Goal: Information Seeking & Learning: Learn about a topic

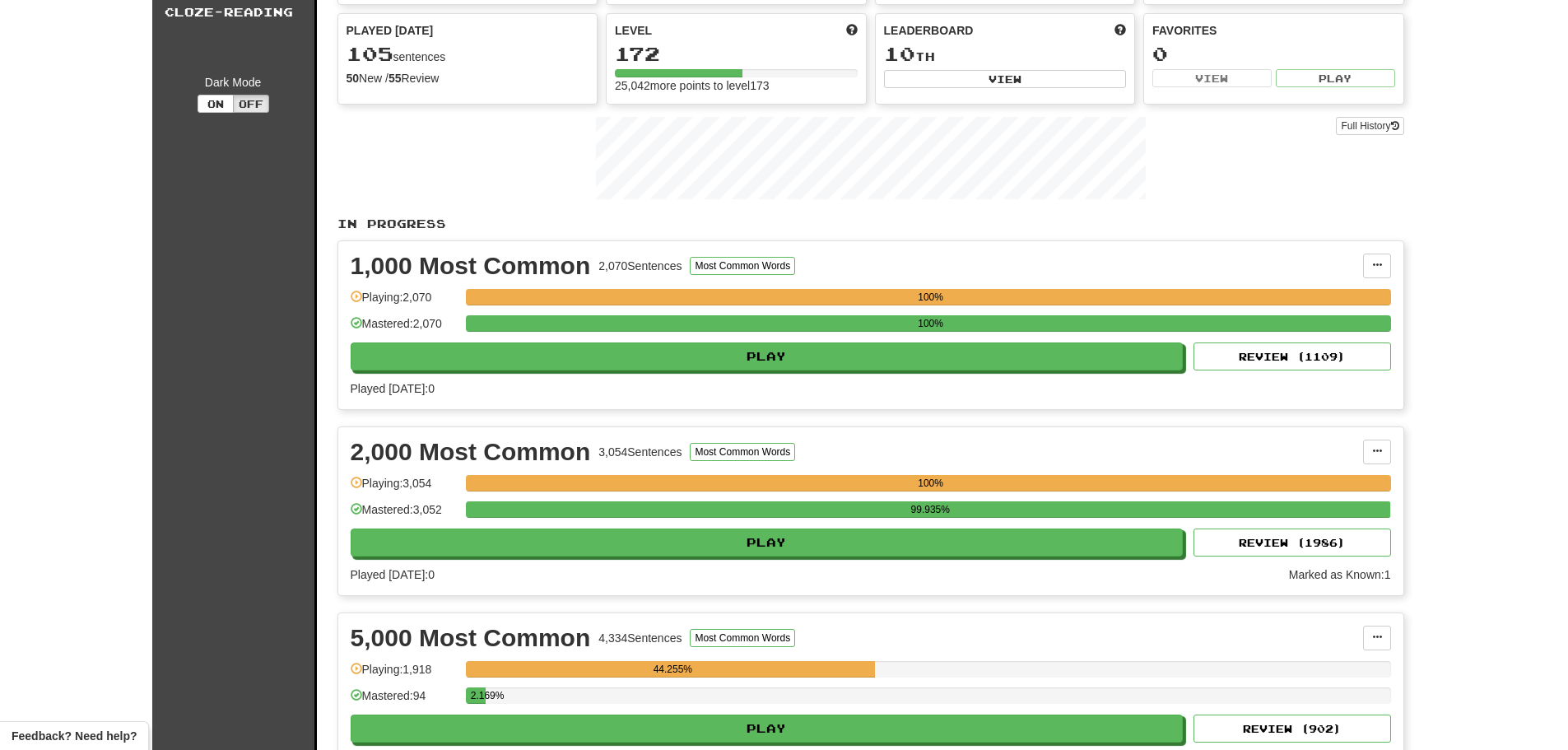
scroll to position [164, 0]
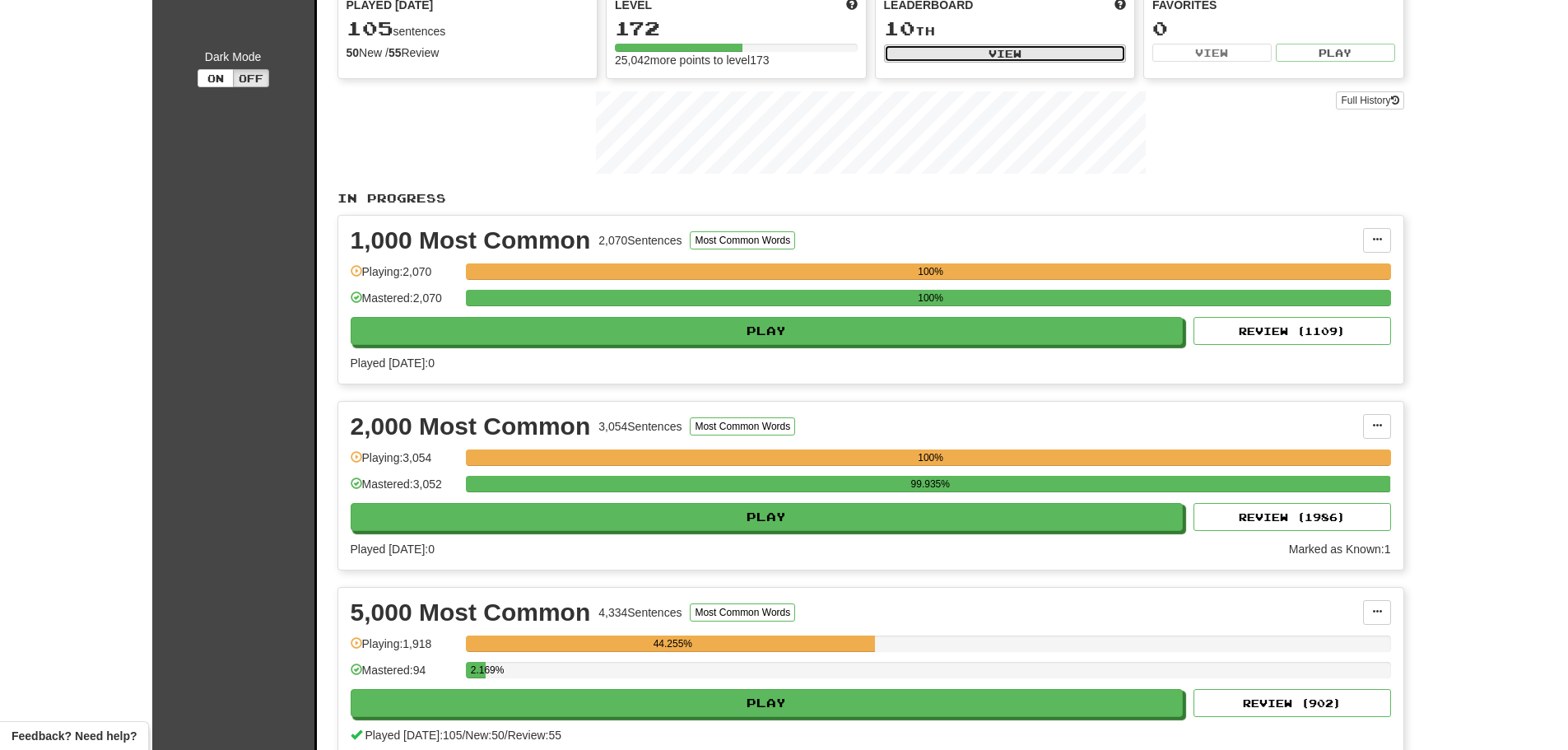
click at [775, 45] on button "View" at bounding box center [1005, 54] width 243 height 18
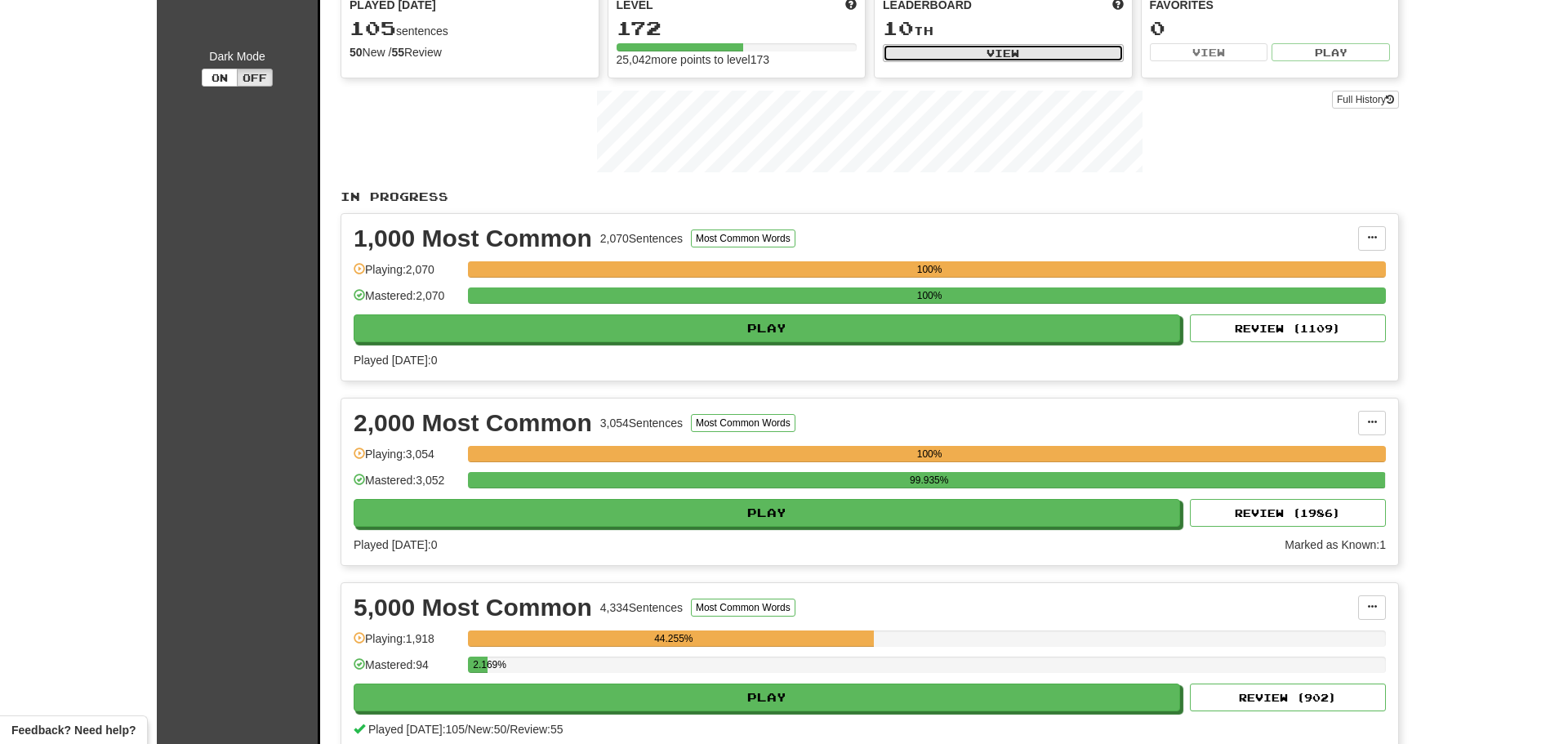
select select "**********"
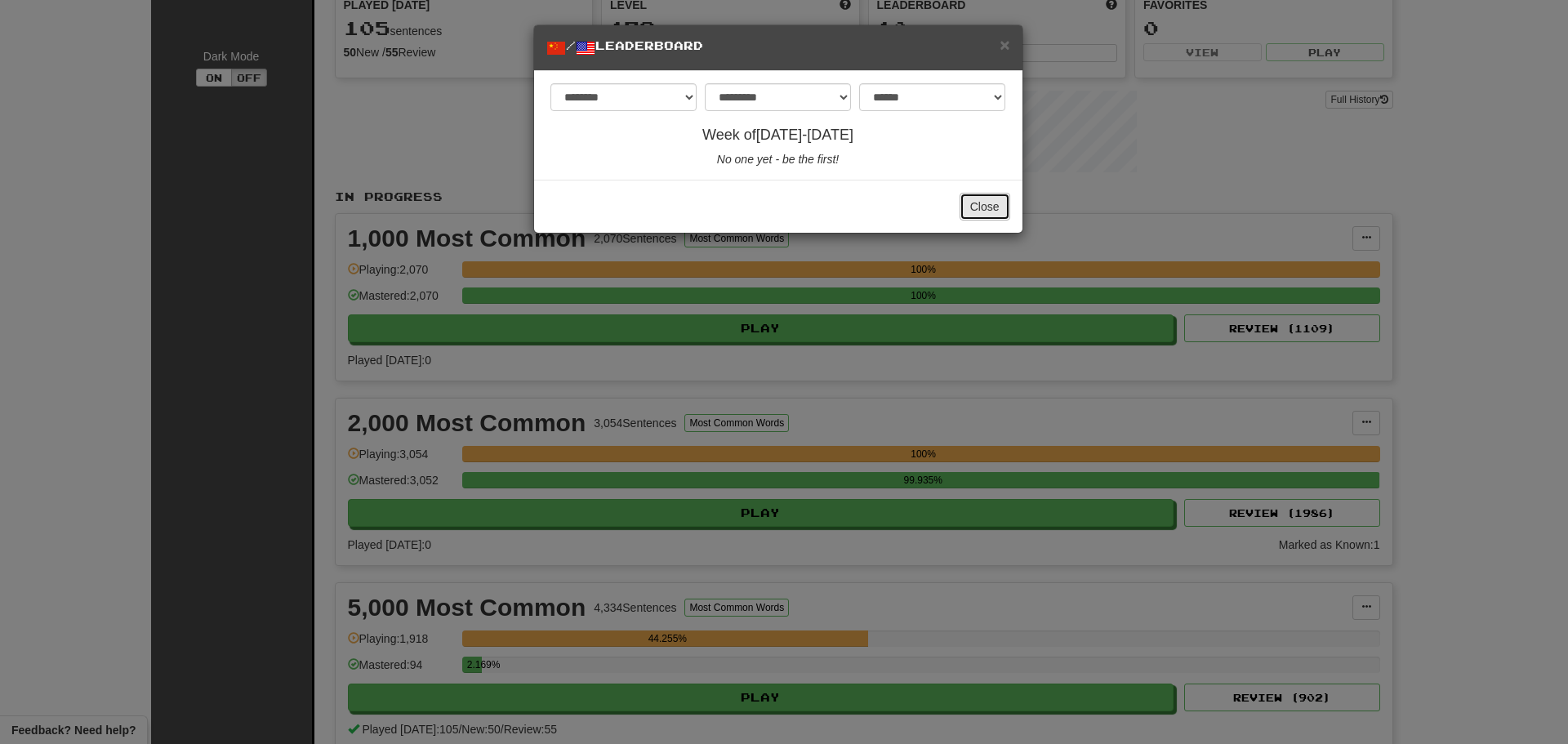
click at [769, 195] on button "Close" at bounding box center [985, 207] width 51 height 28
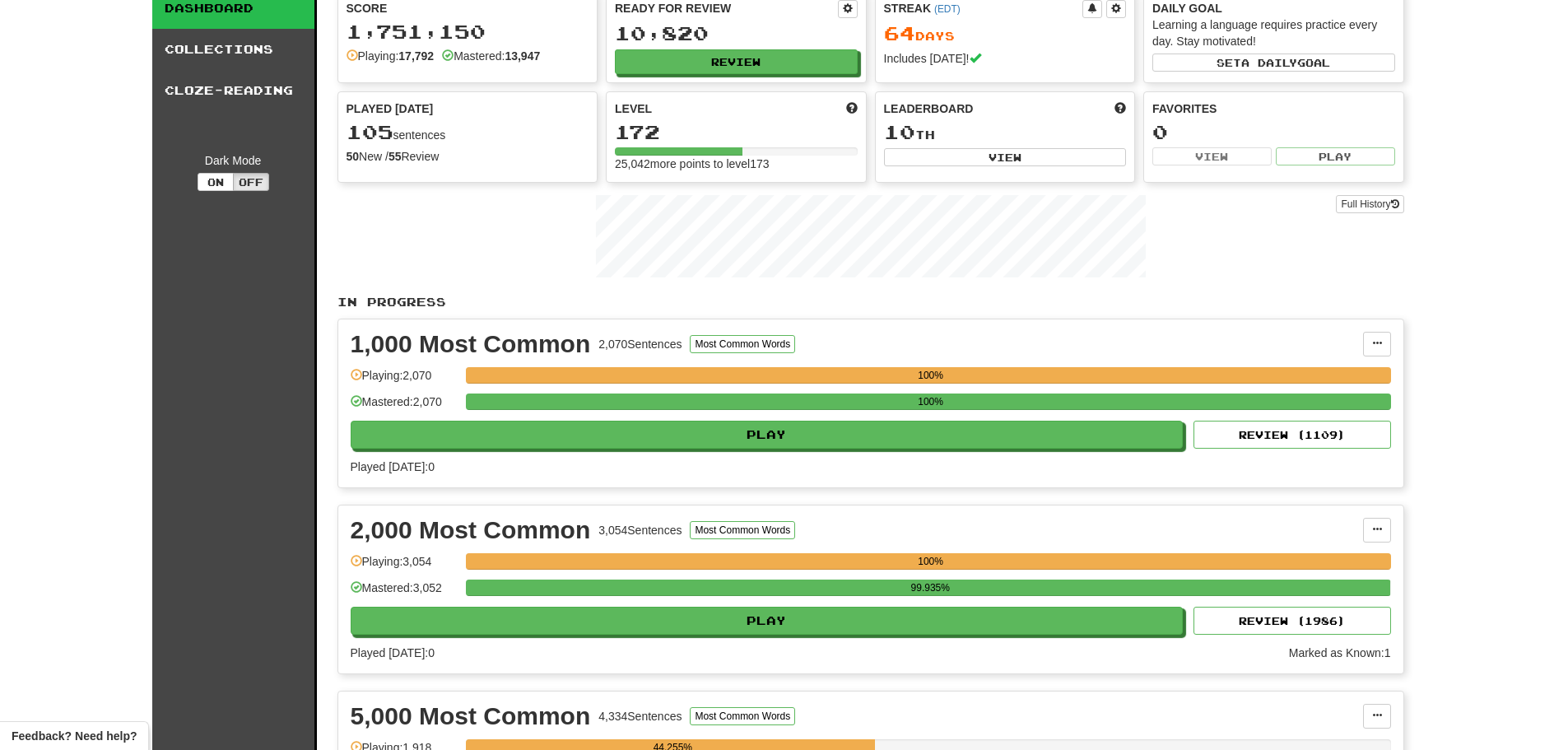
scroll to position [0, 0]
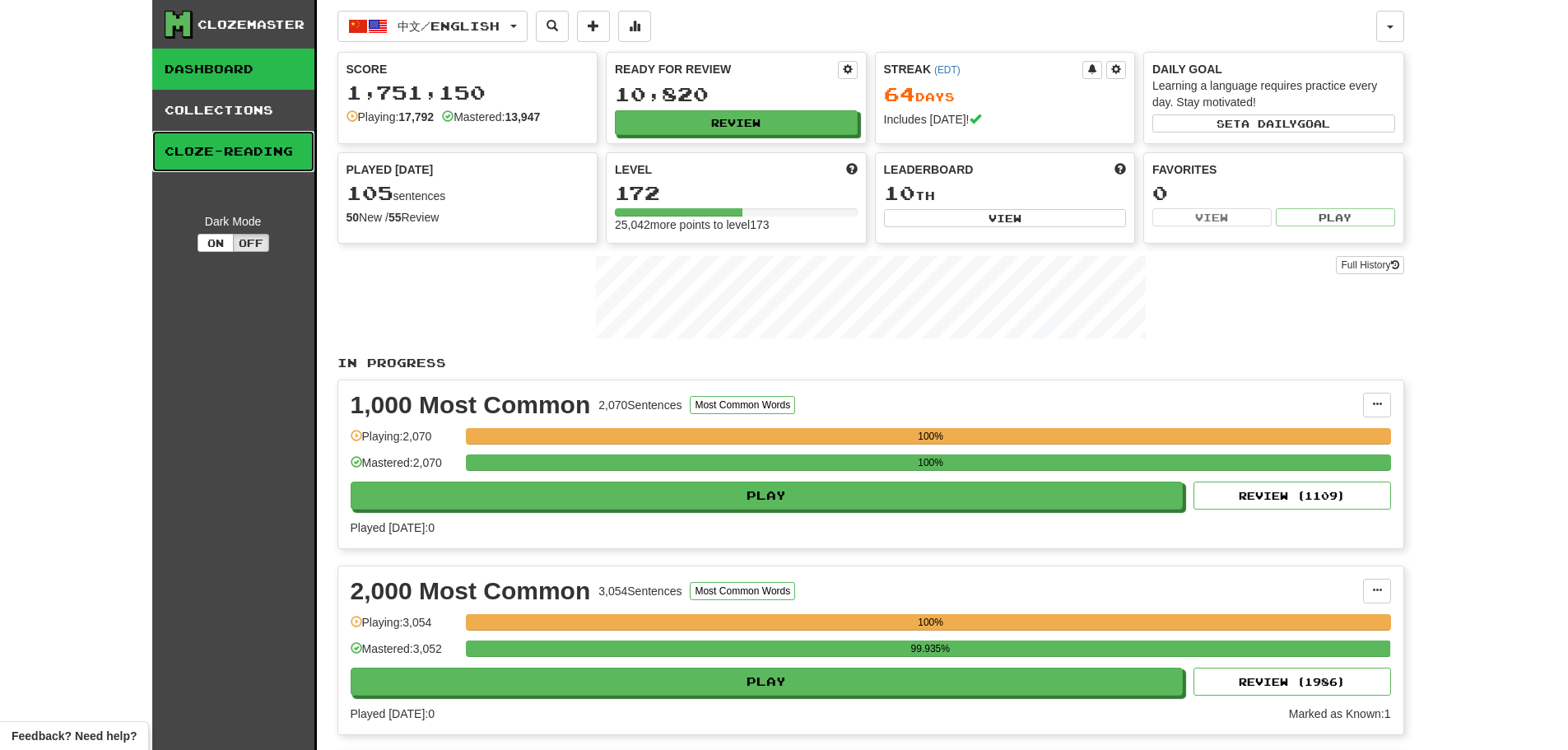
click at [223, 150] on link "Cloze-Reading" at bounding box center [233, 151] width 163 height 41
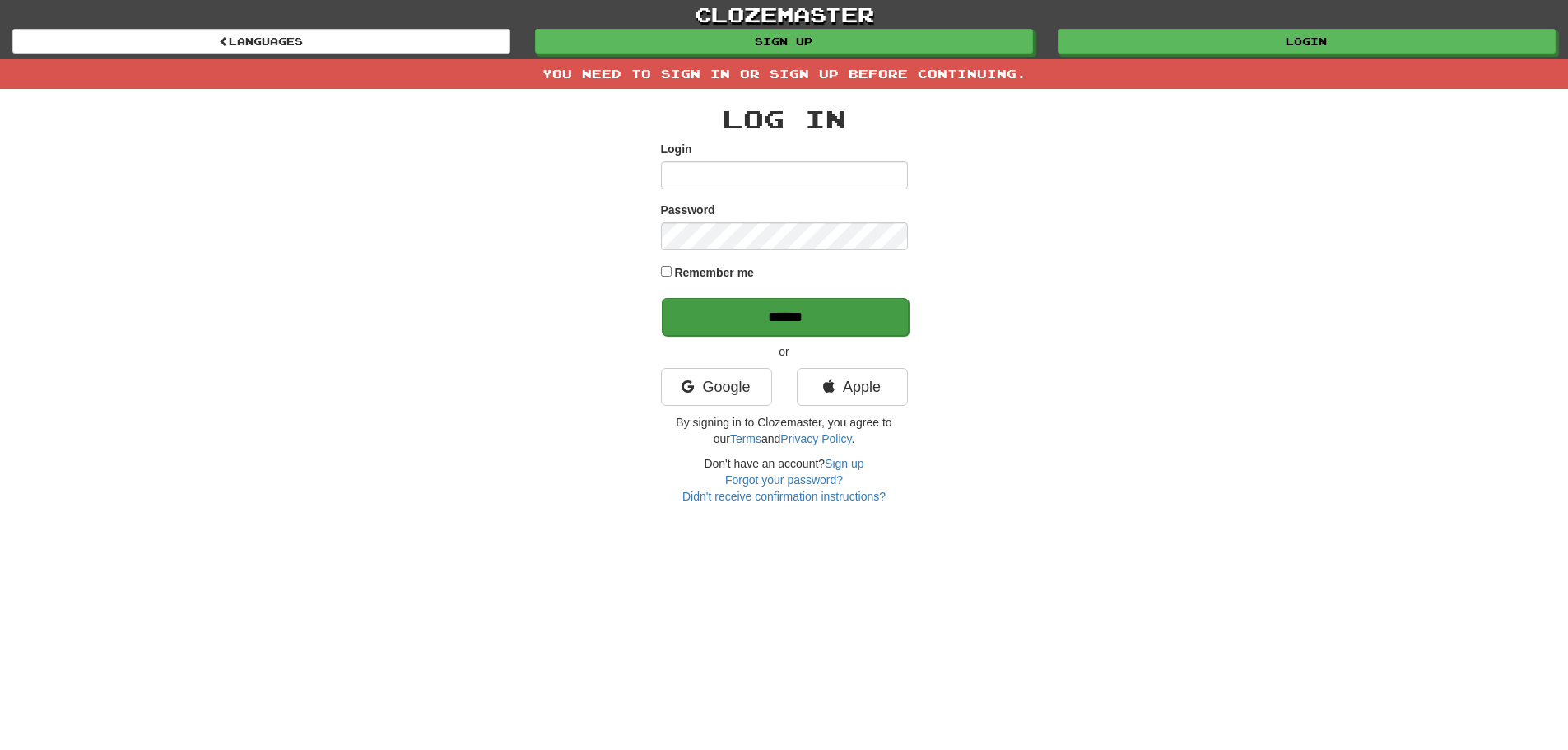
type input "**********"
click at [788, 313] on input "******" at bounding box center [785, 317] width 247 height 38
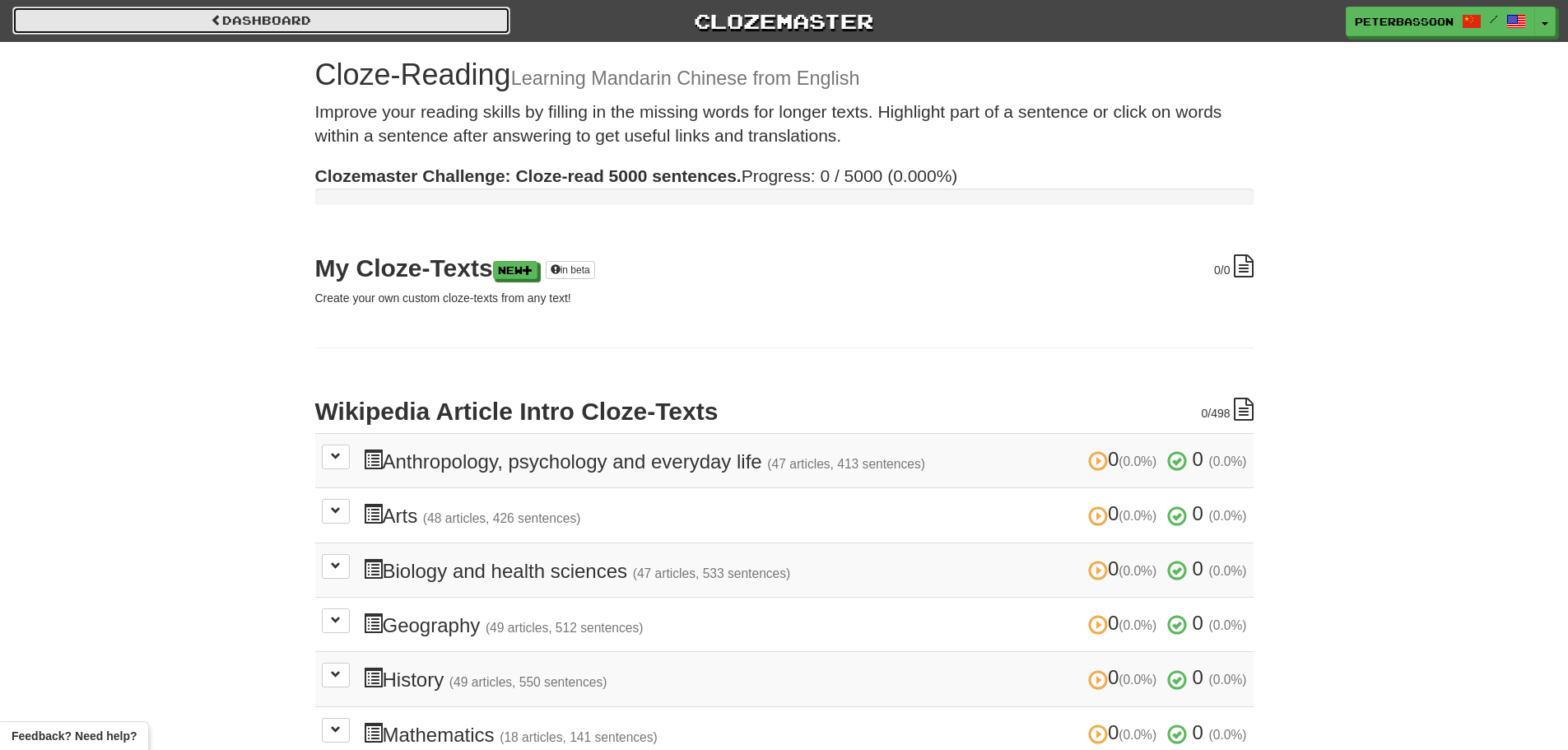
click at [233, 11] on link "Dashboard" at bounding box center [261, 20] width 498 height 28
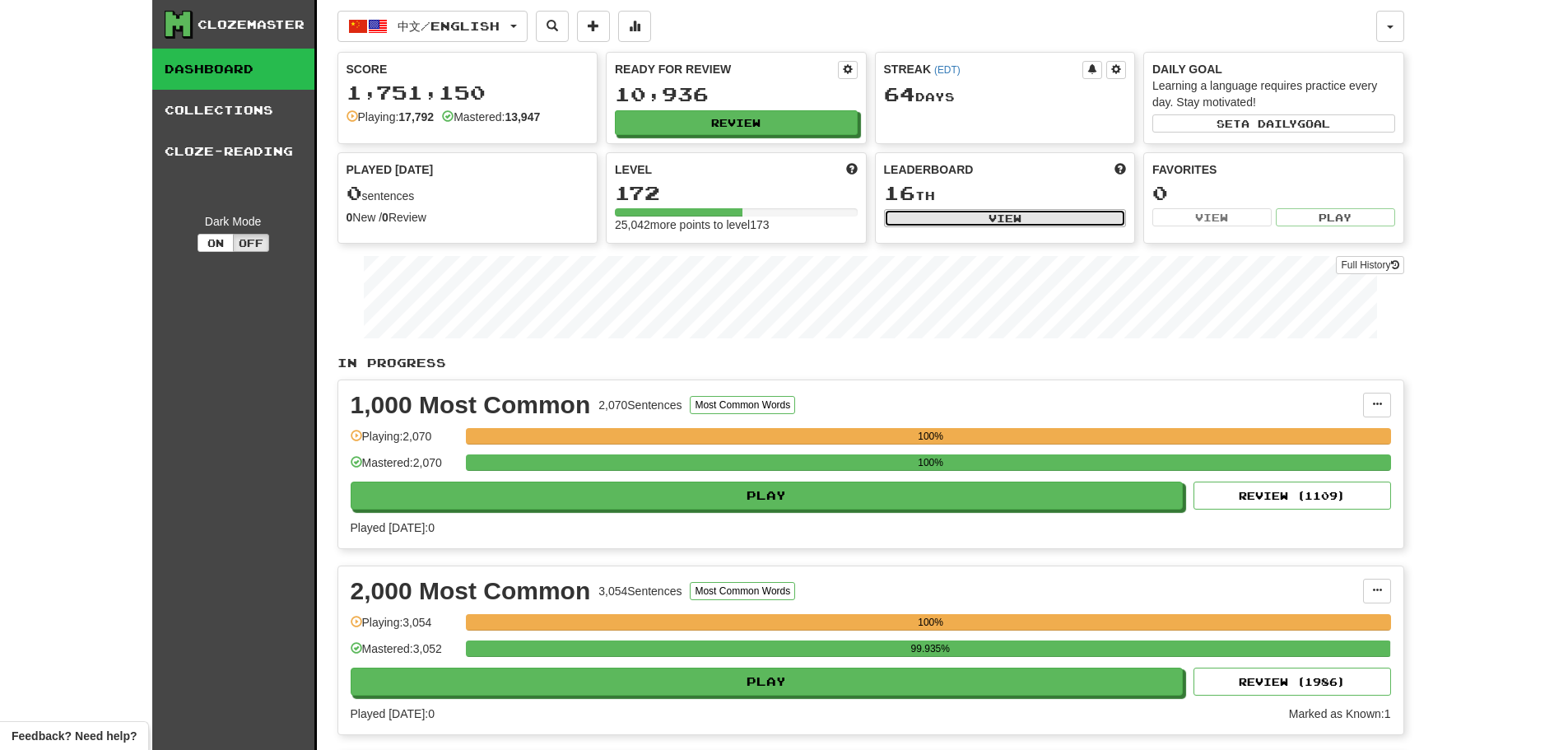
click at [1005, 215] on button "View" at bounding box center [1005, 218] width 243 height 18
select select "**********"
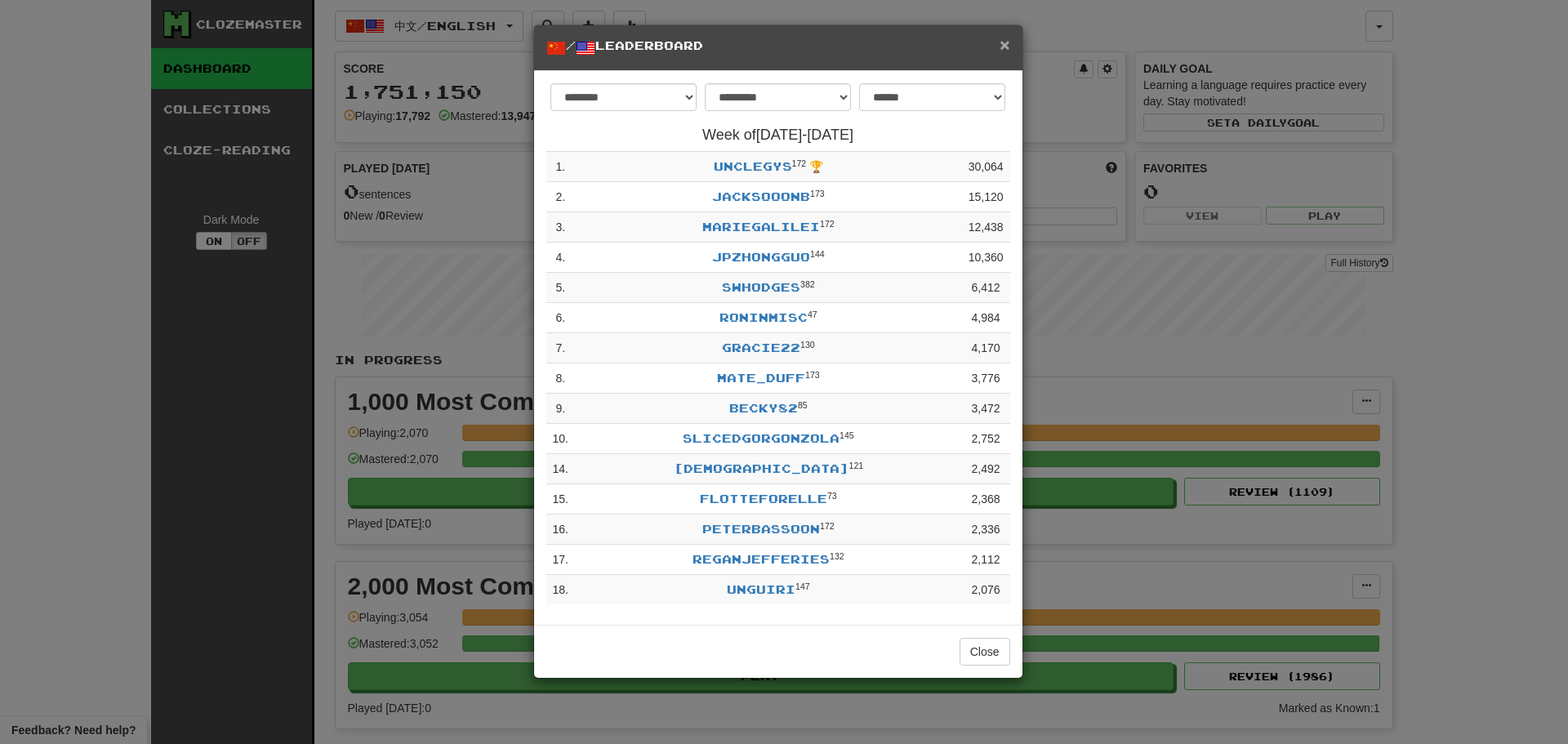
click at [1001, 40] on span "×" at bounding box center [1004, 44] width 10 height 19
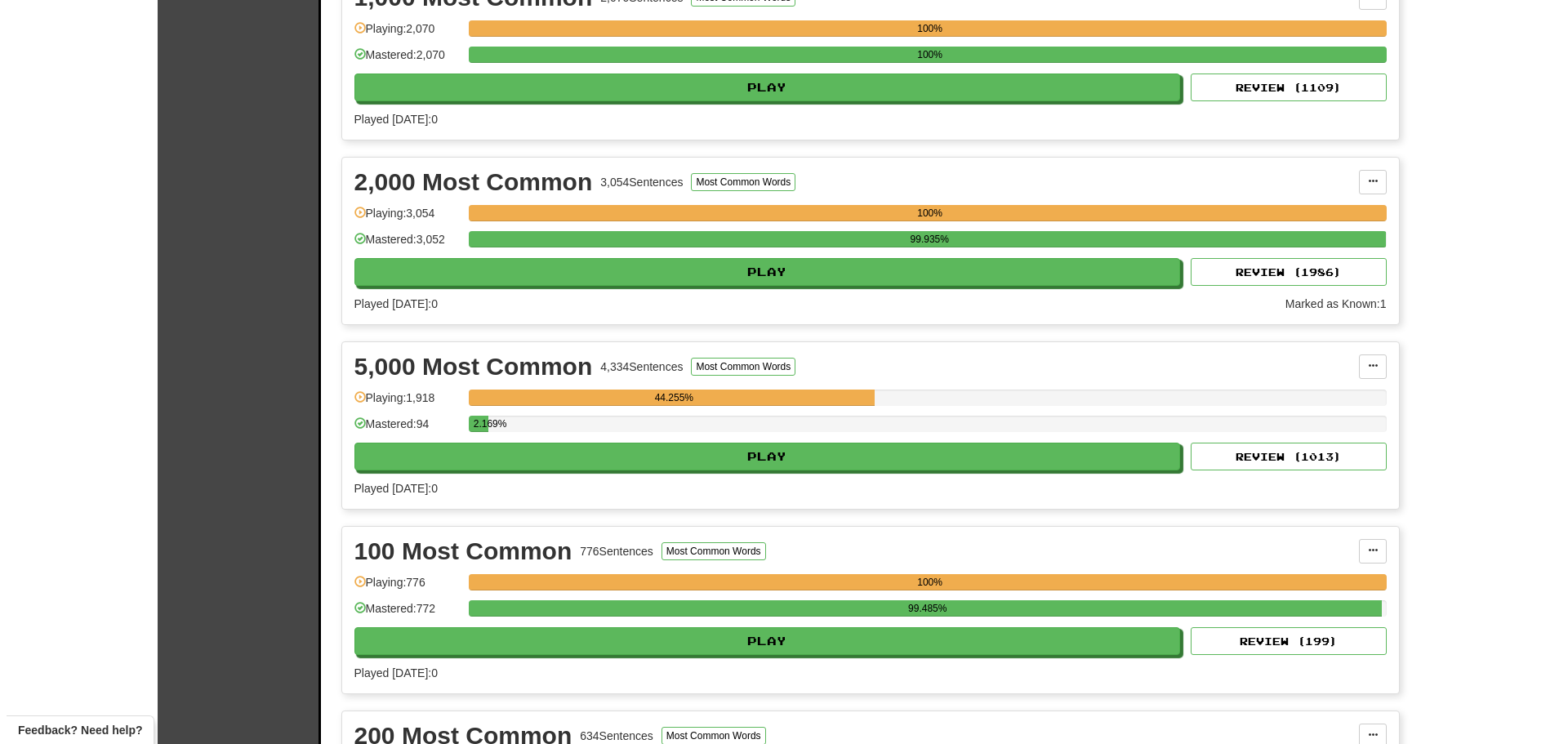
scroll to position [408, 0]
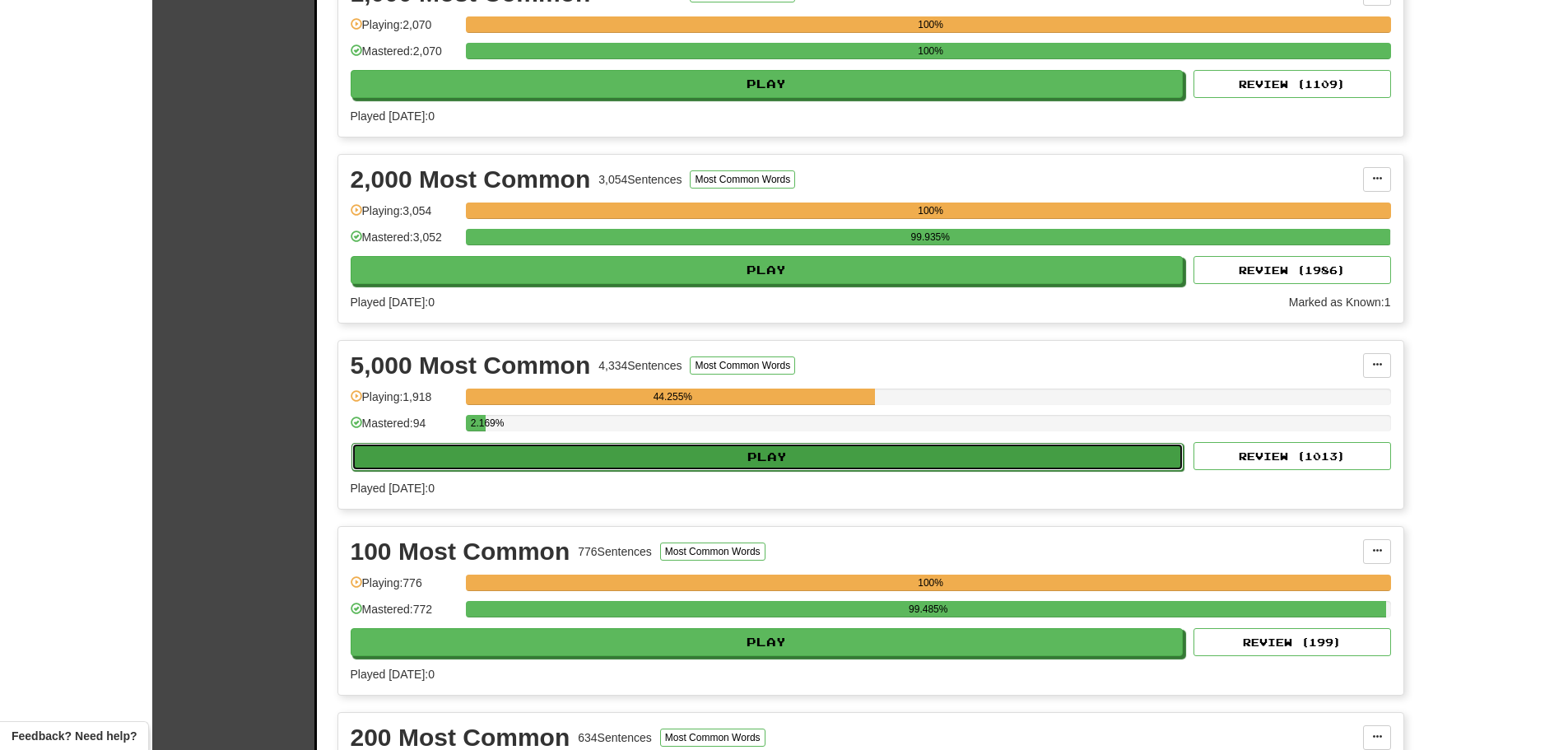
click at [802, 455] on button "Play" at bounding box center [768, 457] width 833 height 28
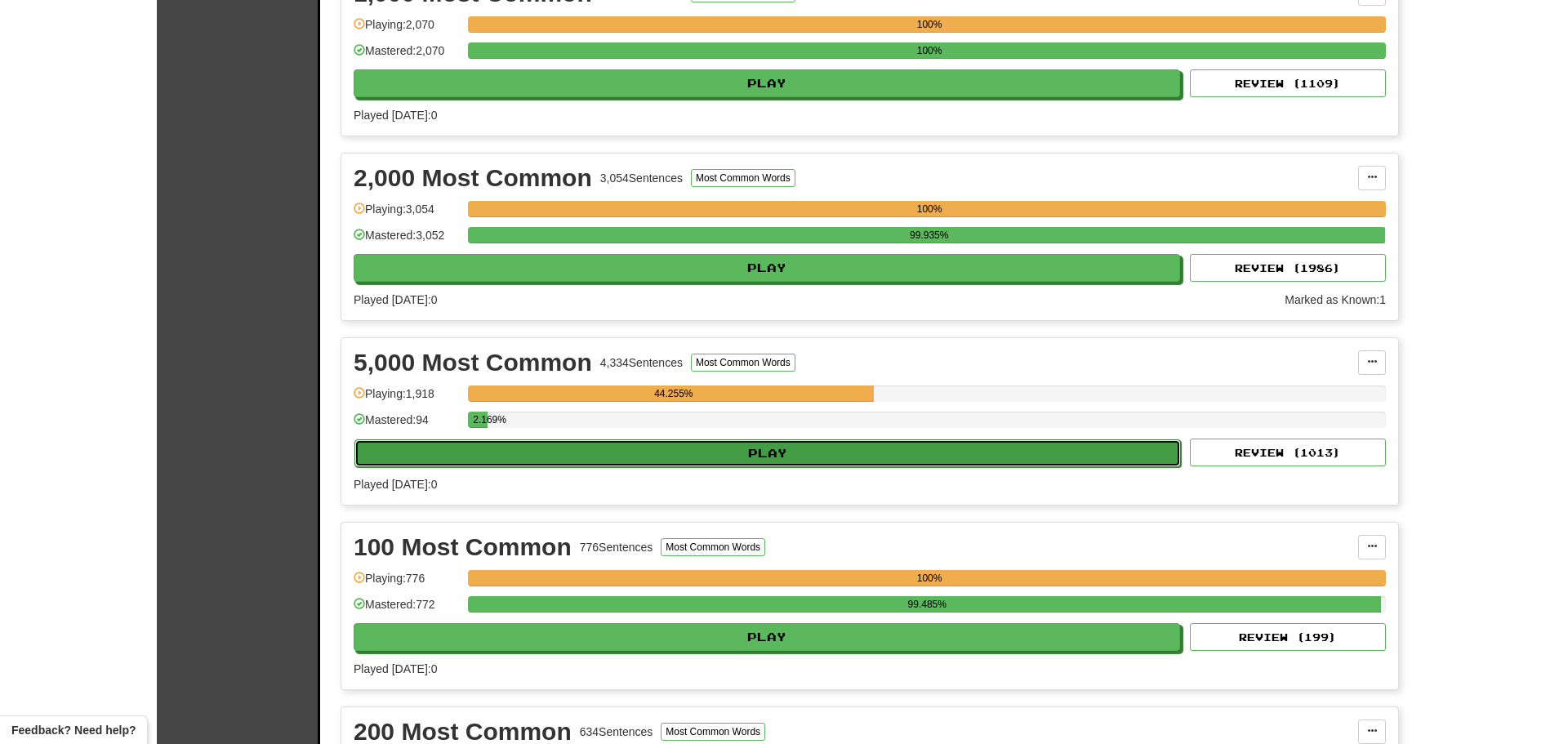
select select "**"
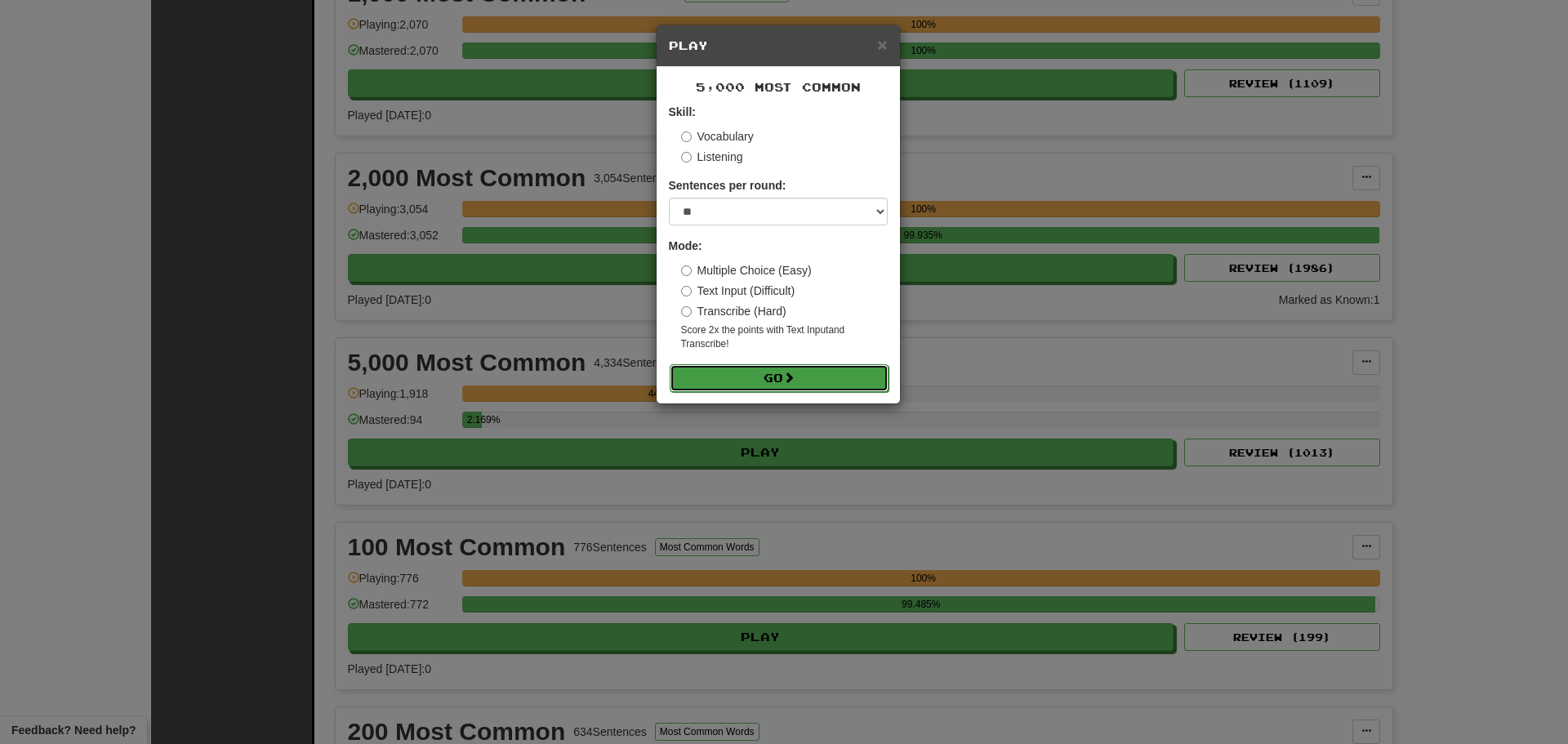
click at [790, 375] on span at bounding box center [788, 377] width 11 height 11
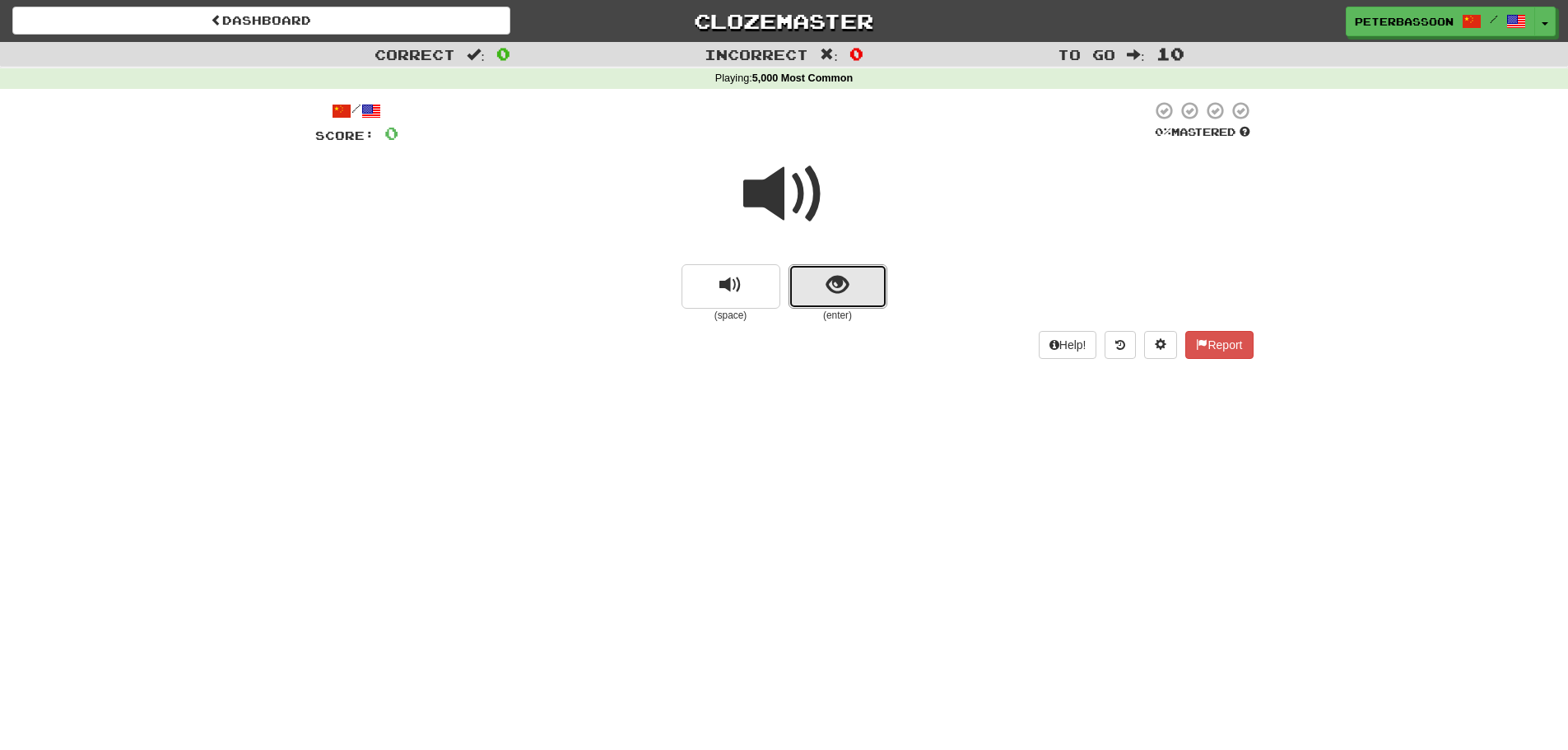
drag, startPoint x: 858, startPoint y: 277, endPoint x: 1117, endPoint y: 255, distance: 259.9
click at [860, 277] on button "show sentence" at bounding box center [838, 287] width 98 height 45
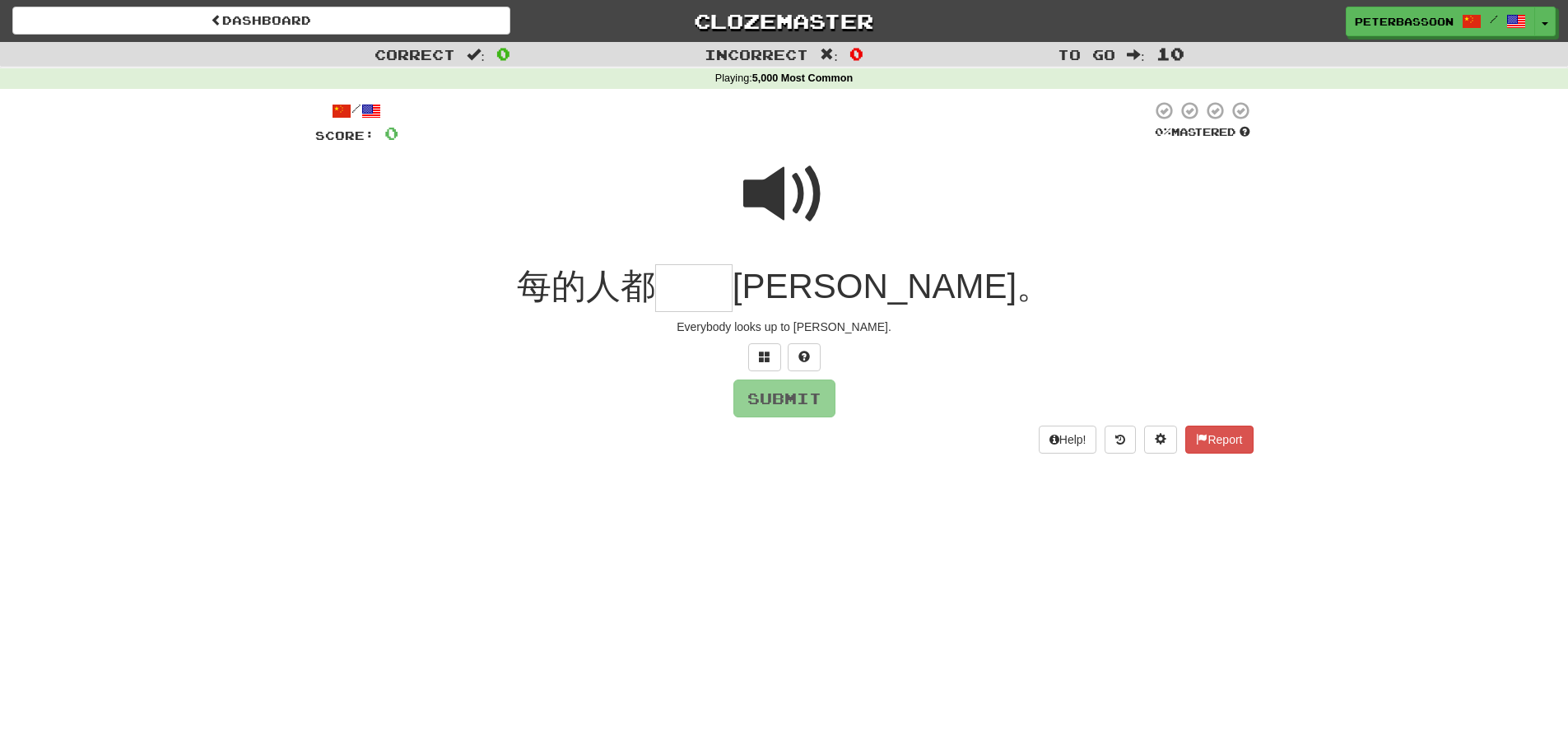
click at [798, 185] on span at bounding box center [785, 194] width 83 height 83
click at [733, 299] on input "text" at bounding box center [694, 288] width 77 height 48
type input "**"
drag, startPoint x: 798, startPoint y: 390, endPoint x: 889, endPoint y: 363, distance: 94.9
click at [799, 385] on button "Submit" at bounding box center [785, 398] width 102 height 38
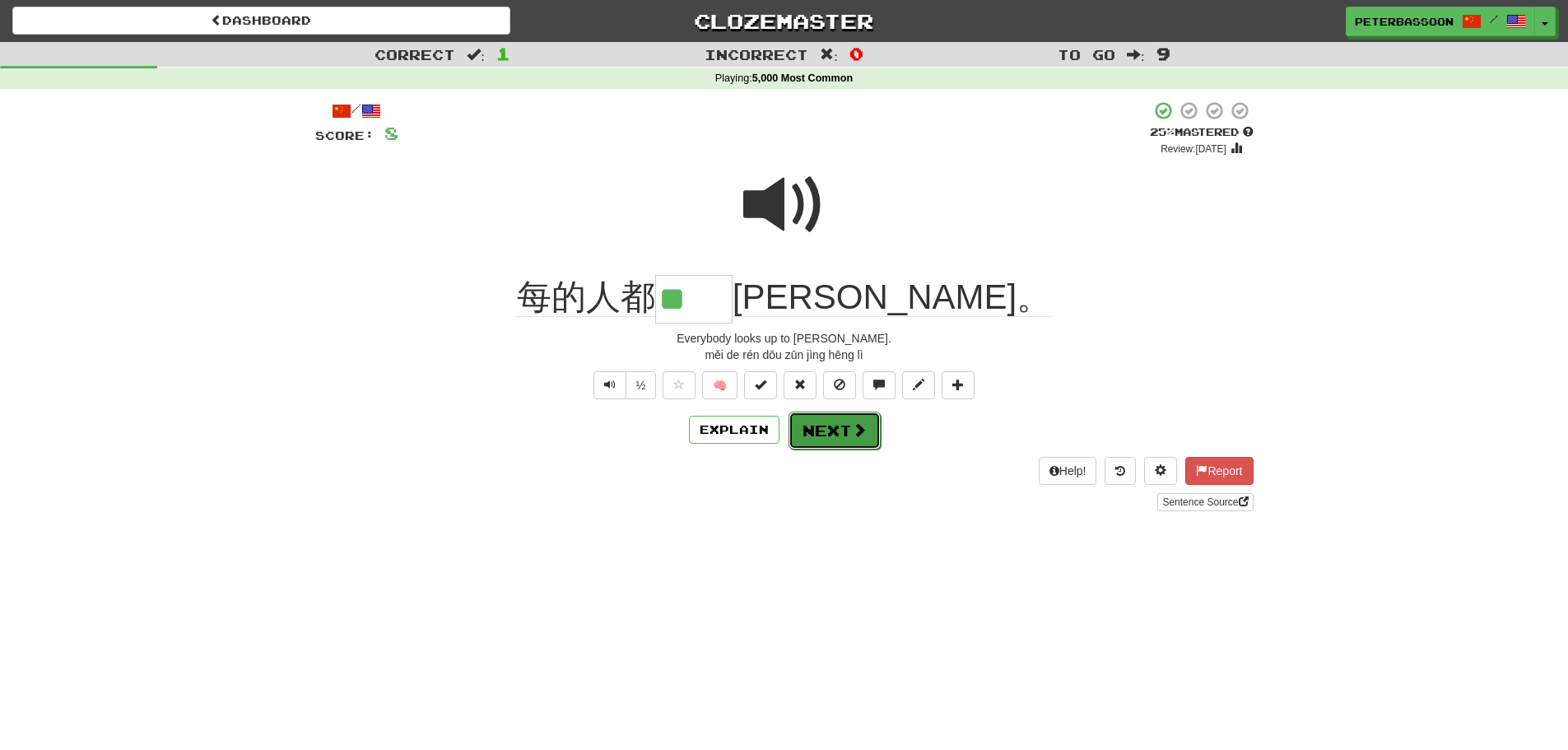
click at [852, 428] on span at bounding box center [859, 429] width 15 height 15
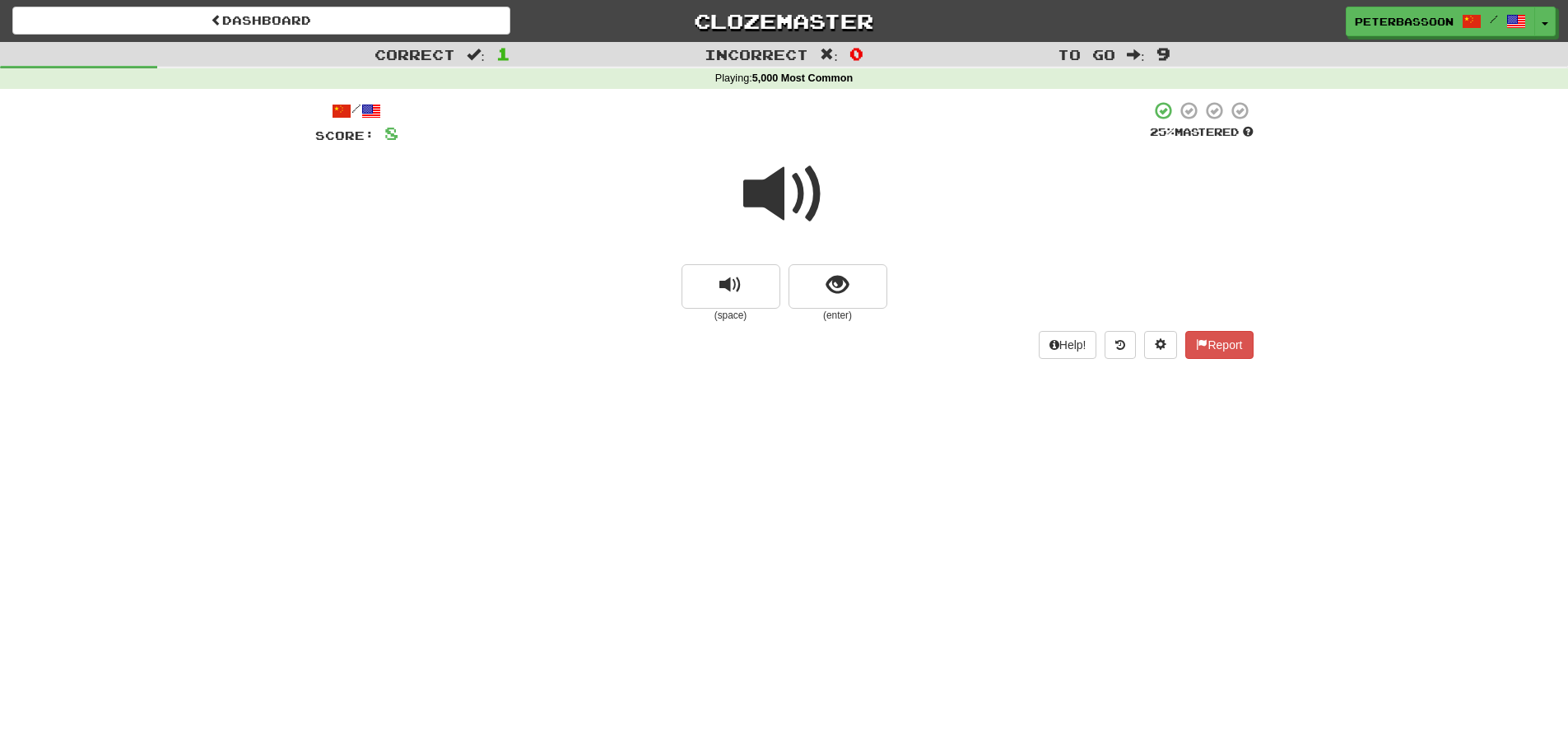
click at [766, 192] on span at bounding box center [785, 194] width 83 height 83
click at [853, 293] on button "show sentence" at bounding box center [838, 287] width 98 height 45
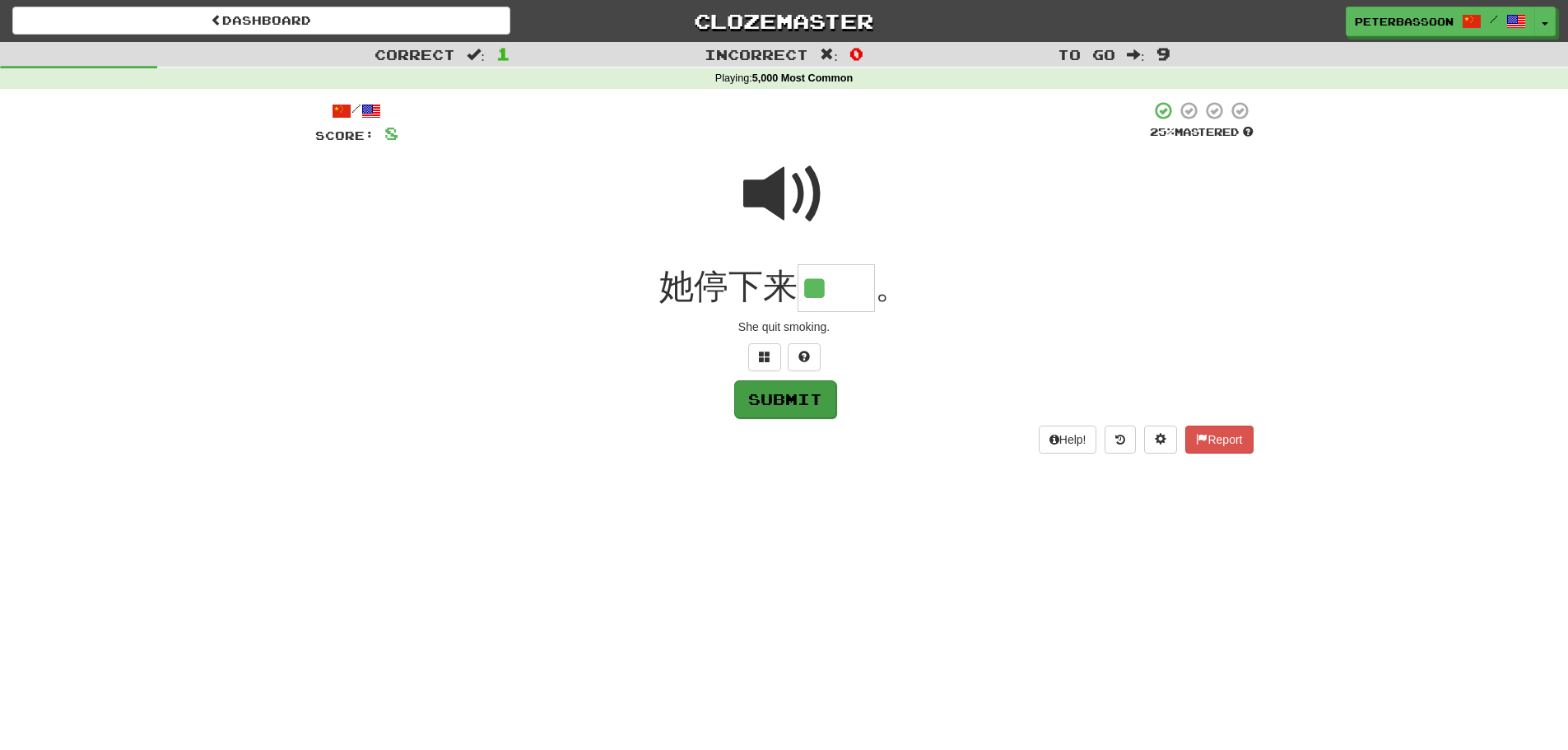
type input "**"
drag, startPoint x: 800, startPoint y: 397, endPoint x: 1133, endPoint y: 382, distance: 333.3
click at [801, 397] on button "Submit" at bounding box center [785, 398] width 102 height 38
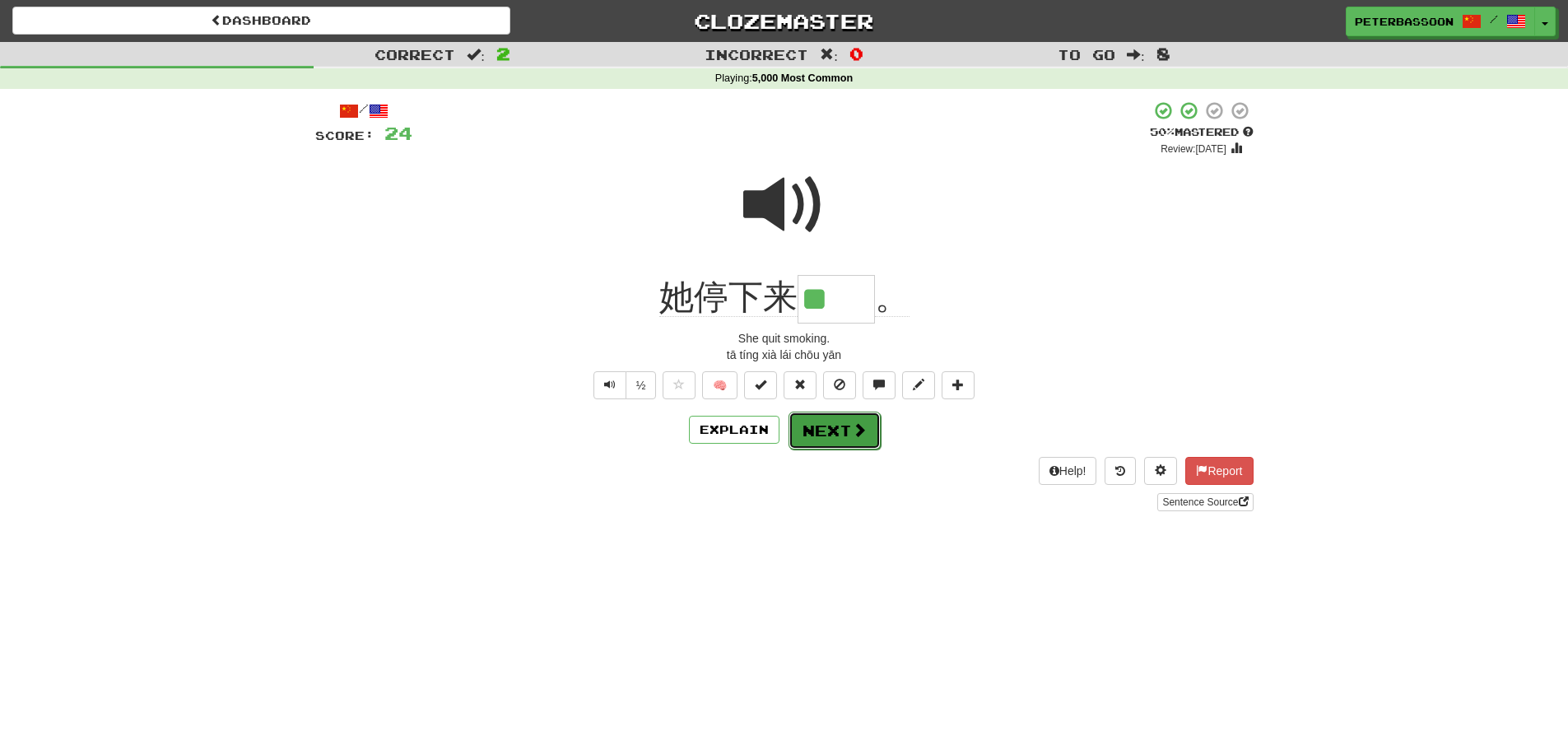
drag, startPoint x: 858, startPoint y: 433, endPoint x: 891, endPoint y: 432, distance: 33.0
click at [859, 433] on span at bounding box center [859, 429] width 15 height 15
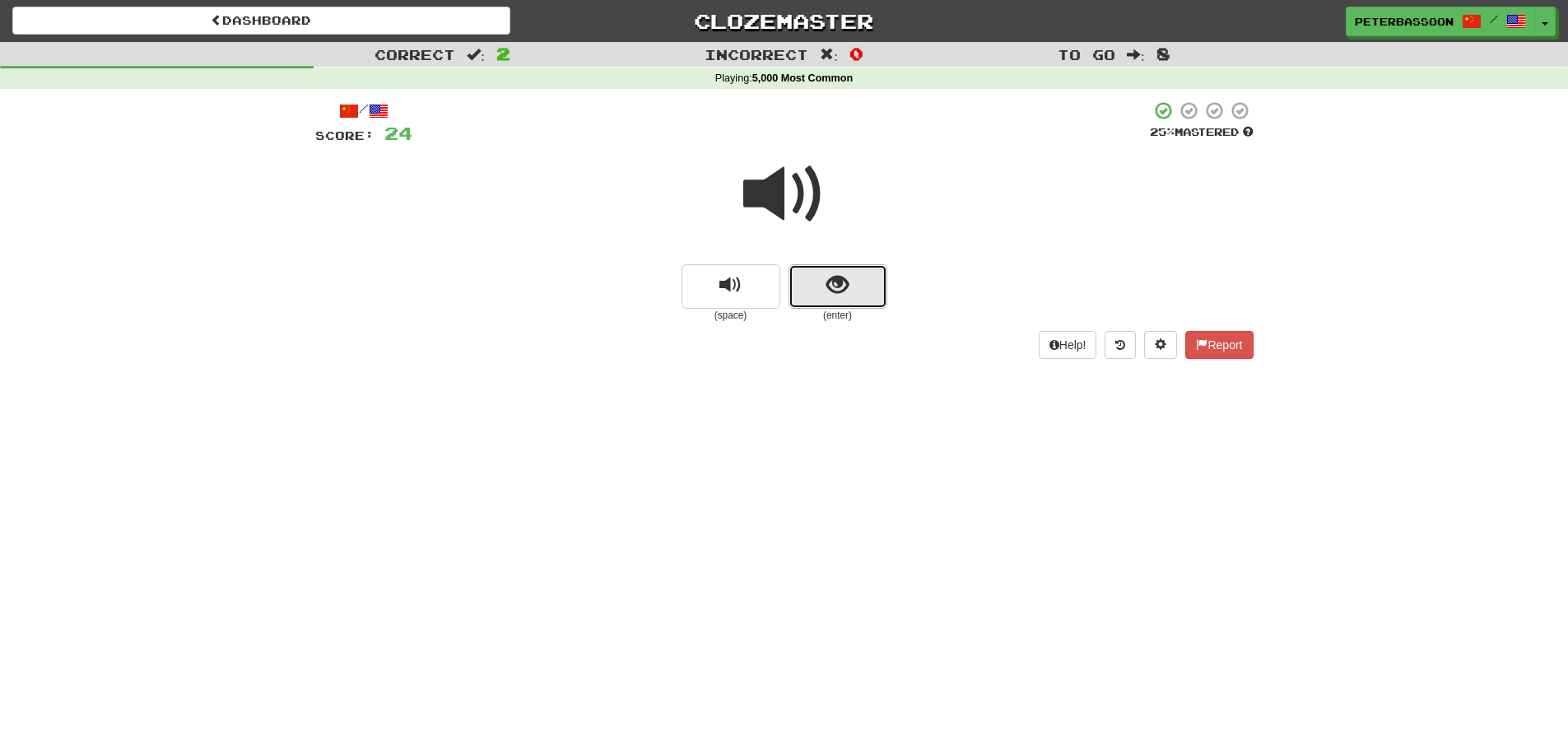
click at [845, 283] on span "show sentence" at bounding box center [837, 285] width 22 height 22
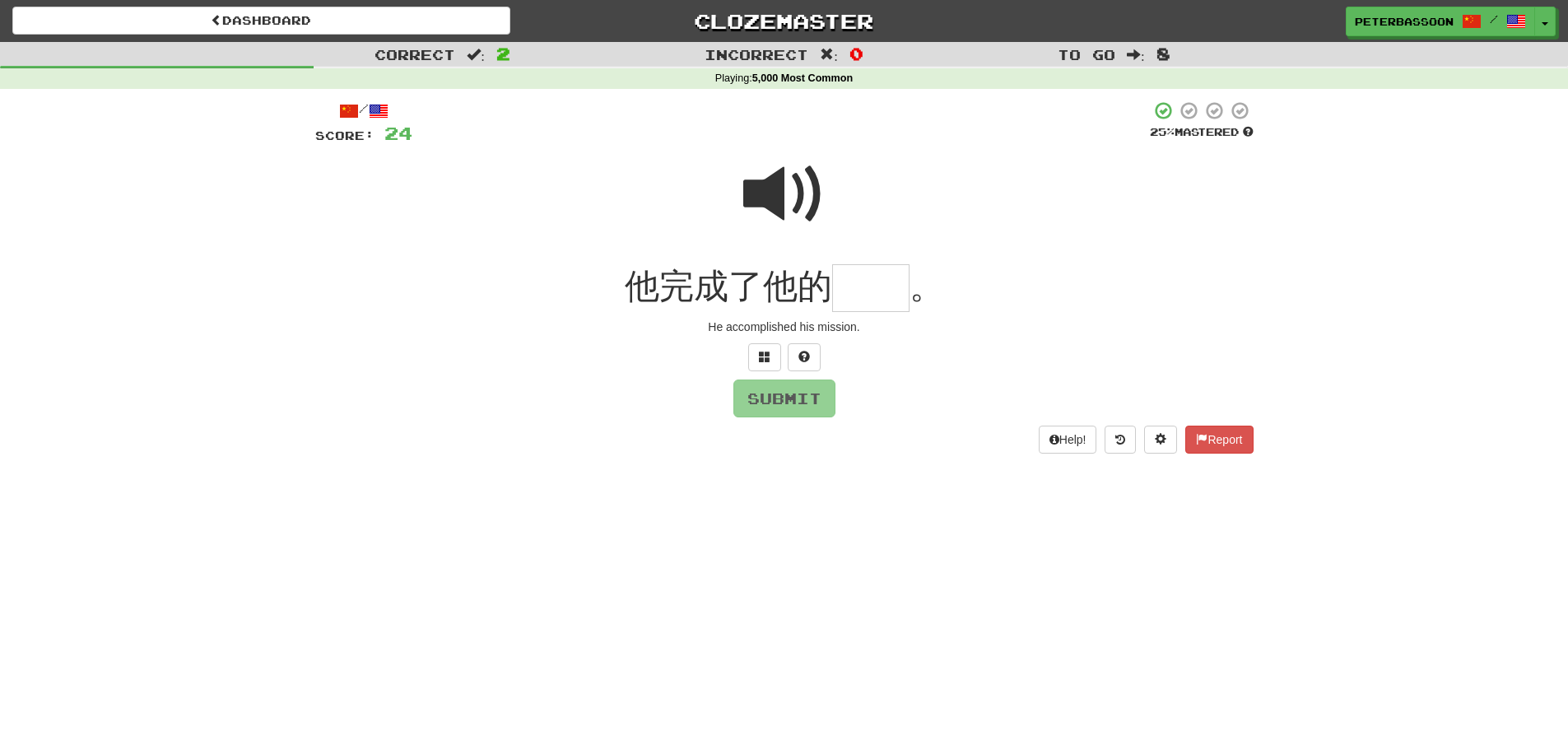
click at [757, 200] on span at bounding box center [785, 194] width 83 height 83
click at [883, 290] on input "text" at bounding box center [871, 288] width 77 height 48
type input "**"
click at [781, 397] on button "Submit" at bounding box center [785, 398] width 102 height 38
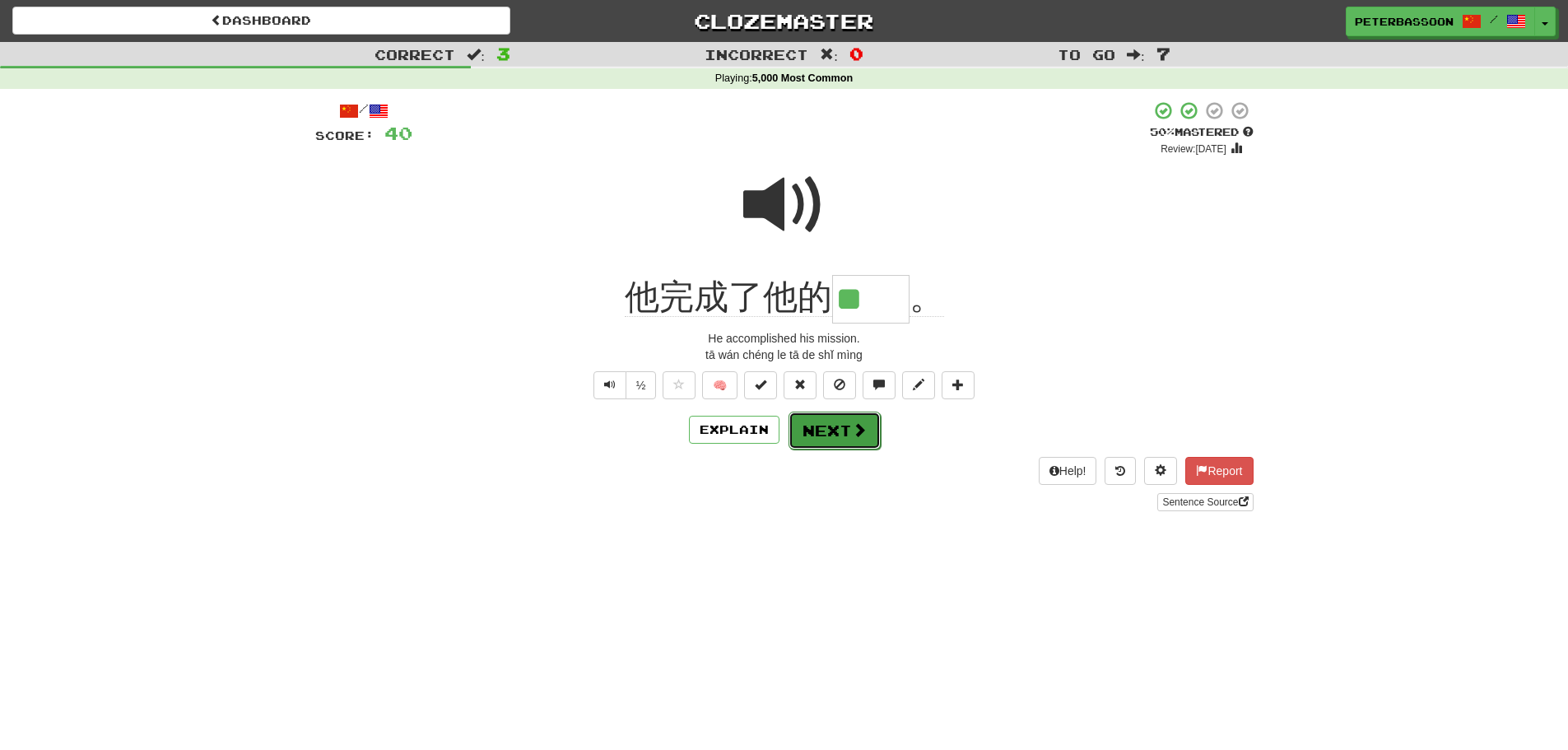
click at [828, 427] on button "Next" at bounding box center [834, 430] width 92 height 38
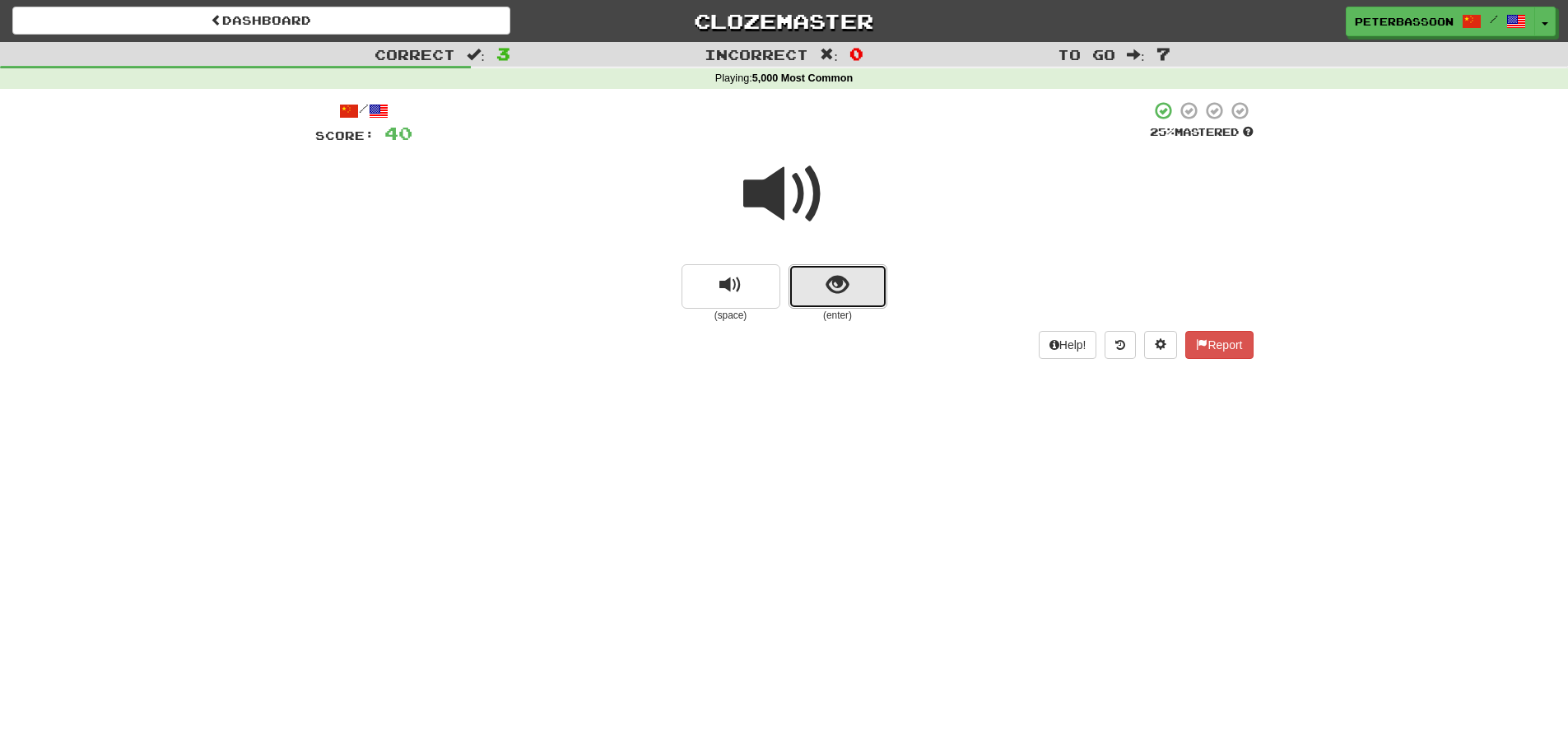
drag, startPoint x: 829, startPoint y: 276, endPoint x: 1118, endPoint y: 244, distance: 290.8
click at [829, 275] on span "show sentence" at bounding box center [837, 285] width 22 height 22
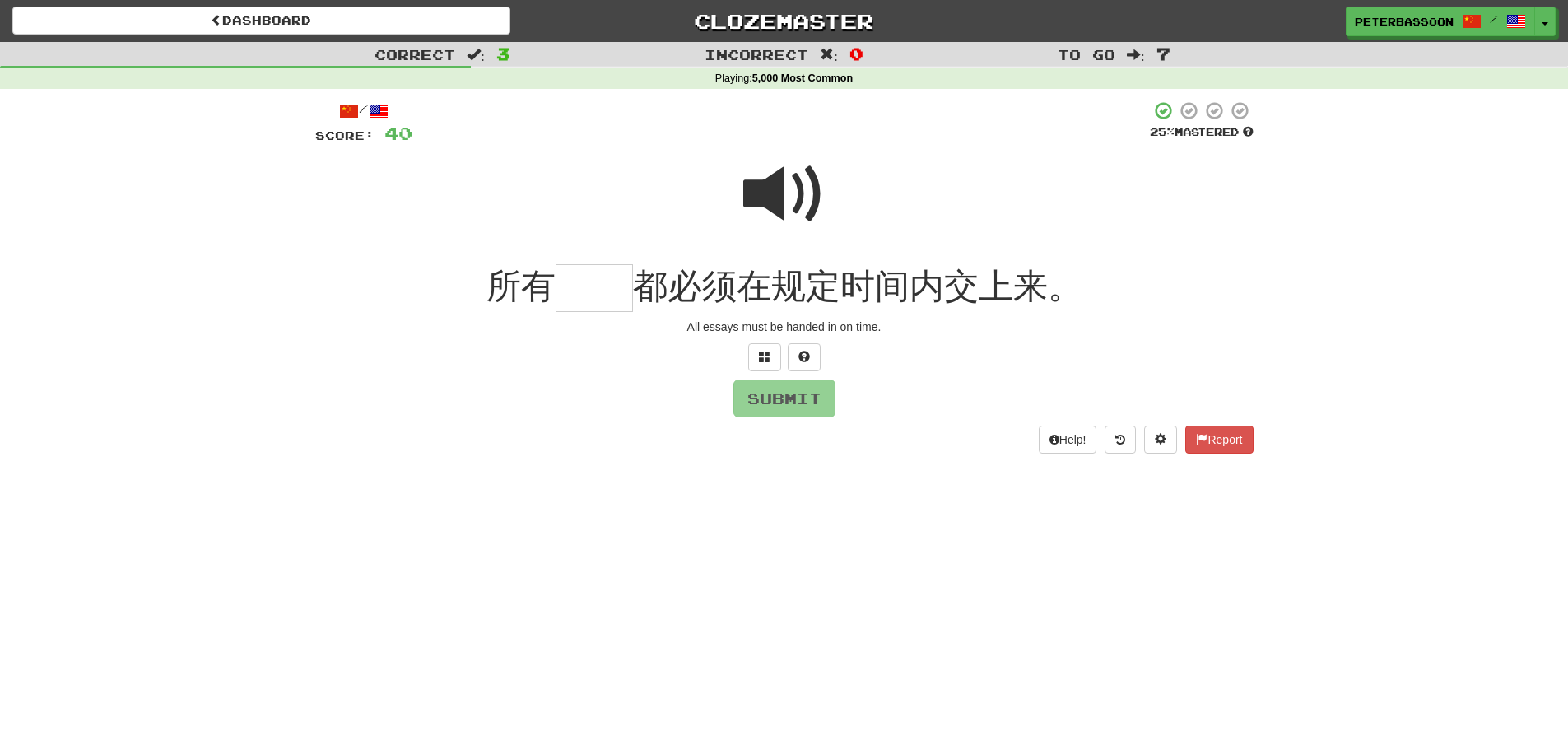
drag, startPoint x: 788, startPoint y: 194, endPoint x: 753, endPoint y: 215, distance: 40.8
click at [788, 193] on span at bounding box center [785, 194] width 83 height 83
drag, startPoint x: 578, startPoint y: 290, endPoint x: 671, endPoint y: 273, distance: 94.5
click at [586, 286] on input "text" at bounding box center [594, 288] width 77 height 48
type input "**"
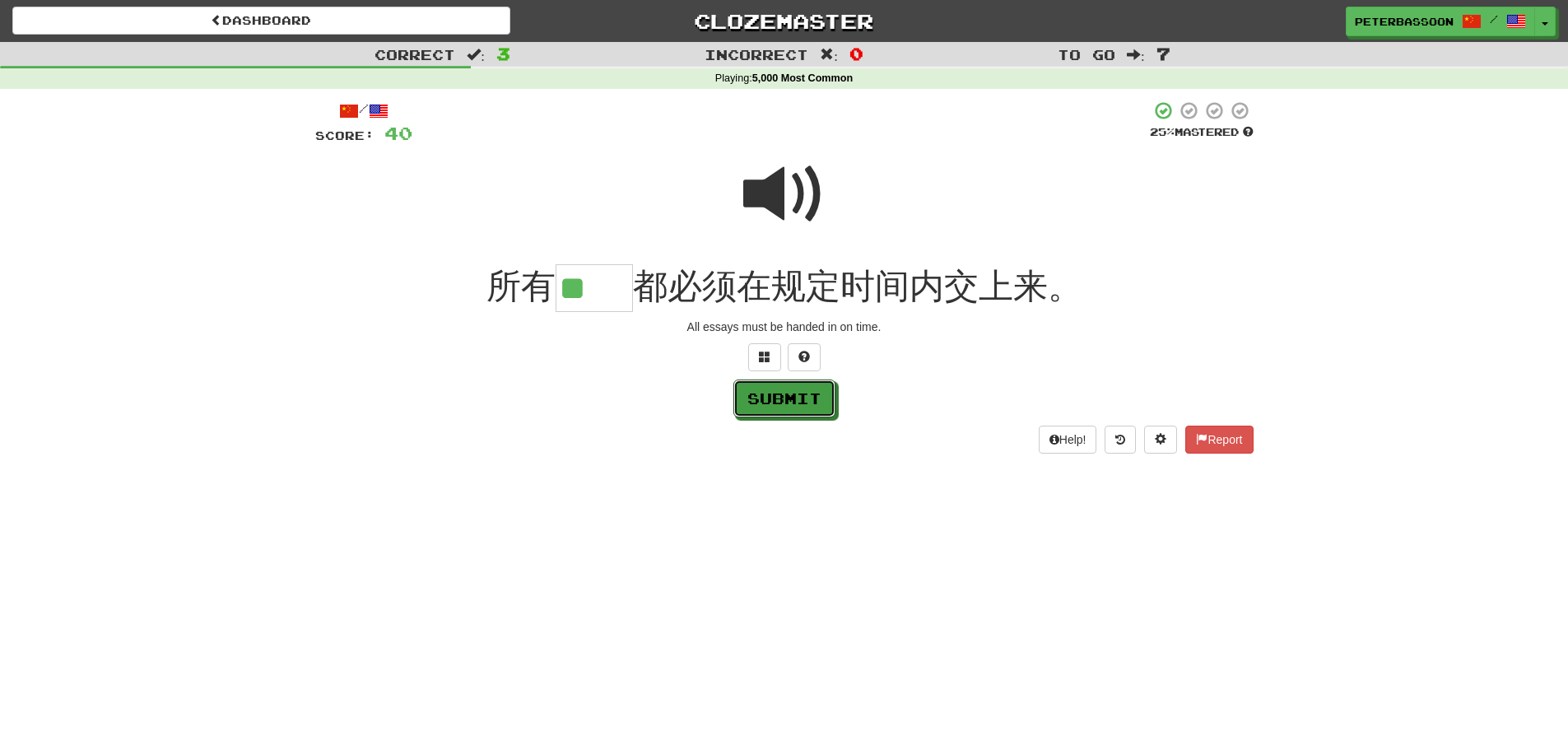
drag, startPoint x: 805, startPoint y: 404, endPoint x: 1165, endPoint y: 369, distance: 361.7
click at [807, 402] on button "Submit" at bounding box center [785, 398] width 102 height 38
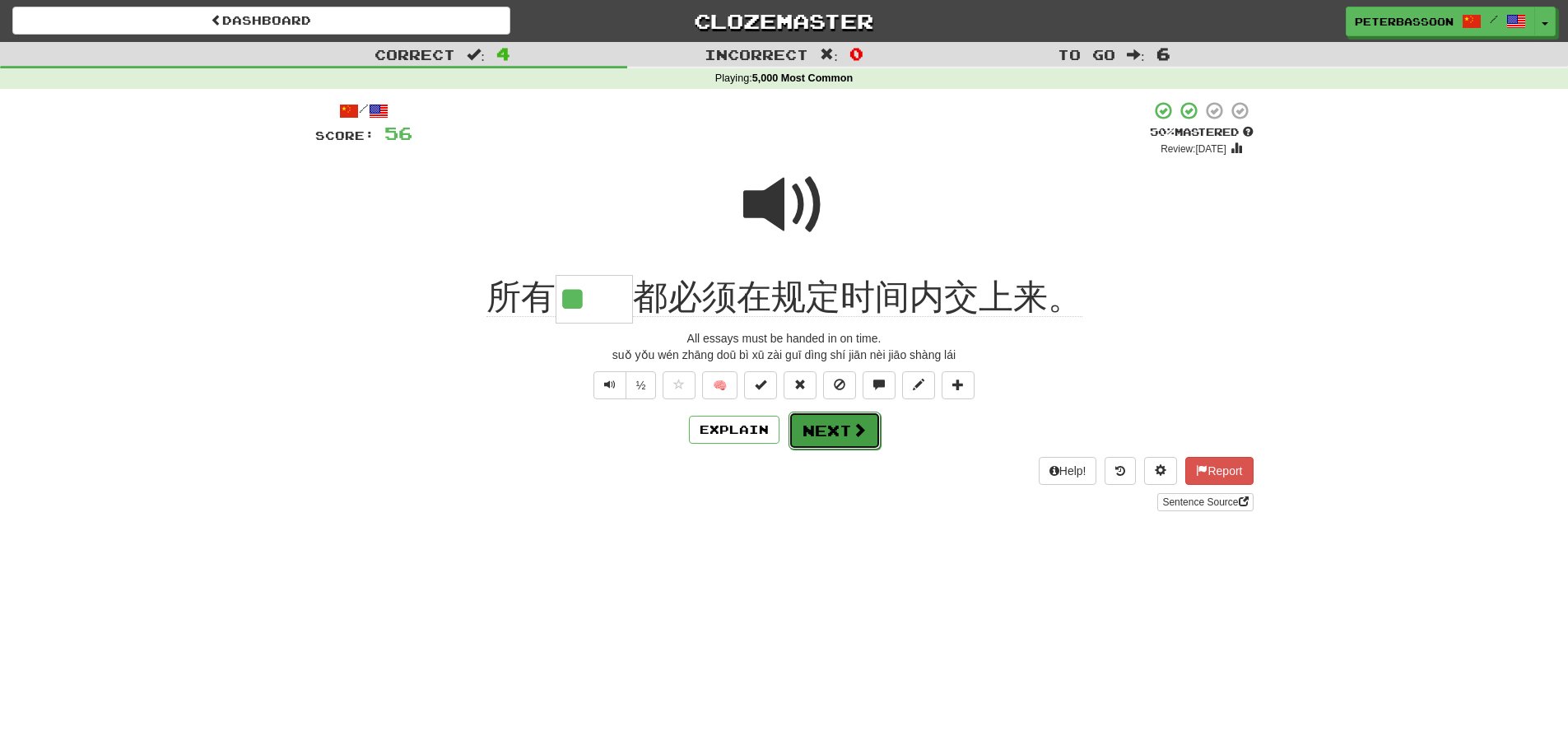
click at [841, 424] on button "Next" at bounding box center [834, 430] width 92 height 38
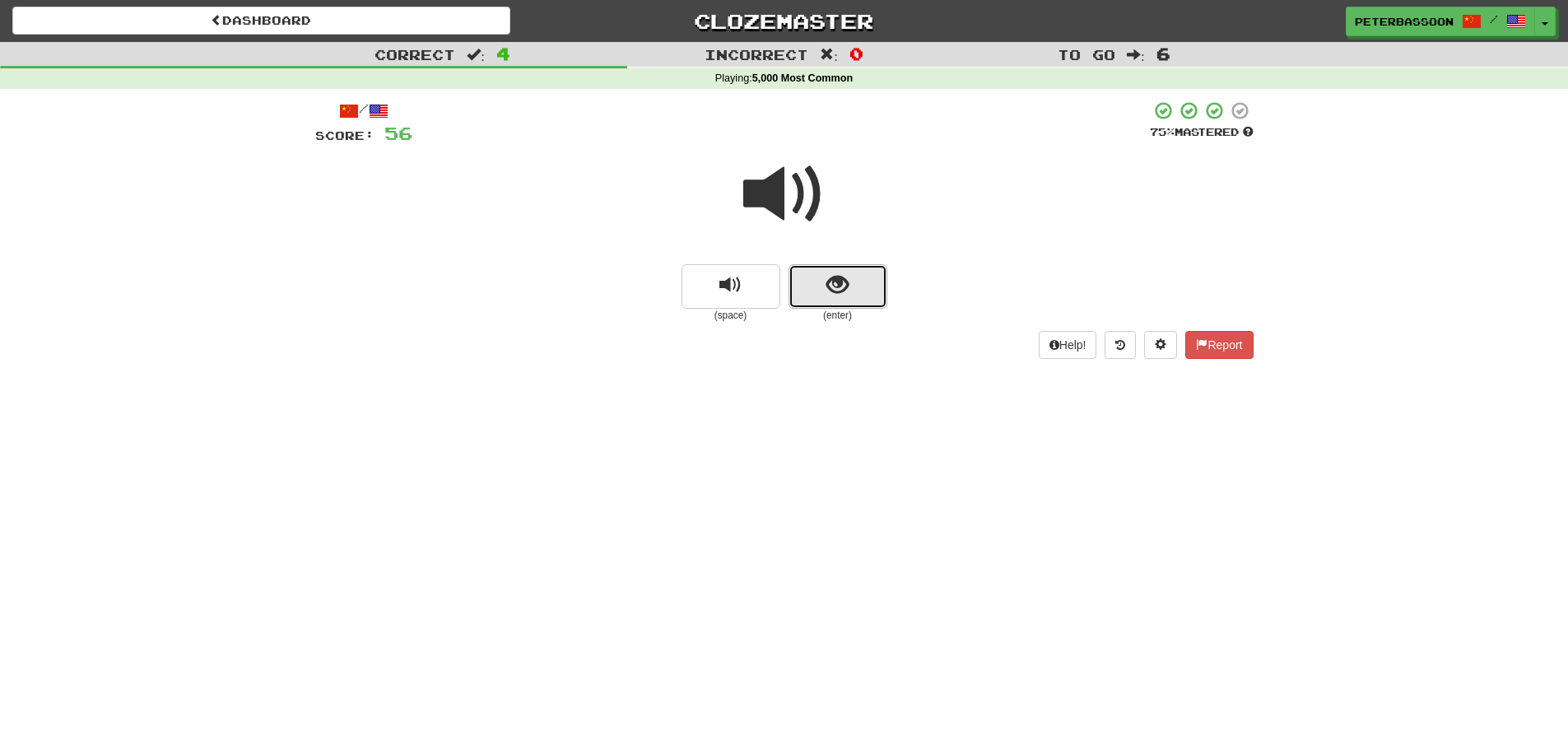
drag, startPoint x: 813, startPoint y: 286, endPoint x: 1344, endPoint y: 280, distance: 531.0
click at [814, 286] on button "show sentence" at bounding box center [838, 287] width 98 height 45
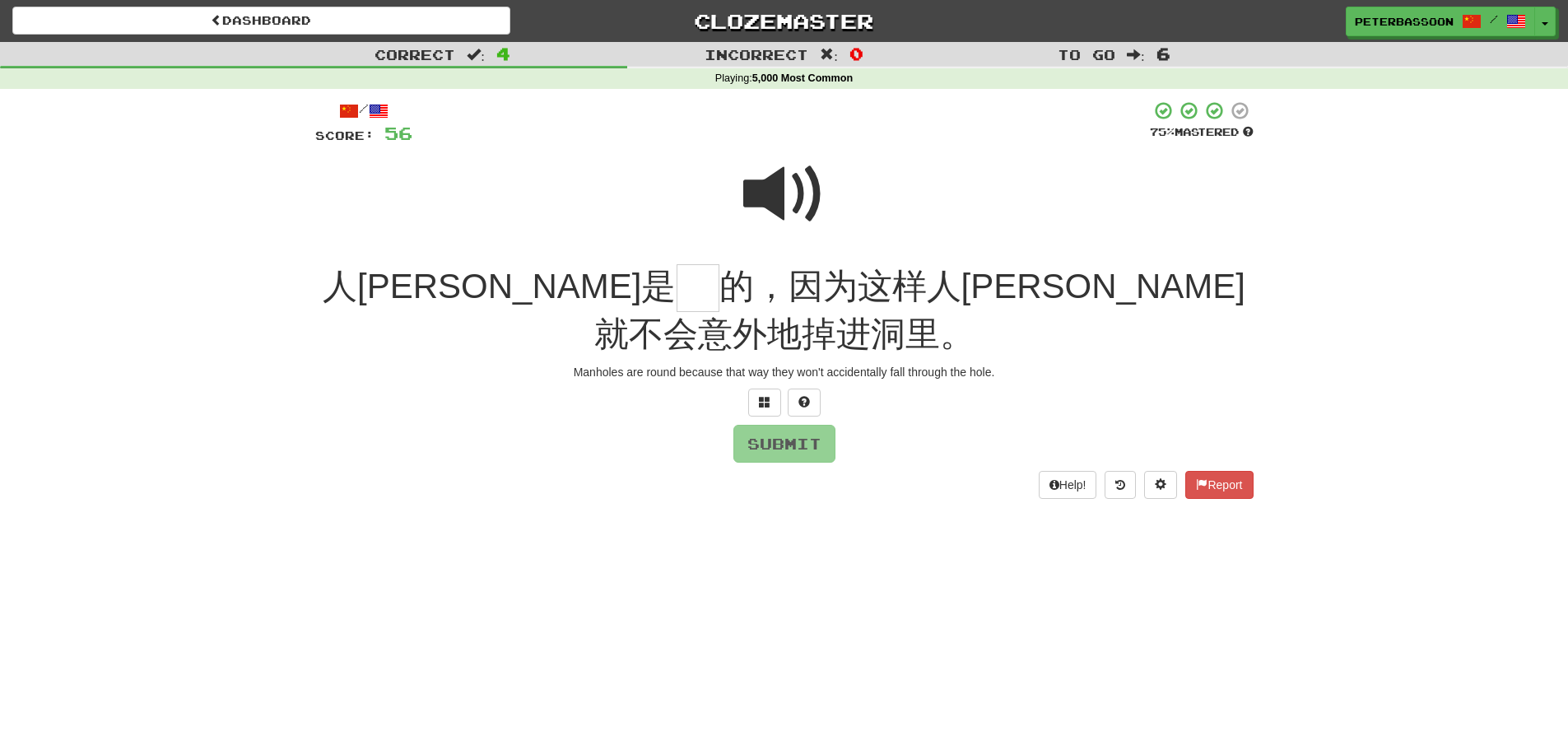
drag, startPoint x: 799, startPoint y: 188, endPoint x: 702, endPoint y: 218, distance: 101.5
click at [799, 188] on span at bounding box center [785, 194] width 83 height 83
click at [677, 290] on input "text" at bounding box center [698, 288] width 43 height 48
type input "*"
drag, startPoint x: 803, startPoint y: 397, endPoint x: 1010, endPoint y: 392, distance: 207.1
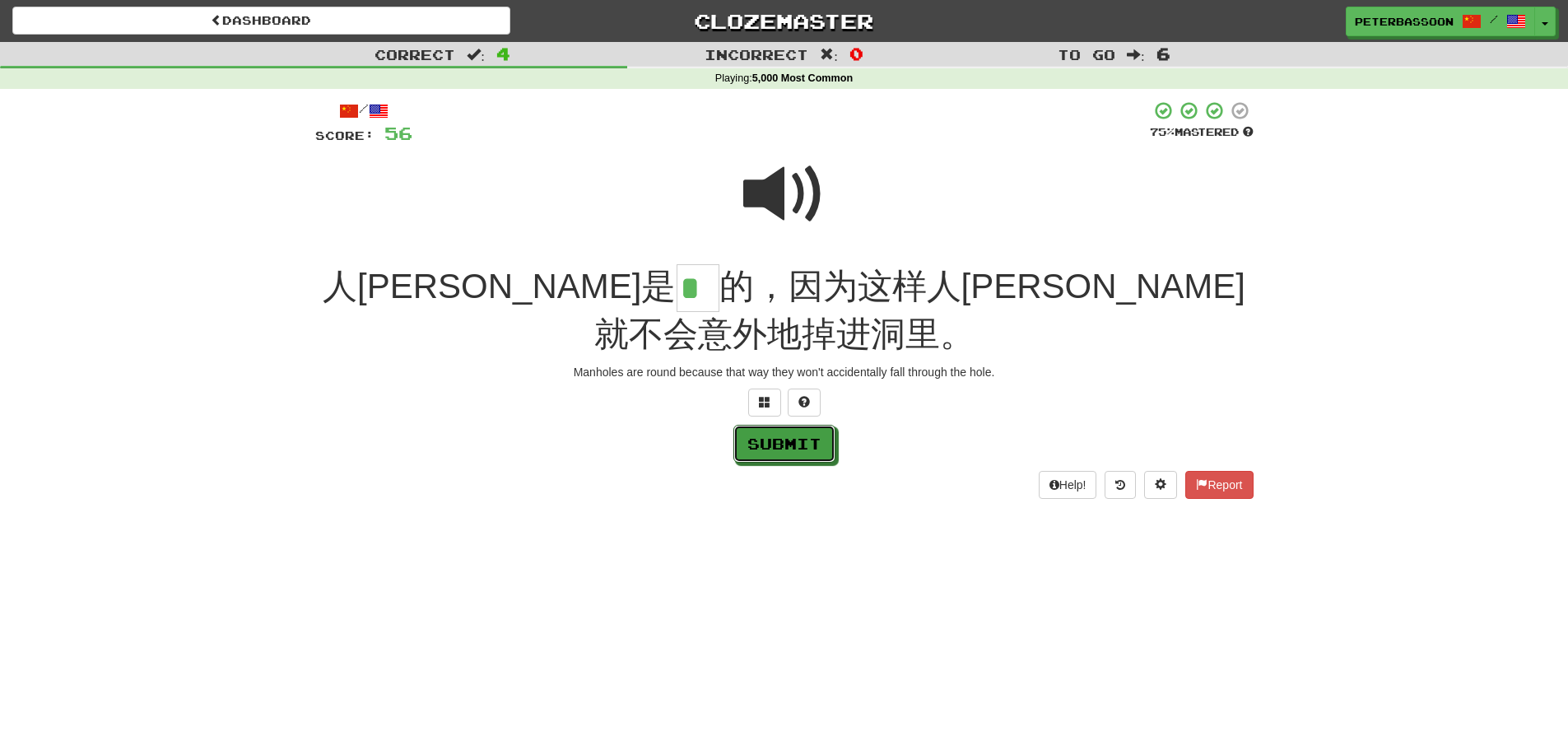
click at [809, 425] on button "Submit" at bounding box center [785, 443] width 102 height 38
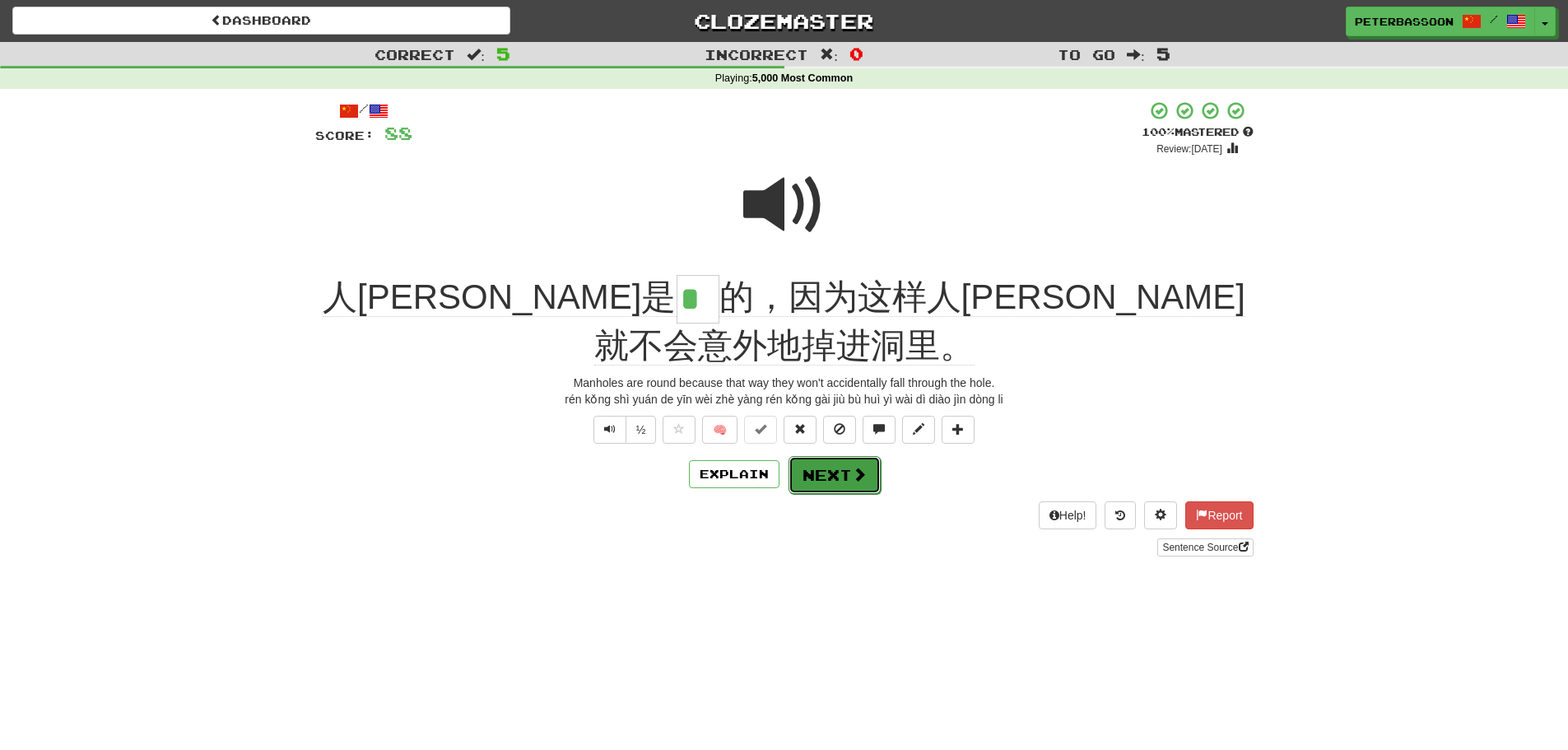
click at [838, 456] on button "Next" at bounding box center [834, 475] width 92 height 38
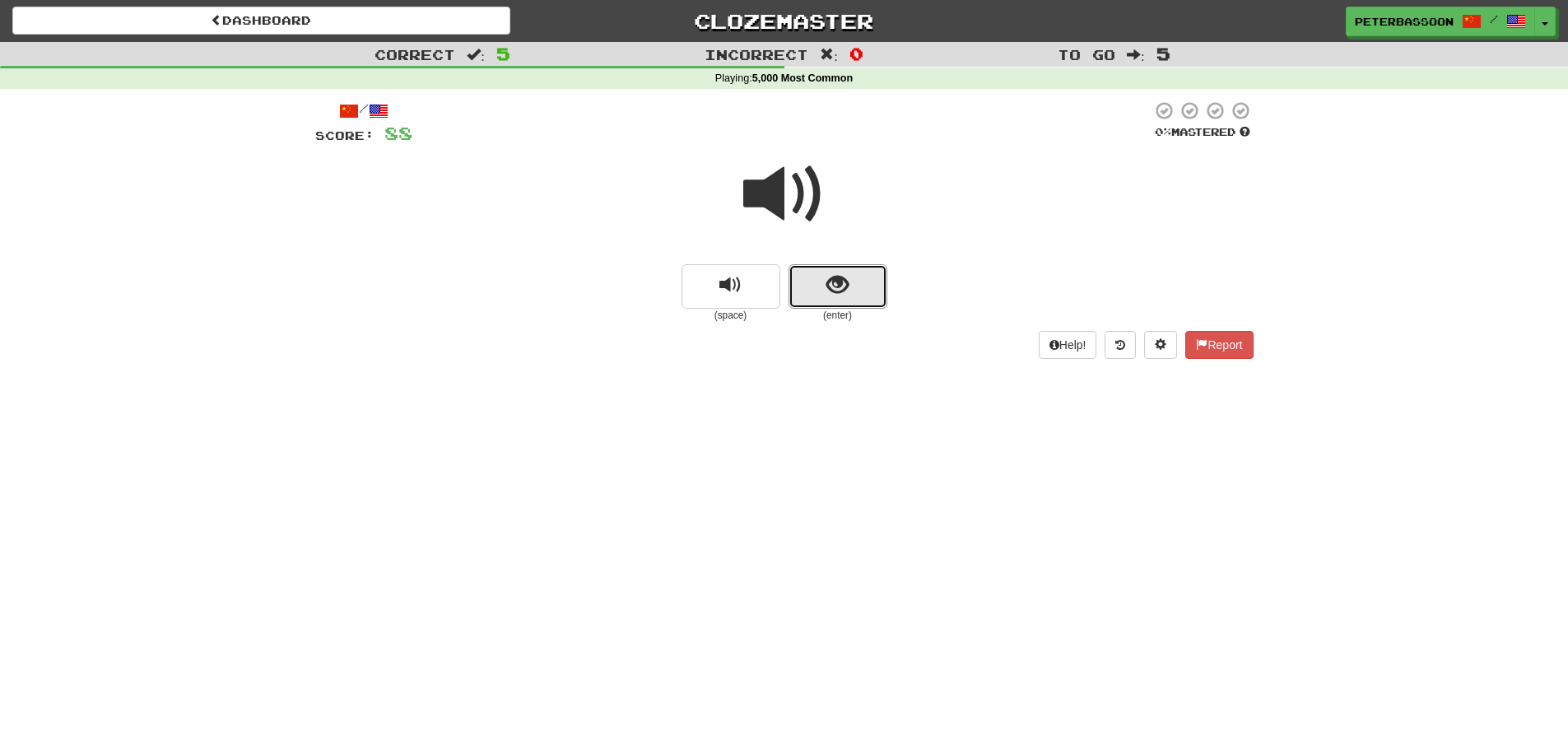
drag, startPoint x: 835, startPoint y: 292, endPoint x: 1036, endPoint y: 238, distance: 208.1
click at [838, 288] on span "show sentence" at bounding box center [837, 285] width 22 height 22
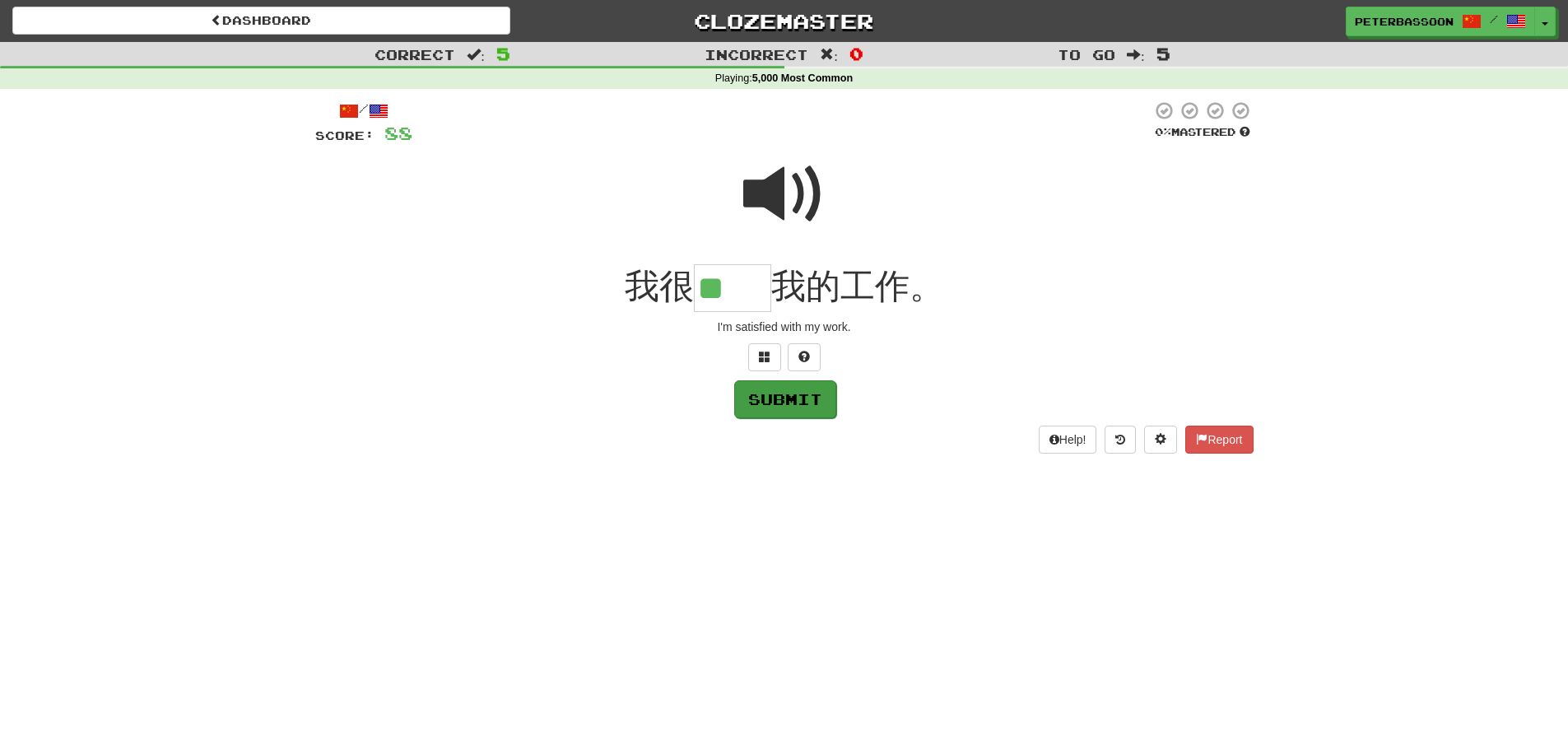
type input "**"
drag, startPoint x: 804, startPoint y: 397, endPoint x: 1081, endPoint y: 389, distance: 277.1
click at [829, 394] on button "Submit" at bounding box center [785, 398] width 102 height 38
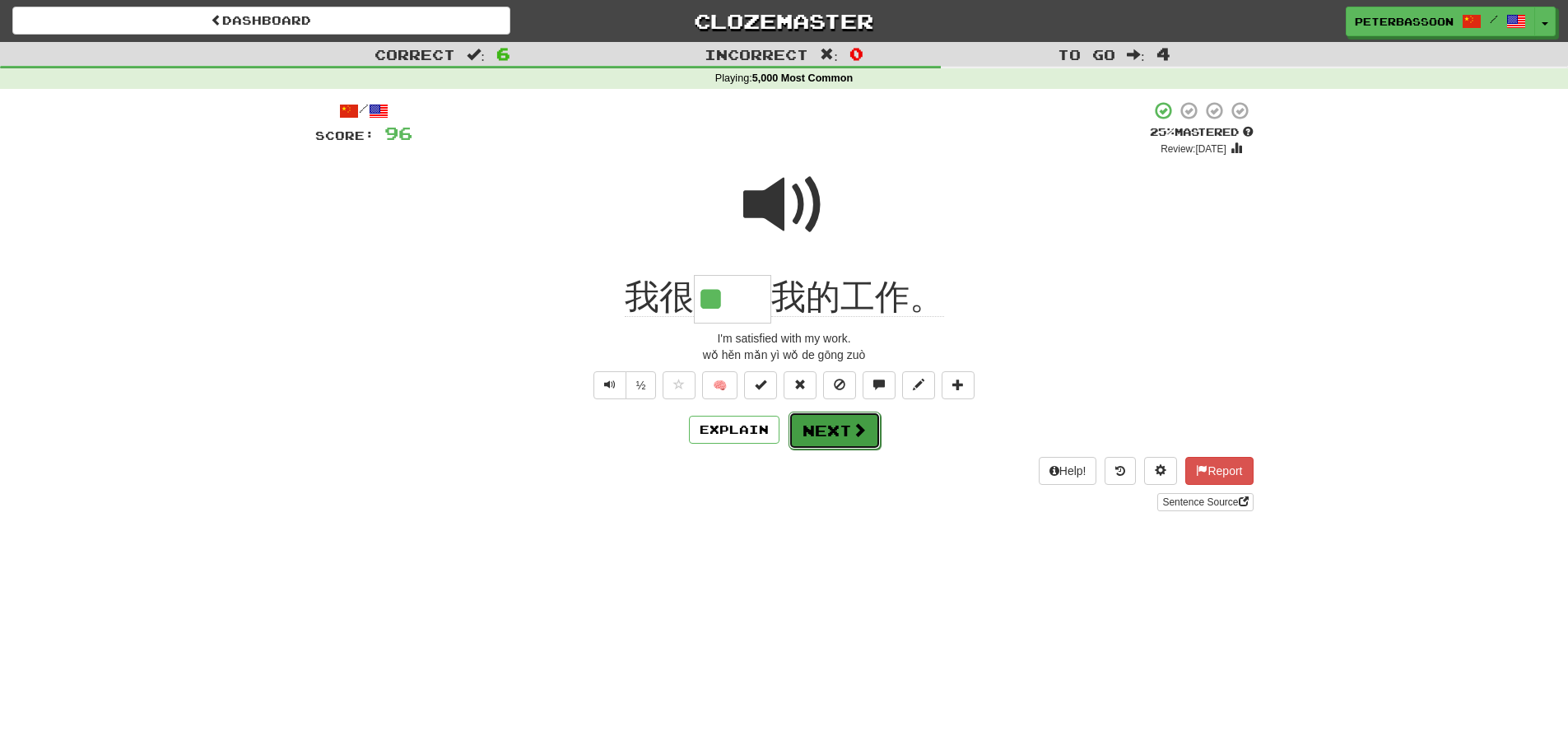
click at [824, 424] on button "Next" at bounding box center [834, 430] width 92 height 38
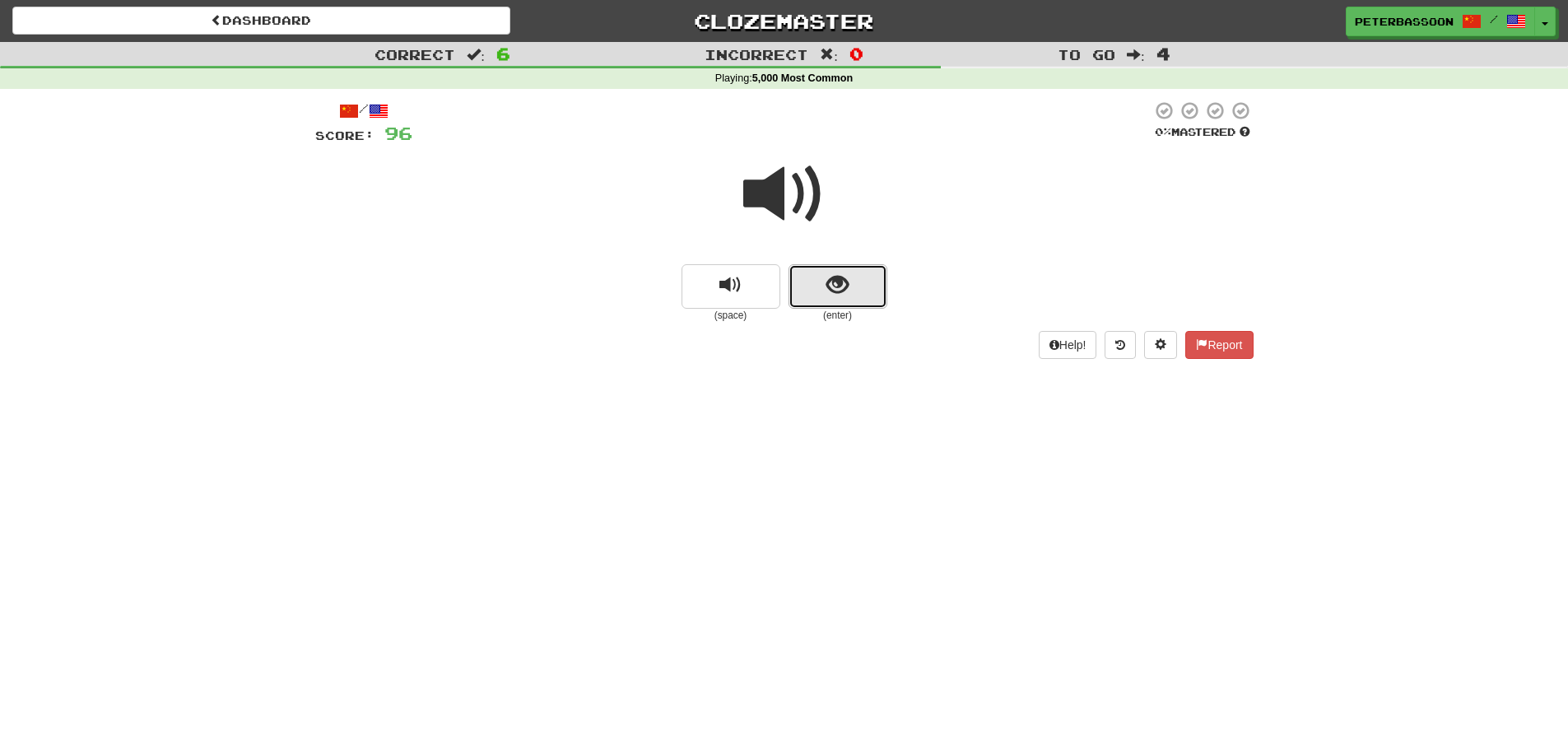
drag, startPoint x: 846, startPoint y: 275, endPoint x: 1023, endPoint y: 262, distance: 177.5
click at [855, 274] on button "show sentence" at bounding box center [838, 287] width 98 height 45
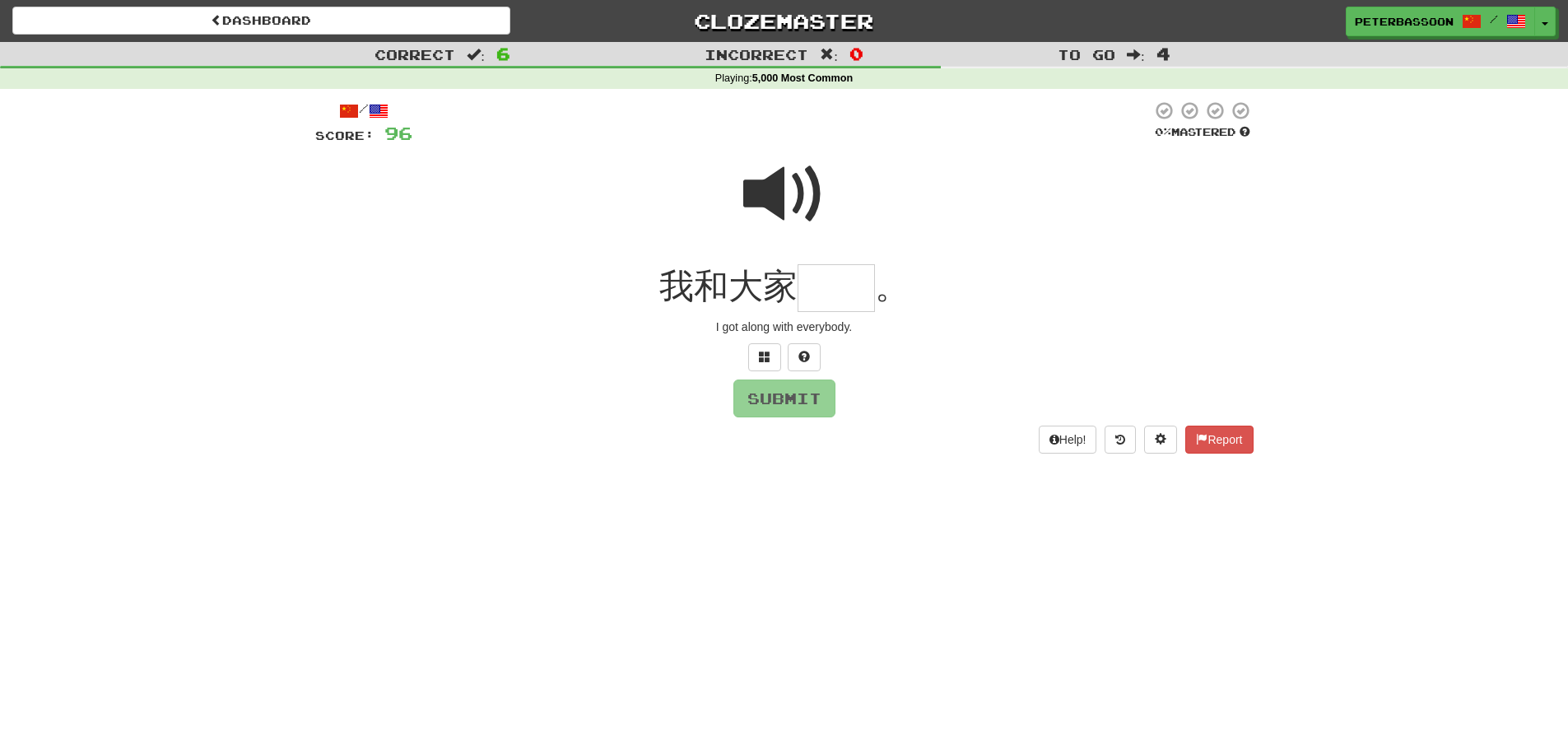
drag, startPoint x: 766, startPoint y: 188, endPoint x: 784, endPoint y: 208, distance: 26.9
click at [766, 187] on span at bounding box center [785, 194] width 83 height 83
click at [831, 296] on input "text" at bounding box center [837, 288] width 77 height 48
type input "**"
drag, startPoint x: 795, startPoint y: 391, endPoint x: 820, endPoint y: 391, distance: 25.0
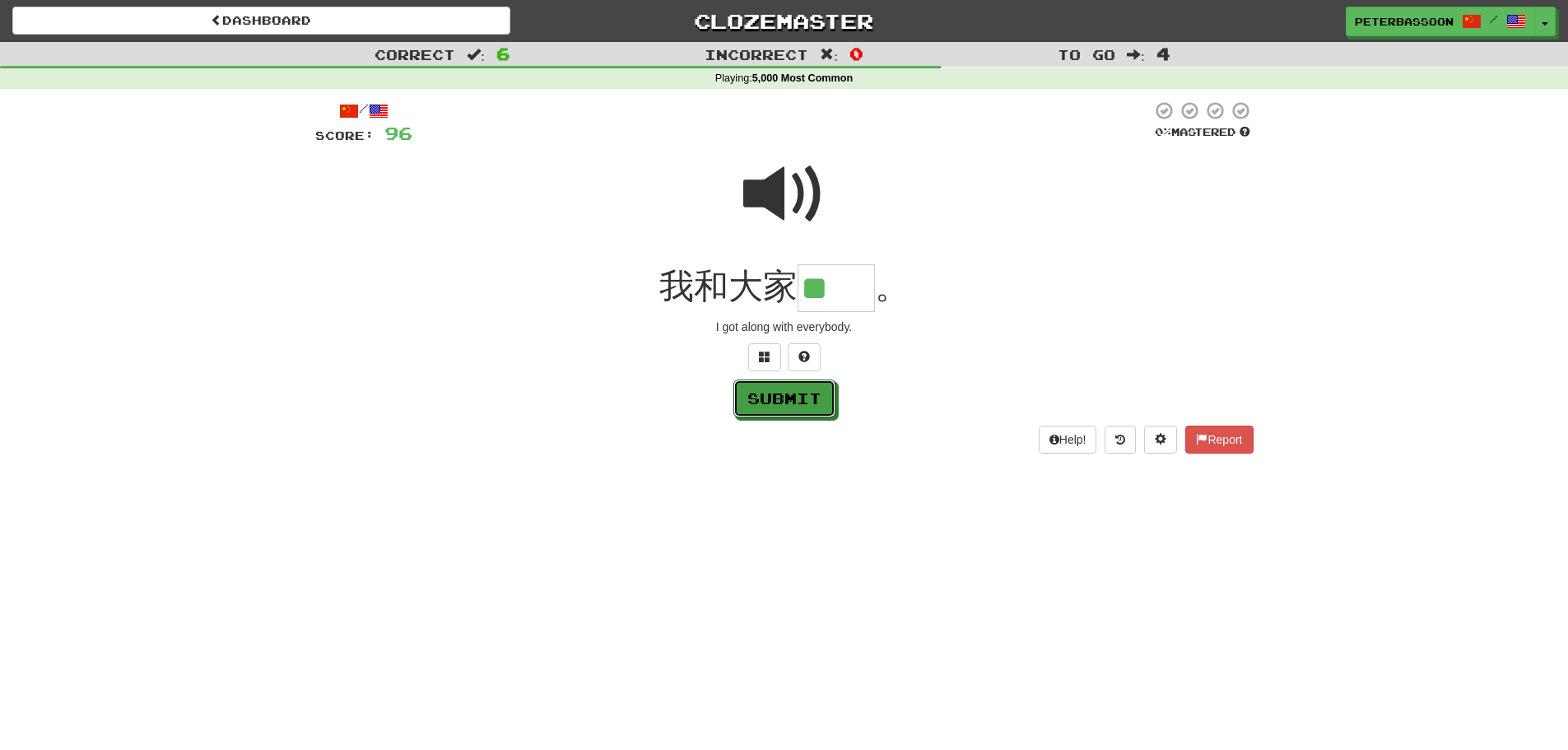
click at [802, 391] on button "Submit" at bounding box center [785, 398] width 102 height 38
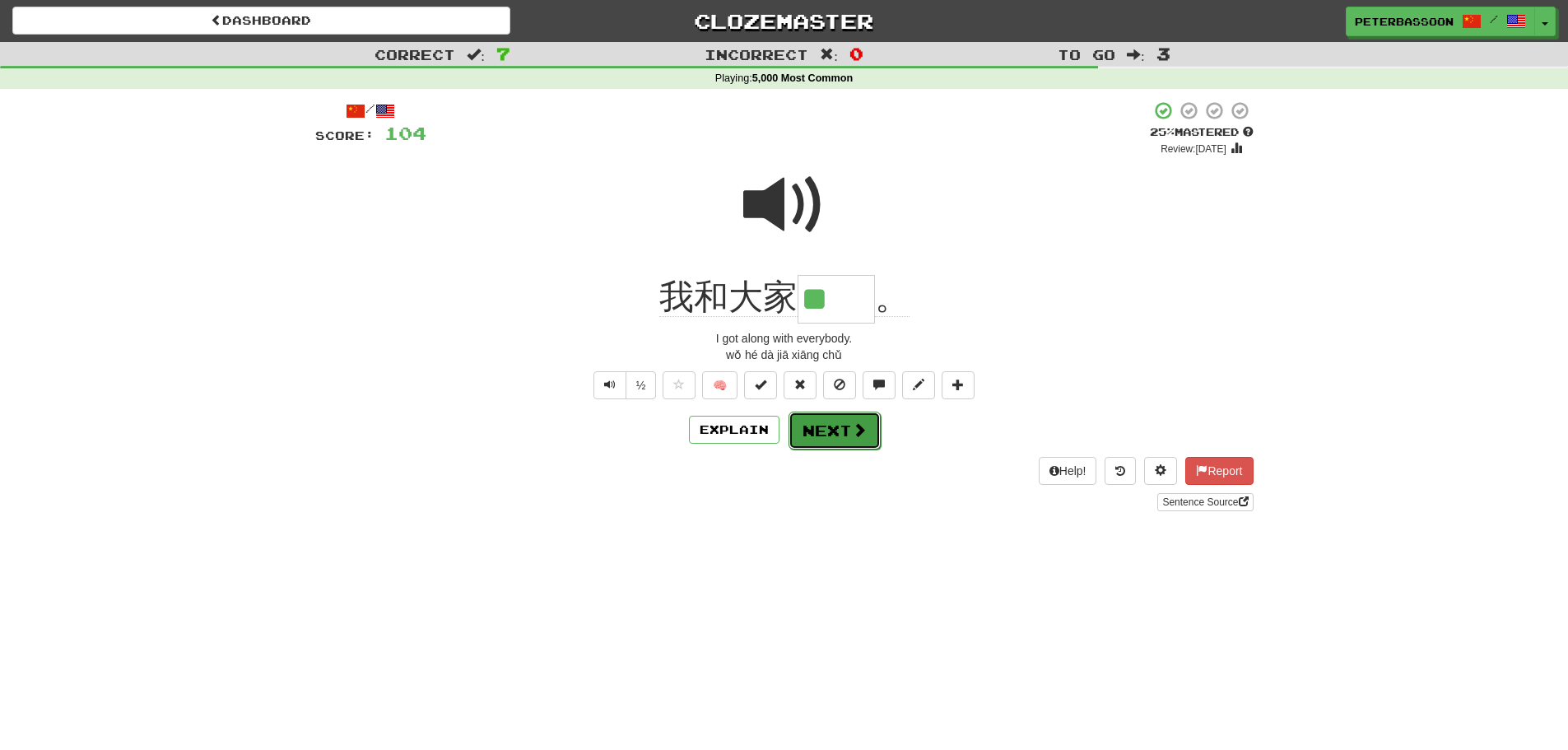
drag, startPoint x: 831, startPoint y: 428, endPoint x: 916, endPoint y: 419, distance: 85.5
click at [838, 435] on button "Next" at bounding box center [834, 430] width 92 height 38
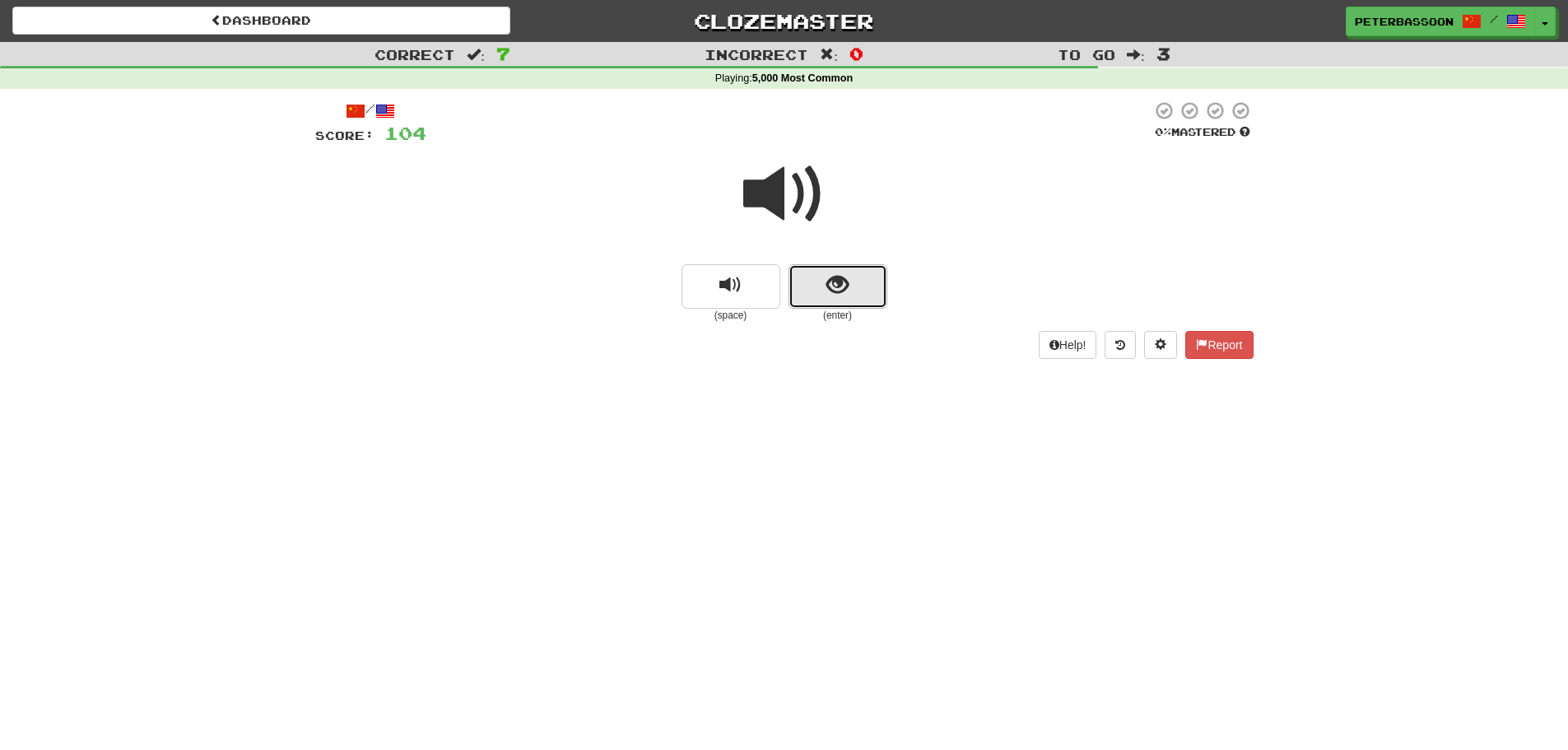
click at [816, 285] on button "show sentence" at bounding box center [838, 287] width 98 height 45
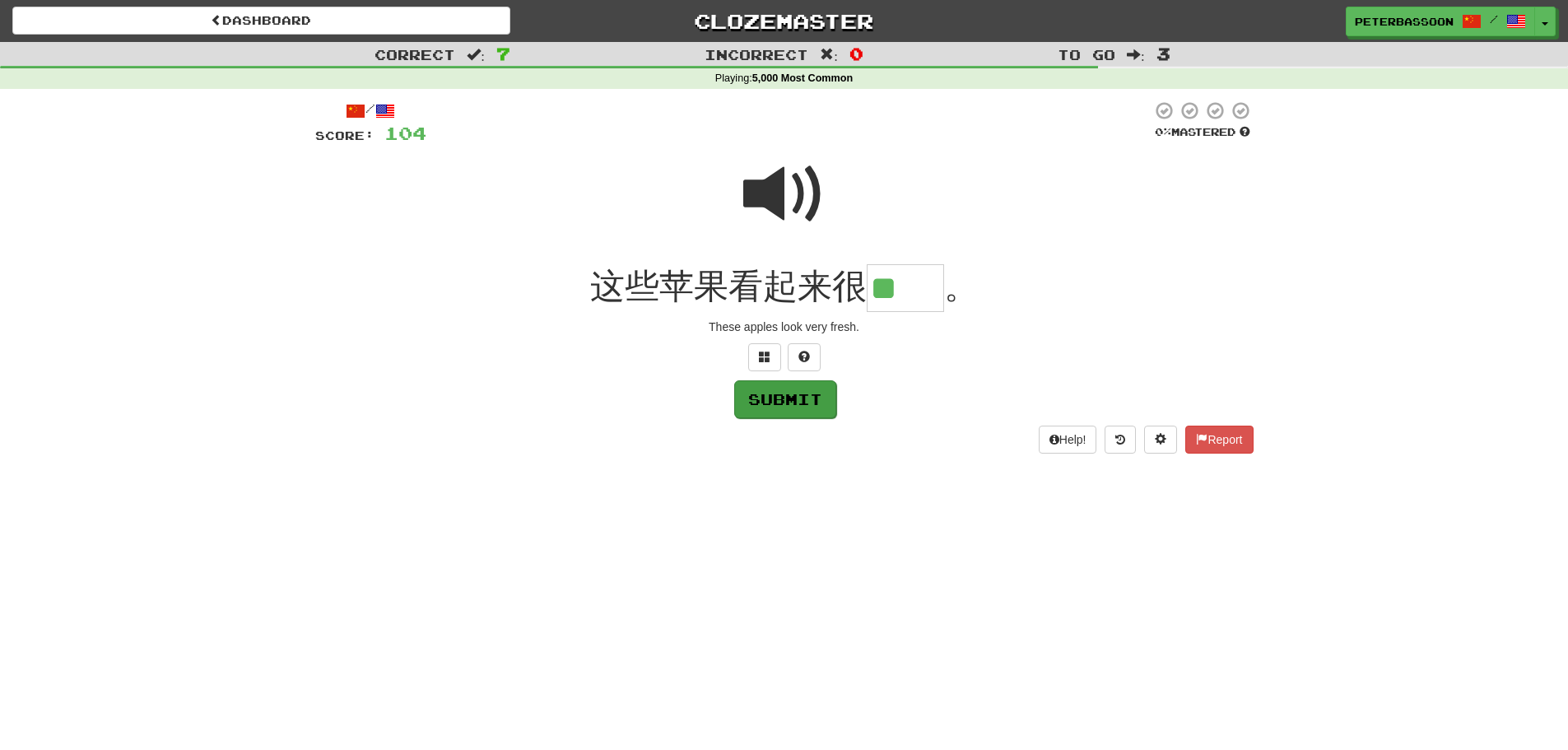
type input "**"
drag, startPoint x: 799, startPoint y: 401, endPoint x: 817, endPoint y: 397, distance: 18.4
click at [801, 400] on button "Submit" at bounding box center [785, 398] width 102 height 38
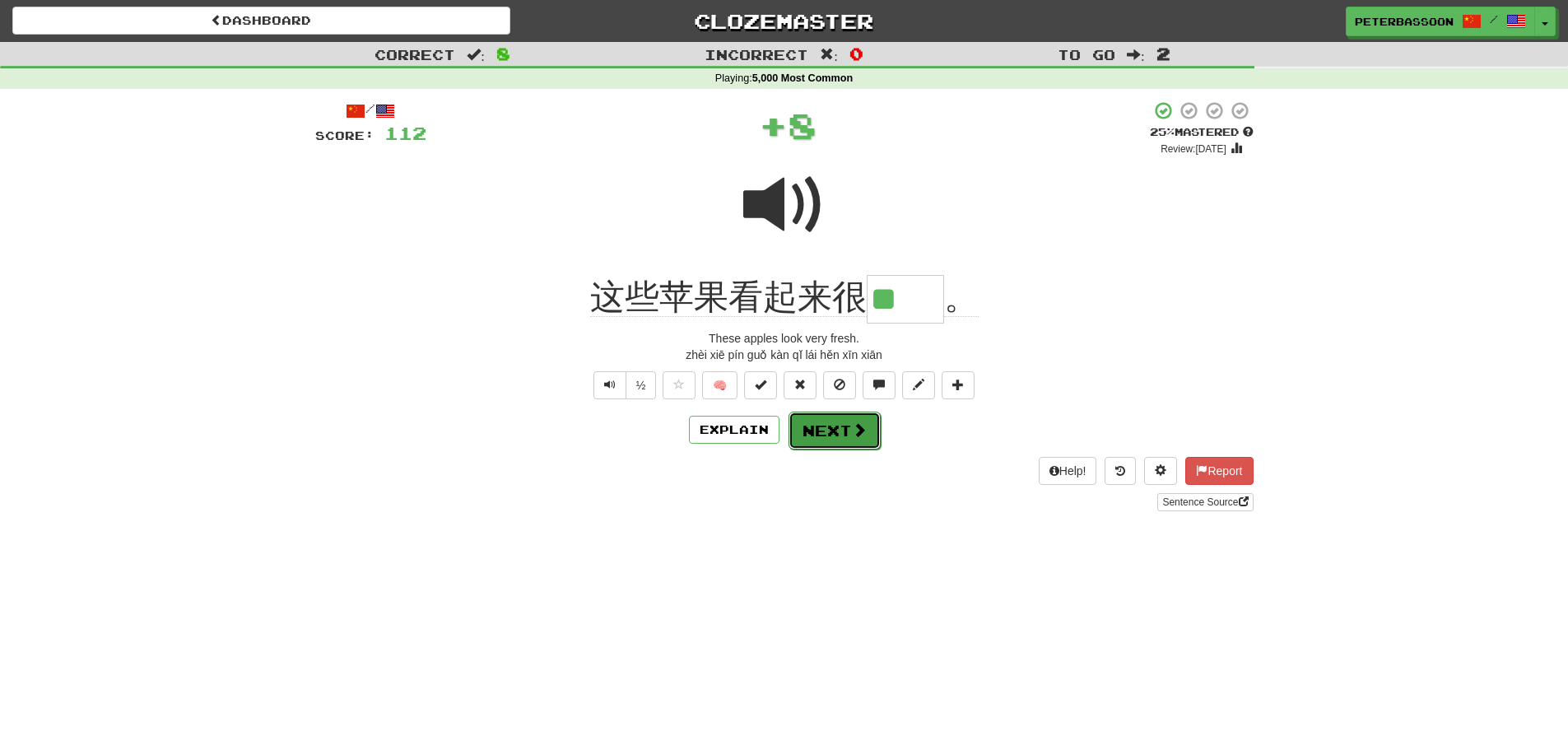
click at [828, 428] on button "Next" at bounding box center [834, 430] width 92 height 38
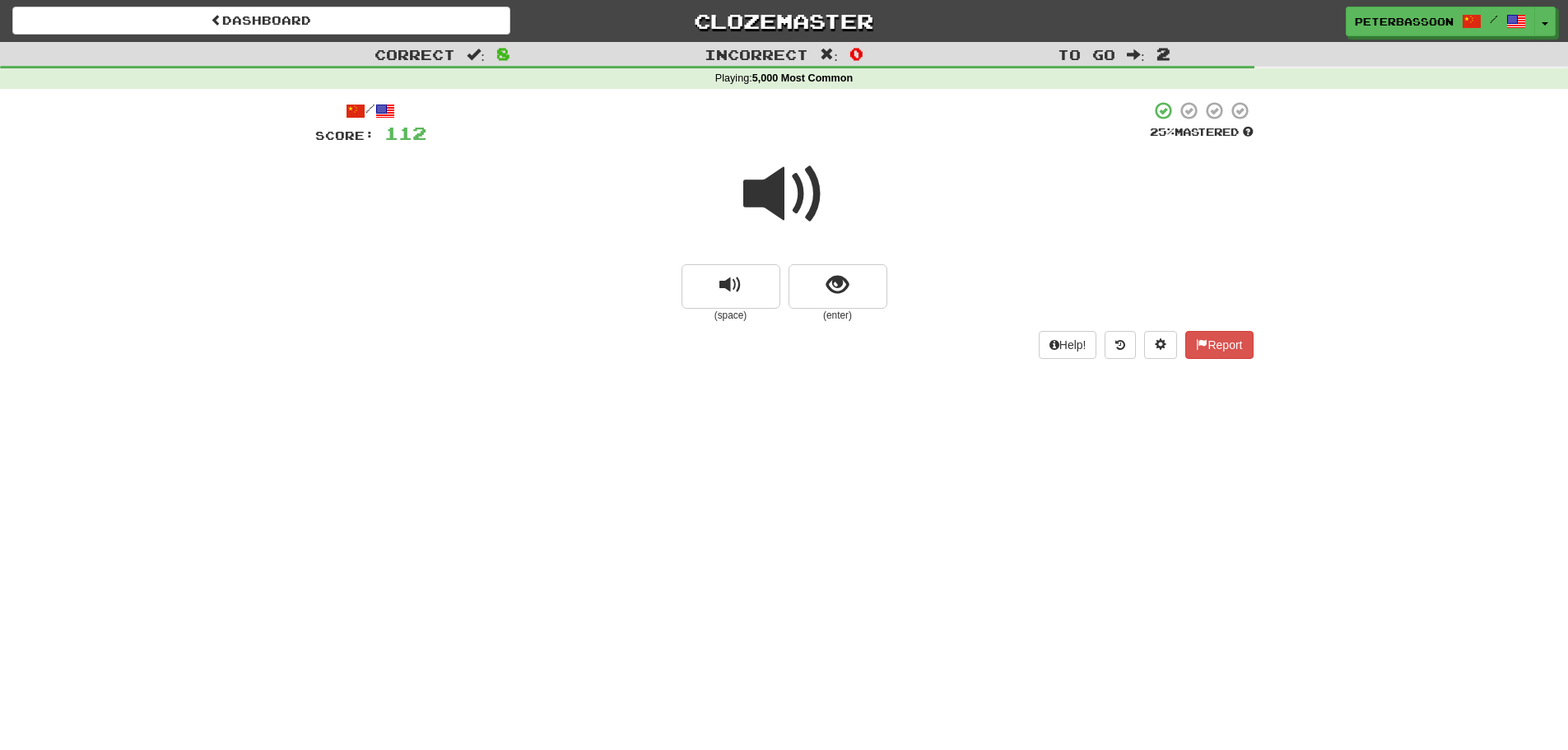
click at [767, 194] on span at bounding box center [785, 194] width 83 height 83
click at [849, 290] on button "show sentence" at bounding box center [838, 287] width 98 height 45
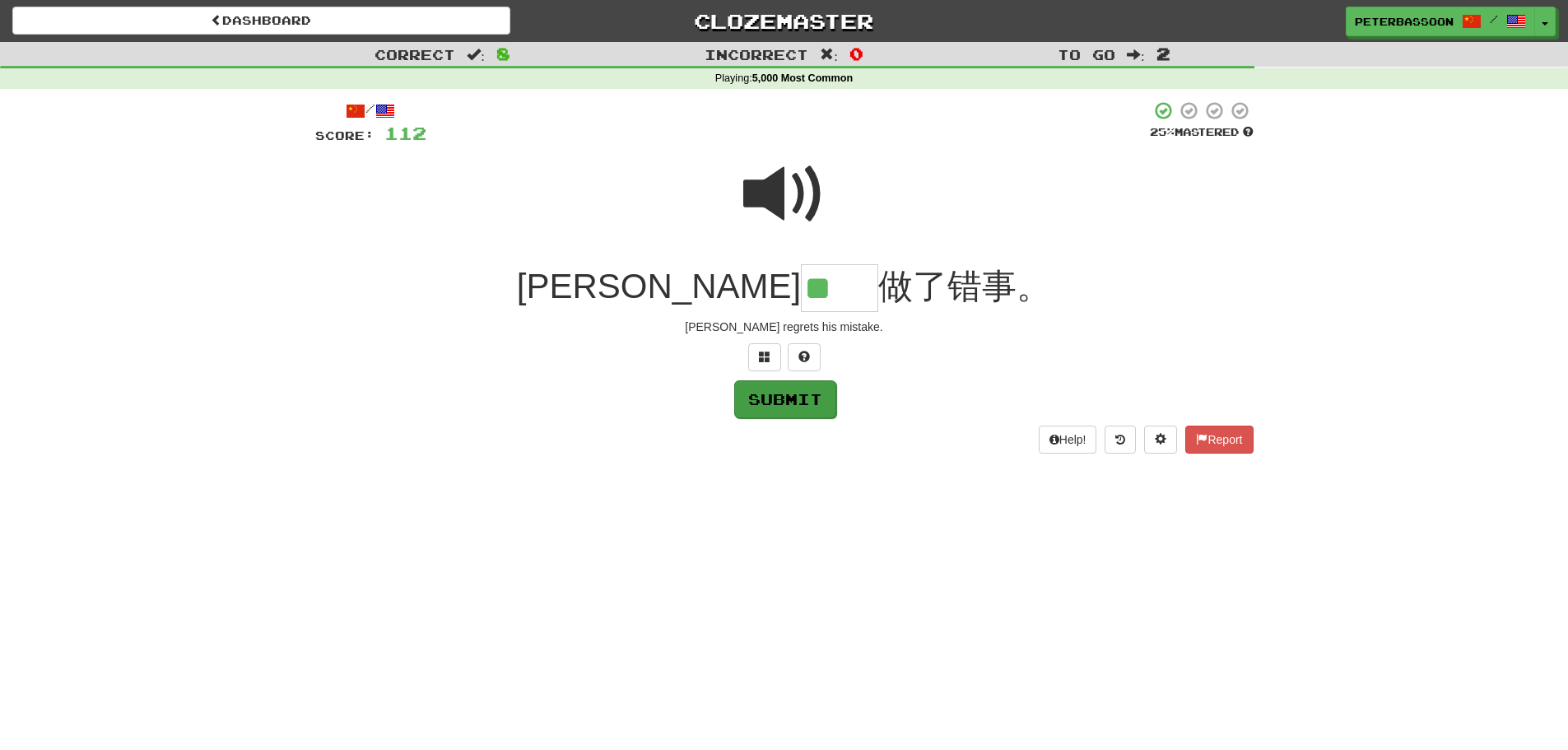
type input "**"
drag, startPoint x: 811, startPoint y: 391, endPoint x: 1079, endPoint y: 383, distance: 268.1
click at [829, 390] on button "Submit" at bounding box center [785, 398] width 102 height 38
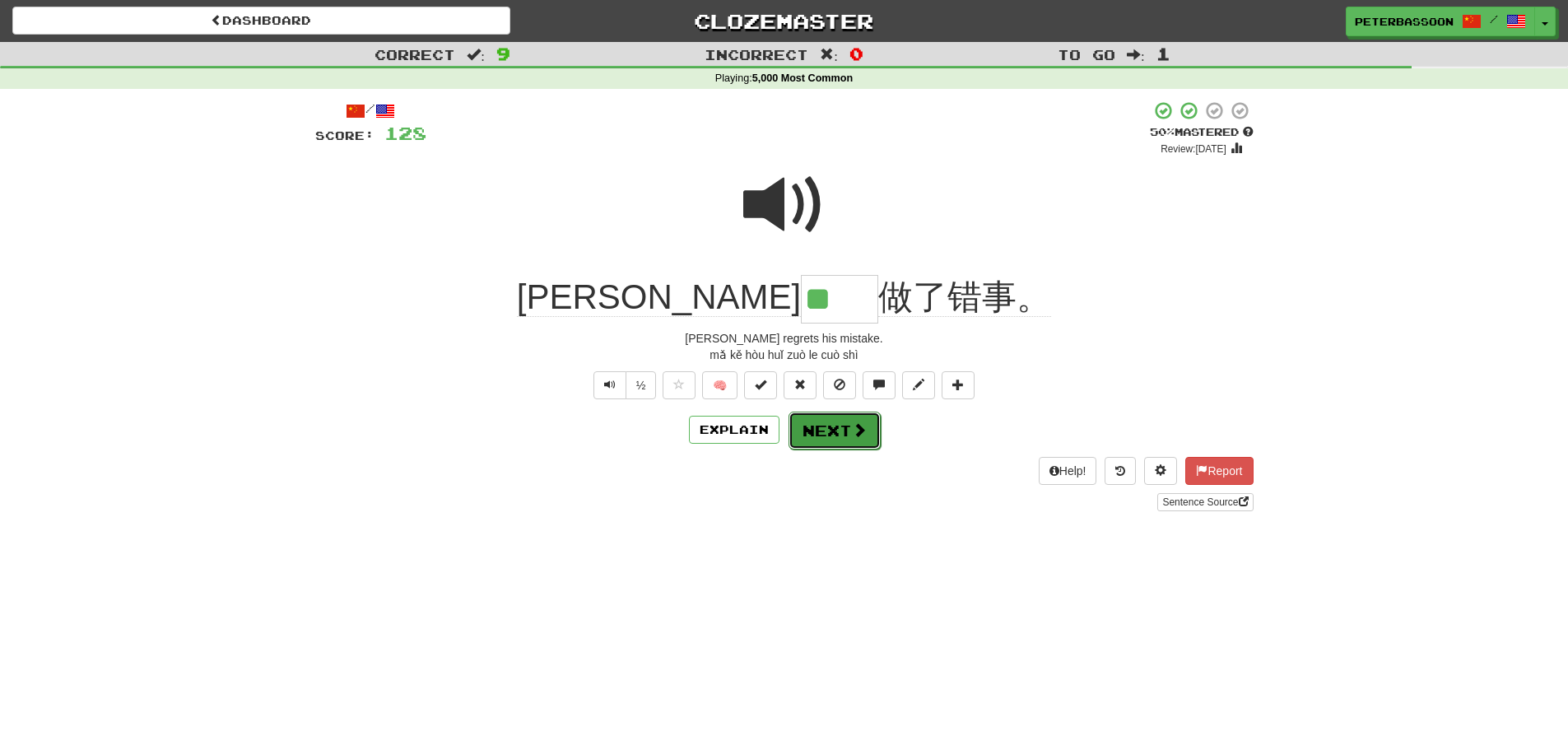
click at [838, 429] on button "Next" at bounding box center [834, 430] width 92 height 38
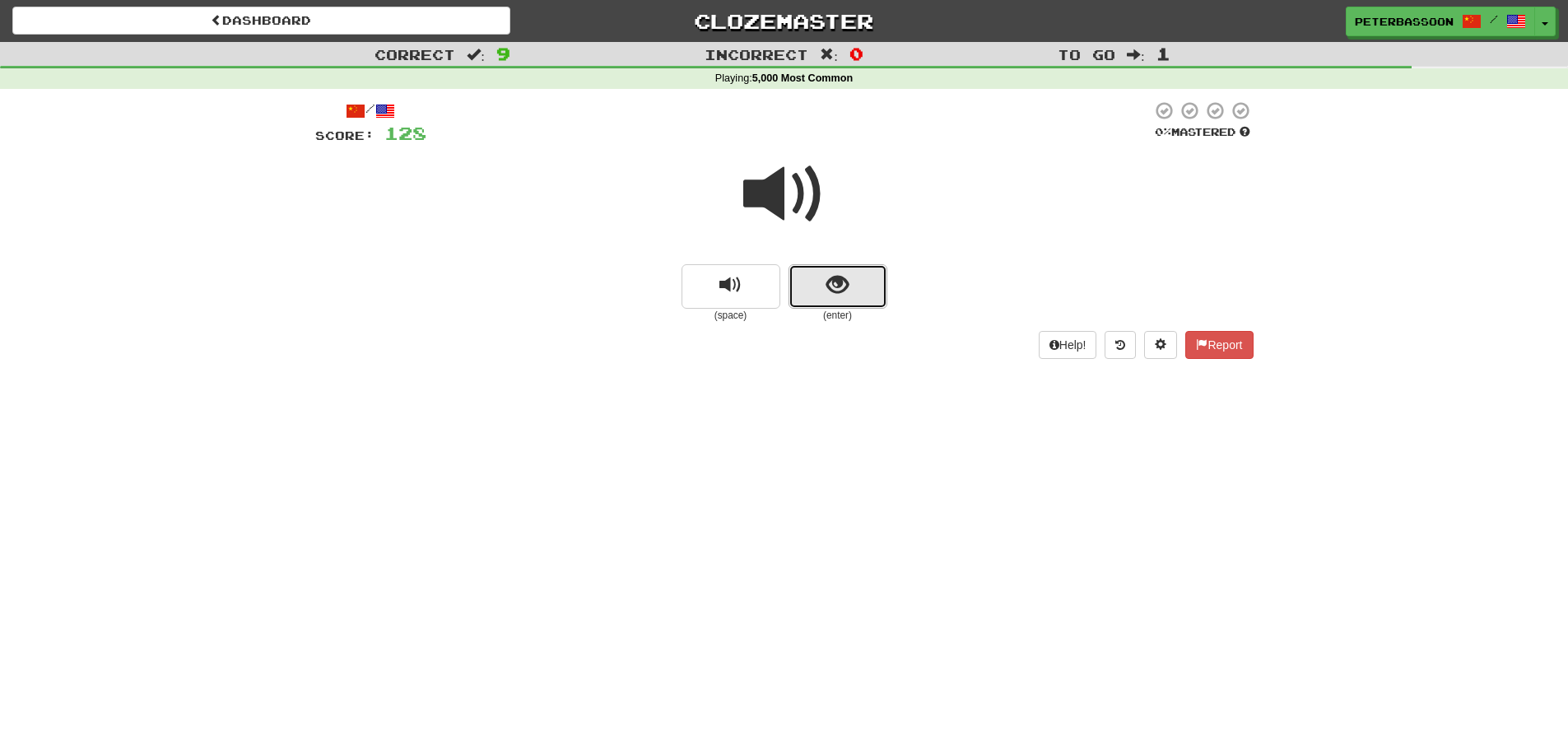
click at [831, 286] on button "show sentence" at bounding box center [838, 287] width 98 height 45
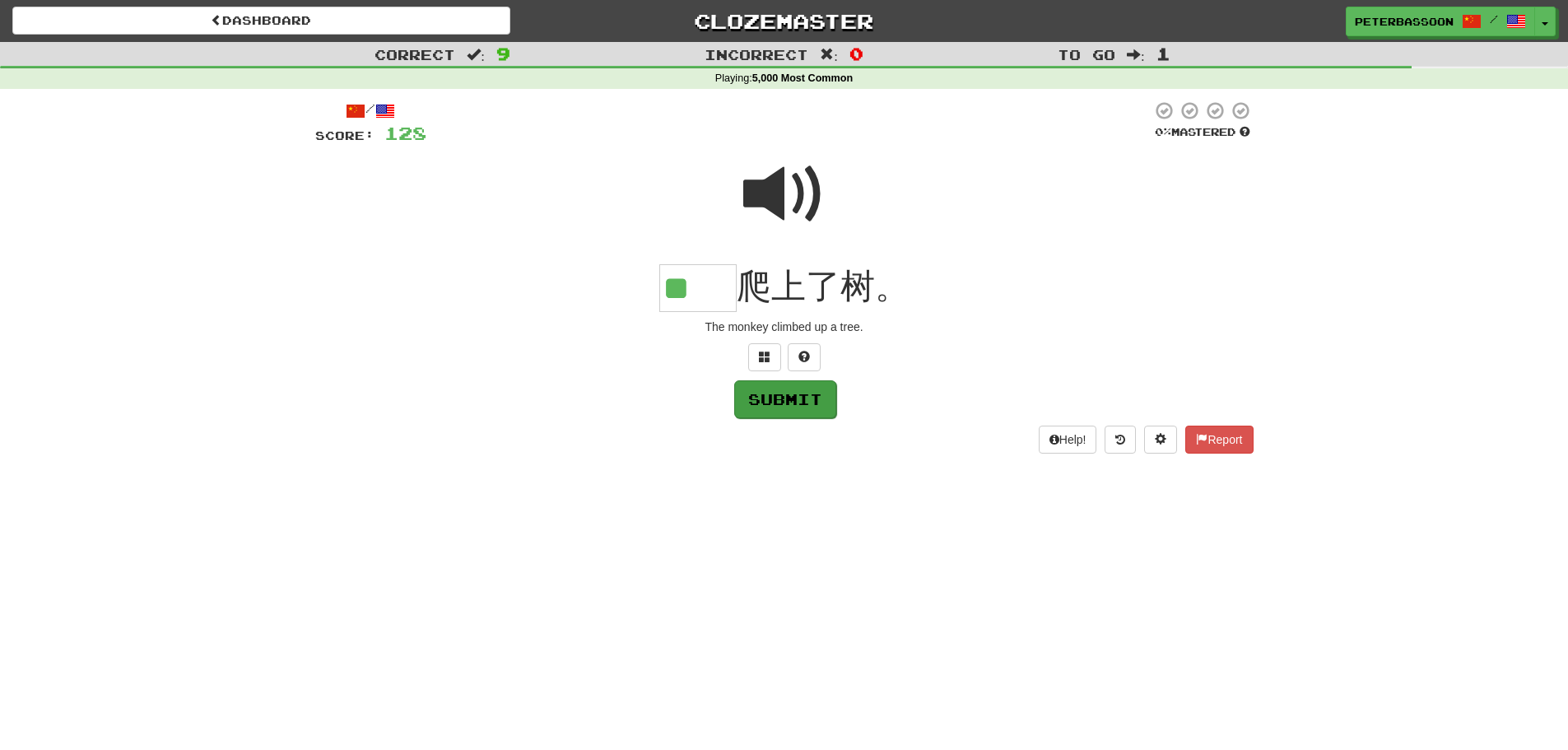
type input "**"
drag, startPoint x: 794, startPoint y: 396, endPoint x: 984, endPoint y: 409, distance: 190.4
click at [795, 397] on button "Submit" at bounding box center [785, 398] width 102 height 38
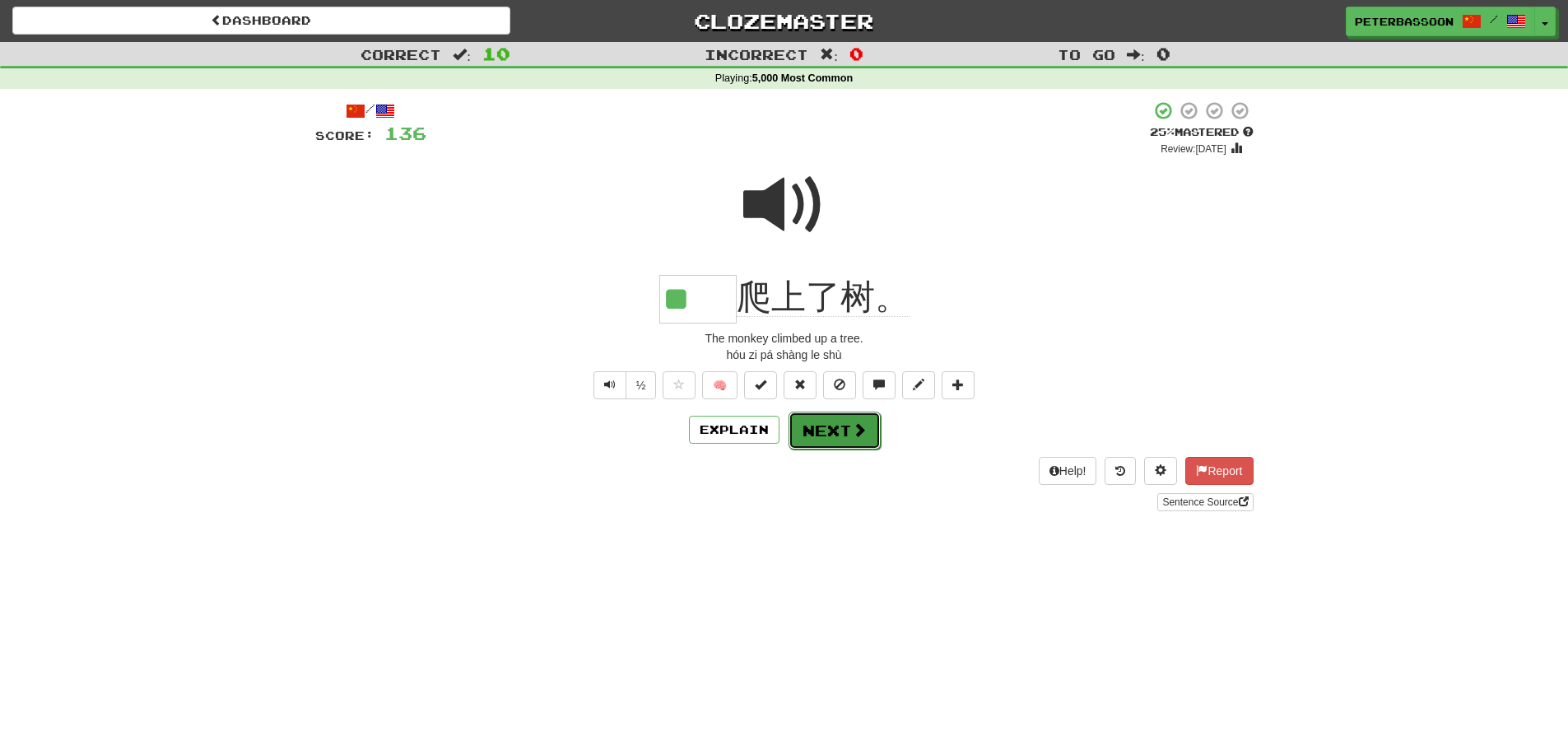
click at [844, 427] on button "Next" at bounding box center [834, 430] width 92 height 38
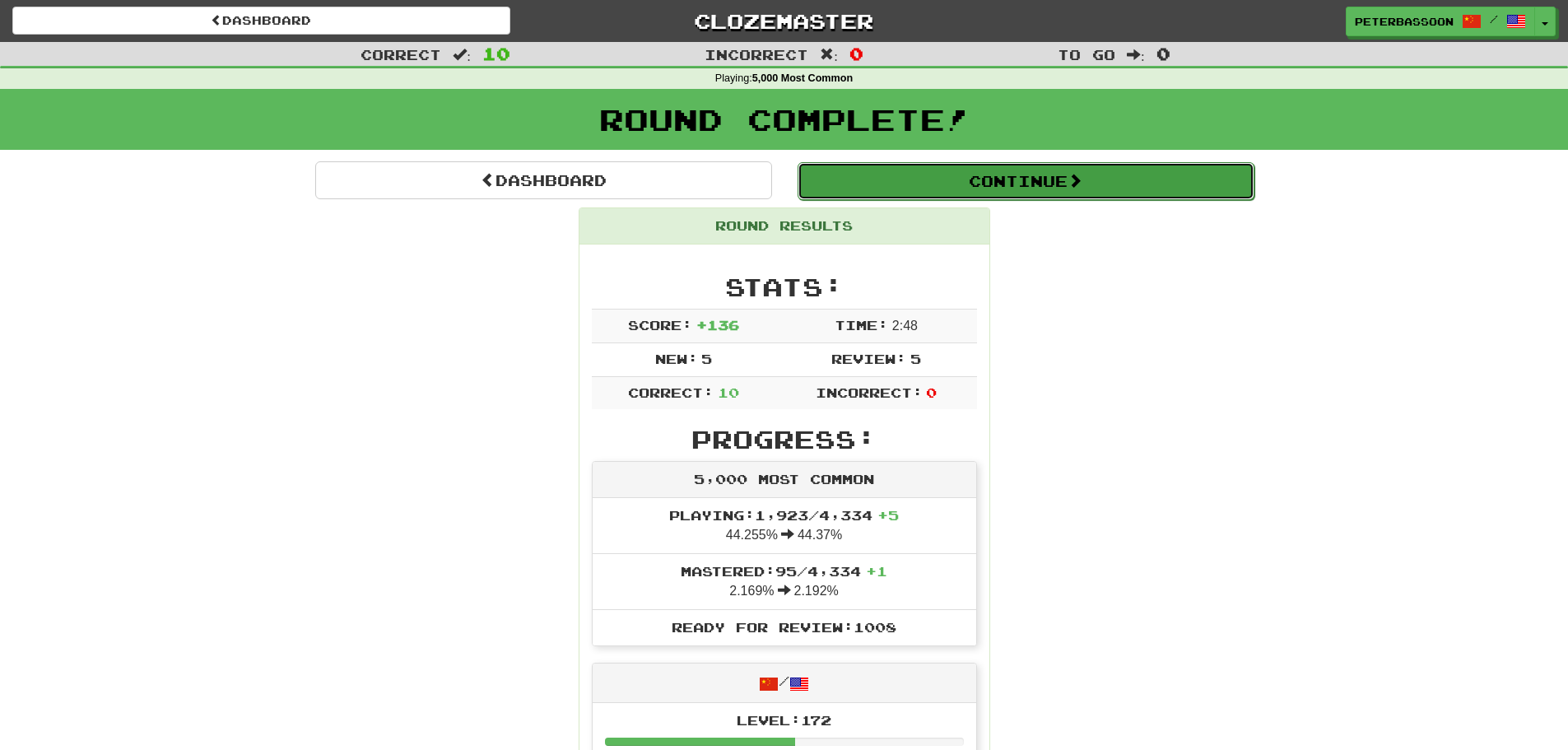
click at [1015, 178] on button "Continue" at bounding box center [1027, 181] width 457 height 38
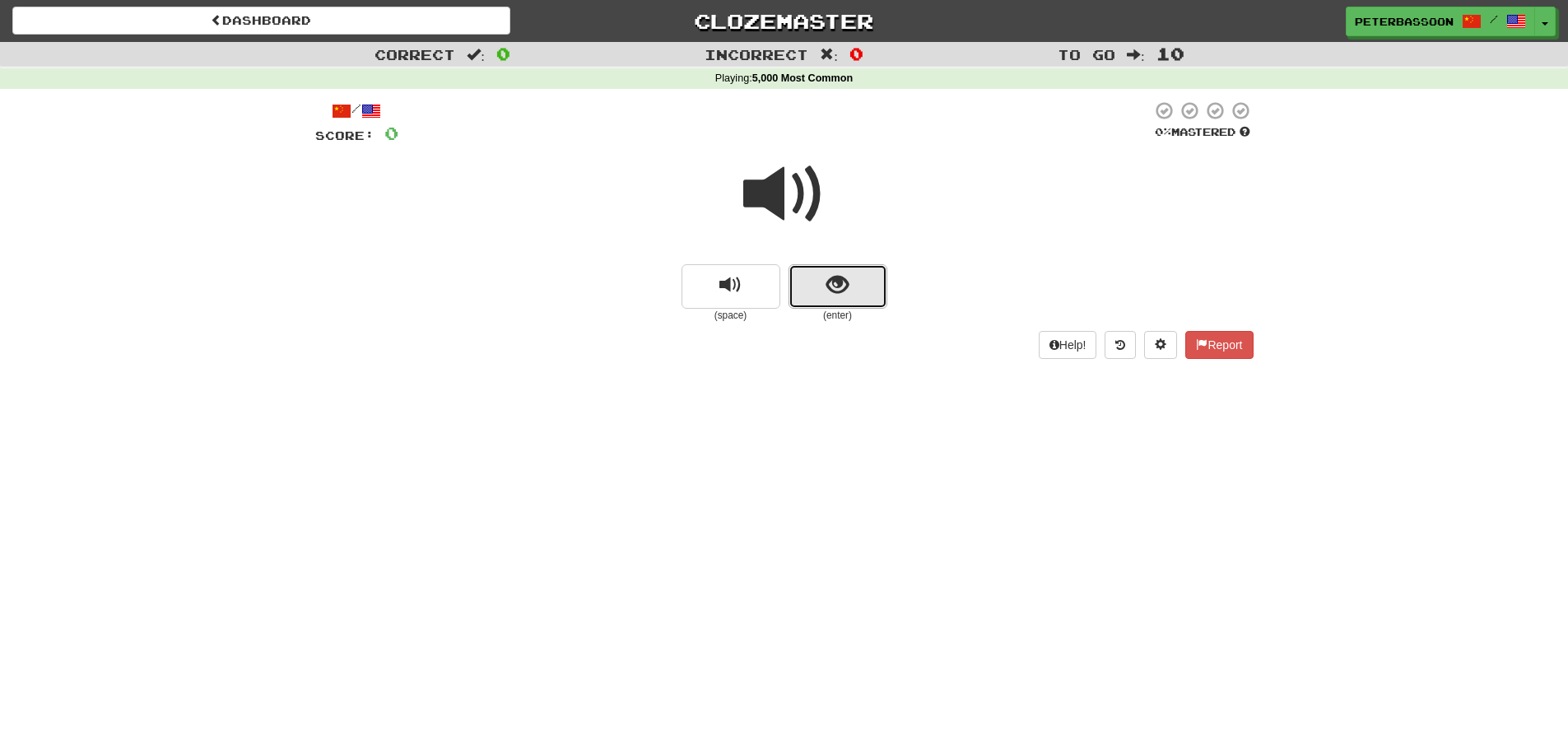
click at [840, 288] on span "show sentence" at bounding box center [837, 285] width 22 height 22
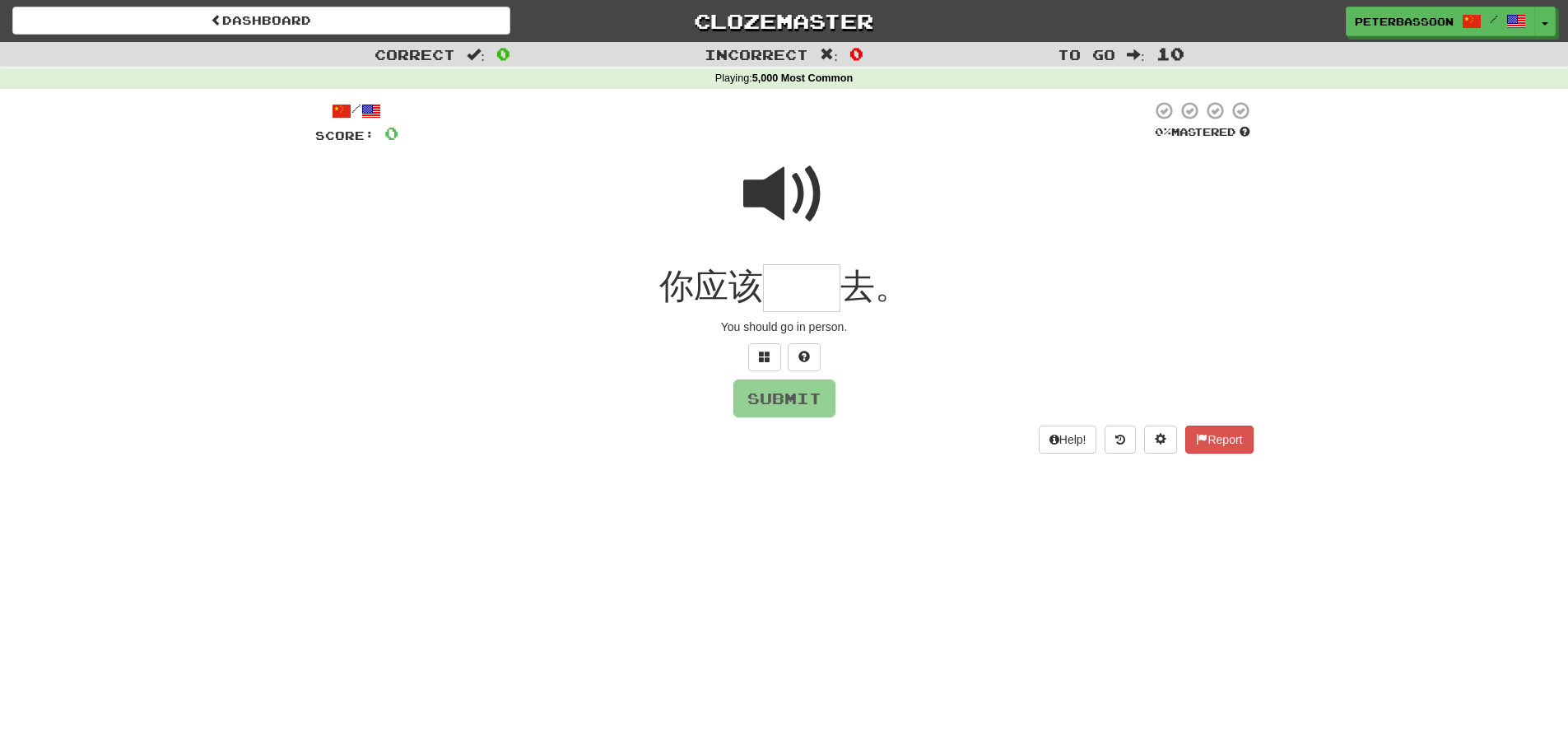
click at [773, 182] on span at bounding box center [785, 194] width 83 height 83
click at [812, 290] on input "text" at bounding box center [802, 288] width 77 height 48
click at [768, 353] on span at bounding box center [765, 356] width 11 height 11
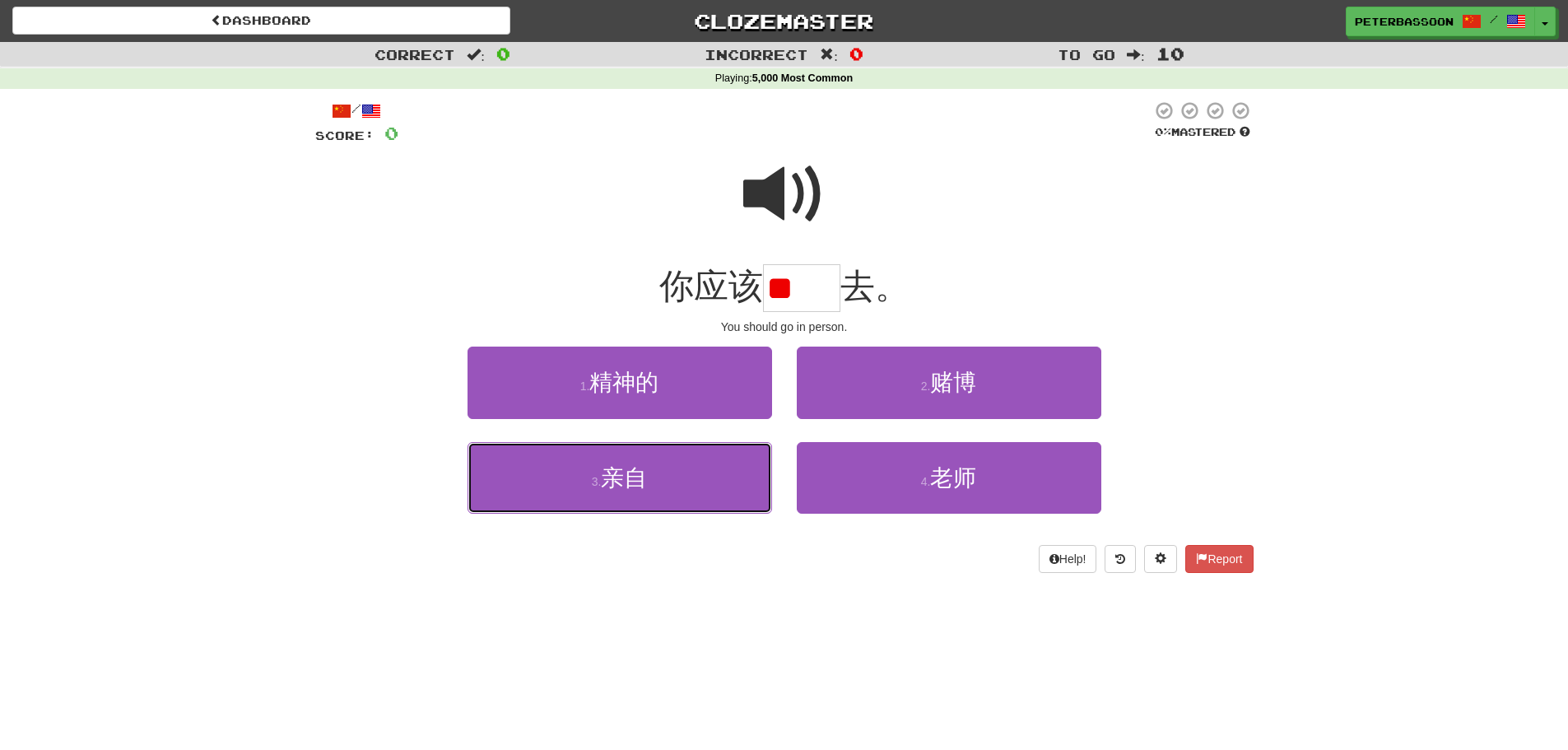
drag, startPoint x: 641, startPoint y: 475, endPoint x: 759, endPoint y: 457, distance: 119.4
click at [656, 475] on button "3 . 亲自" at bounding box center [620, 477] width 305 height 71
type input "**"
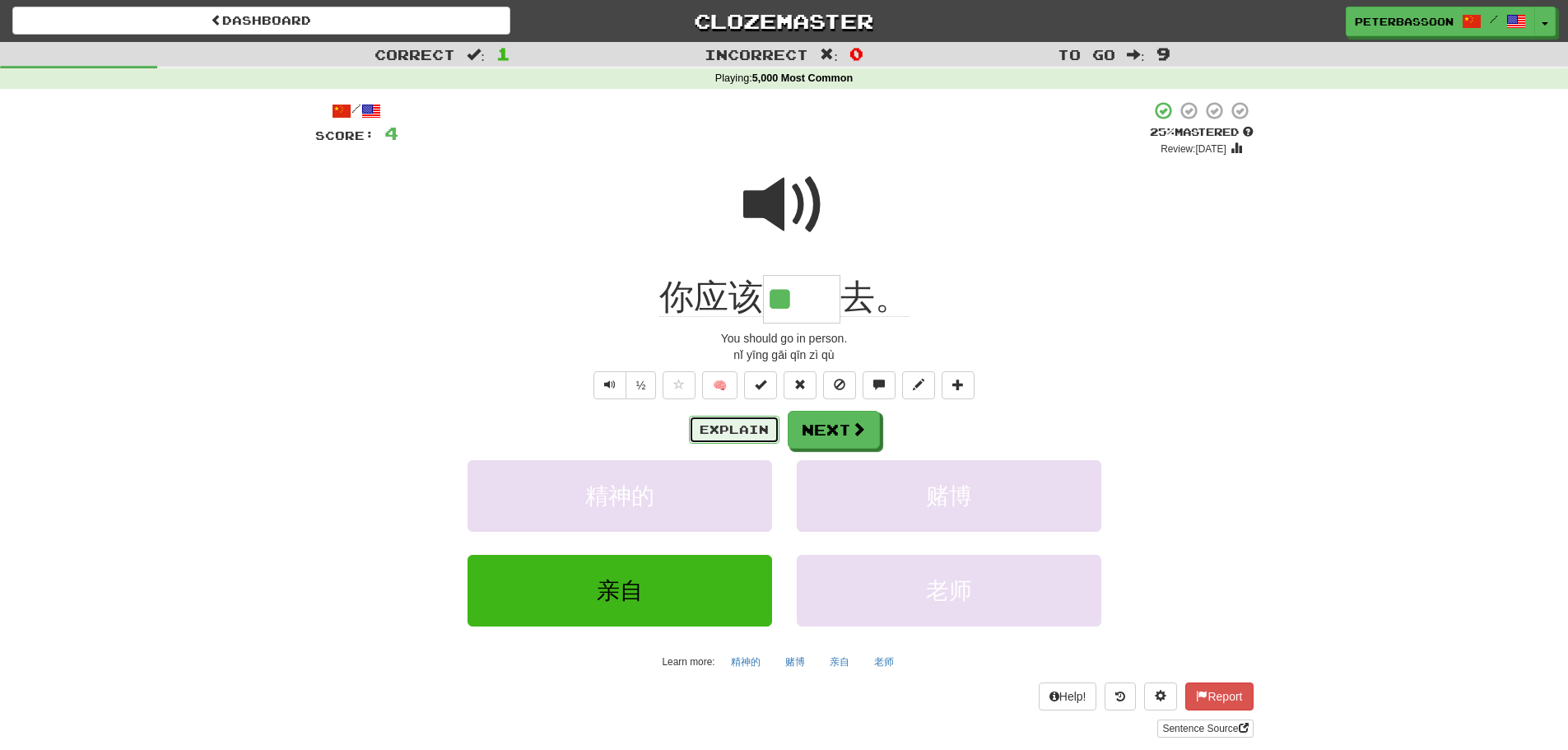
click at [744, 426] on button "Explain" at bounding box center [734, 430] width 91 height 28
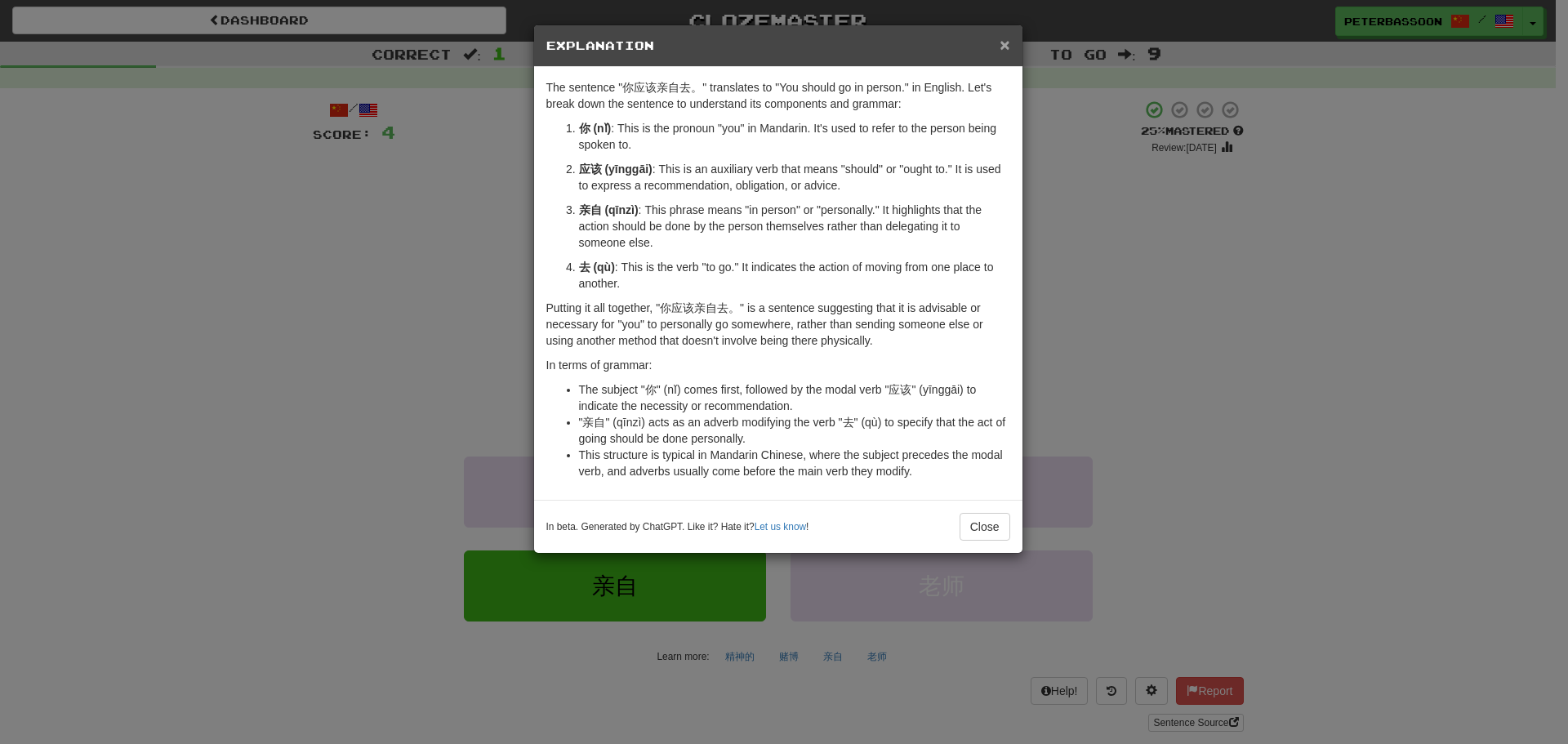
click at [1005, 41] on span "×" at bounding box center [1004, 44] width 10 height 19
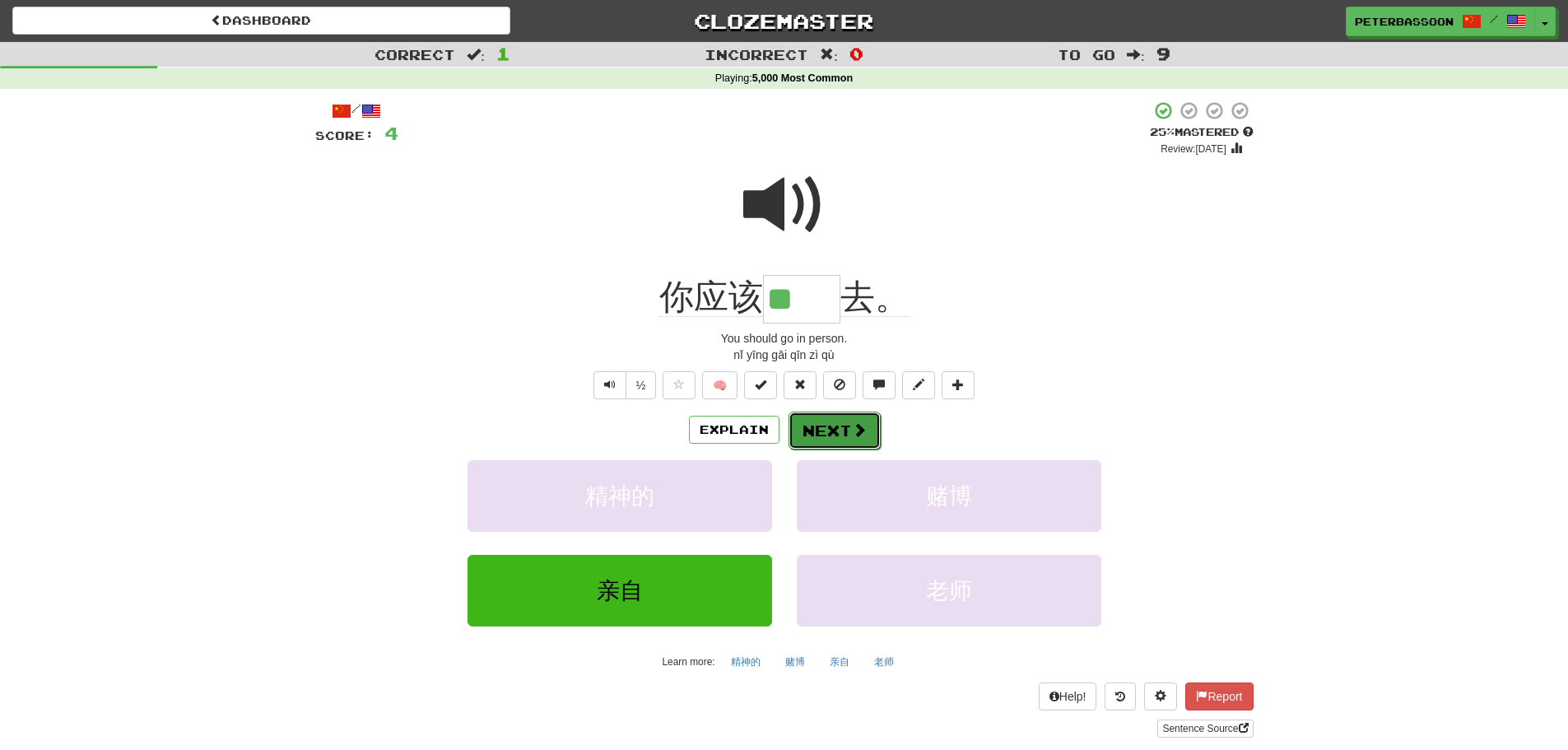
click at [815, 421] on button "Next" at bounding box center [834, 430] width 92 height 38
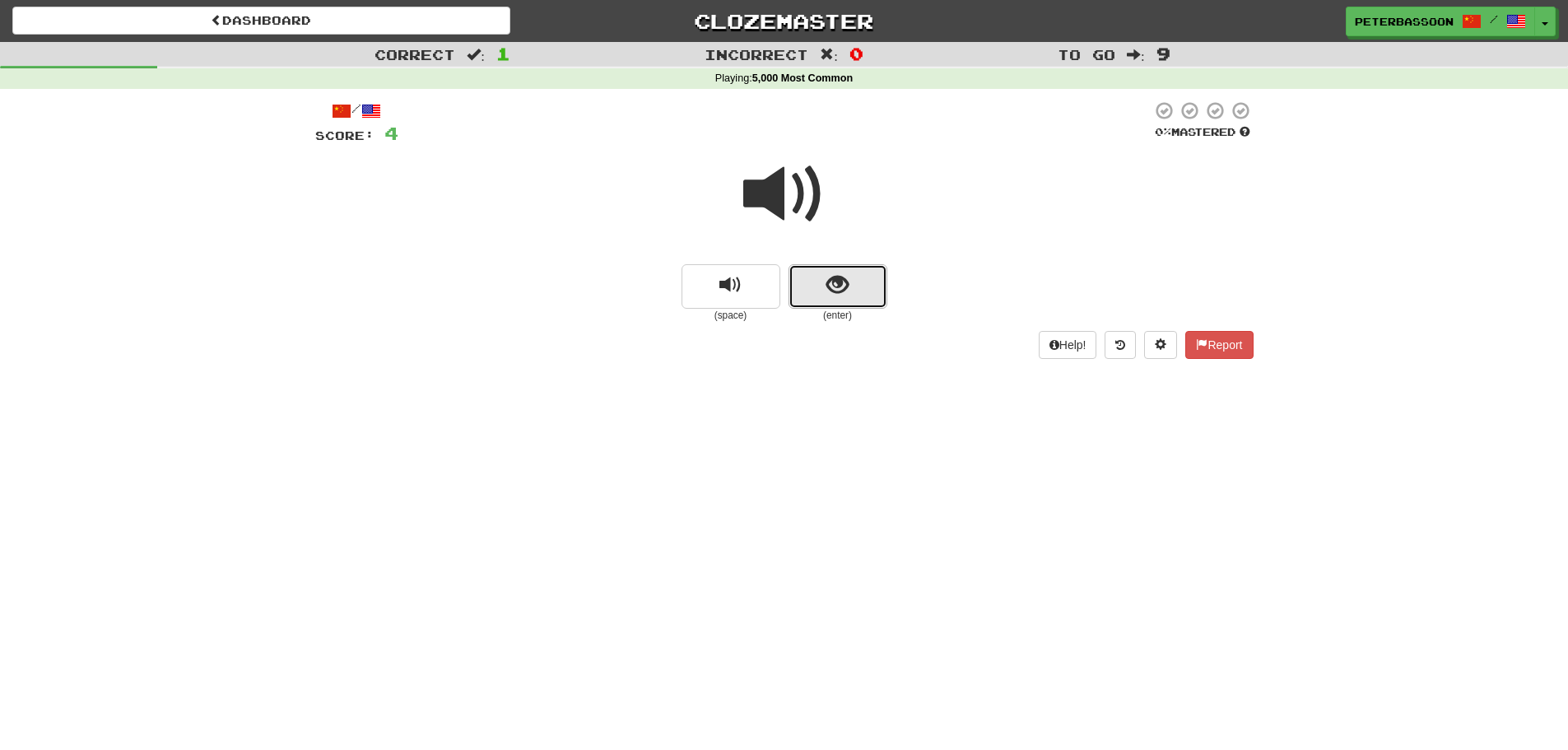
click at [842, 280] on span "show sentence" at bounding box center [837, 285] width 22 height 22
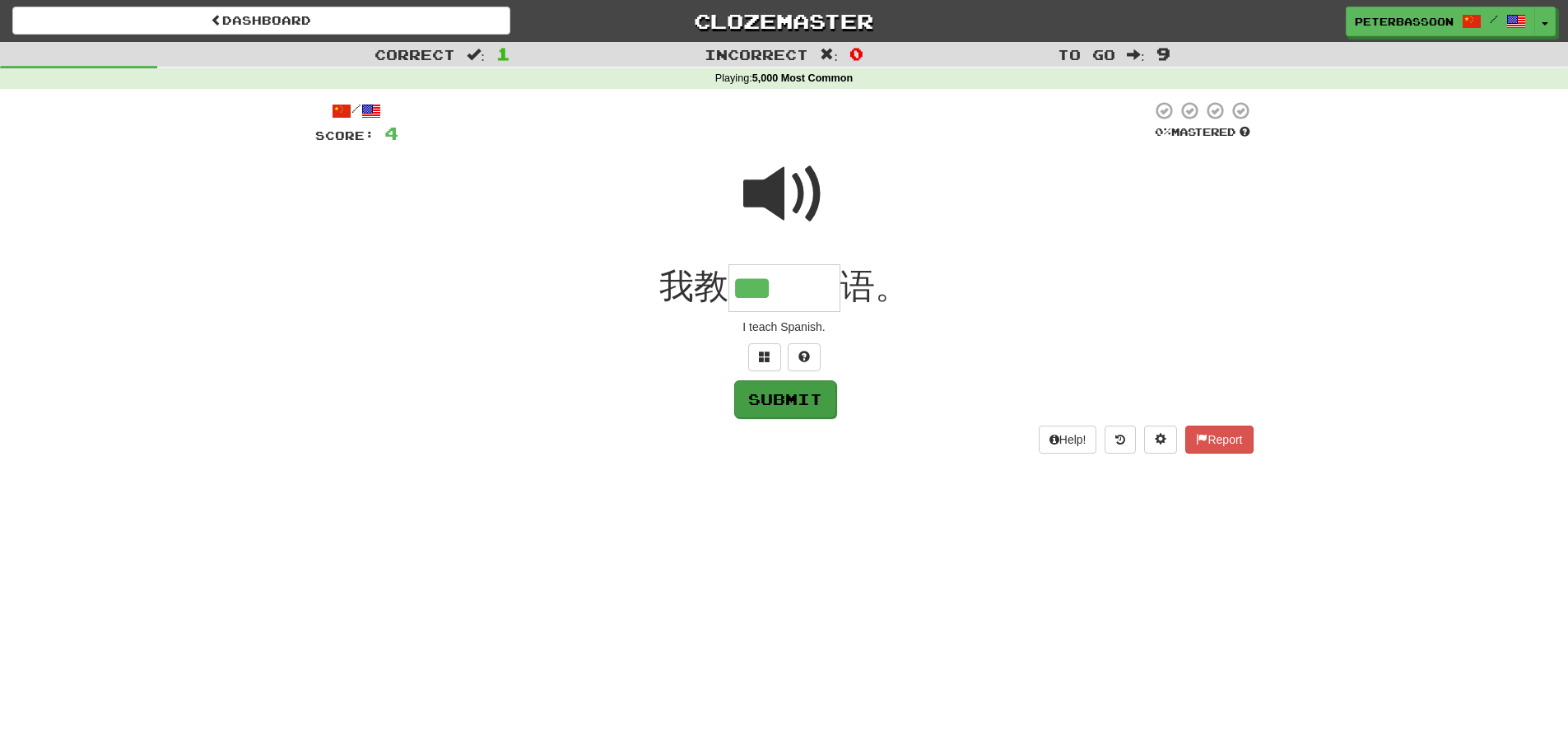
type input "***"
drag, startPoint x: 780, startPoint y: 400, endPoint x: 860, endPoint y: 398, distance: 80.0
click at [782, 401] on button "Submit" at bounding box center [785, 398] width 102 height 38
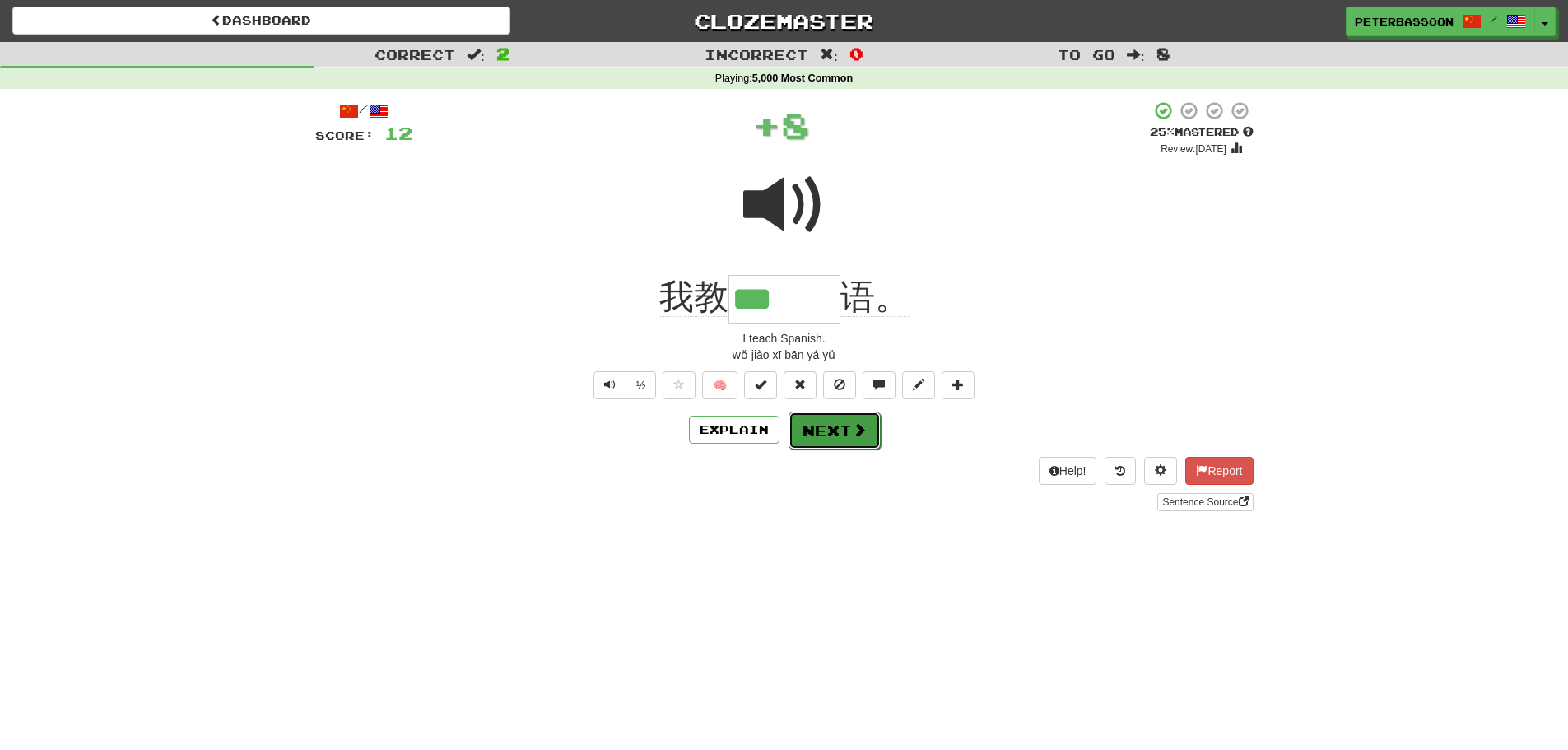
click at [841, 424] on button "Next" at bounding box center [834, 430] width 92 height 38
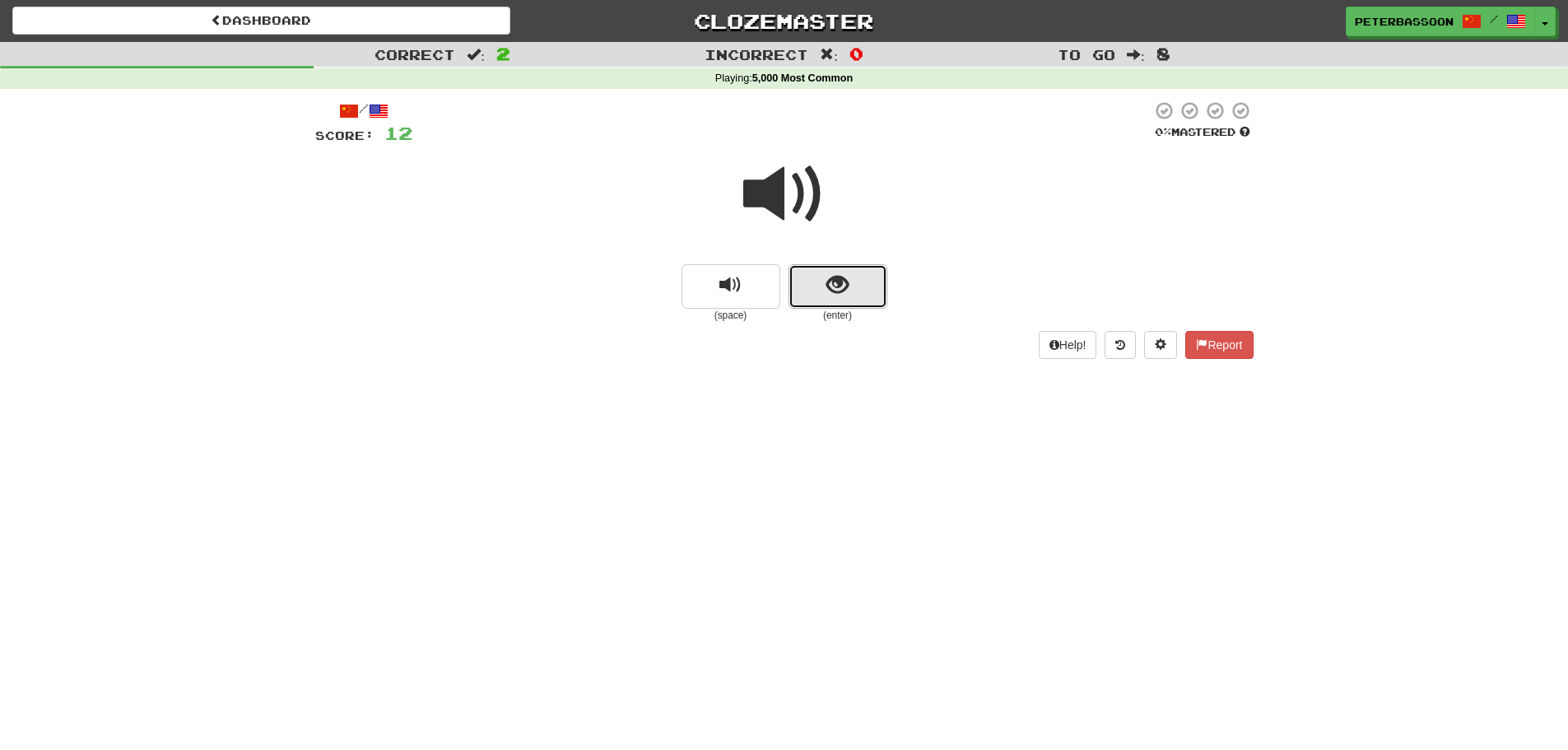
drag, startPoint x: 842, startPoint y: 288, endPoint x: 853, endPoint y: 287, distance: 11.0
click at [853, 287] on button "show sentence" at bounding box center [838, 287] width 98 height 45
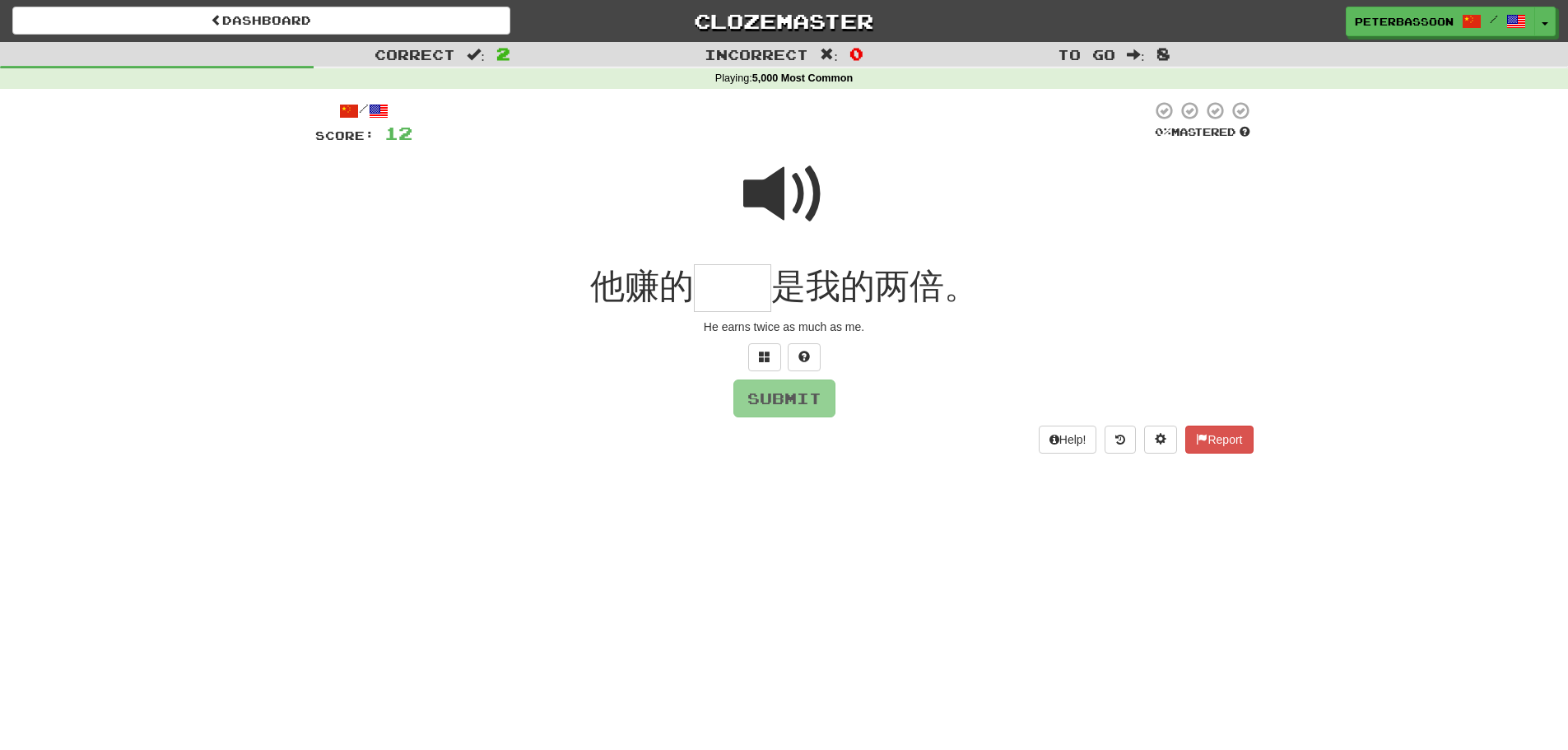
click at [810, 176] on span at bounding box center [785, 194] width 83 height 83
drag, startPoint x: 736, startPoint y: 295, endPoint x: 912, endPoint y: 289, distance: 176.1
click at [737, 295] on input "text" at bounding box center [733, 288] width 77 height 48
type input "**"
drag, startPoint x: 815, startPoint y: 400, endPoint x: 1010, endPoint y: 396, distance: 195.0
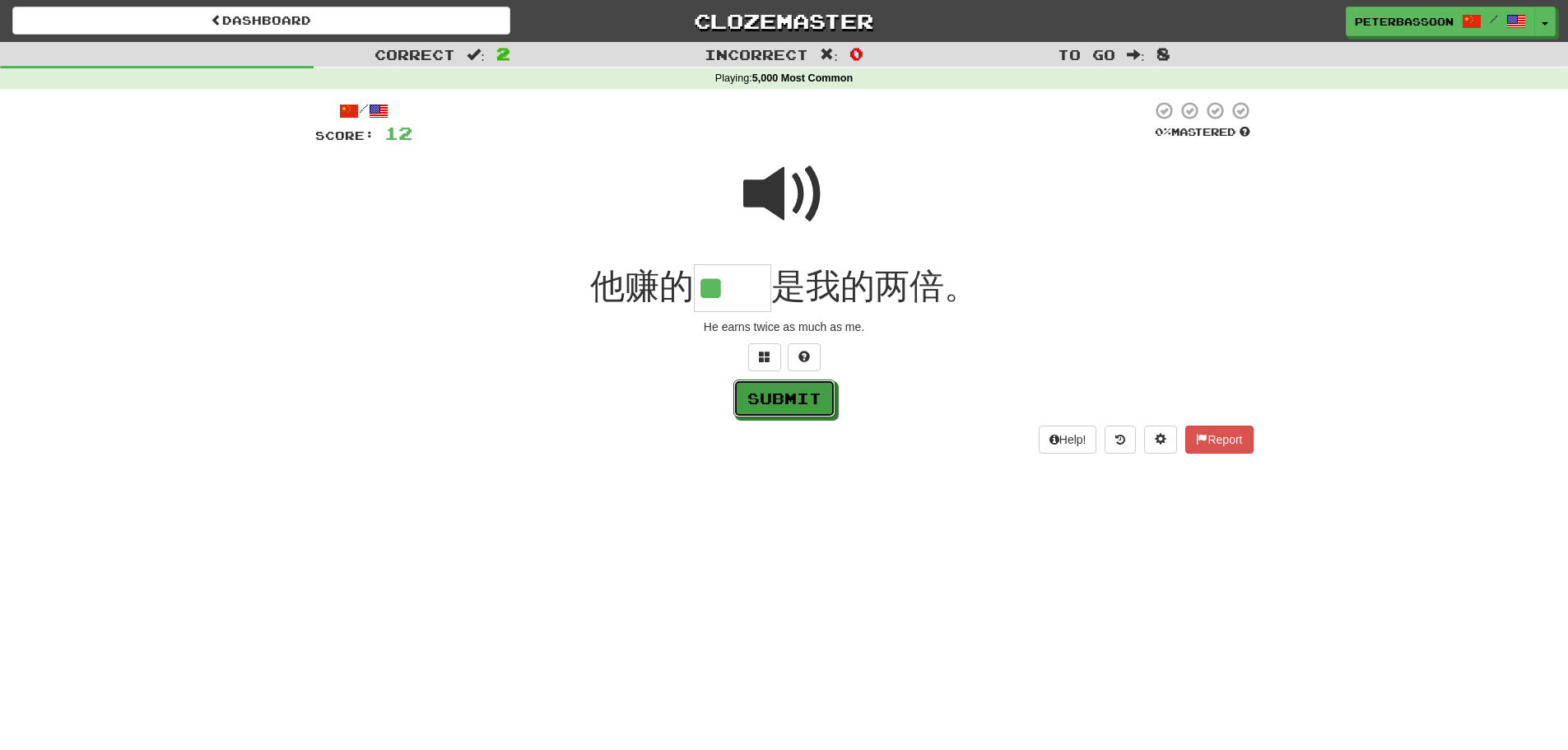
click at [818, 400] on button "Submit" at bounding box center [785, 398] width 102 height 38
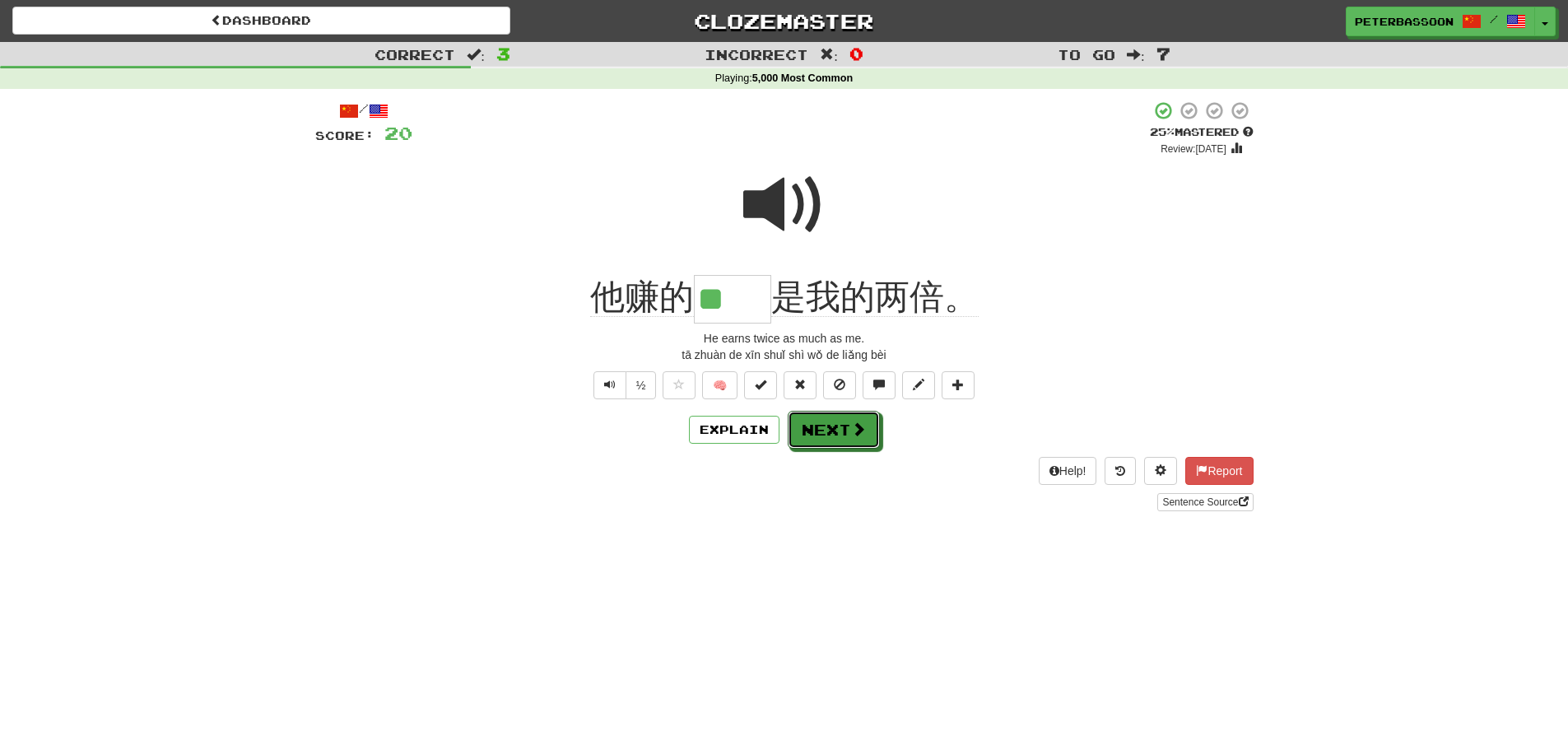
click at [846, 427] on button "Next" at bounding box center [833, 429] width 92 height 38
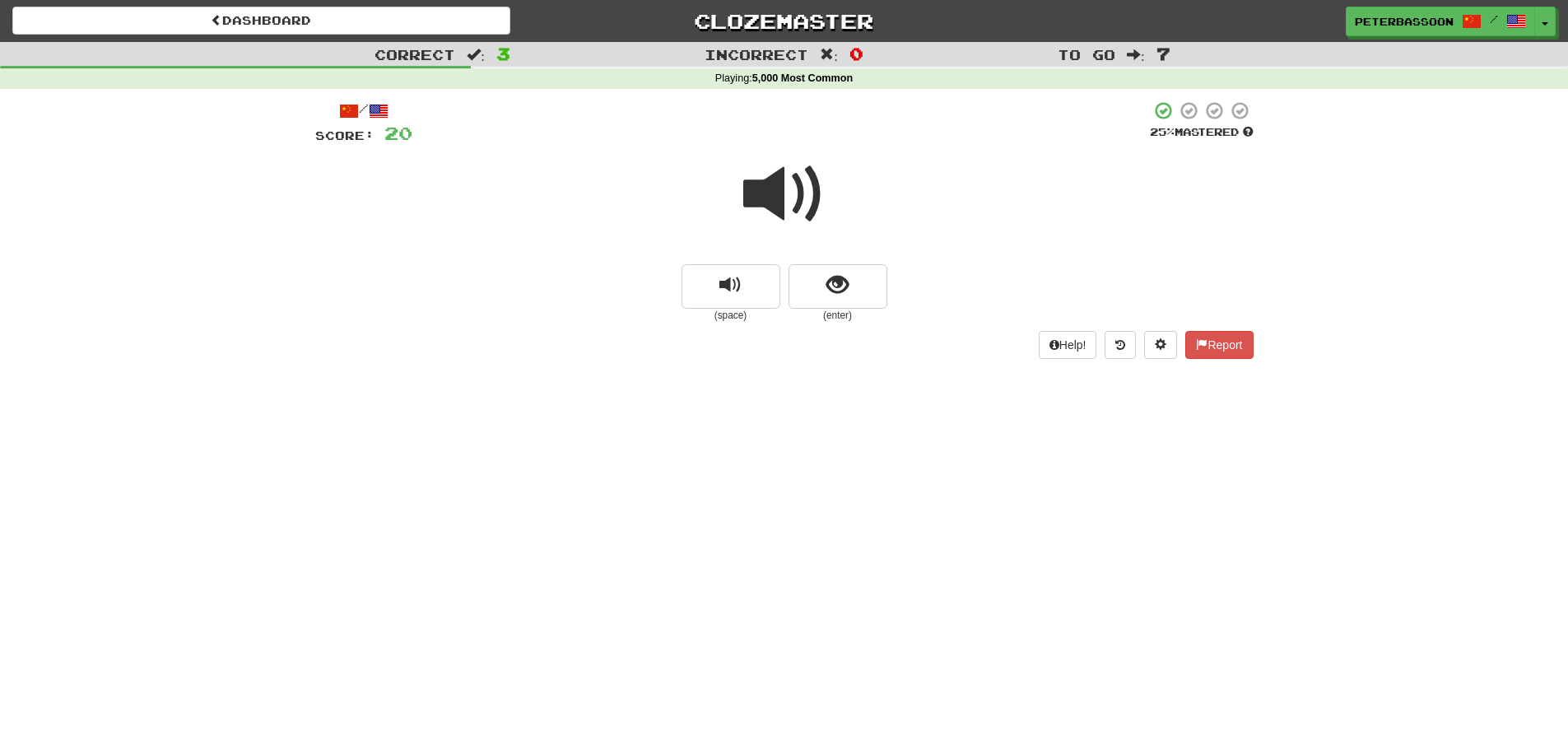
click at [773, 199] on span at bounding box center [785, 194] width 83 height 83
drag, startPoint x: 860, startPoint y: 273, endPoint x: 933, endPoint y: 262, distance: 73.8
click at [863, 272] on button "show sentence" at bounding box center [838, 287] width 98 height 45
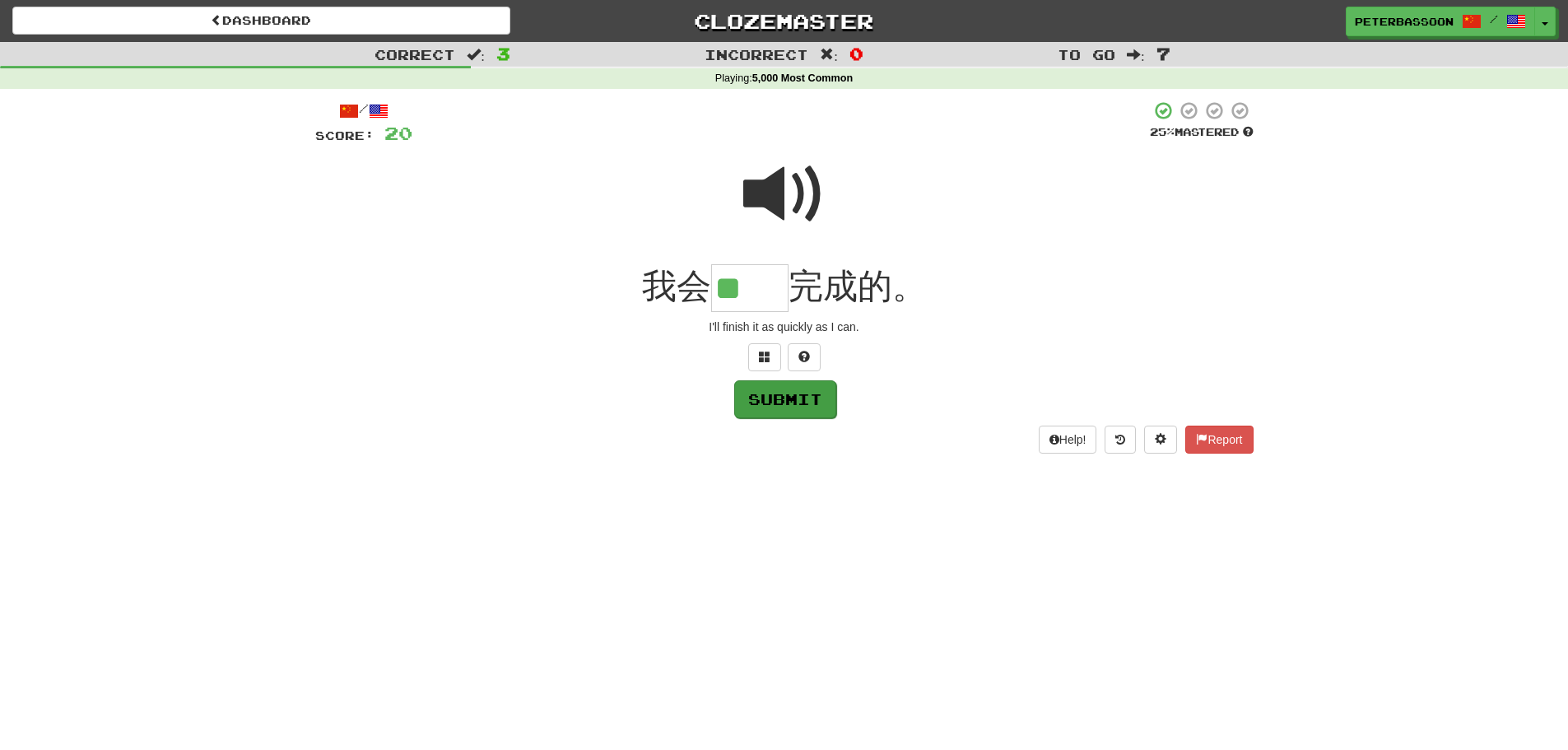
type input "**"
drag, startPoint x: 779, startPoint y: 403, endPoint x: 976, endPoint y: 407, distance: 197.0
click at [791, 403] on button "Submit" at bounding box center [785, 398] width 102 height 38
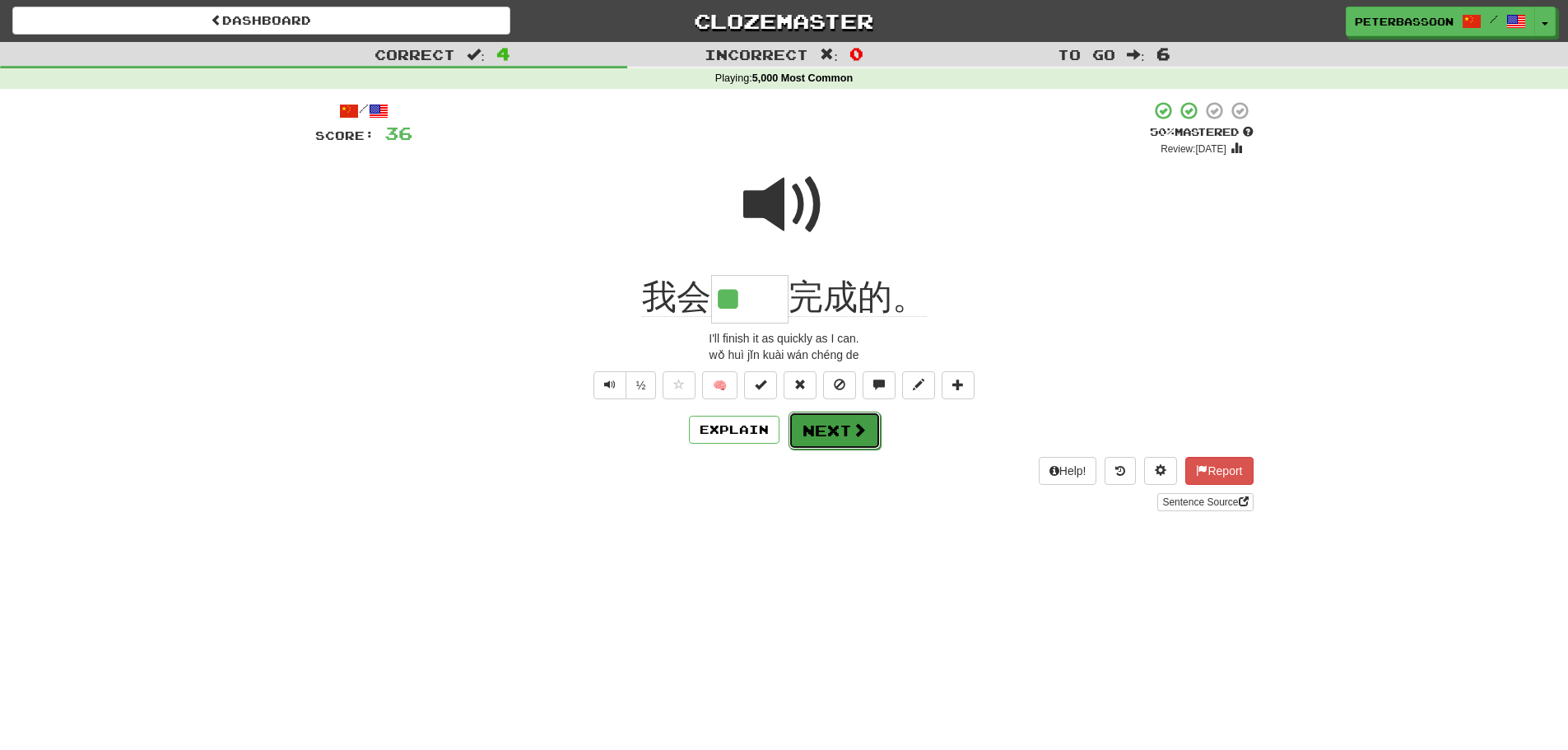
click at [844, 429] on button "Next" at bounding box center [834, 430] width 92 height 38
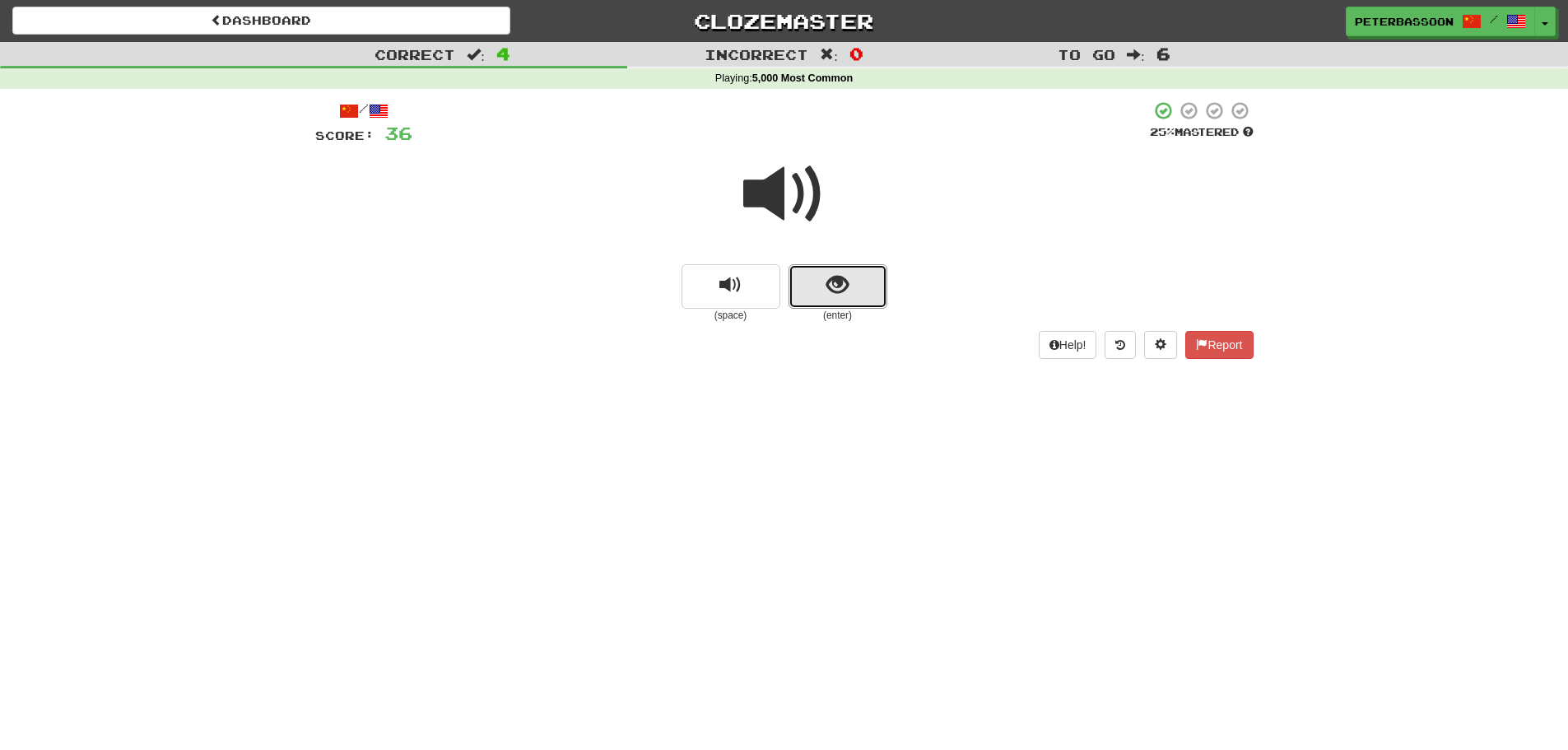
click at [815, 271] on button "show sentence" at bounding box center [838, 287] width 98 height 45
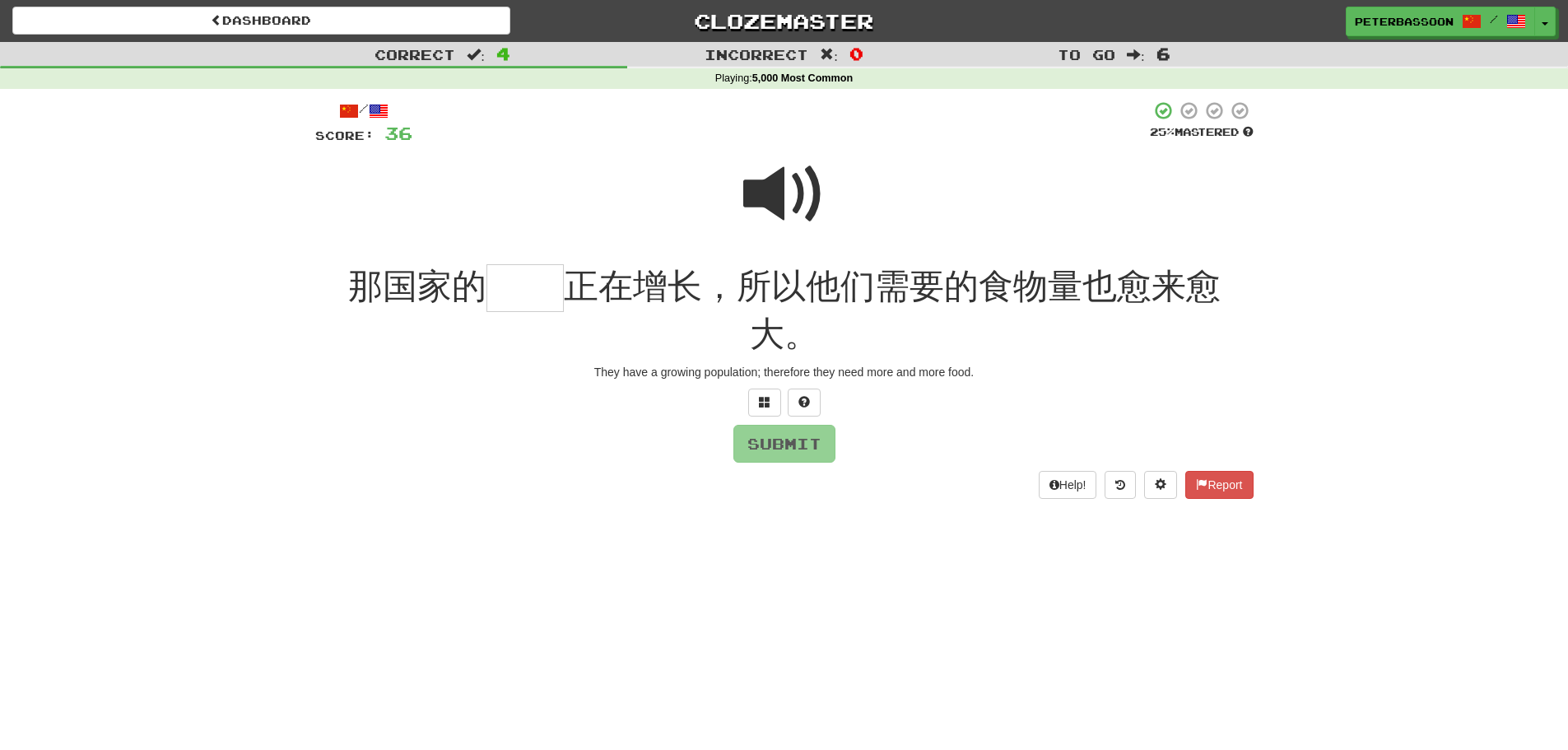
click at [762, 193] on span at bounding box center [785, 194] width 83 height 83
click at [519, 293] on input "text" at bounding box center [526, 288] width 77 height 48
type input "**"
drag, startPoint x: 807, startPoint y: 441, endPoint x: 1069, endPoint y: 431, distance: 262.2
click at [818, 441] on button "Submit" at bounding box center [785, 443] width 102 height 38
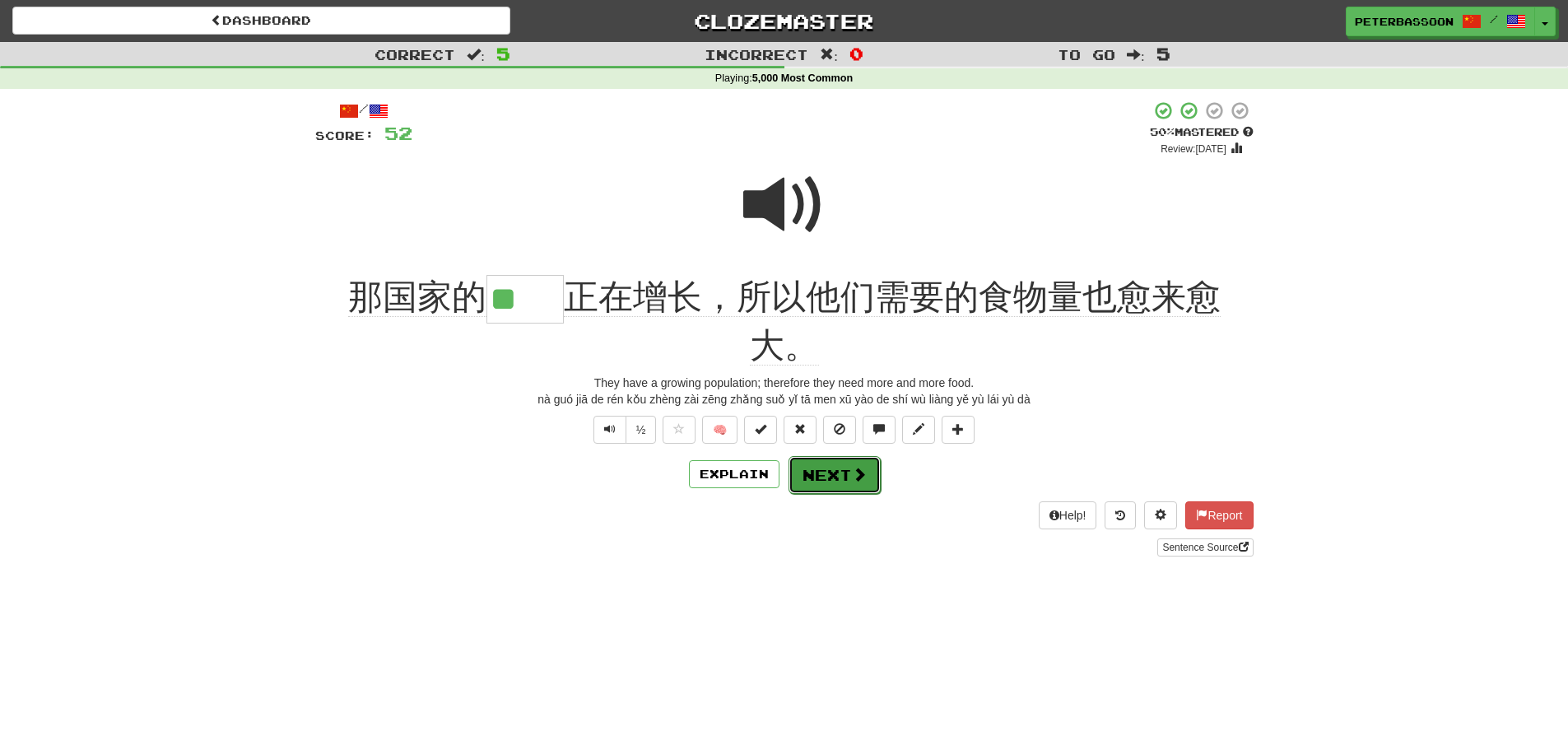
click at [829, 477] on button "Next" at bounding box center [834, 475] width 92 height 38
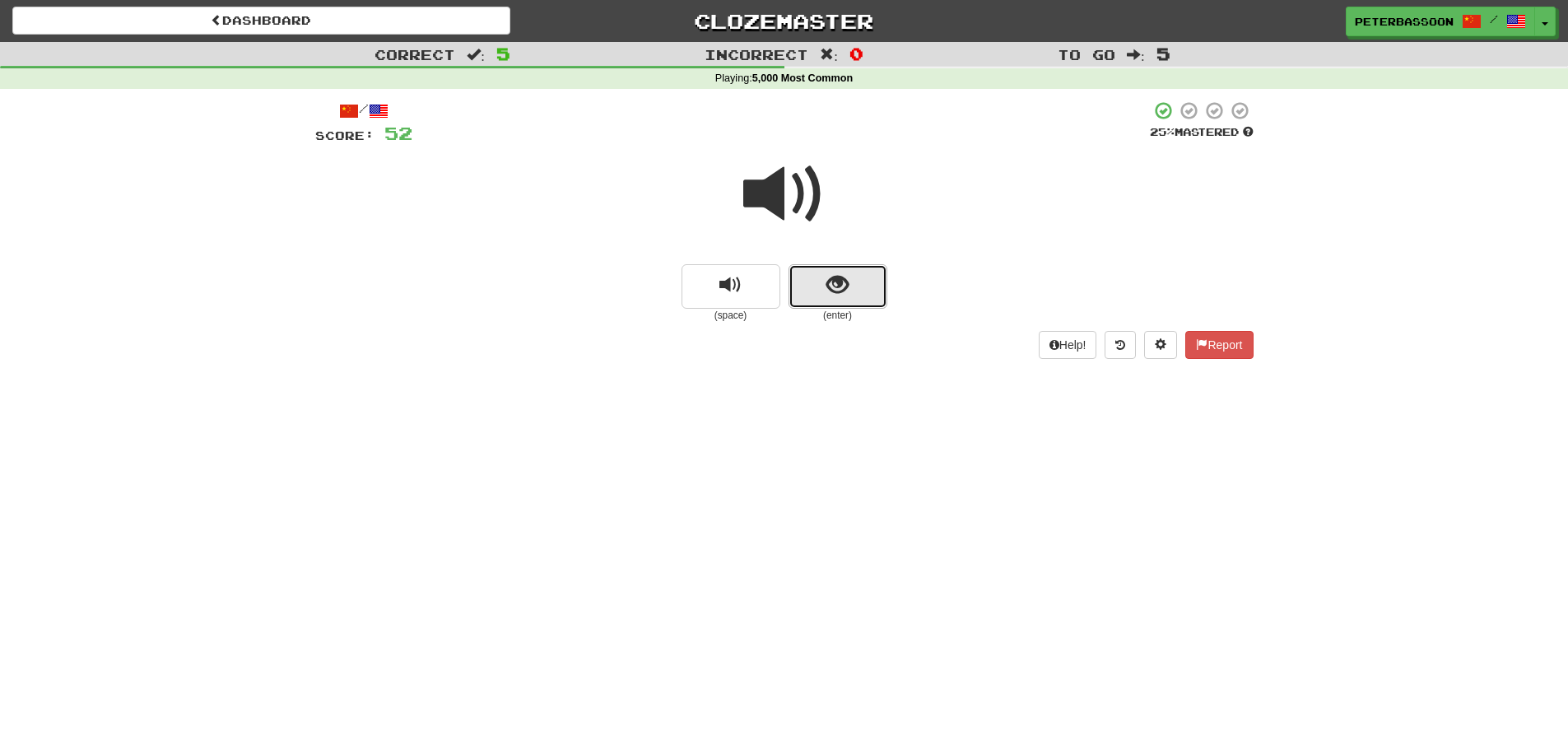
click at [824, 281] on button "show sentence" at bounding box center [838, 287] width 98 height 45
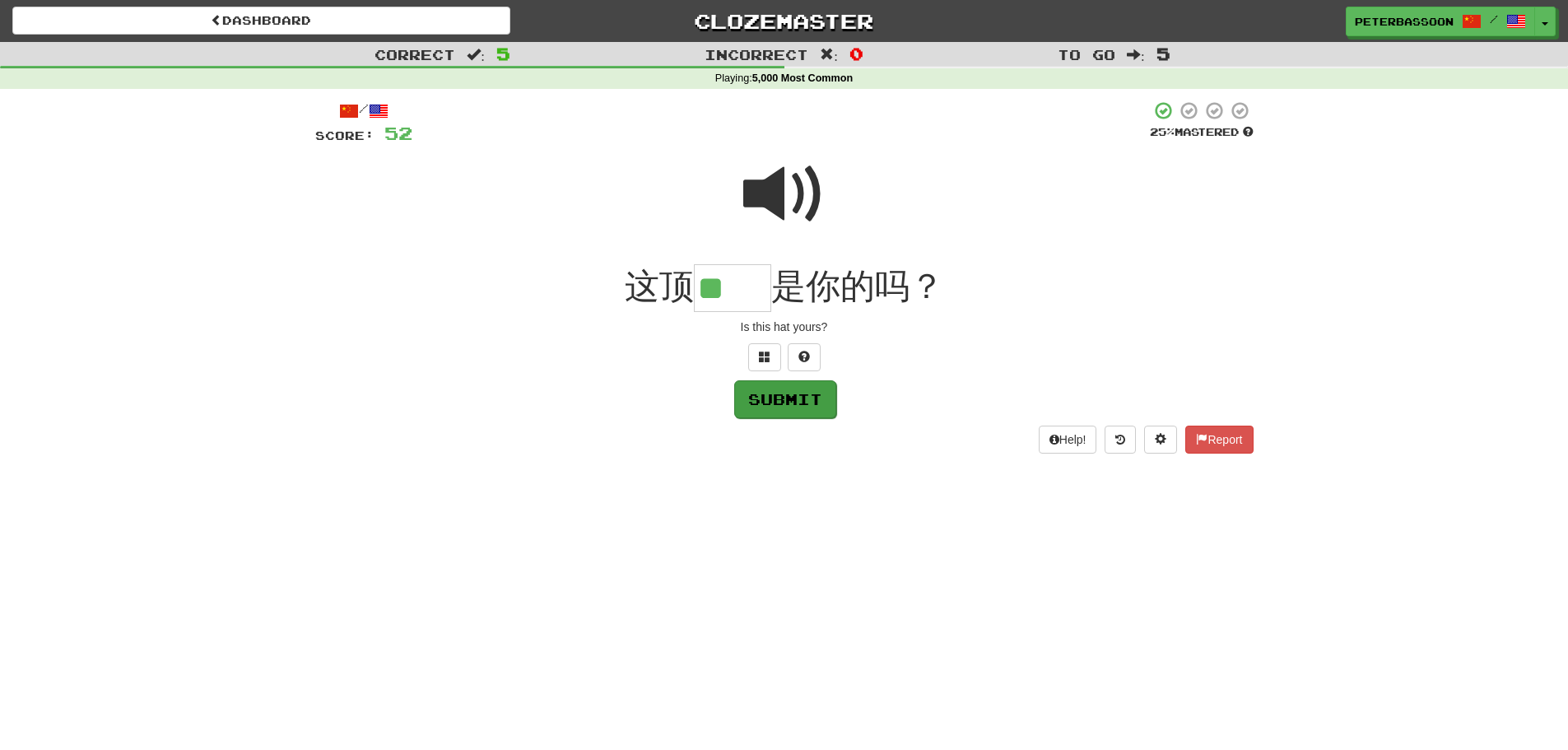
type input "**"
drag, startPoint x: 816, startPoint y: 397, endPoint x: 1012, endPoint y: 409, distance: 196.4
click at [817, 399] on button "Submit" at bounding box center [785, 398] width 102 height 38
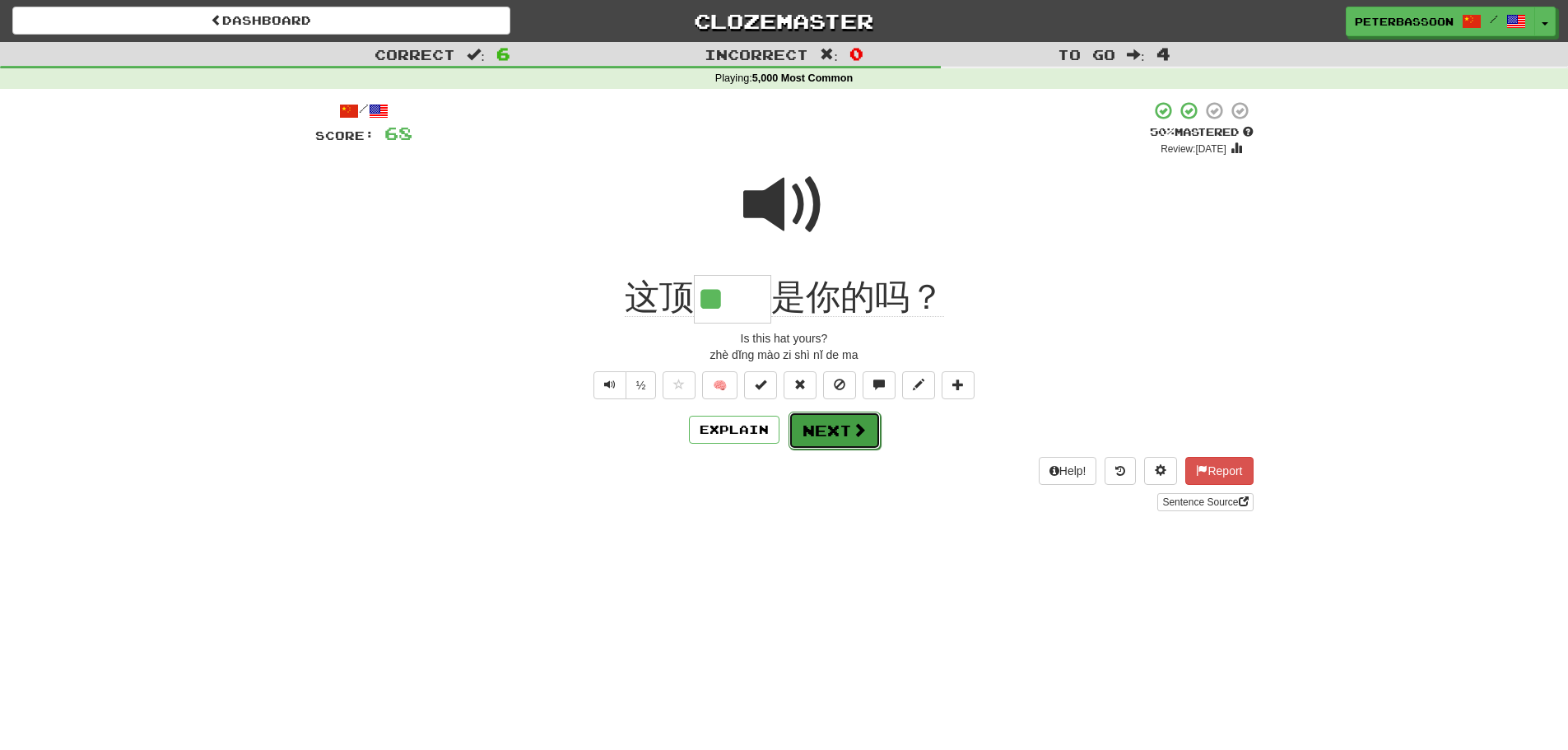
click at [834, 426] on button "Next" at bounding box center [834, 430] width 92 height 38
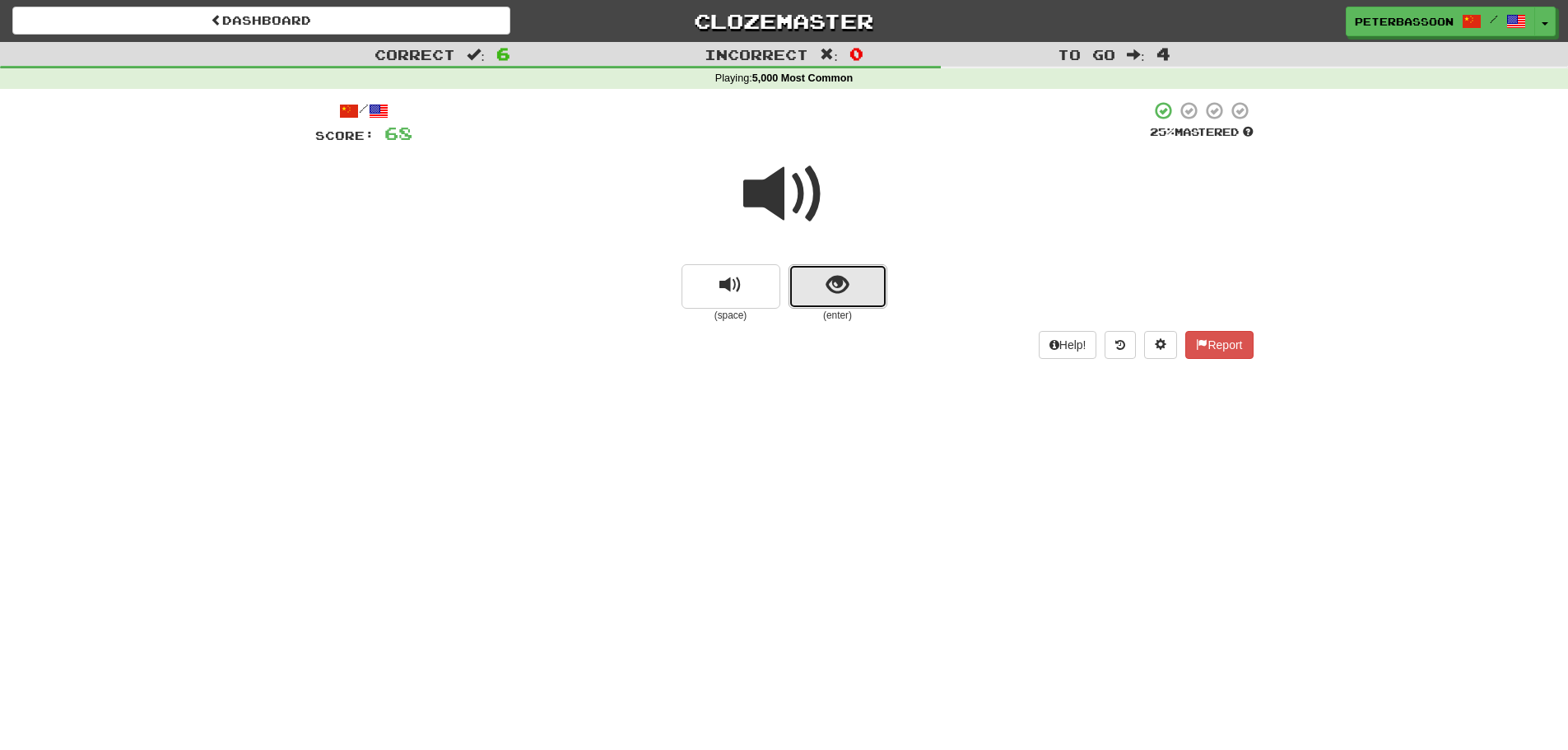
click at [861, 280] on button "show sentence" at bounding box center [838, 287] width 98 height 45
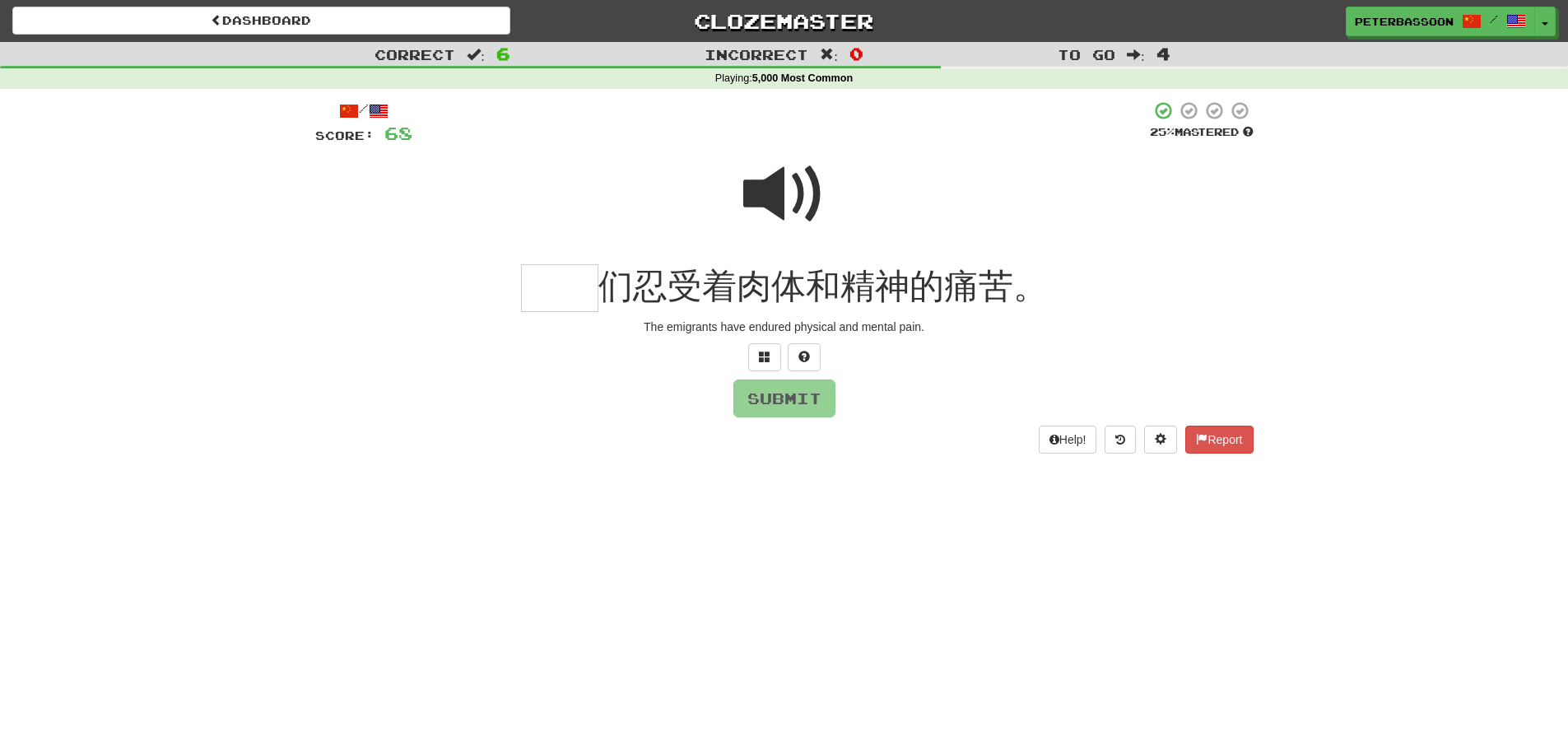
drag, startPoint x: 786, startPoint y: 190, endPoint x: 752, endPoint y: 212, distance: 40.5
click at [786, 189] on span at bounding box center [785, 194] width 83 height 83
drag, startPoint x: 565, startPoint y: 296, endPoint x: 619, endPoint y: 290, distance: 54.3
click at [574, 295] on input "text" at bounding box center [560, 288] width 77 height 48
type input "**"
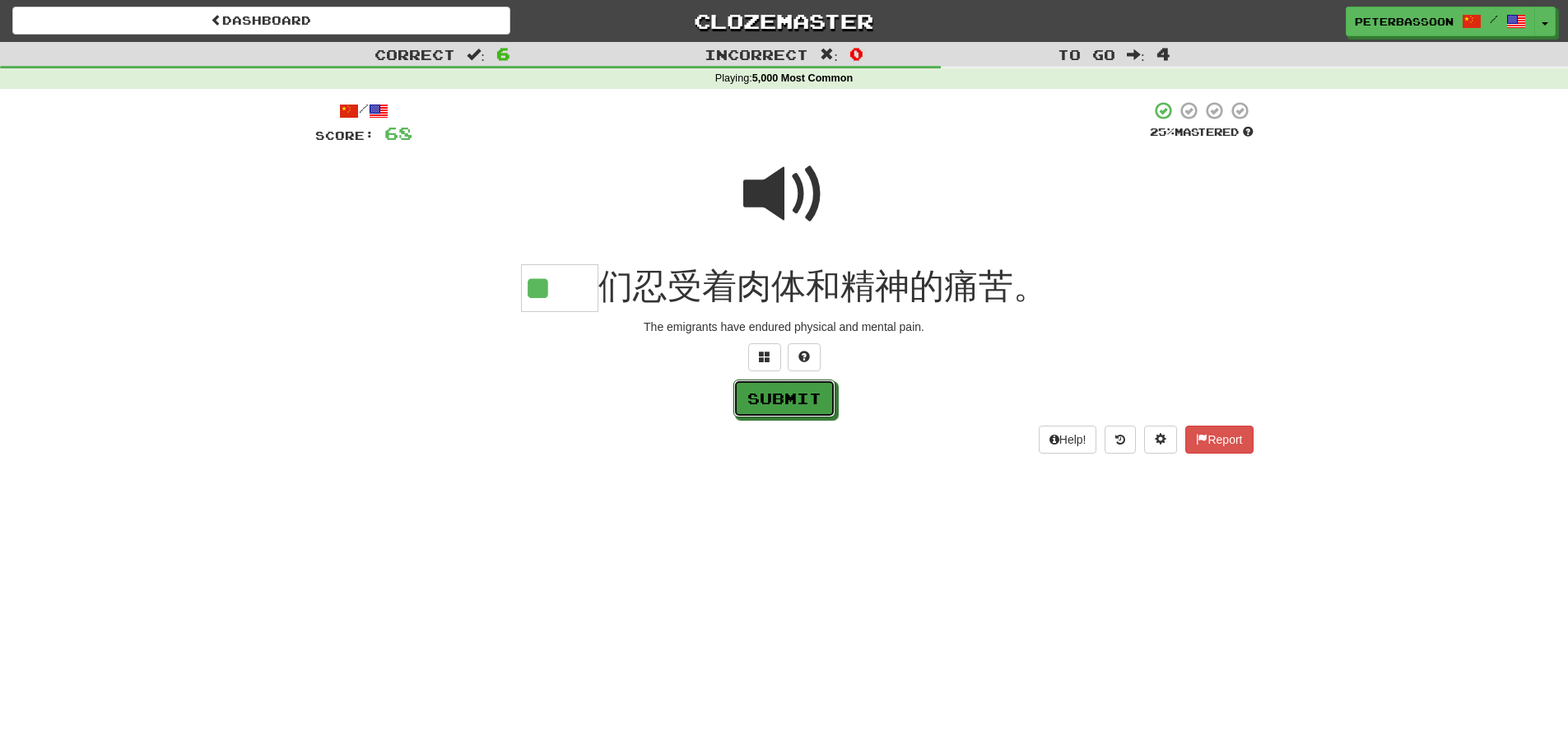
drag, startPoint x: 791, startPoint y: 403, endPoint x: 1095, endPoint y: 398, distance: 304.0
click at [798, 403] on button "Submit" at bounding box center [785, 398] width 102 height 38
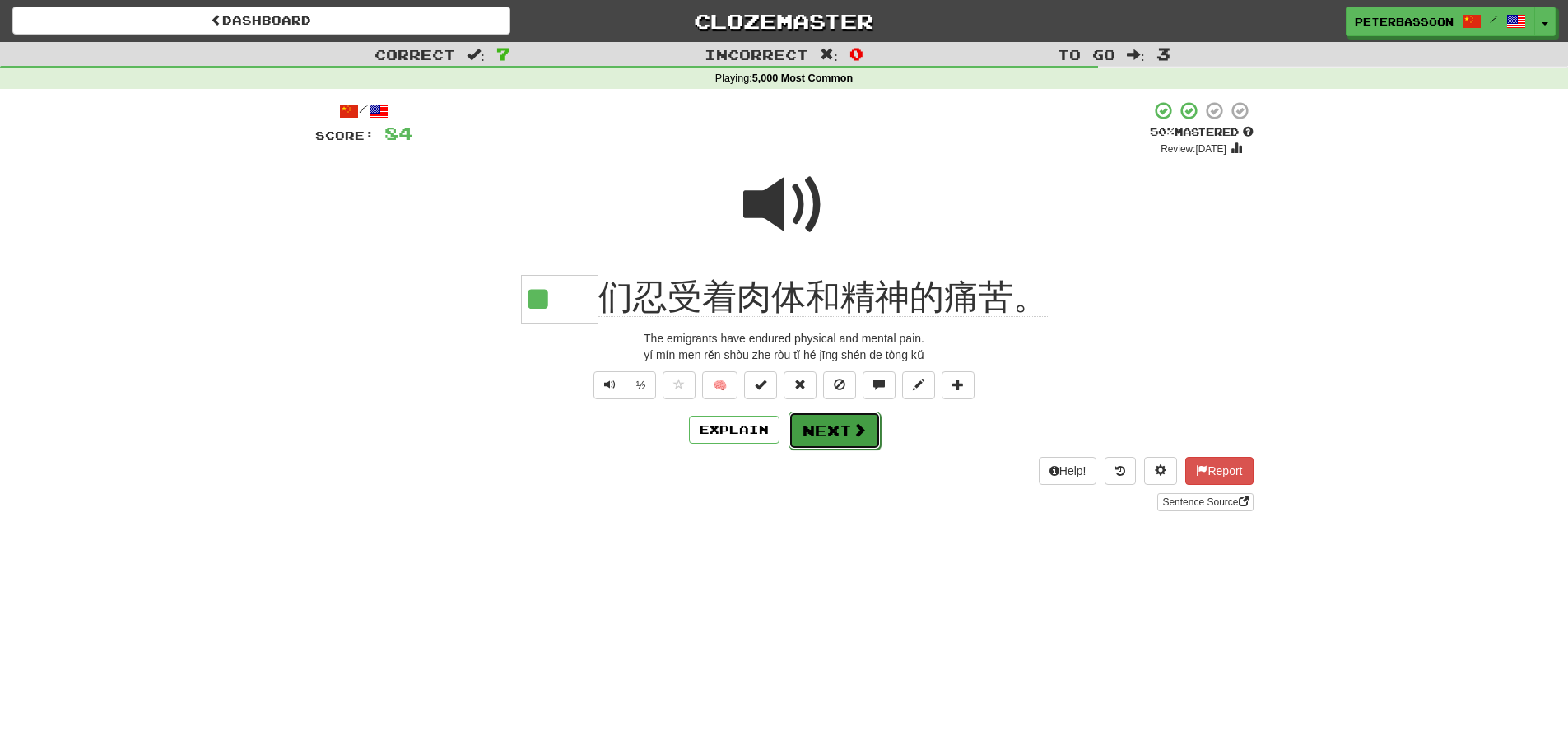
click at [845, 420] on button "Next" at bounding box center [834, 430] width 92 height 38
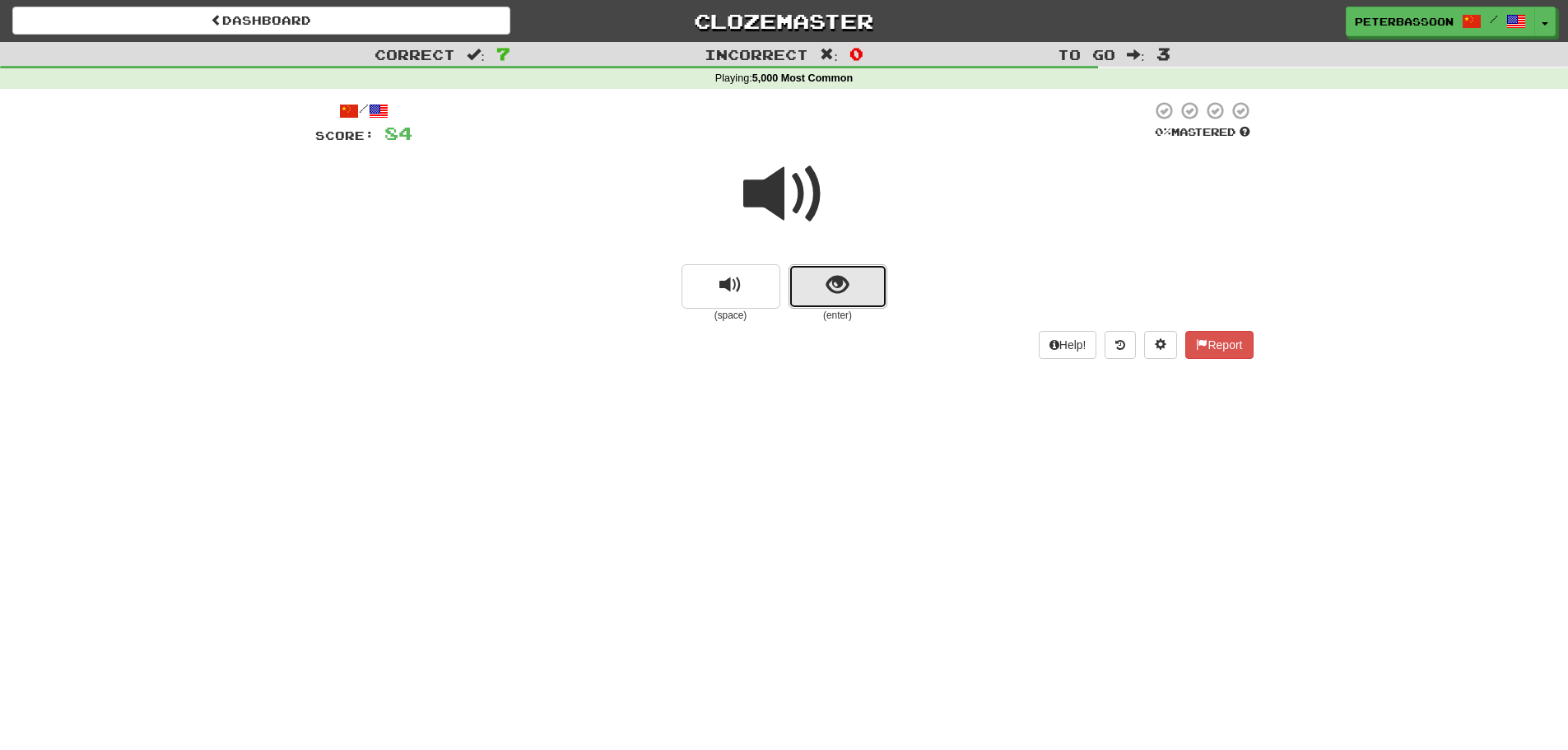
click at [823, 276] on button "show sentence" at bounding box center [838, 287] width 98 height 45
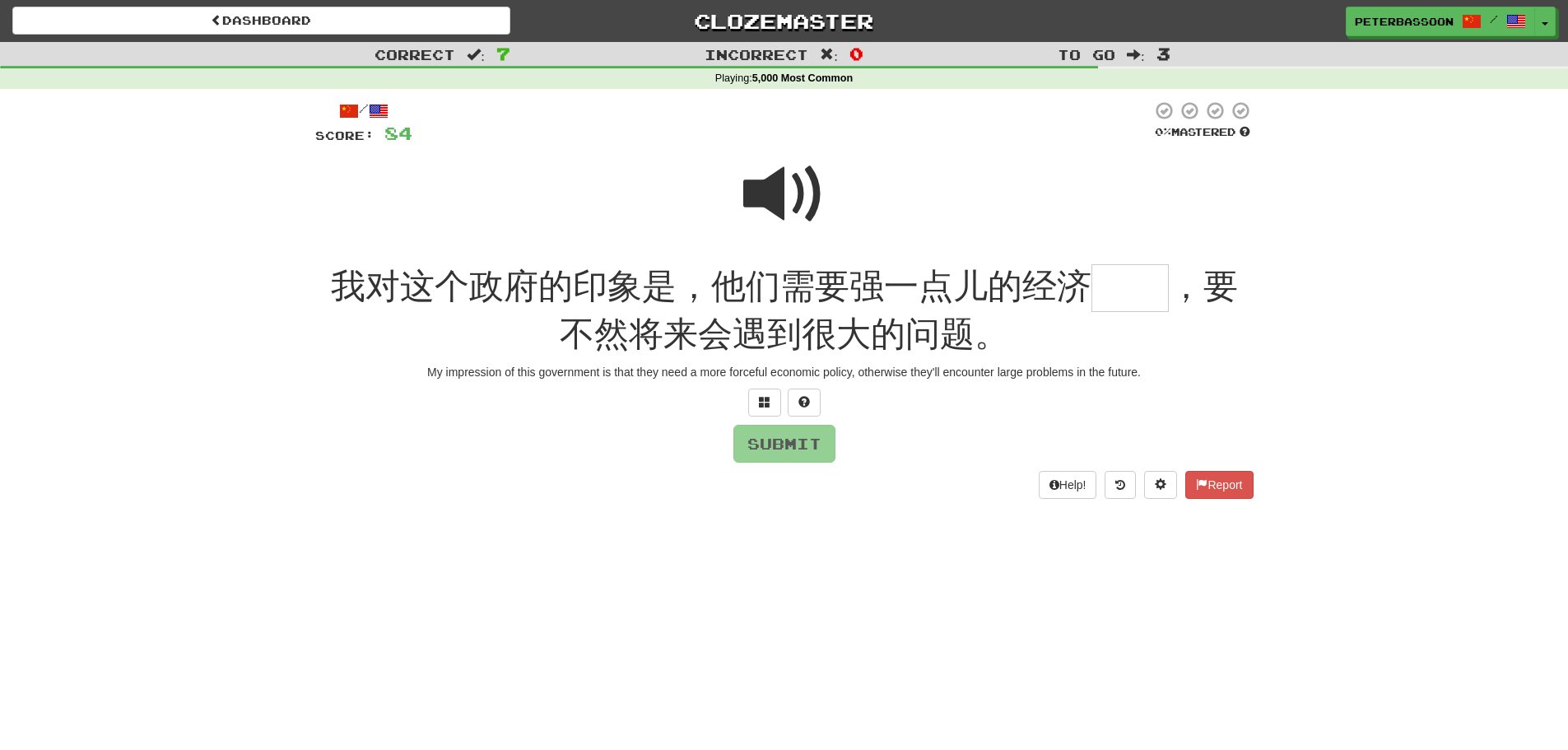
drag, startPoint x: 782, startPoint y: 181, endPoint x: 610, endPoint y: 252, distance: 186.1
click at [773, 188] on span at bounding box center [785, 194] width 83 height 83
click at [1125, 295] on input "text" at bounding box center [1130, 288] width 77 height 48
drag, startPoint x: 757, startPoint y: 395, endPoint x: 1217, endPoint y: 382, distance: 460.2
click at [769, 390] on button at bounding box center [764, 403] width 33 height 28
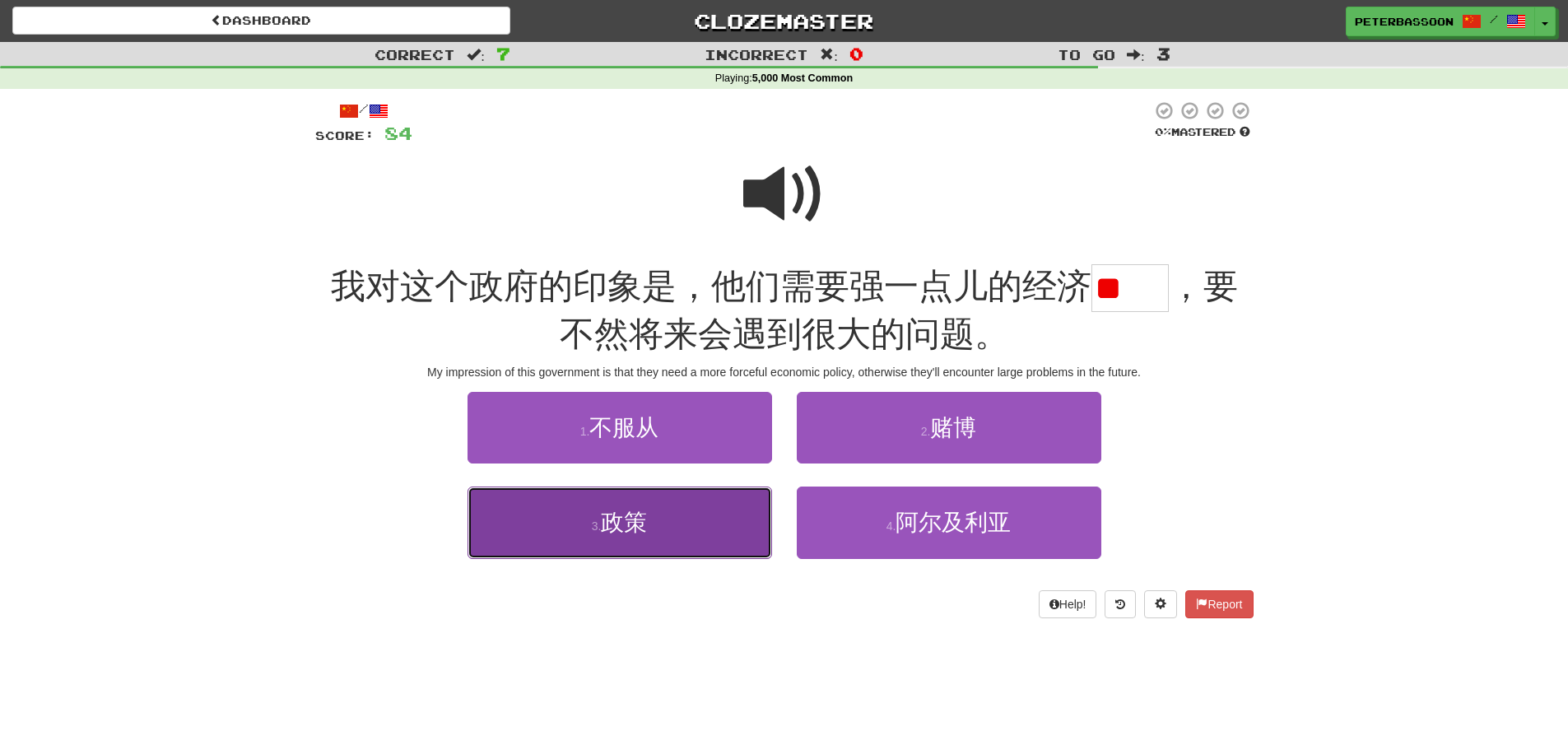
click at [668, 519] on button "3 . 政策" at bounding box center [620, 522] width 305 height 71
type input "**"
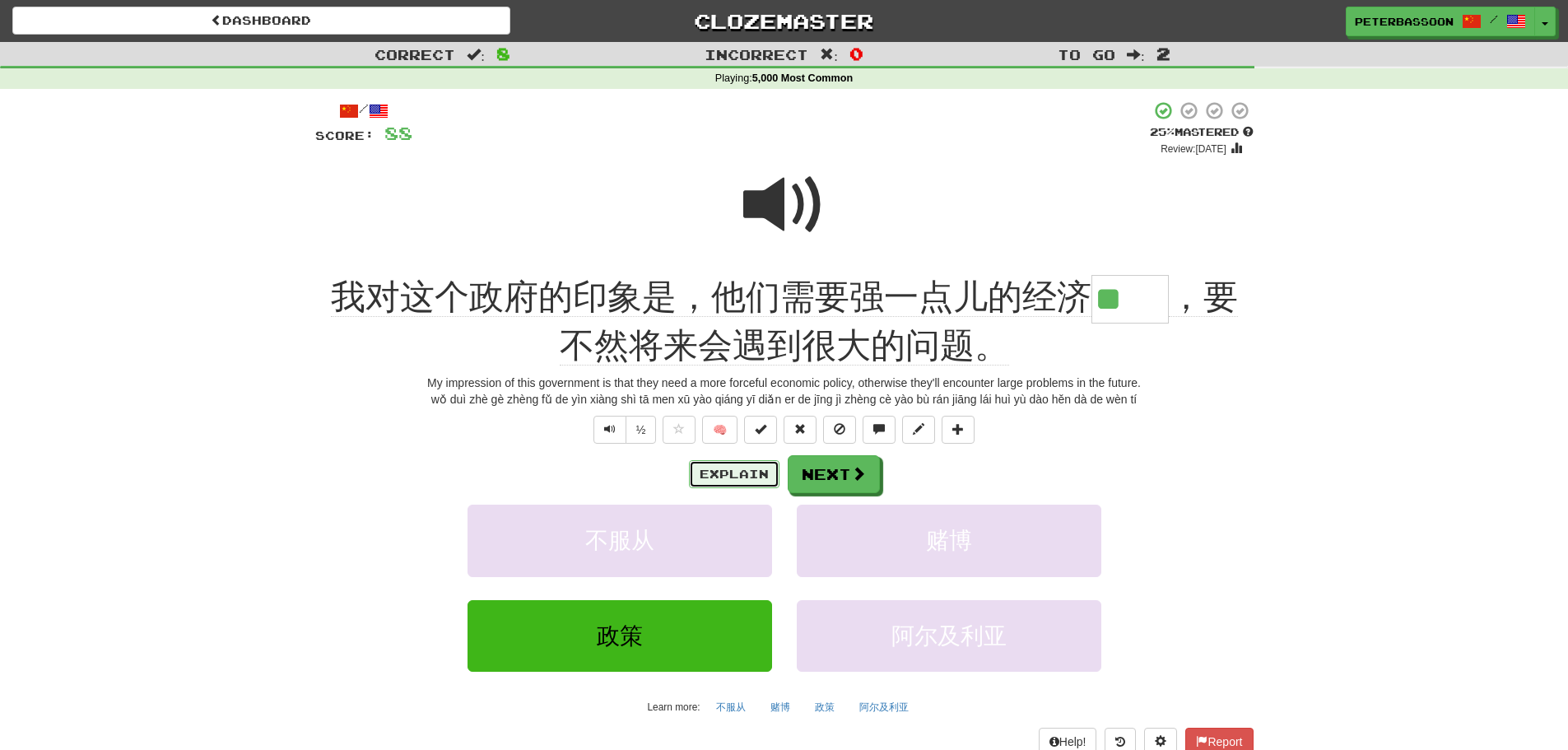
click at [725, 465] on button "Explain" at bounding box center [734, 475] width 91 height 28
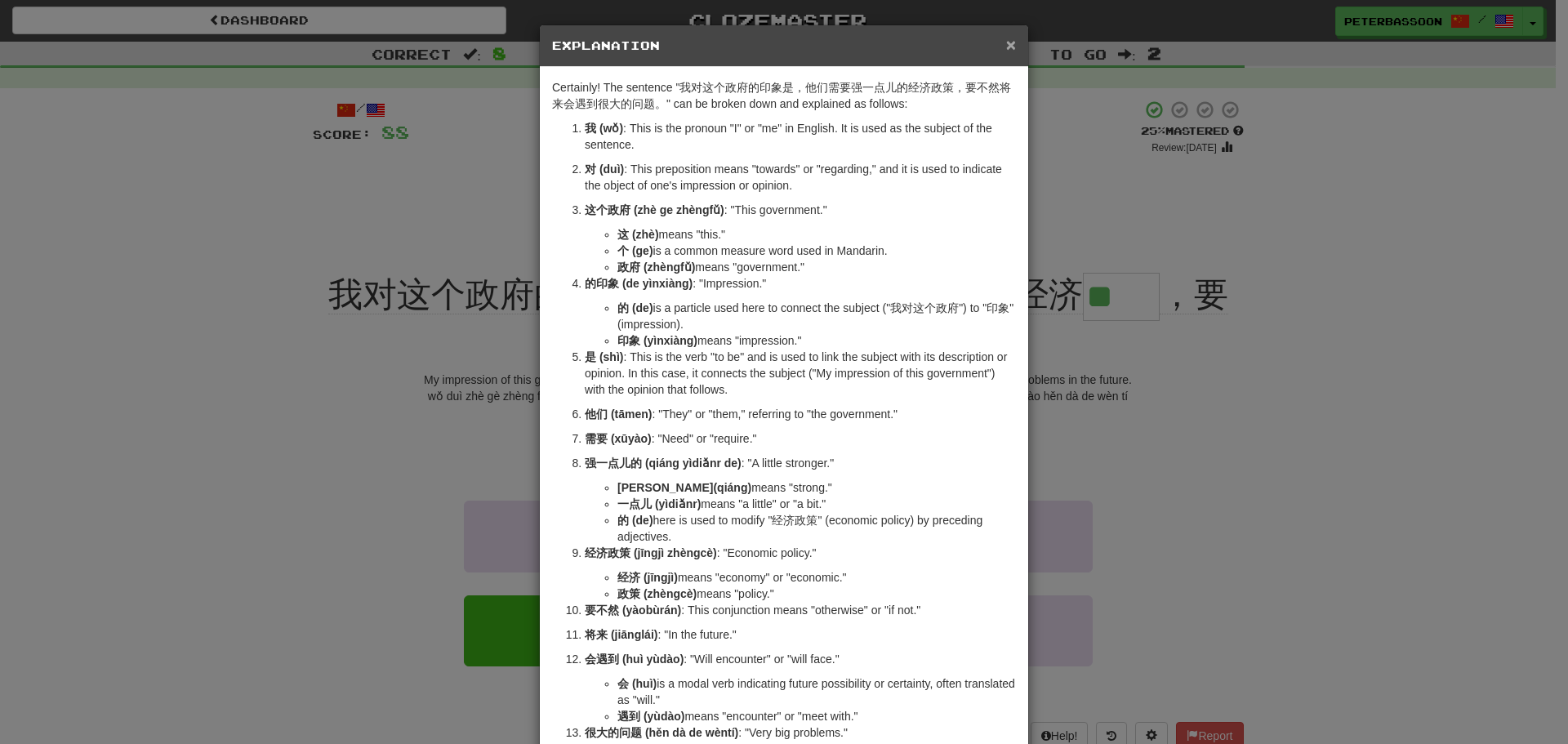
click at [1006, 39] on span "×" at bounding box center [1011, 44] width 10 height 19
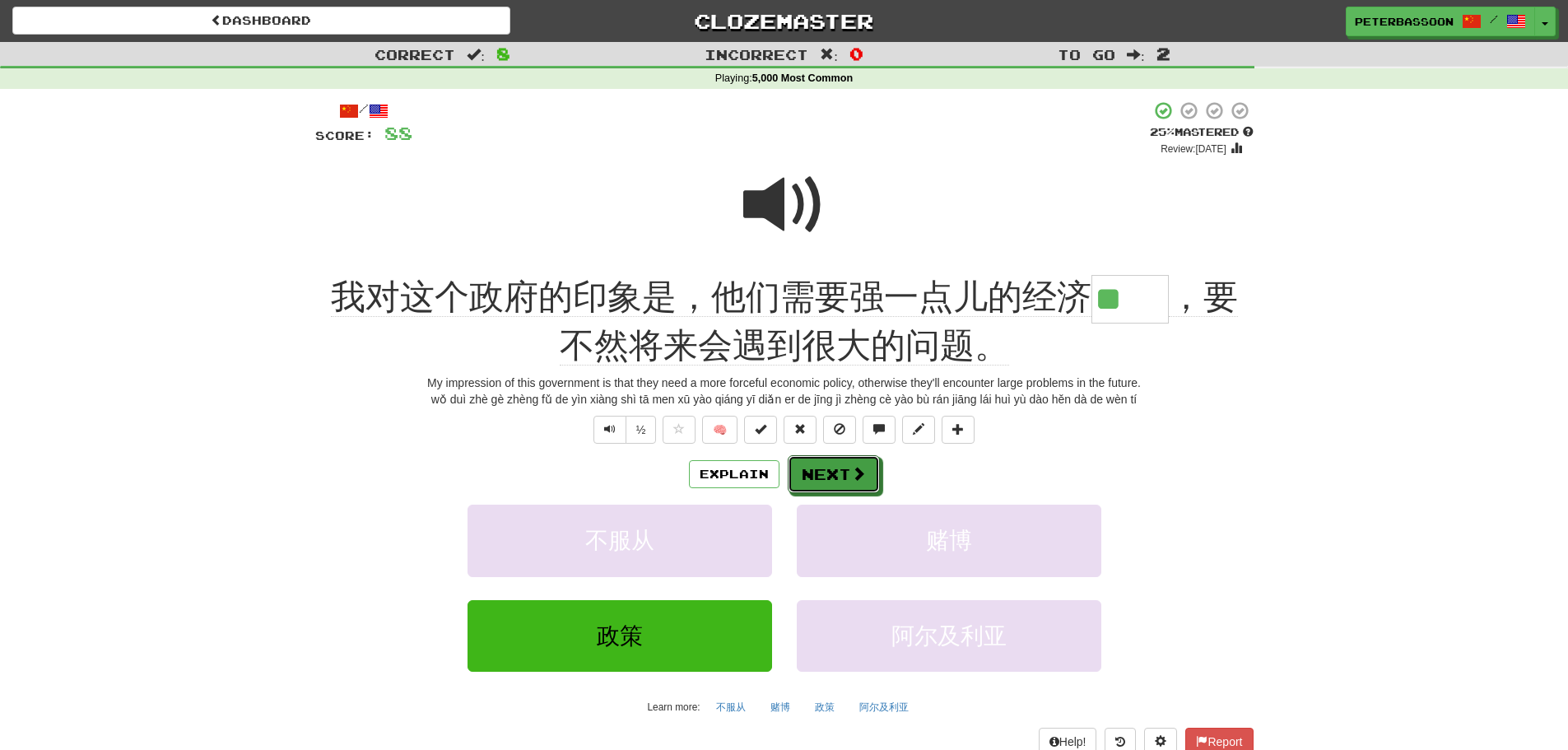
click at [846, 471] on button "Next" at bounding box center [833, 474] width 92 height 38
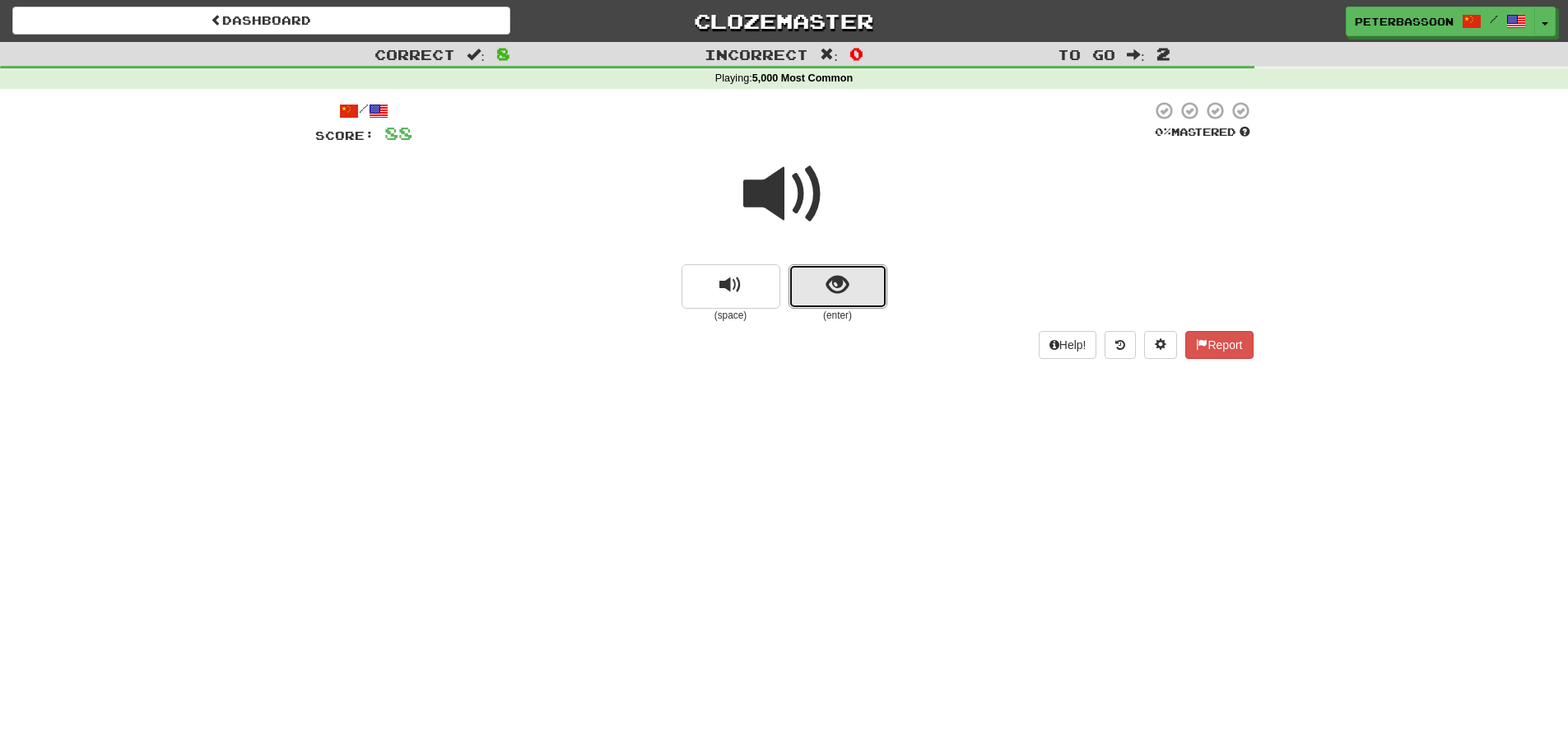
click at [812, 291] on button "show sentence" at bounding box center [838, 287] width 98 height 45
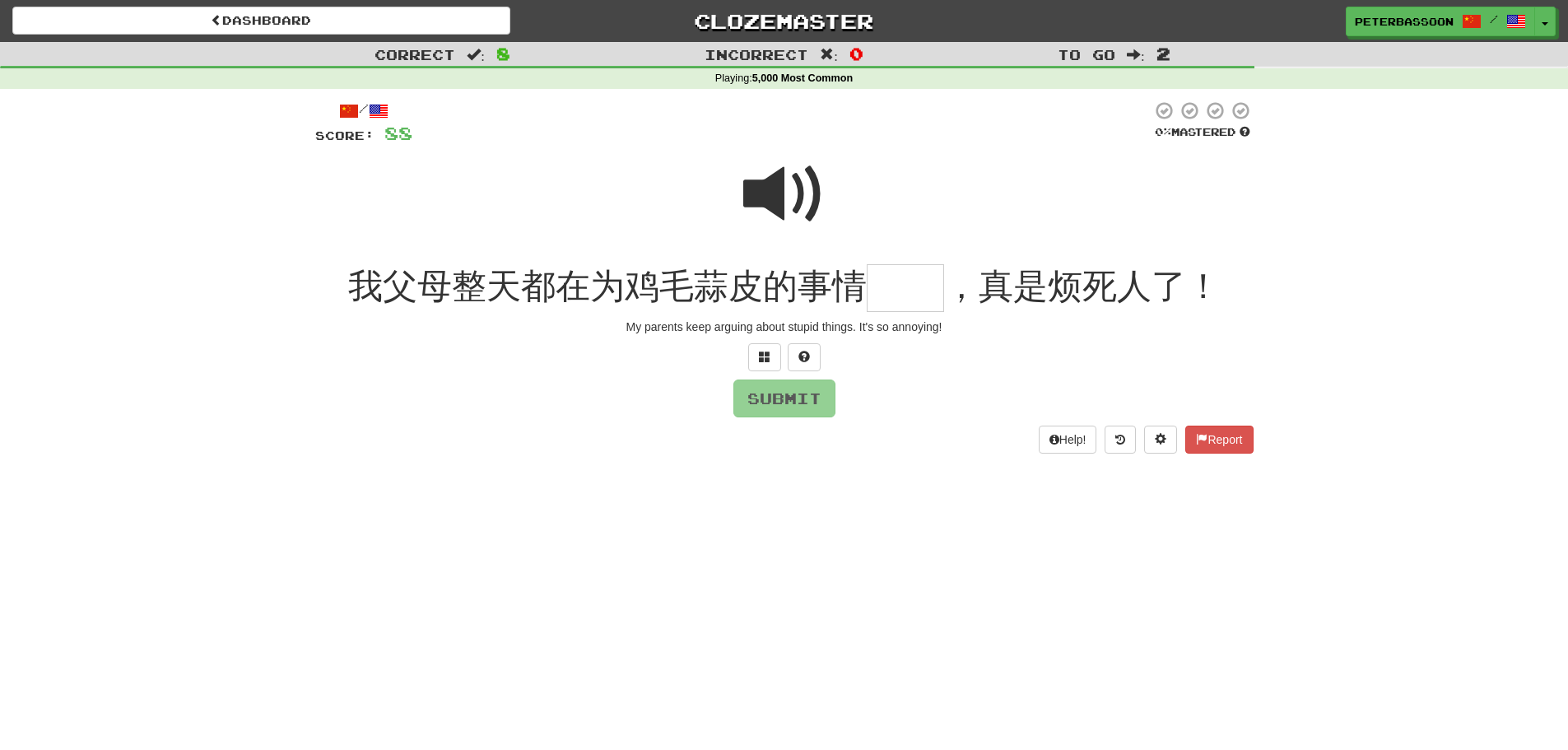
click at [761, 191] on span at bounding box center [785, 194] width 83 height 83
click at [892, 295] on input "text" at bounding box center [905, 288] width 77 height 48
type input "**"
click at [792, 393] on button "Submit" at bounding box center [785, 399] width 102 height 38
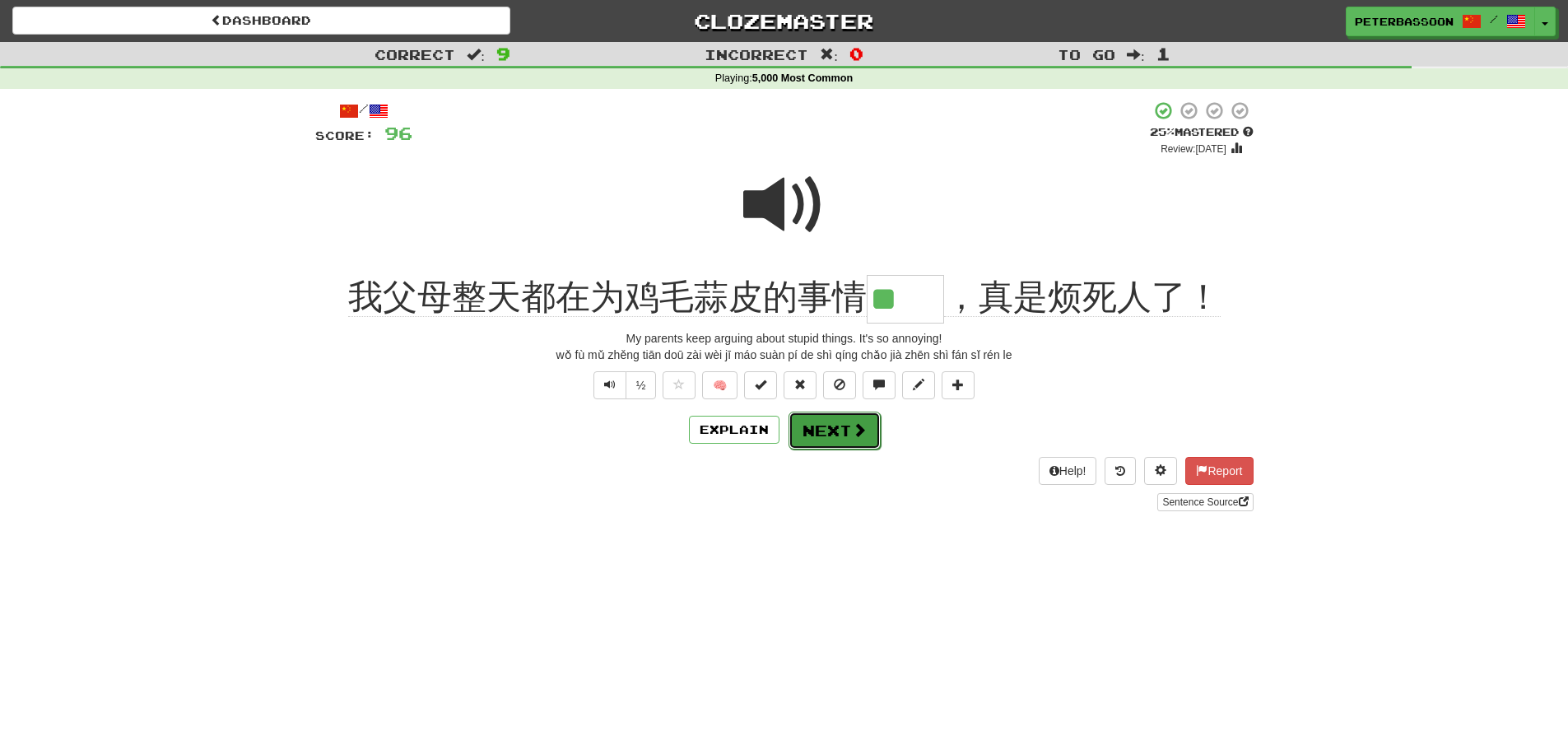
click at [847, 429] on button "Next" at bounding box center [834, 430] width 92 height 38
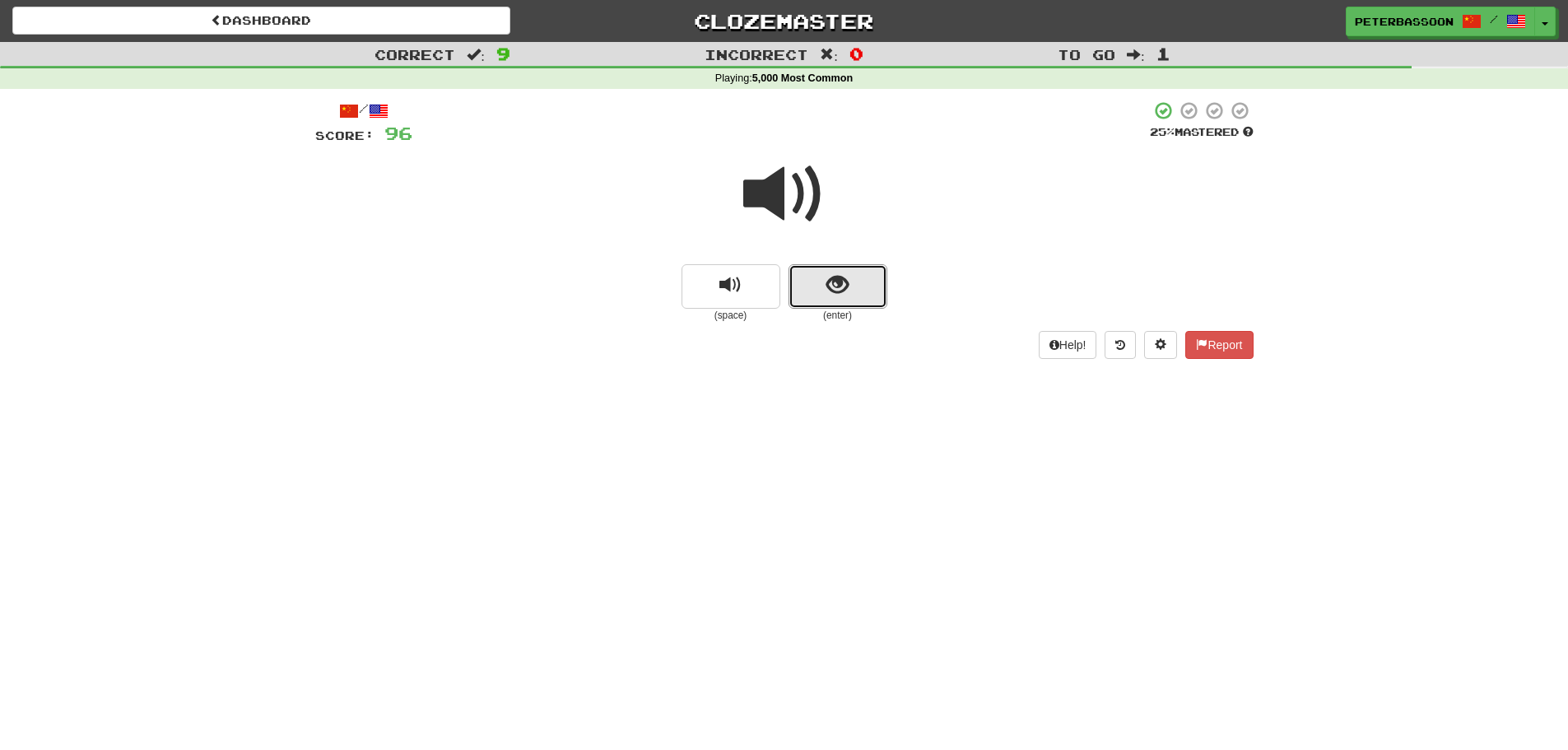
drag, startPoint x: 838, startPoint y: 267, endPoint x: 1047, endPoint y: 260, distance: 209.1
click at [843, 266] on button "show sentence" at bounding box center [838, 287] width 98 height 45
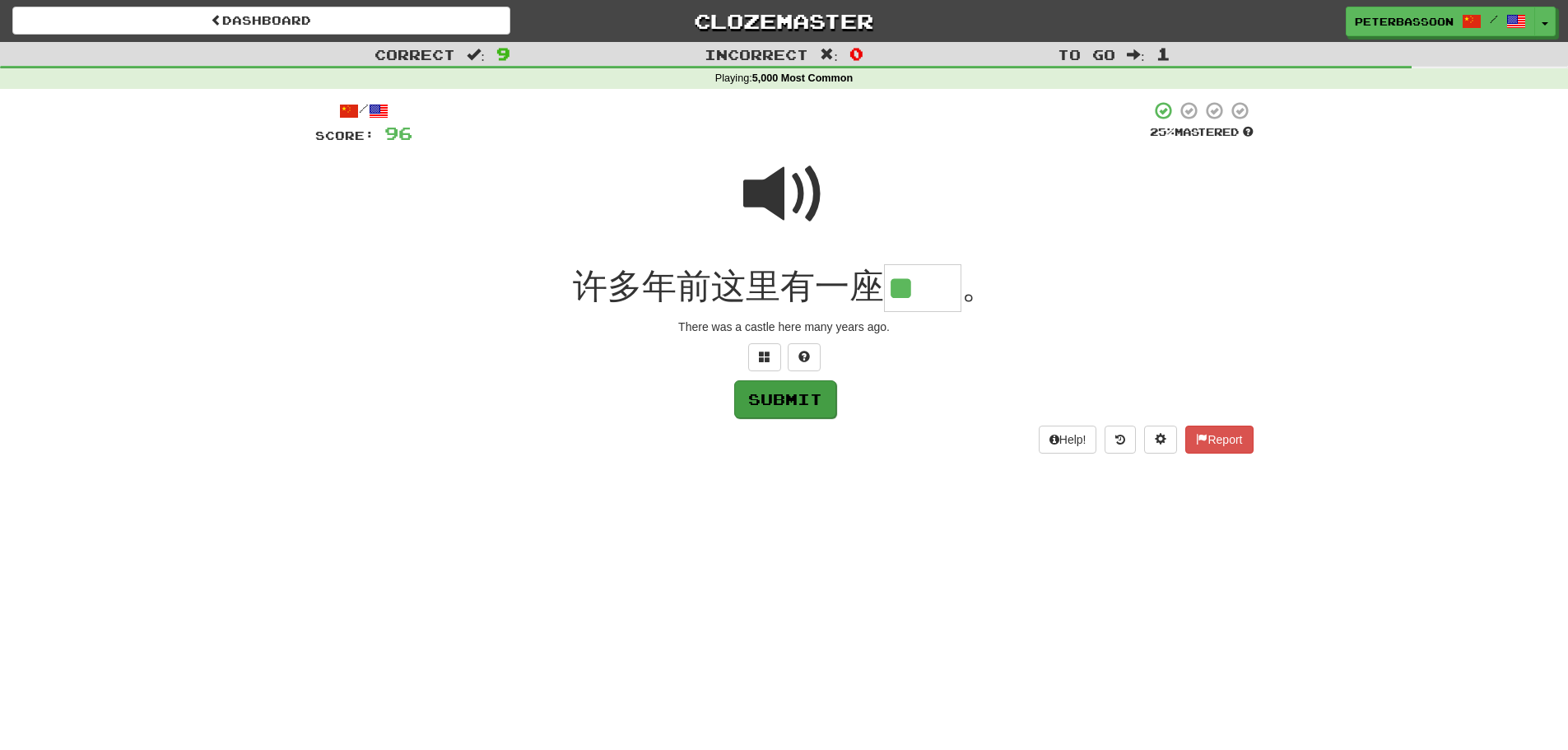
type input "**"
drag, startPoint x: 796, startPoint y: 399, endPoint x: 1115, endPoint y: 383, distance: 319.4
click at [820, 394] on button "Submit" at bounding box center [785, 399] width 102 height 38
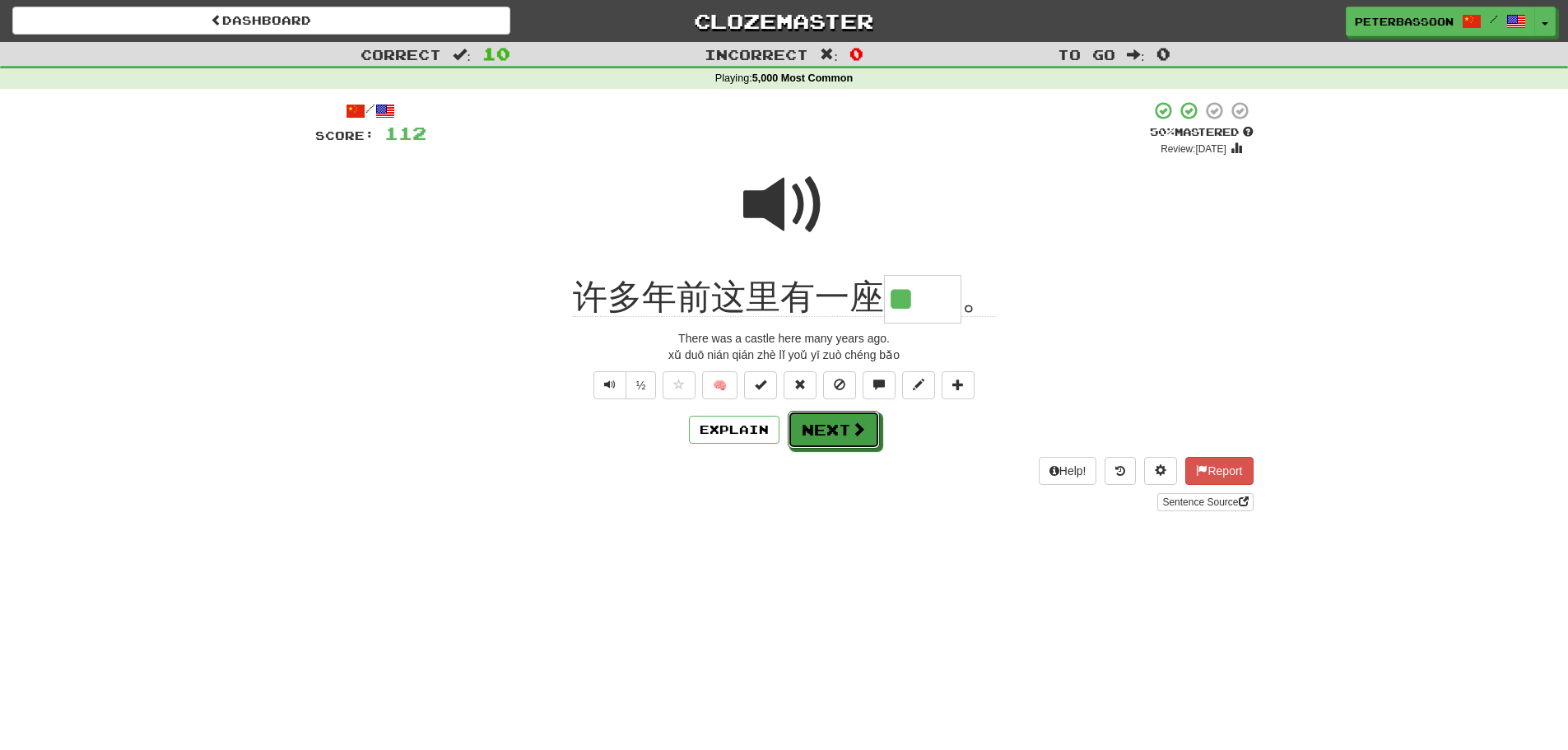
click at [859, 425] on span at bounding box center [858, 429] width 15 height 15
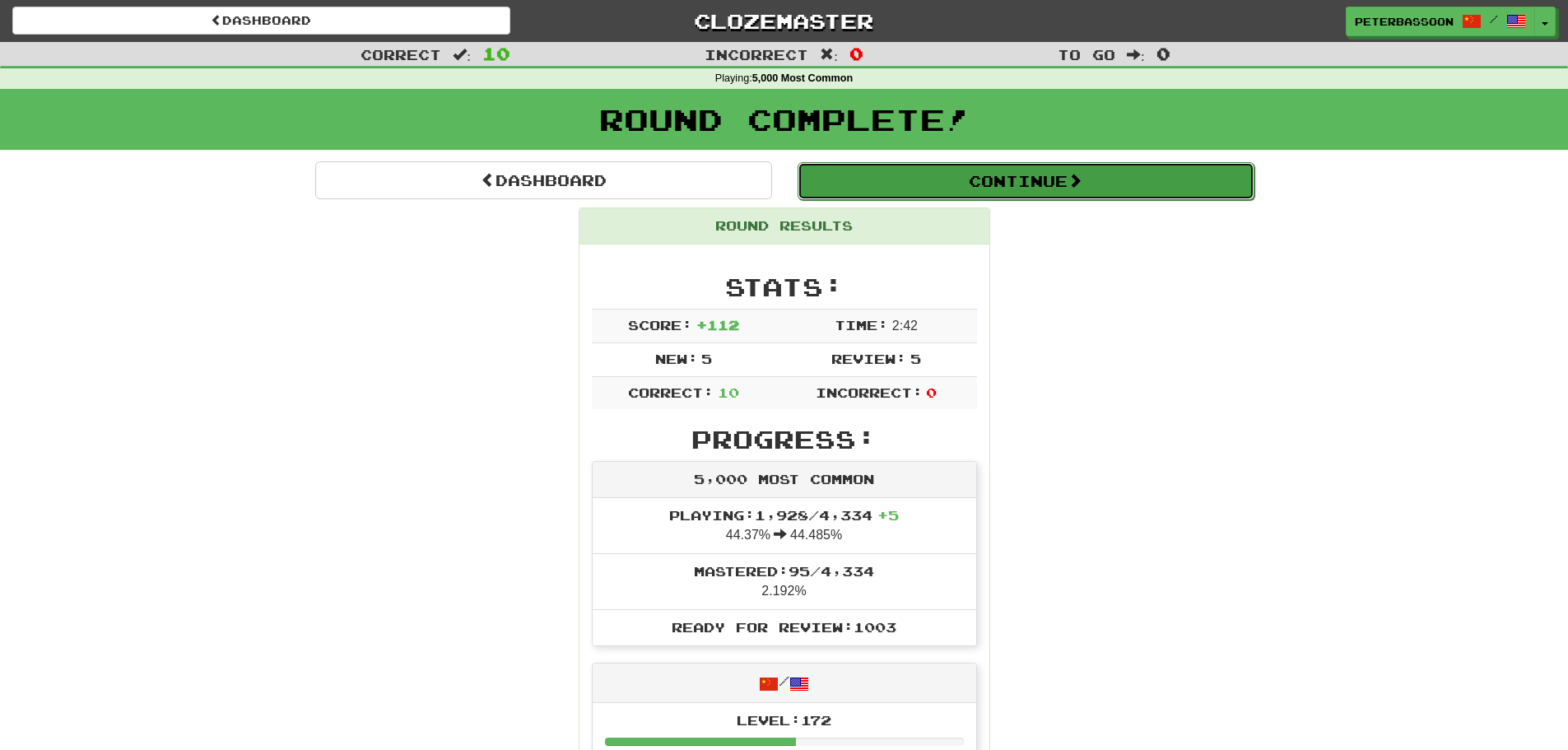
click at [1042, 176] on button "Continue" at bounding box center [1027, 181] width 457 height 38
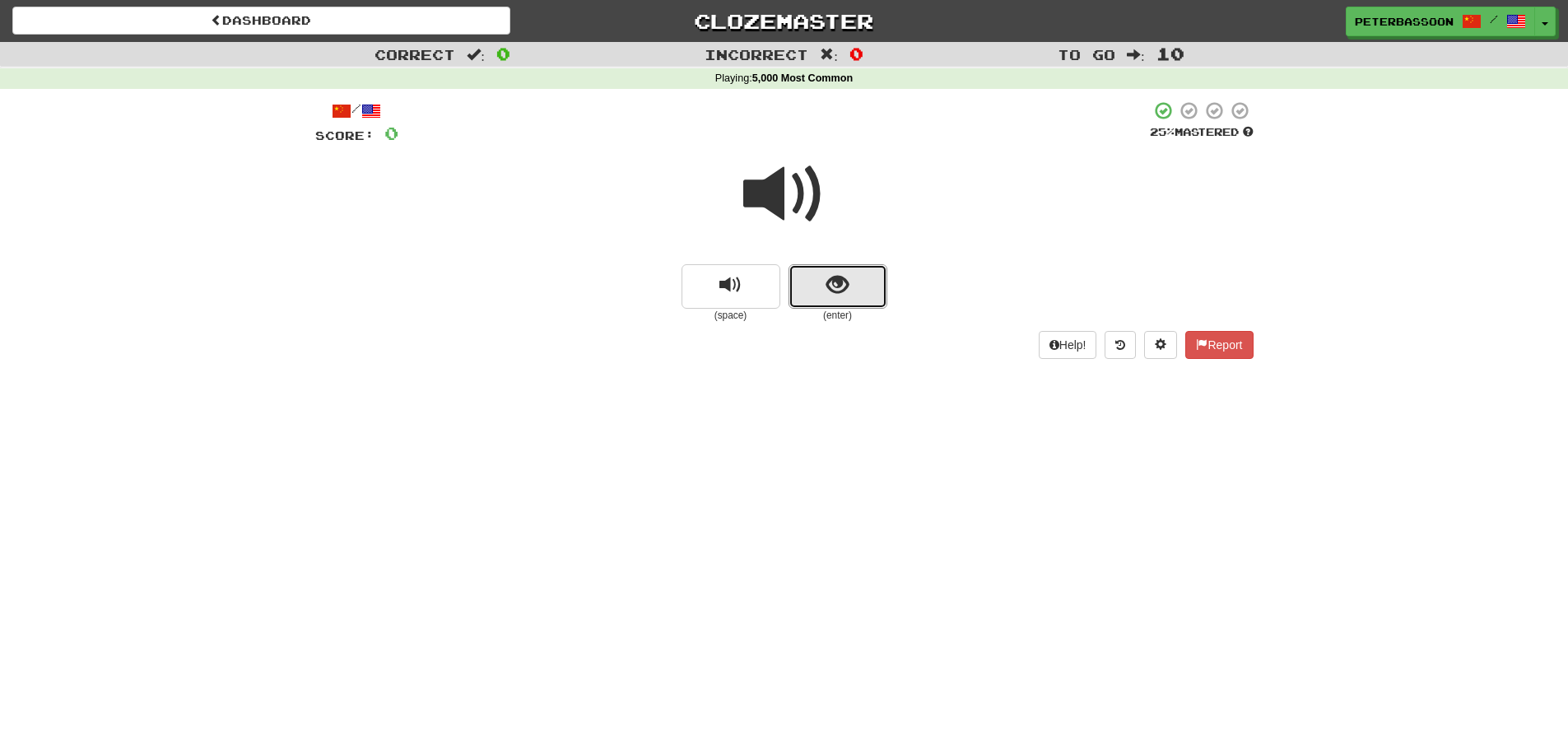
drag, startPoint x: 834, startPoint y: 280, endPoint x: 1047, endPoint y: 257, distance: 214.2
click at [838, 280] on span "show sentence" at bounding box center [837, 285] width 22 height 22
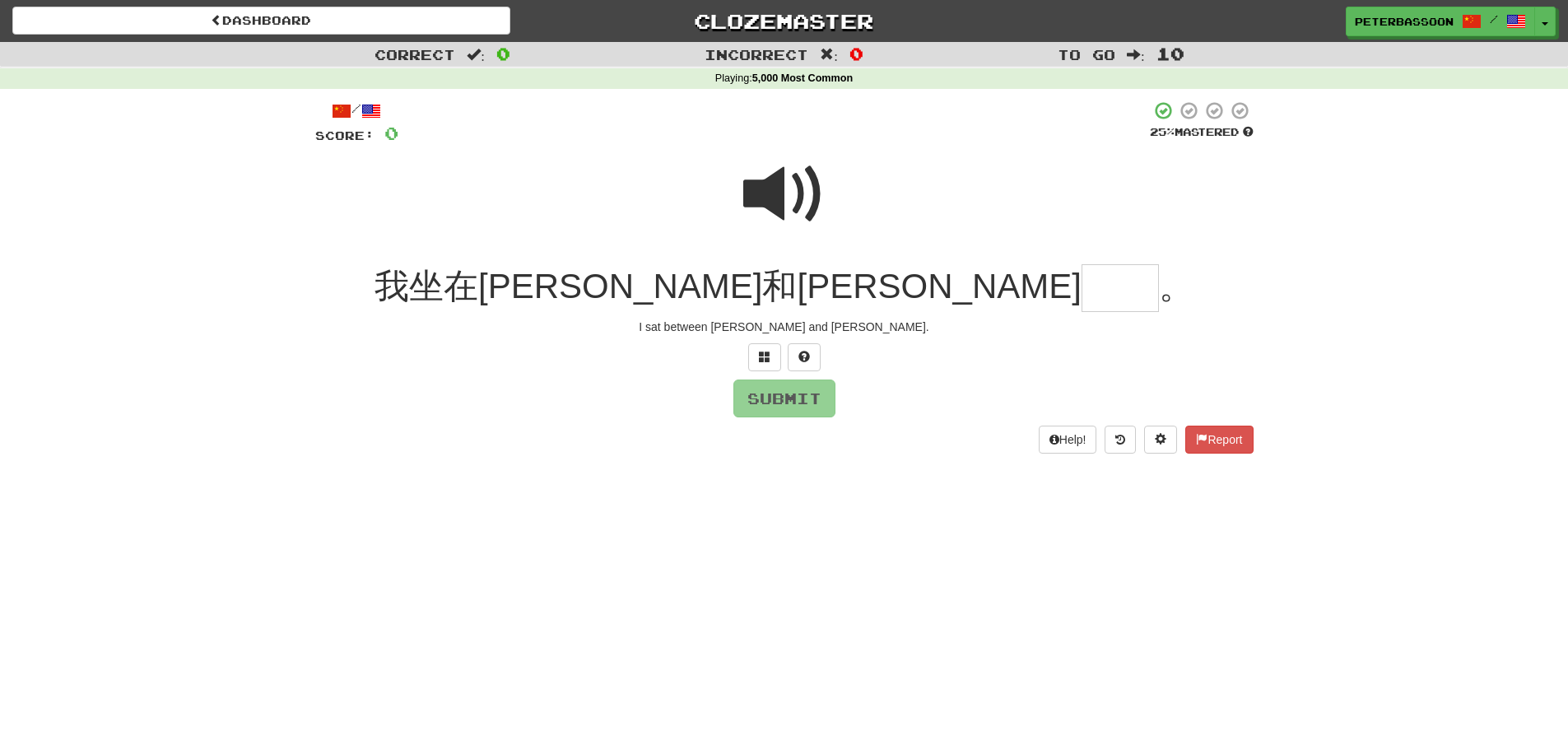
click at [778, 181] on span at bounding box center [785, 194] width 83 height 83
click at [1082, 295] on input "text" at bounding box center [1121, 288] width 77 height 48
type input "**"
drag, startPoint x: 818, startPoint y: 394, endPoint x: 981, endPoint y: 376, distance: 164.0
click at [823, 393] on button "Submit" at bounding box center [785, 398] width 102 height 38
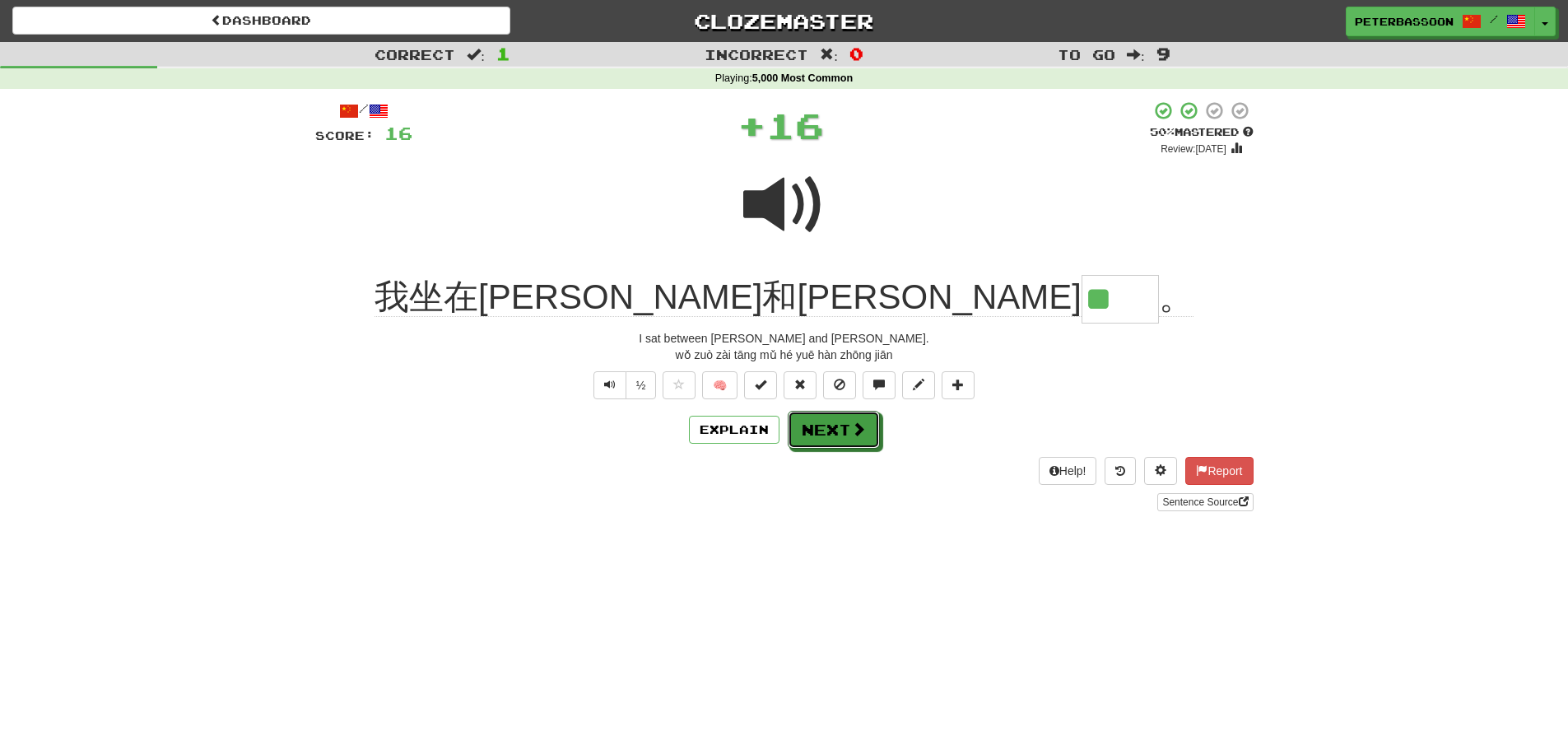
drag, startPoint x: 846, startPoint y: 422, endPoint x: 978, endPoint y: 386, distance: 136.8
click at [856, 415] on button "Next" at bounding box center [833, 429] width 92 height 38
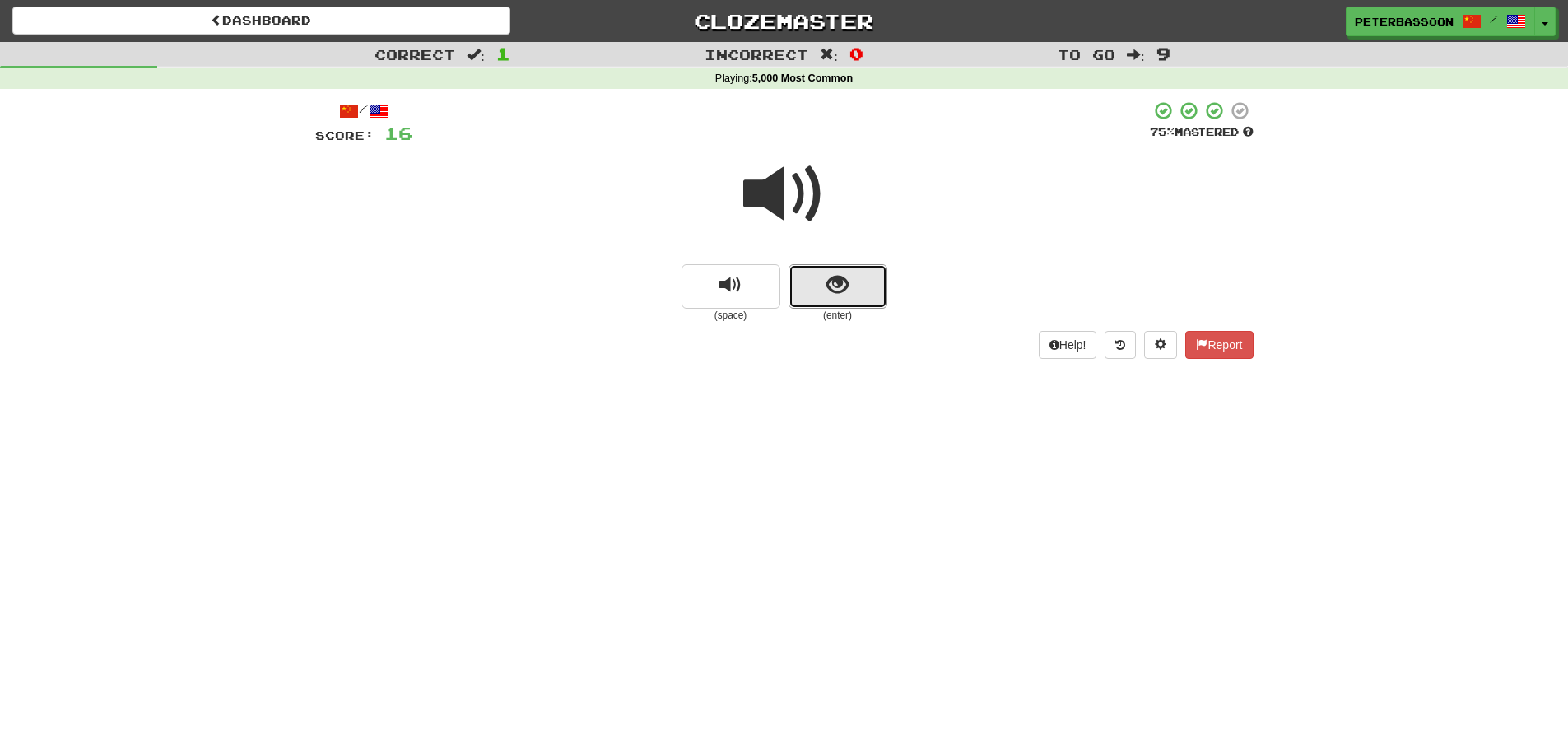
drag, startPoint x: 825, startPoint y: 266, endPoint x: 962, endPoint y: 262, distance: 137.1
click at [827, 278] on button "show sentence" at bounding box center [838, 287] width 98 height 45
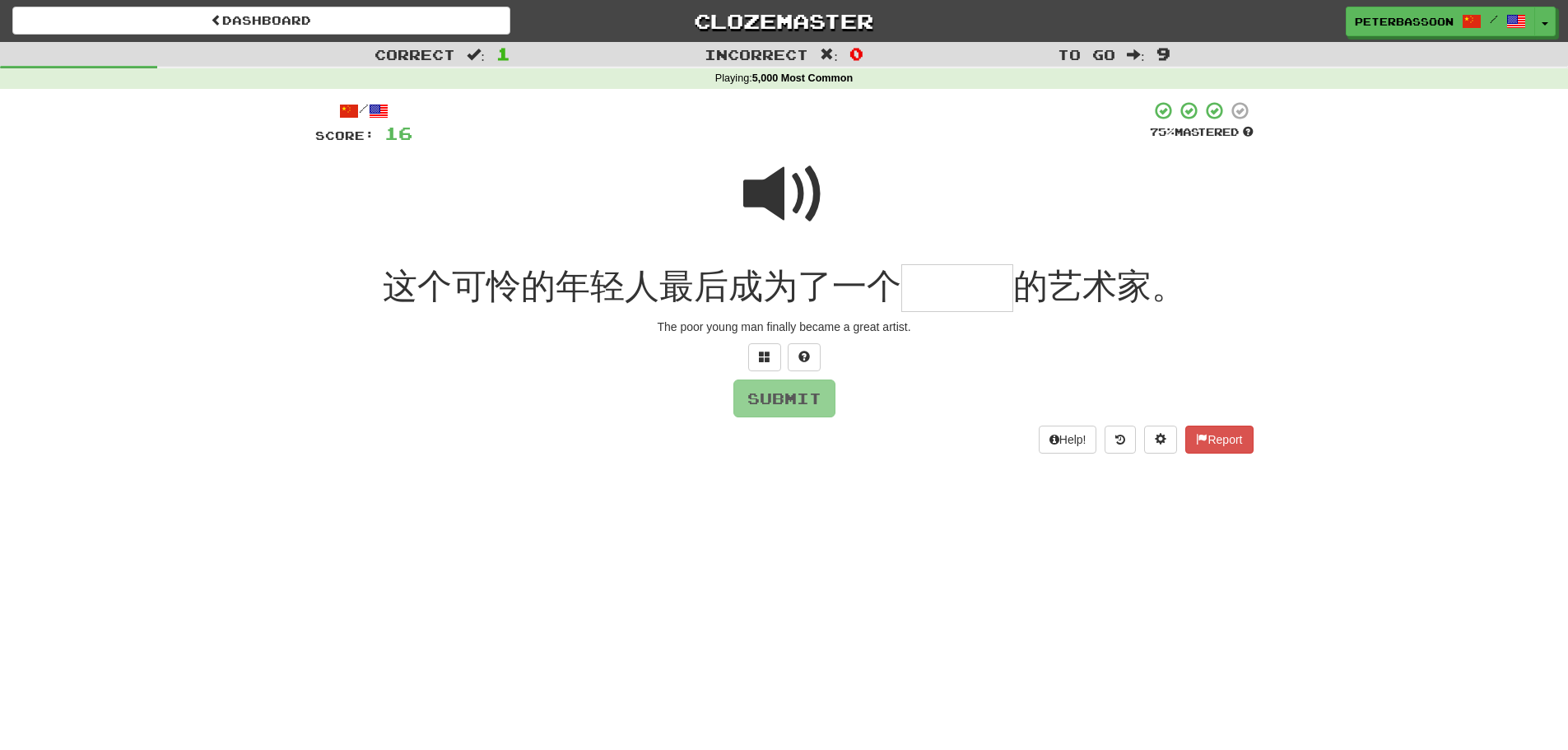
click at [774, 194] on span at bounding box center [785, 194] width 83 height 83
click at [929, 298] on input "text" at bounding box center [957, 288] width 112 height 48
type input "***"
click at [805, 396] on button "Submit" at bounding box center [785, 399] width 102 height 38
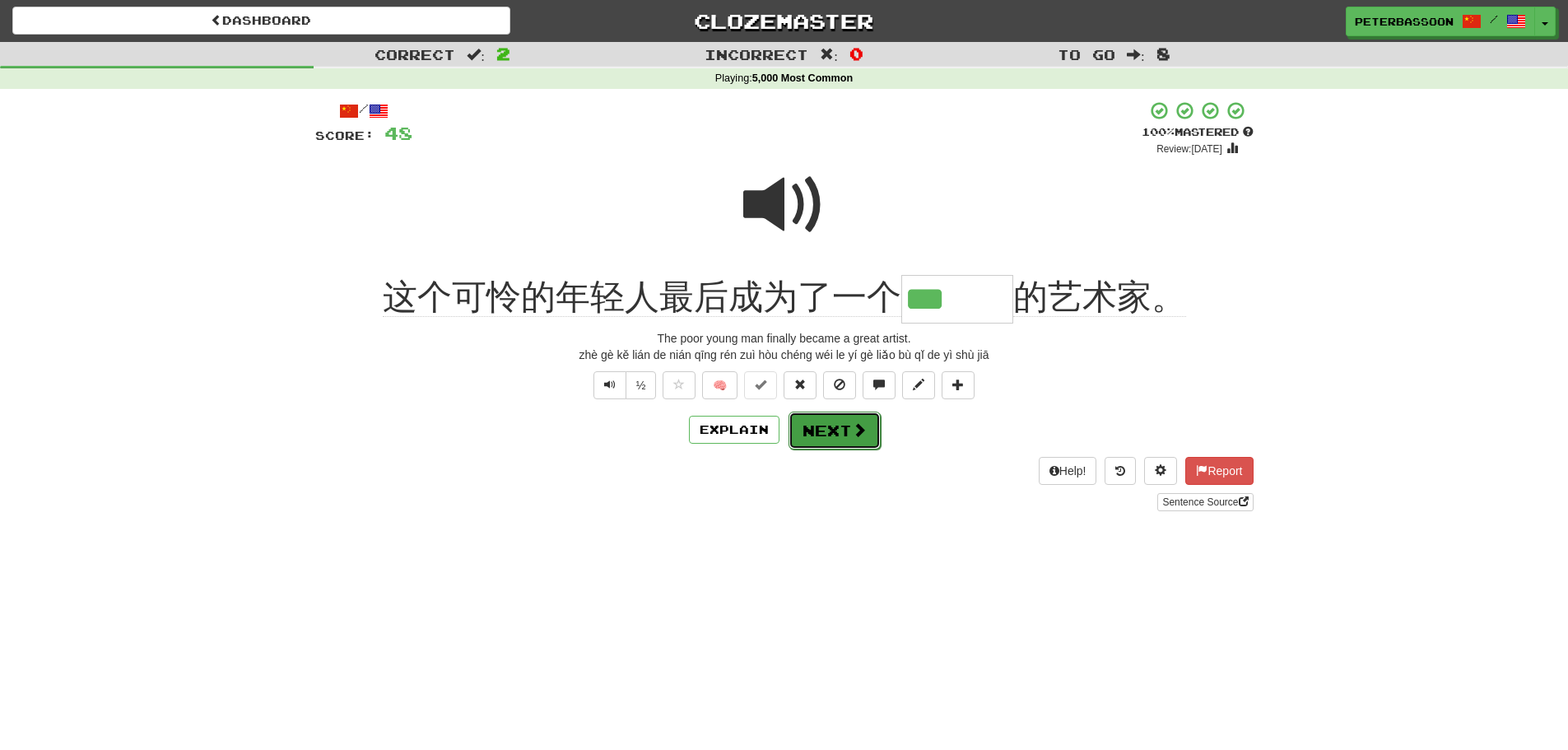
click at [841, 433] on button "Next" at bounding box center [834, 430] width 92 height 38
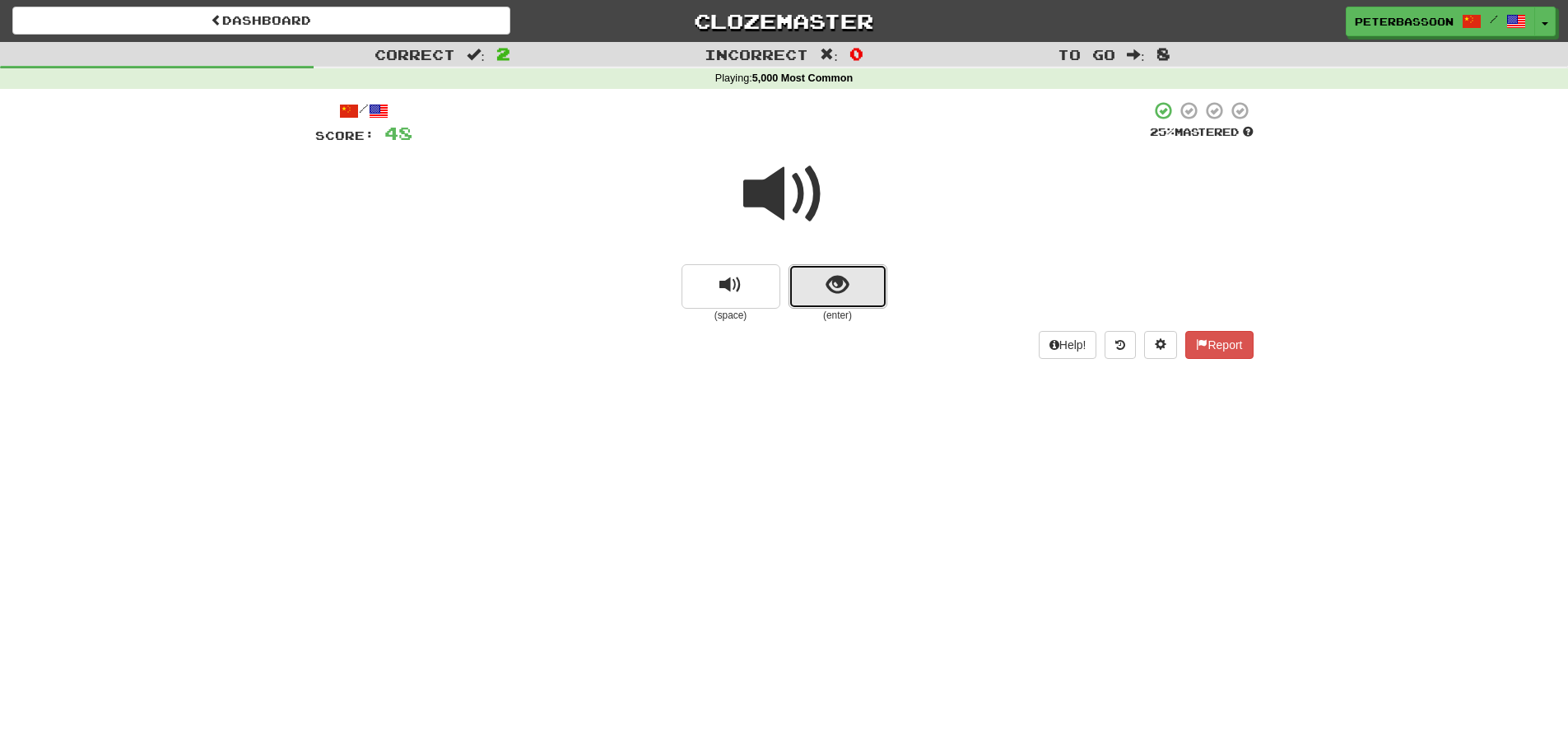
drag, startPoint x: 830, startPoint y: 284, endPoint x: 857, endPoint y: 280, distance: 27.3
click at [857, 280] on button "show sentence" at bounding box center [838, 287] width 98 height 45
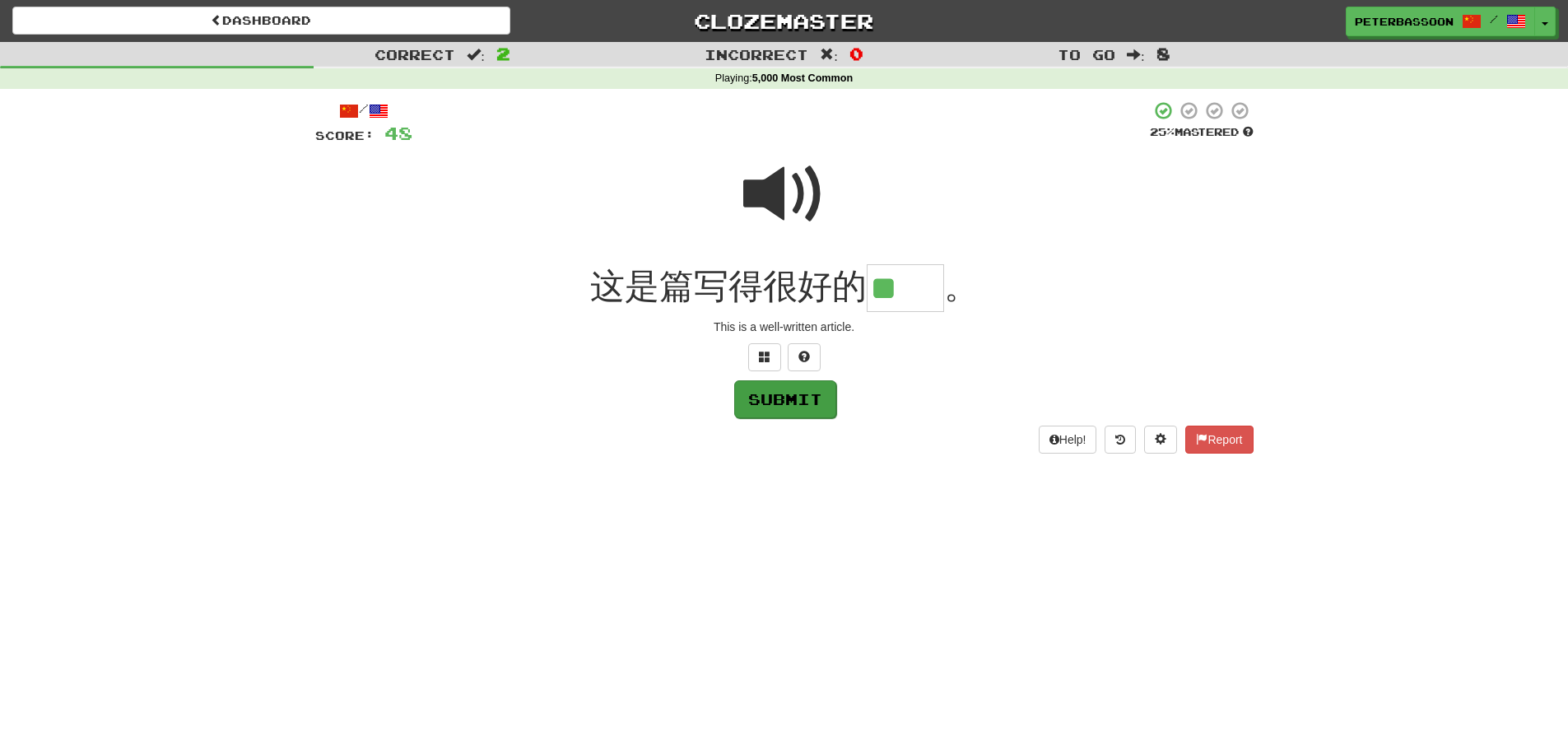
type input "**"
drag, startPoint x: 786, startPoint y: 396, endPoint x: 1049, endPoint y: 379, distance: 263.5
click at [788, 394] on button "Submit" at bounding box center [785, 398] width 102 height 38
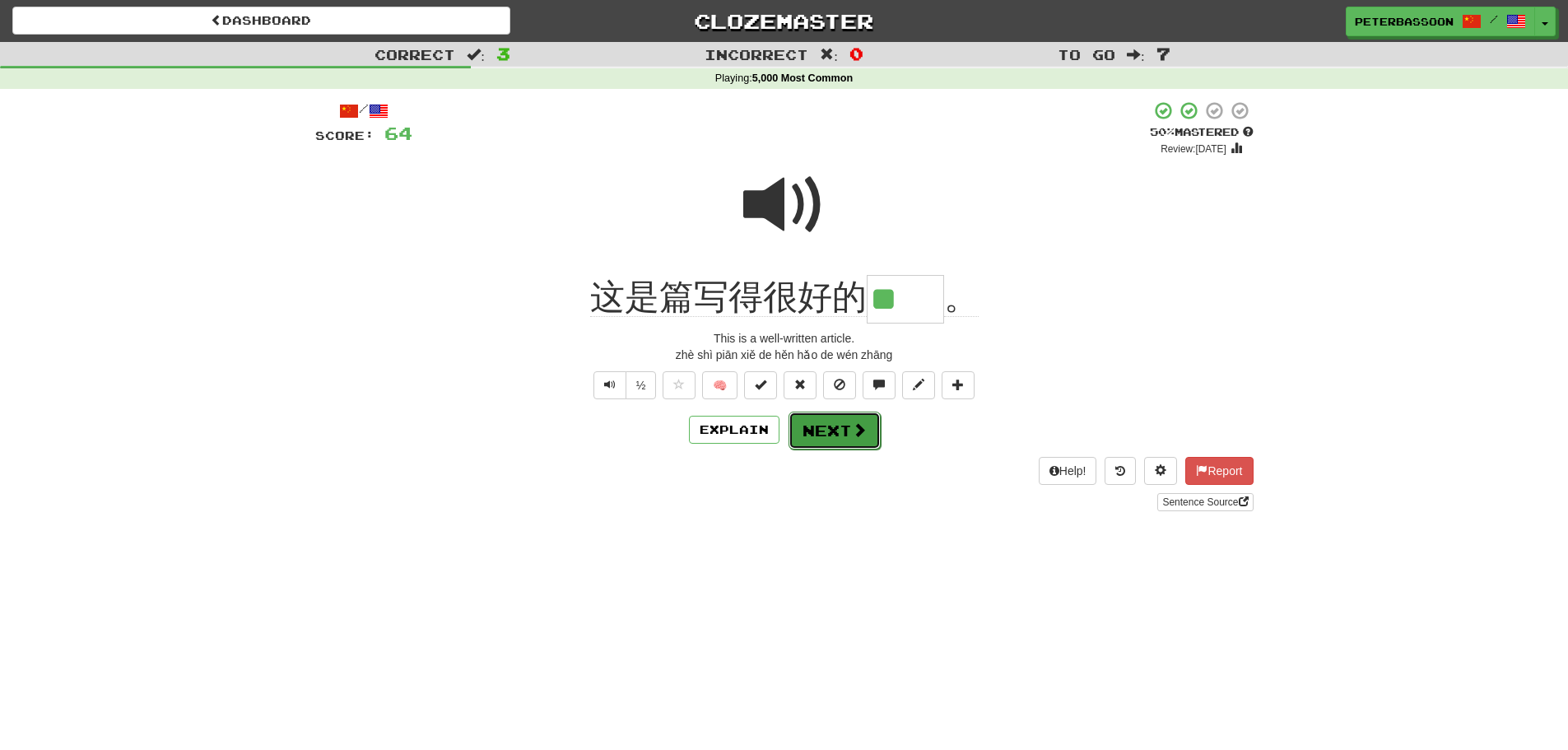
click at [852, 433] on span at bounding box center [859, 429] width 15 height 15
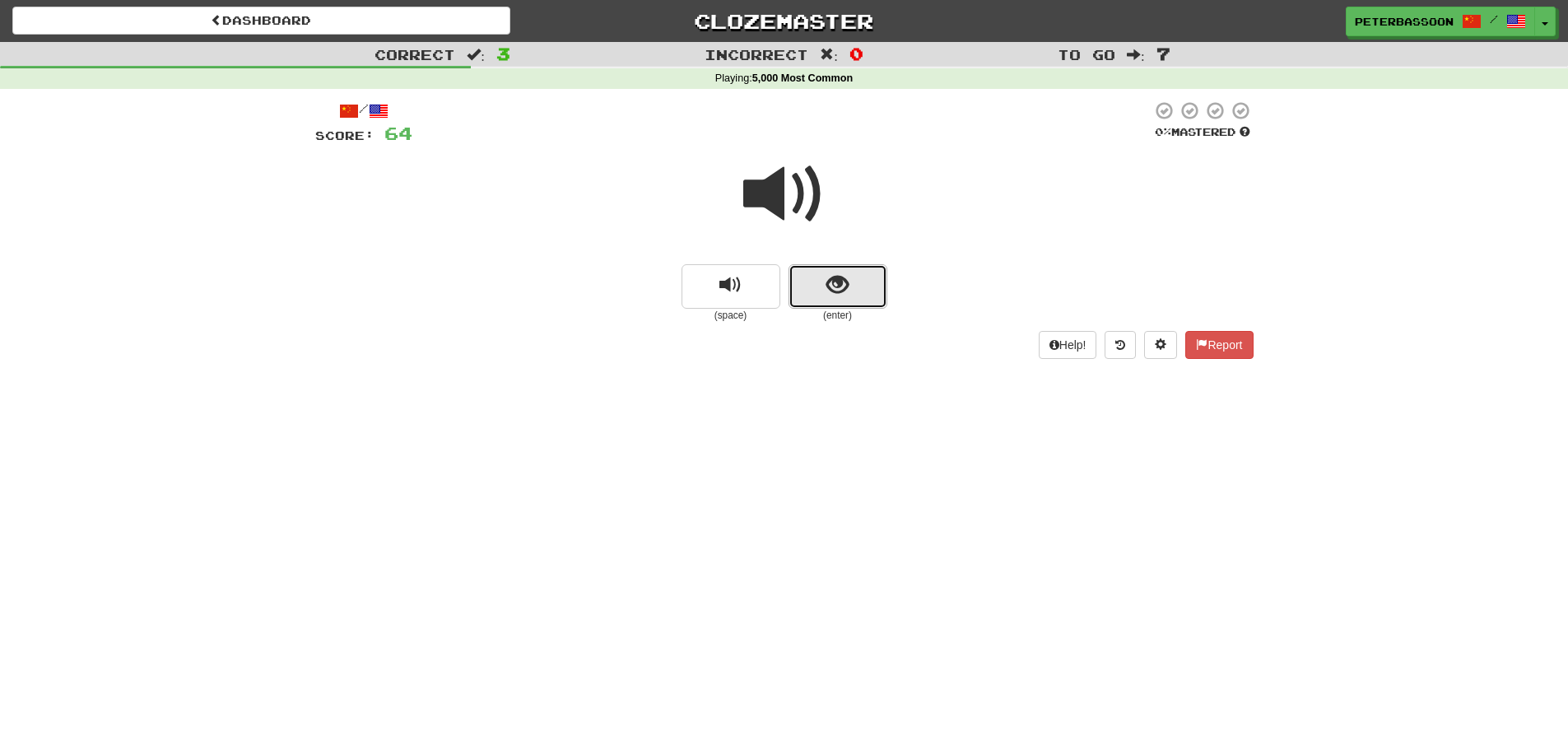
click at [851, 282] on button "show sentence" at bounding box center [838, 287] width 98 height 45
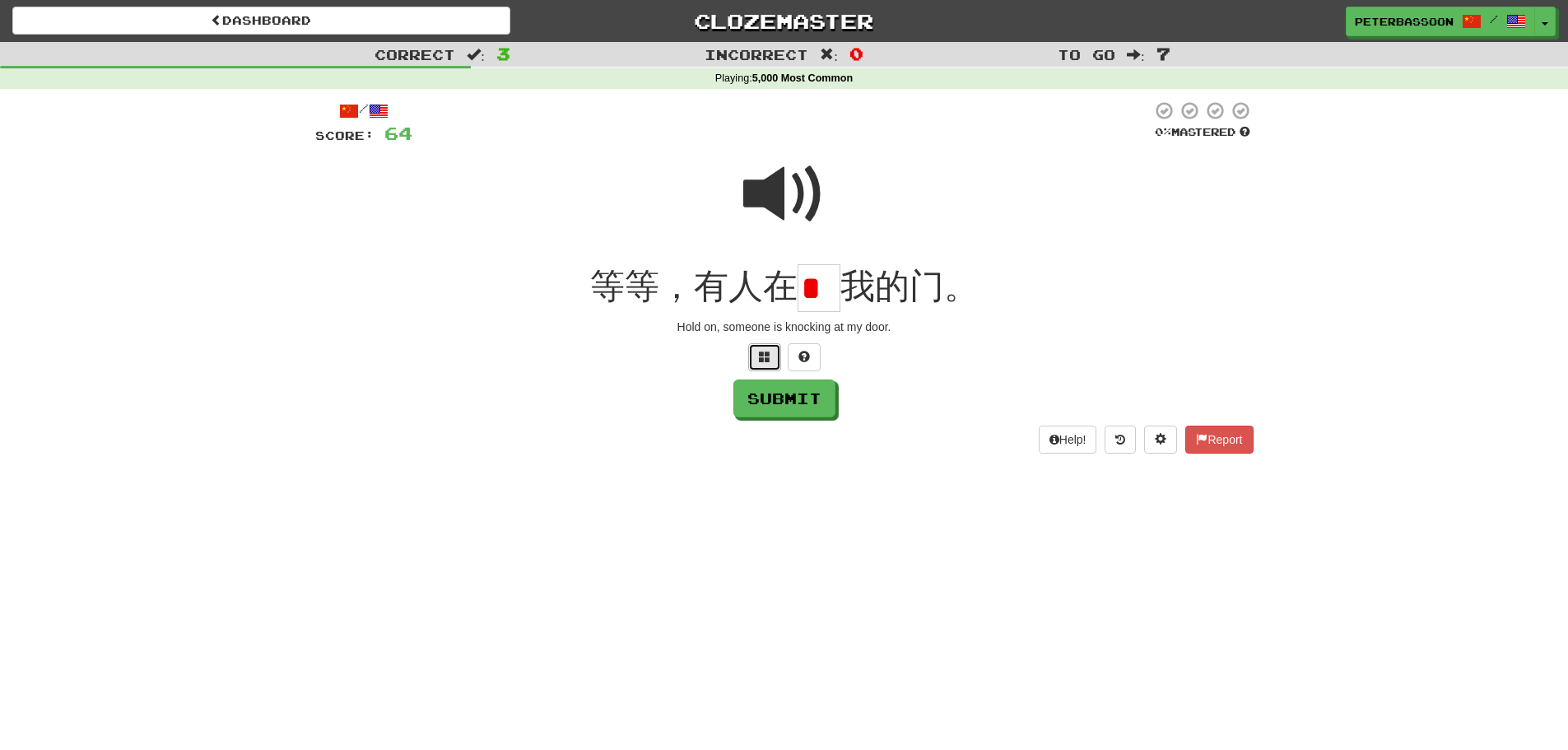
click at [760, 353] on span at bounding box center [765, 356] width 11 height 11
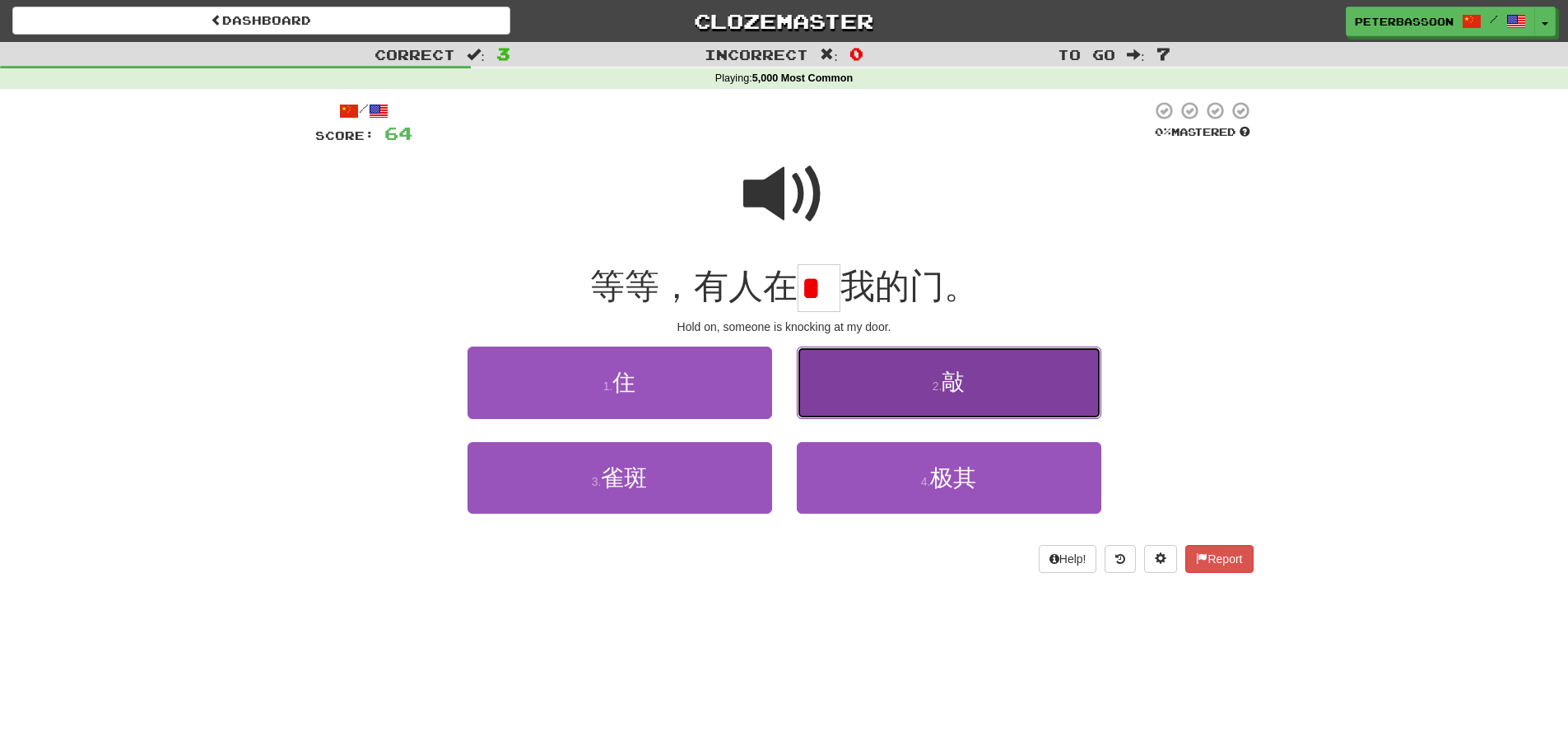
click at [988, 393] on button "2 . 敲" at bounding box center [949, 382] width 305 height 71
type input "*"
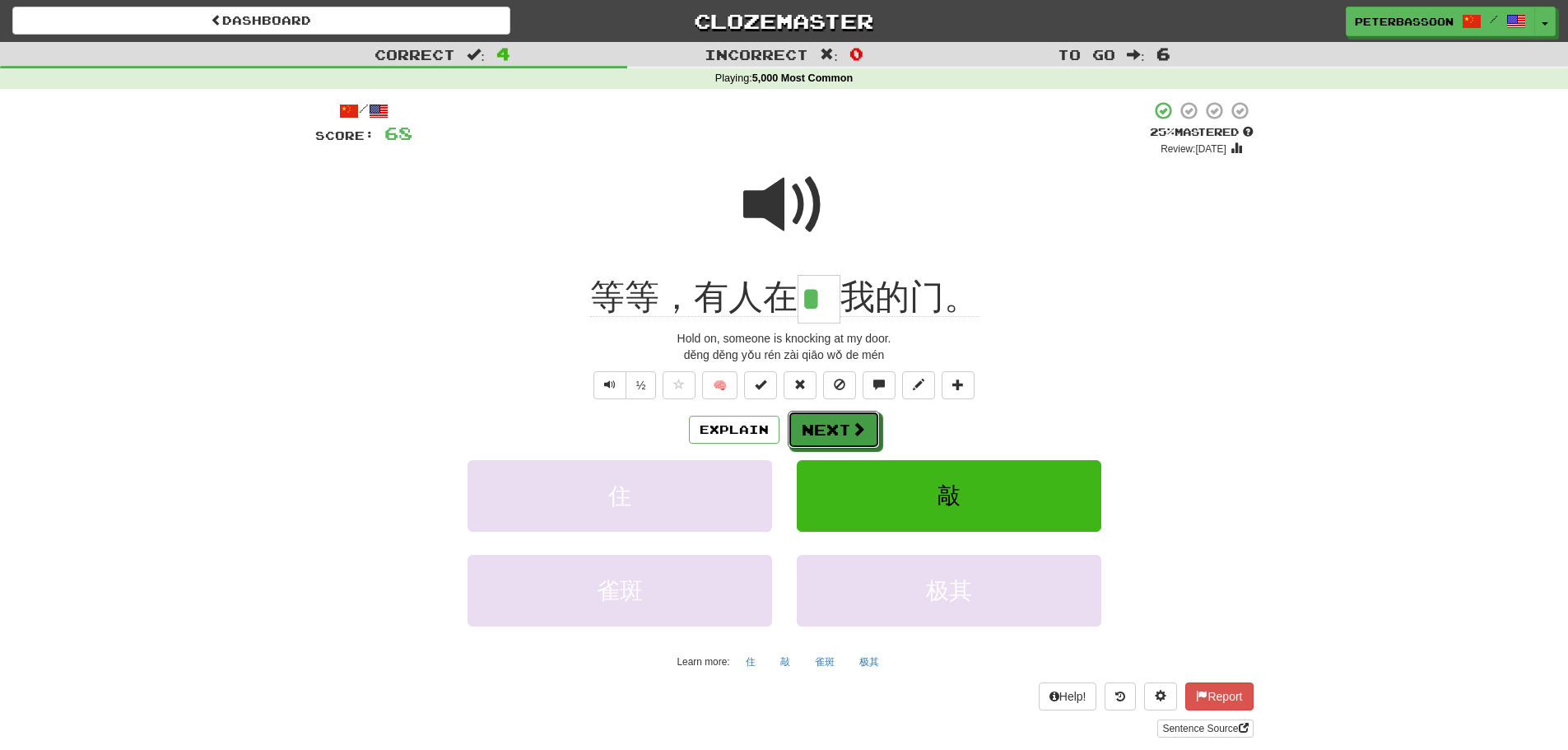
click at [830, 428] on button "Next" at bounding box center [833, 429] width 92 height 38
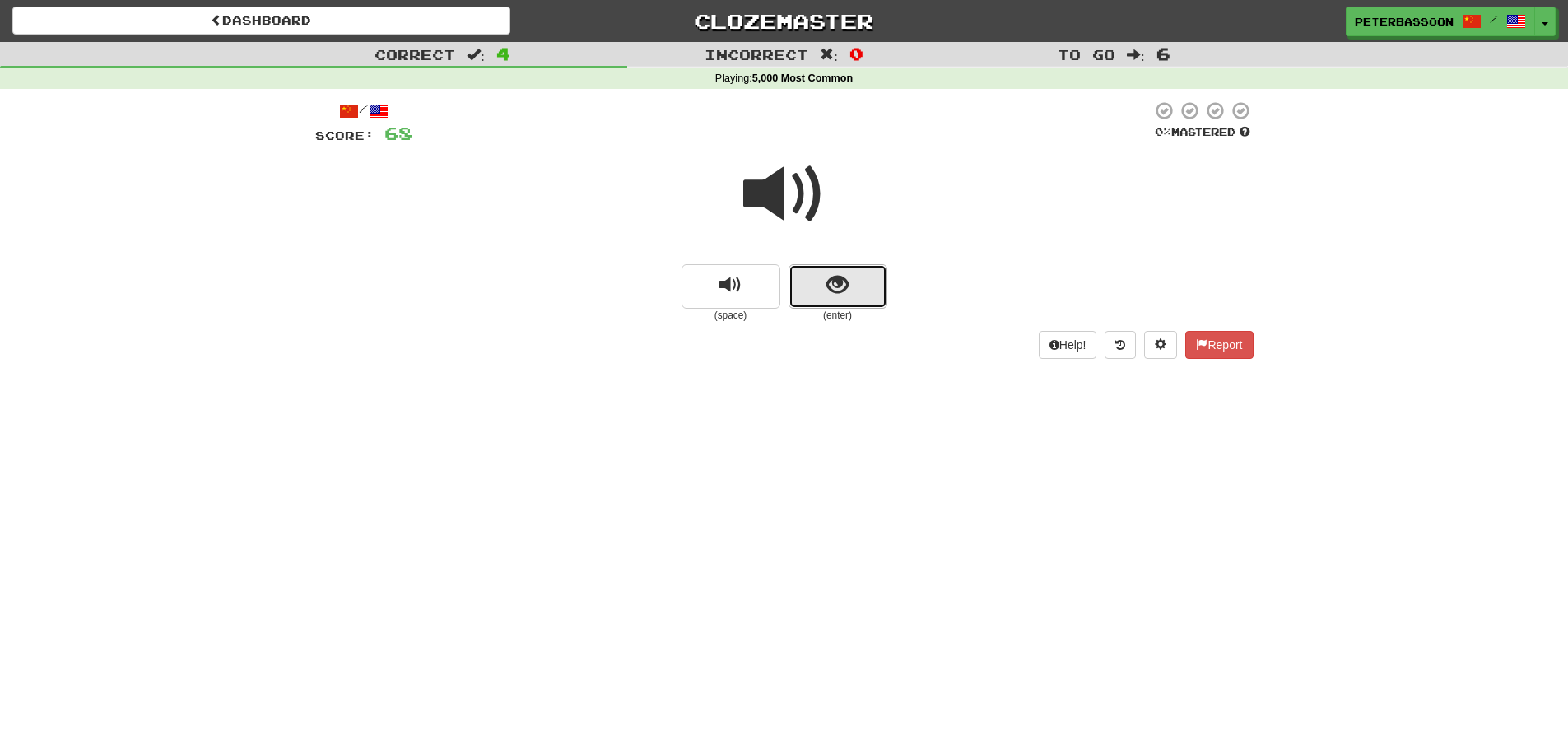
drag, startPoint x: 831, startPoint y: 275, endPoint x: 1042, endPoint y: 257, distance: 211.8
click at [832, 275] on span "show sentence" at bounding box center [837, 285] width 22 height 22
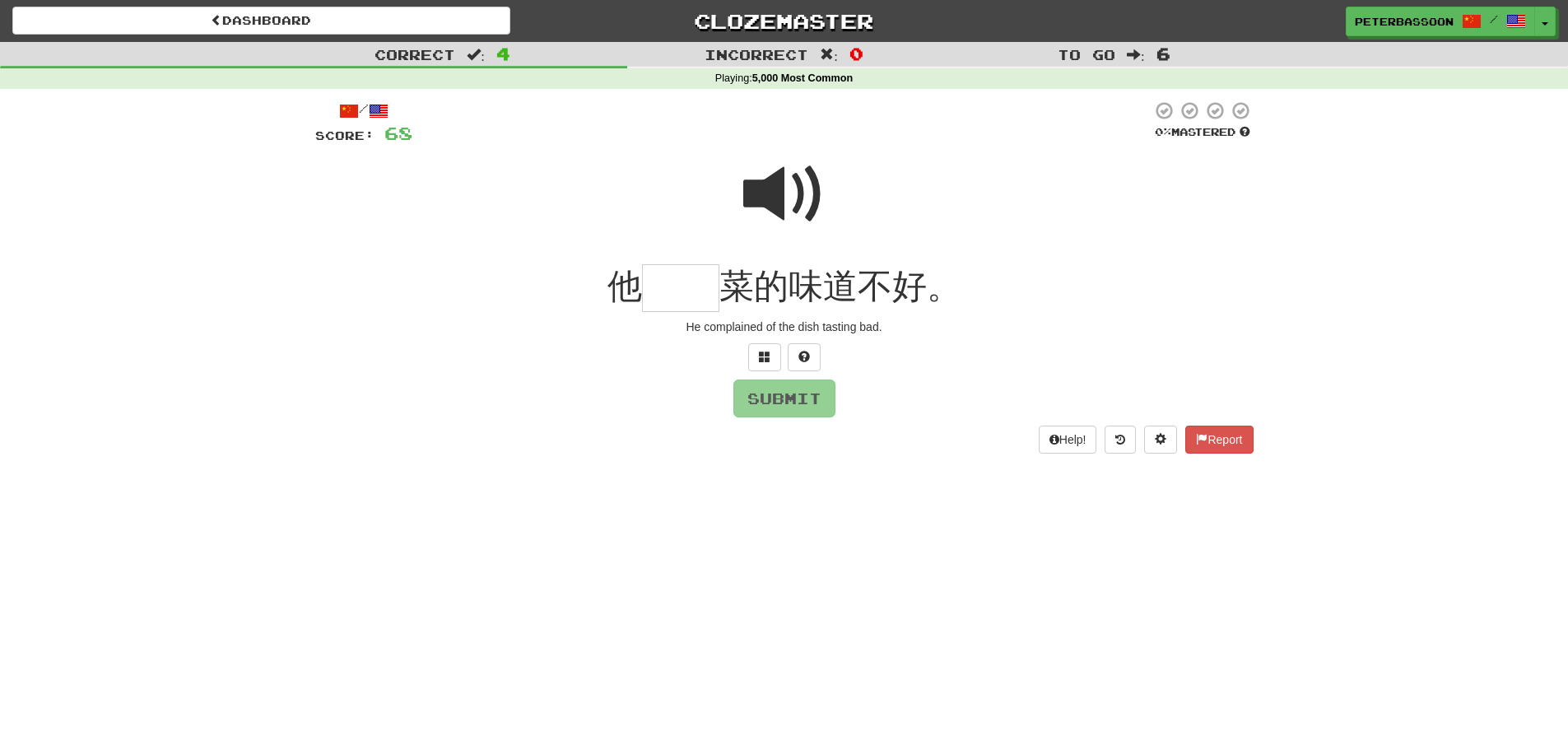
drag, startPoint x: 773, startPoint y: 188, endPoint x: 764, endPoint y: 201, distance: 15.8
click at [773, 188] on span at bounding box center [785, 194] width 83 height 83
drag, startPoint x: 676, startPoint y: 288, endPoint x: 685, endPoint y: 286, distance: 9.2
click at [679, 288] on input "text" at bounding box center [681, 288] width 77 height 48
type input "**"
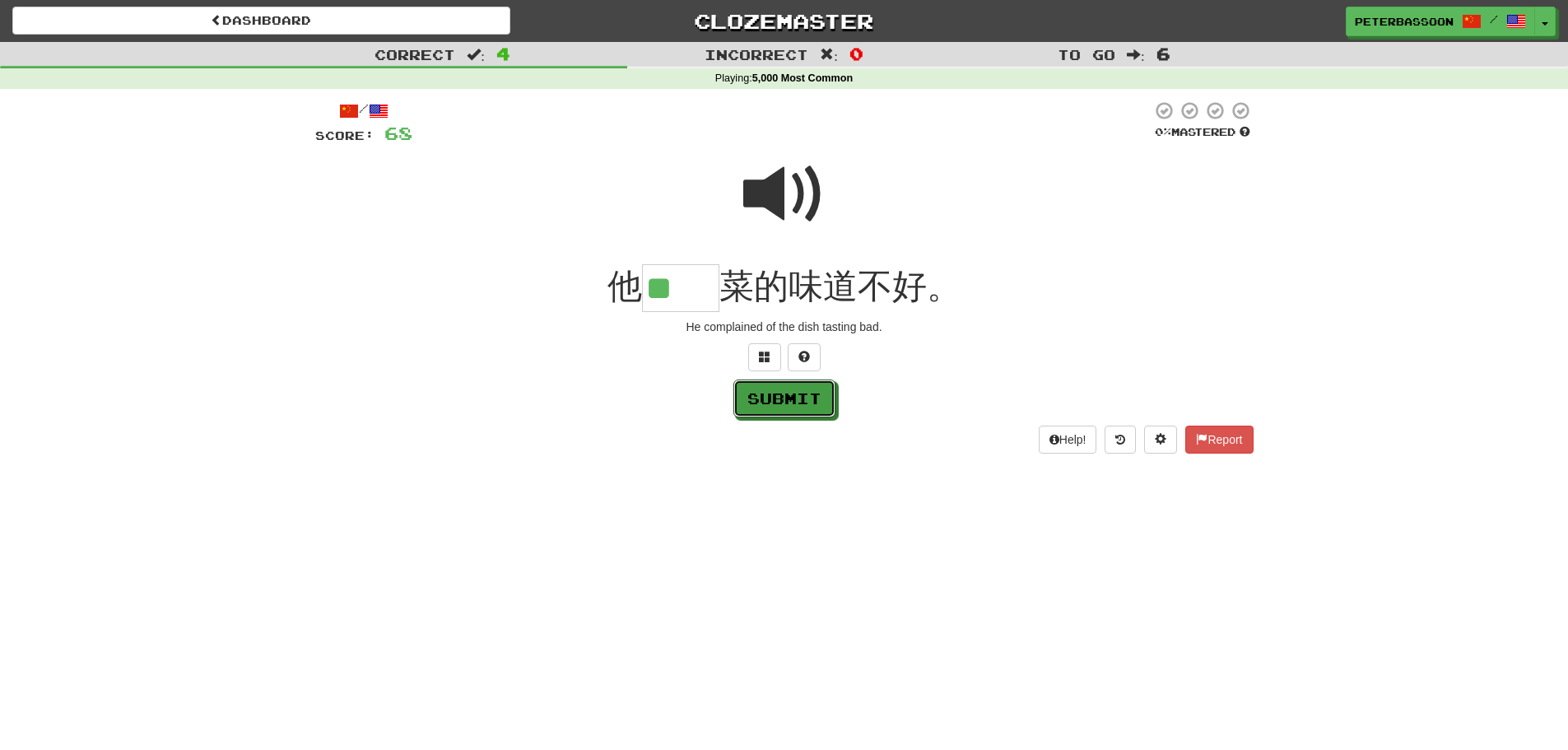
drag, startPoint x: 806, startPoint y: 397, endPoint x: 822, endPoint y: 397, distance: 16.0
click at [815, 398] on button "Submit" at bounding box center [785, 398] width 102 height 38
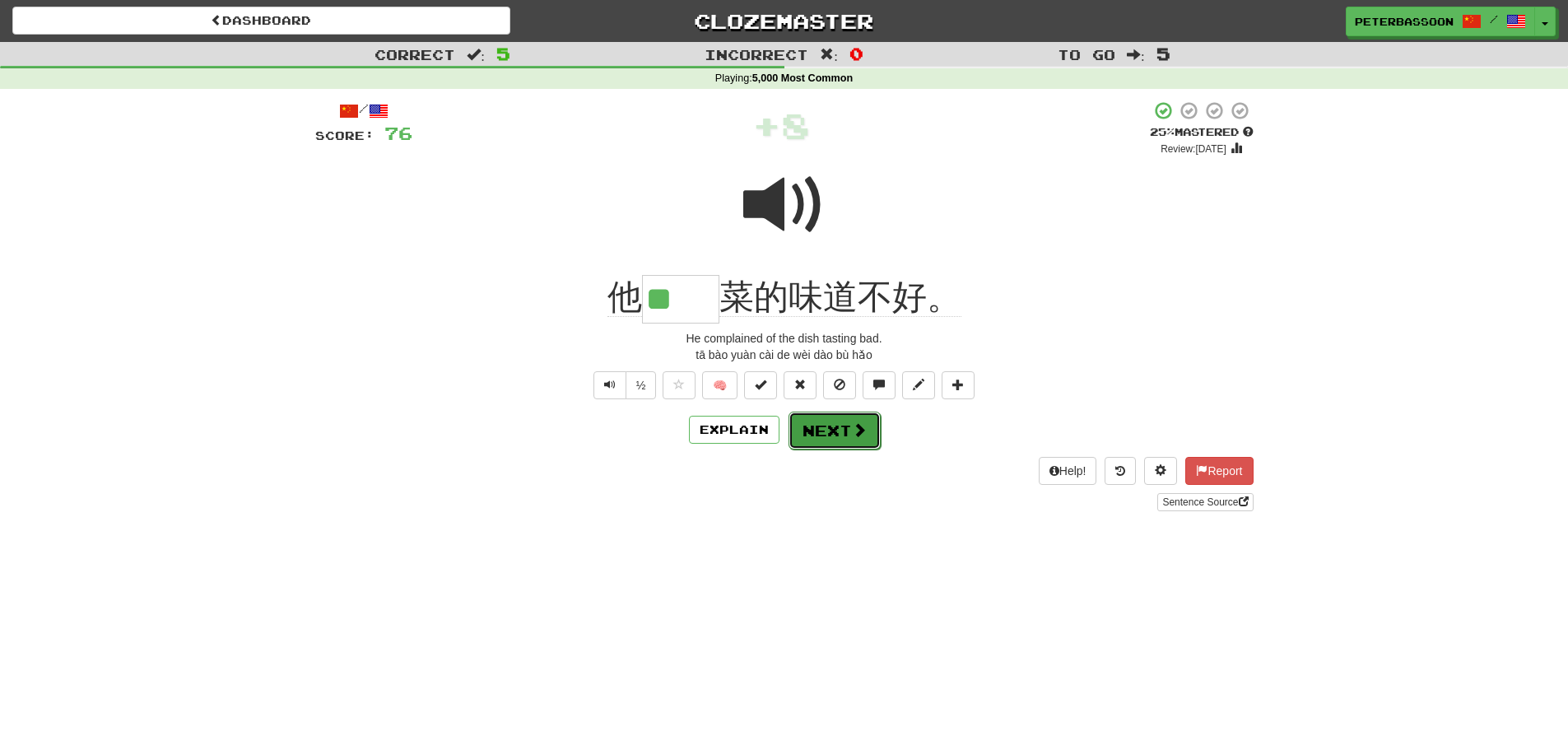
click at [843, 431] on button "Next" at bounding box center [834, 430] width 92 height 38
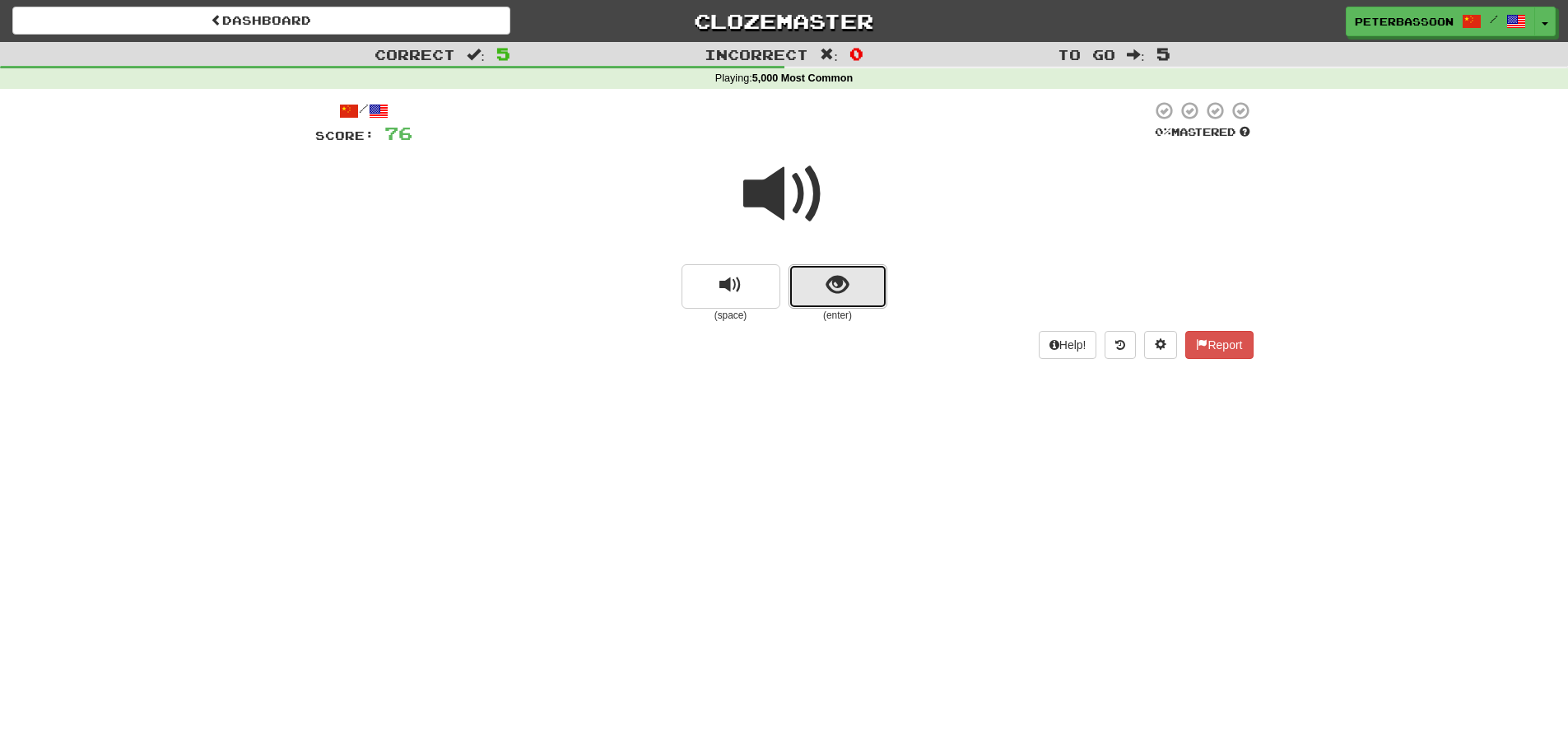
click at [831, 280] on span "show sentence" at bounding box center [837, 285] width 22 height 22
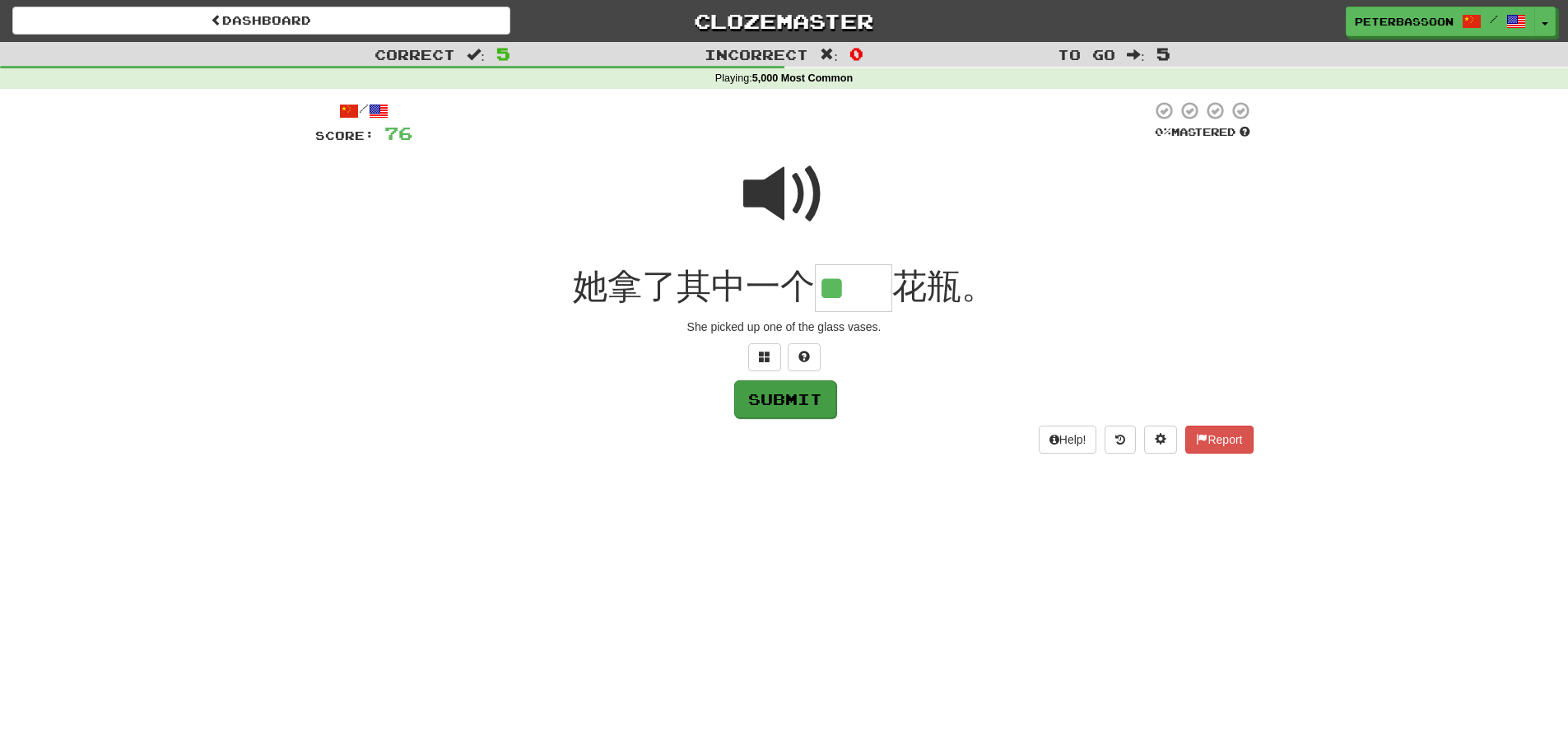
type input "**"
drag, startPoint x: 773, startPoint y: 396, endPoint x: 800, endPoint y: 391, distance: 27.5
click at [800, 391] on button "Submit" at bounding box center [785, 399] width 102 height 38
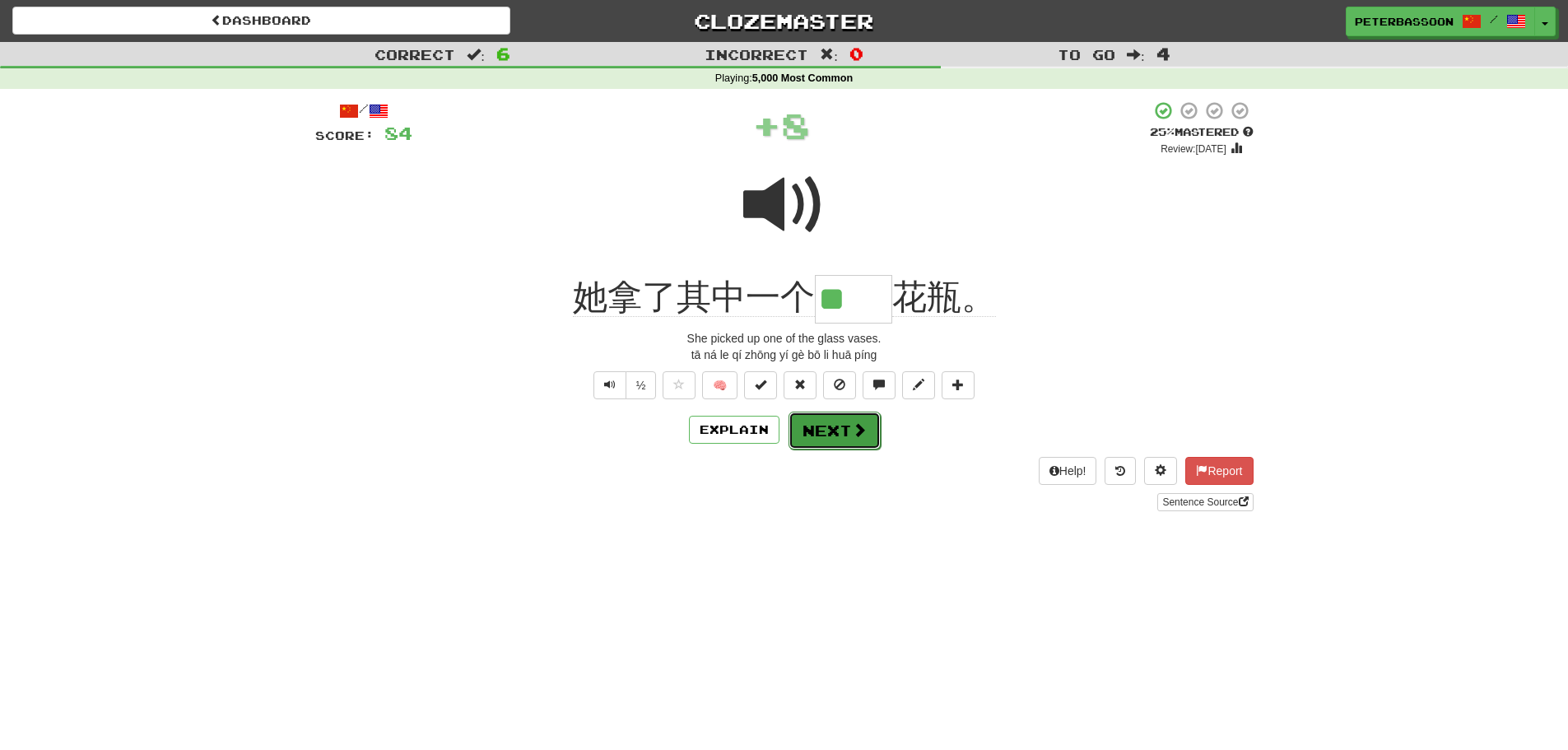
drag, startPoint x: 838, startPoint y: 415, endPoint x: 857, endPoint y: 421, distance: 19.9
click at [842, 418] on button "Next" at bounding box center [833, 429] width 92 height 38
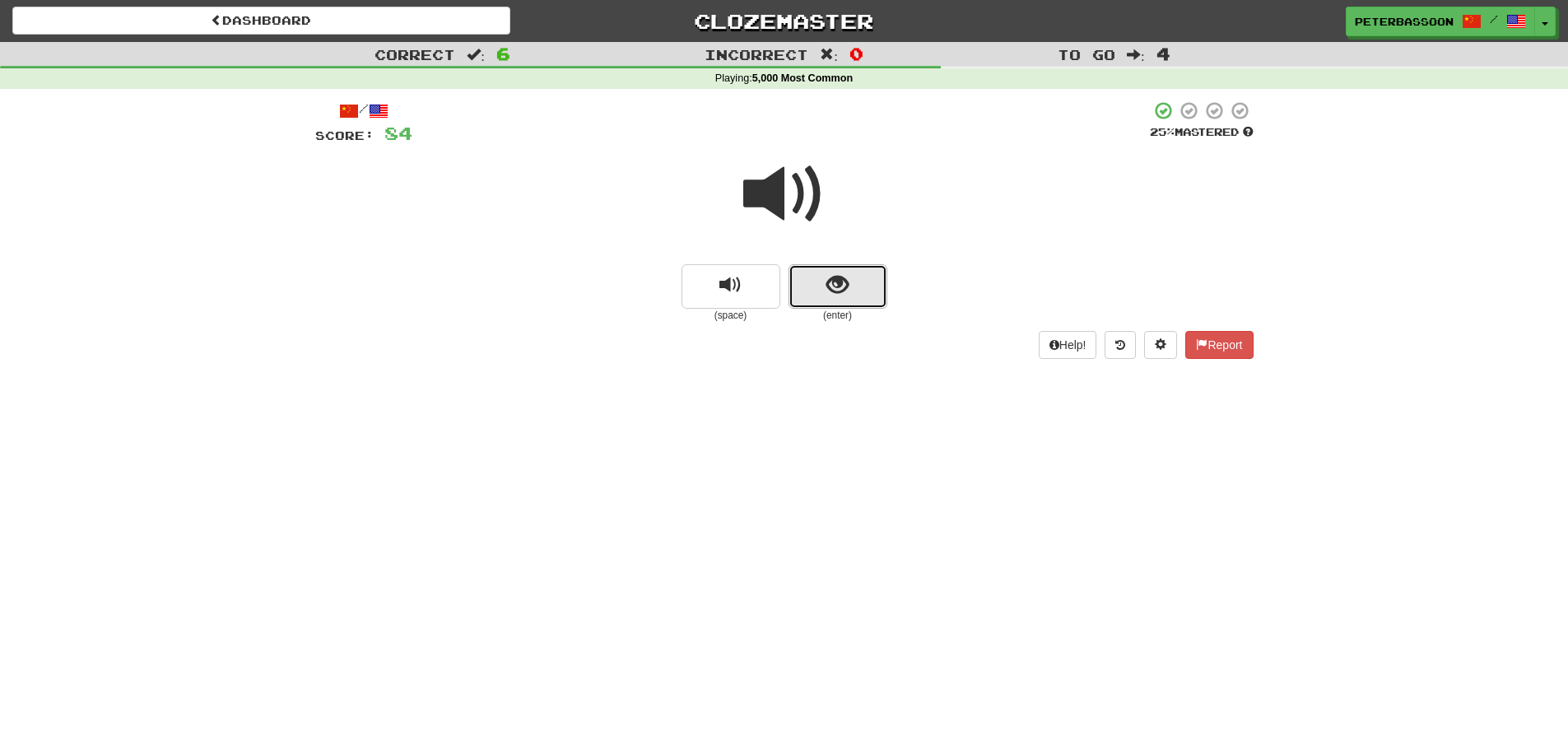
click at [835, 277] on span "show sentence" at bounding box center [837, 285] width 22 height 22
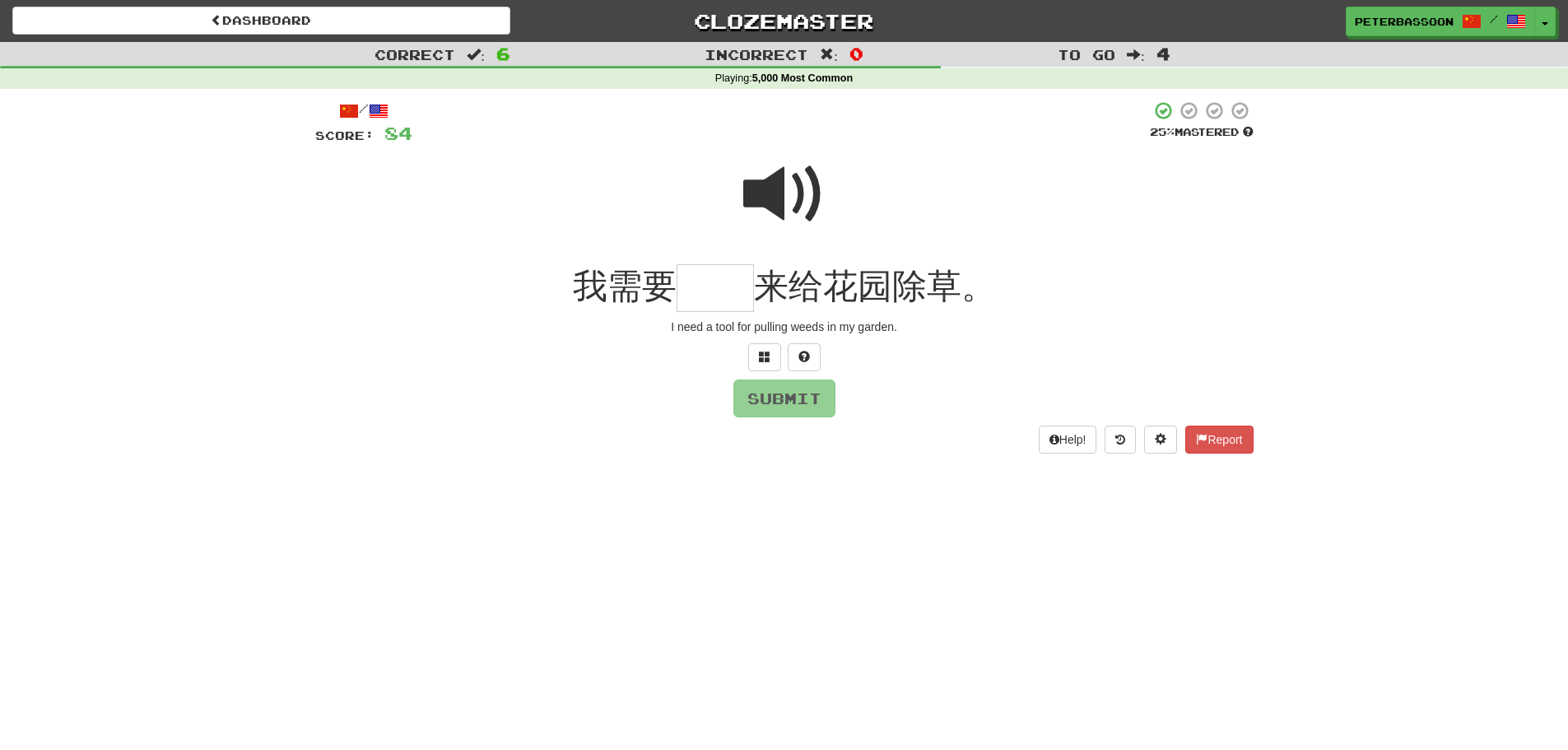
click at [760, 190] on span at bounding box center [785, 194] width 83 height 83
drag, startPoint x: 712, startPoint y: 300, endPoint x: 1132, endPoint y: 259, distance: 422.0
click at [734, 293] on input "text" at bounding box center [715, 288] width 77 height 48
type input "**"
drag, startPoint x: 804, startPoint y: 397, endPoint x: 1102, endPoint y: 371, distance: 299.1
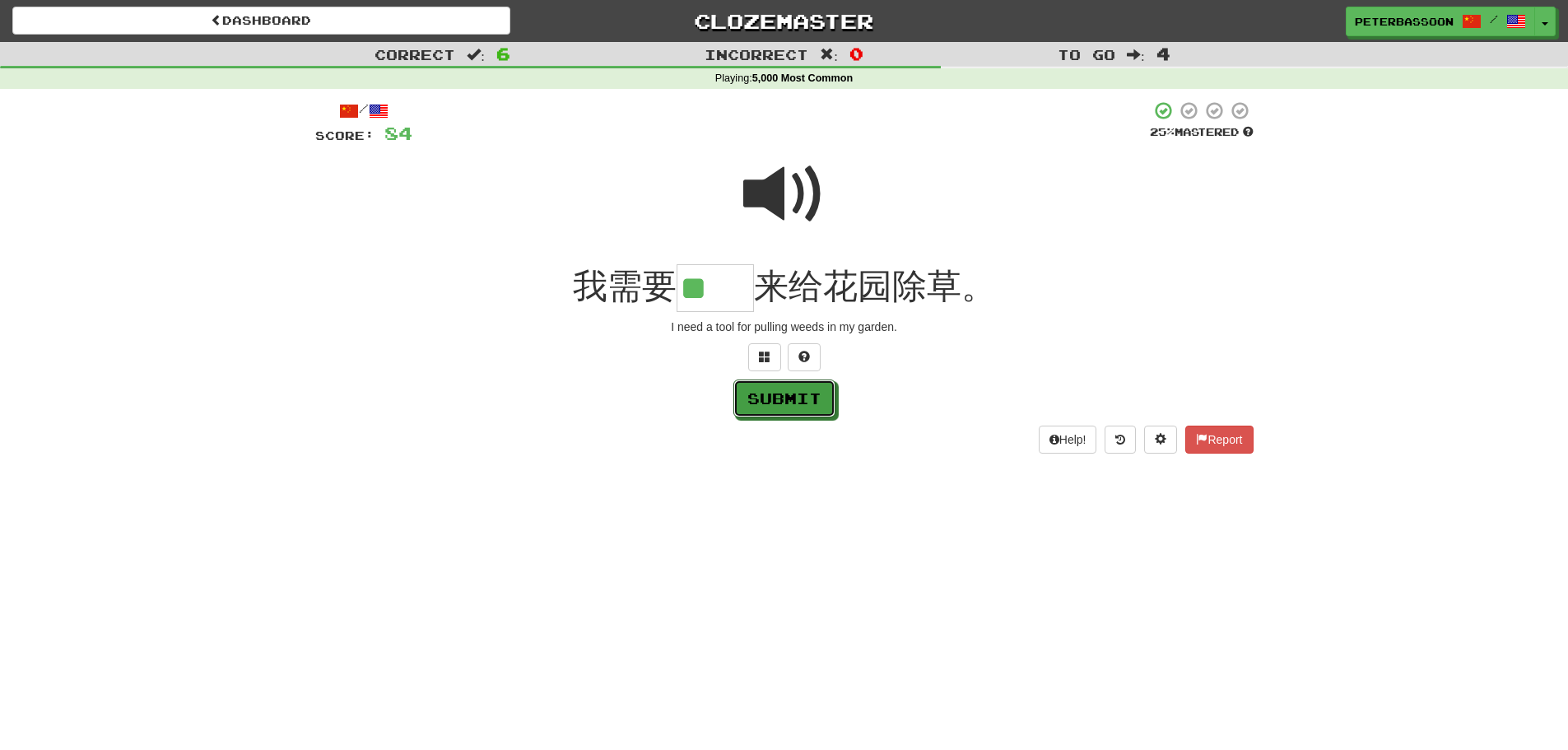
click at [839, 401] on div "Submit" at bounding box center [785, 398] width 939 height 38
click at [779, 397] on button "Submit" at bounding box center [785, 399] width 102 height 38
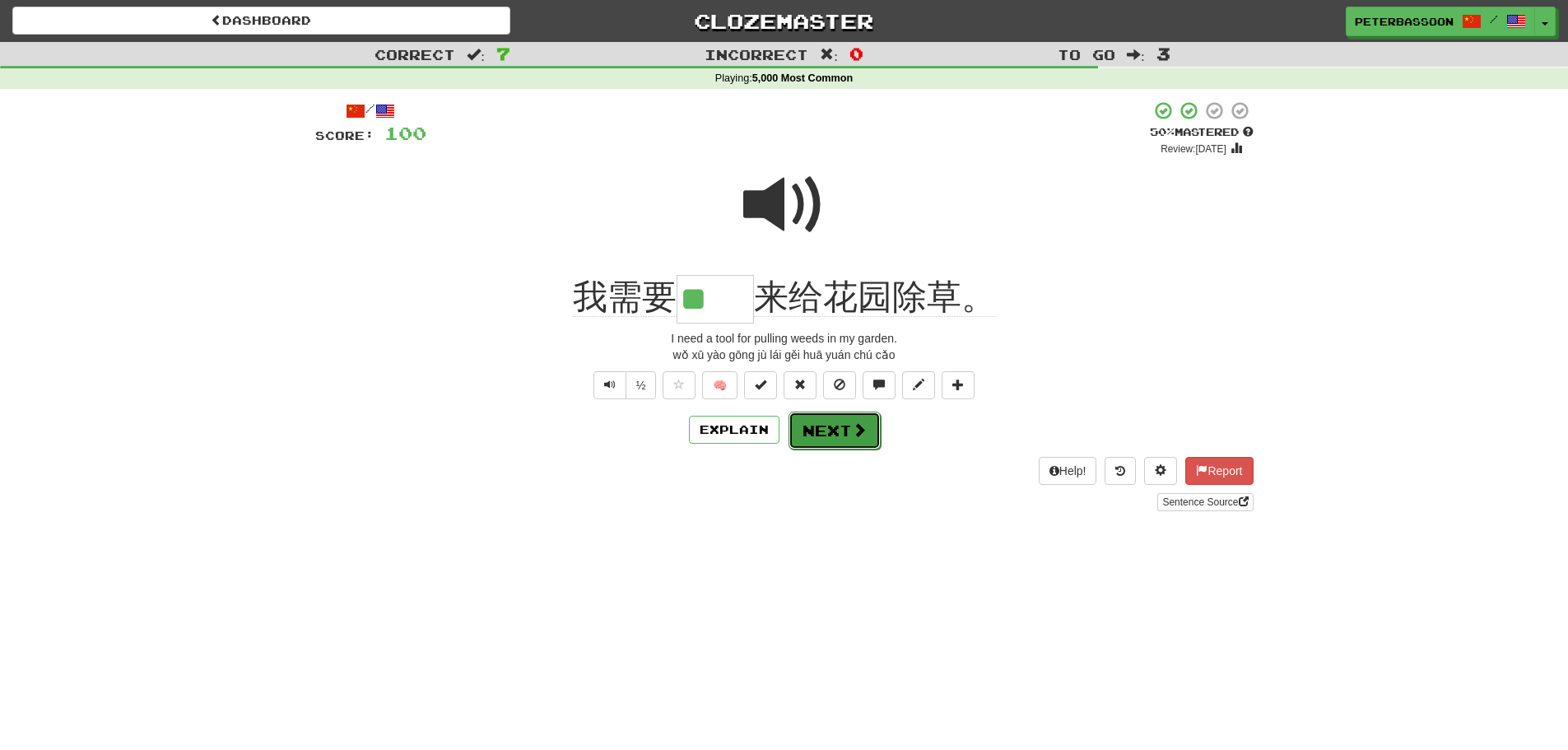
click at [838, 428] on button "Next" at bounding box center [834, 430] width 92 height 38
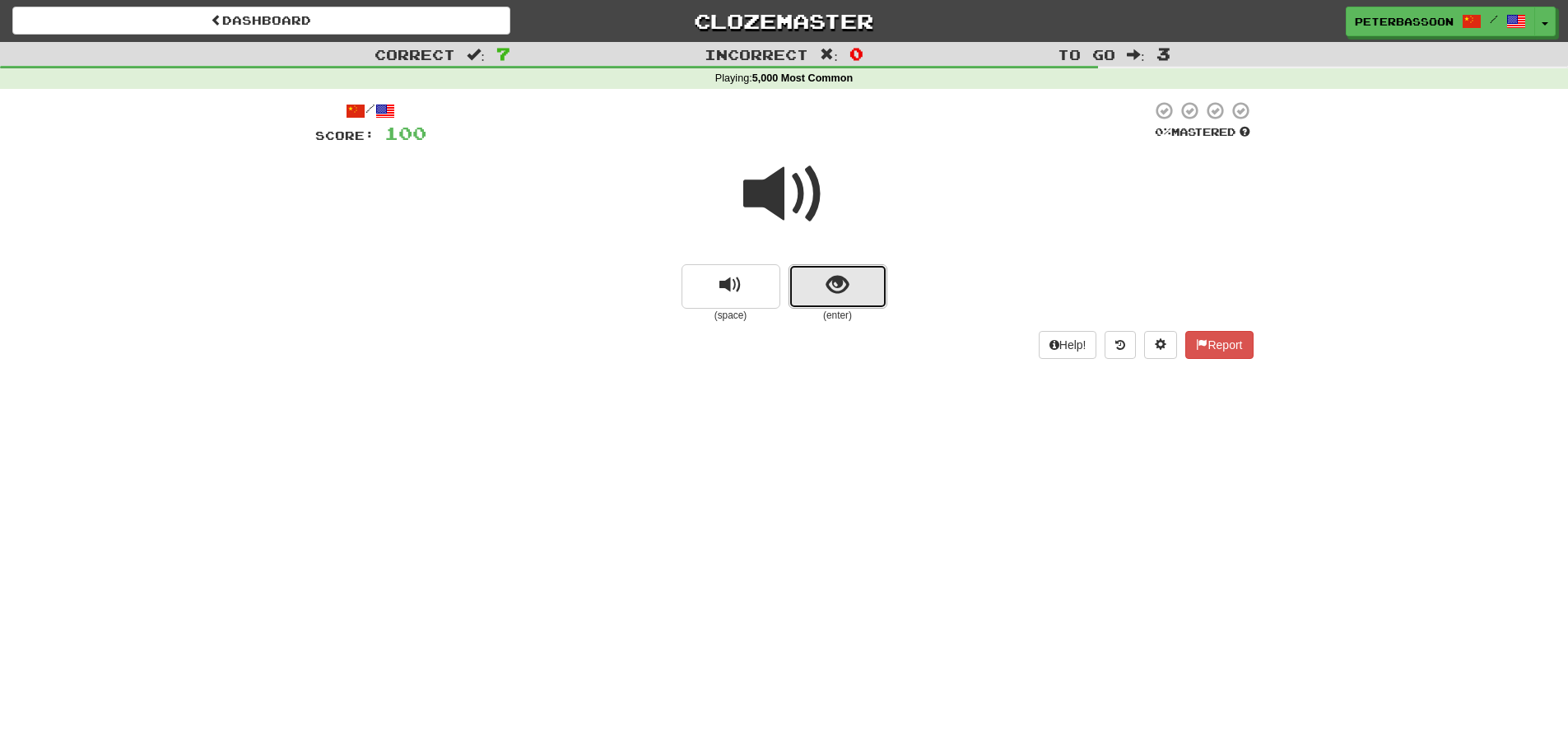
click at [825, 288] on button "show sentence" at bounding box center [838, 287] width 98 height 45
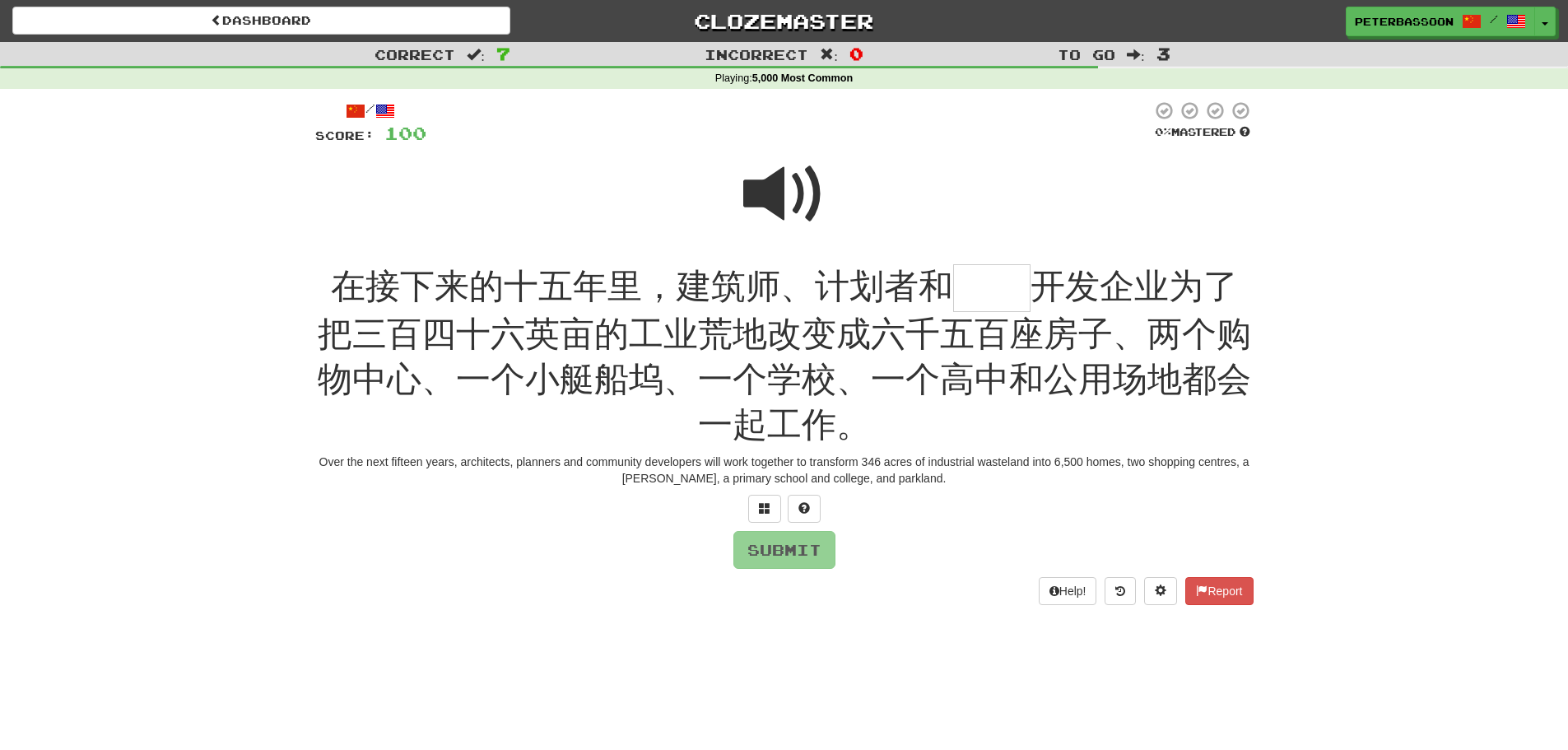
click at [778, 188] on span at bounding box center [785, 194] width 83 height 83
click at [975, 293] on input "text" at bounding box center [992, 288] width 77 height 48
click at [762, 503] on span at bounding box center [765, 507] width 11 height 11
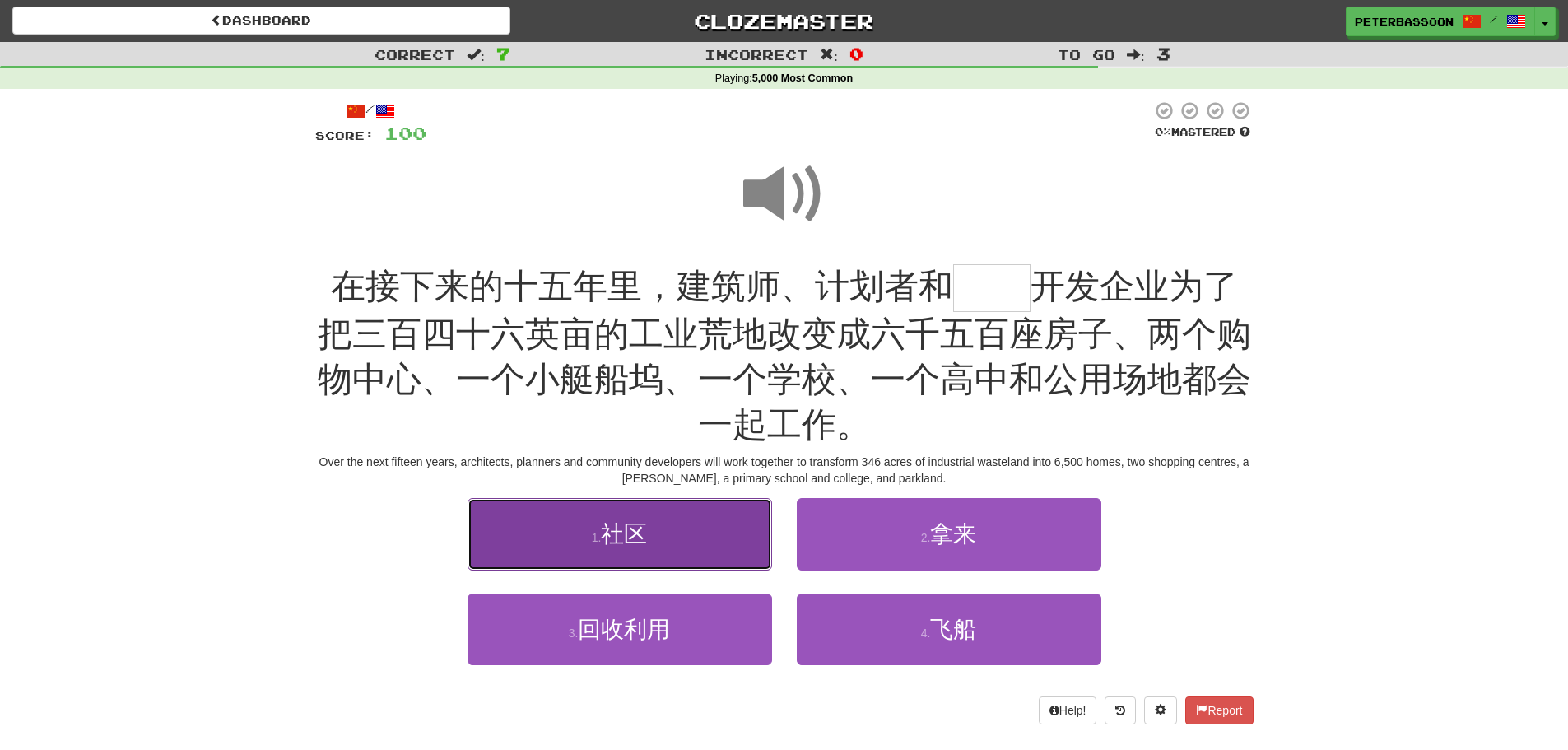
click at [647, 533] on span "社区" at bounding box center [624, 534] width 46 height 25
type input "**"
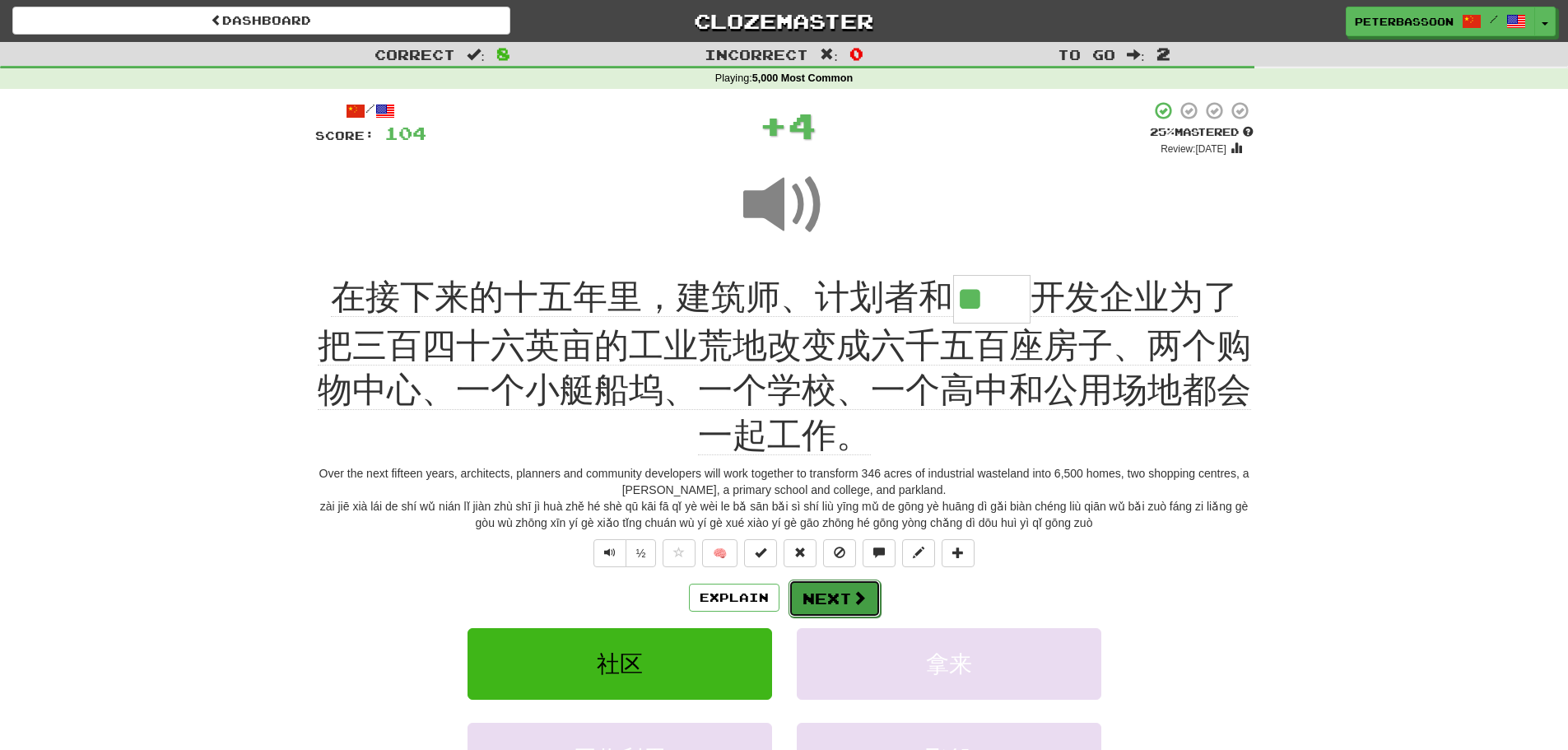
click at [835, 592] on button "Next" at bounding box center [834, 598] width 92 height 38
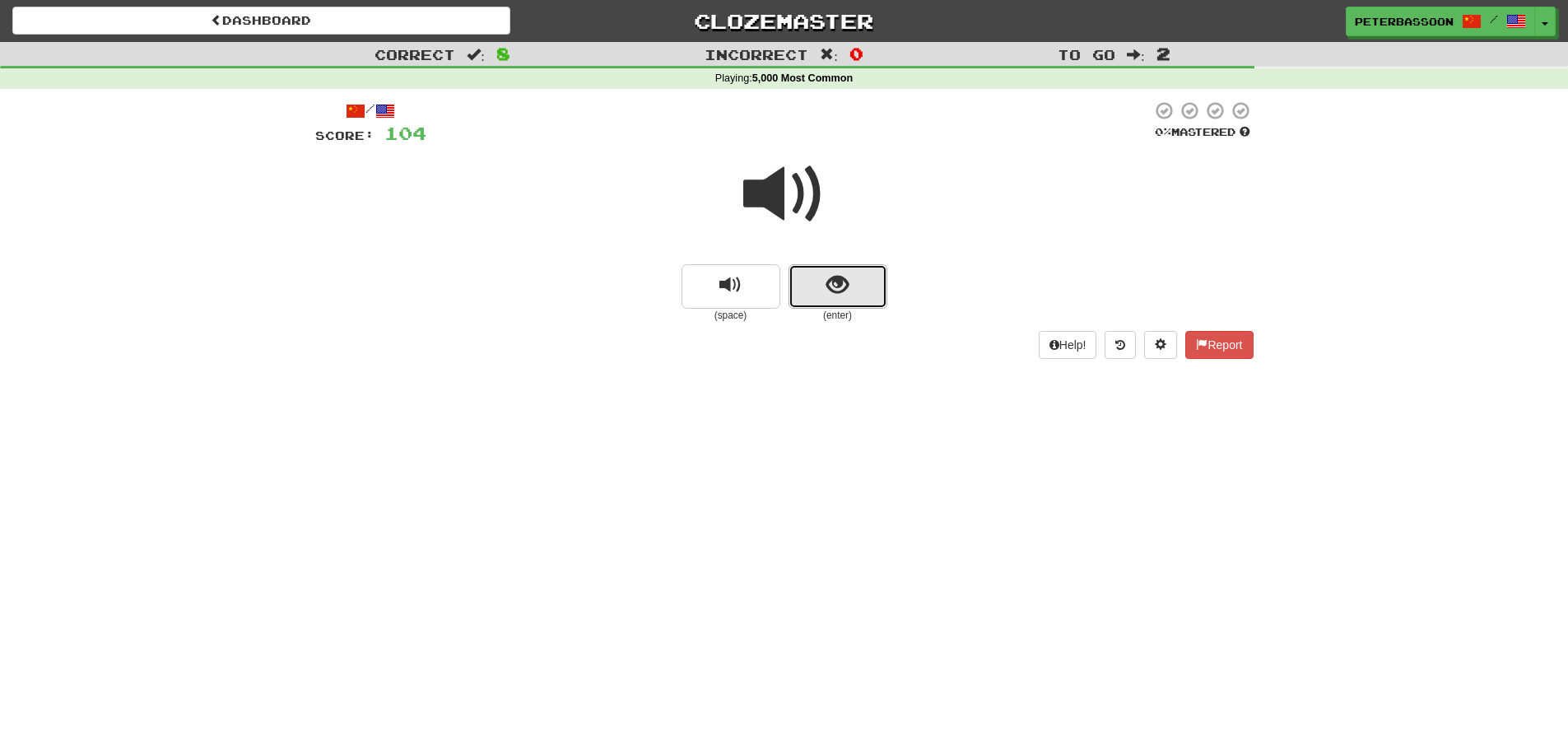
click at [807, 274] on button "show sentence" at bounding box center [838, 287] width 98 height 45
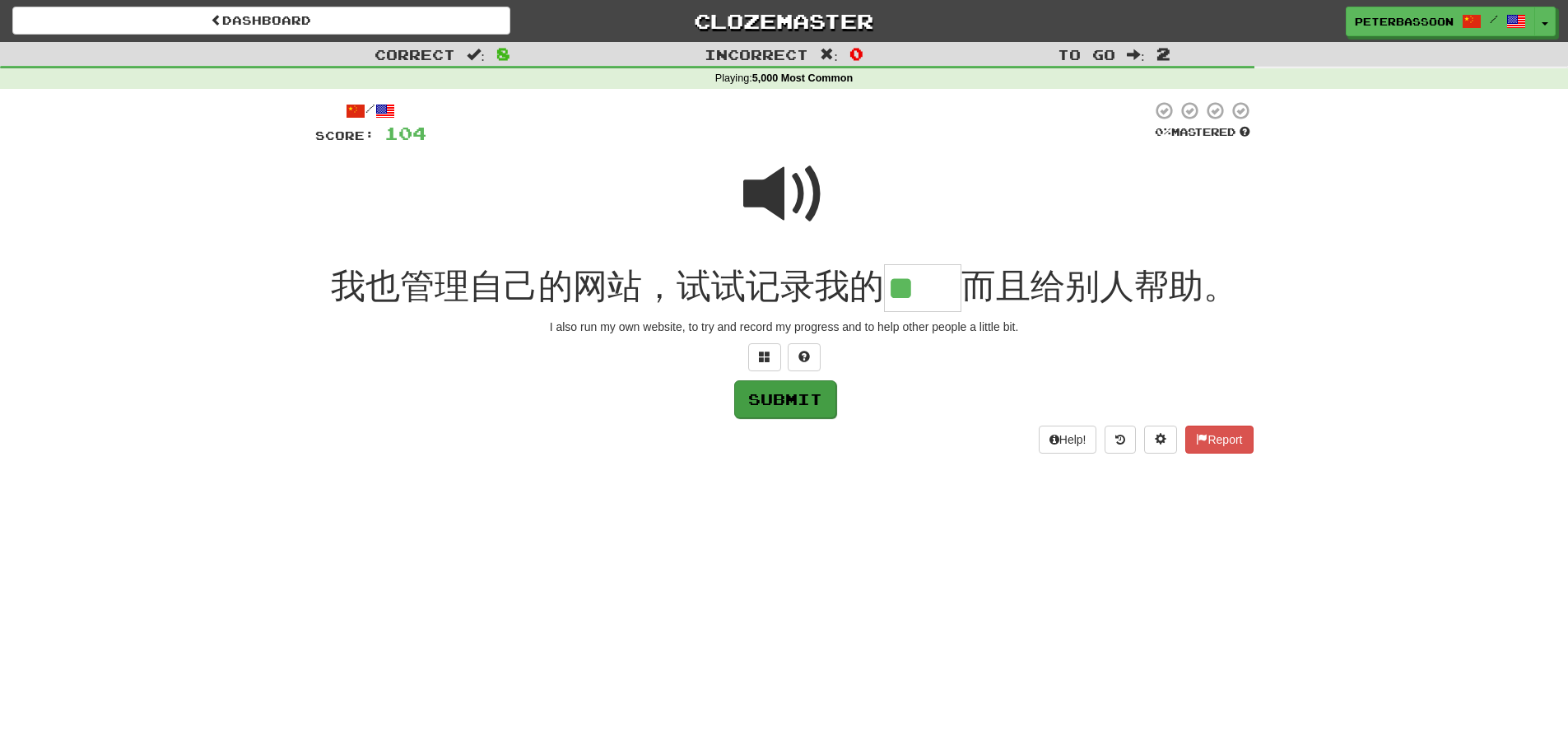
type input "**"
click at [769, 396] on button "Submit" at bounding box center [785, 399] width 102 height 38
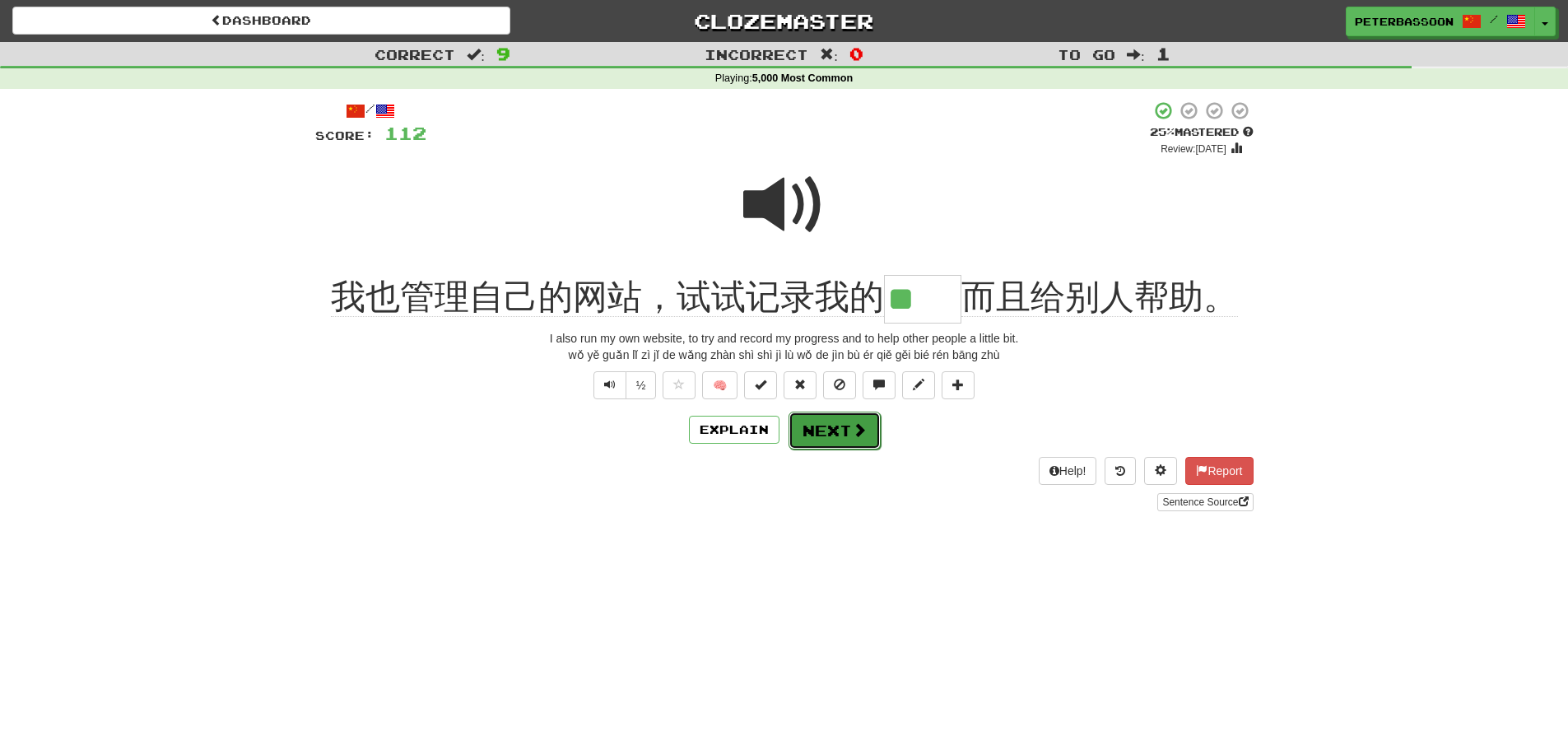
click at [847, 426] on button "Next" at bounding box center [834, 430] width 92 height 38
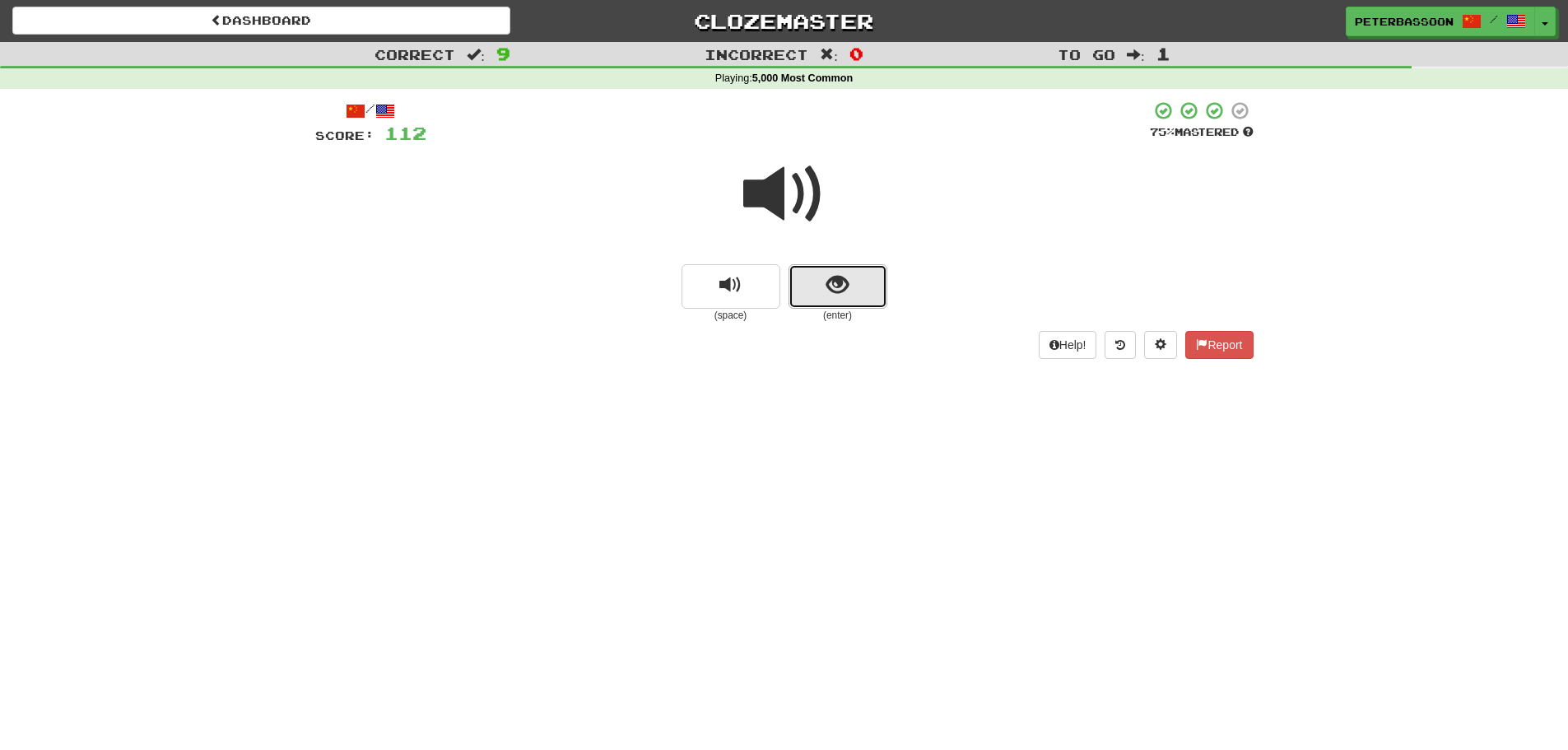
click at [820, 285] on button "show sentence" at bounding box center [838, 287] width 98 height 45
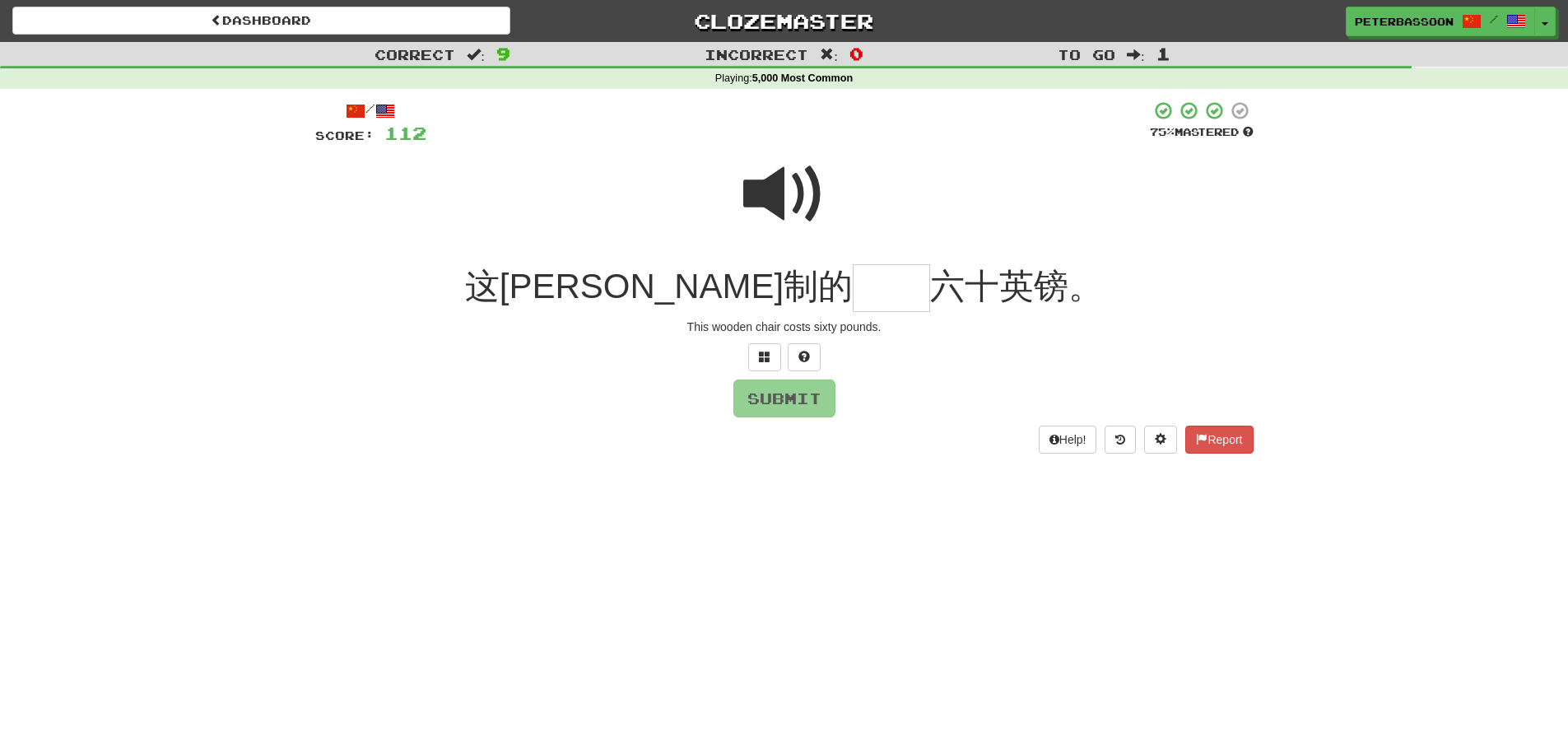
click at [770, 186] on span at bounding box center [785, 194] width 83 height 83
click at [853, 294] on input "text" at bounding box center [891, 288] width 77 height 48
type input "**"
drag, startPoint x: 800, startPoint y: 400, endPoint x: 856, endPoint y: 398, distance: 56.0
click at [808, 403] on button "Submit" at bounding box center [785, 399] width 102 height 38
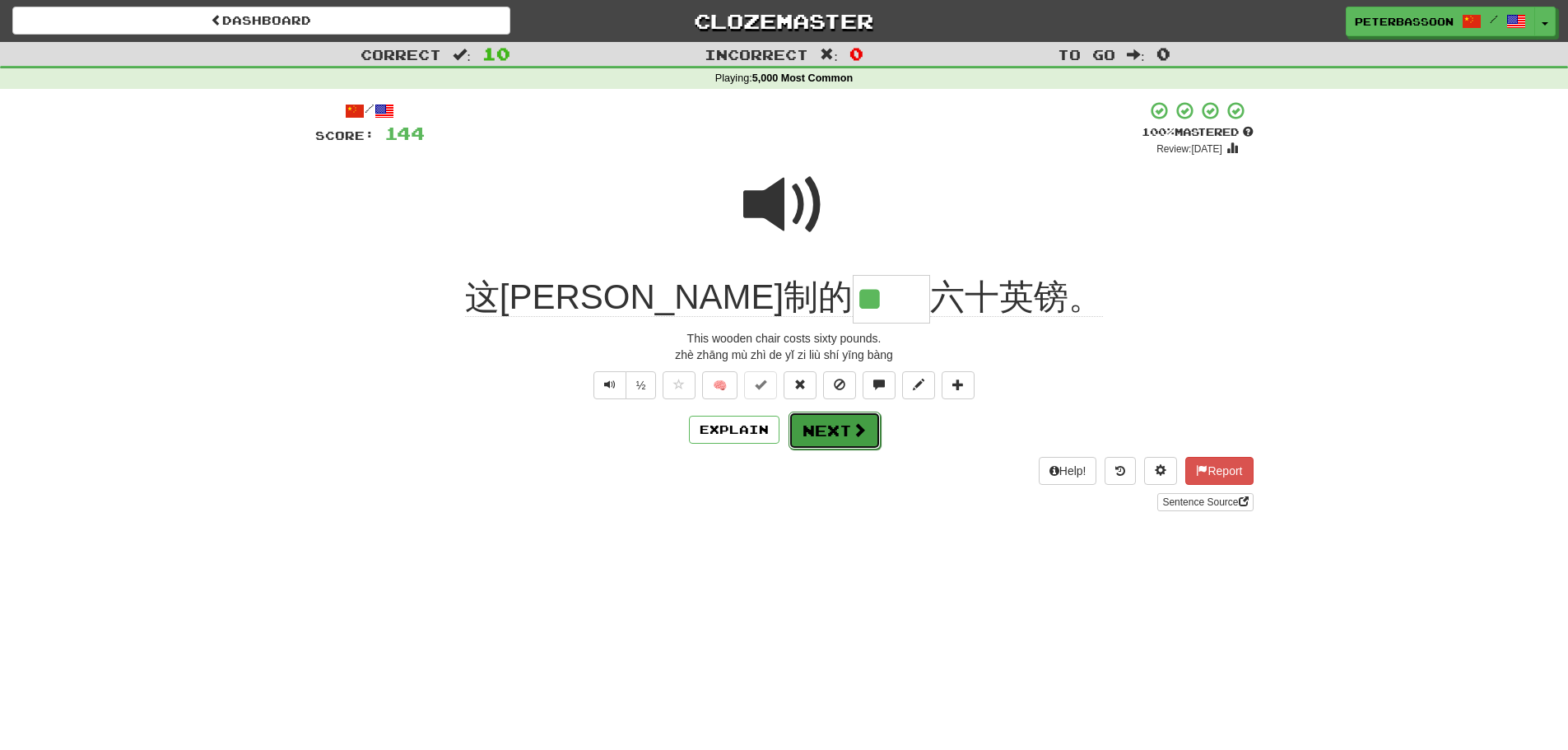
click at [845, 427] on button "Next" at bounding box center [834, 430] width 92 height 38
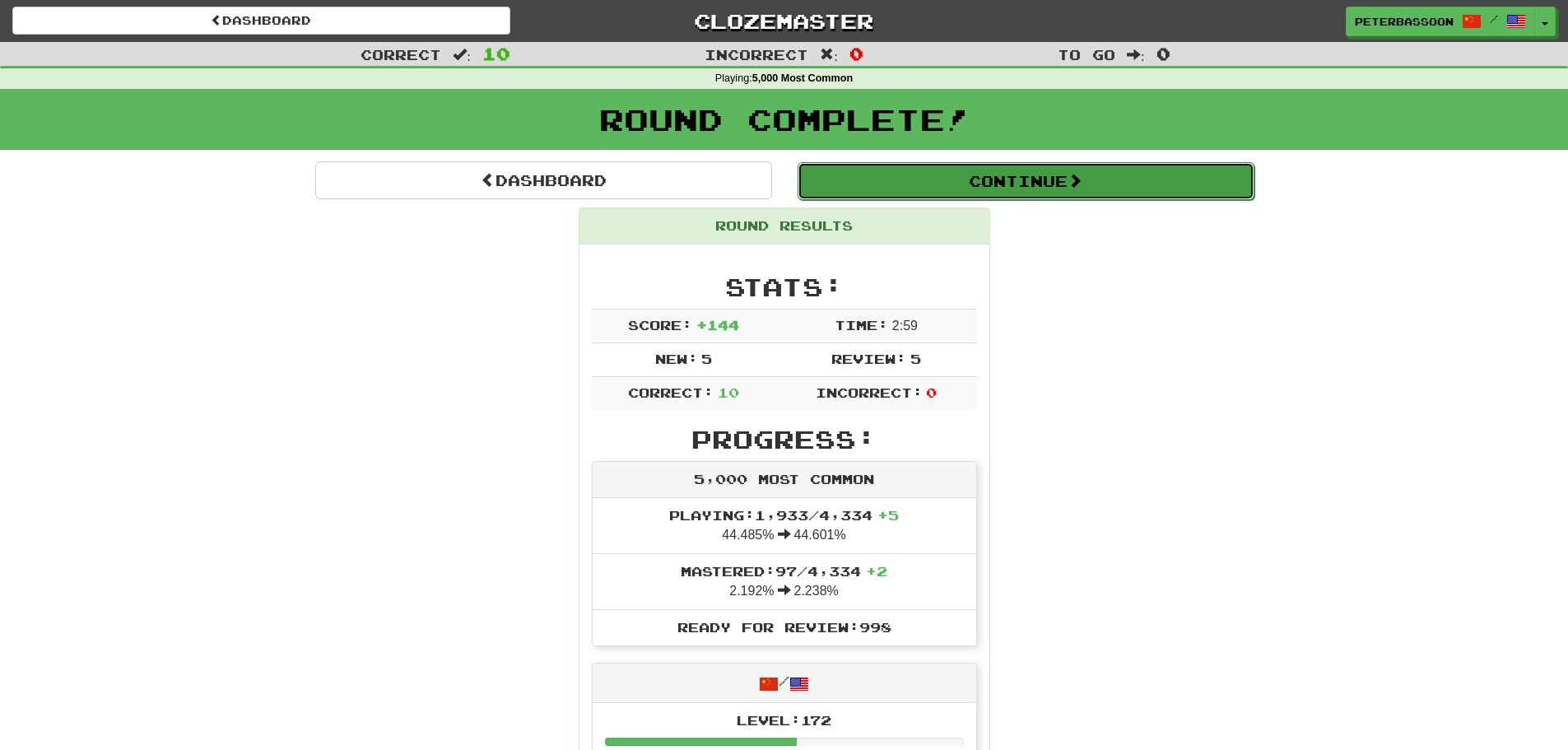
click at [997, 178] on button "Continue" at bounding box center [1027, 181] width 457 height 38
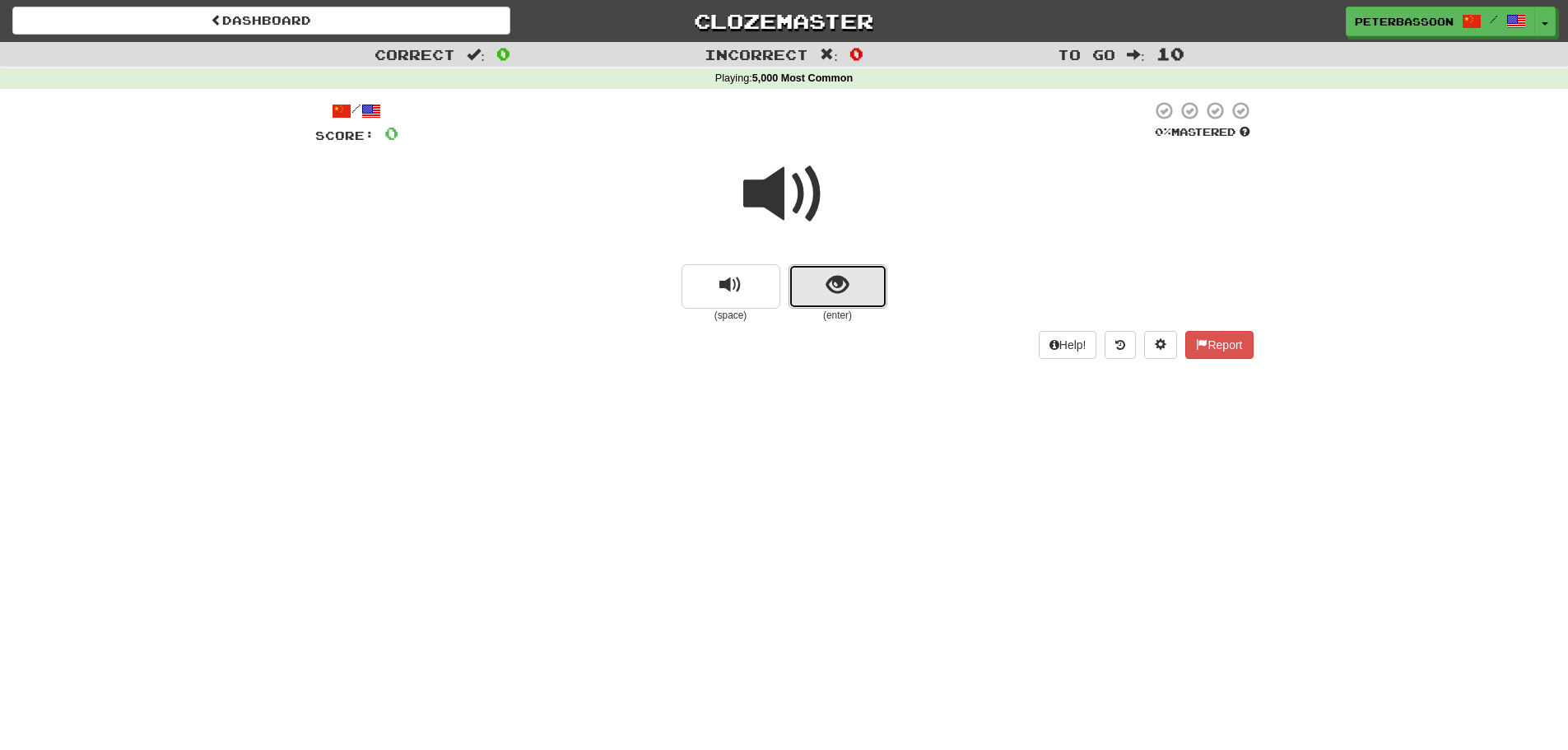
click at [844, 287] on span "show sentence" at bounding box center [837, 285] width 22 height 22
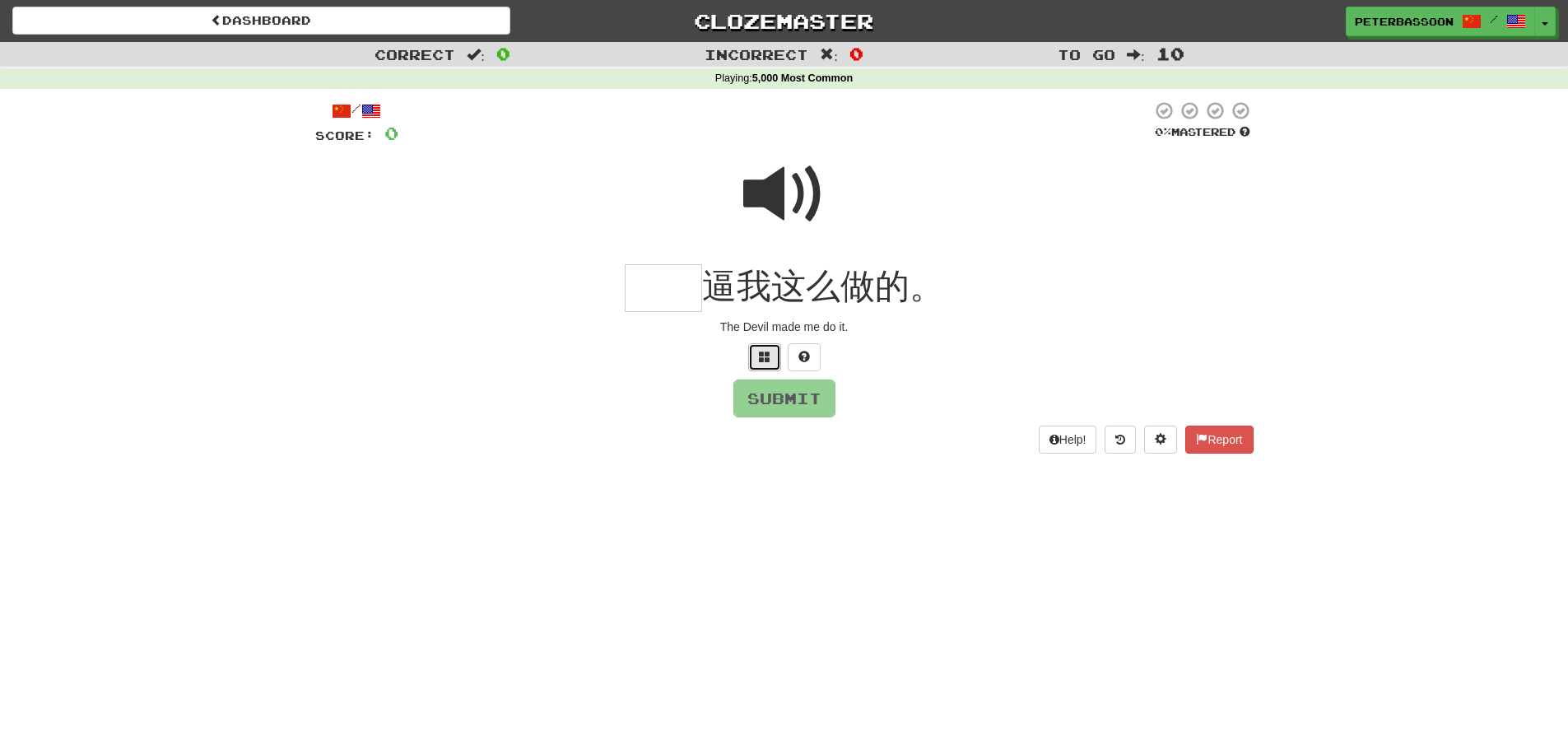
click at [754, 352] on button at bounding box center [764, 358] width 33 height 28
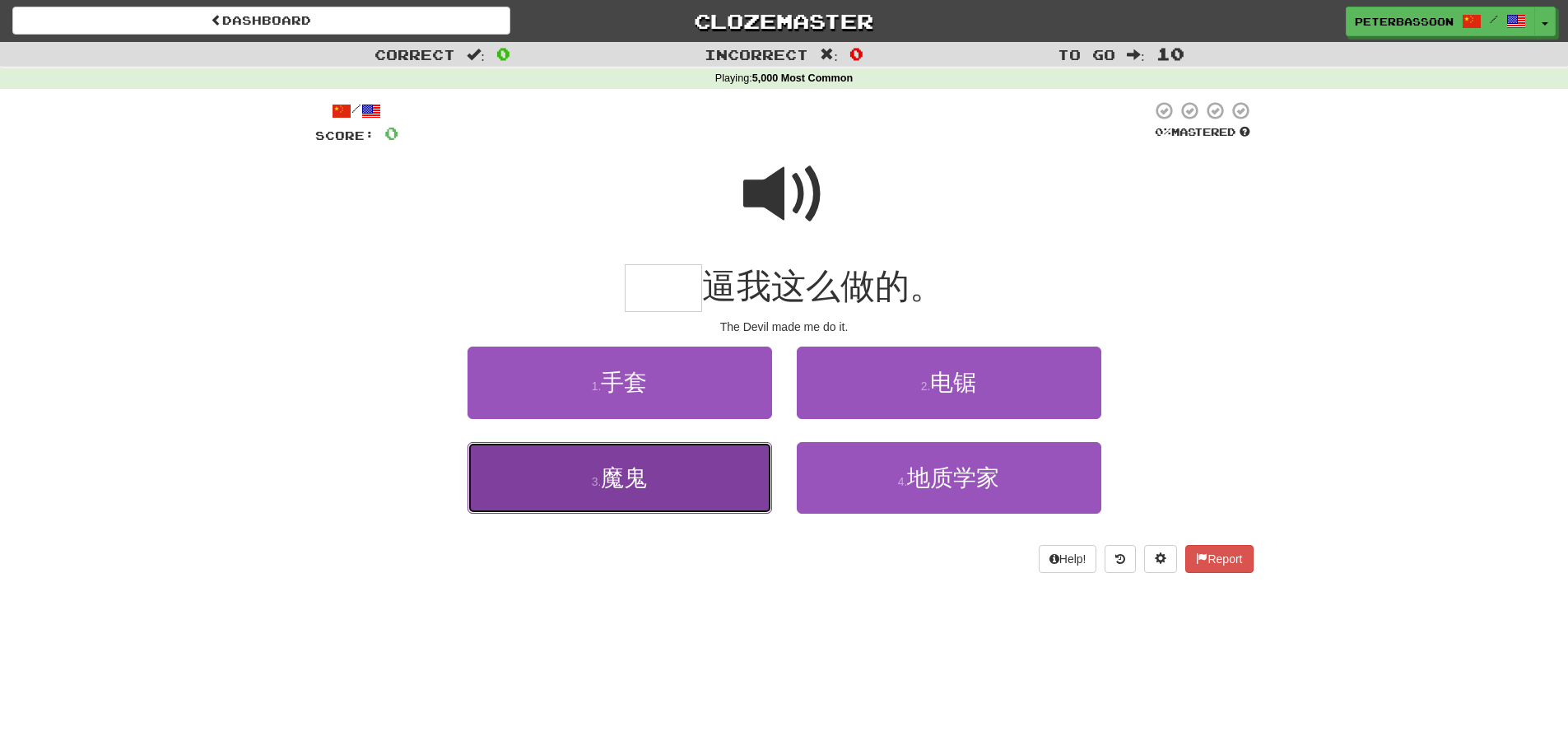
click at [691, 480] on button "3 . 魔鬼" at bounding box center [620, 477] width 305 height 71
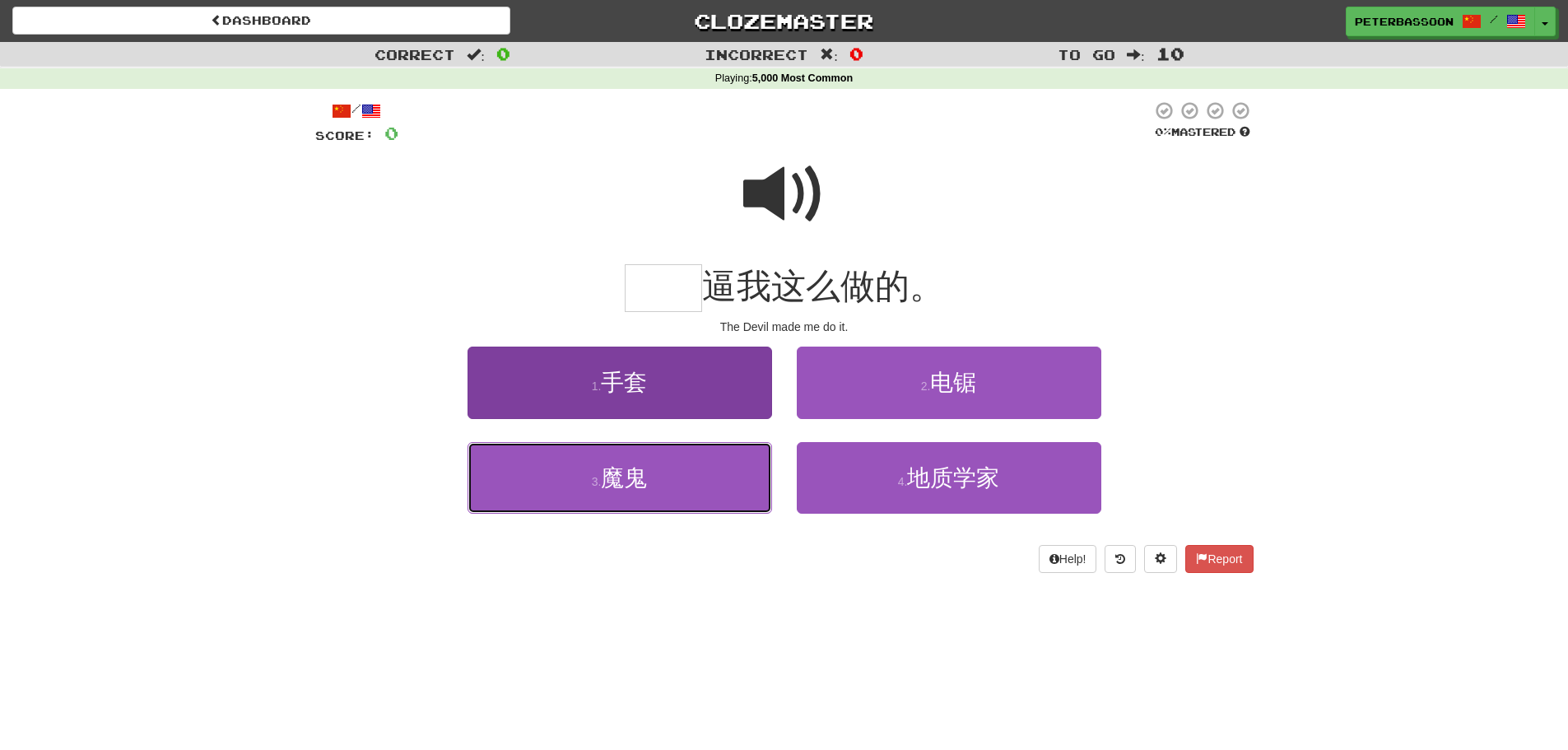
type input "**"
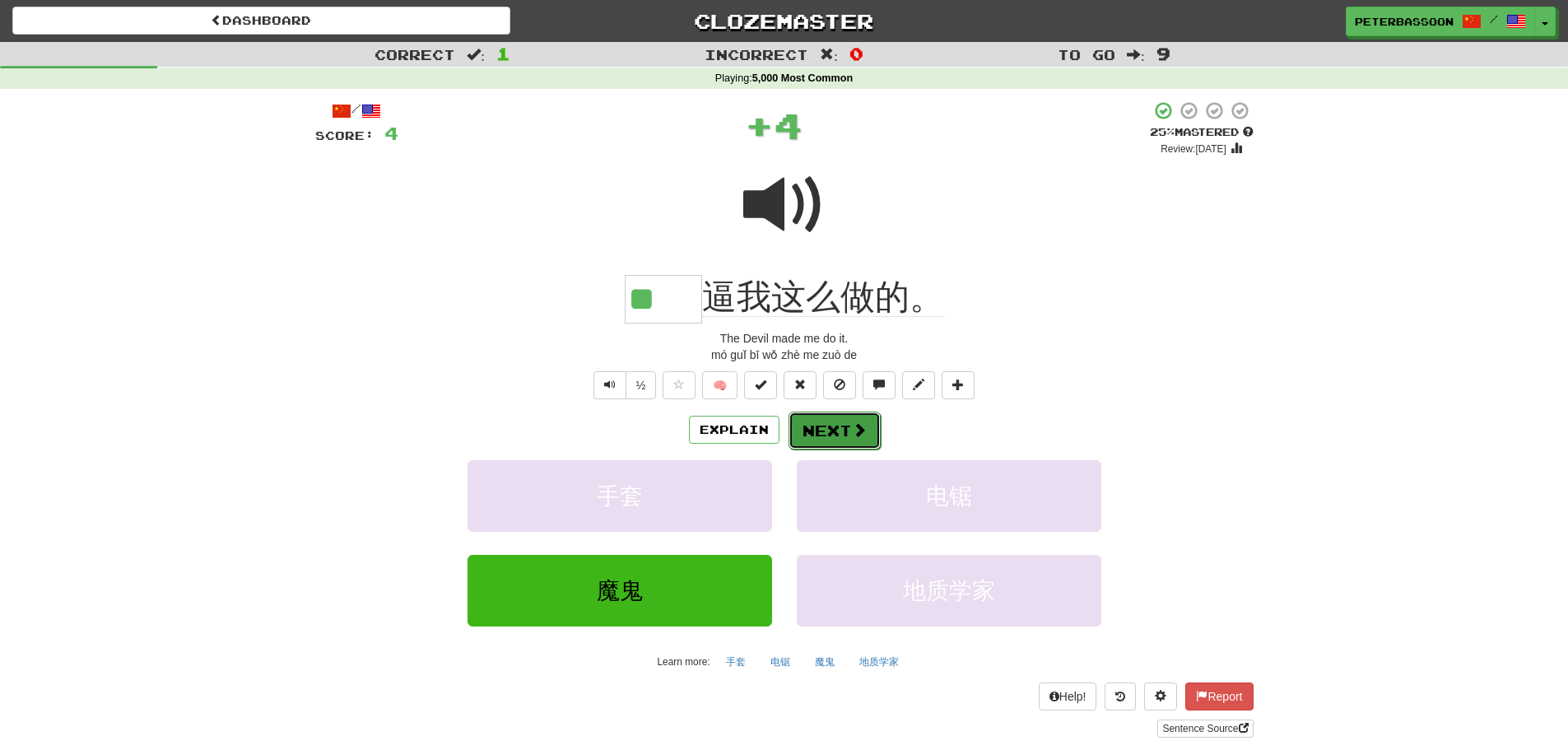
click at [830, 427] on button "Next" at bounding box center [834, 430] width 92 height 38
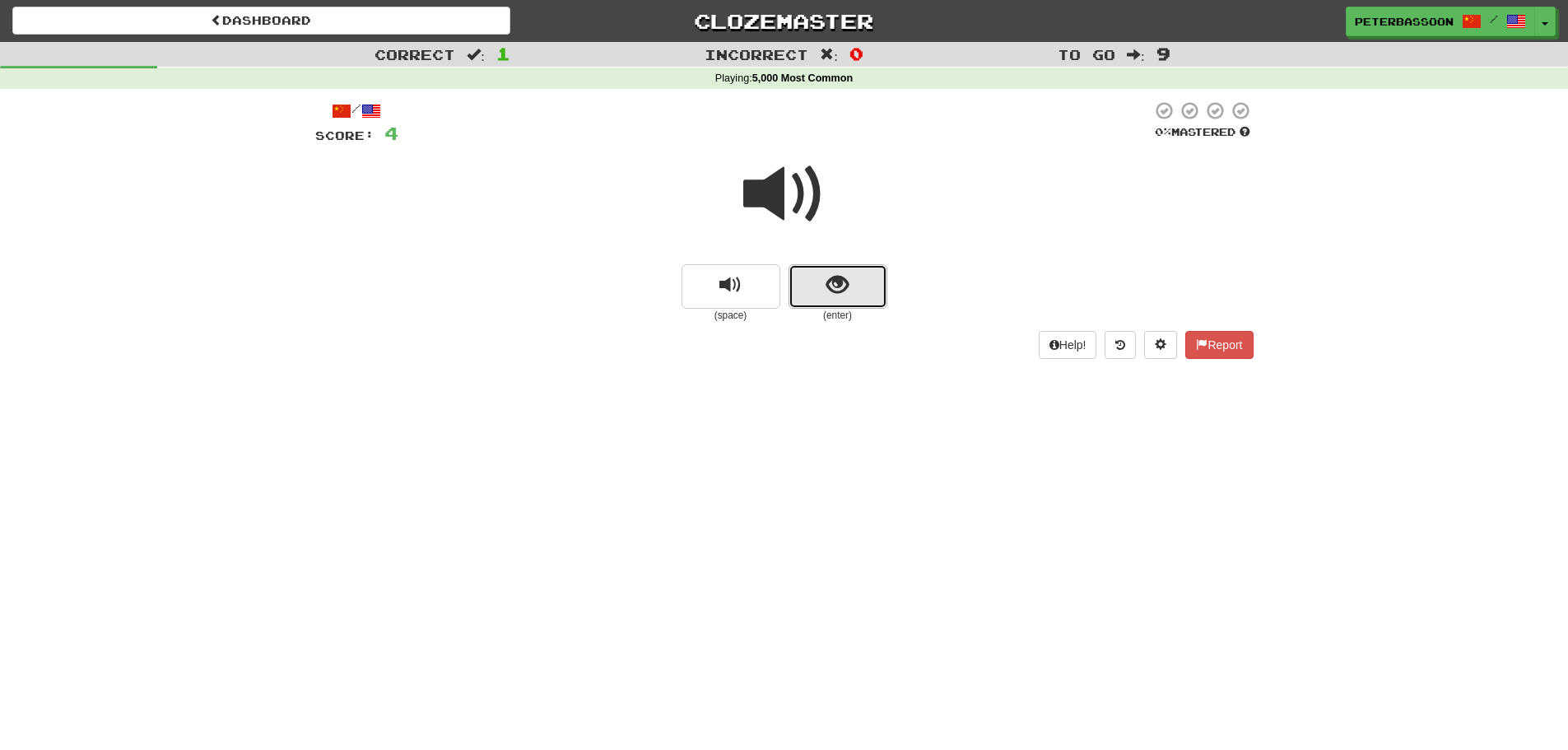
click at [844, 282] on span "show sentence" at bounding box center [837, 285] width 22 height 22
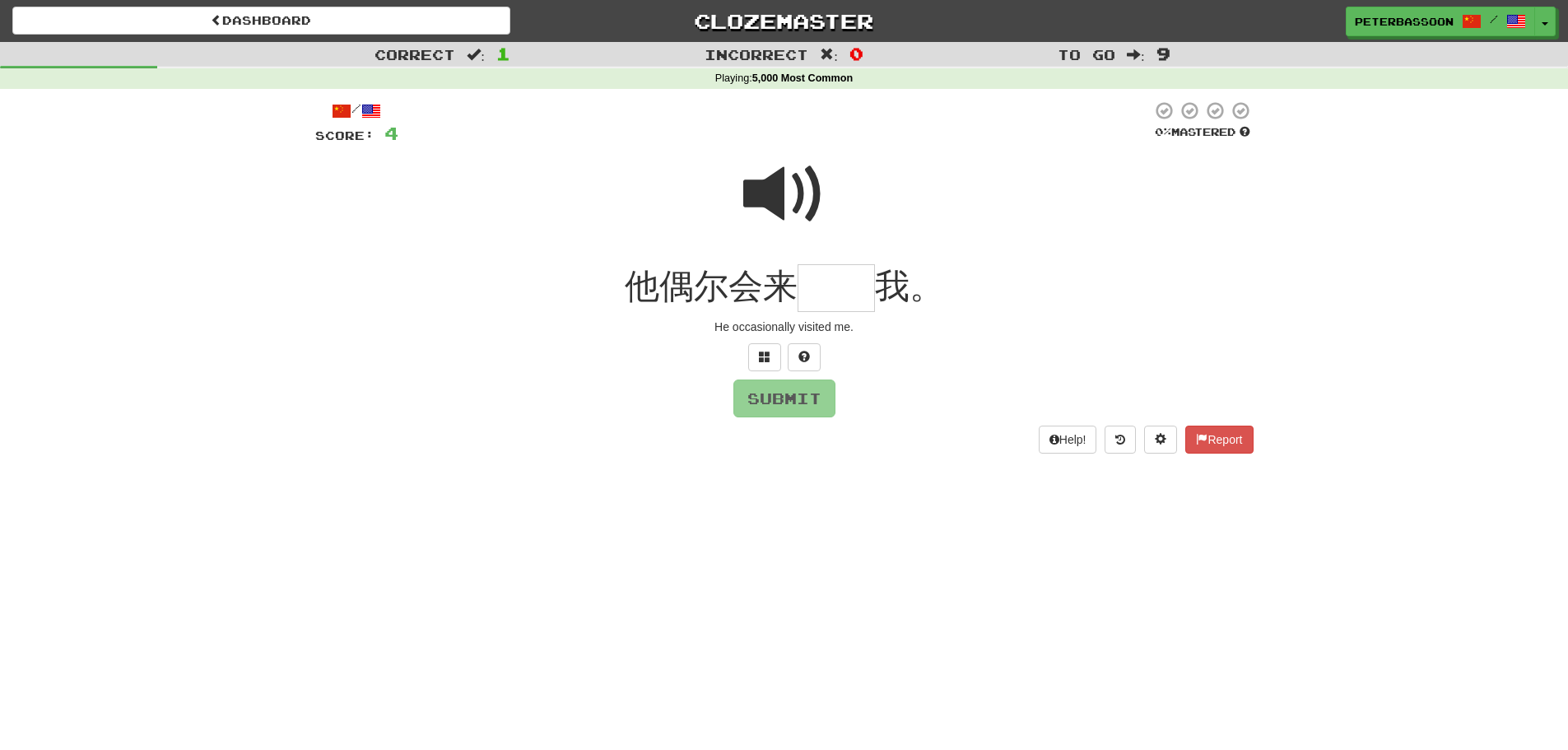
click at [773, 193] on span at bounding box center [785, 194] width 83 height 83
click at [840, 296] on input "text" at bounding box center [837, 288] width 77 height 48
type input "**"
click at [786, 391] on button "Submit" at bounding box center [785, 399] width 102 height 38
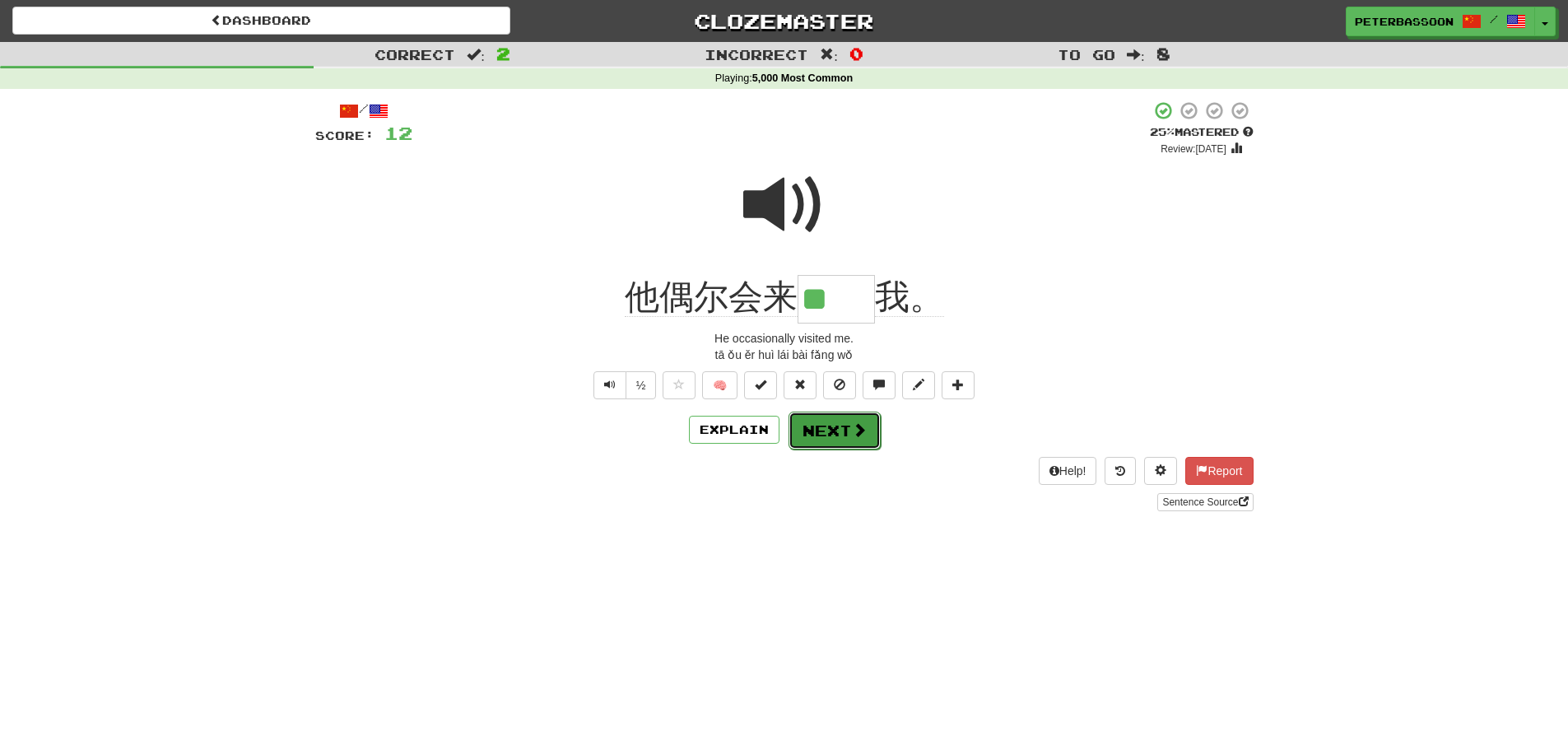
click at [852, 426] on span at bounding box center [859, 429] width 15 height 15
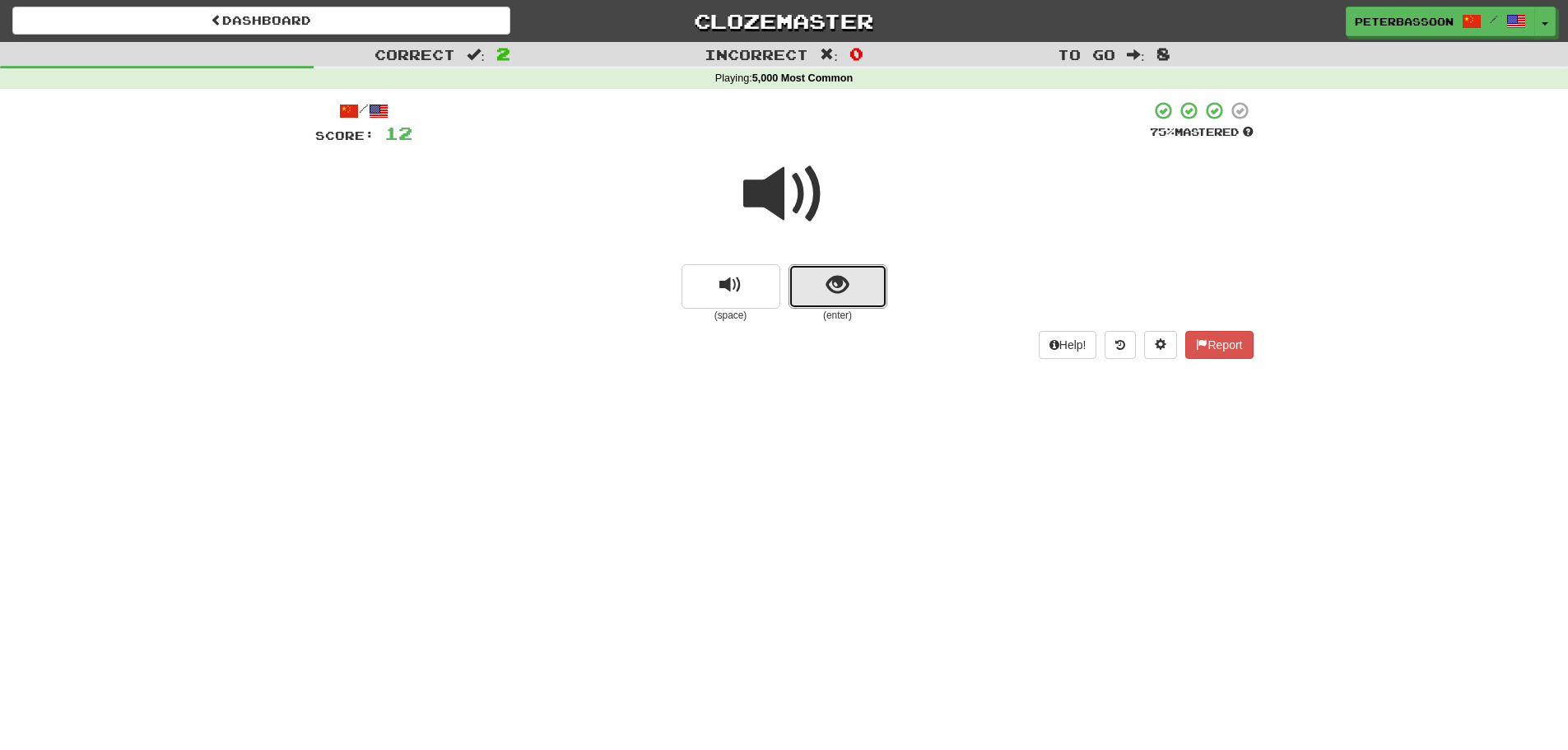
click at [832, 290] on span "show sentence" at bounding box center [837, 285] width 22 height 22
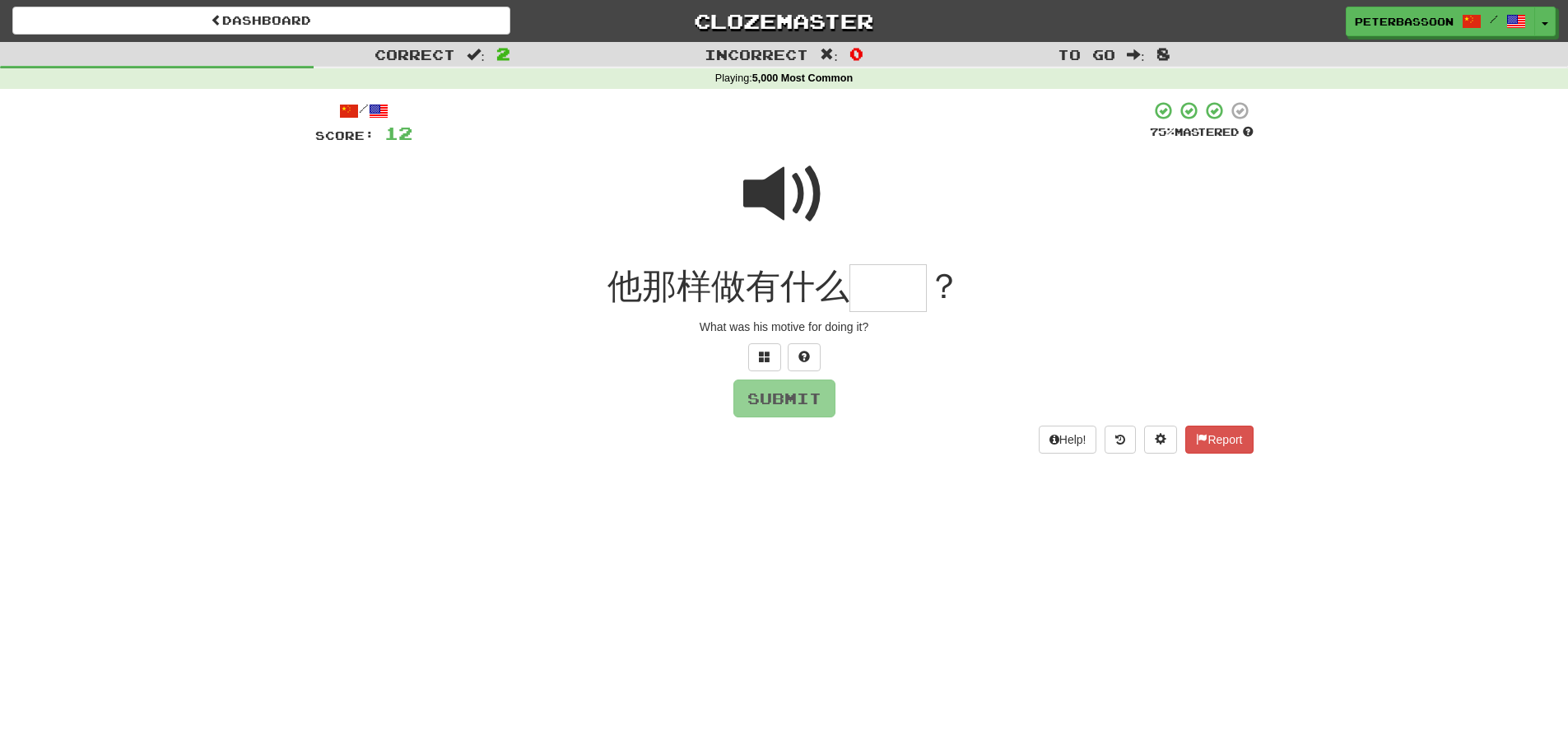
click at [773, 200] on span at bounding box center [785, 194] width 83 height 83
click at [882, 297] on input "text" at bounding box center [889, 288] width 77 height 48
click at [768, 350] on button at bounding box center [764, 358] width 33 height 28
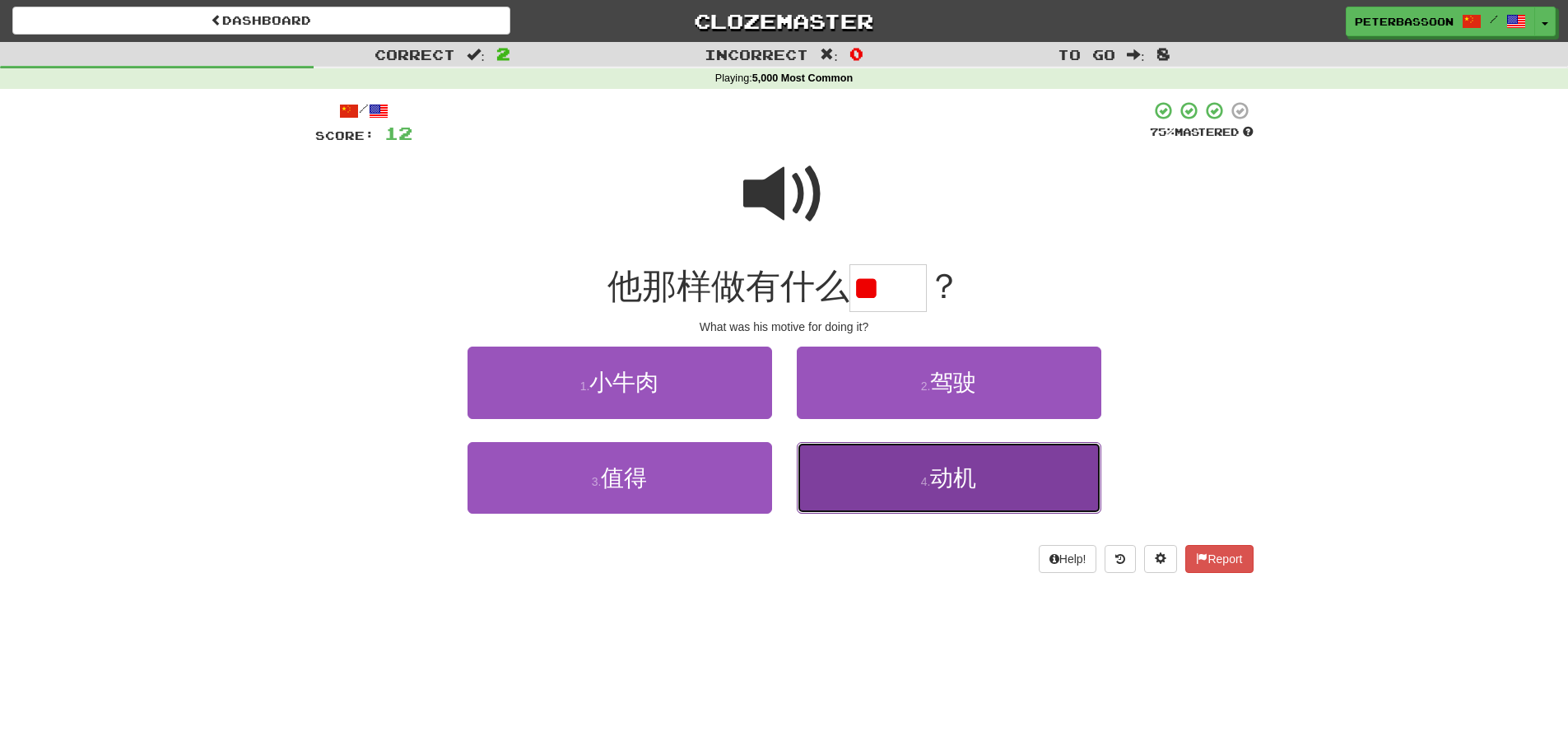
click at [982, 487] on button "4 . 动机" at bounding box center [949, 477] width 305 height 71
type input "**"
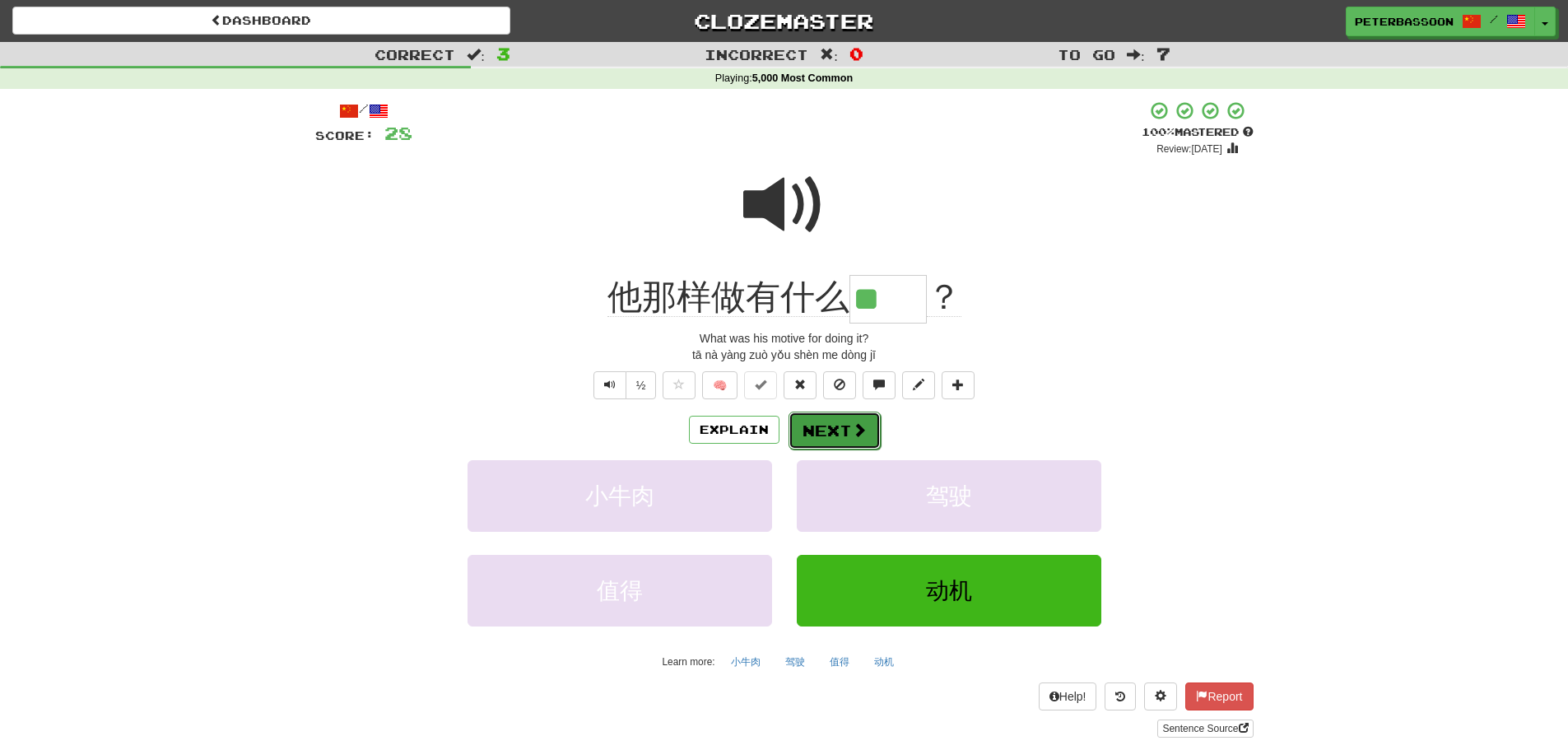
click at [838, 429] on button "Next" at bounding box center [834, 430] width 92 height 38
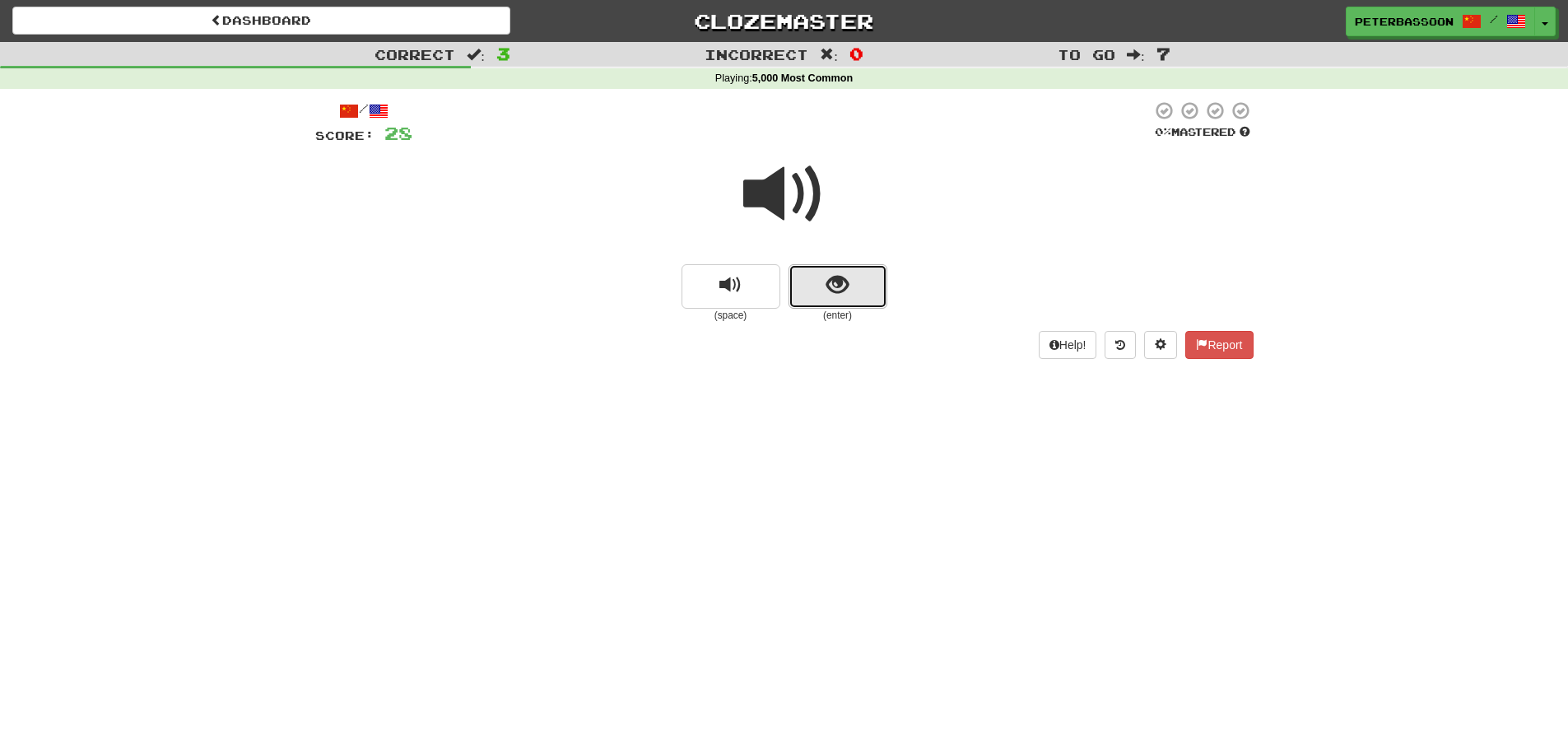
click at [819, 275] on button "show sentence" at bounding box center [838, 287] width 98 height 45
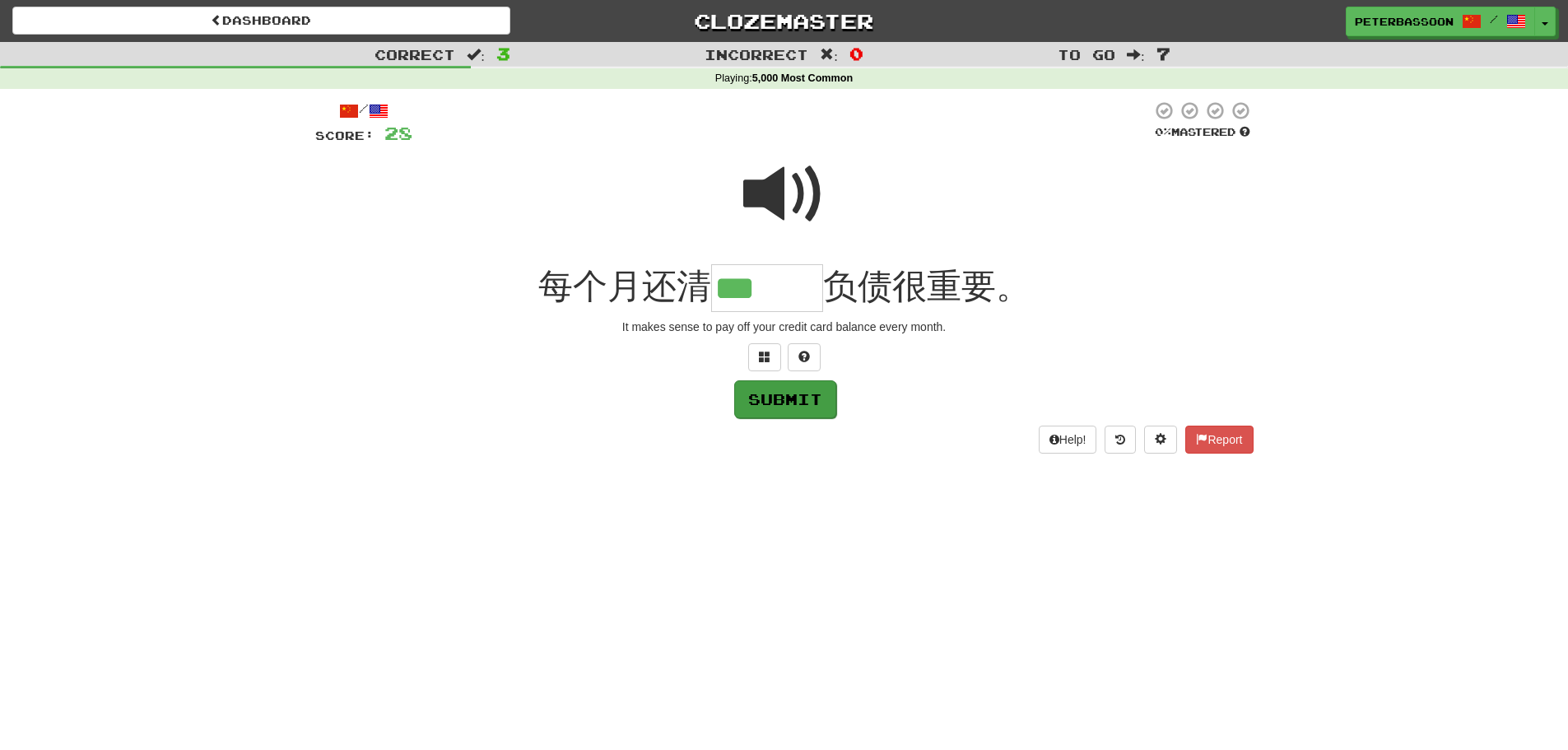
type input "***"
click at [793, 402] on button "Submit" at bounding box center [785, 399] width 102 height 38
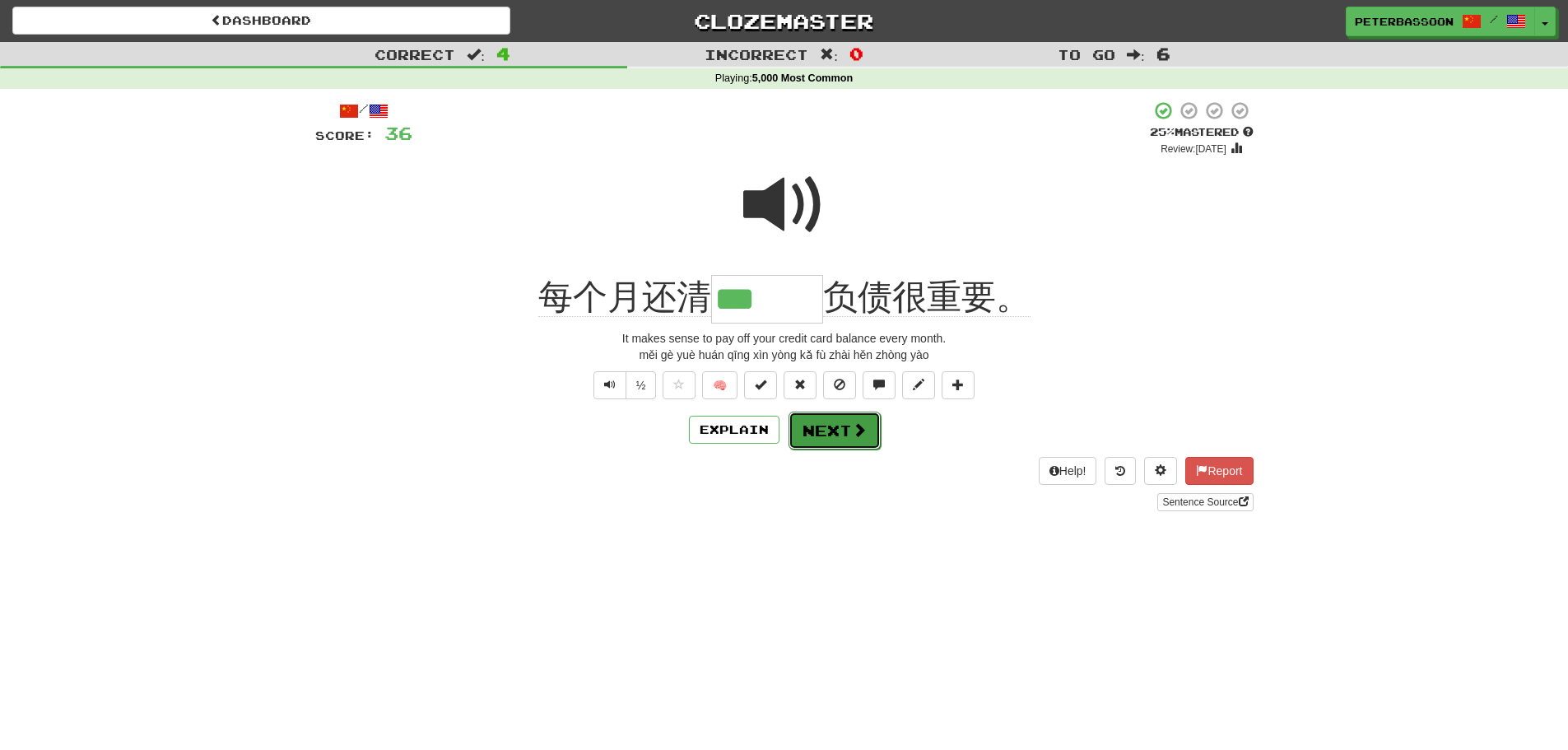
click at [844, 430] on button "Next" at bounding box center [834, 430] width 92 height 38
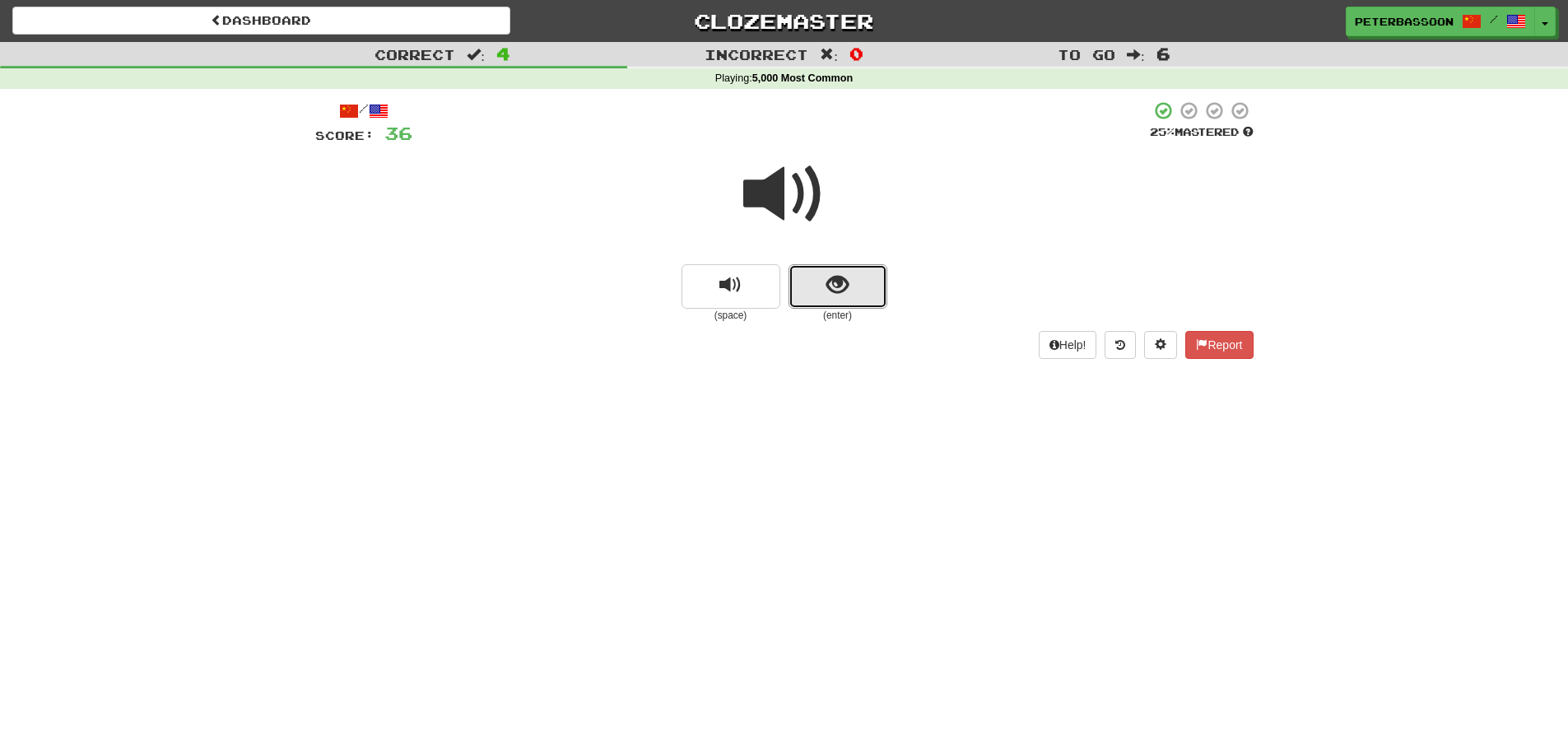
click at [866, 288] on button "show sentence" at bounding box center [838, 287] width 98 height 45
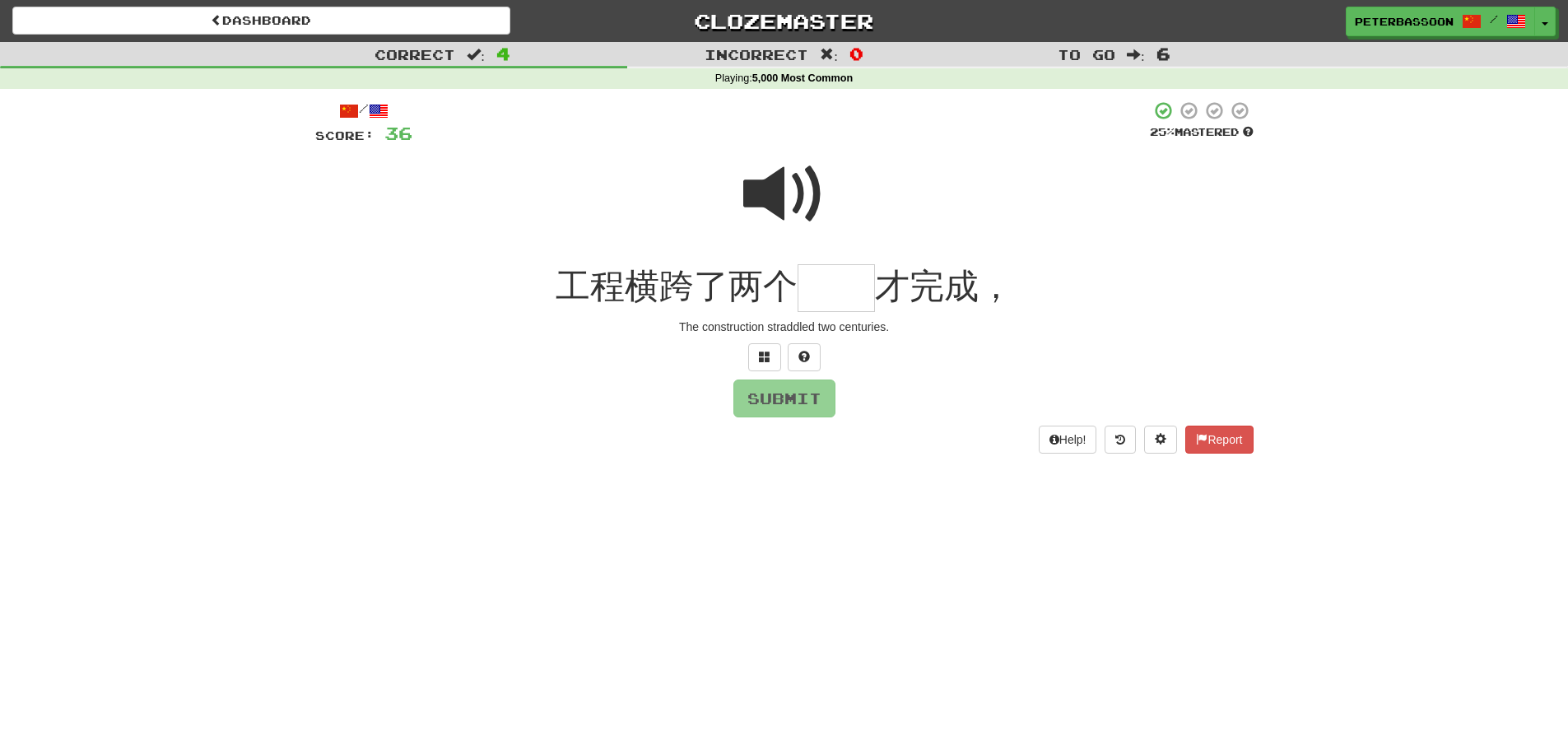
click at [776, 176] on span at bounding box center [785, 194] width 83 height 83
click at [843, 291] on input "text" at bounding box center [837, 288] width 77 height 48
type input "**"
click at [788, 394] on button "Submit" at bounding box center [785, 399] width 102 height 38
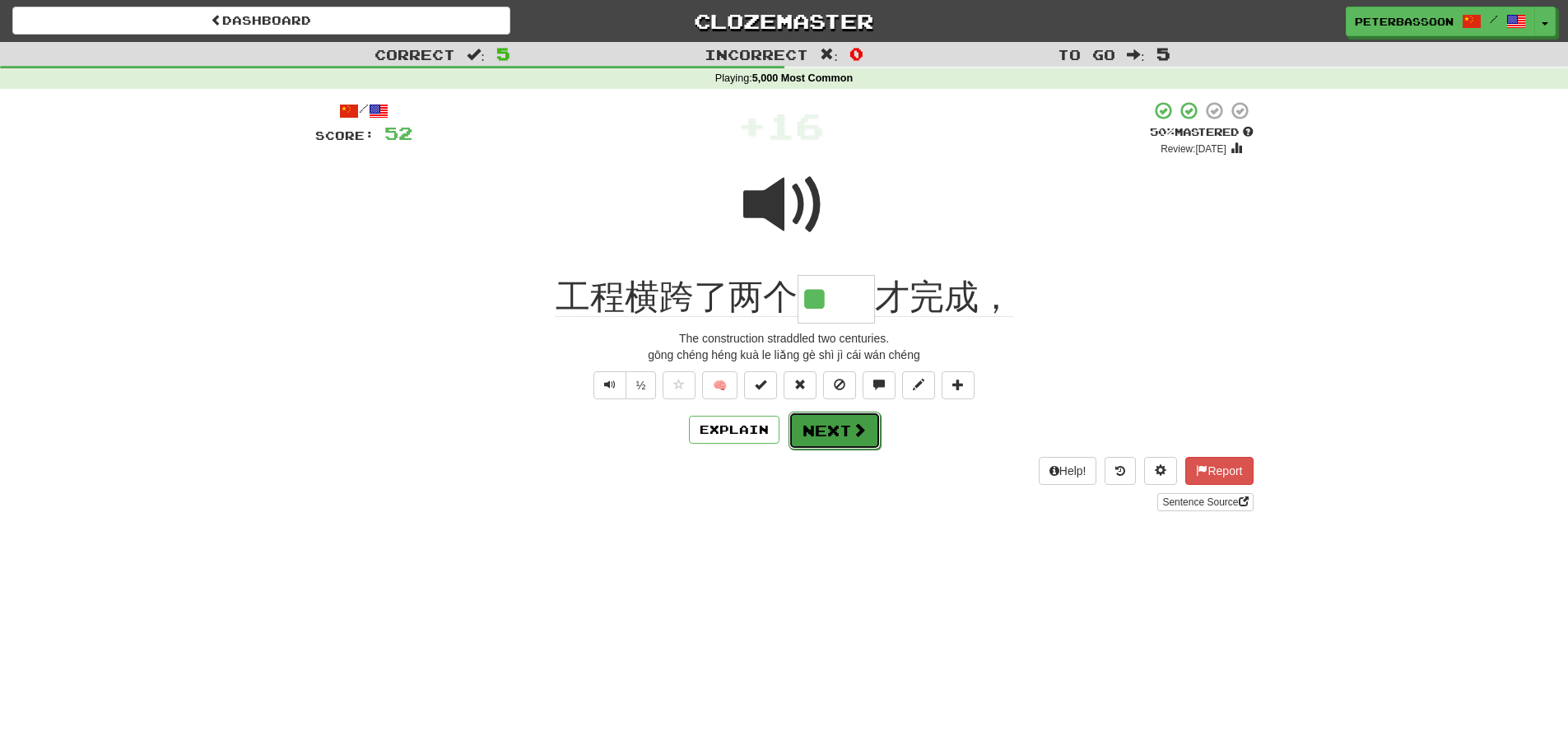
click at [825, 422] on button "Next" at bounding box center [834, 430] width 92 height 38
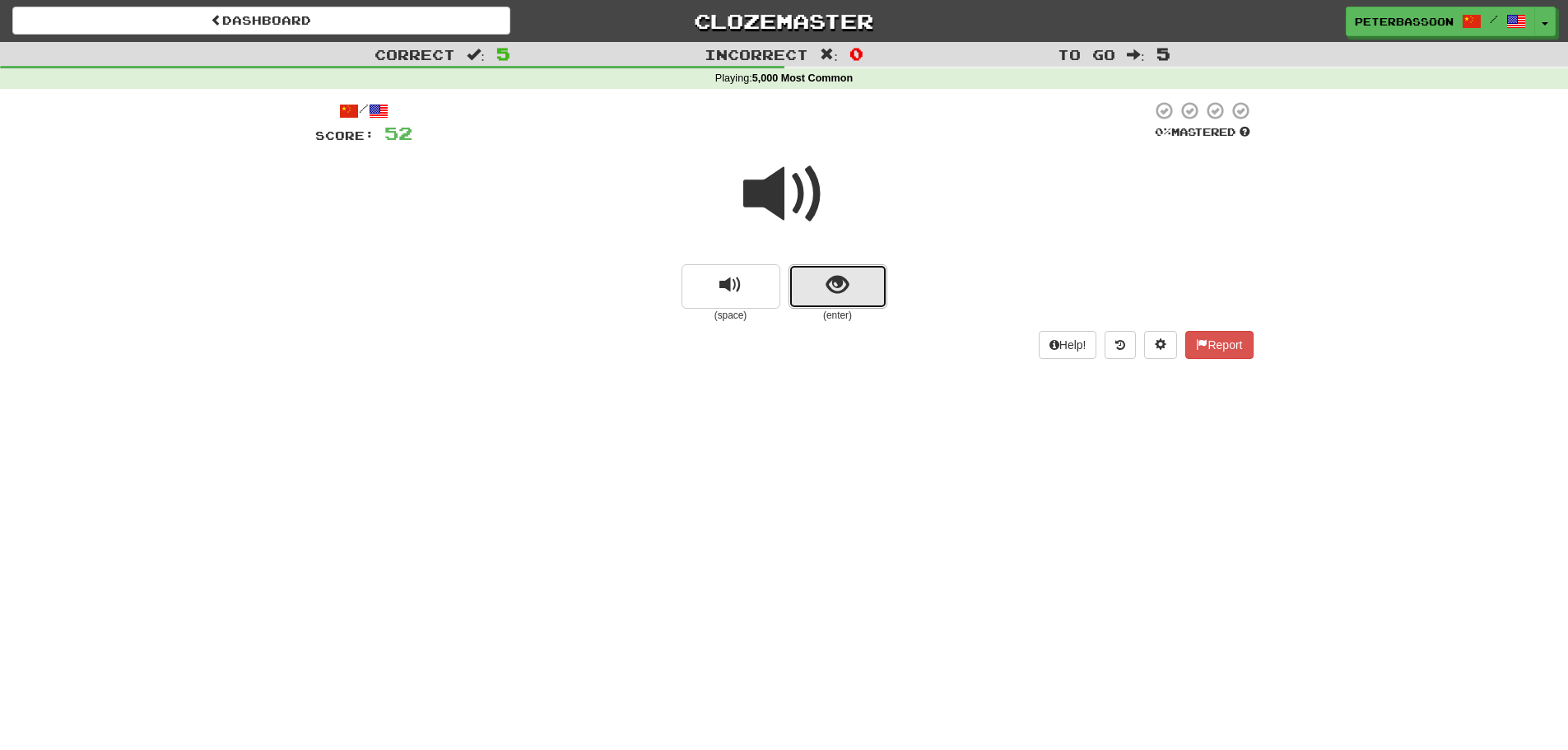
click at [833, 293] on span "show sentence" at bounding box center [837, 285] width 22 height 22
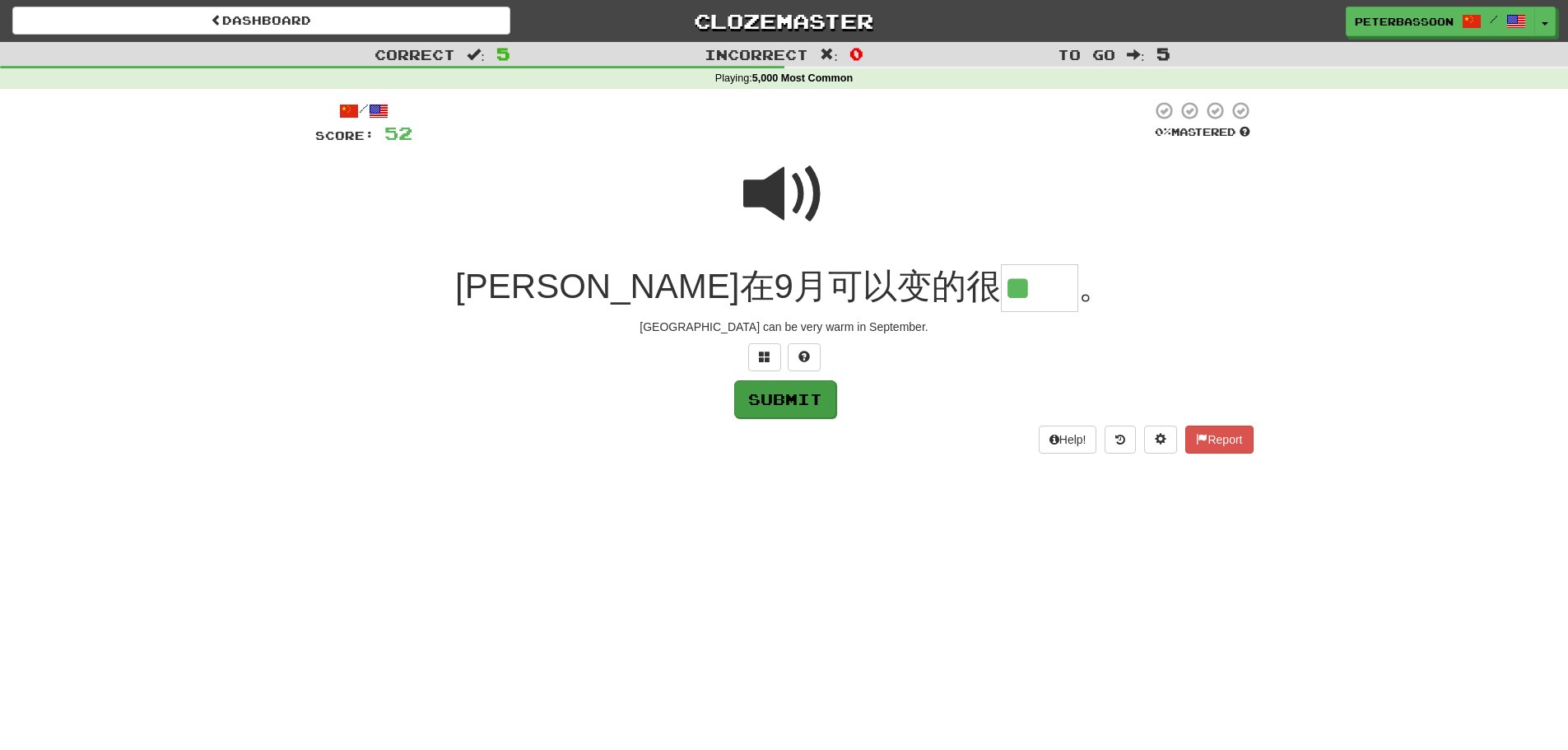
type input "**"
click at [774, 397] on button "Submit" at bounding box center [785, 399] width 102 height 38
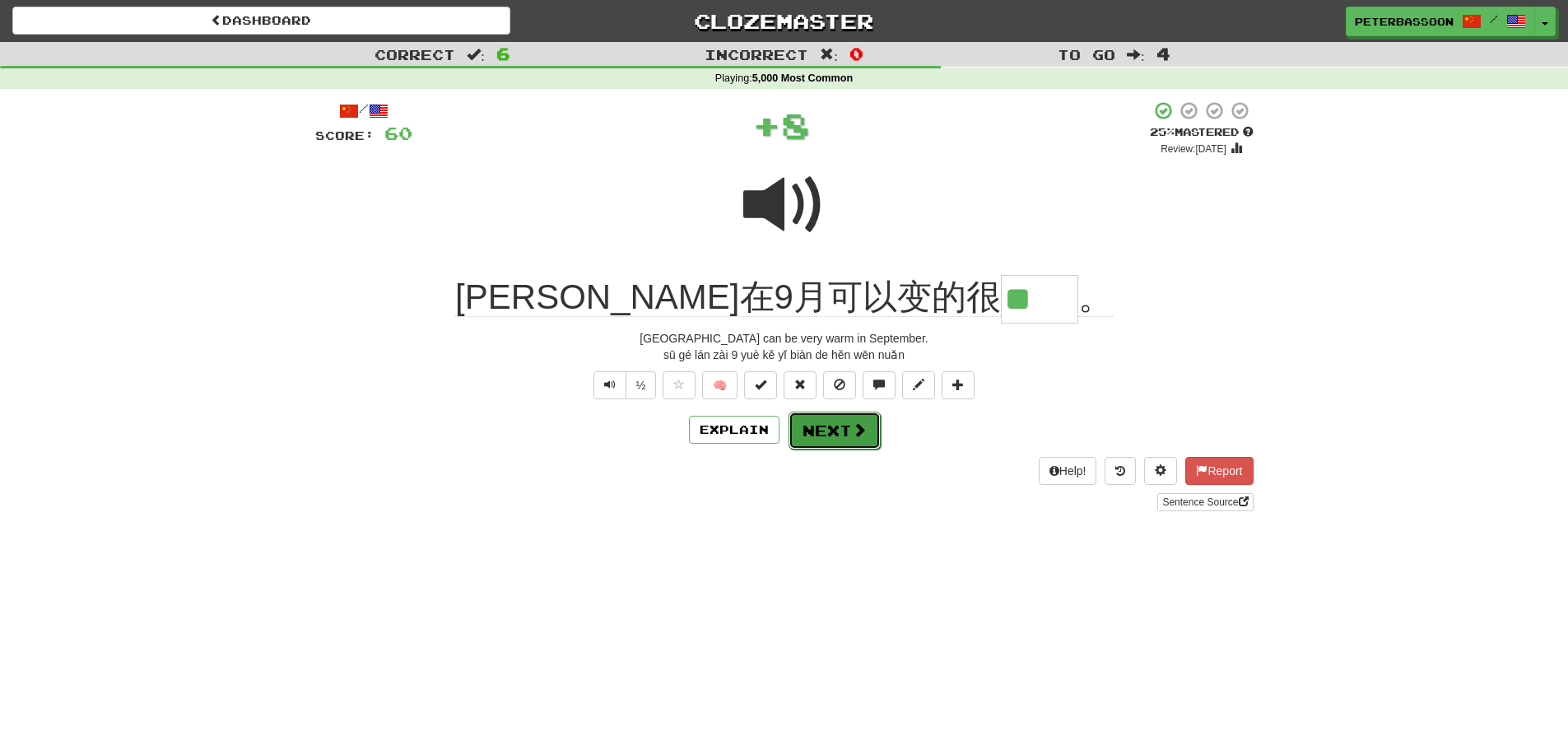
click at [838, 432] on button "Next" at bounding box center [834, 430] width 92 height 38
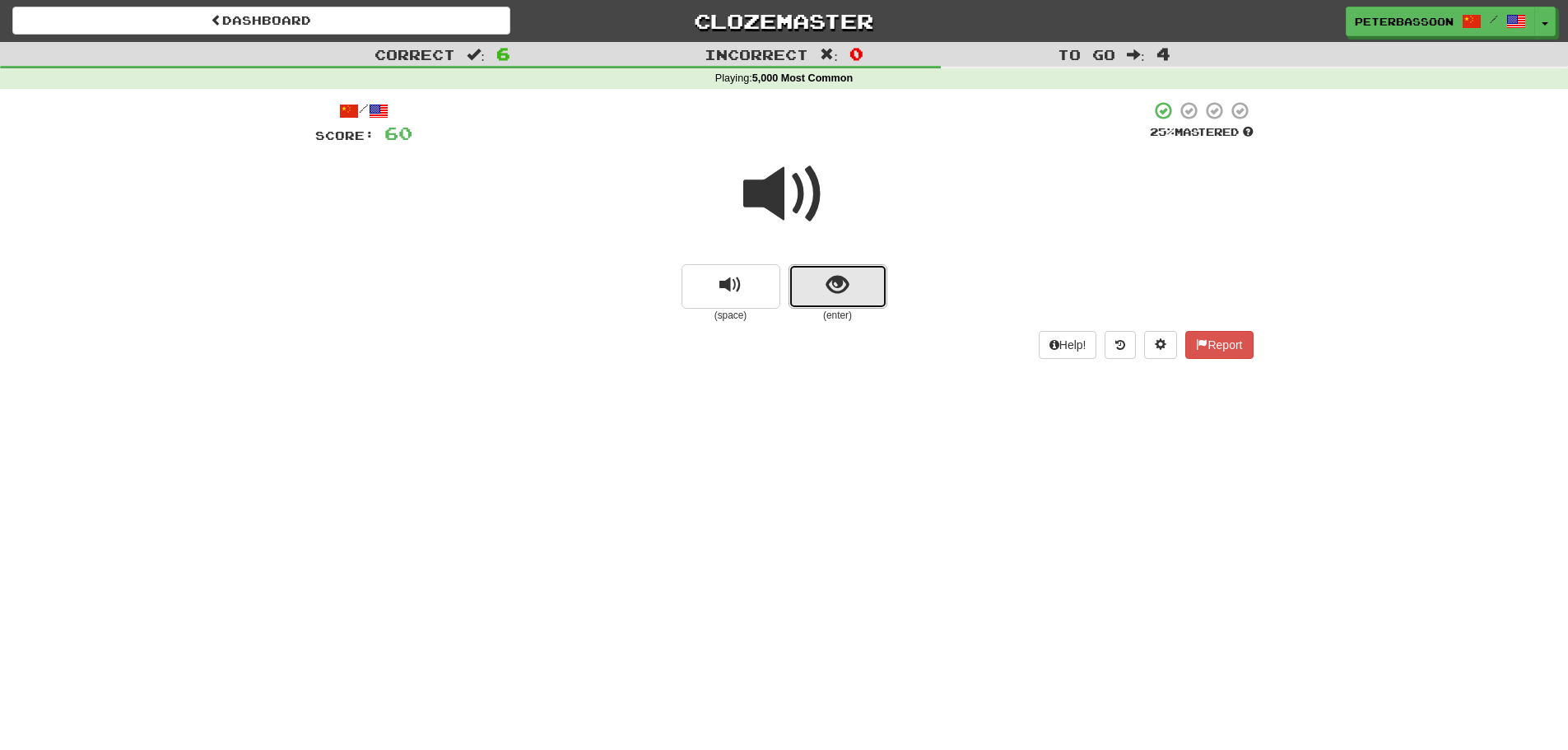
click at [861, 284] on button "show sentence" at bounding box center [838, 287] width 98 height 45
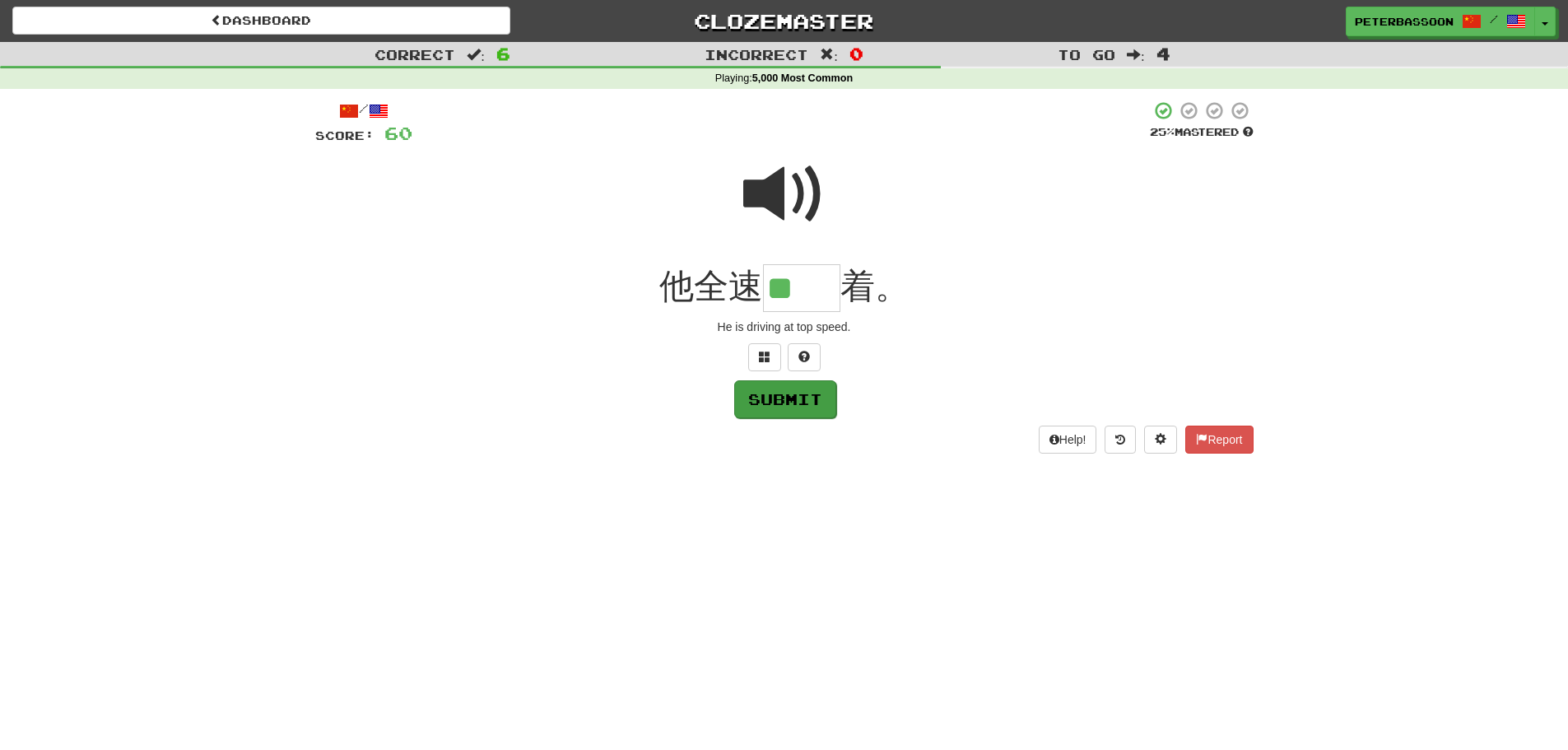
type input "**"
click at [790, 389] on button "Submit" at bounding box center [785, 399] width 102 height 38
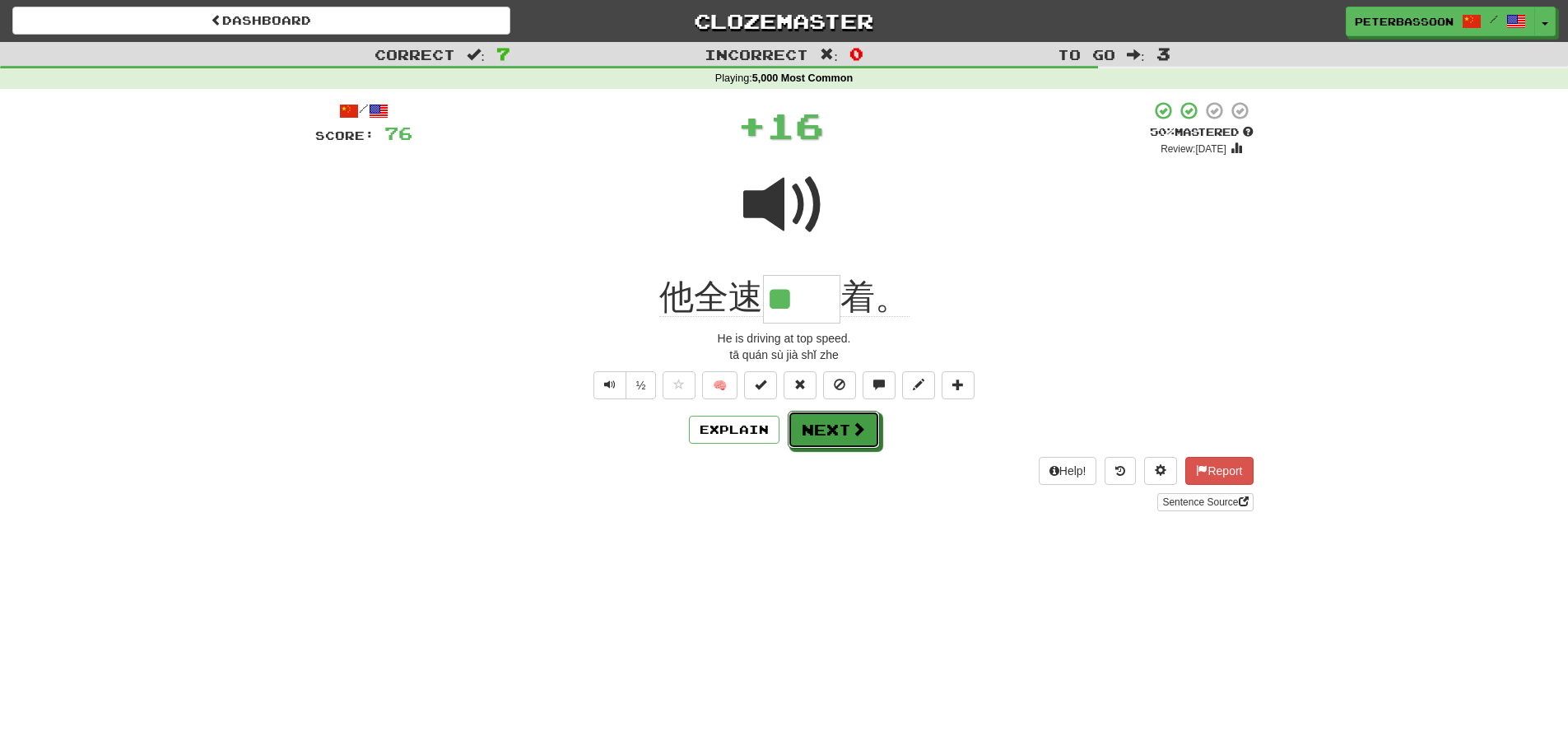
click at [823, 422] on button "Next" at bounding box center [833, 429] width 92 height 38
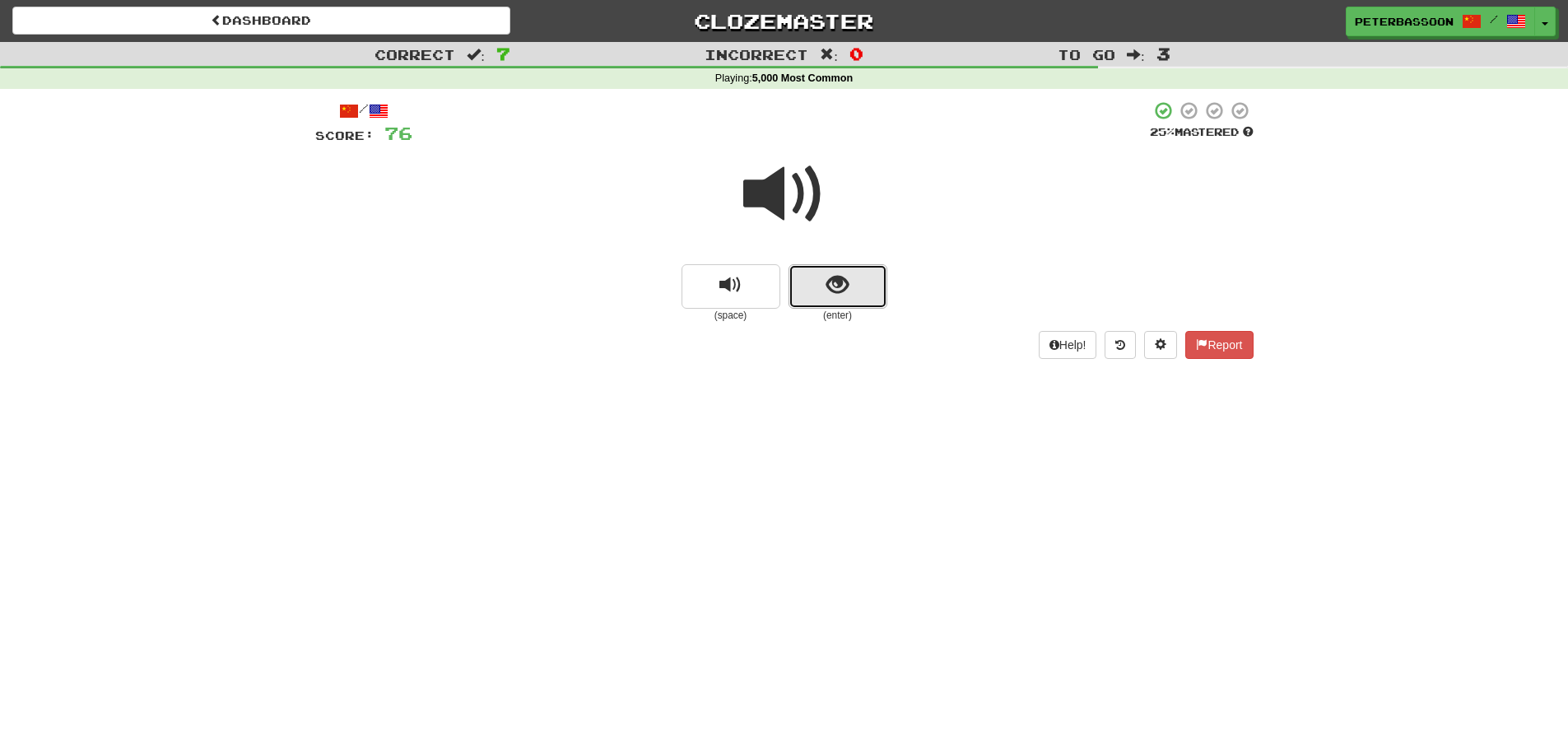
click at [826, 282] on span "show sentence" at bounding box center [837, 285] width 22 height 22
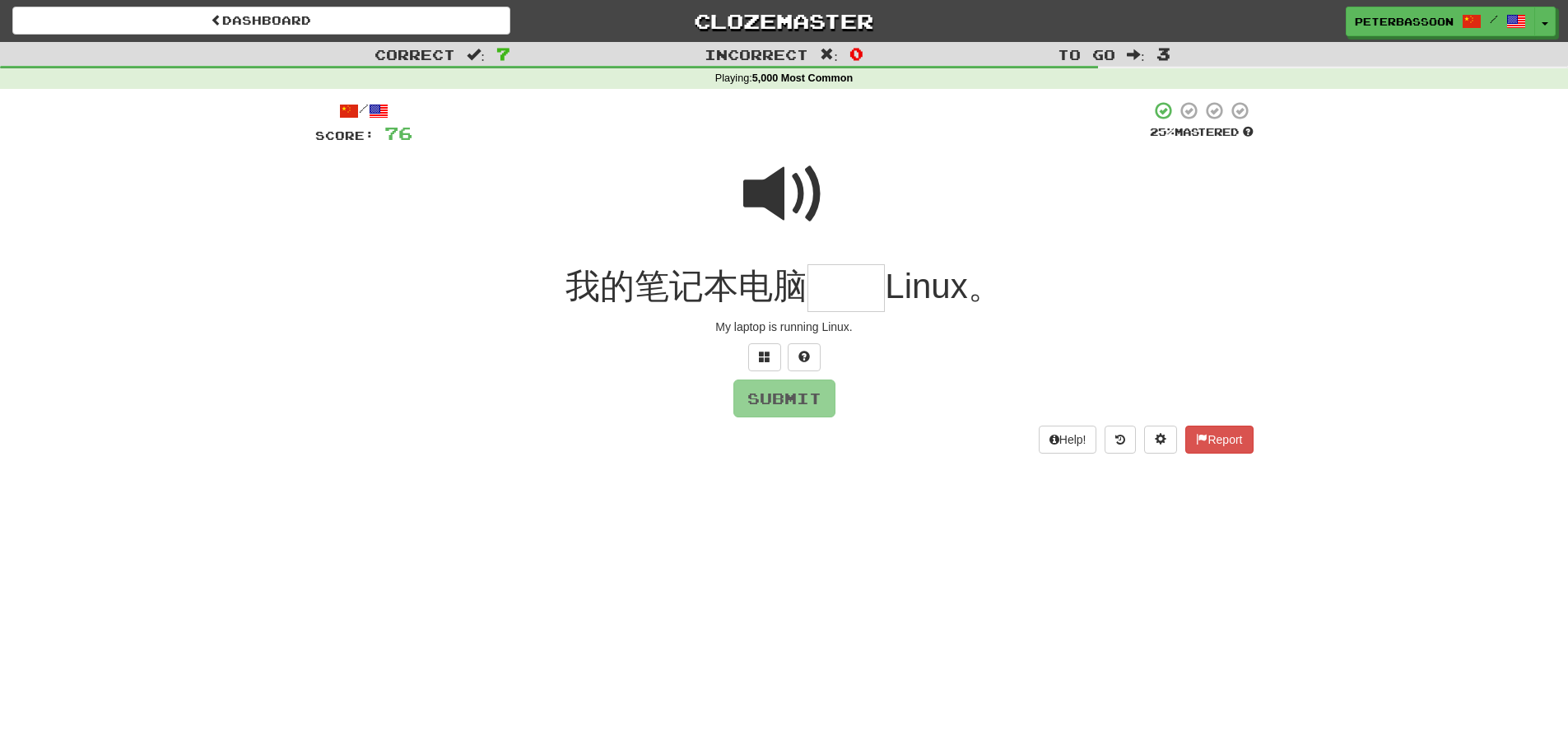
click at [769, 188] on span at bounding box center [785, 194] width 83 height 83
drag, startPoint x: 840, startPoint y: 293, endPoint x: 846, endPoint y: 305, distance: 13.4
click at [841, 297] on input "text" at bounding box center [846, 288] width 77 height 48
click at [766, 356] on span at bounding box center [765, 356] width 11 height 11
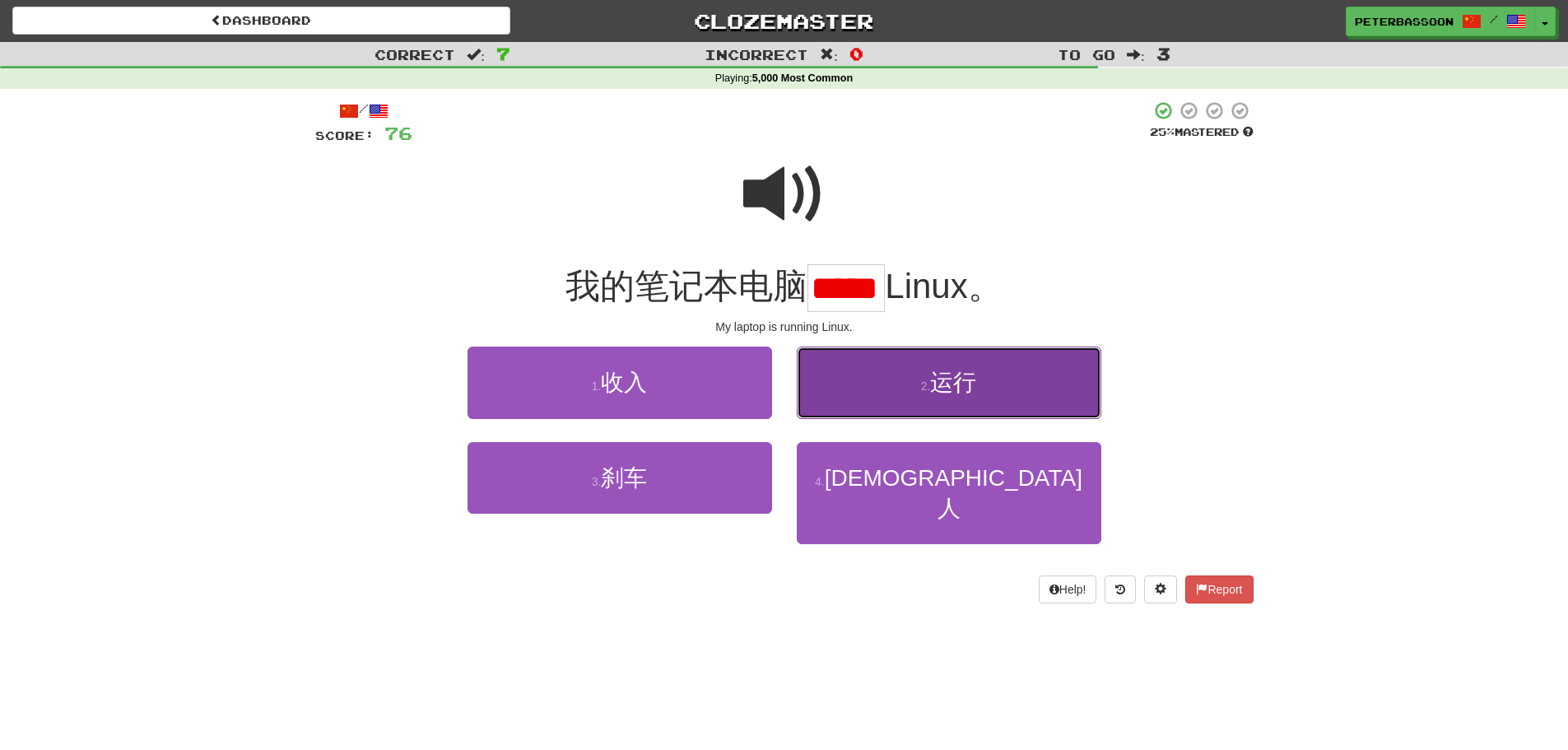
scroll to position [0, 0]
click at [994, 383] on button "2 . 运行" at bounding box center [949, 382] width 305 height 71
type input "**"
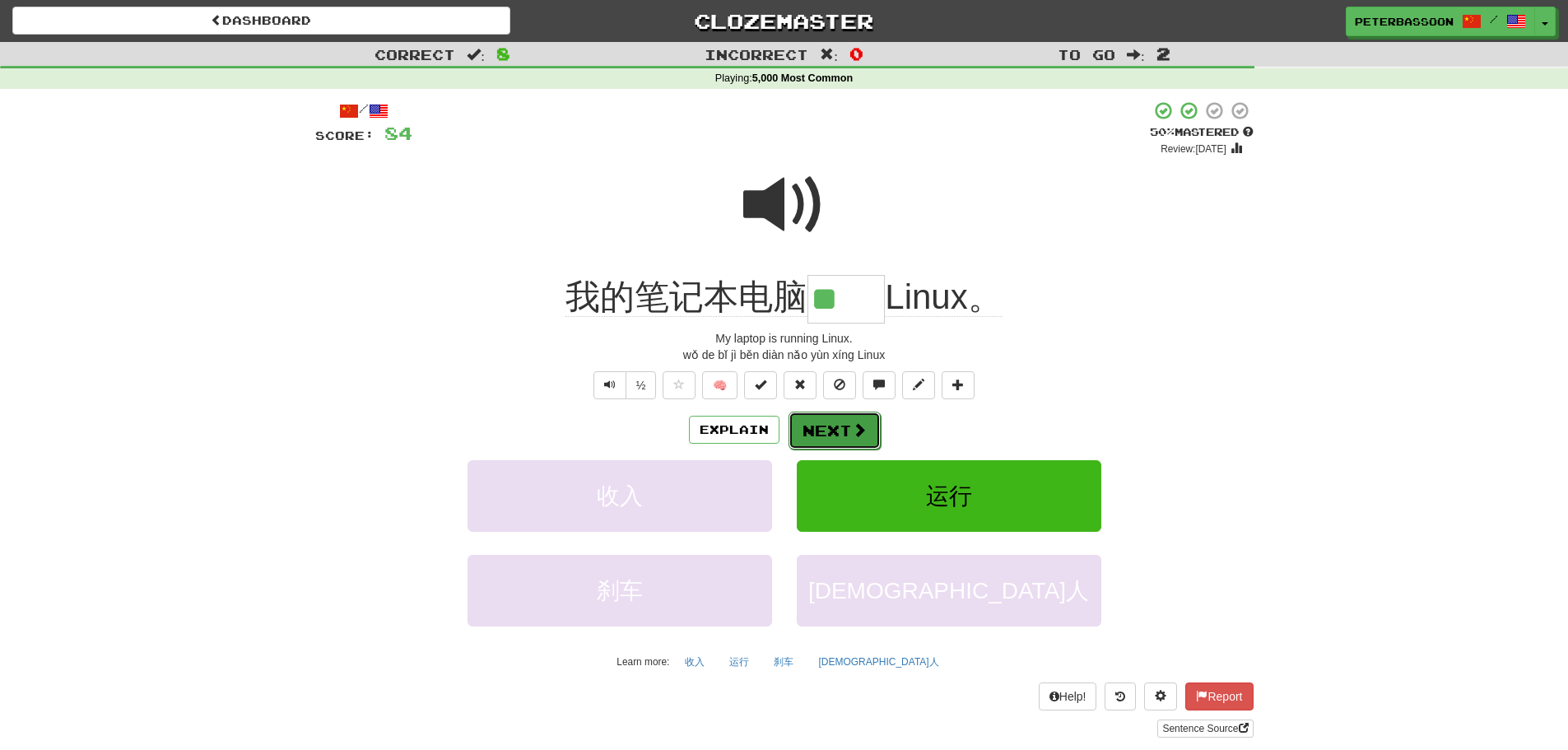
click at [830, 424] on button "Next" at bounding box center [834, 430] width 92 height 38
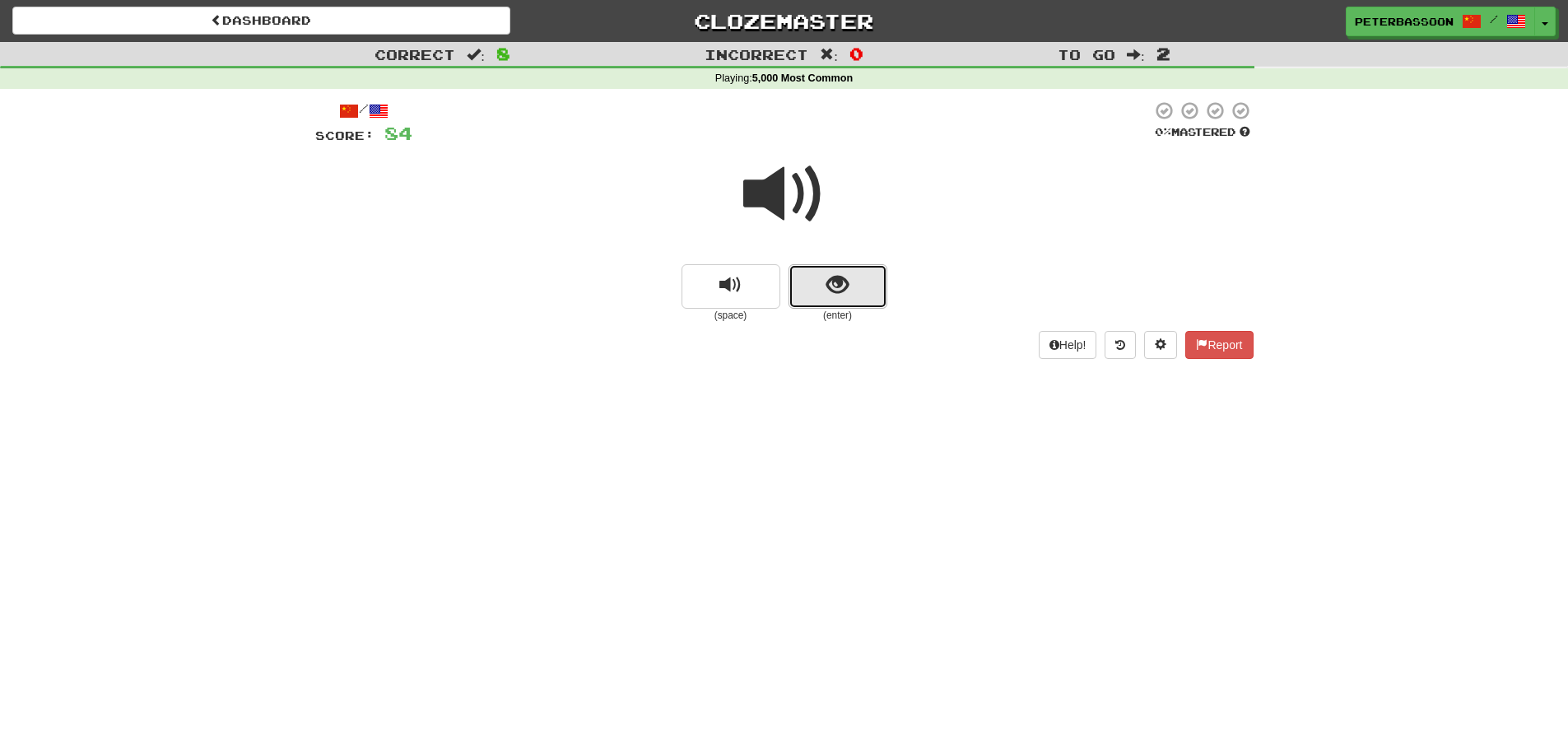
click at [839, 280] on span "show sentence" at bounding box center [837, 285] width 22 height 22
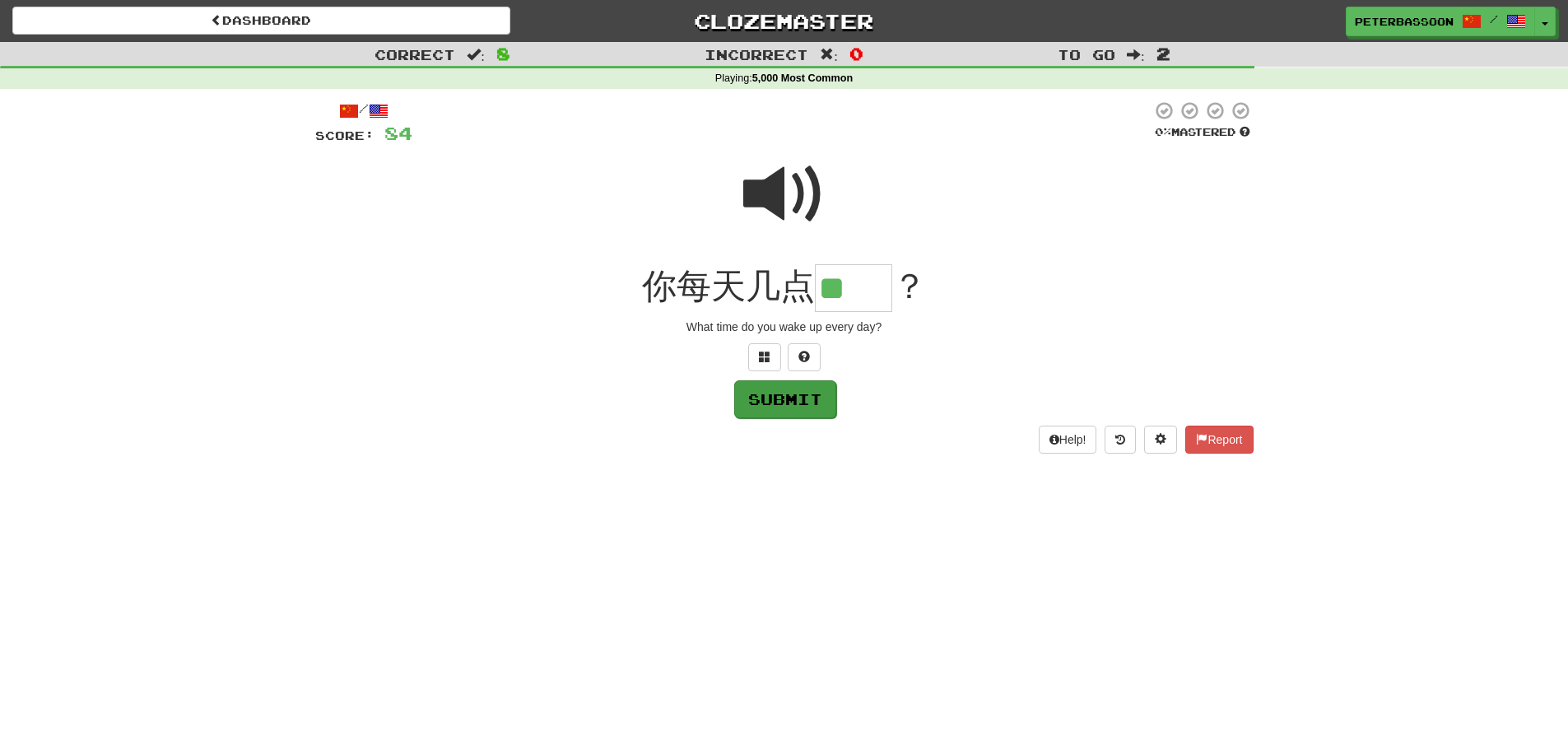
type input "**"
drag, startPoint x: 788, startPoint y: 403, endPoint x: 796, endPoint y: 406, distance: 8.5
click at [792, 405] on button "Submit" at bounding box center [785, 398] width 102 height 38
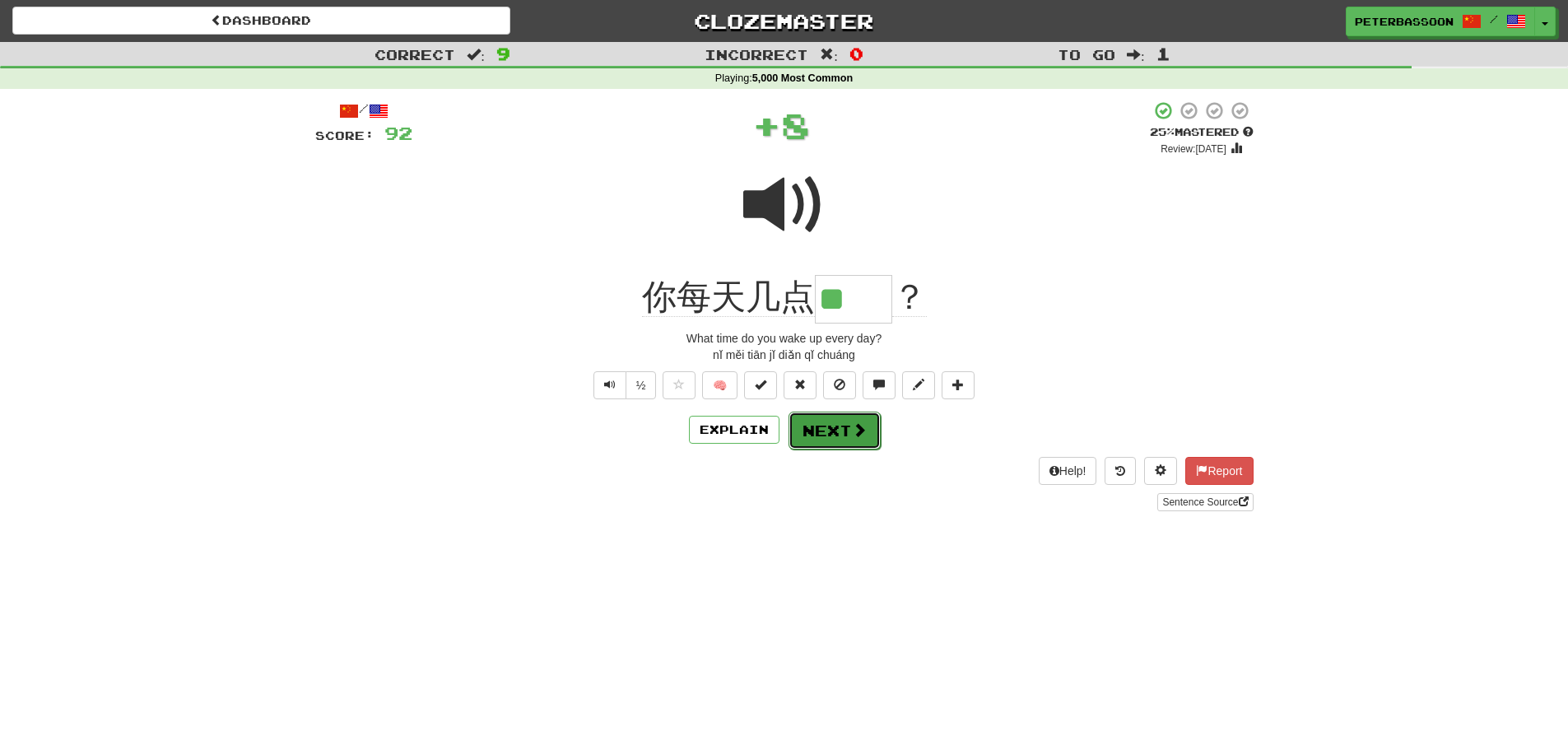
click at [844, 429] on button "Next" at bounding box center [834, 430] width 92 height 38
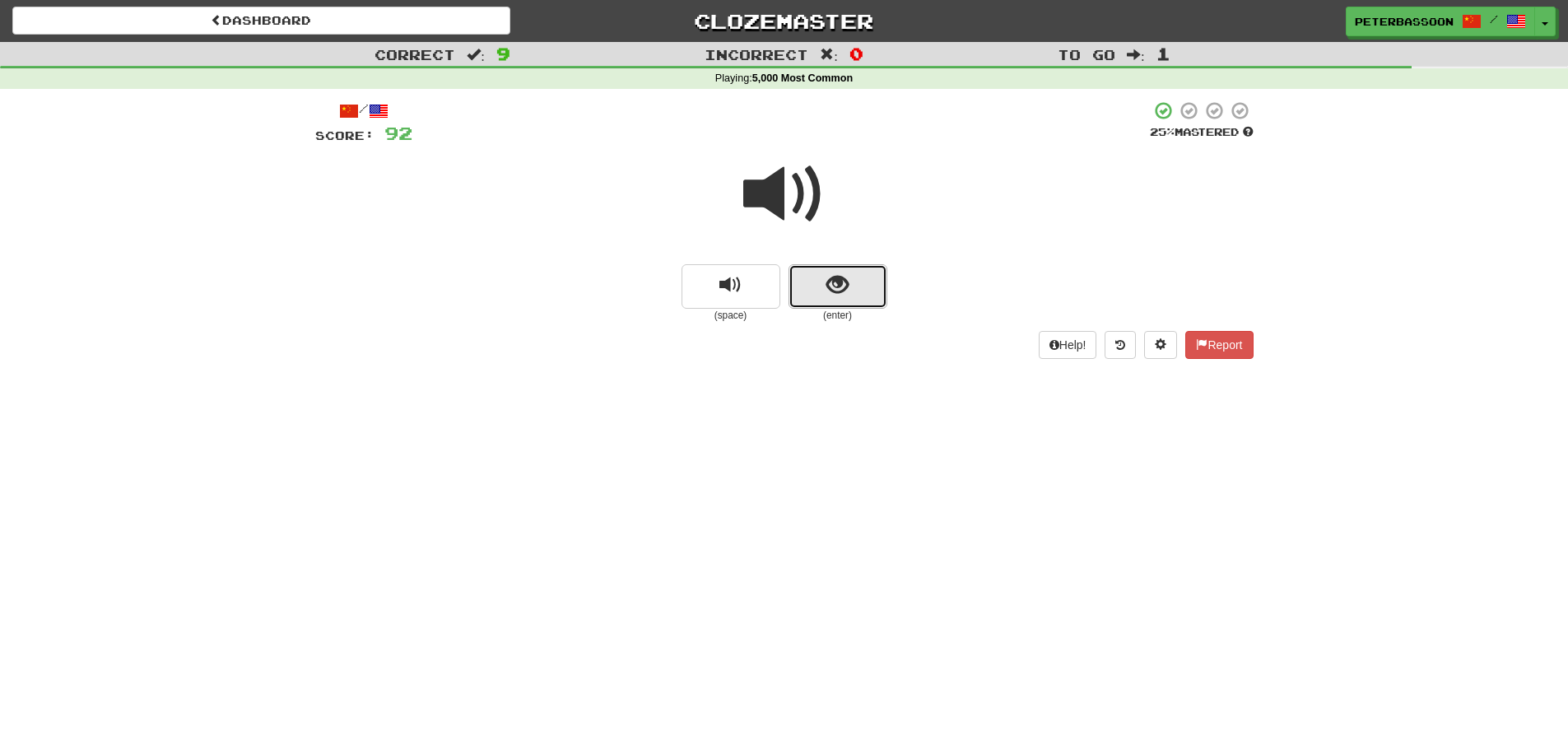
click at [812, 280] on button "show sentence" at bounding box center [838, 287] width 98 height 45
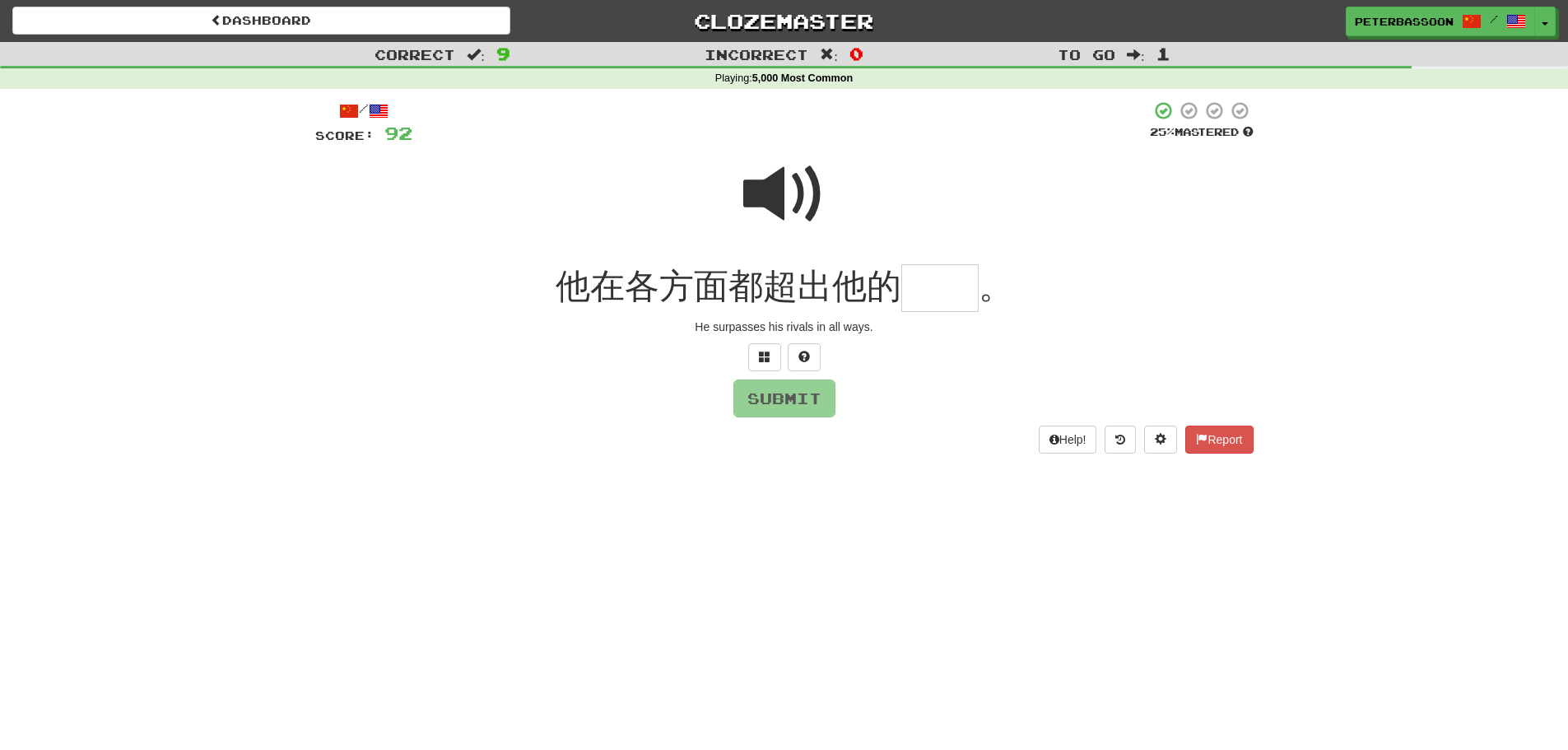
click at [785, 190] on span at bounding box center [785, 194] width 83 height 83
click at [949, 290] on input "text" at bounding box center [940, 288] width 77 height 48
type input "**"
click at [792, 401] on button "Submit" at bounding box center [785, 399] width 102 height 38
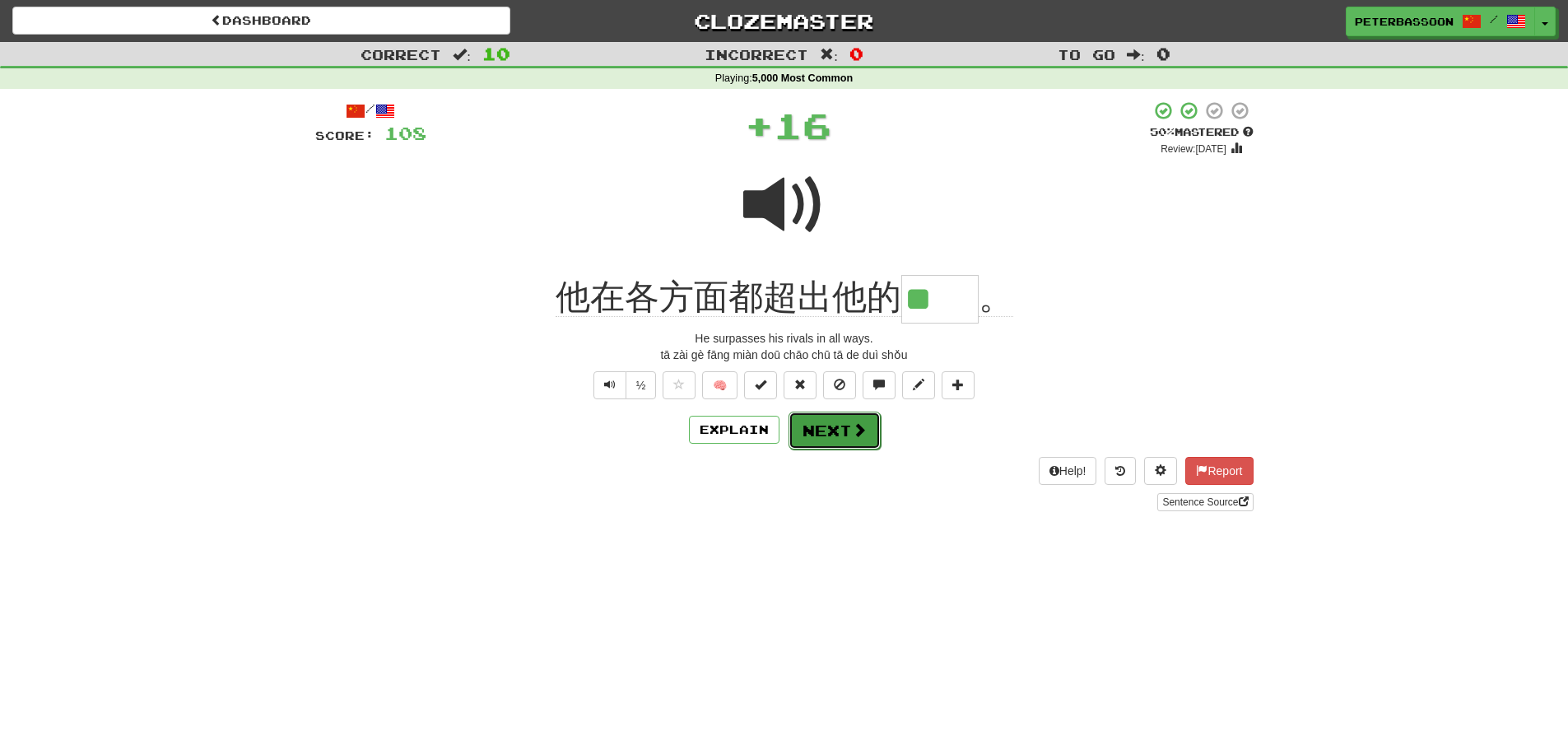
click at [812, 426] on button "Next" at bounding box center [834, 430] width 92 height 38
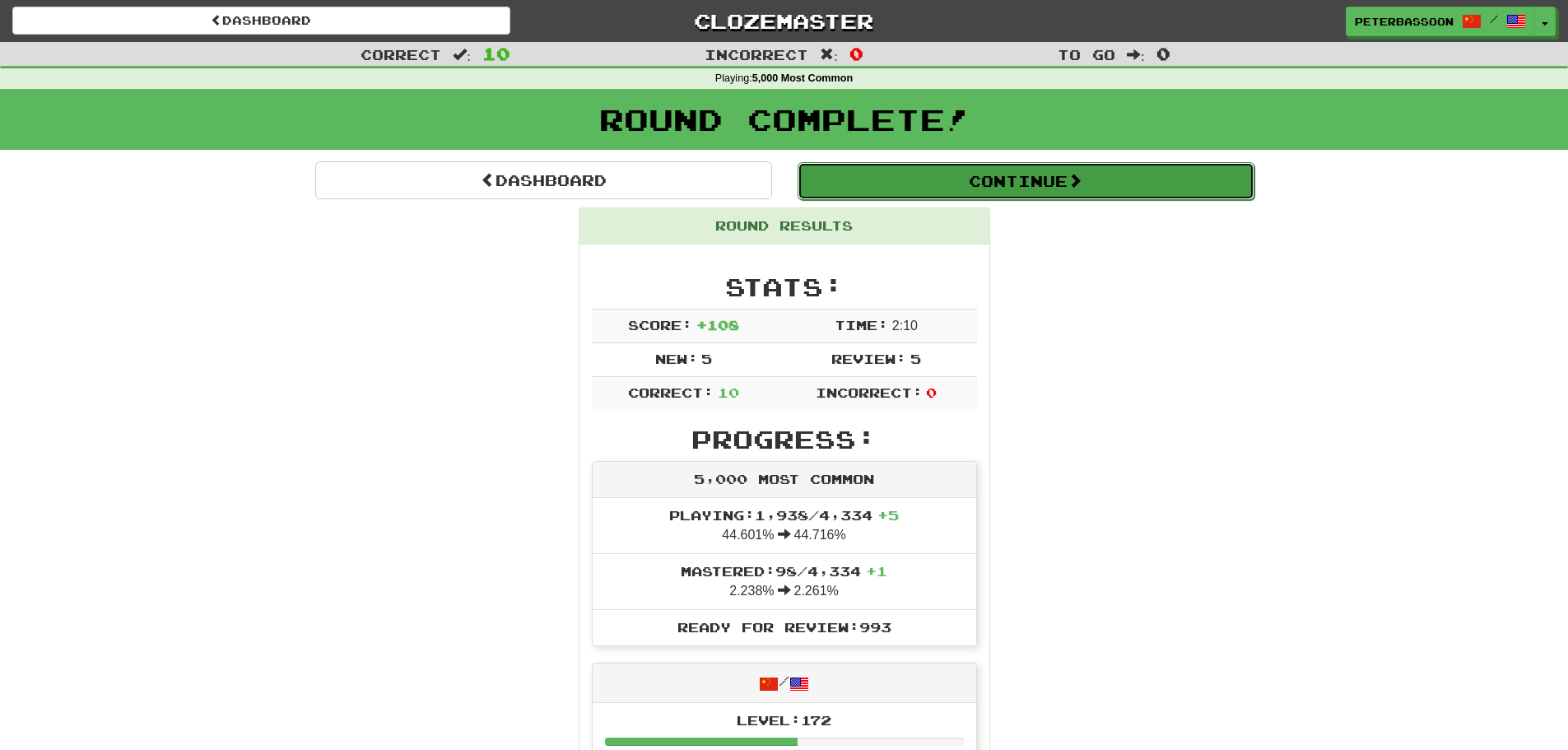
click at [1021, 182] on button "Continue" at bounding box center [1027, 181] width 457 height 38
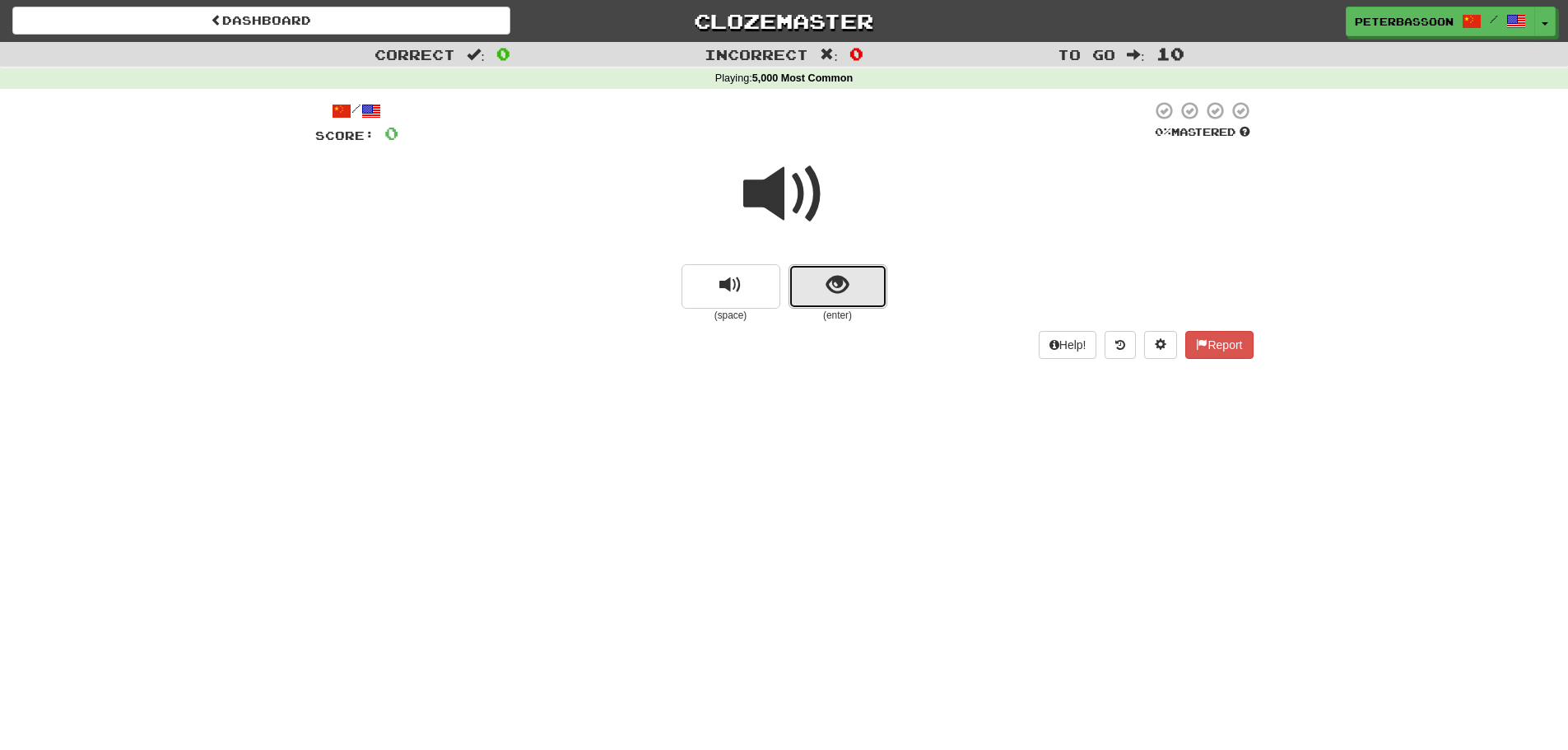
click at [838, 285] on span "show sentence" at bounding box center [837, 285] width 22 height 22
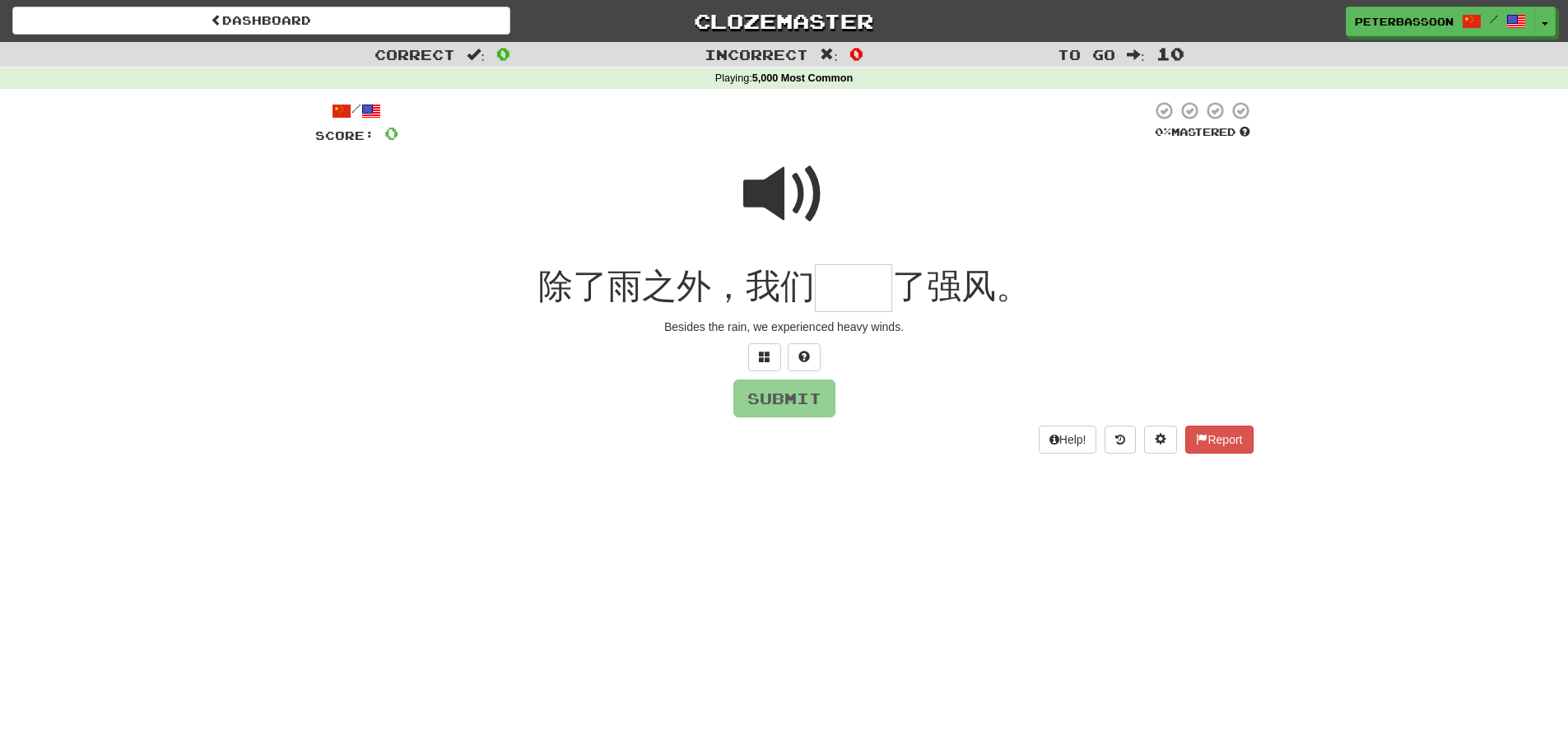
click at [777, 199] on span at bounding box center [785, 194] width 83 height 83
click at [846, 296] on input "text" at bounding box center [853, 288] width 77 height 48
type input "**"
drag, startPoint x: 782, startPoint y: 397, endPoint x: 840, endPoint y: 403, distance: 58.3
click at [784, 399] on button "Submit" at bounding box center [785, 398] width 102 height 38
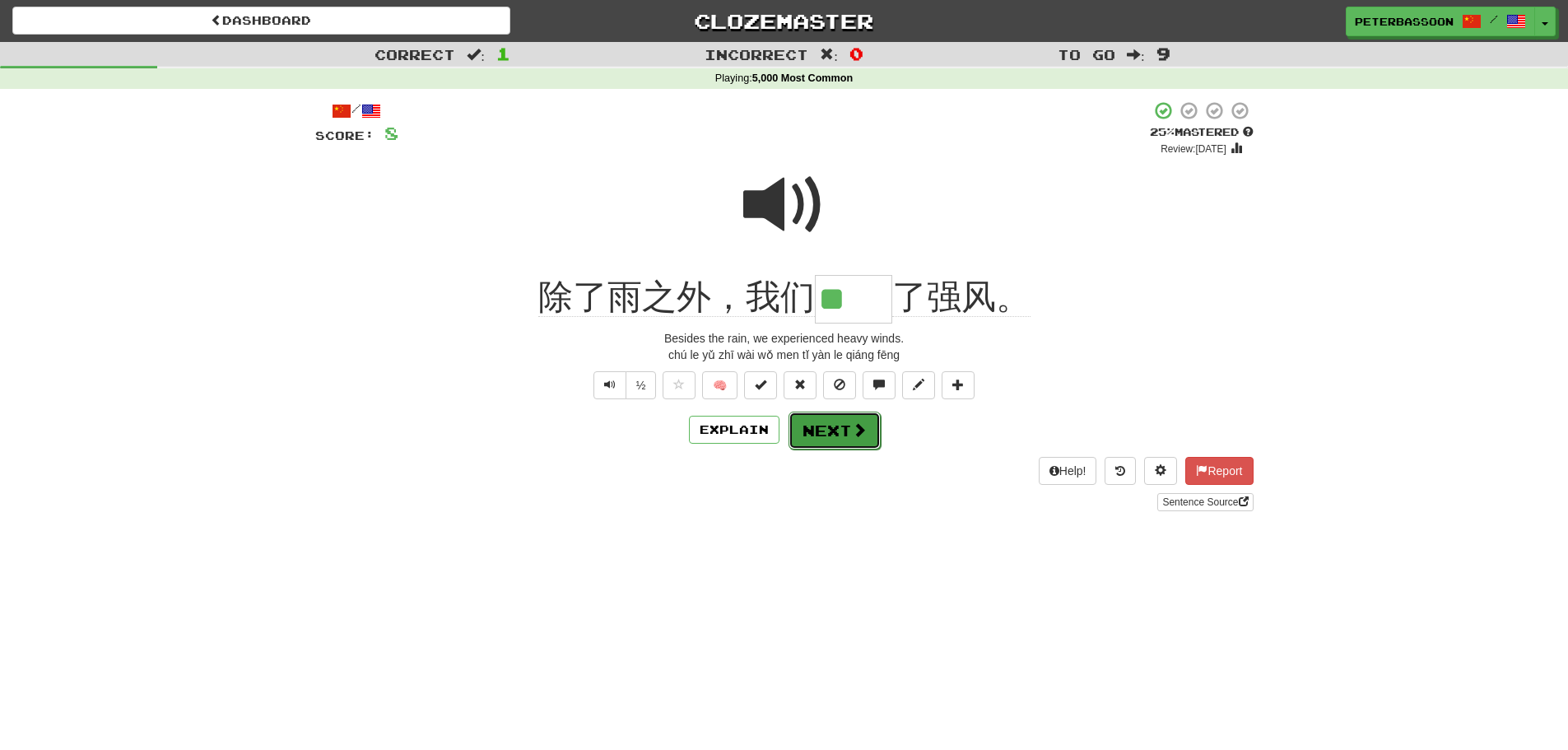
click at [831, 428] on button "Next" at bounding box center [834, 430] width 92 height 38
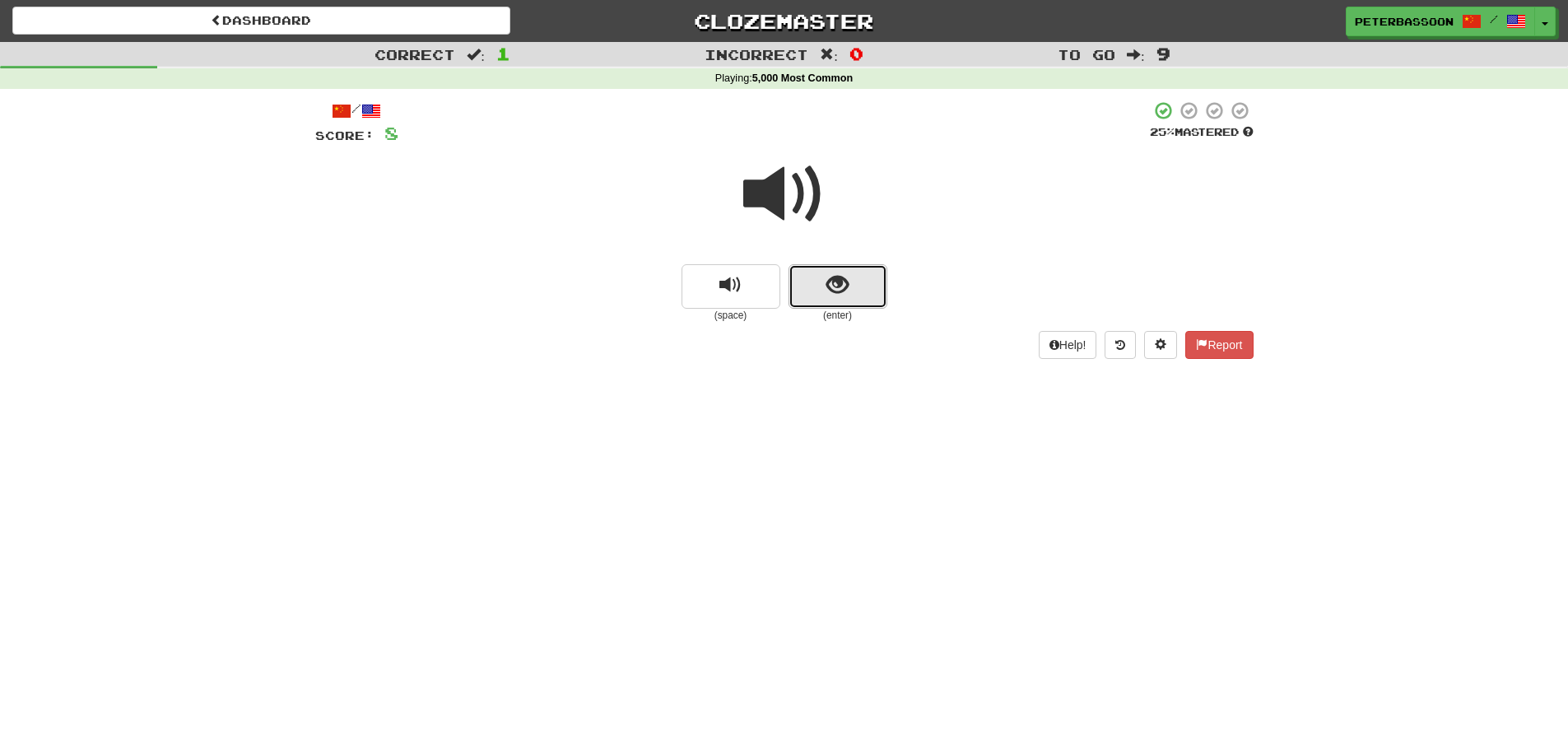
click at [840, 276] on span "show sentence" at bounding box center [837, 285] width 22 height 22
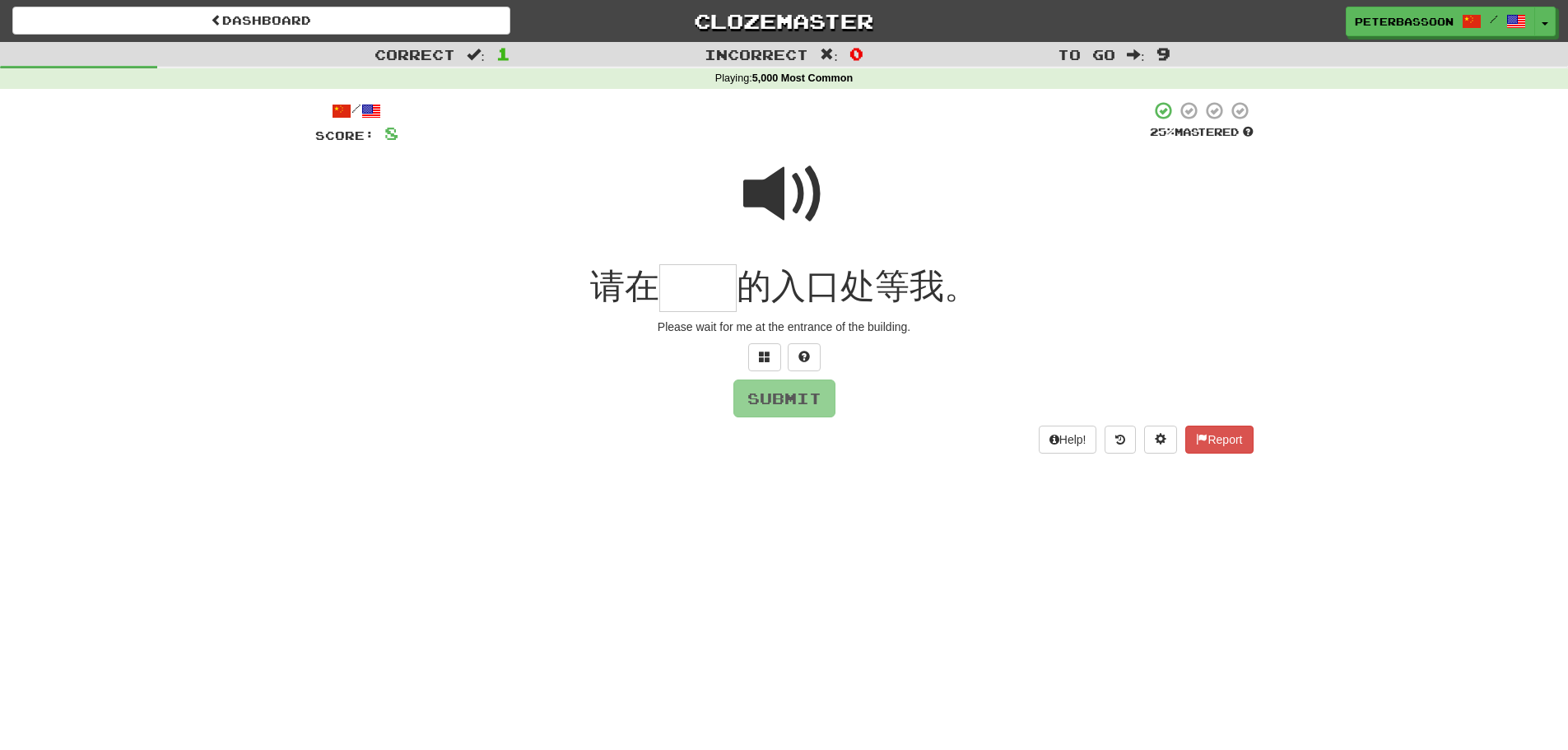
drag, startPoint x: 773, startPoint y: 180, endPoint x: 768, endPoint y: 191, distance: 12.1
click at [768, 191] on span at bounding box center [785, 194] width 83 height 83
click at [695, 292] on input "text" at bounding box center [698, 288] width 77 height 48
type input "**"
drag, startPoint x: 820, startPoint y: 400, endPoint x: 830, endPoint y: 397, distance: 10.4
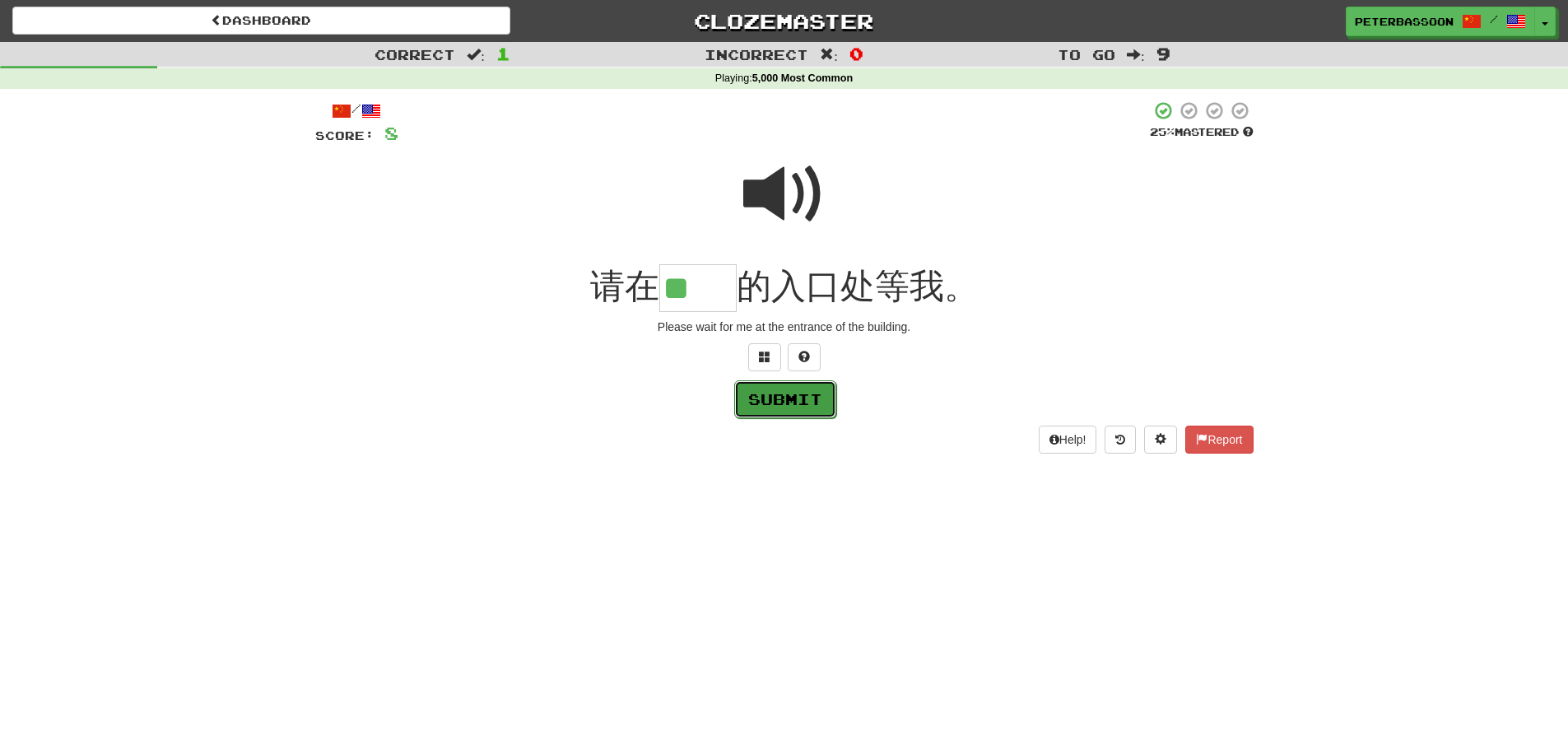
click at [830, 397] on button "Submit" at bounding box center [785, 399] width 102 height 38
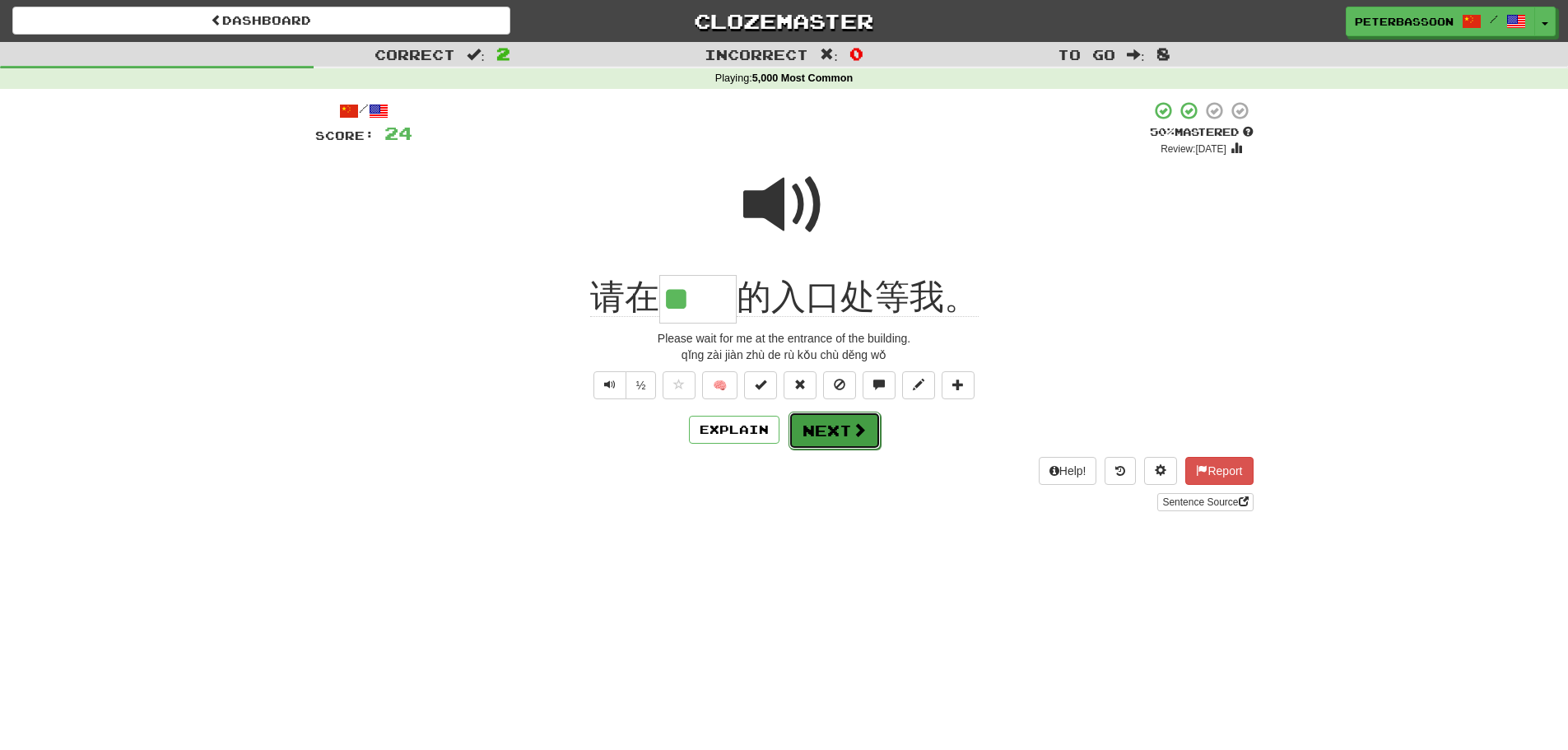
click at [837, 426] on button "Next" at bounding box center [834, 430] width 92 height 38
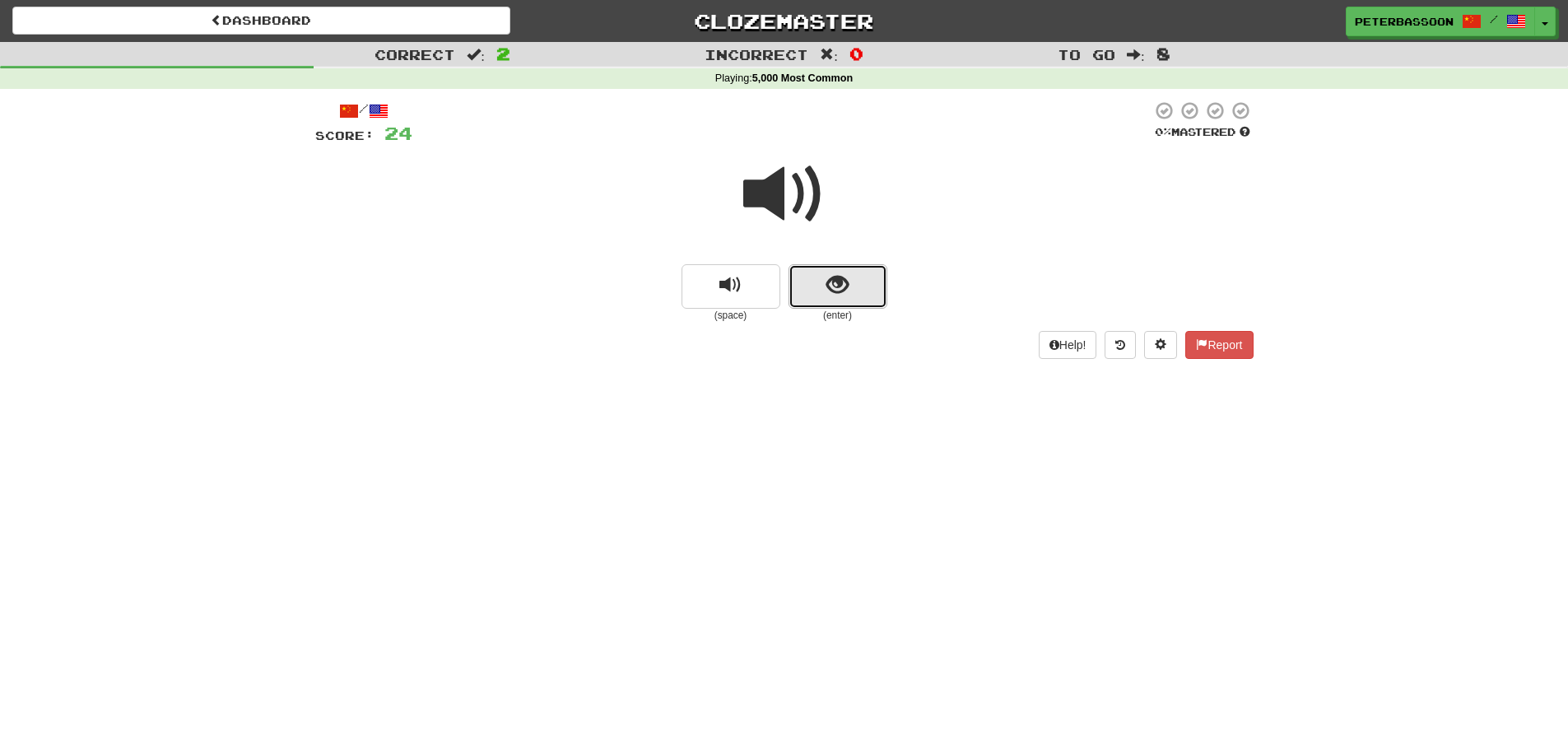
click at [844, 283] on span "show sentence" at bounding box center [837, 285] width 22 height 22
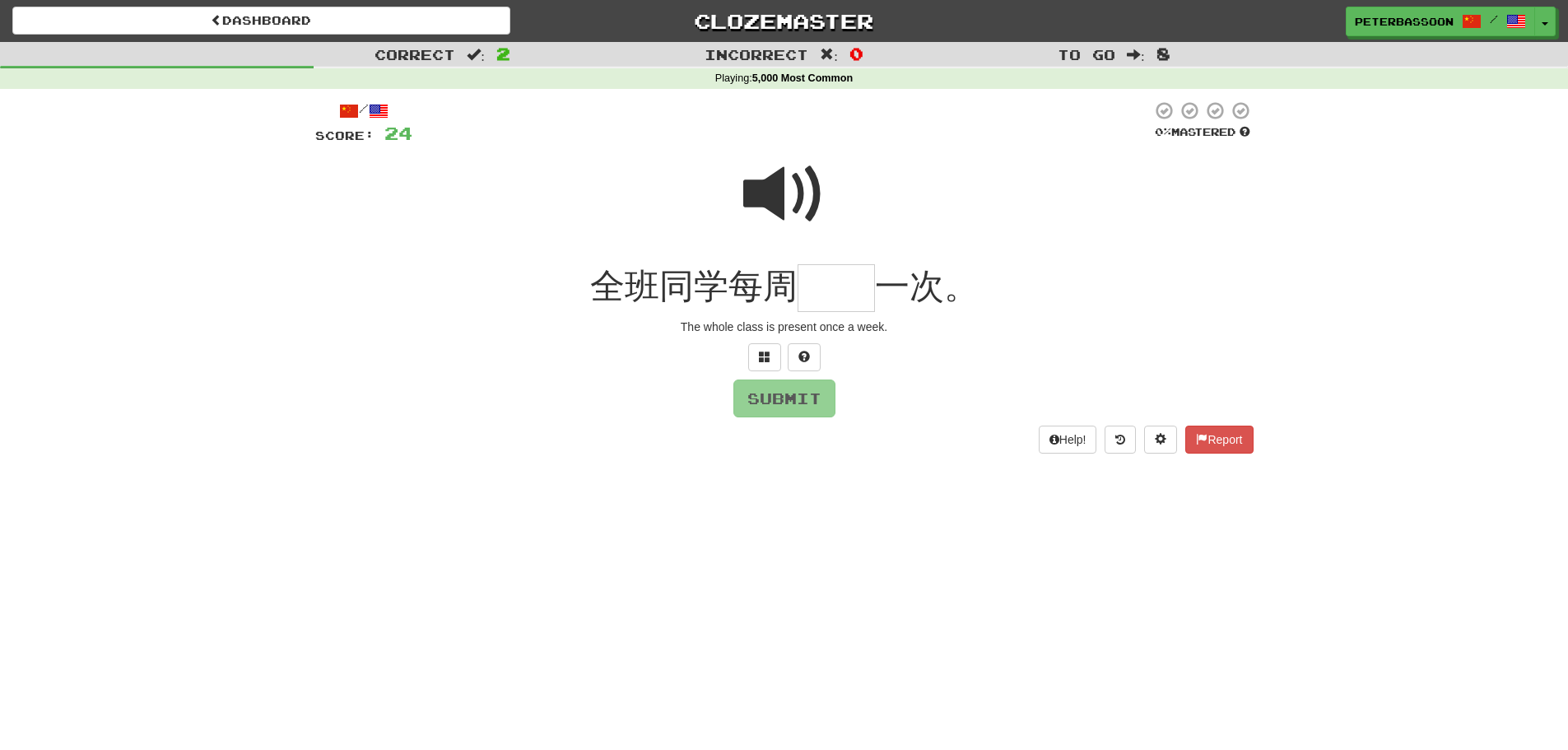
drag, startPoint x: 774, startPoint y: 187, endPoint x: 755, endPoint y: 215, distance: 33.8
click at [773, 188] on span at bounding box center [785, 194] width 83 height 83
click at [833, 295] on input "text" at bounding box center [837, 288] width 77 height 48
click at [766, 353] on span at bounding box center [765, 356] width 11 height 11
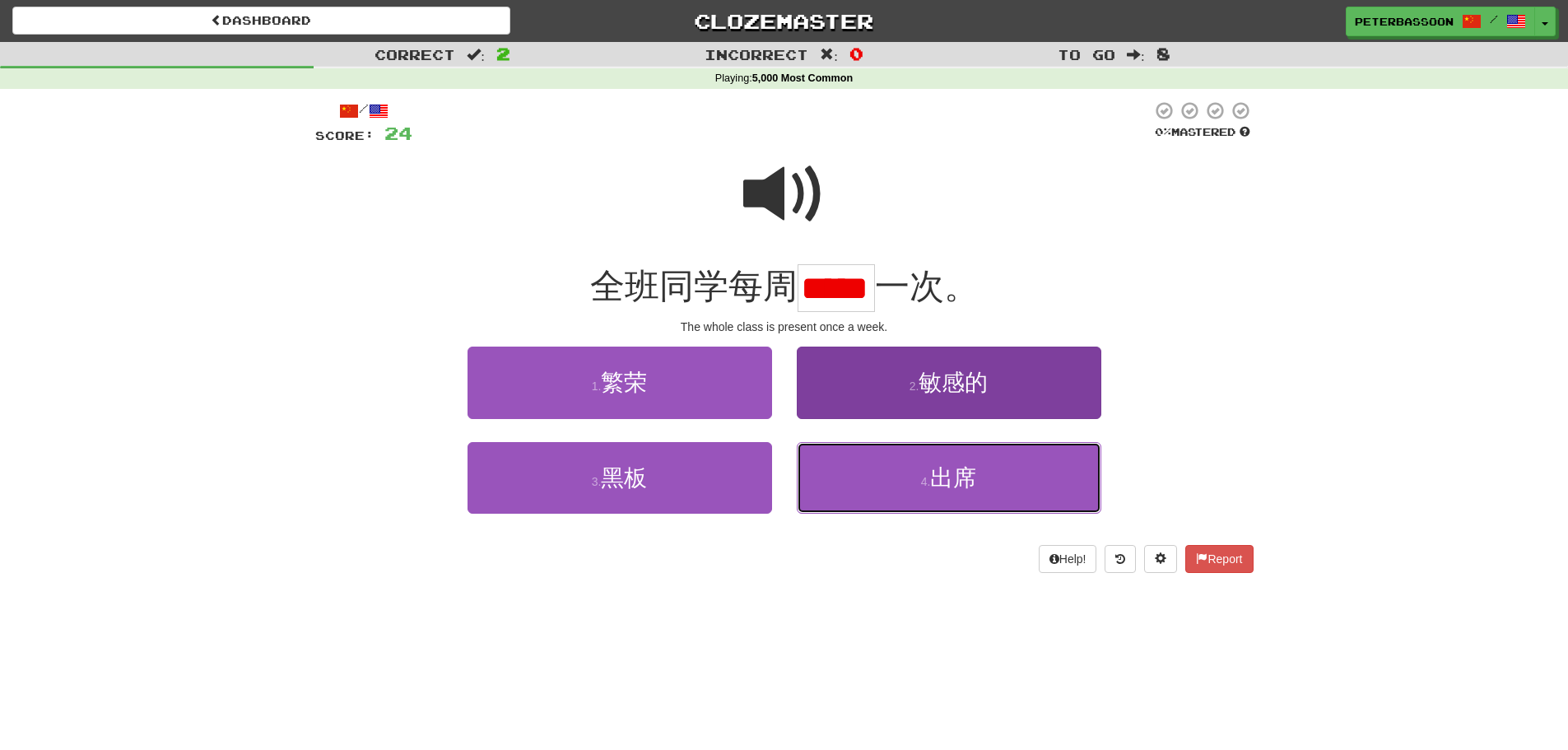
click at [975, 471] on span "出席" at bounding box center [953, 477] width 46 height 25
type input "**"
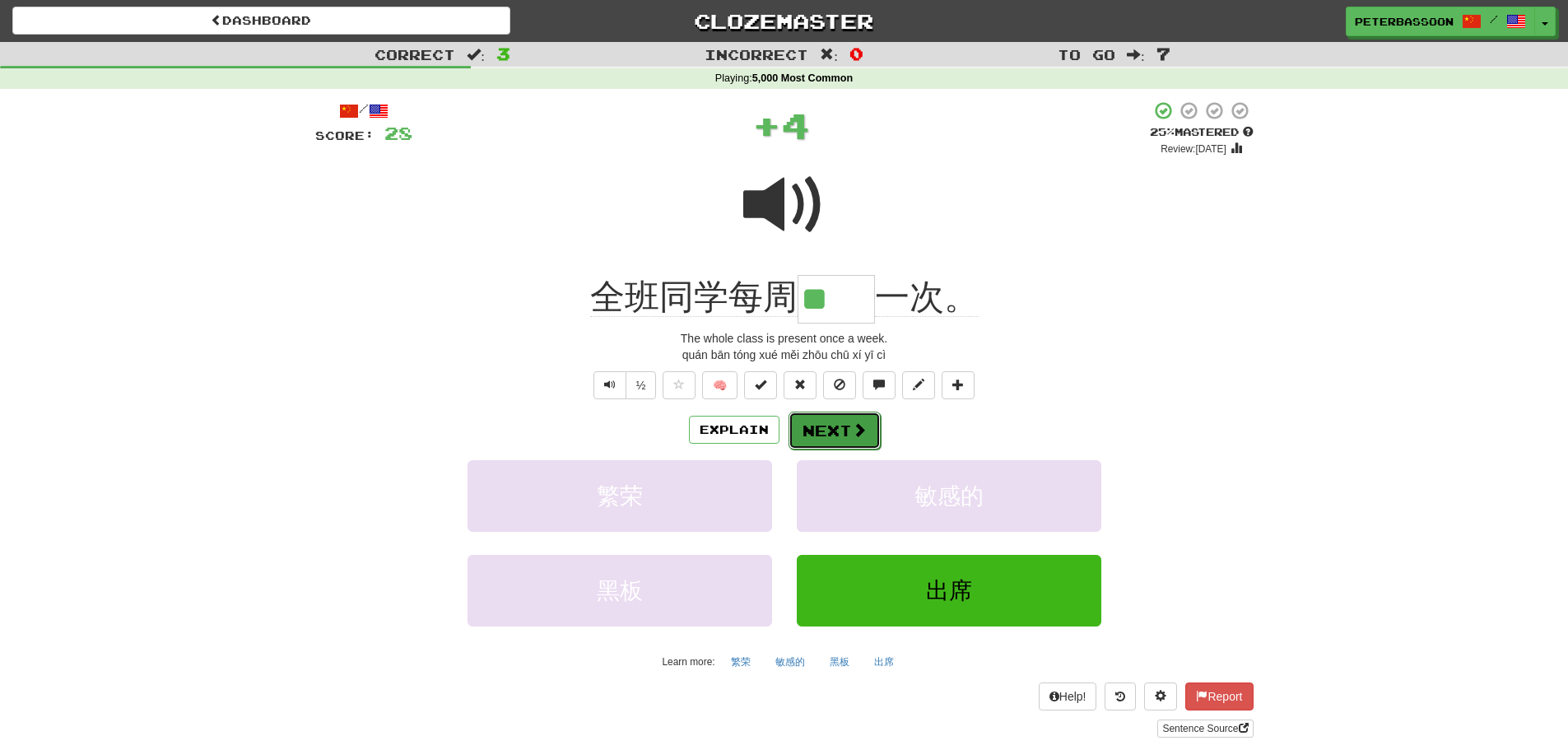
drag, startPoint x: 832, startPoint y: 422, endPoint x: 896, endPoint y: 424, distance: 64.0
click at [832, 422] on button "Next" at bounding box center [833, 429] width 92 height 38
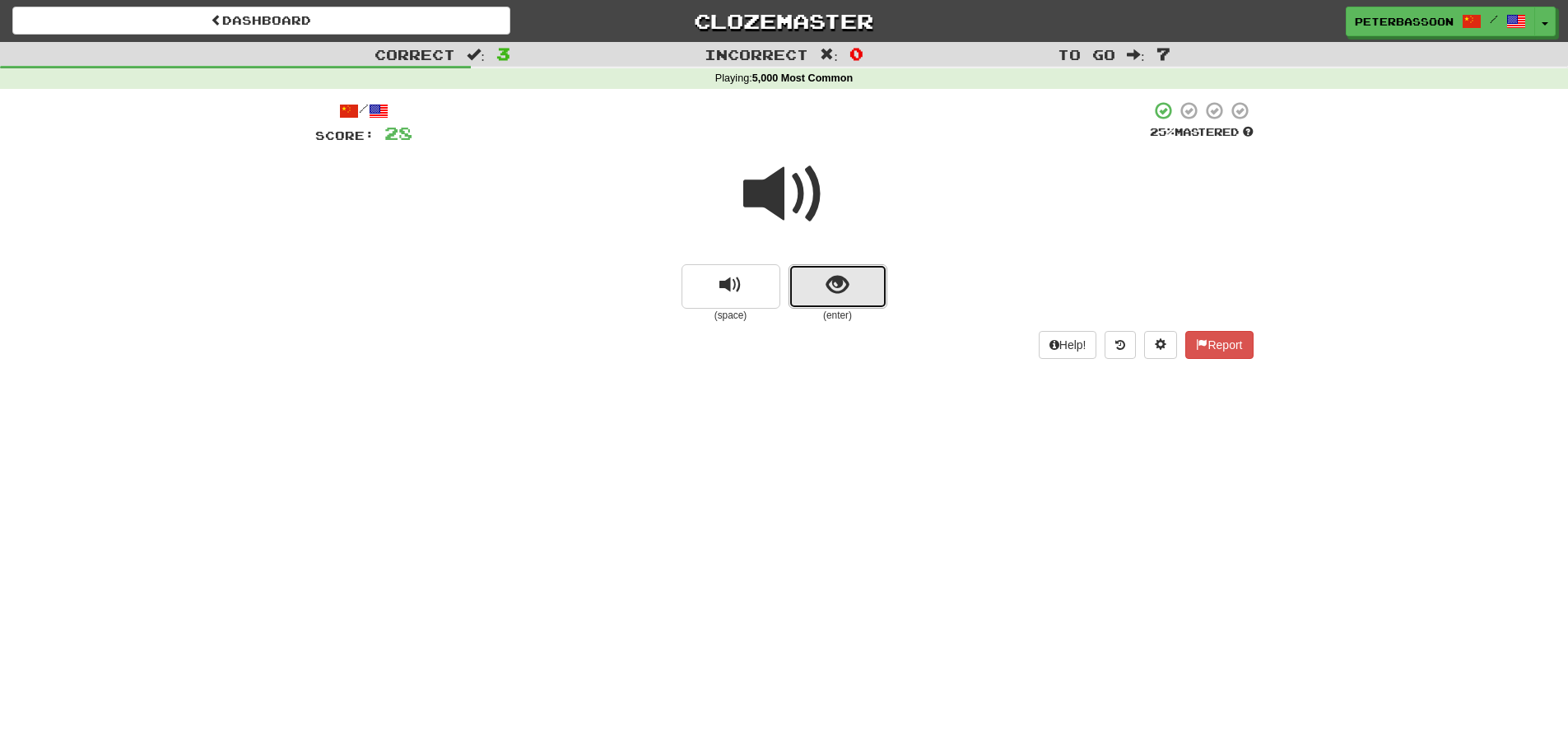
click at [818, 280] on button "show sentence" at bounding box center [838, 287] width 98 height 45
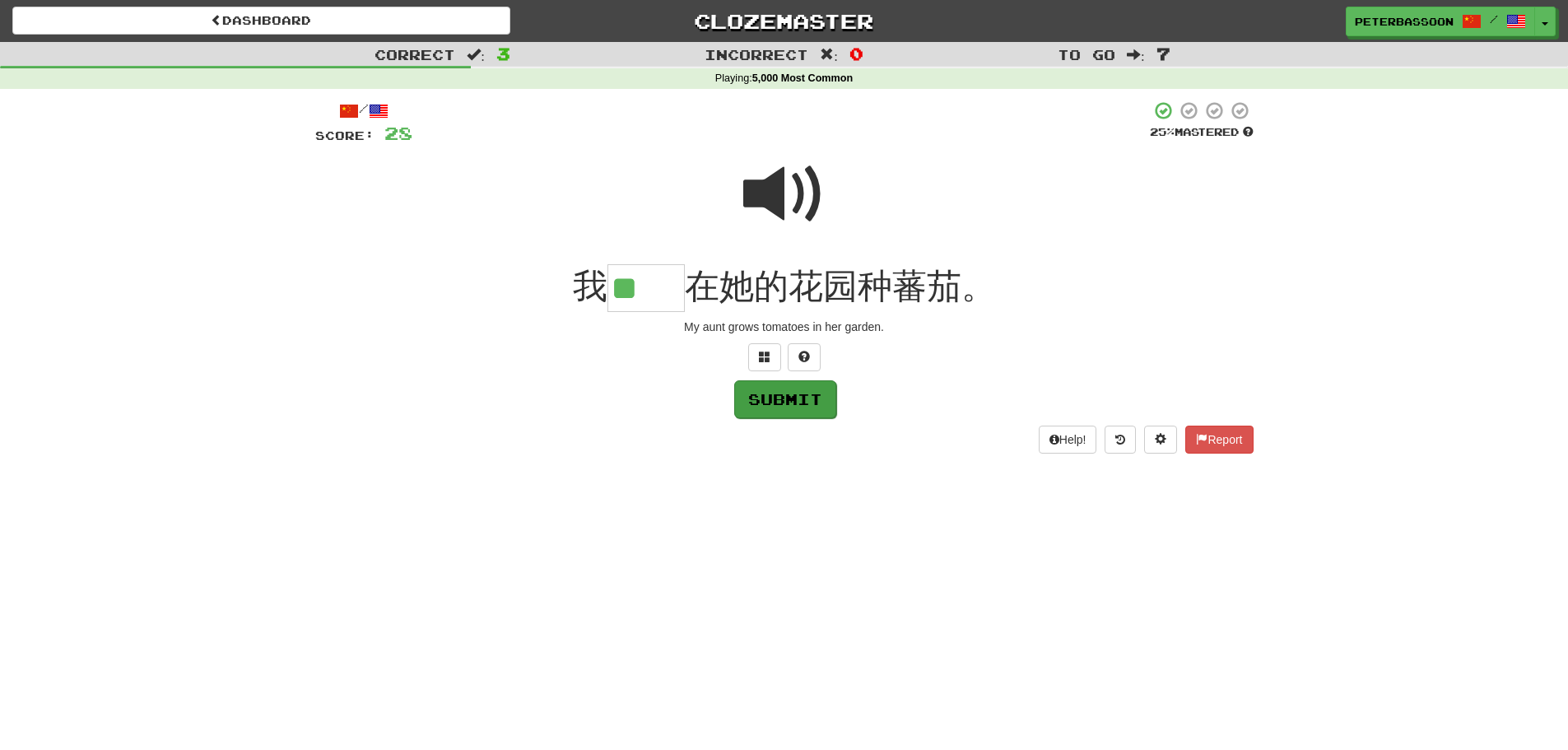
type input "**"
click at [778, 392] on button "Submit" at bounding box center [785, 399] width 102 height 38
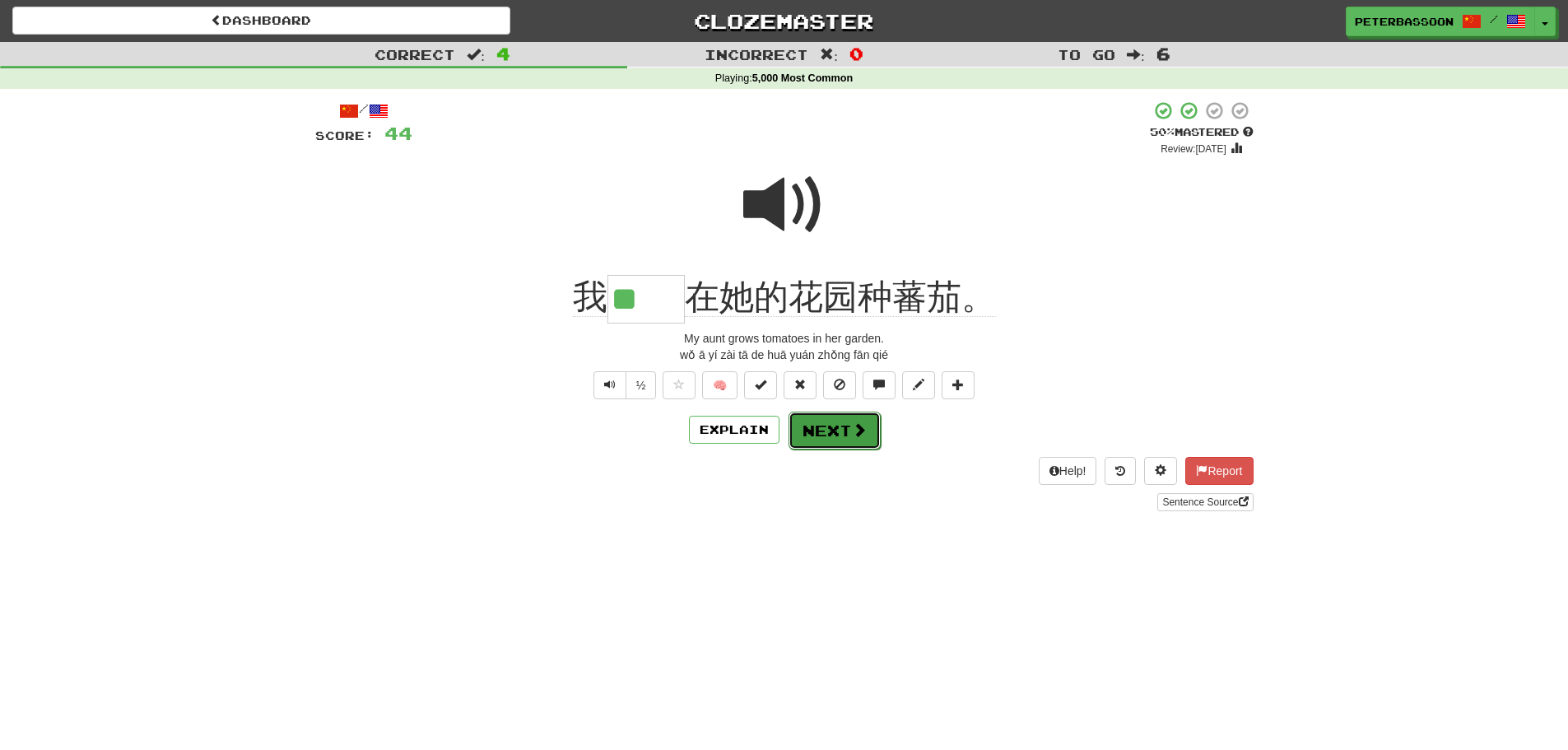
click at [817, 428] on button "Next" at bounding box center [834, 430] width 92 height 38
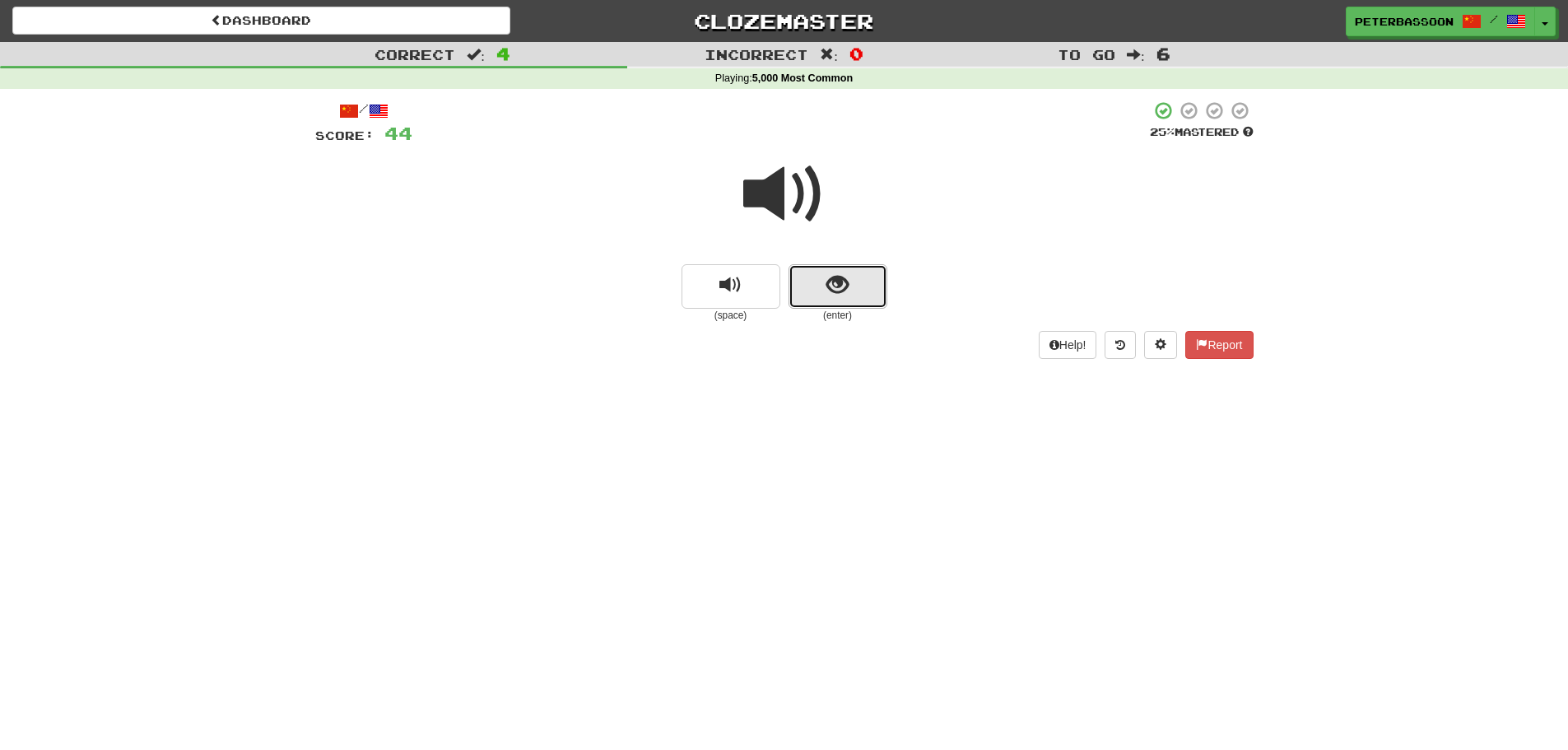
click at [825, 280] on button "show sentence" at bounding box center [838, 287] width 98 height 45
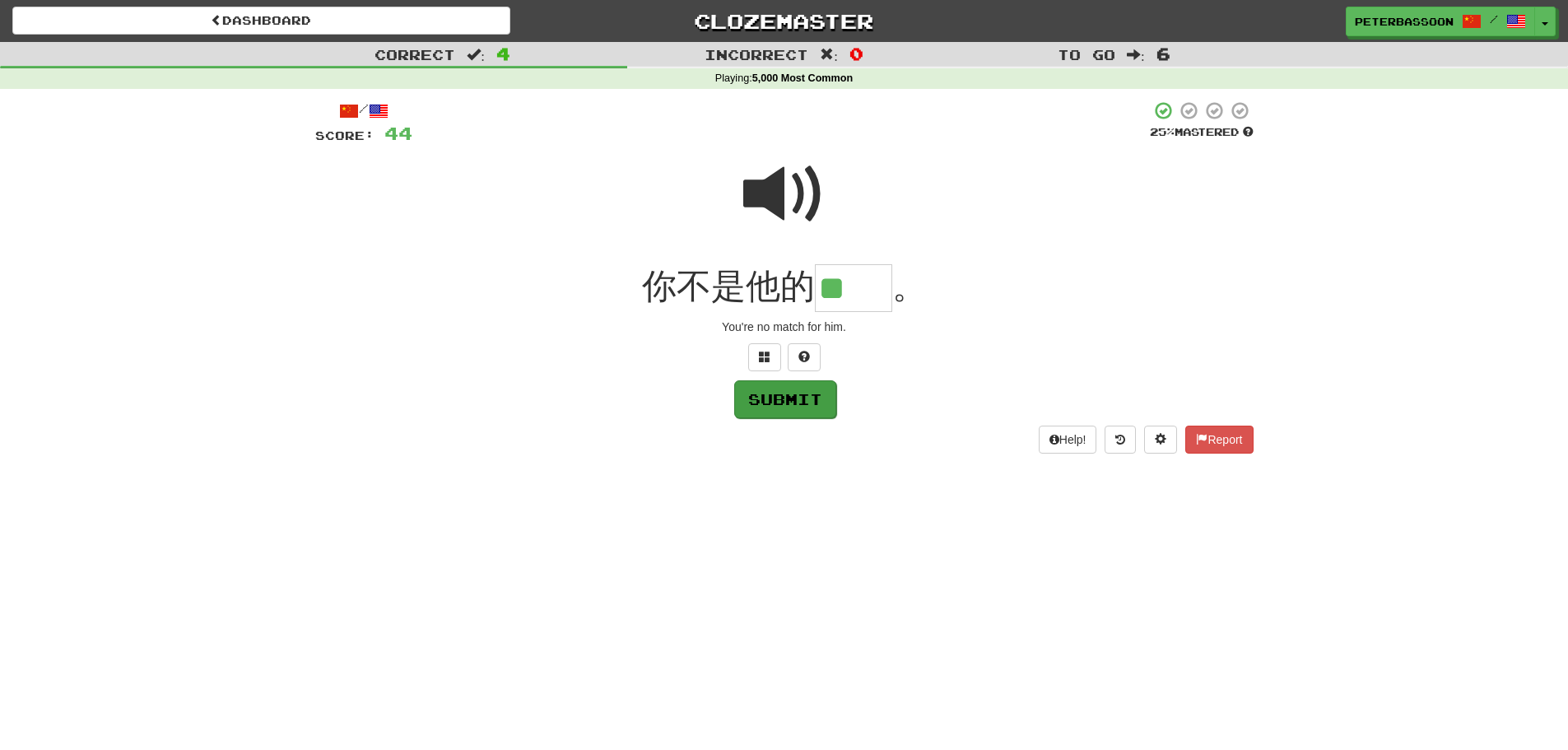
type input "**"
drag, startPoint x: 778, startPoint y: 405, endPoint x: 821, endPoint y: 405, distance: 43.0
click at [784, 405] on button "Submit" at bounding box center [785, 398] width 102 height 38
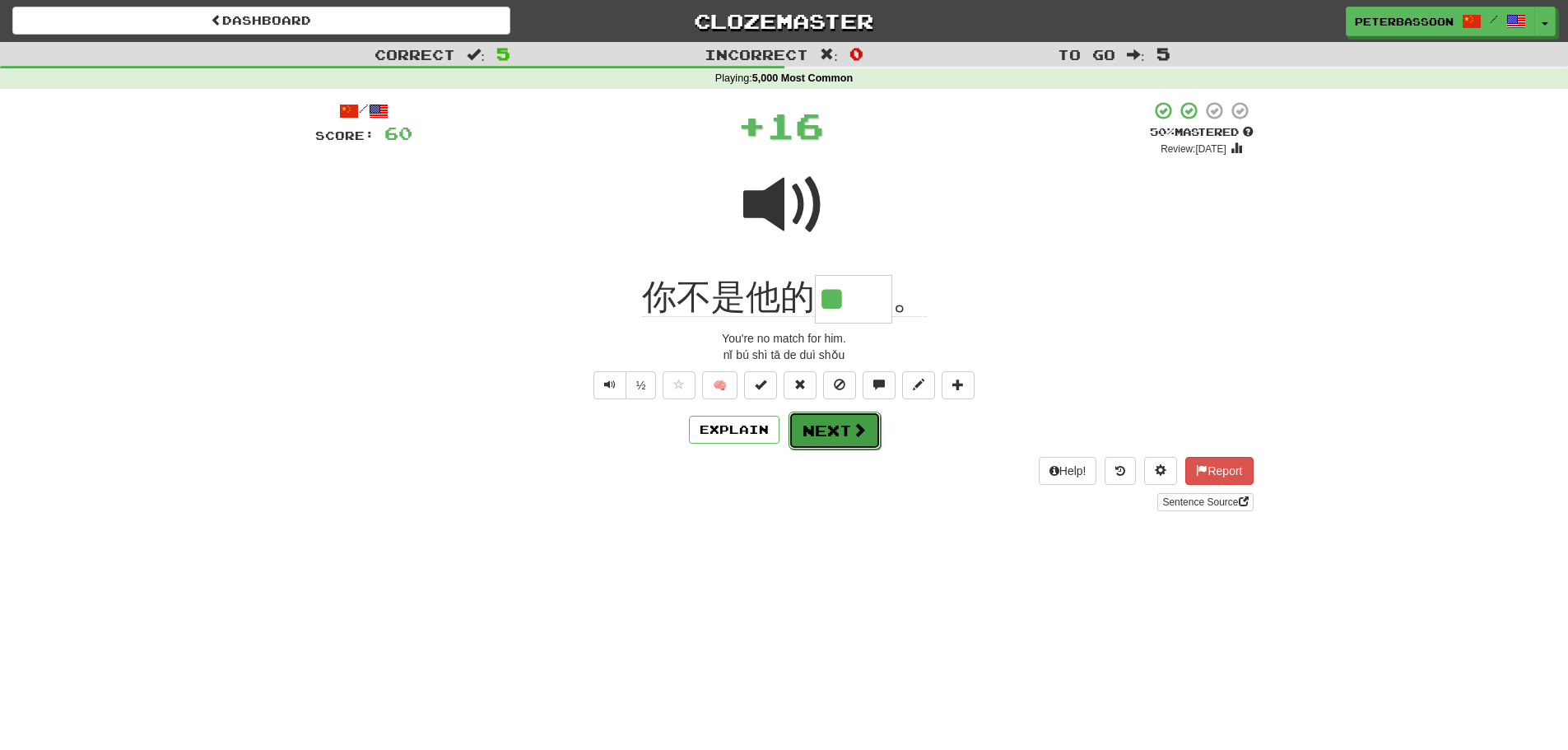
click at [846, 418] on button "Next" at bounding box center [834, 430] width 92 height 38
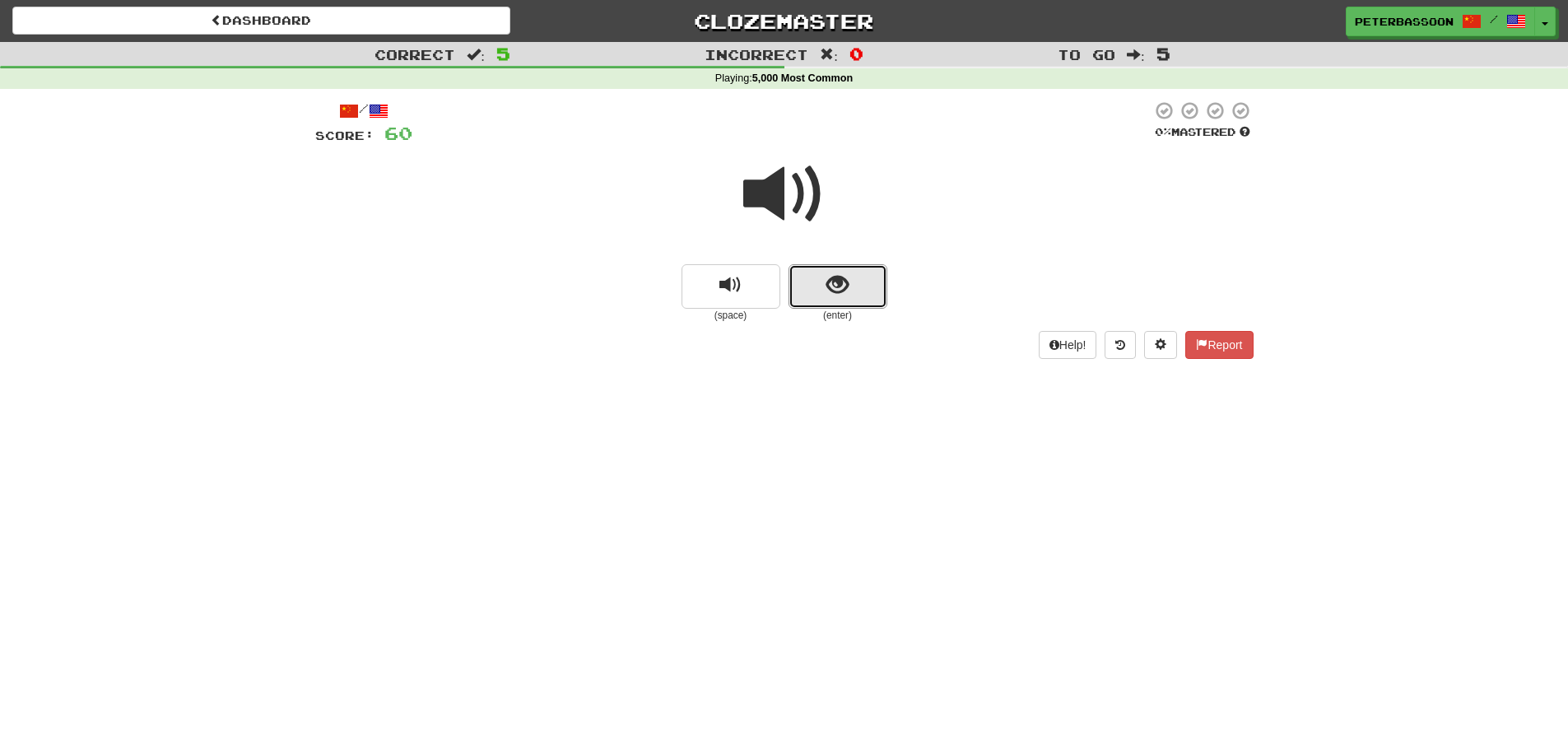
click at [836, 291] on span "show sentence" at bounding box center [837, 285] width 22 height 22
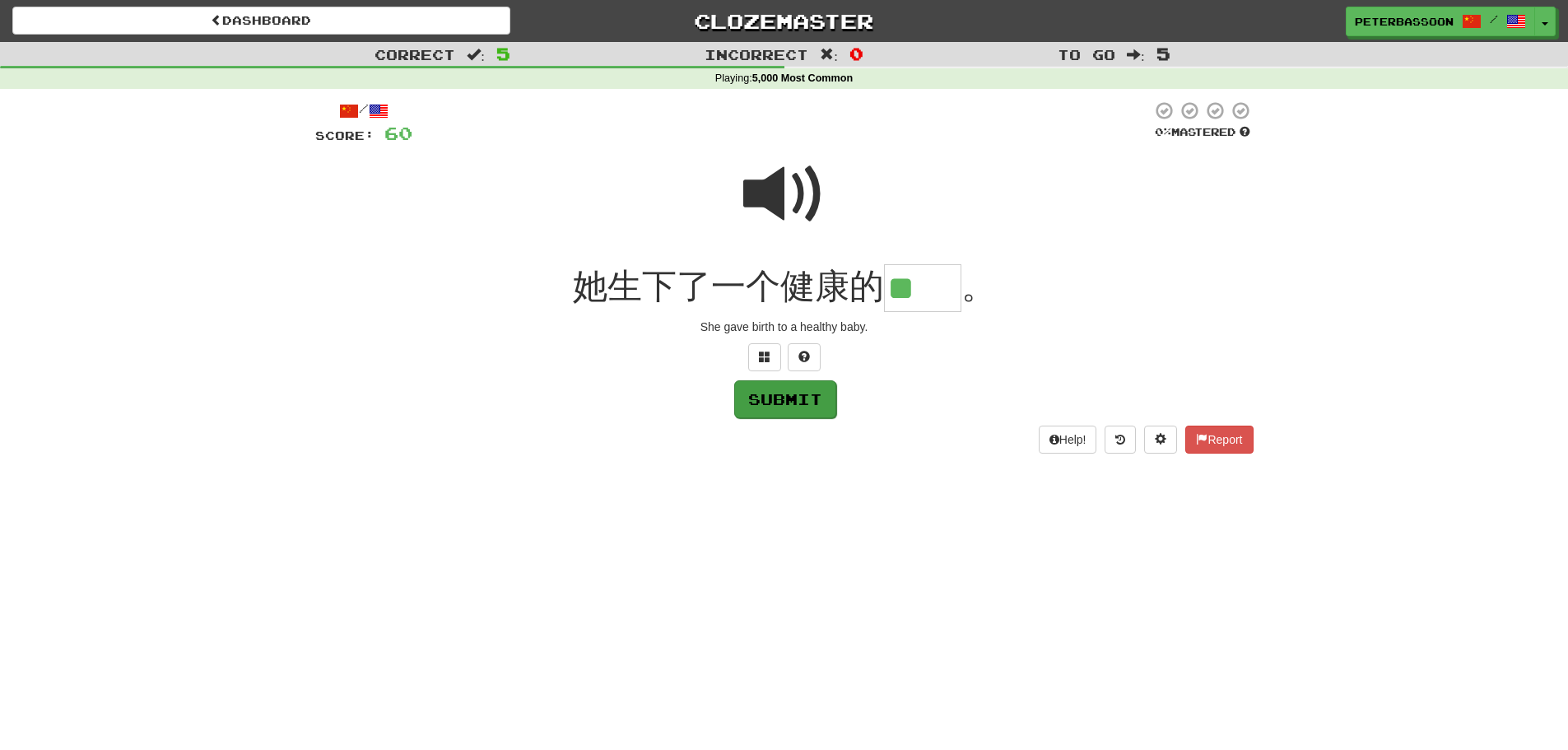
type input "**"
drag, startPoint x: 779, startPoint y: 400, endPoint x: 1100, endPoint y: 370, distance: 322.4
click at [797, 397] on button "Submit" at bounding box center [785, 398] width 102 height 38
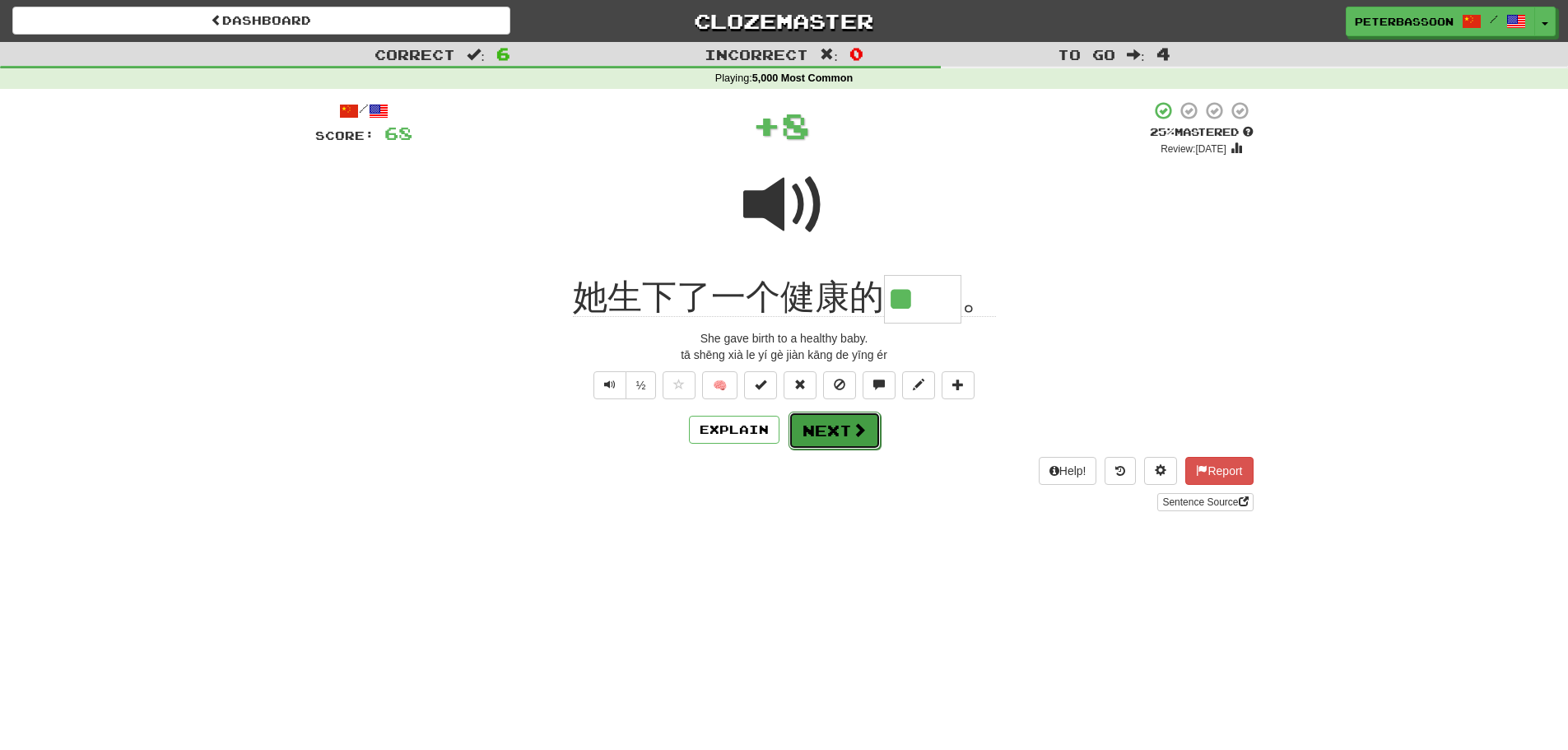
click at [821, 427] on button "Next" at bounding box center [834, 430] width 92 height 38
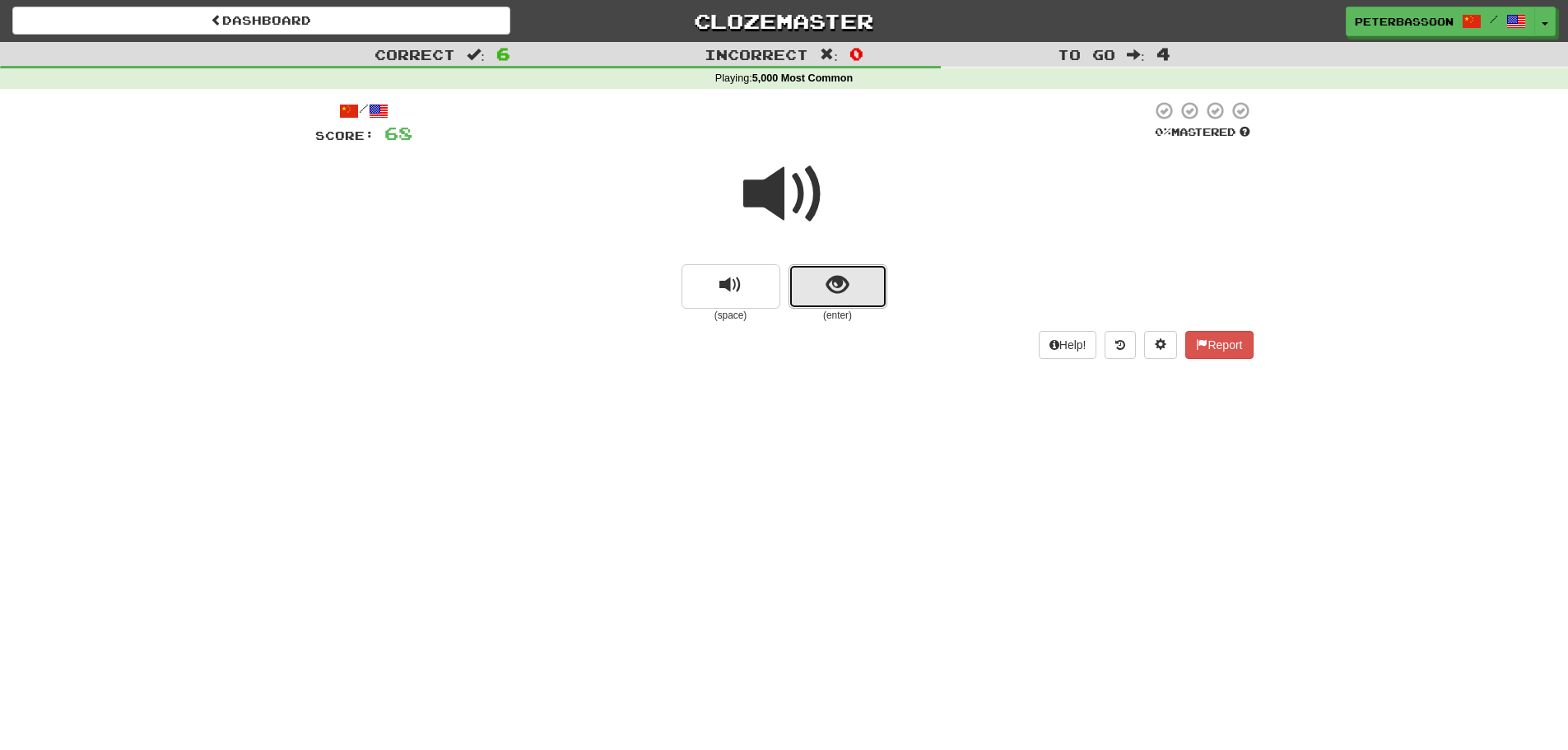
click at [825, 280] on button "show sentence" at bounding box center [838, 287] width 98 height 45
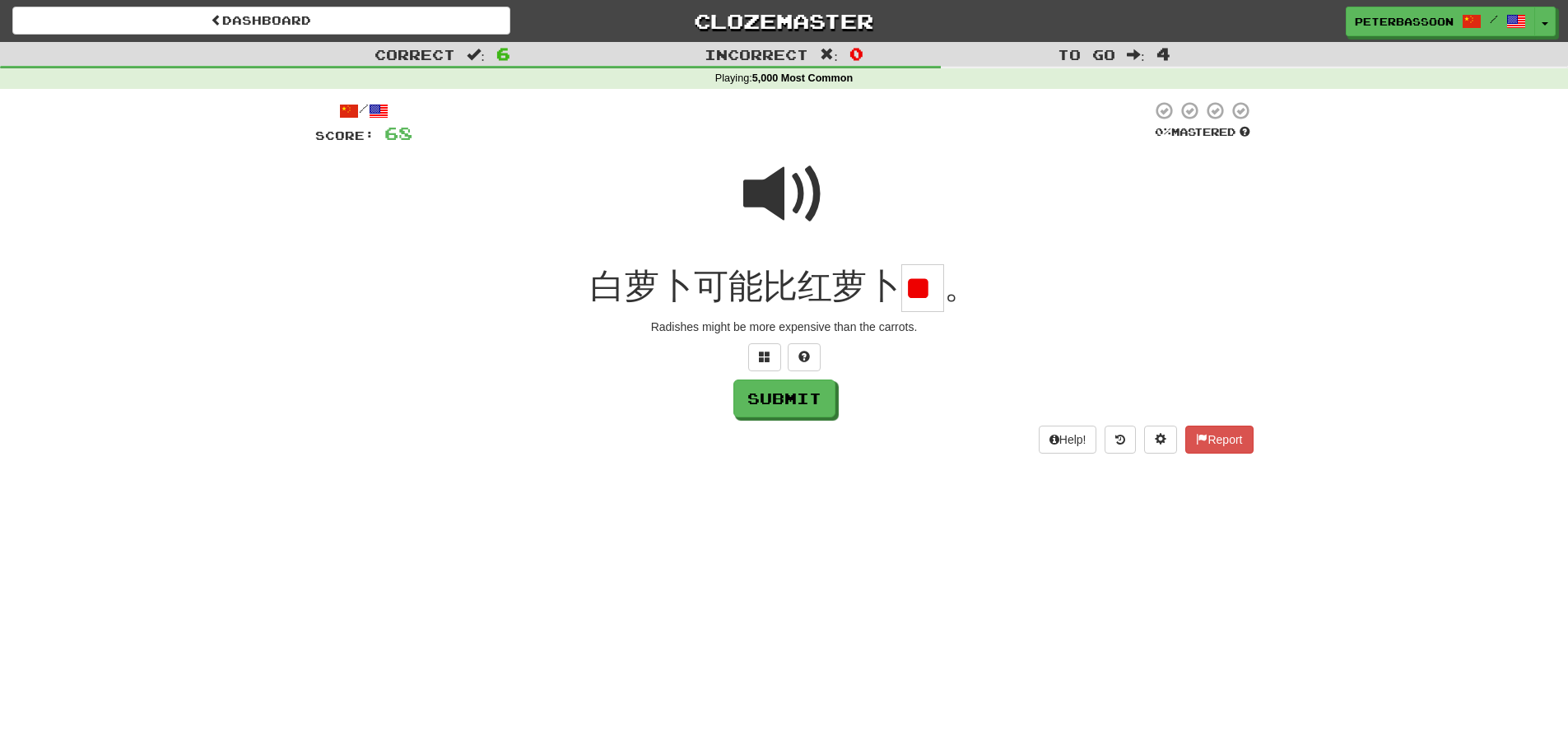
scroll to position [0, 3]
type input "*"
drag, startPoint x: 786, startPoint y: 395, endPoint x: 795, endPoint y: 396, distance: 9.1
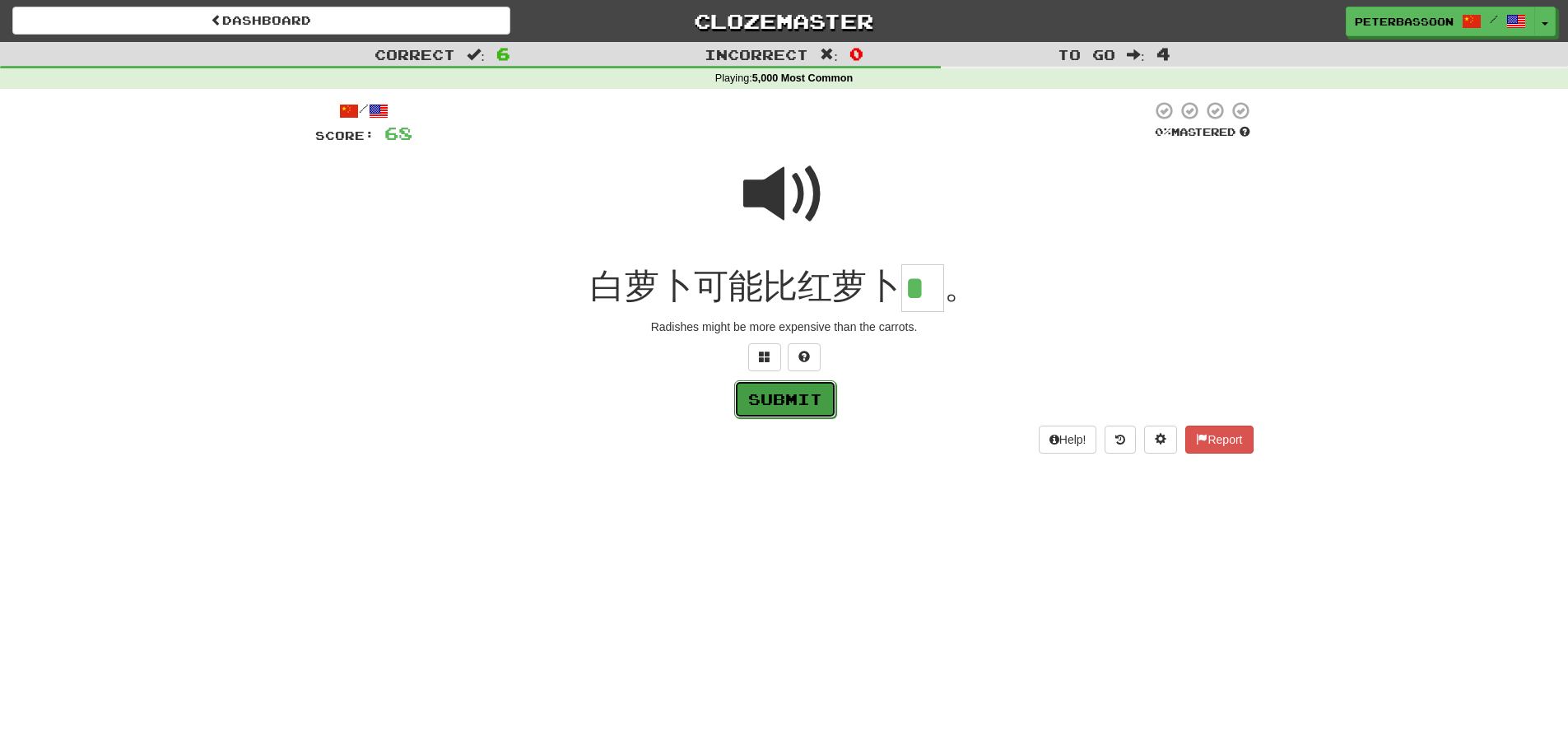
click at [795, 396] on button "Submit" at bounding box center [785, 399] width 102 height 38
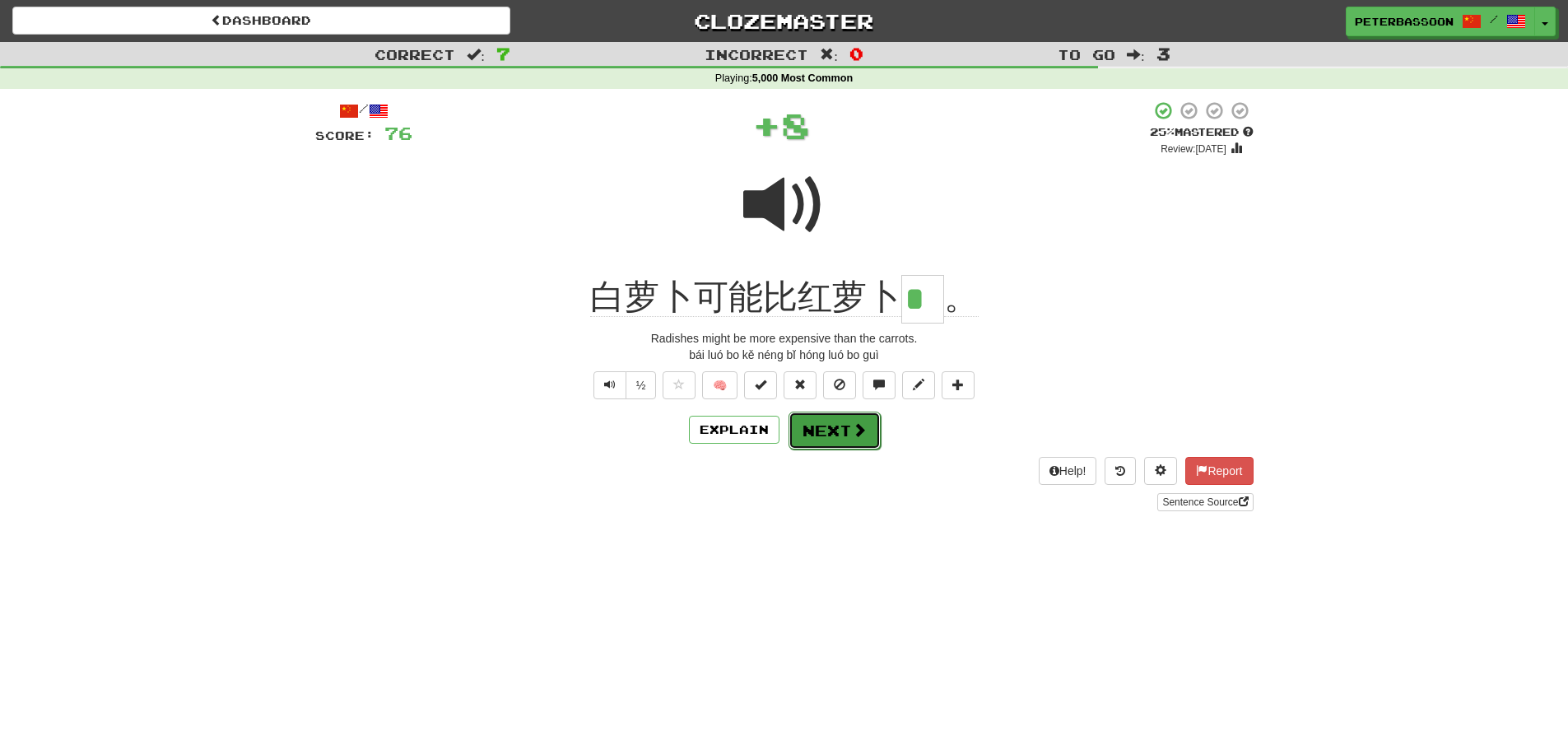
click at [847, 424] on button "Next" at bounding box center [834, 430] width 92 height 38
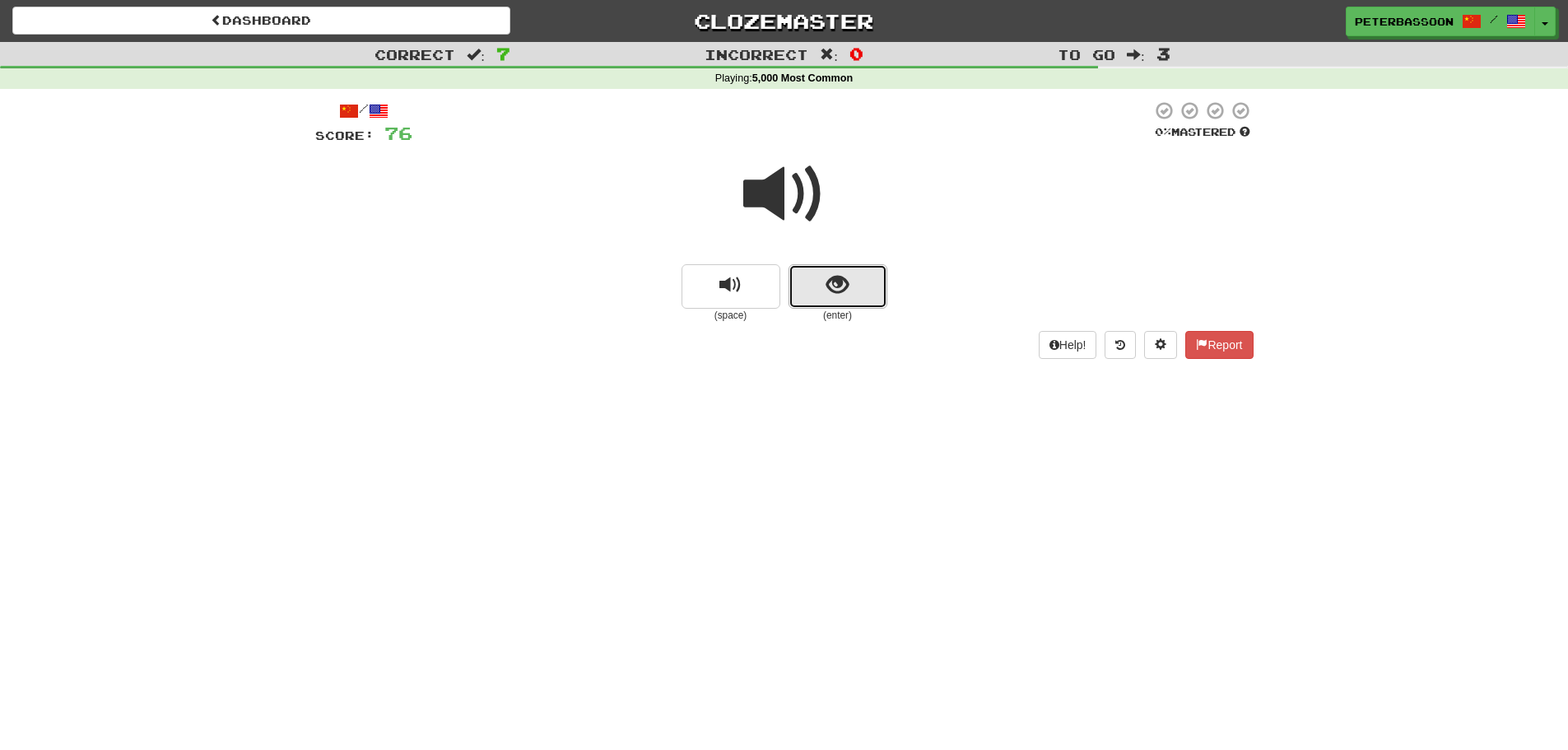
click at [851, 280] on button "show sentence" at bounding box center [838, 287] width 98 height 45
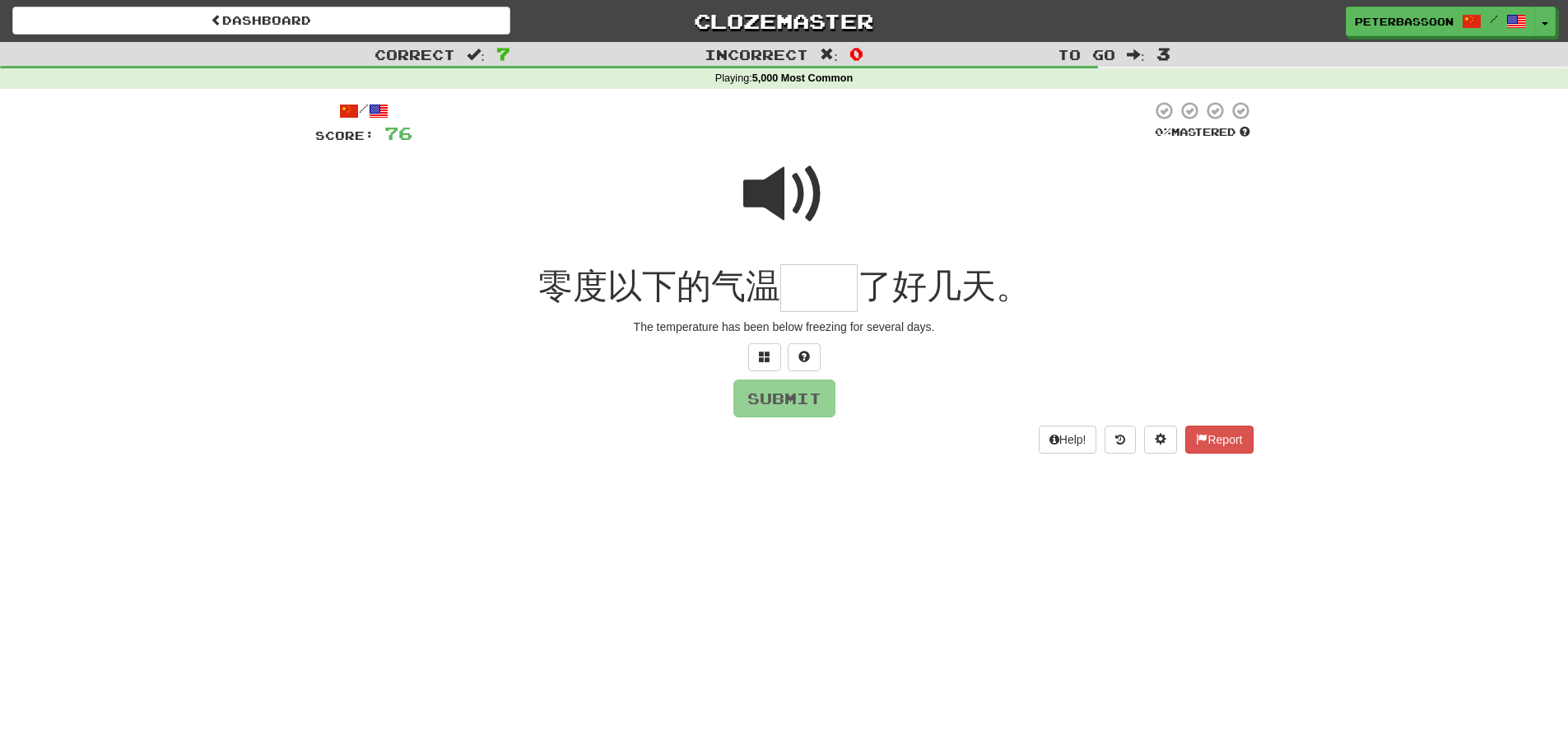
drag, startPoint x: 788, startPoint y: 193, endPoint x: 664, endPoint y: 290, distance: 157.4
click at [778, 203] on span at bounding box center [785, 194] width 83 height 83
click at [753, 353] on button at bounding box center [764, 358] width 33 height 28
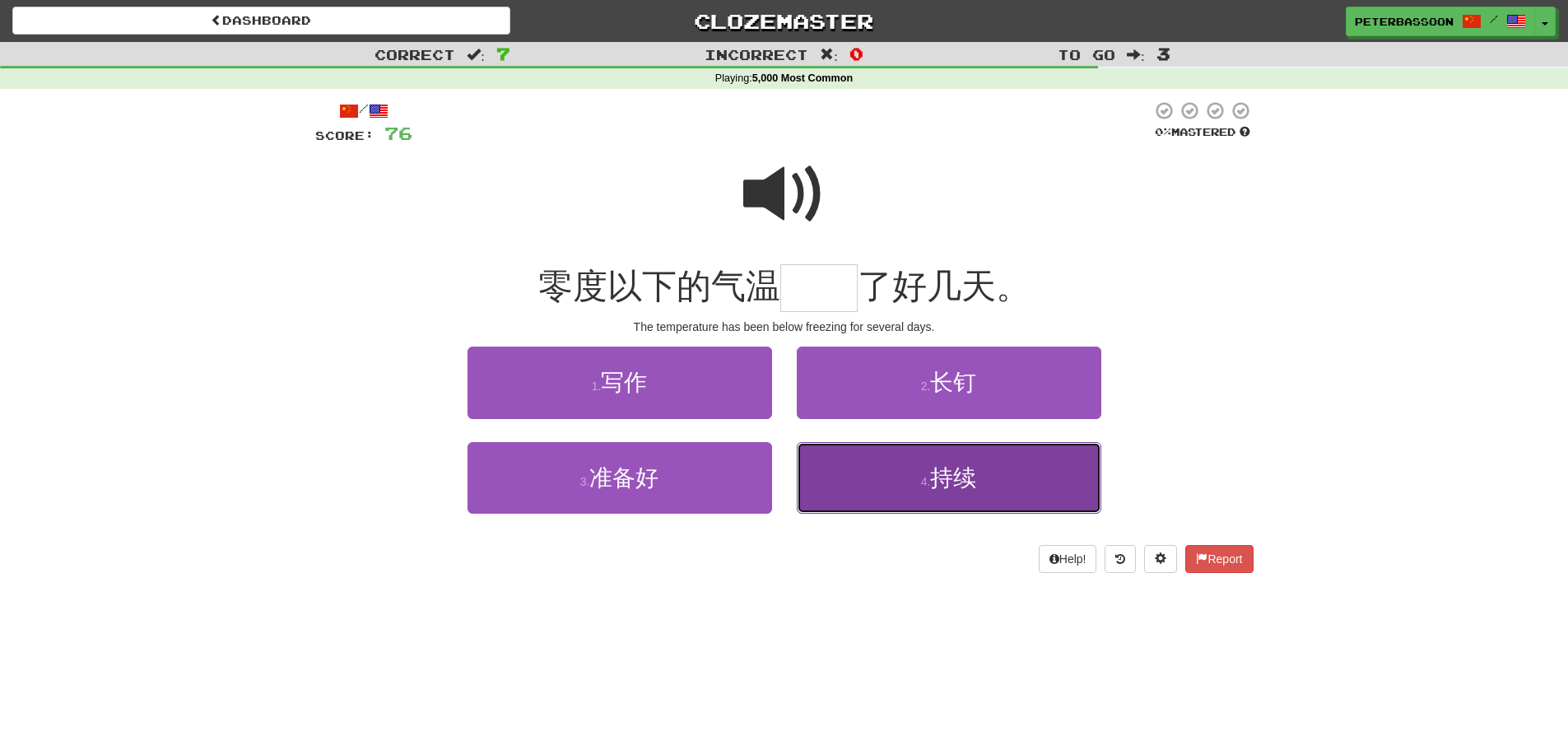
click at [958, 474] on span "持续" at bounding box center [953, 477] width 46 height 25
type input "**"
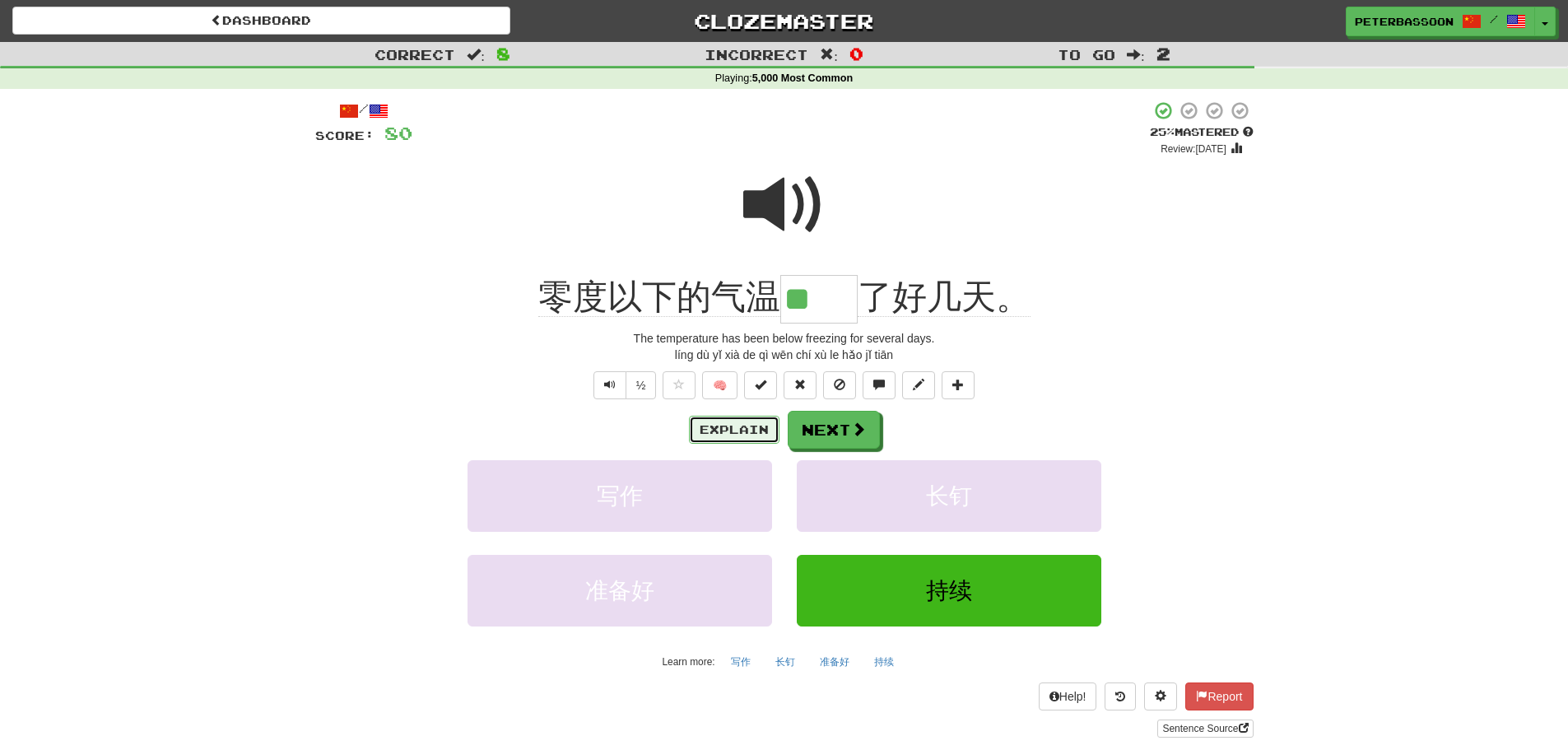
click at [727, 423] on button "Explain" at bounding box center [734, 430] width 91 height 28
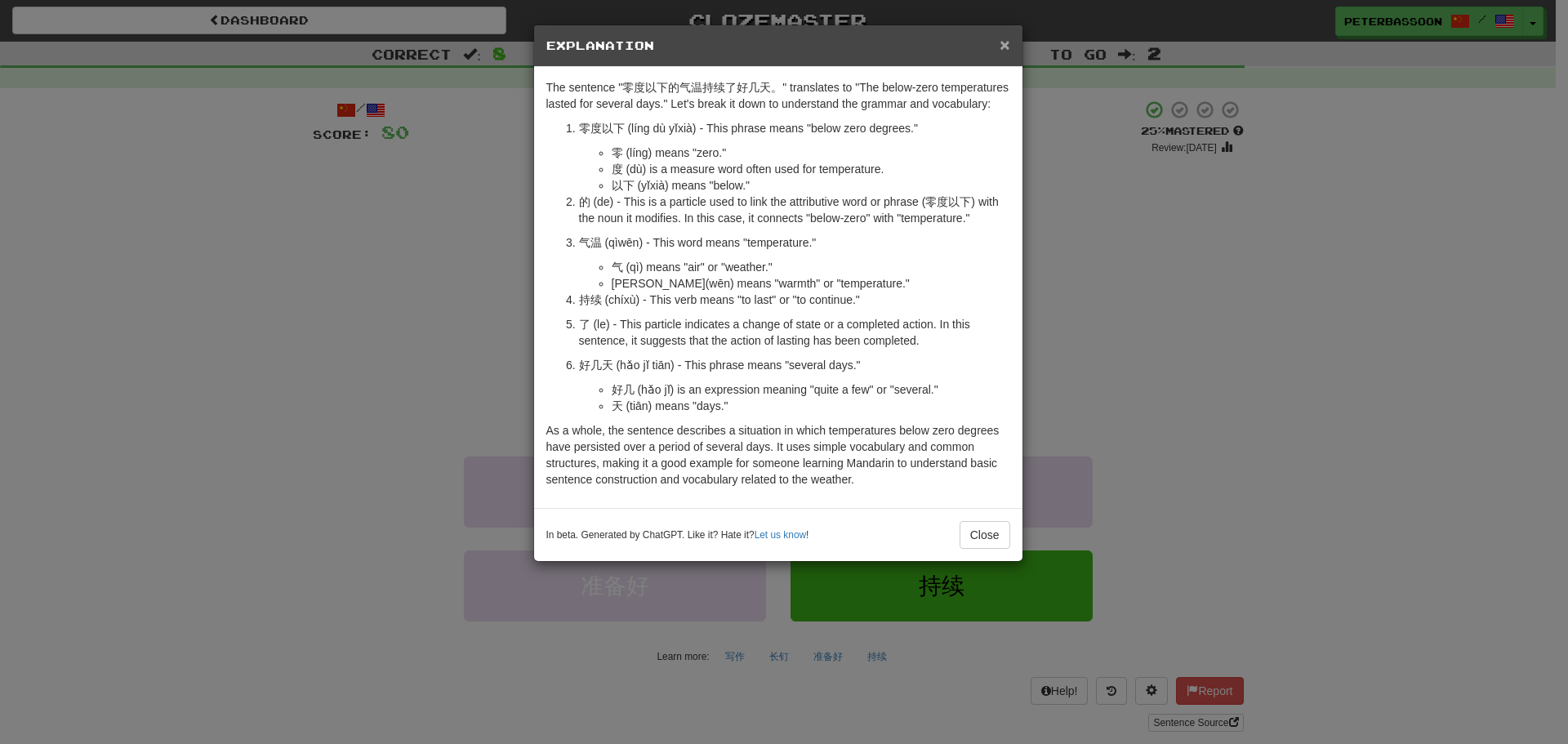
click at [1007, 42] on span "×" at bounding box center [1004, 44] width 10 height 19
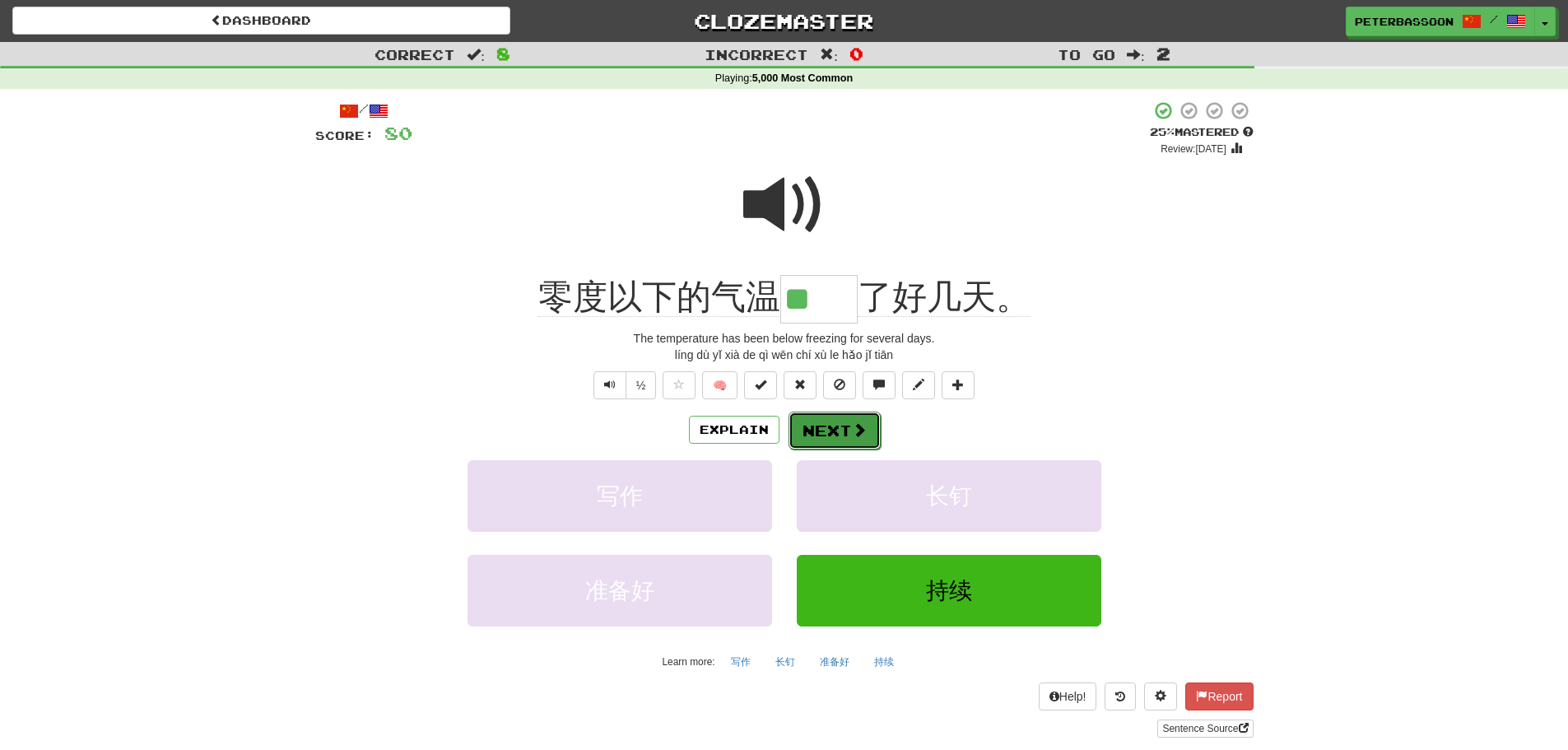
click at [852, 423] on span at bounding box center [859, 429] width 15 height 15
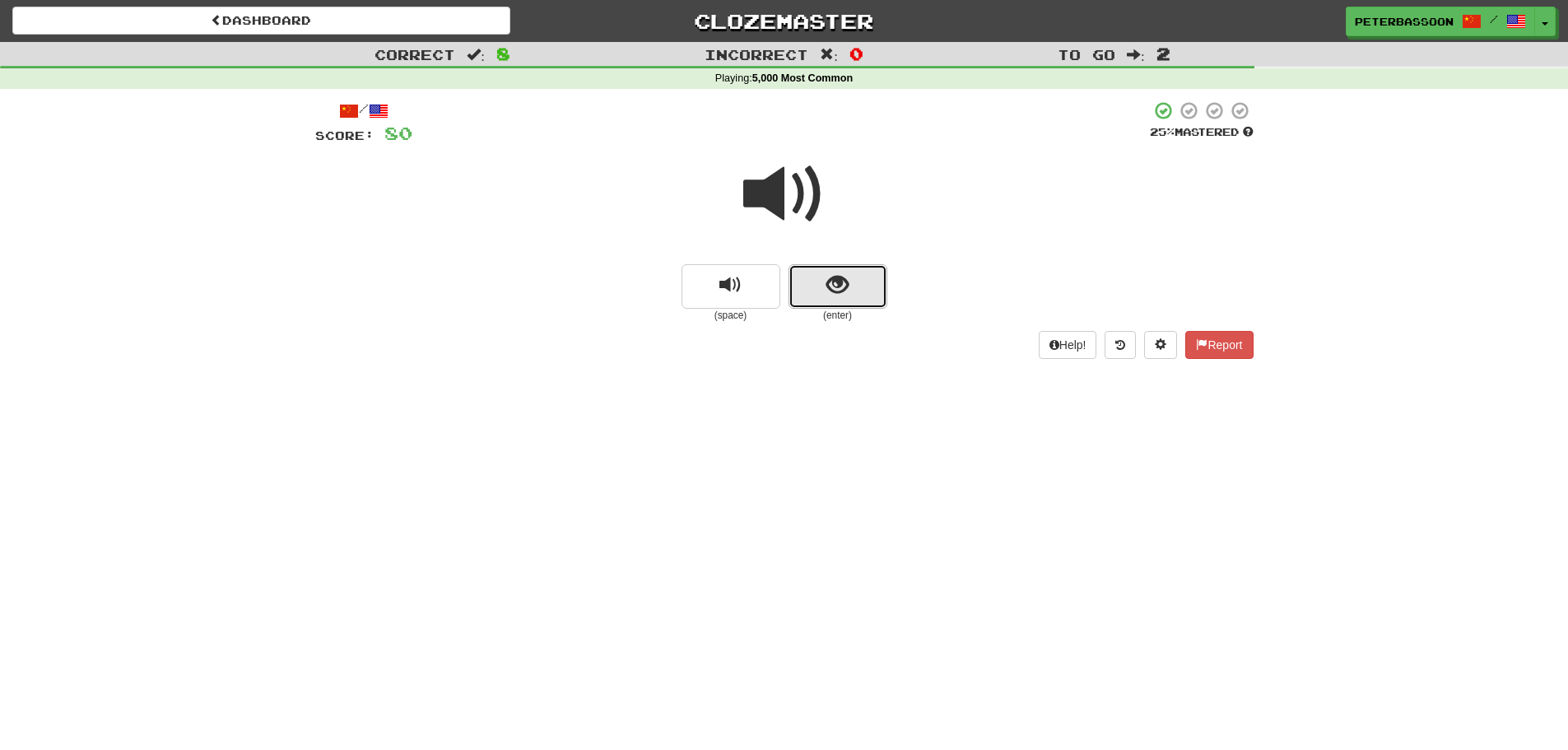
click at [869, 283] on button "show sentence" at bounding box center [838, 287] width 98 height 45
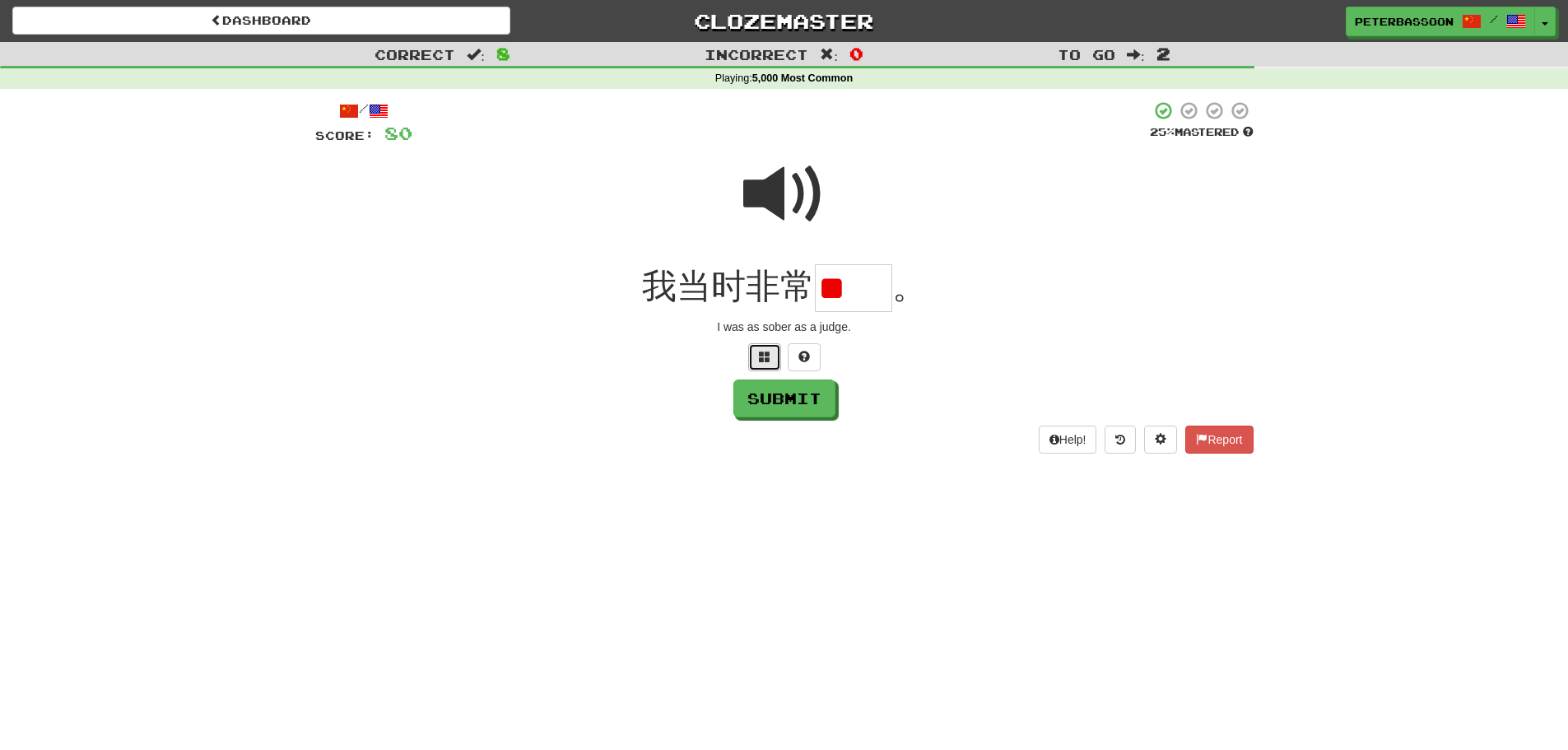
click at [759, 351] on span at bounding box center [765, 356] width 11 height 11
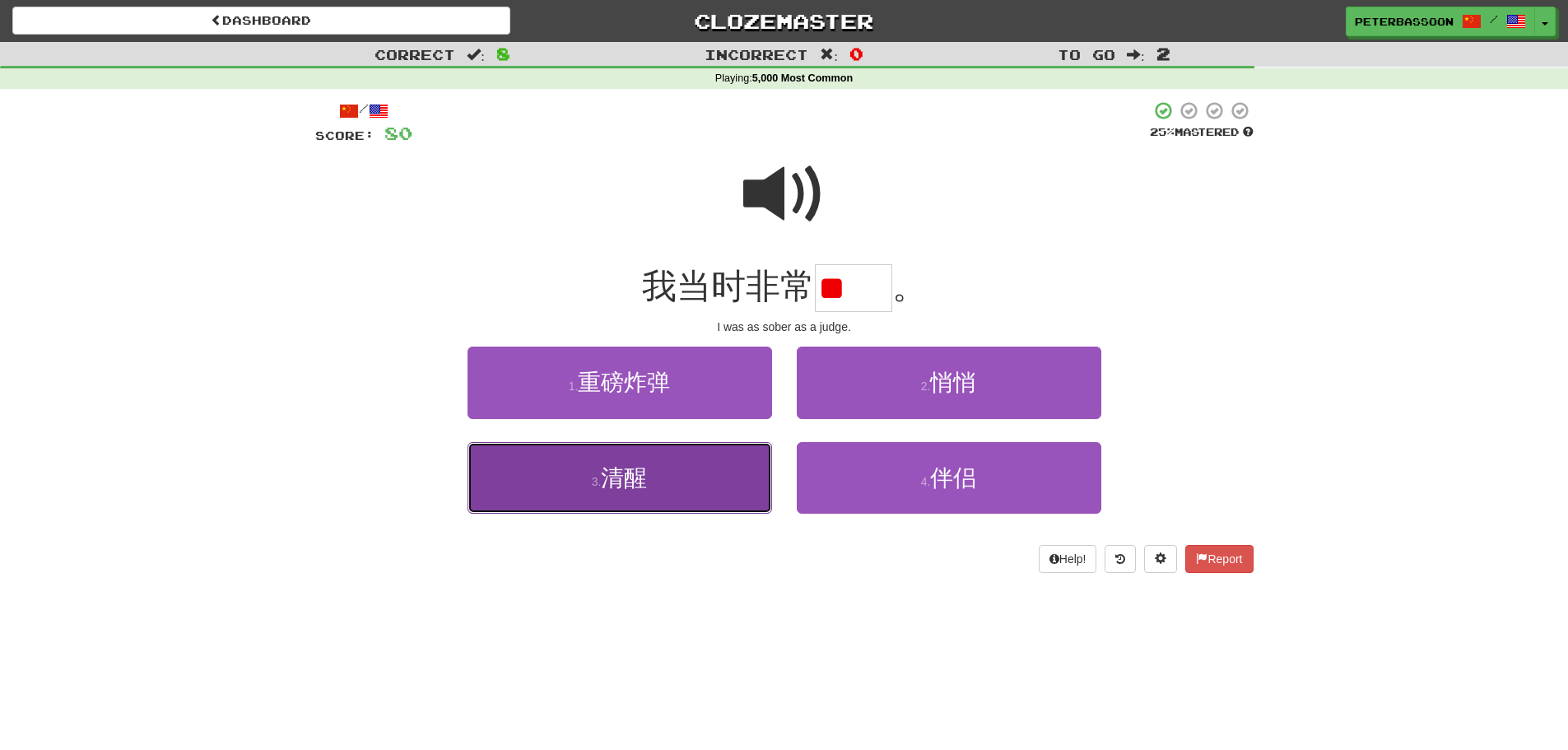
click at [666, 475] on button "3 . 清醒" at bounding box center [620, 477] width 305 height 71
type input "**"
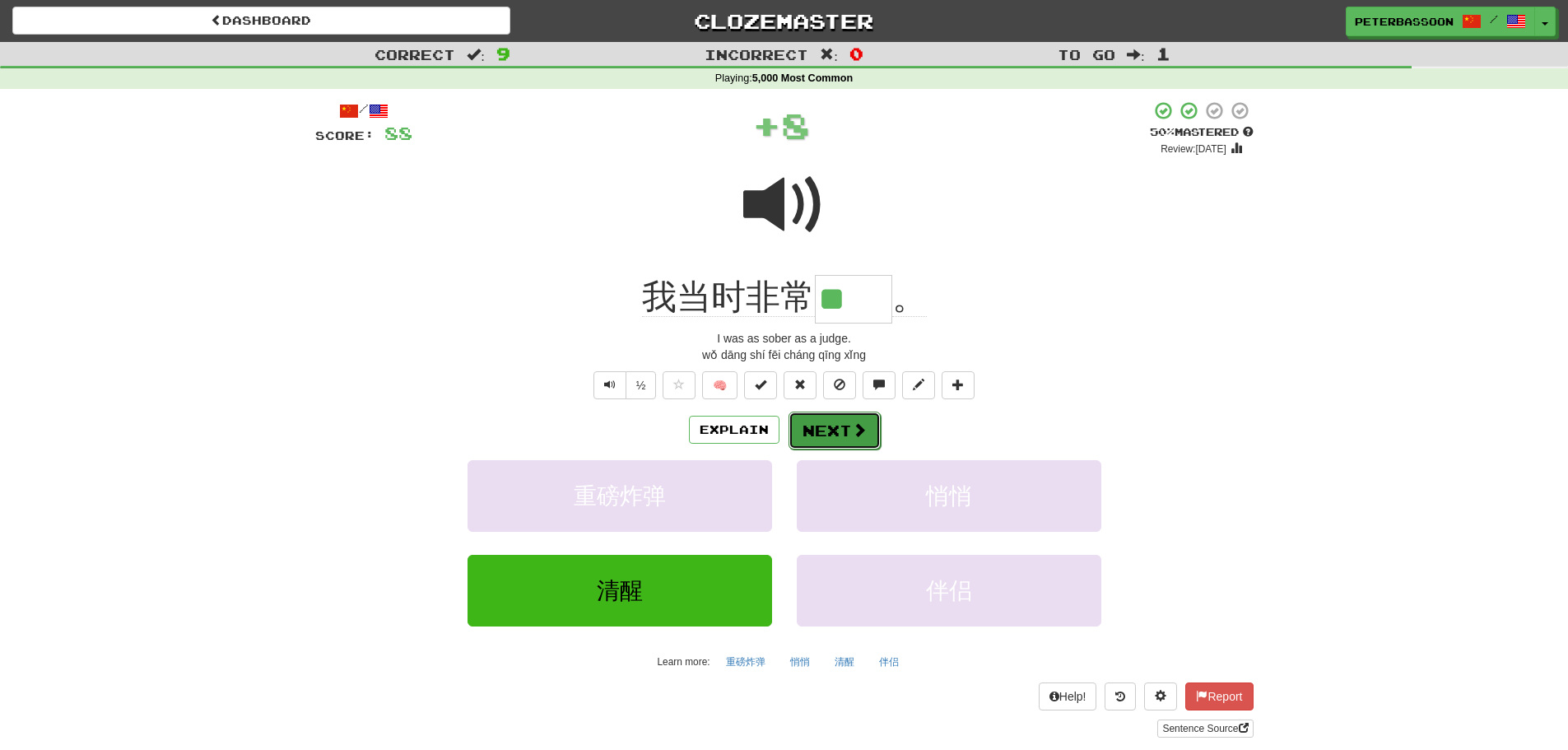
click at [852, 430] on span at bounding box center [859, 429] width 15 height 15
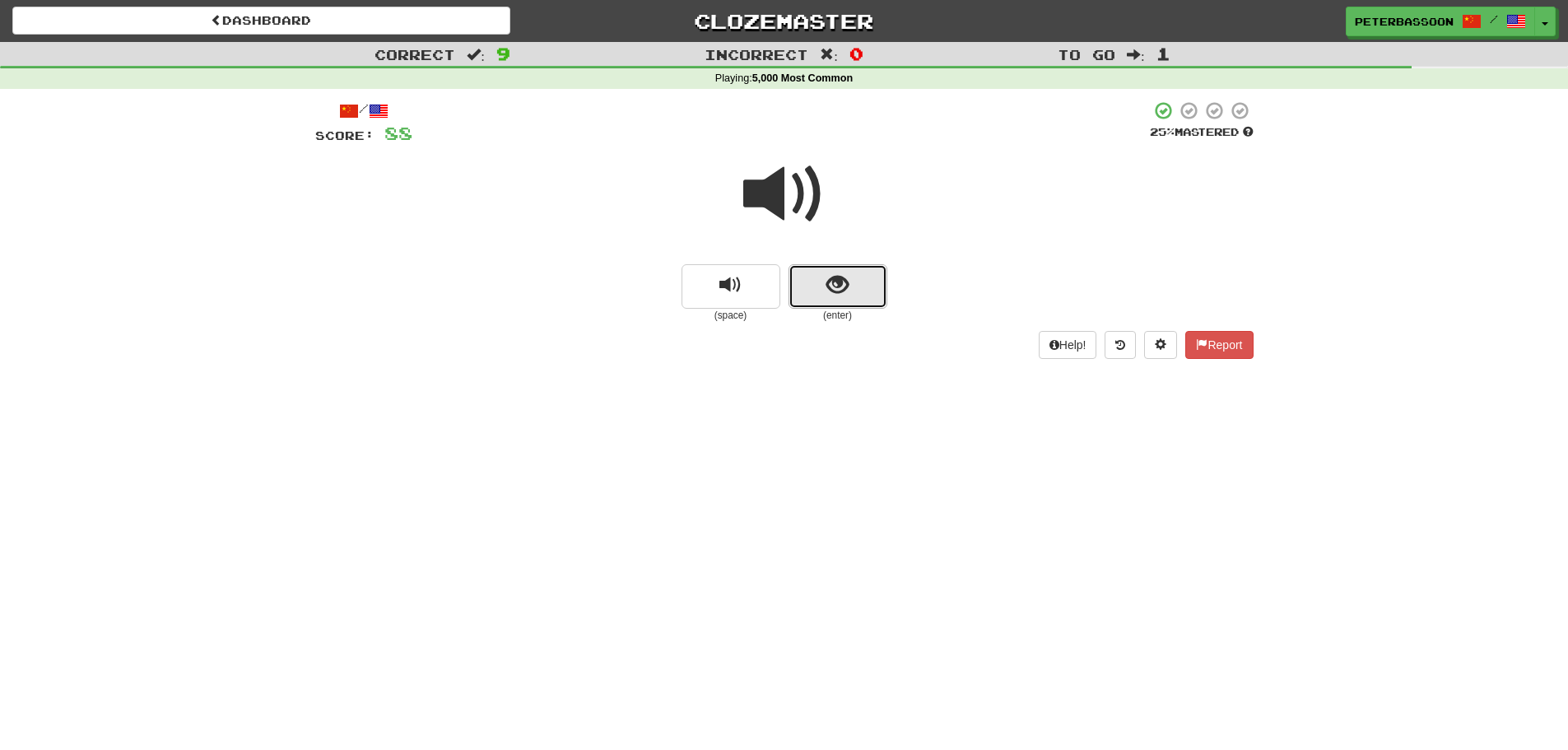
click at [828, 288] on span "show sentence" at bounding box center [837, 285] width 22 height 22
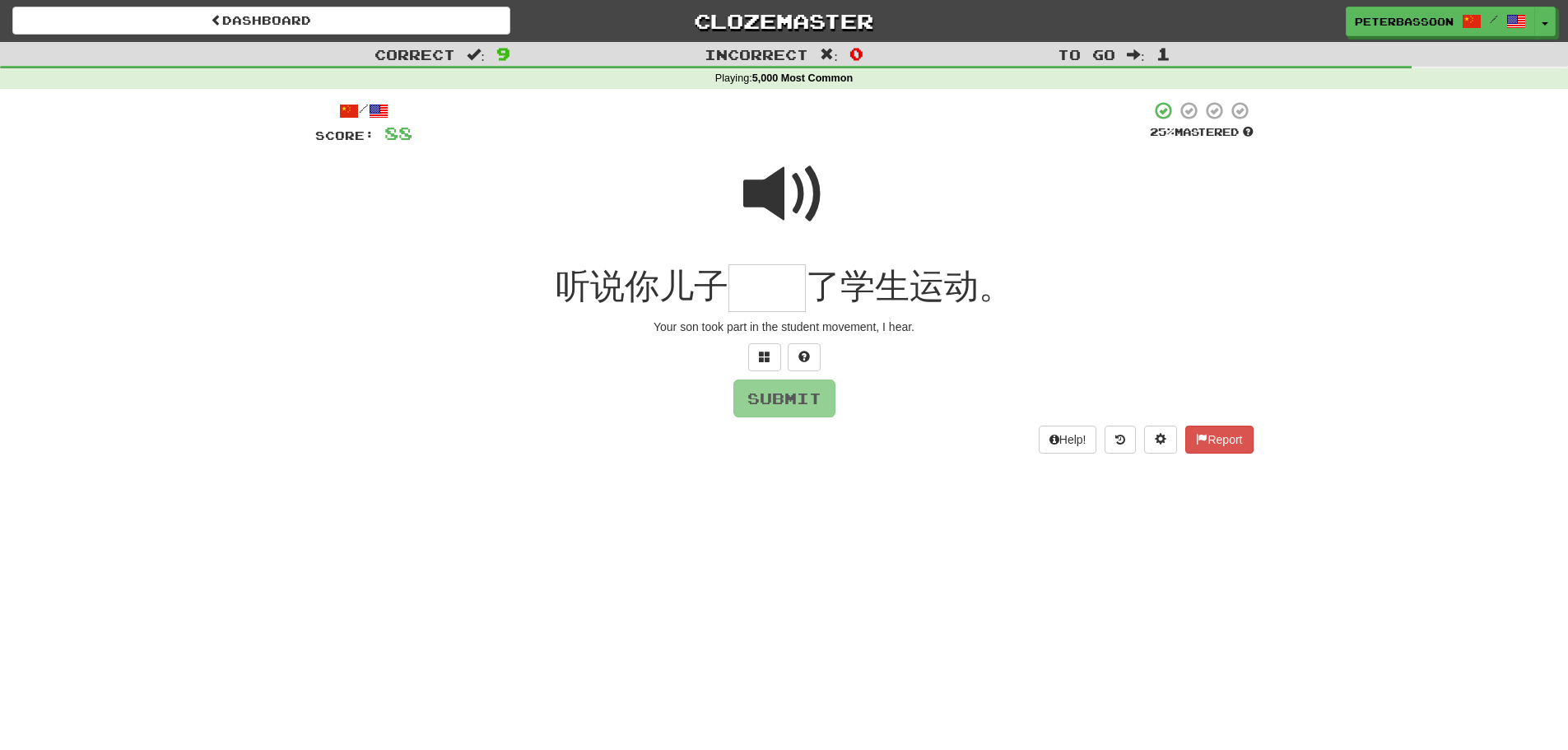
click at [795, 187] on span at bounding box center [785, 194] width 83 height 83
click at [764, 300] on input "text" at bounding box center [767, 288] width 77 height 48
type input "**"
click at [791, 400] on button "Submit" at bounding box center [785, 399] width 102 height 38
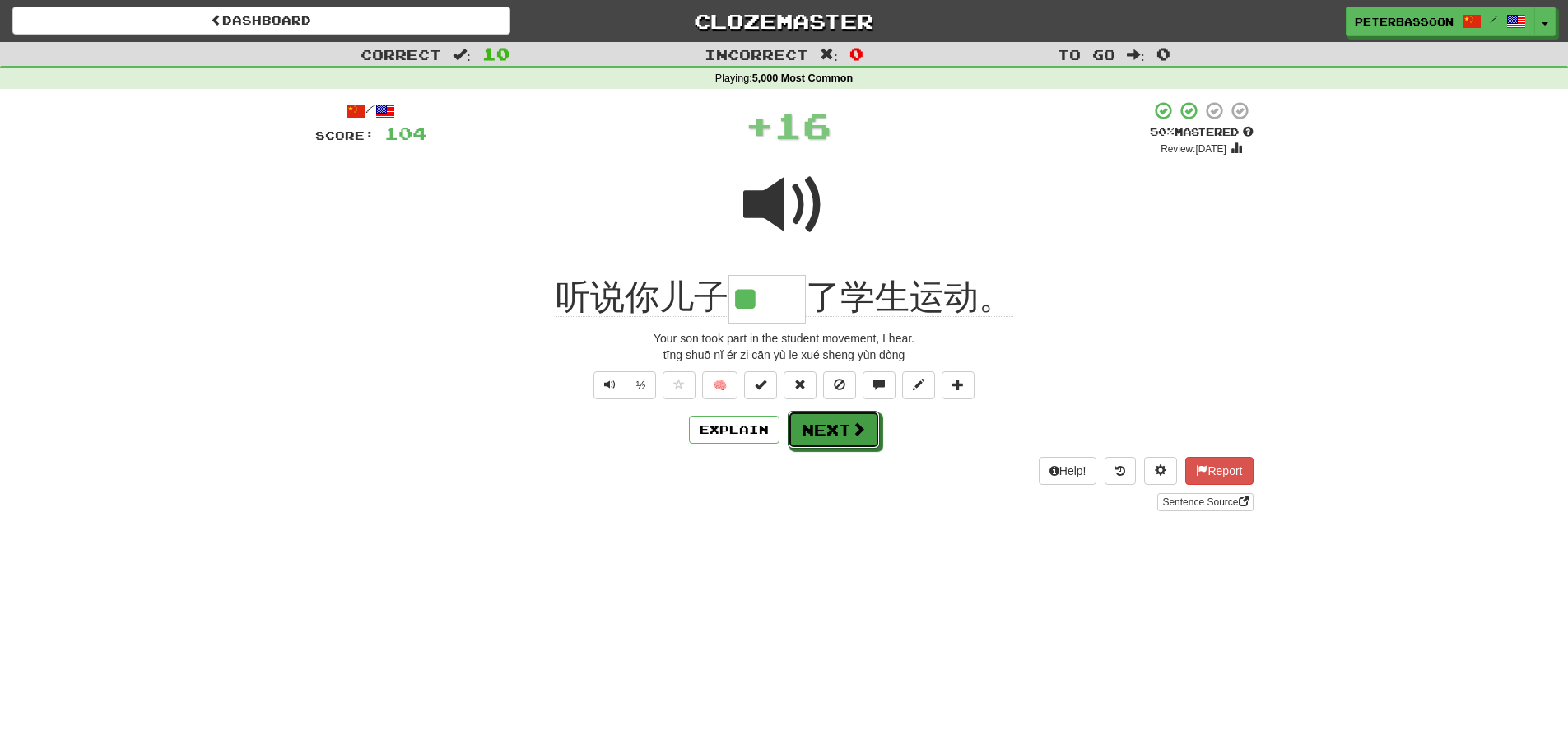
click at [857, 427] on span at bounding box center [858, 429] width 15 height 15
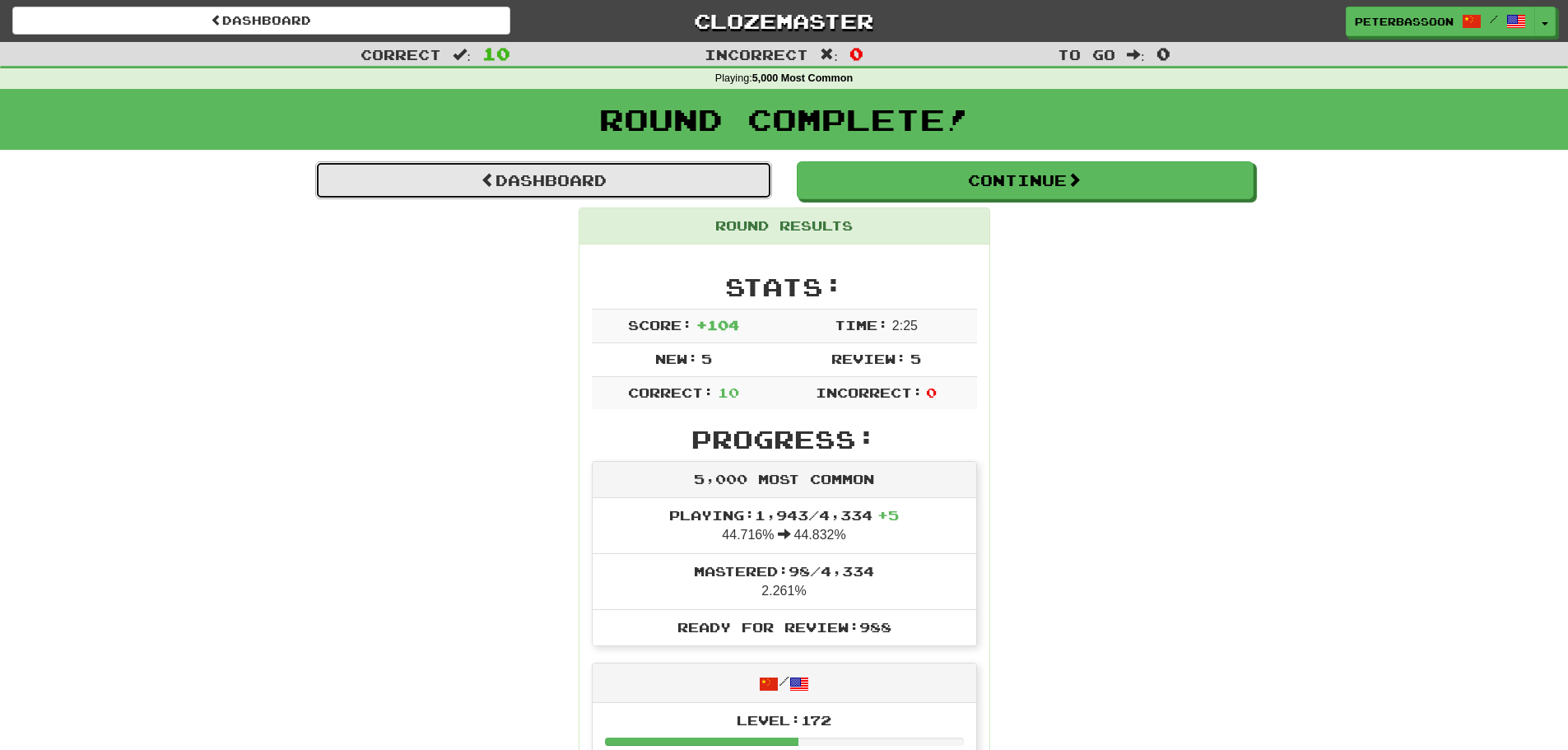
click at [515, 178] on link "Dashboard" at bounding box center [544, 180] width 457 height 38
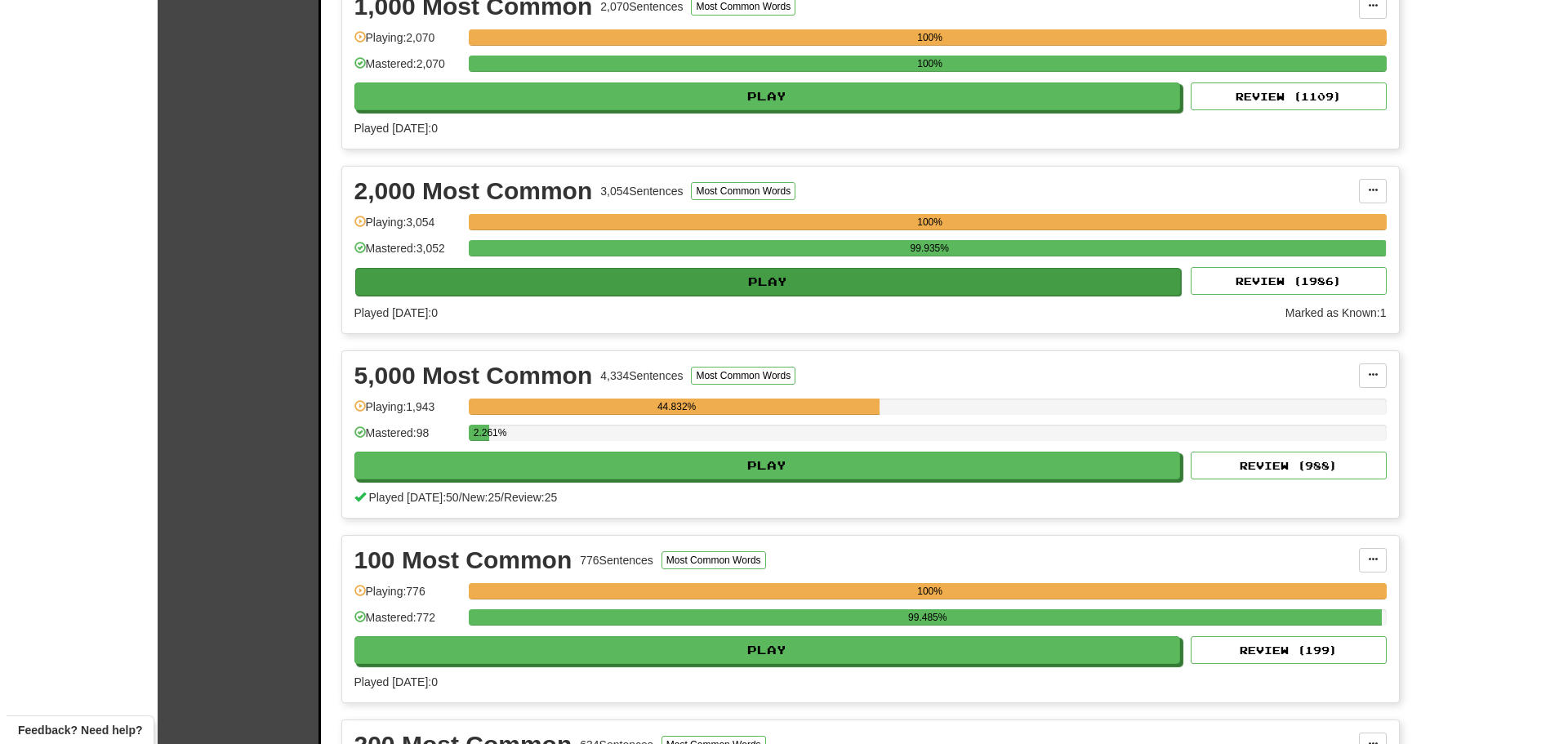
scroll to position [490, 0]
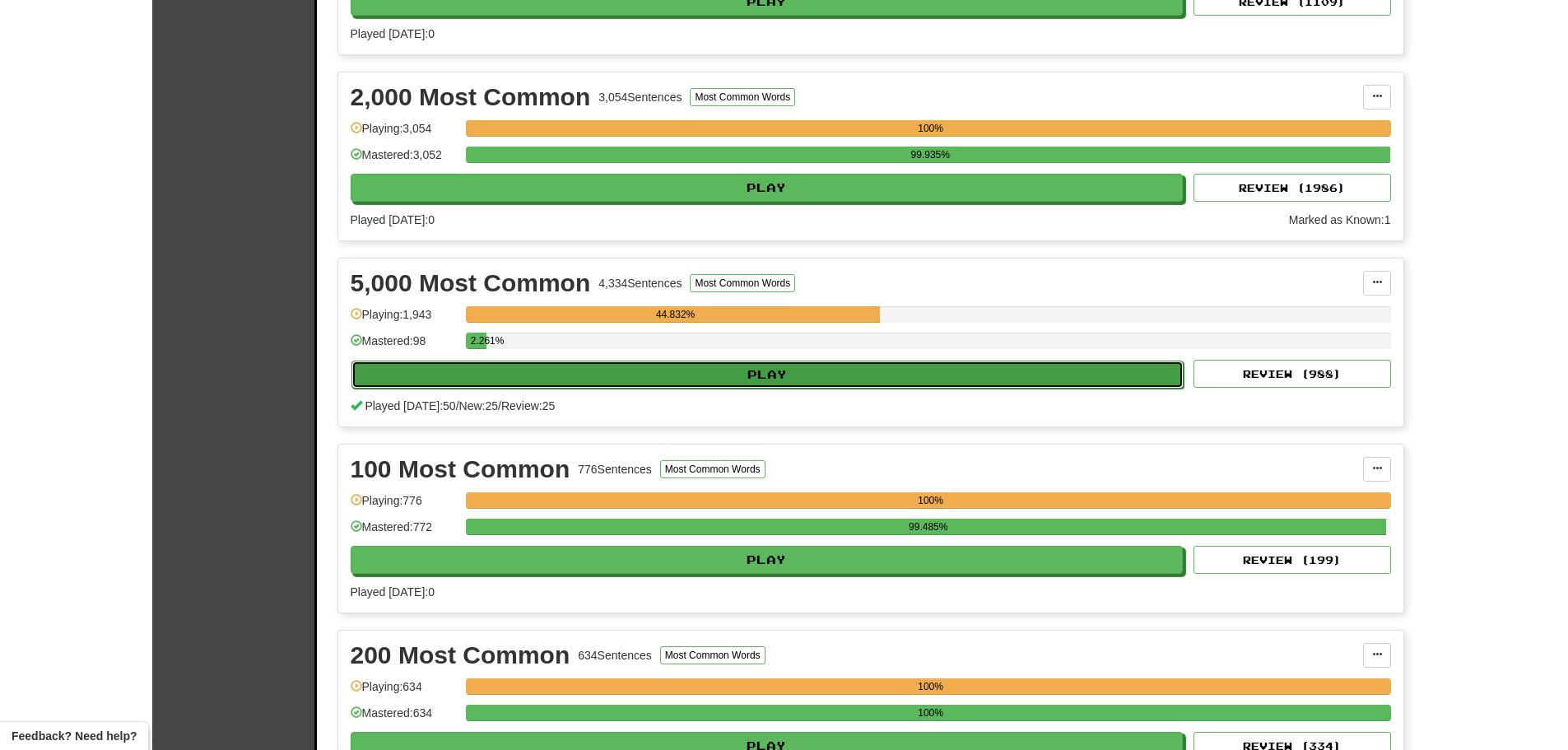
click at [742, 370] on button "Play" at bounding box center [768, 375] width 833 height 28
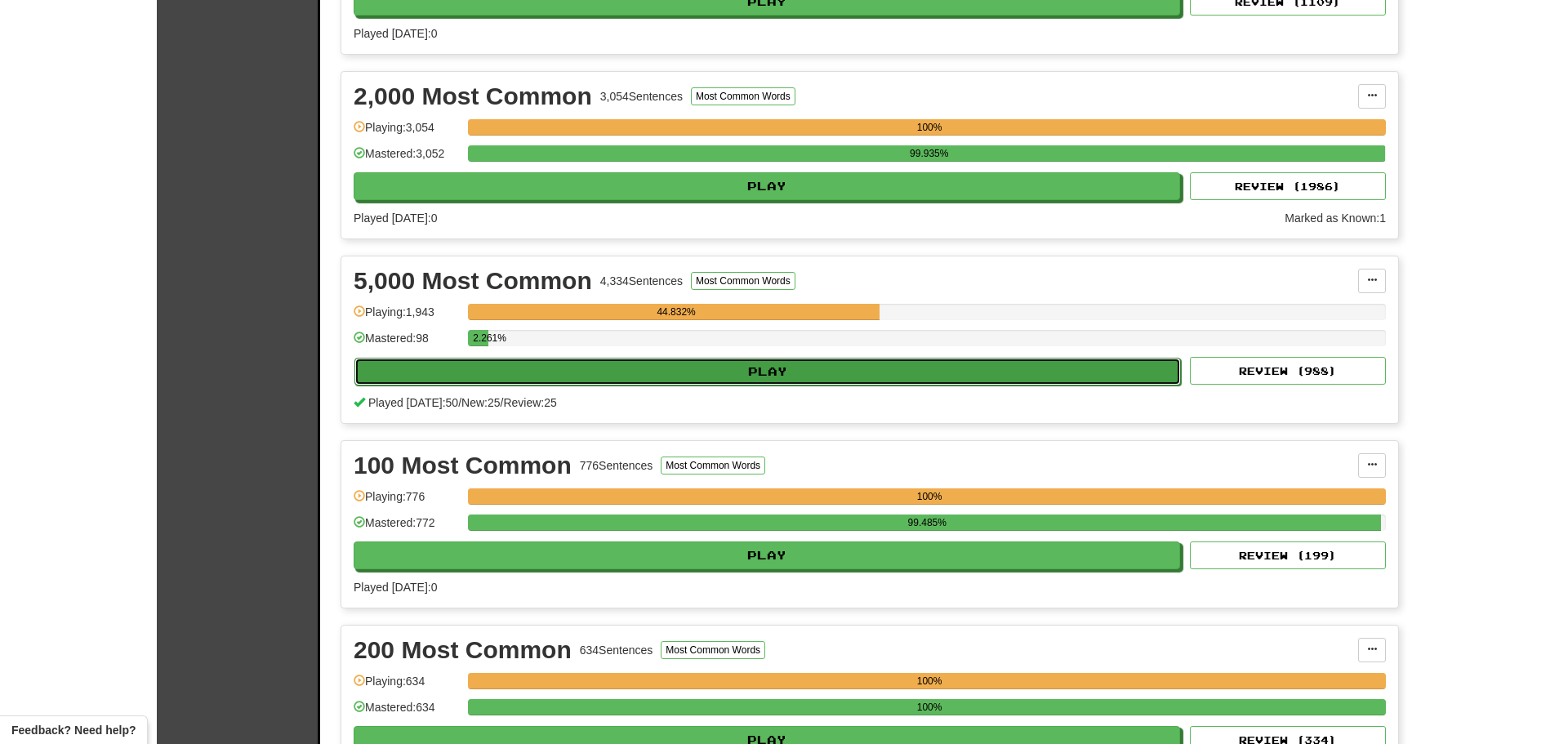
select select "**"
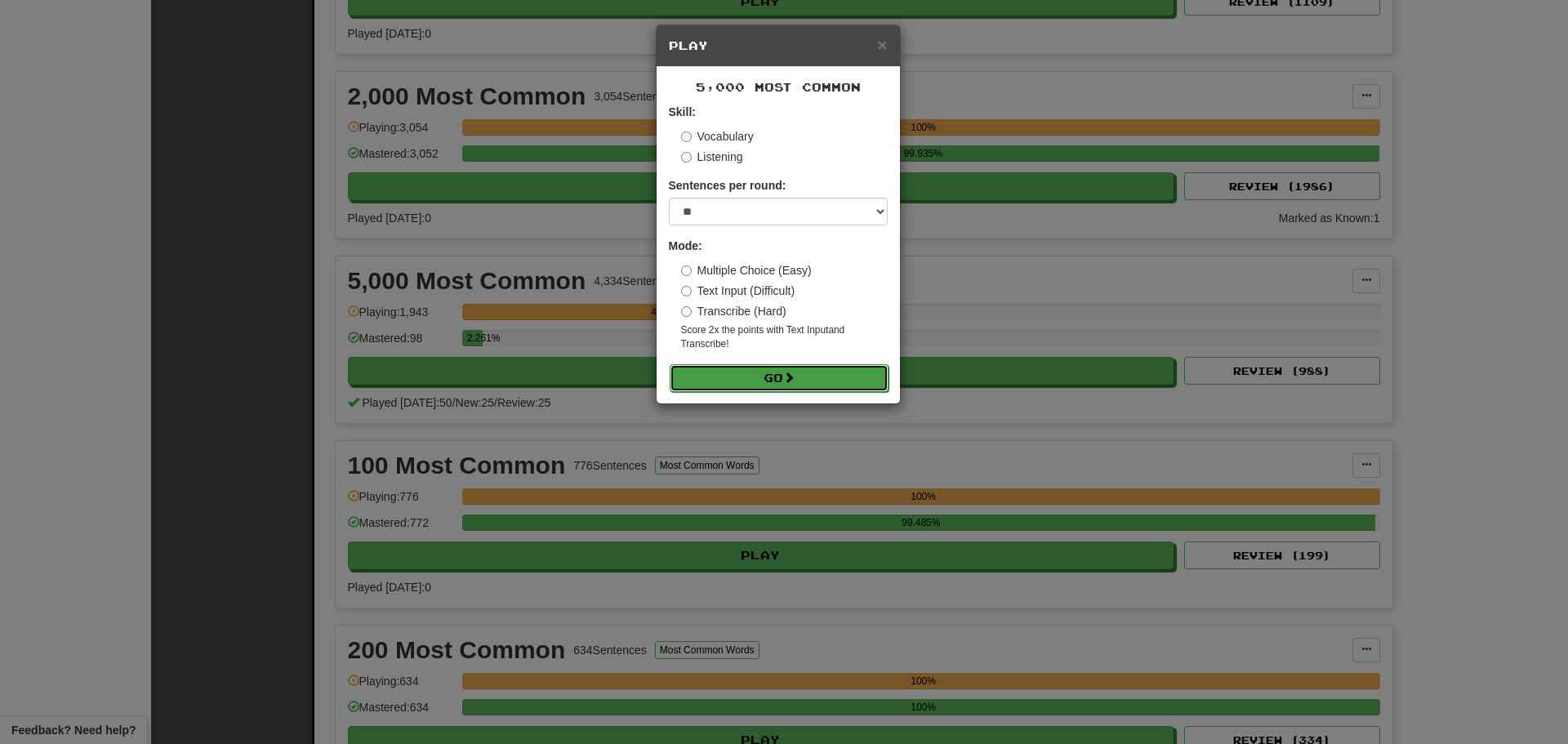
click at [767, 373] on button "Go" at bounding box center [779, 379] width 219 height 28
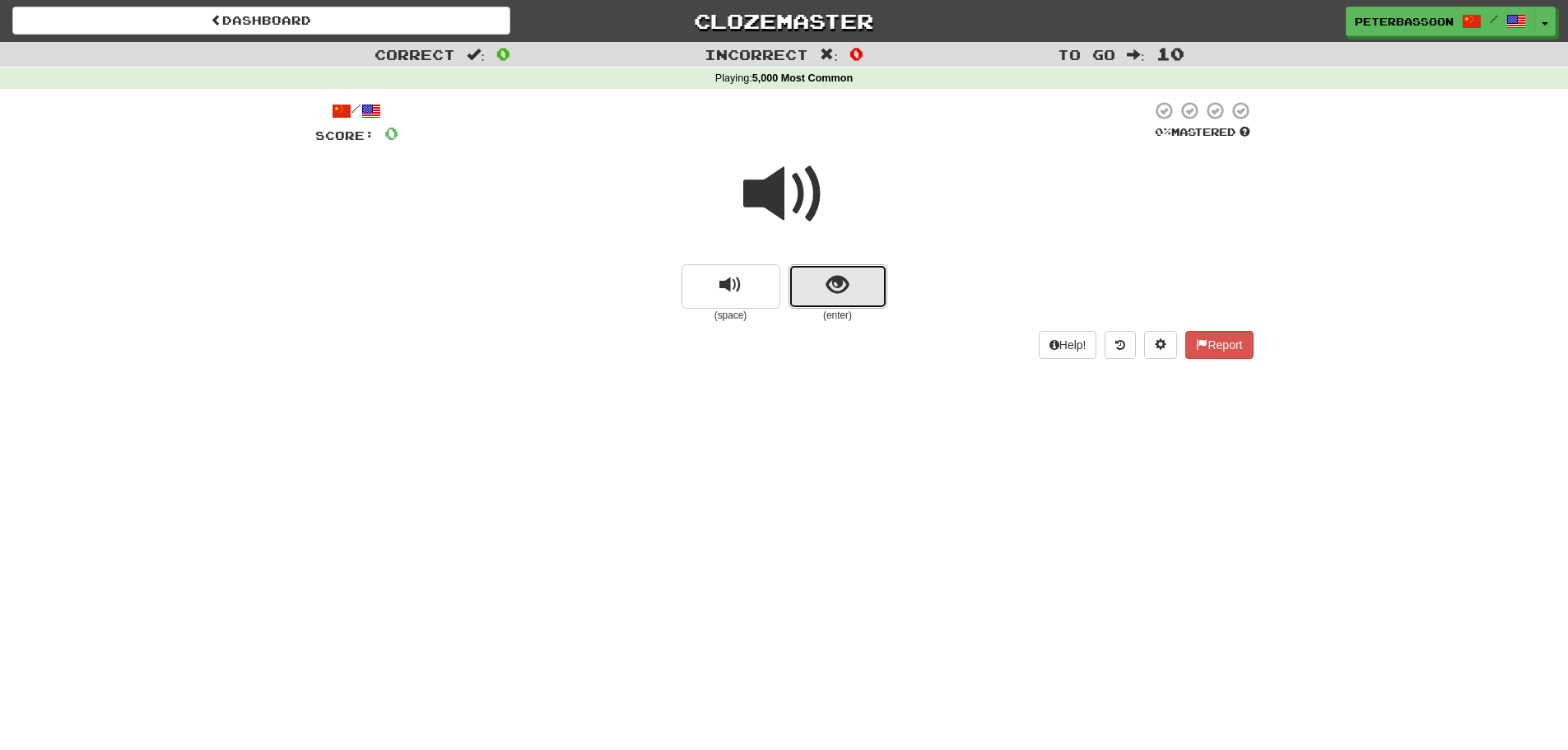
click at [856, 295] on button "show sentence" at bounding box center [838, 287] width 98 height 45
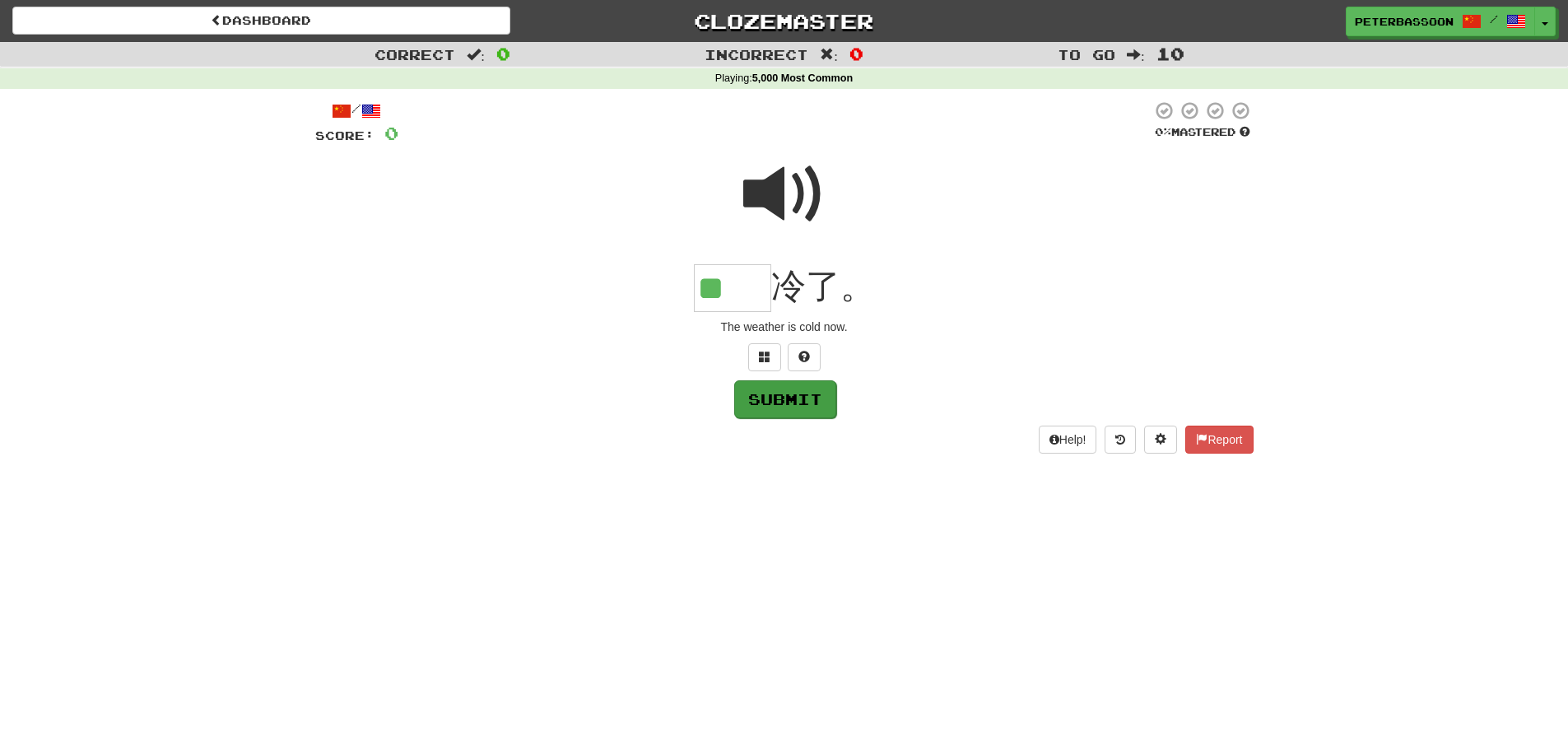
type input "**"
drag, startPoint x: 798, startPoint y: 396, endPoint x: 869, endPoint y: 402, distance: 71.3
click at [799, 397] on button "Submit" at bounding box center [785, 398] width 102 height 38
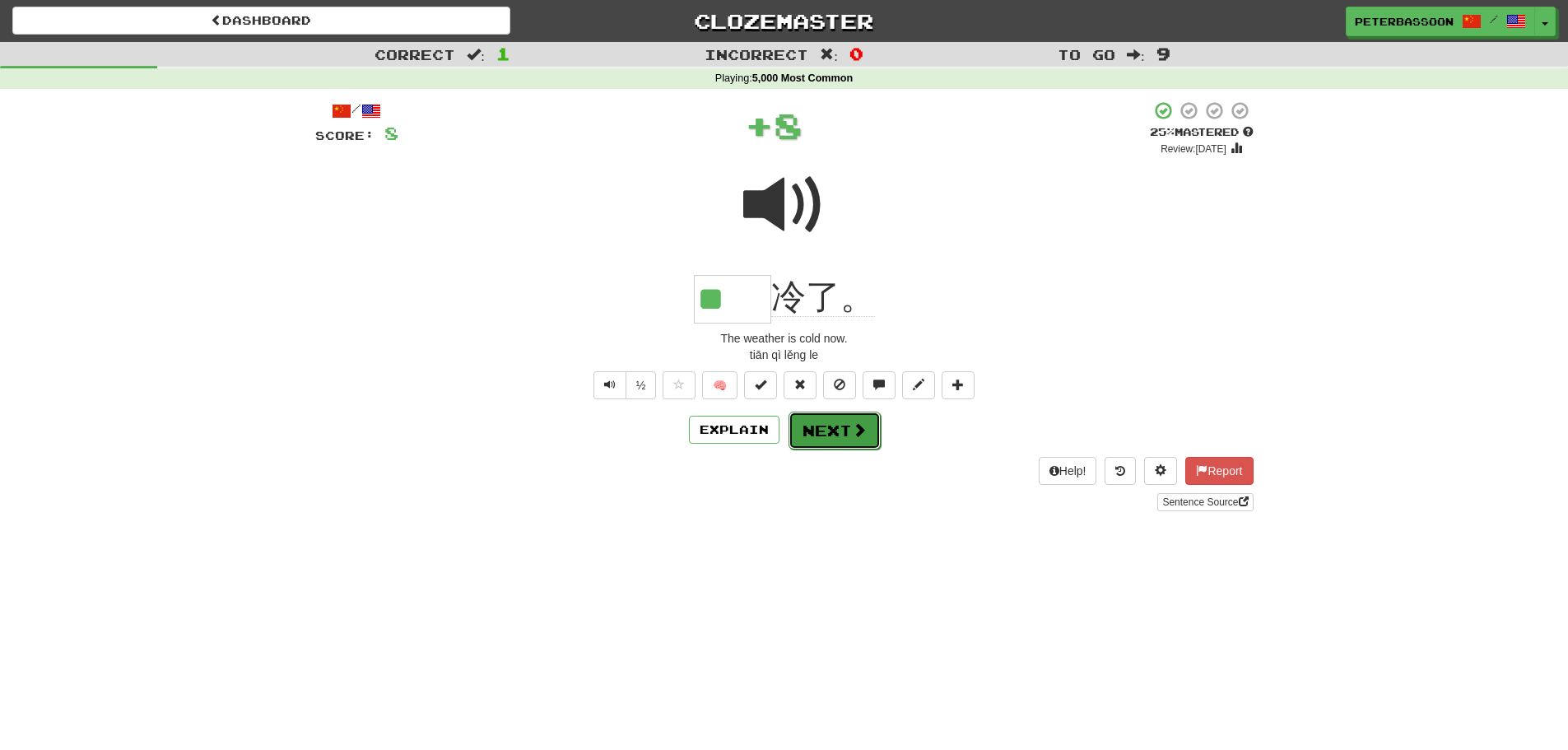
click at [846, 423] on button "Next" at bounding box center [834, 430] width 92 height 38
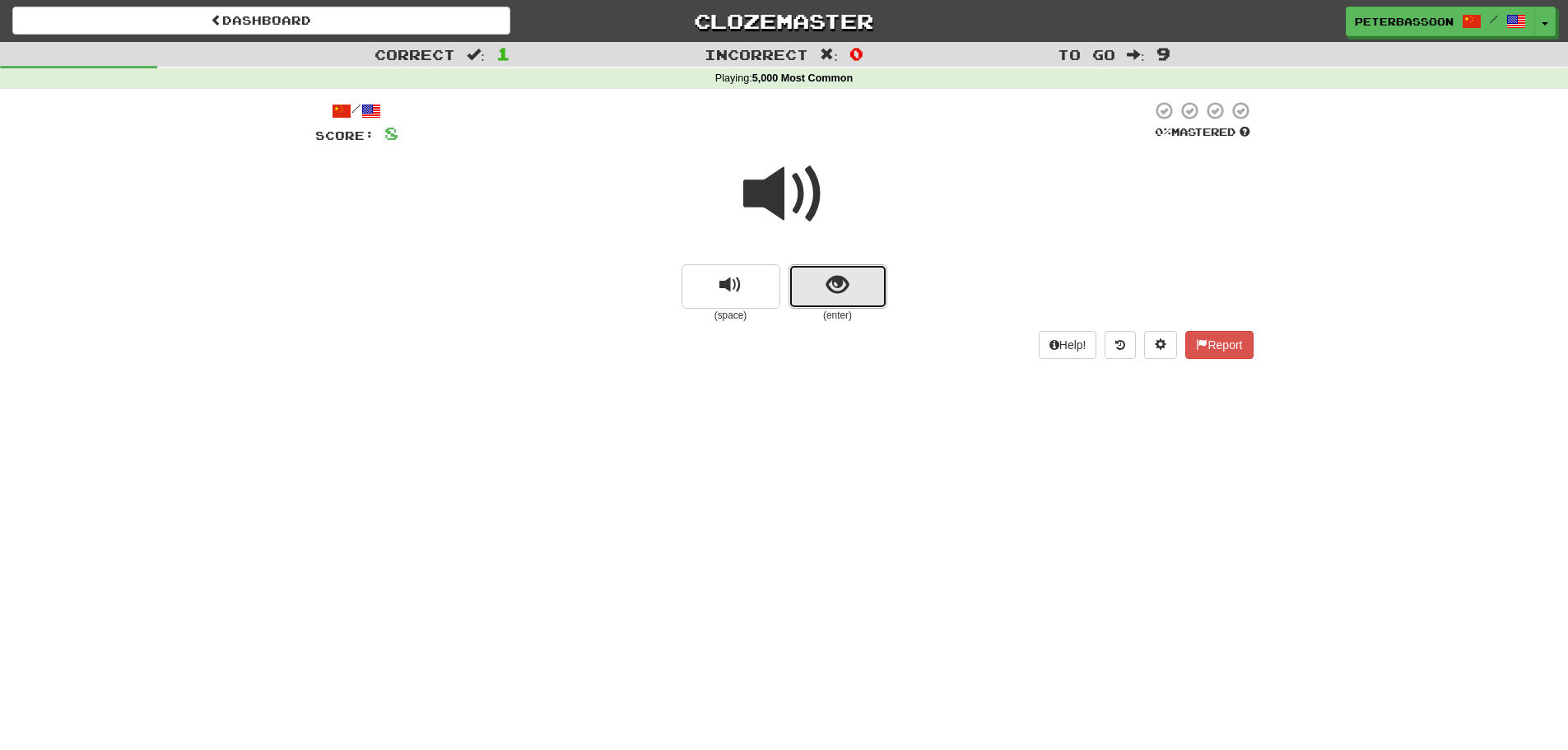
click at [846, 280] on span "show sentence" at bounding box center [837, 285] width 22 height 22
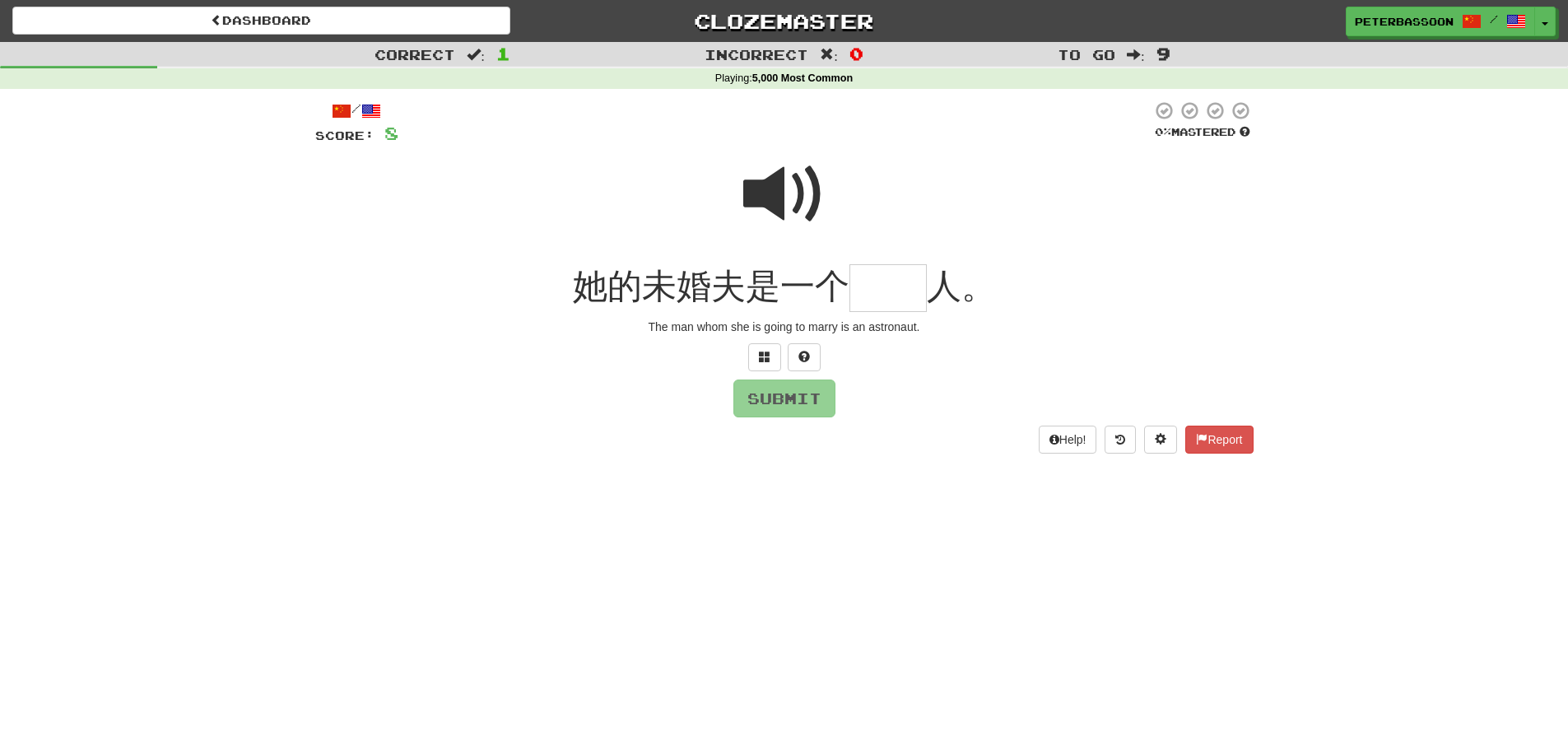
click at [798, 180] on span at bounding box center [785, 194] width 83 height 83
click at [888, 299] on input "text" at bounding box center [889, 288] width 77 height 48
type input "**"
click at [776, 399] on button "Submit" at bounding box center [785, 399] width 102 height 38
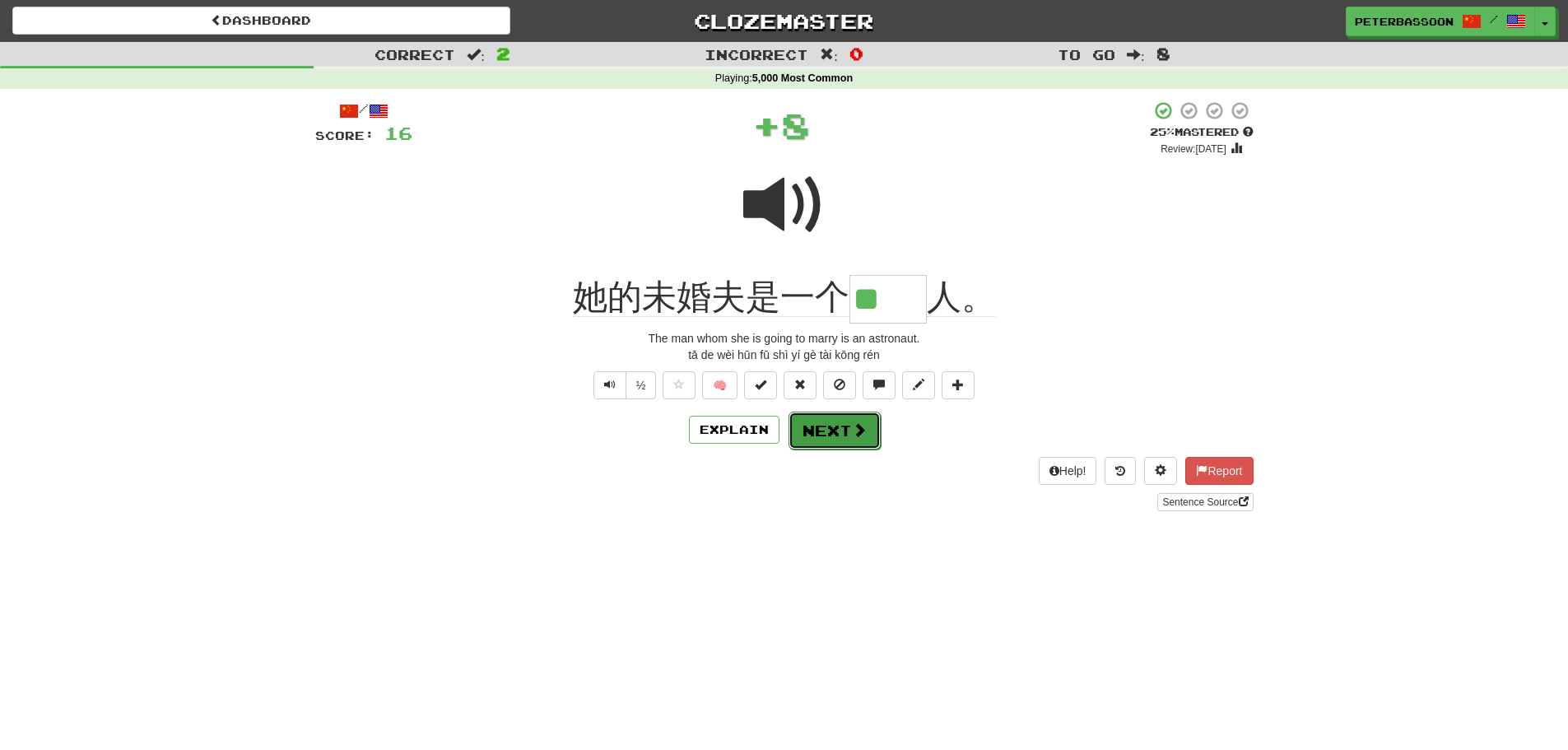
click at [847, 429] on button "Next" at bounding box center [834, 430] width 92 height 38
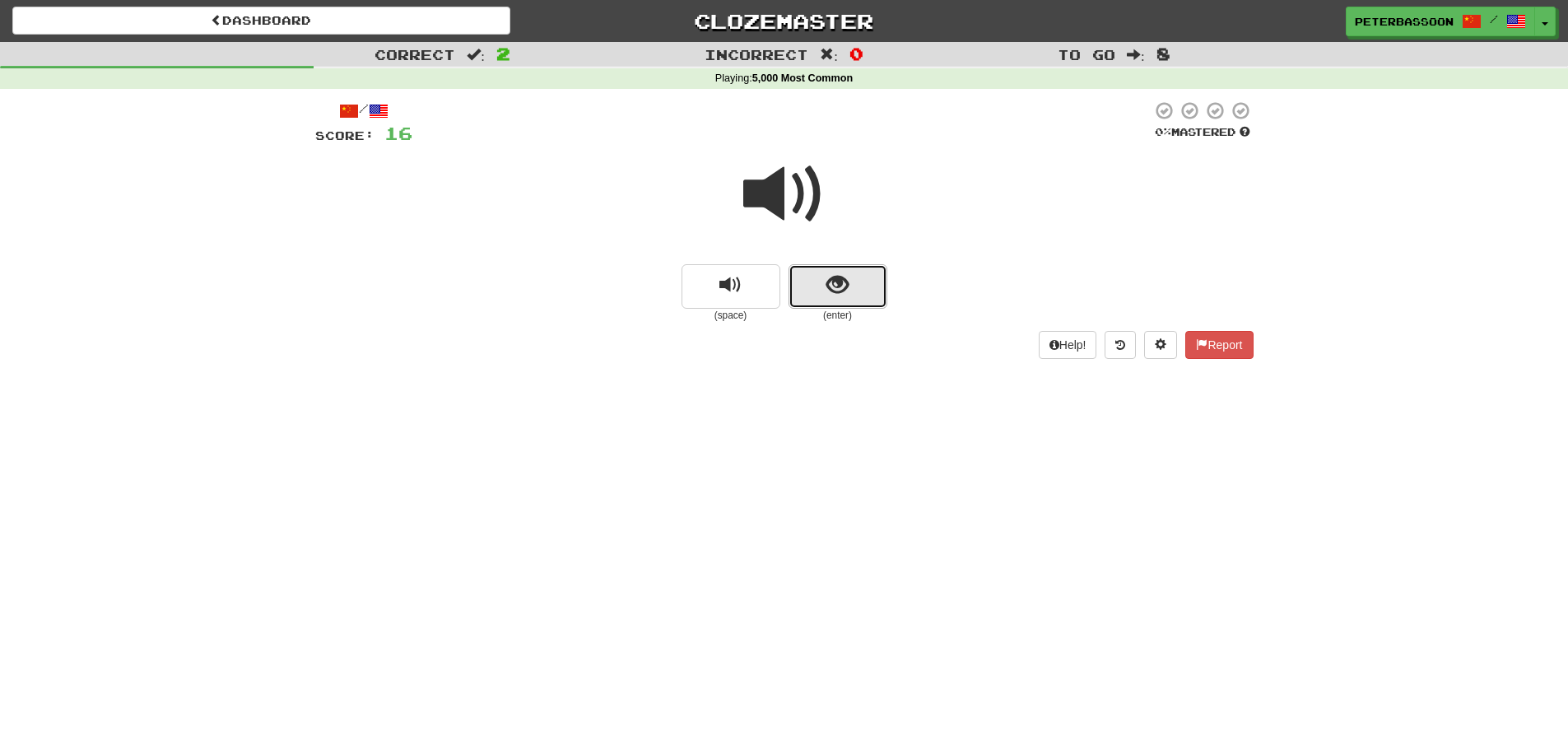
click at [837, 280] on span "show sentence" at bounding box center [837, 285] width 22 height 22
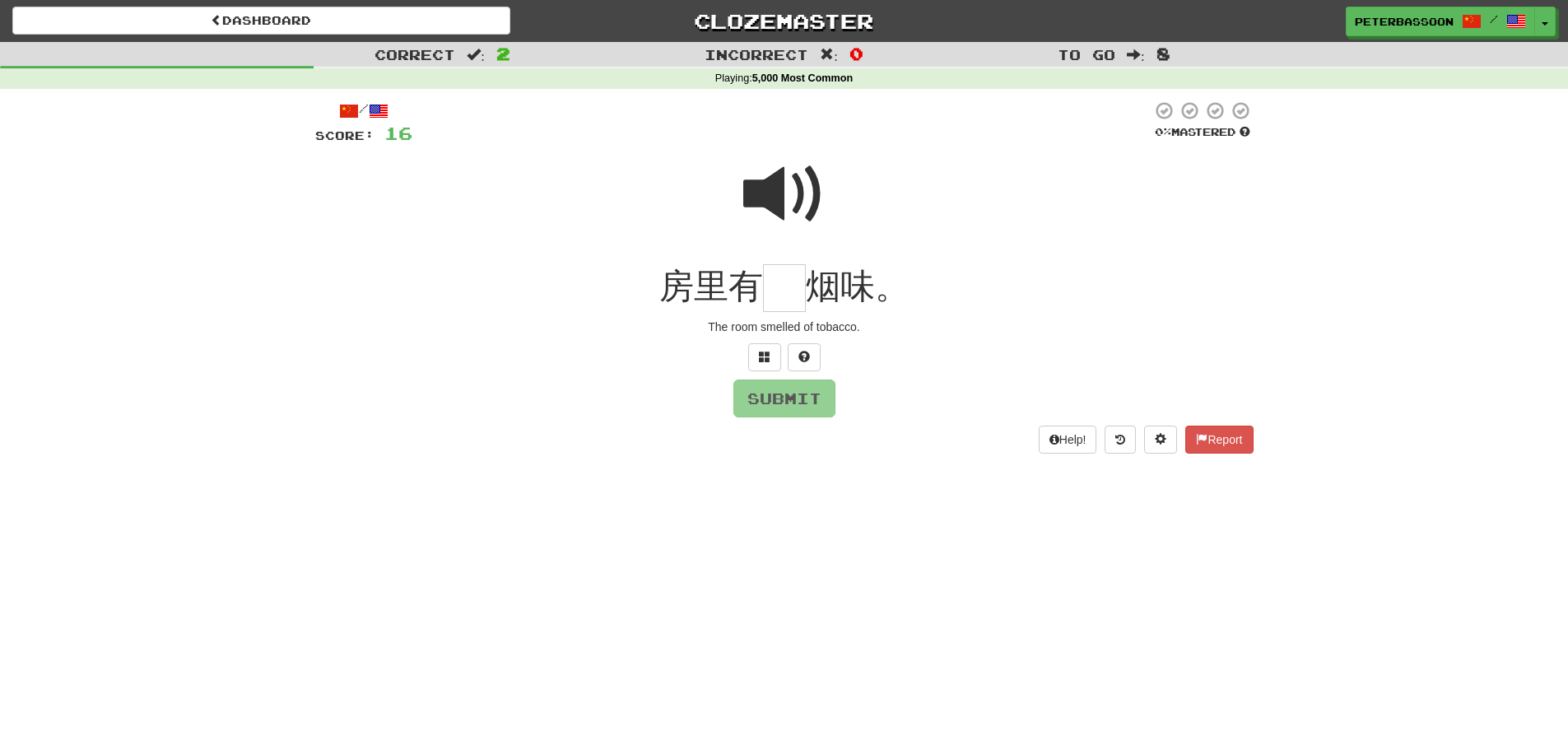
click at [779, 178] on span at bounding box center [785, 194] width 83 height 83
click at [773, 295] on input "text" at bounding box center [784, 288] width 43 height 48
click at [759, 356] on span at bounding box center [765, 356] width 11 height 11
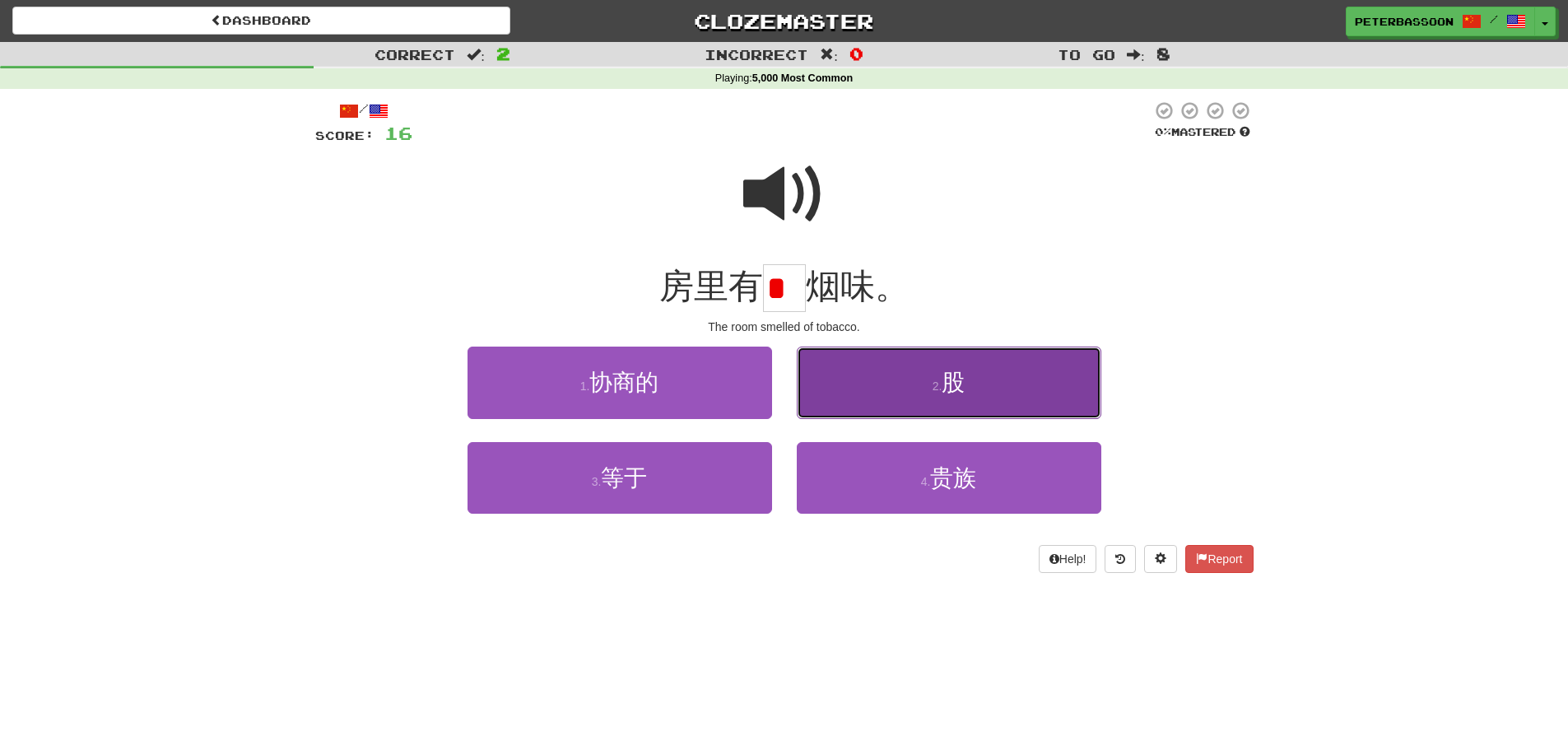
click at [994, 390] on button "2 . 股" at bounding box center [949, 382] width 305 height 71
type input "*"
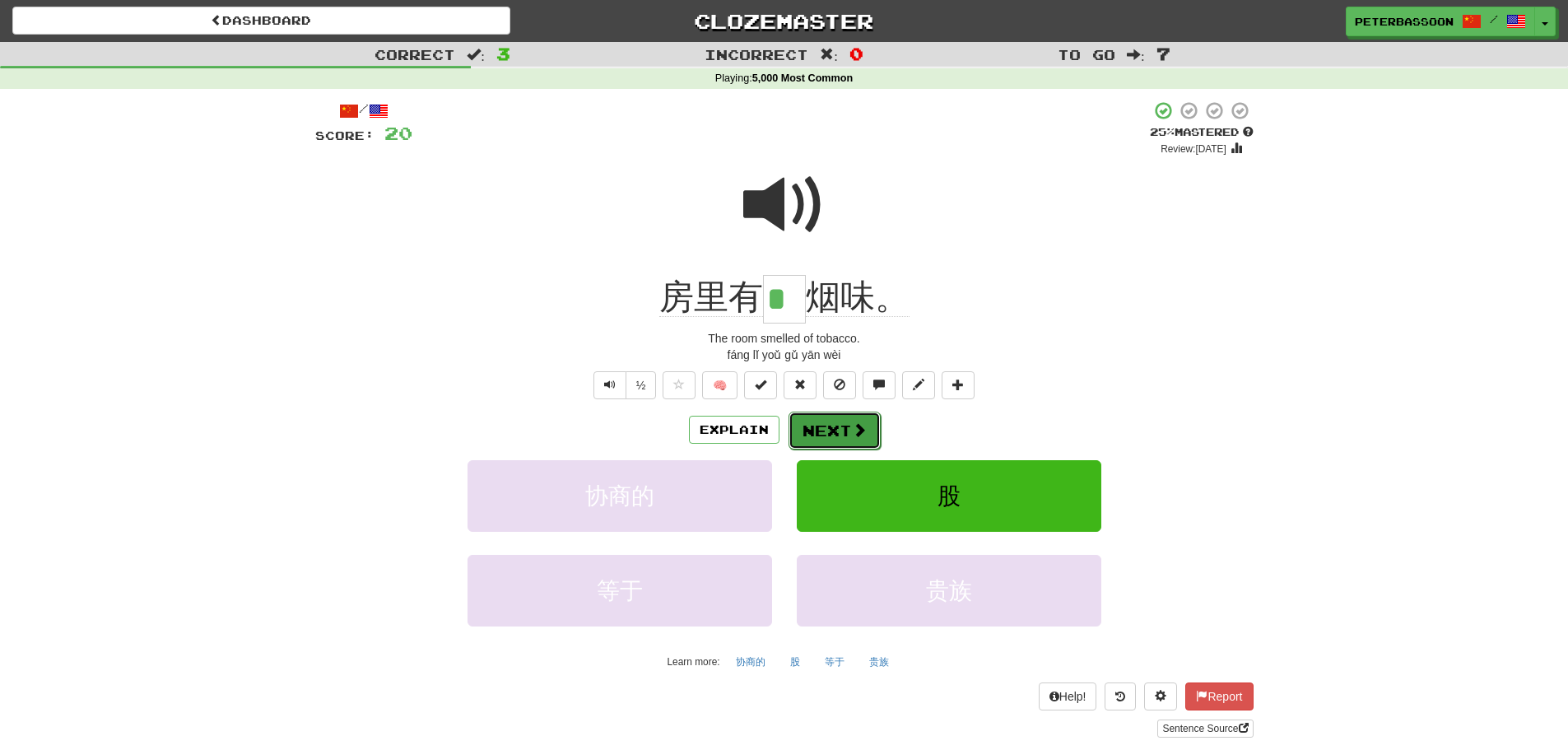
click at [838, 423] on button "Next" at bounding box center [834, 430] width 92 height 38
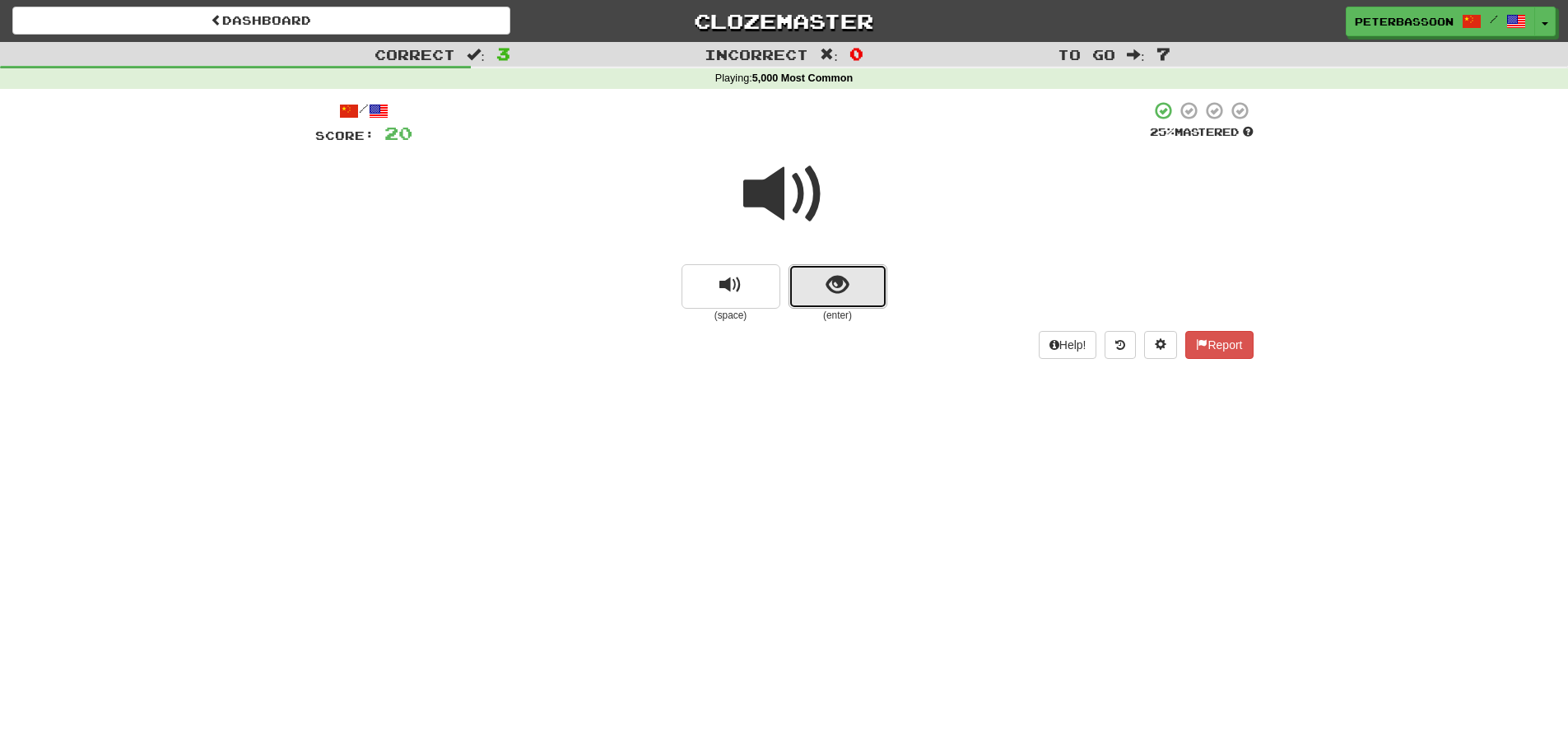
drag, startPoint x: 844, startPoint y: 278, endPoint x: 1155, endPoint y: 263, distance: 311.4
click at [851, 277] on button "show sentence" at bounding box center [838, 287] width 98 height 45
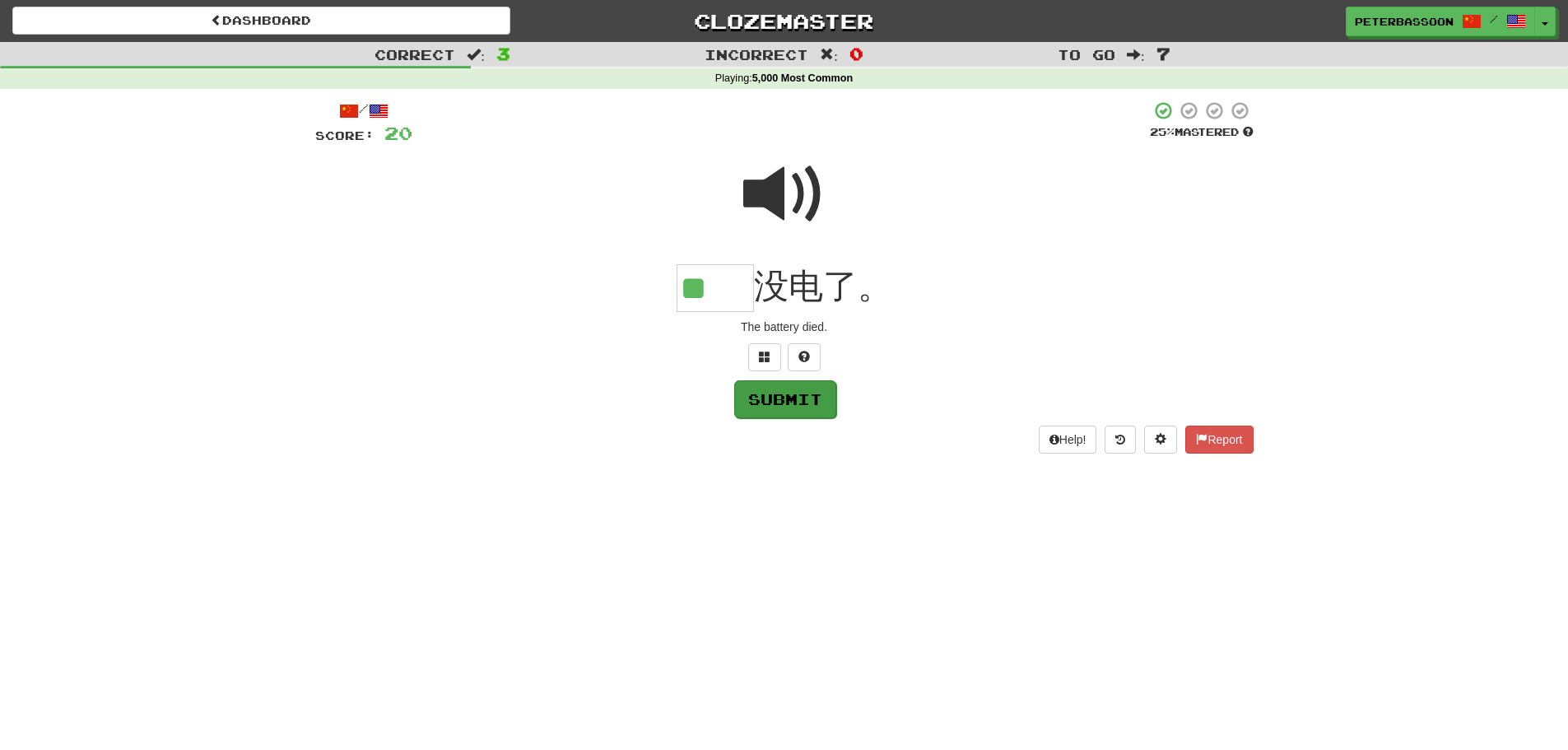
type input "**"
drag, startPoint x: 789, startPoint y: 391, endPoint x: 1042, endPoint y: 364, distance: 254.4
click at [818, 396] on button "Submit" at bounding box center [785, 398] width 102 height 38
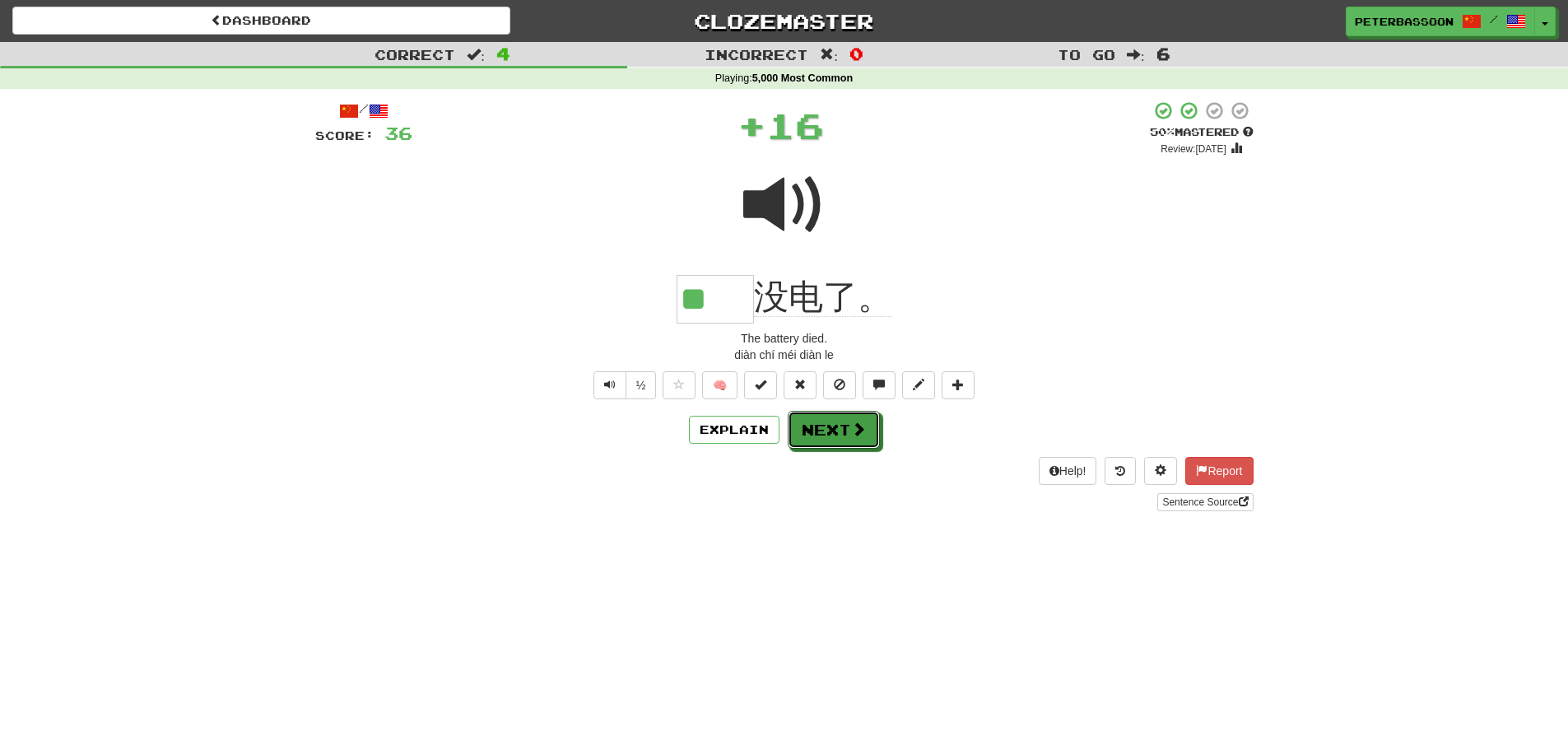
drag, startPoint x: 835, startPoint y: 429, endPoint x: 861, endPoint y: 421, distance: 27.2
click at [843, 426] on button "Next" at bounding box center [833, 429] width 92 height 38
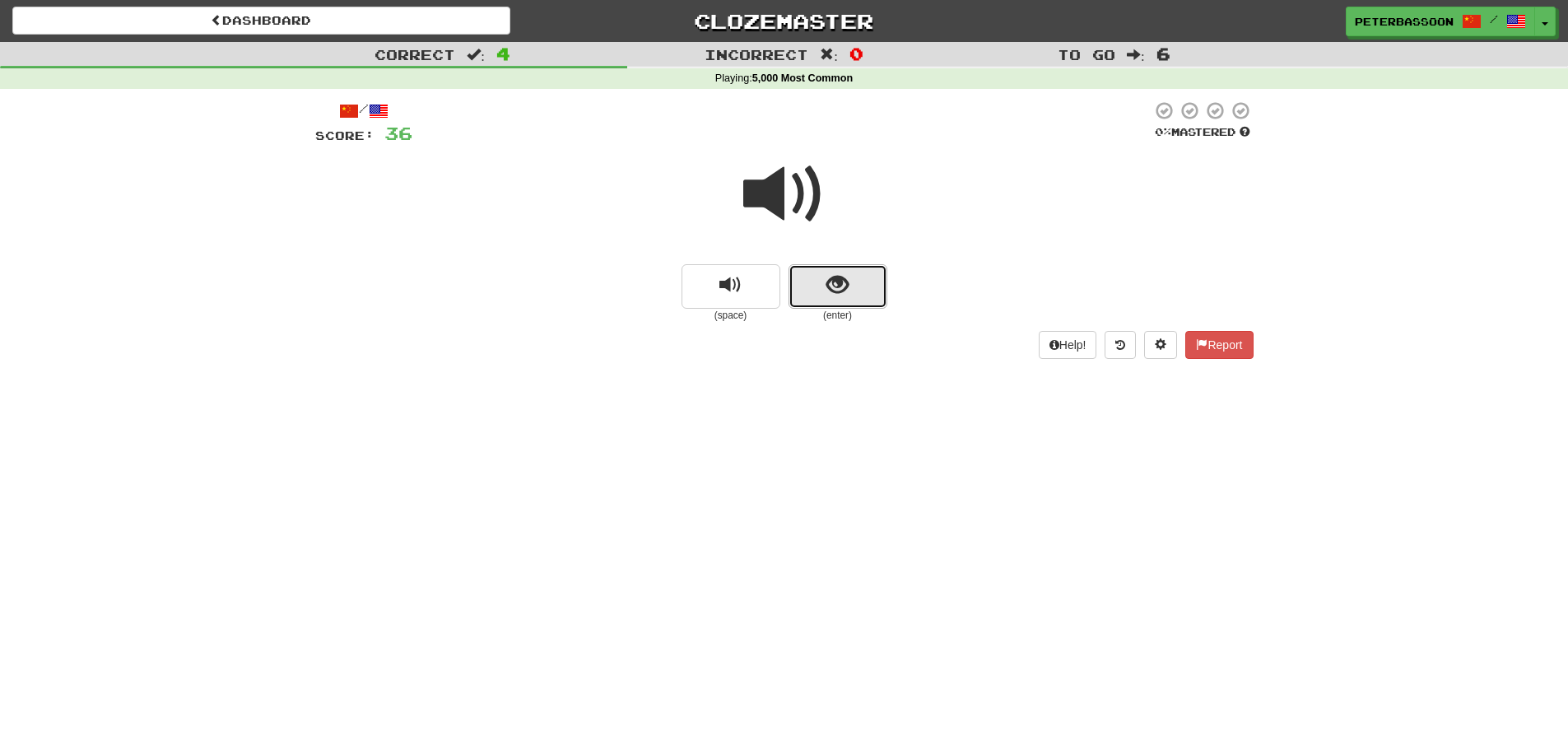
click at [837, 280] on span "show sentence" at bounding box center [837, 285] width 22 height 22
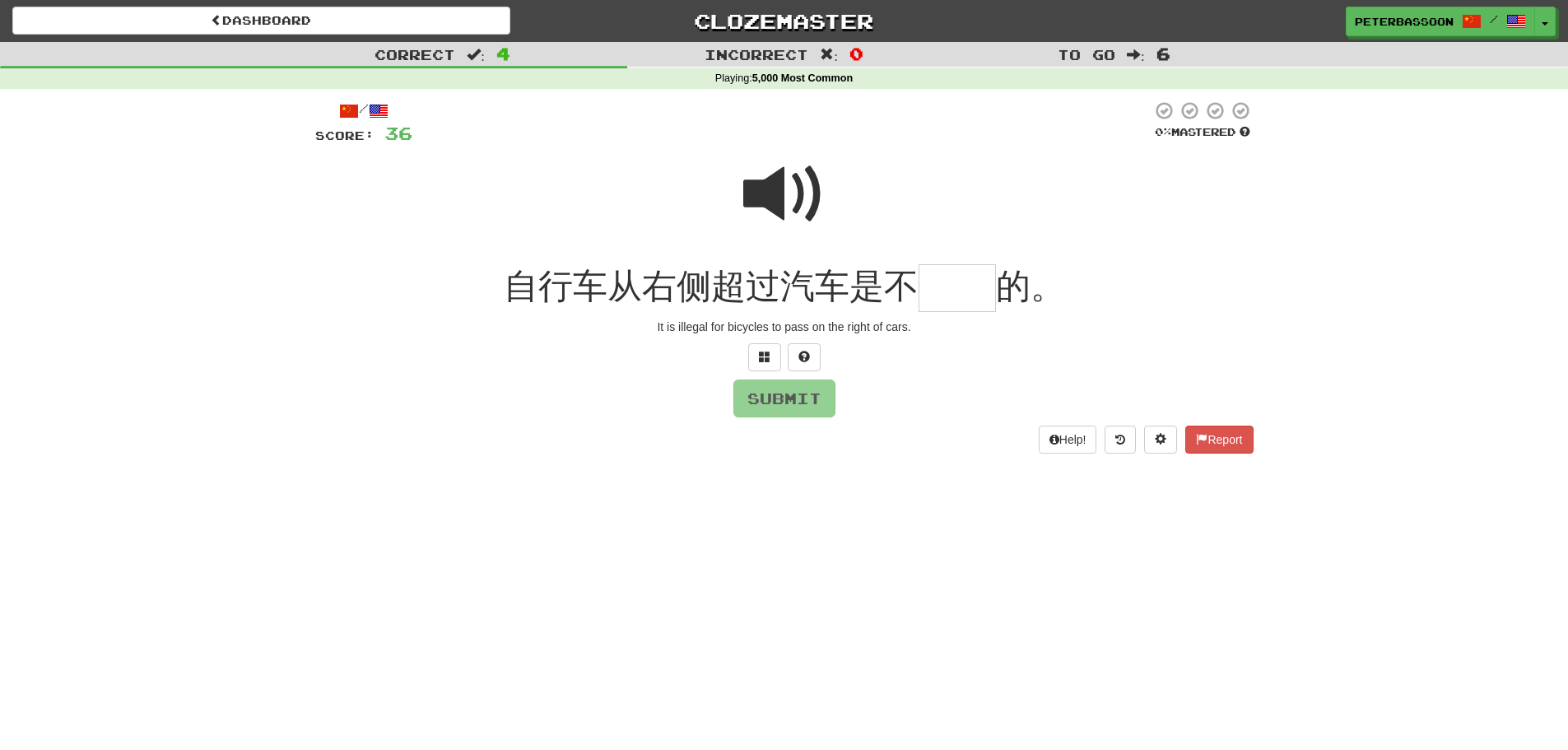
drag, startPoint x: 778, startPoint y: 191, endPoint x: 733, endPoint y: 224, distance: 55.8
click at [778, 189] on span at bounding box center [785, 194] width 83 height 83
click at [954, 293] on input "text" at bounding box center [957, 288] width 77 height 48
type input "**"
drag, startPoint x: 799, startPoint y: 397, endPoint x: 824, endPoint y: 390, distance: 26.0
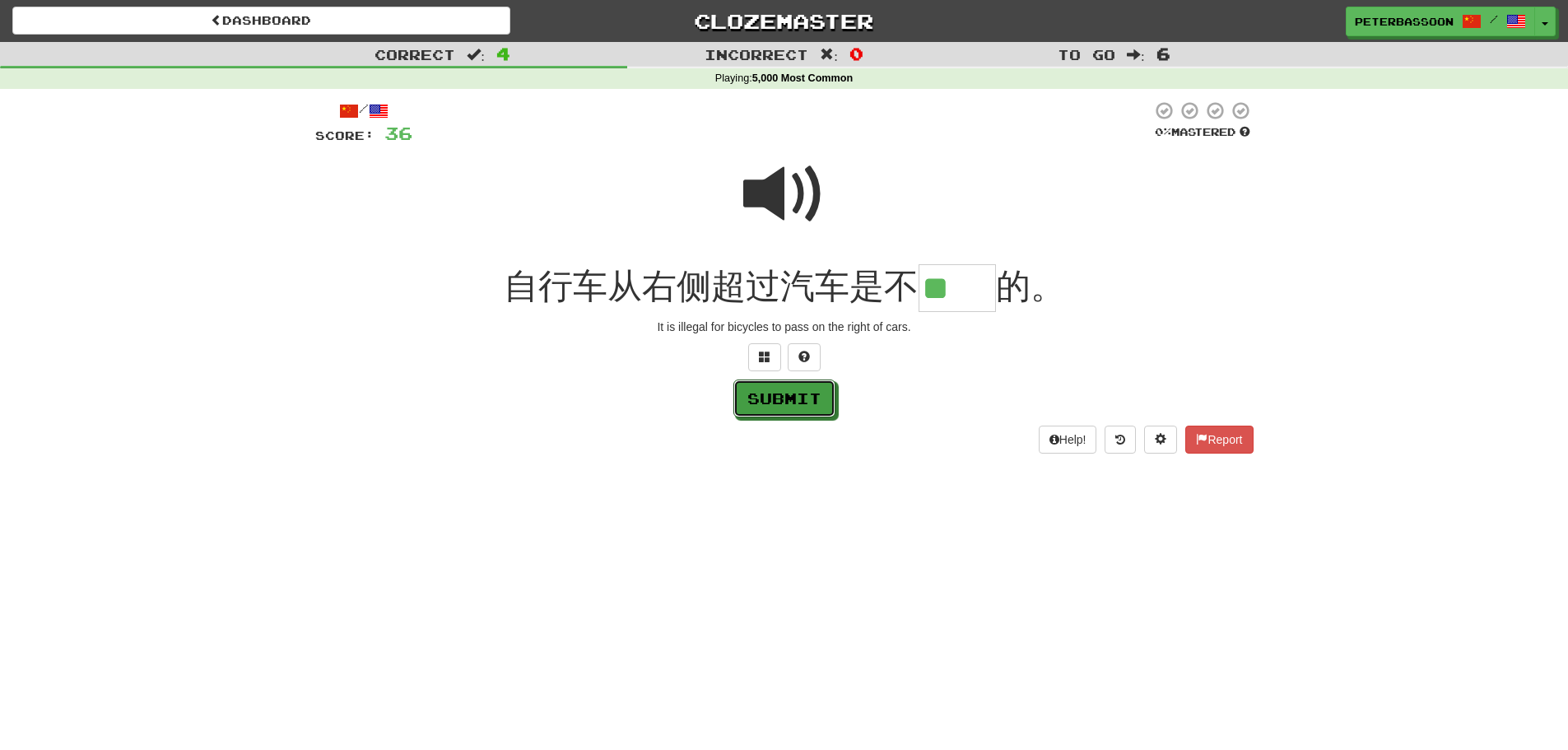
click at [799, 397] on button "Submit" at bounding box center [785, 398] width 102 height 38
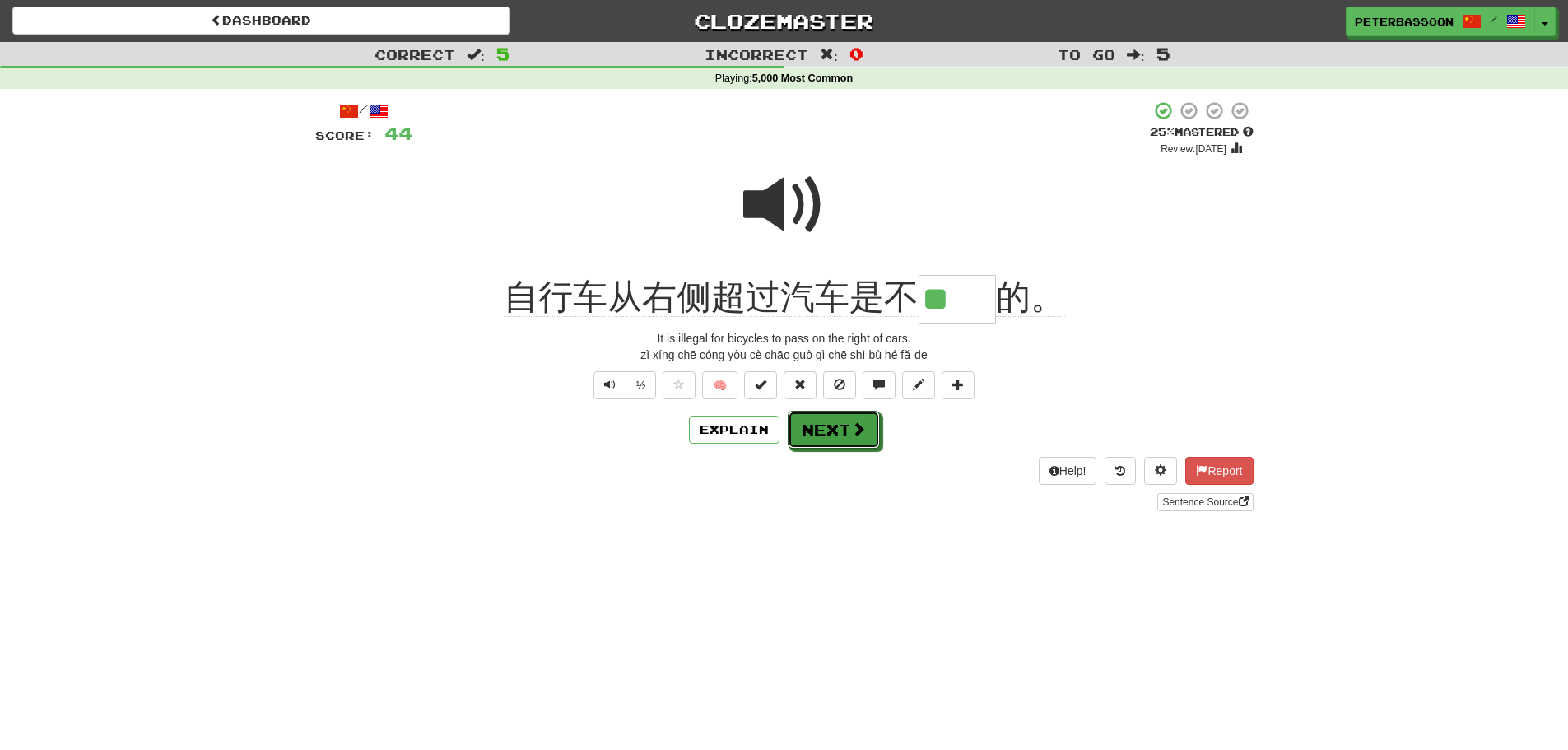
click at [854, 422] on span at bounding box center [858, 429] width 15 height 15
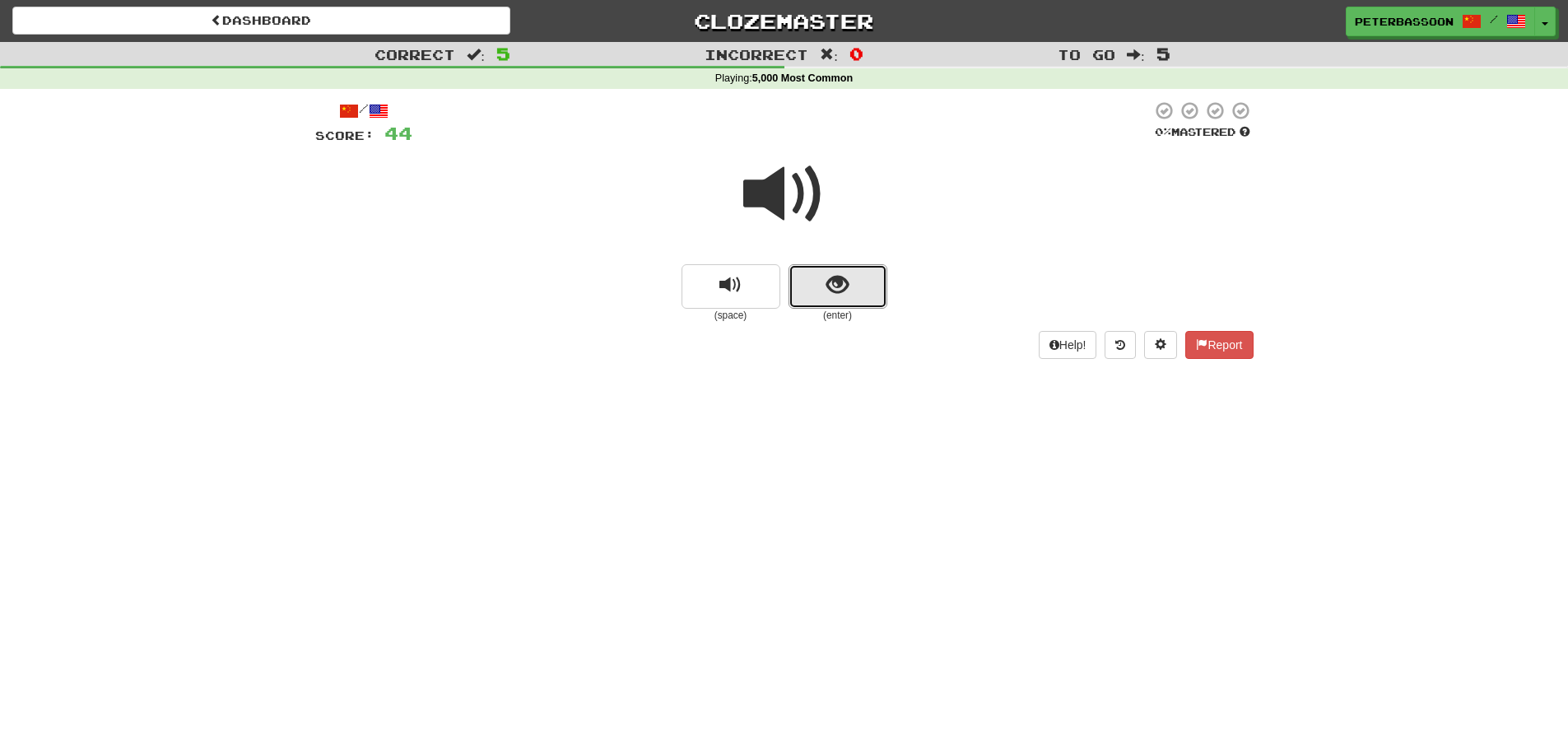
drag, startPoint x: 831, startPoint y: 286, endPoint x: 1032, endPoint y: 253, distance: 203.7
click at [832, 284] on span "show sentence" at bounding box center [837, 285] width 22 height 22
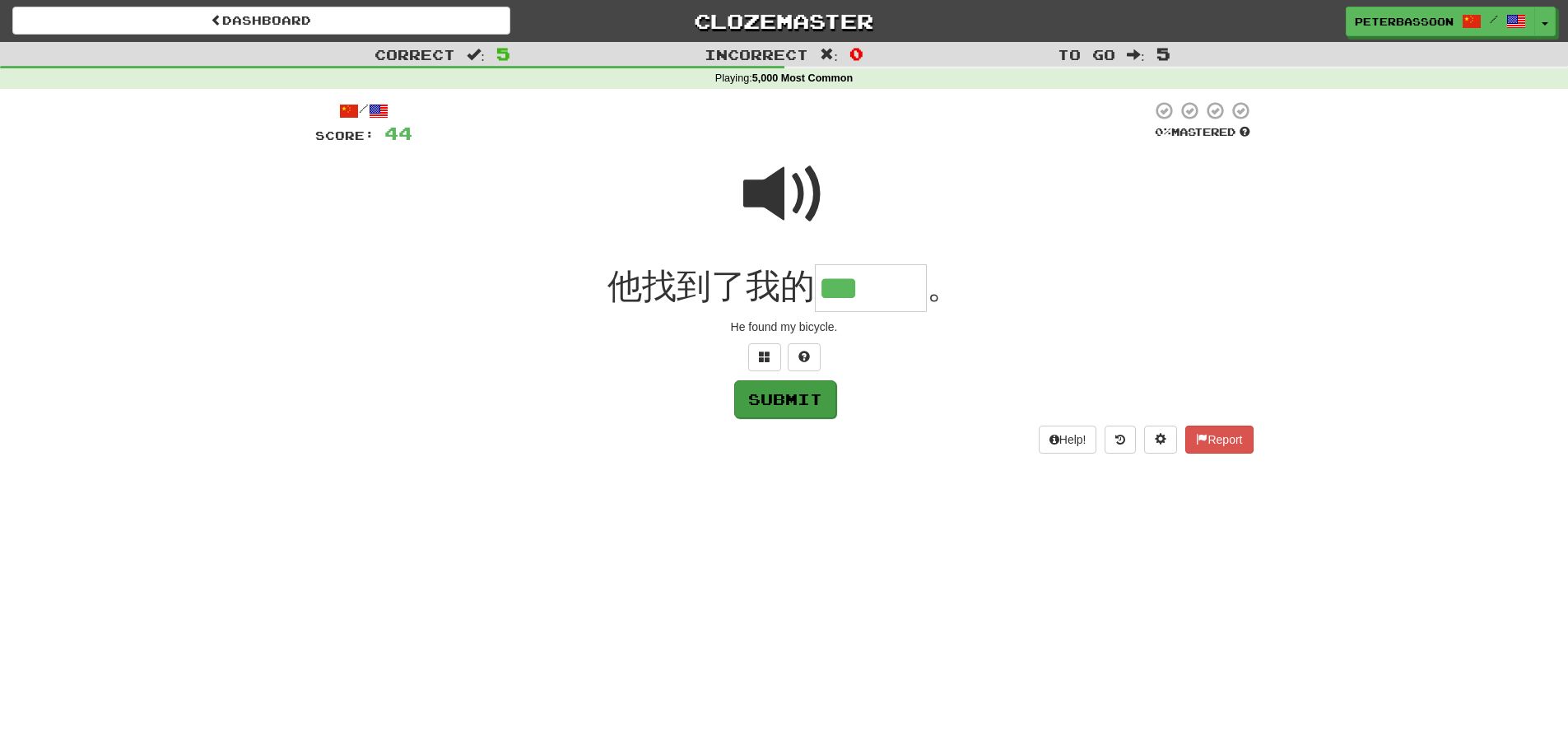
type input "***"
click at [815, 394] on button "Submit" at bounding box center [785, 399] width 102 height 38
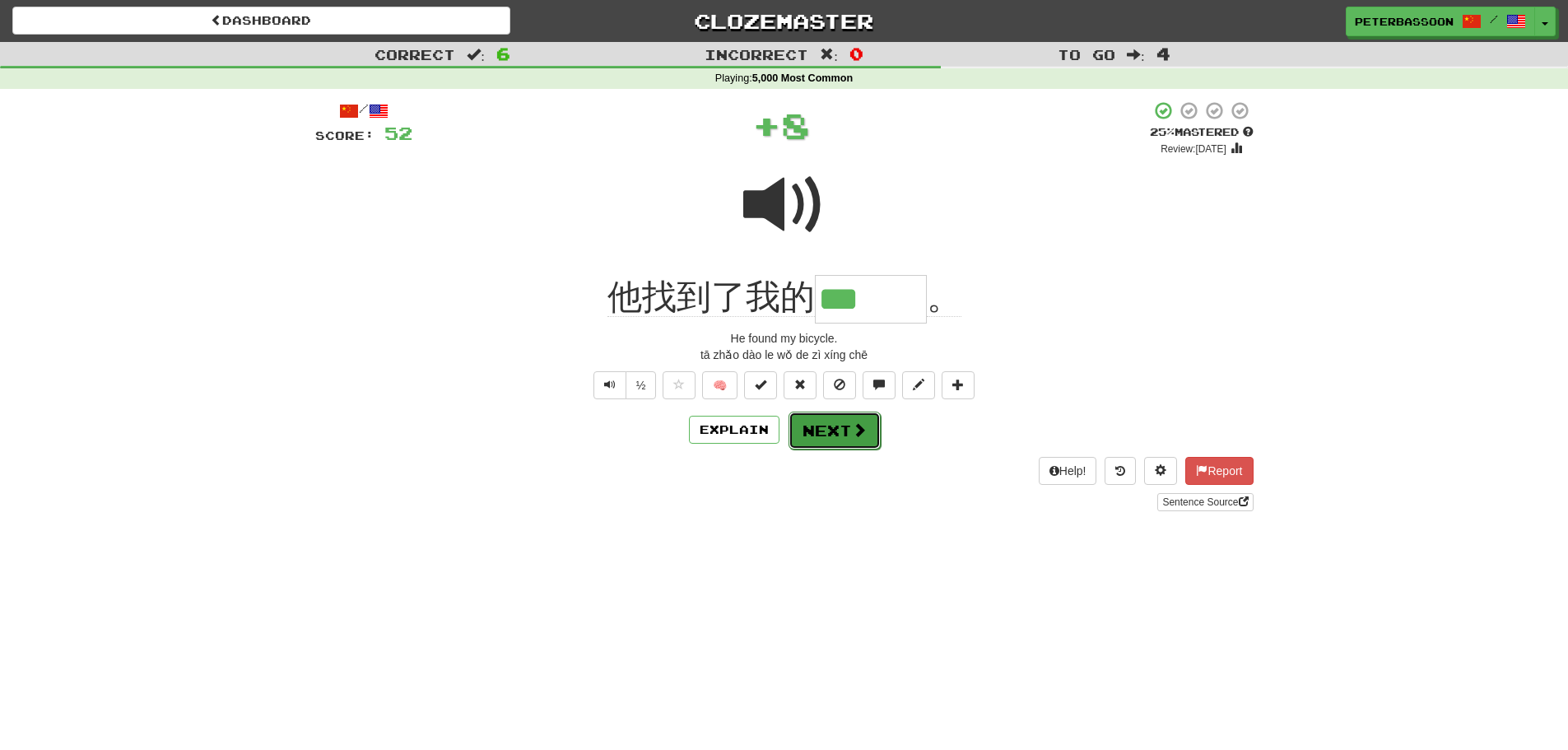
click at [846, 426] on button "Next" at bounding box center [834, 430] width 92 height 38
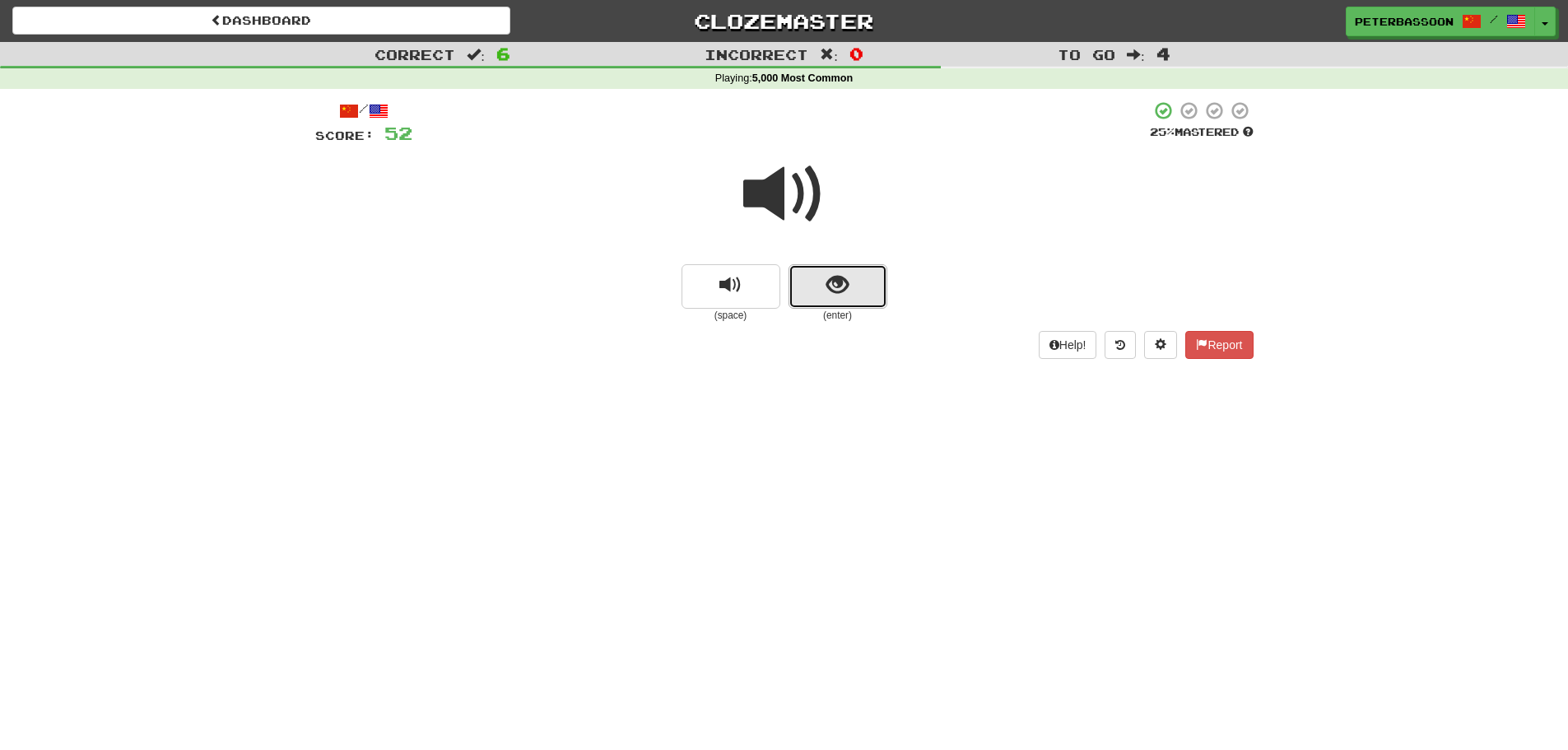
click at [817, 289] on button "show sentence" at bounding box center [838, 287] width 98 height 45
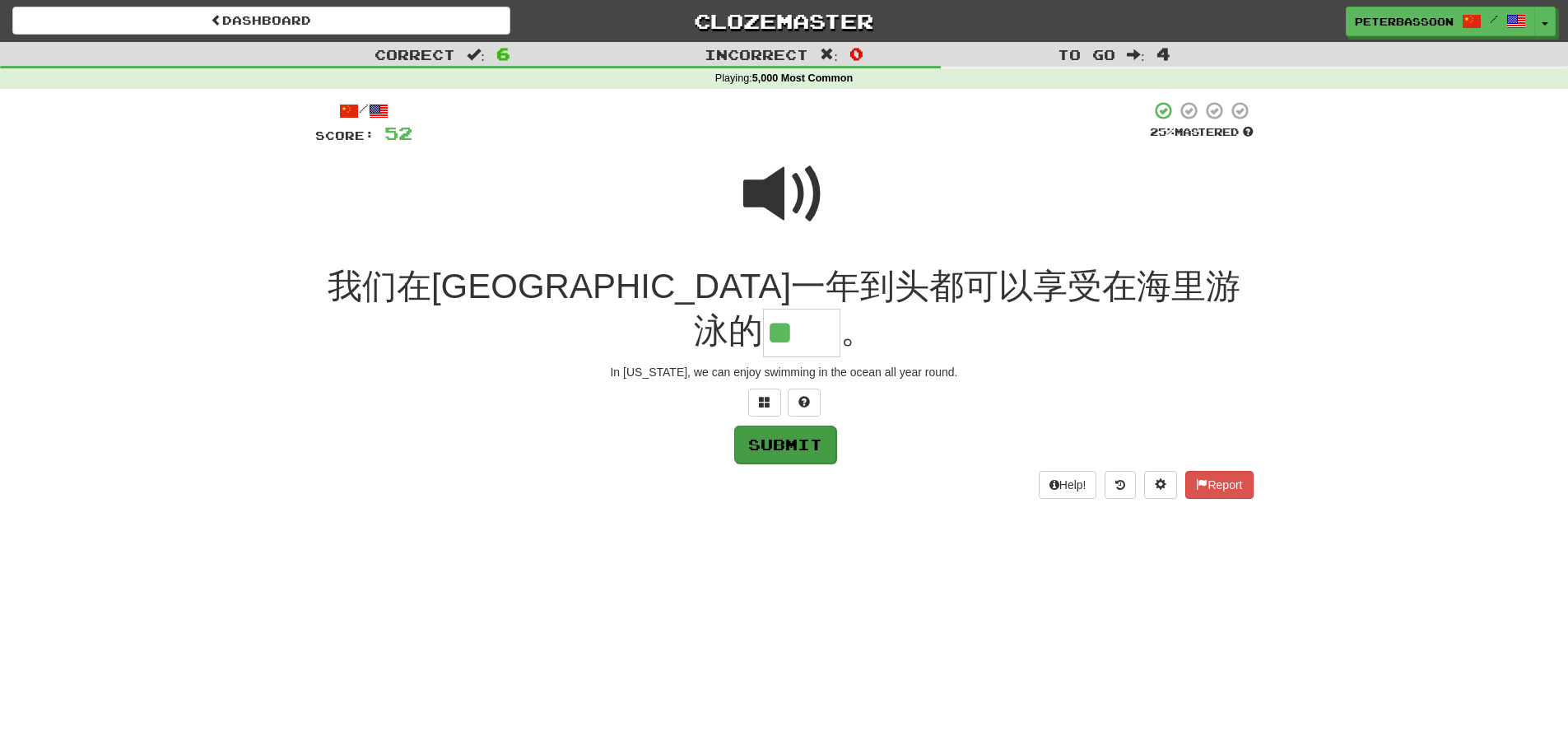
type input "**"
click at [786, 426] on button "Submit" at bounding box center [785, 444] width 102 height 38
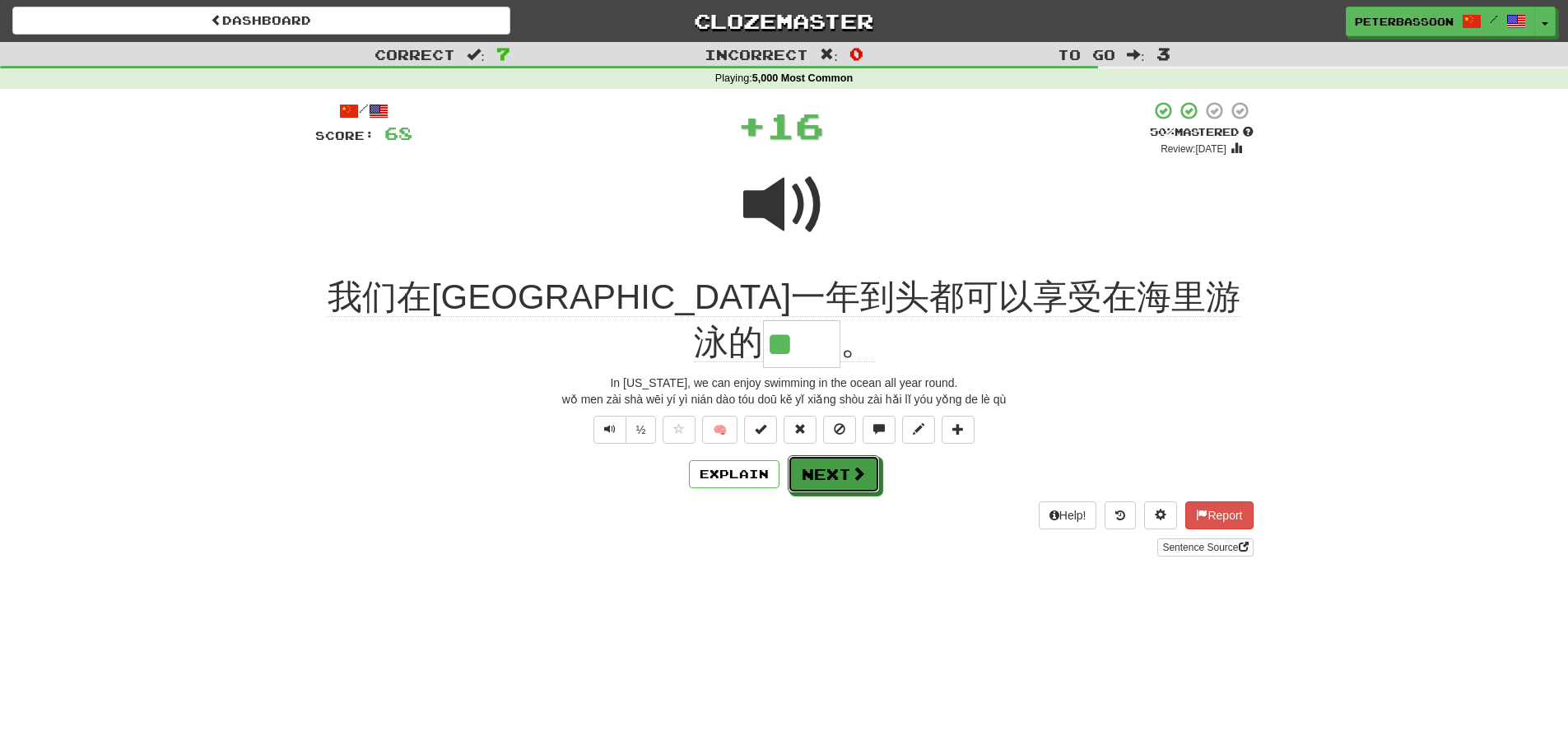
drag, startPoint x: 856, startPoint y: 429, endPoint x: 1088, endPoint y: 381, distance: 236.9
click at [867, 455] on button "Next" at bounding box center [833, 474] width 92 height 38
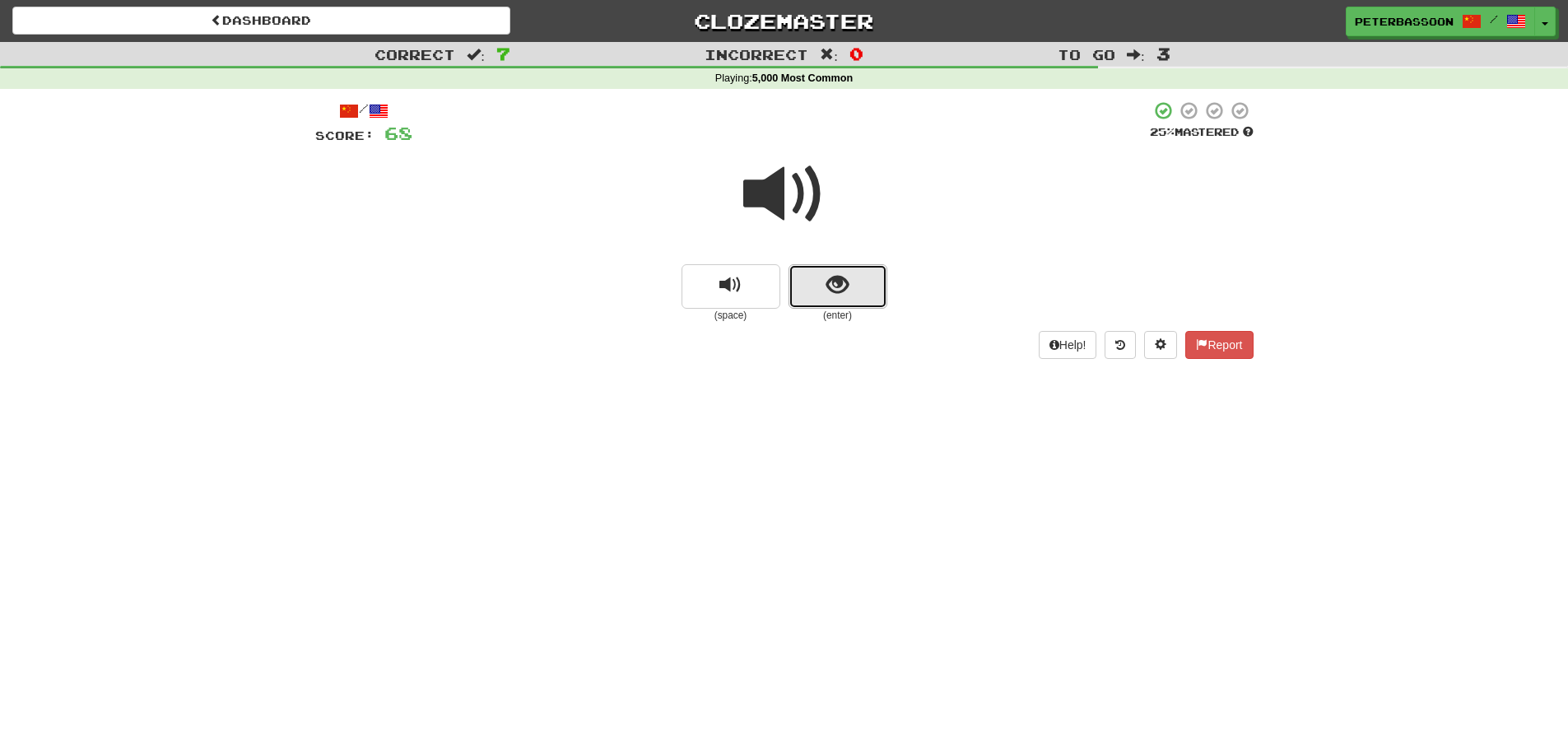
click at [858, 293] on button "show sentence" at bounding box center [838, 287] width 98 height 45
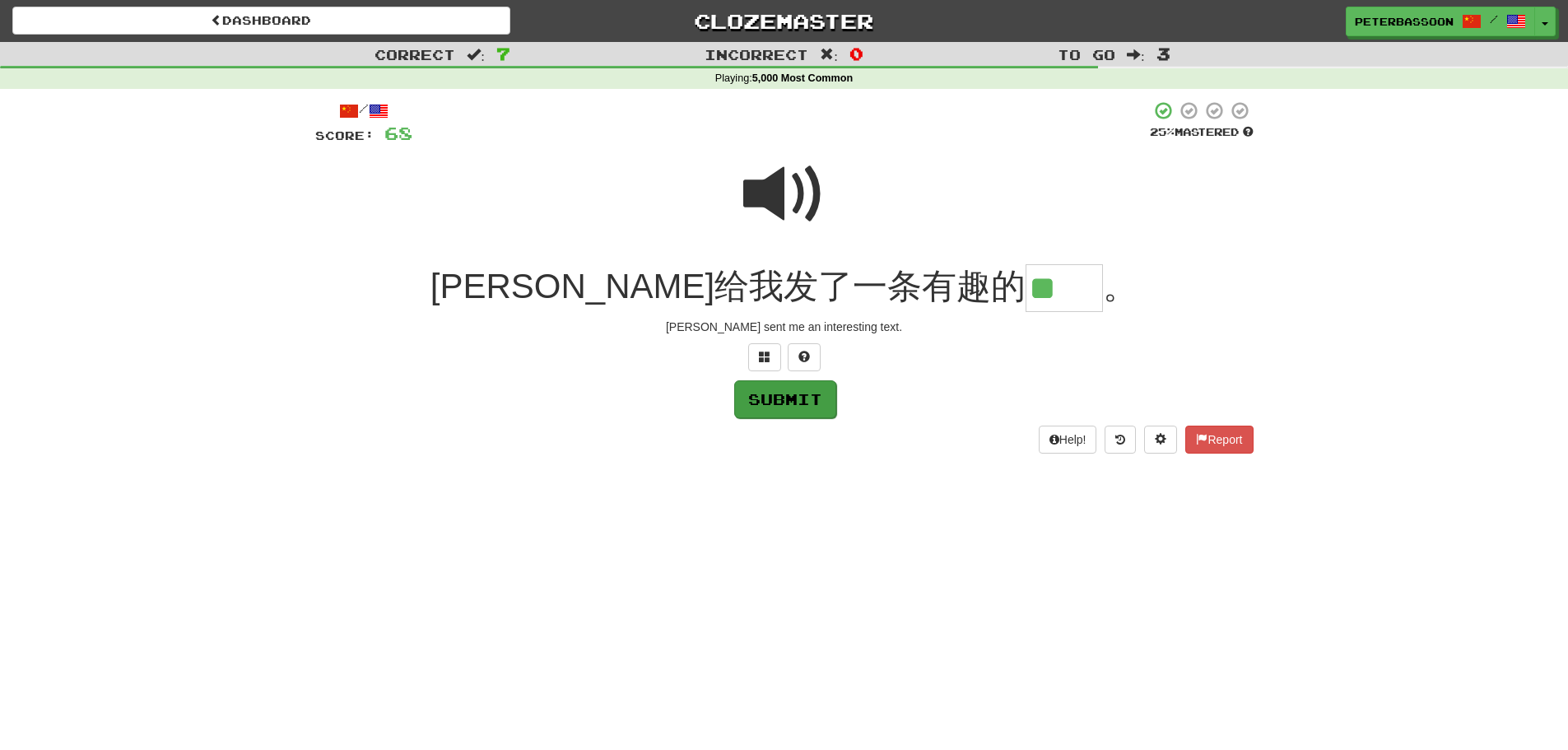
type input "**"
drag, startPoint x: 776, startPoint y: 403, endPoint x: 816, endPoint y: 401, distance: 40.0
click at [777, 403] on button "Submit" at bounding box center [785, 398] width 102 height 38
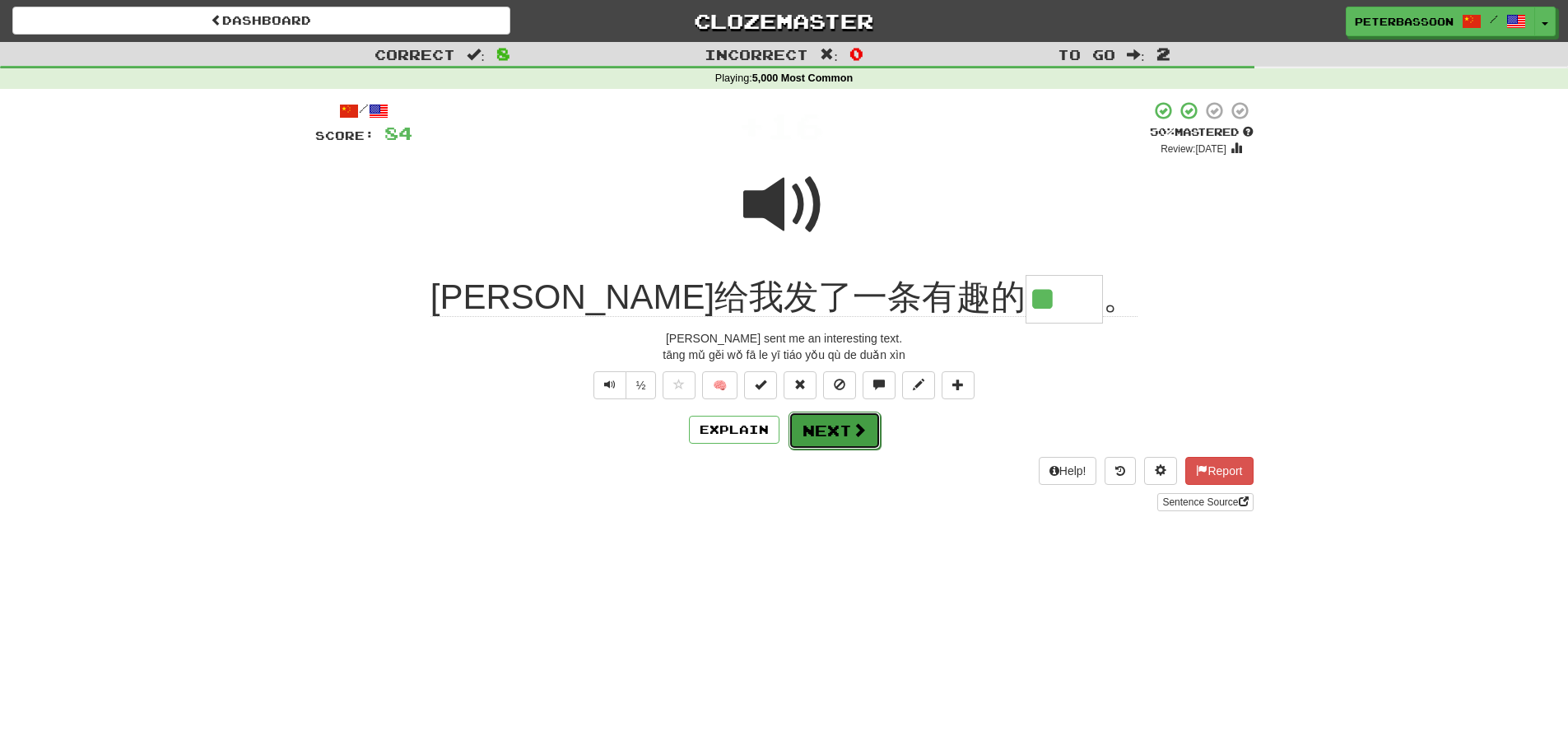
click at [860, 426] on span at bounding box center [859, 429] width 15 height 15
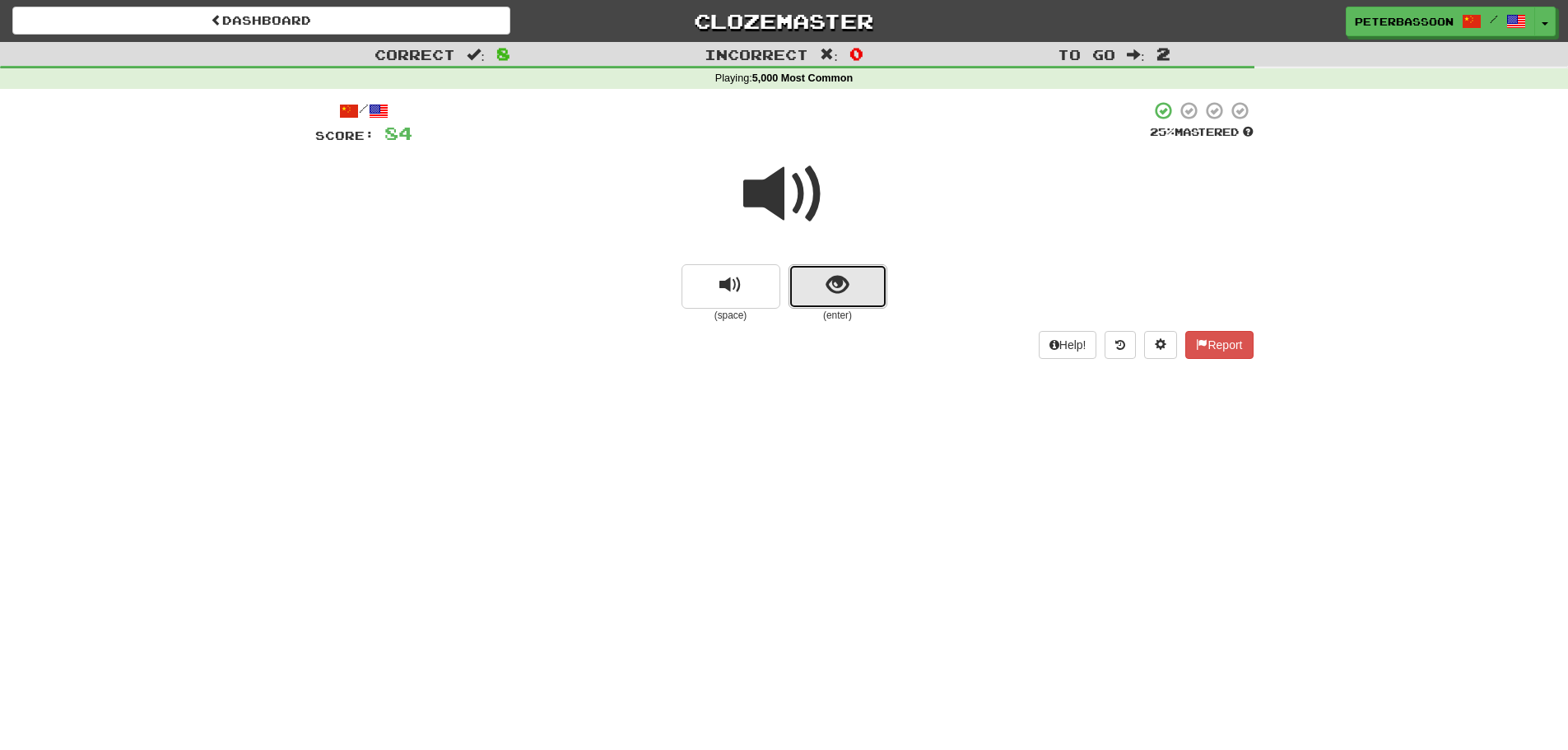
click at [846, 272] on button "show sentence" at bounding box center [838, 287] width 98 height 45
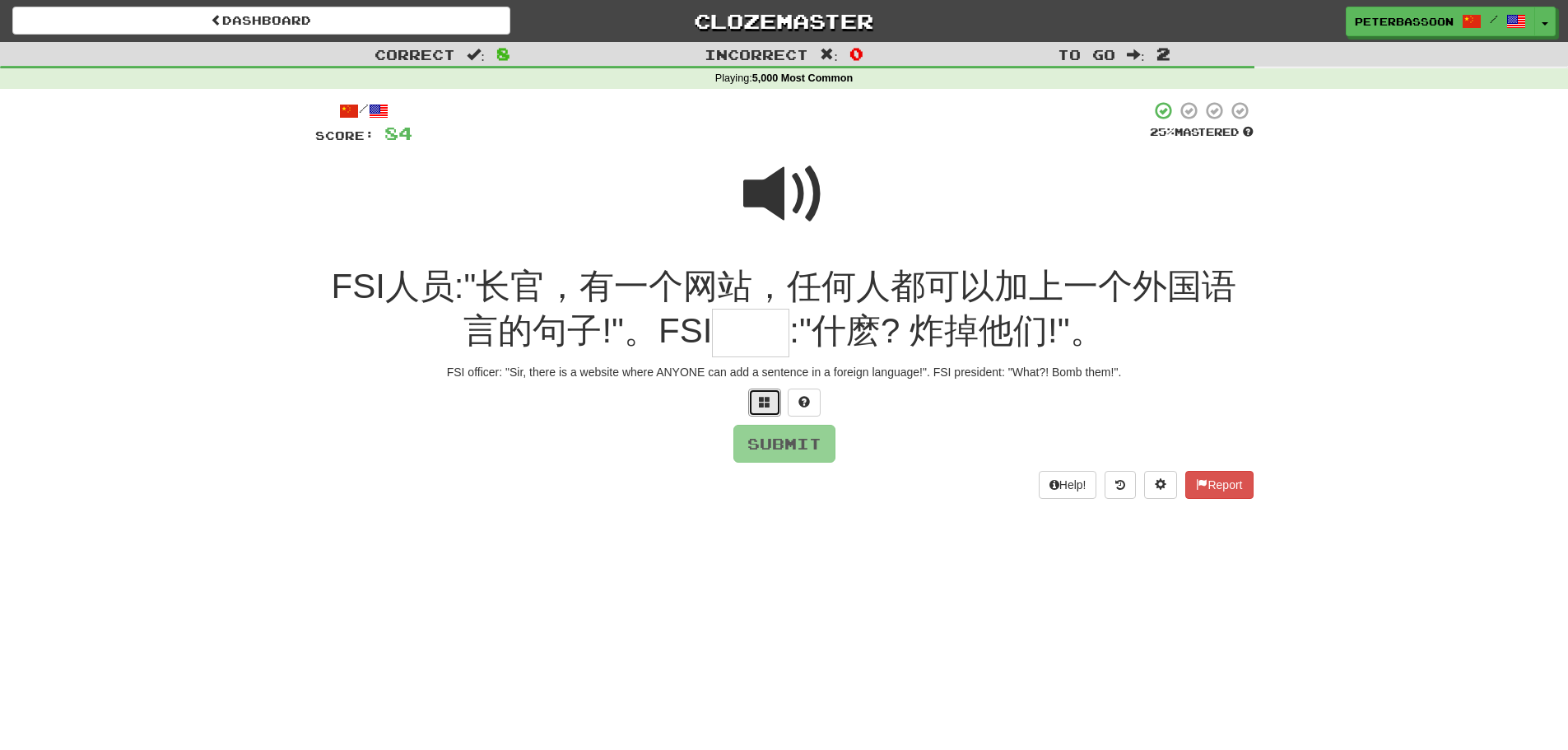
click at [767, 390] on button at bounding box center [764, 403] width 33 height 28
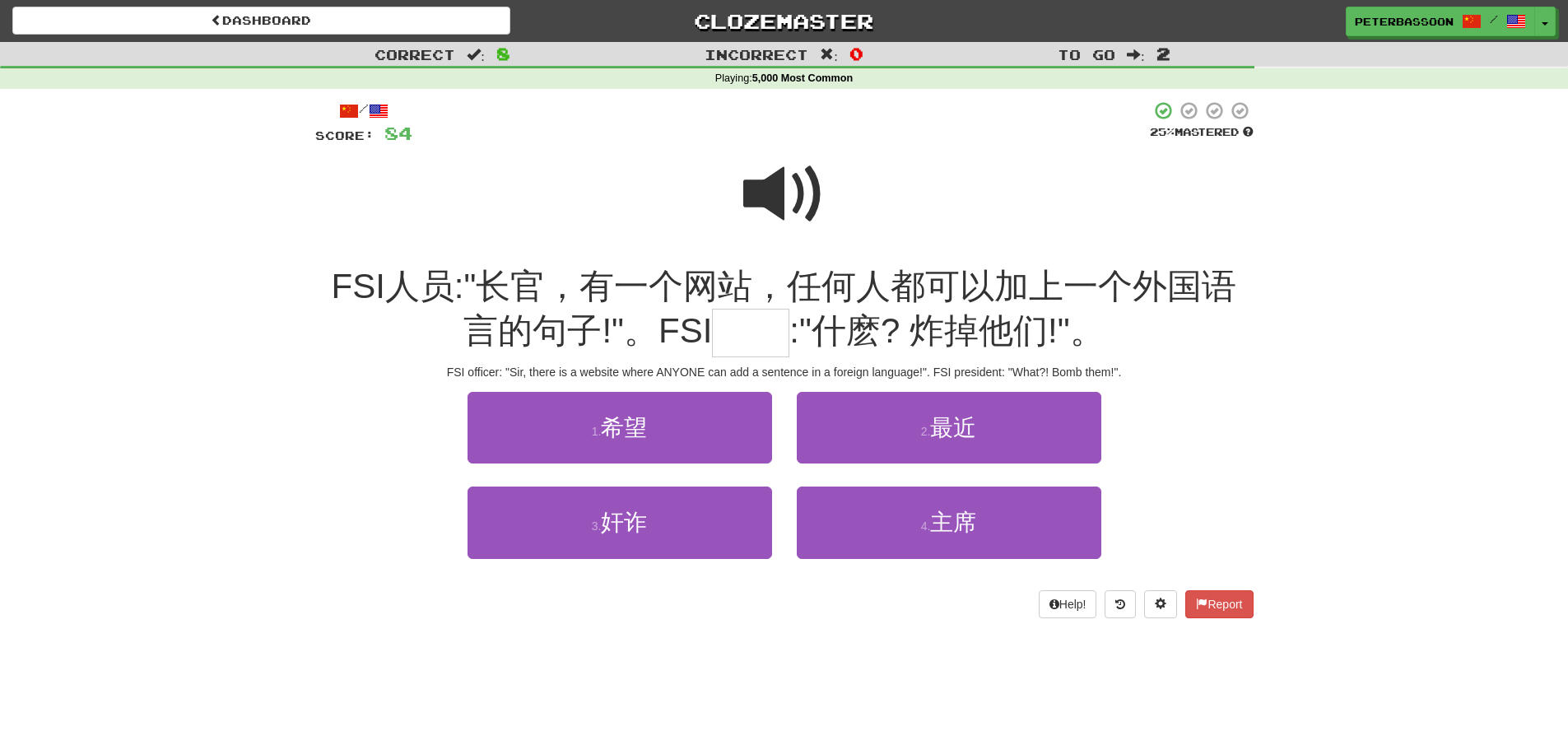
click at [781, 185] on span at bounding box center [785, 194] width 83 height 83
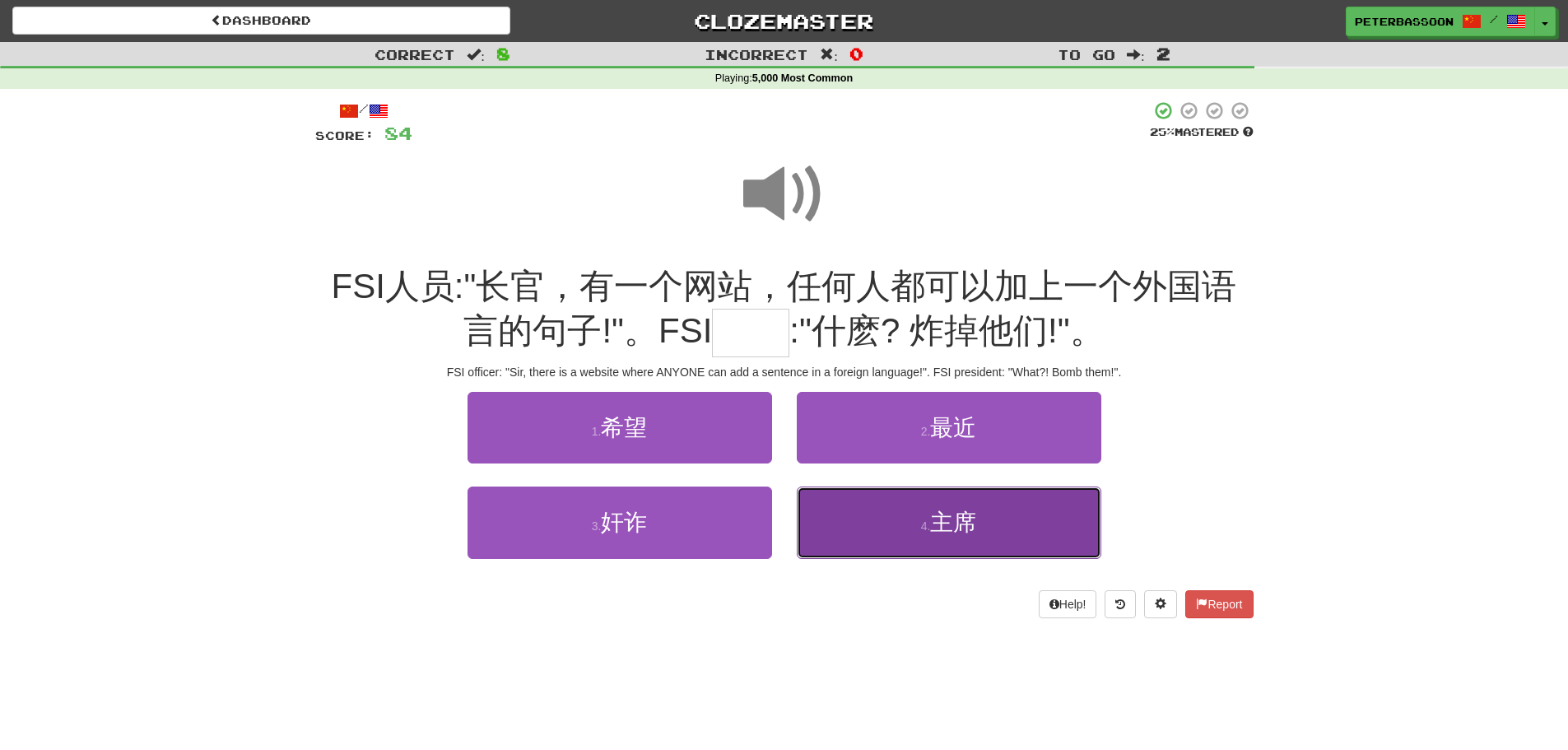
click at [991, 525] on button "4 . 主席" at bounding box center [949, 522] width 305 height 71
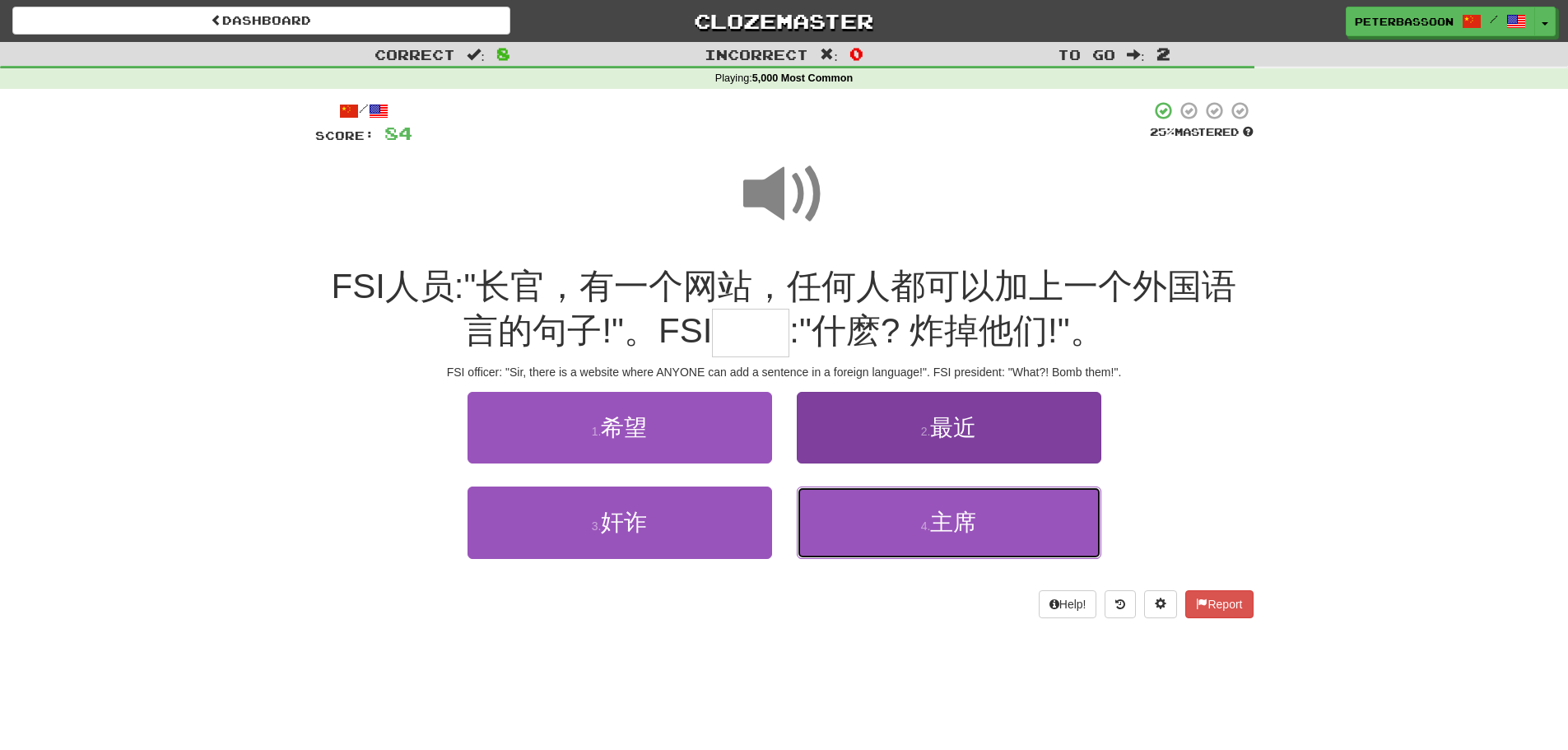
type input "**"
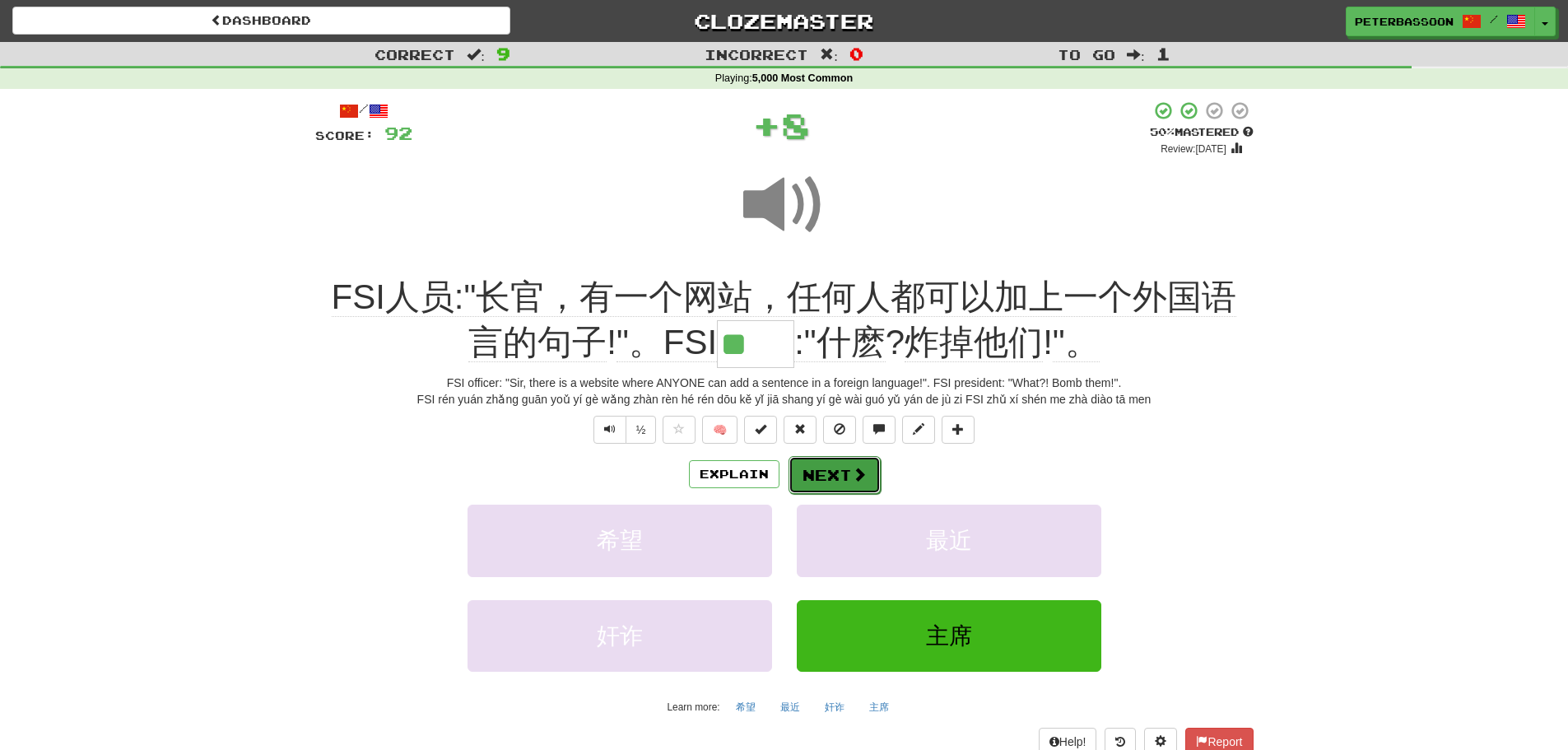
click at [822, 470] on button "Next" at bounding box center [834, 475] width 92 height 38
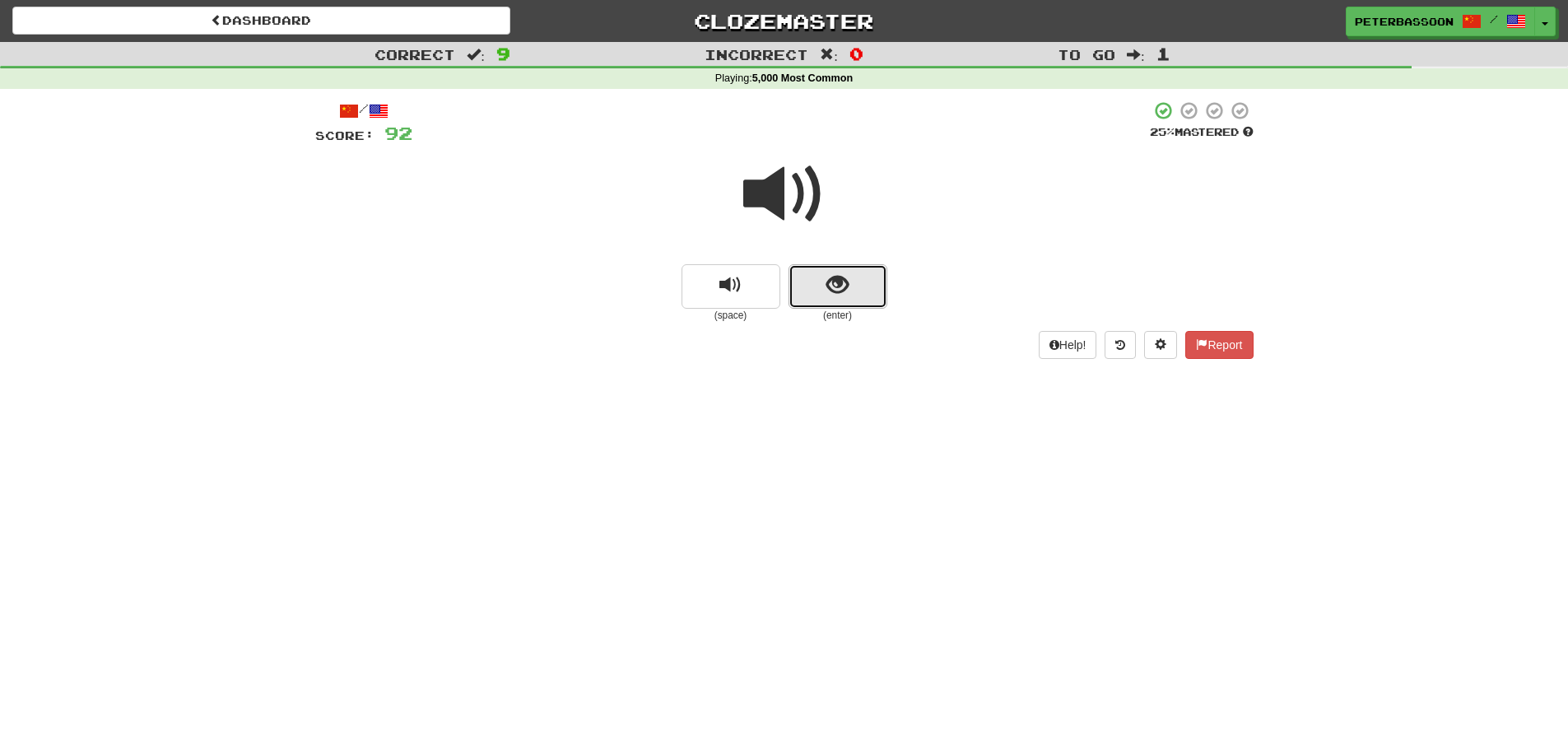
click at [831, 283] on button "show sentence" at bounding box center [838, 287] width 98 height 45
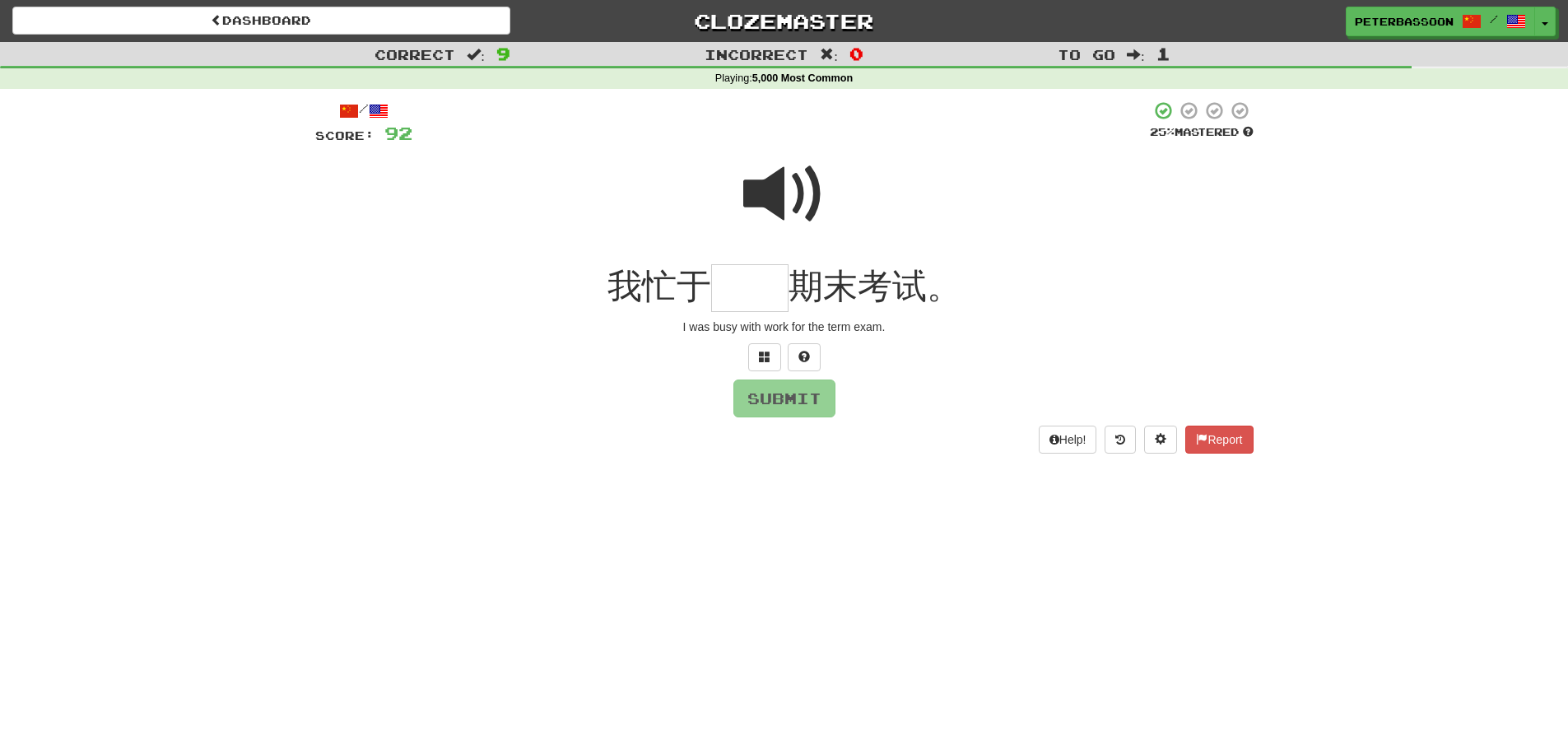
click at [763, 186] on span at bounding box center [785, 194] width 83 height 83
click at [753, 294] on input "text" at bounding box center [750, 288] width 77 height 48
type input "**"
drag, startPoint x: 786, startPoint y: 397, endPoint x: 898, endPoint y: 402, distance: 112.1
click at [790, 397] on button "Submit" at bounding box center [785, 398] width 102 height 38
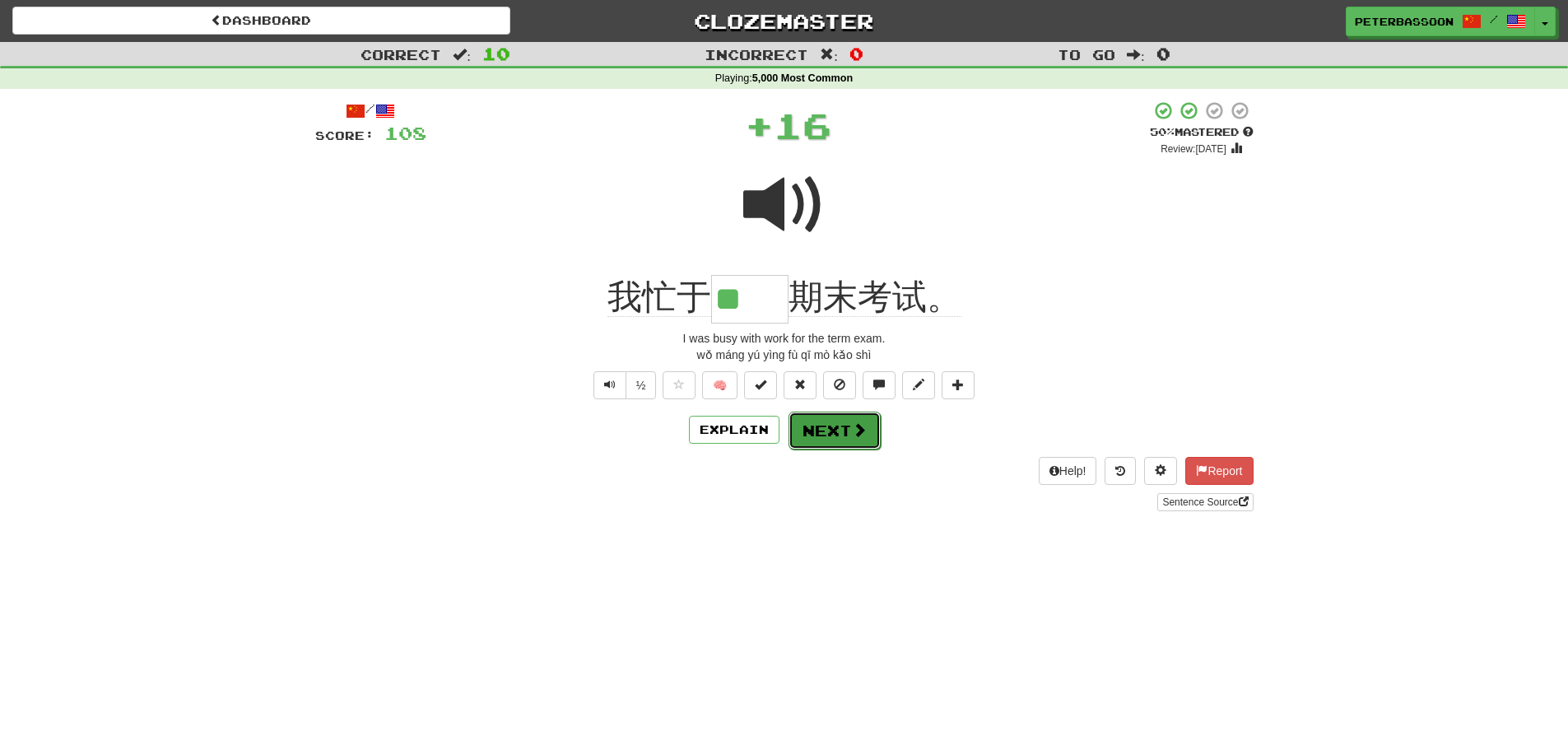
click at [859, 432] on span at bounding box center [859, 429] width 15 height 15
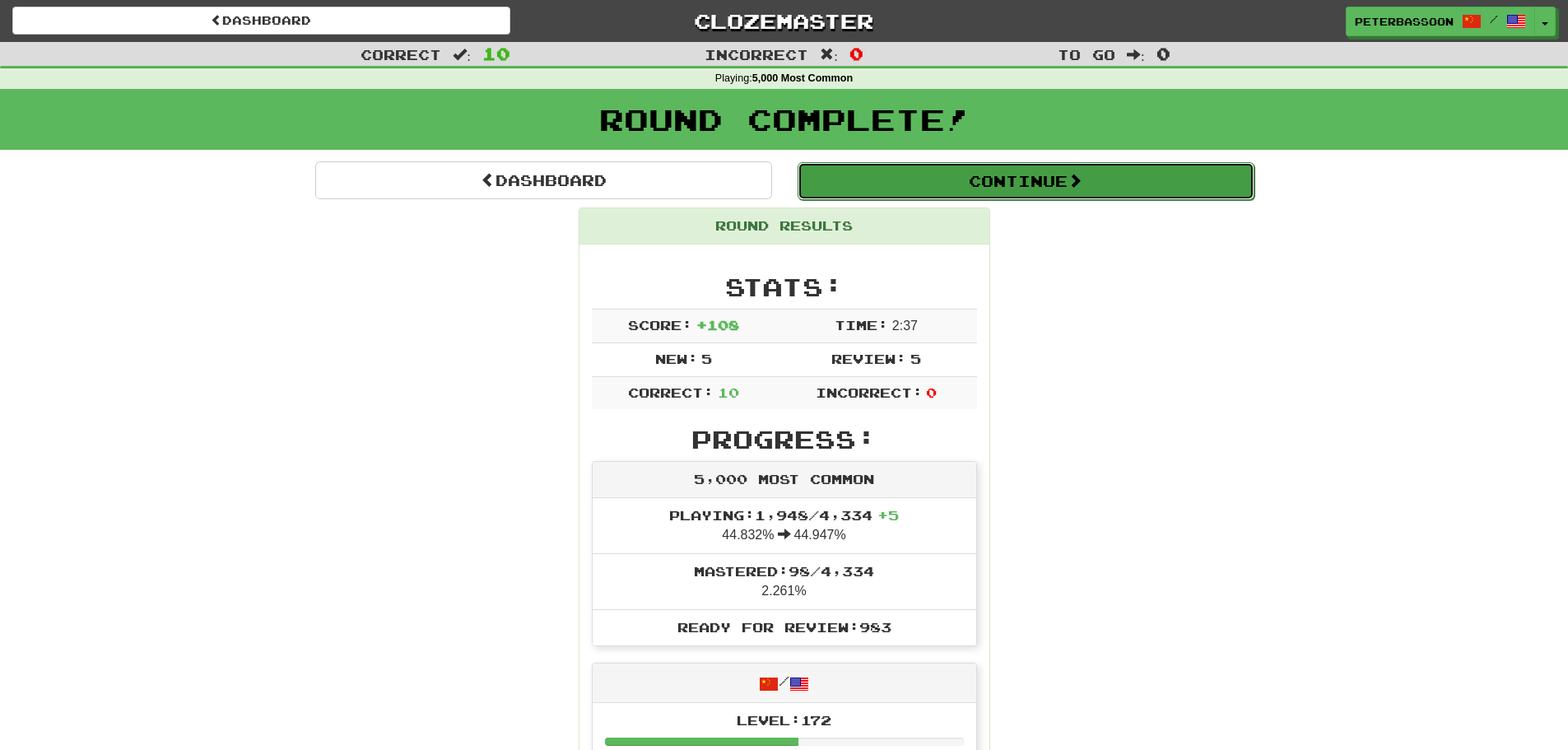
click at [1020, 175] on button "Continue" at bounding box center [1027, 181] width 457 height 38
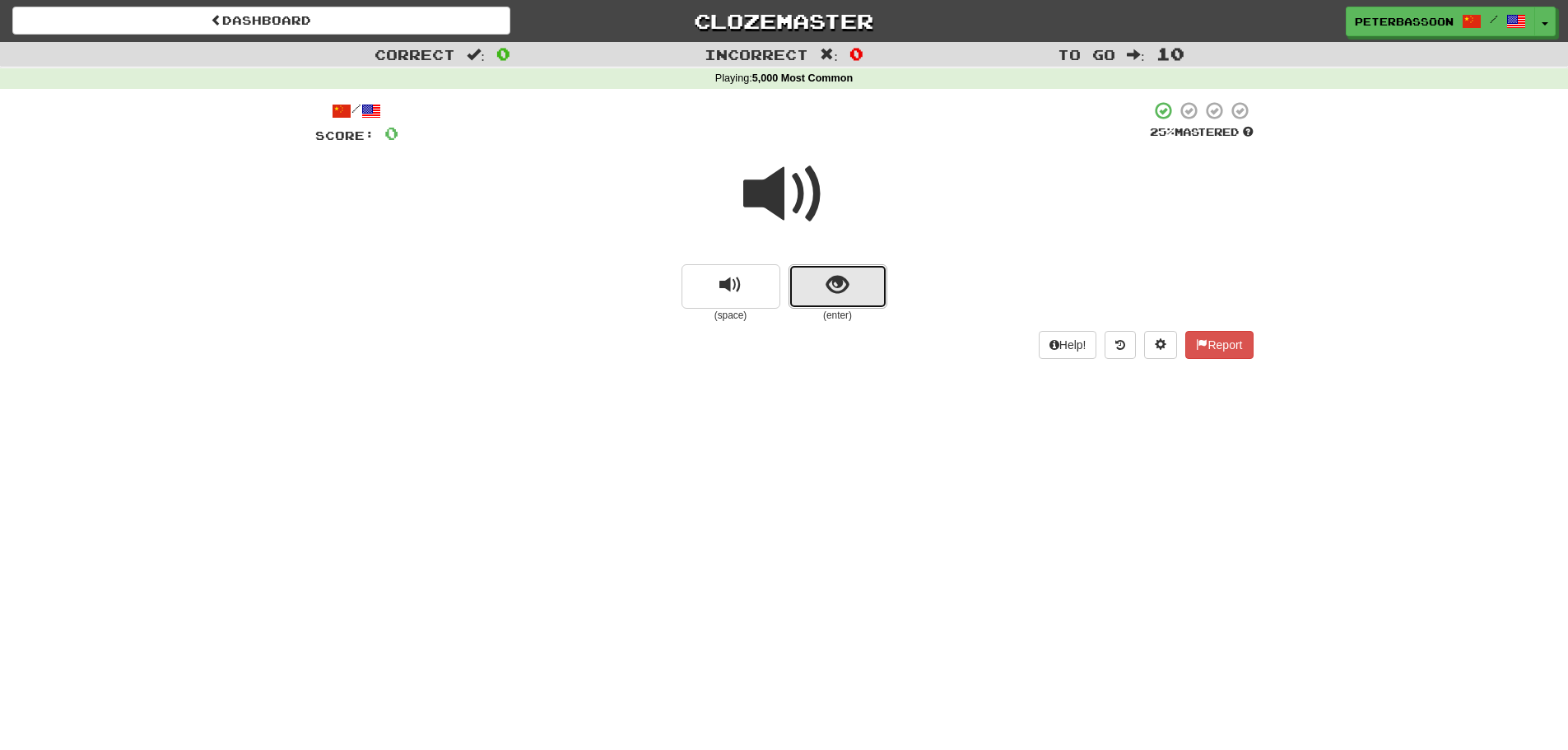
click at [843, 278] on span "show sentence" at bounding box center [837, 285] width 22 height 22
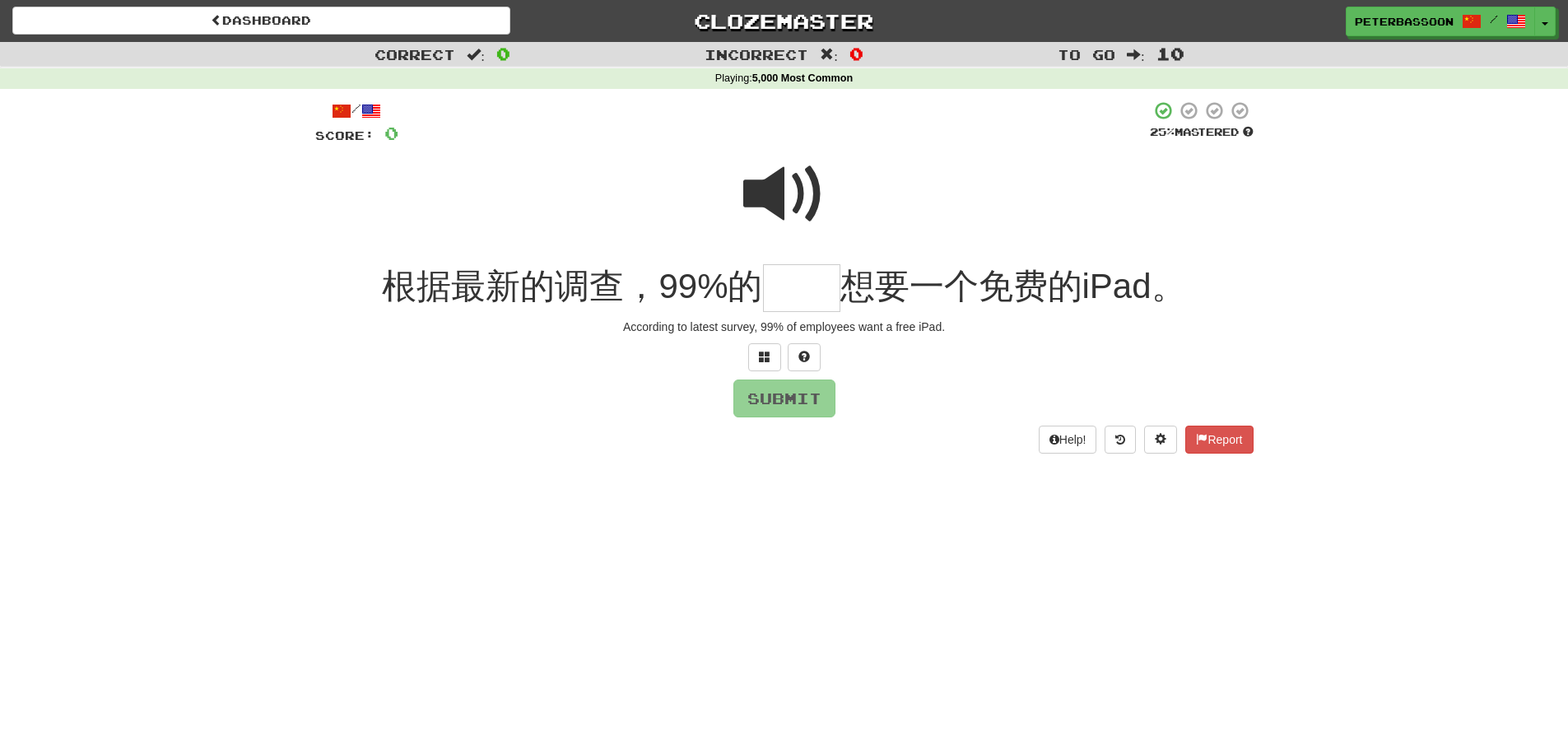
click at [790, 188] on span at bounding box center [785, 194] width 83 height 83
click at [768, 354] on span at bounding box center [765, 356] width 11 height 11
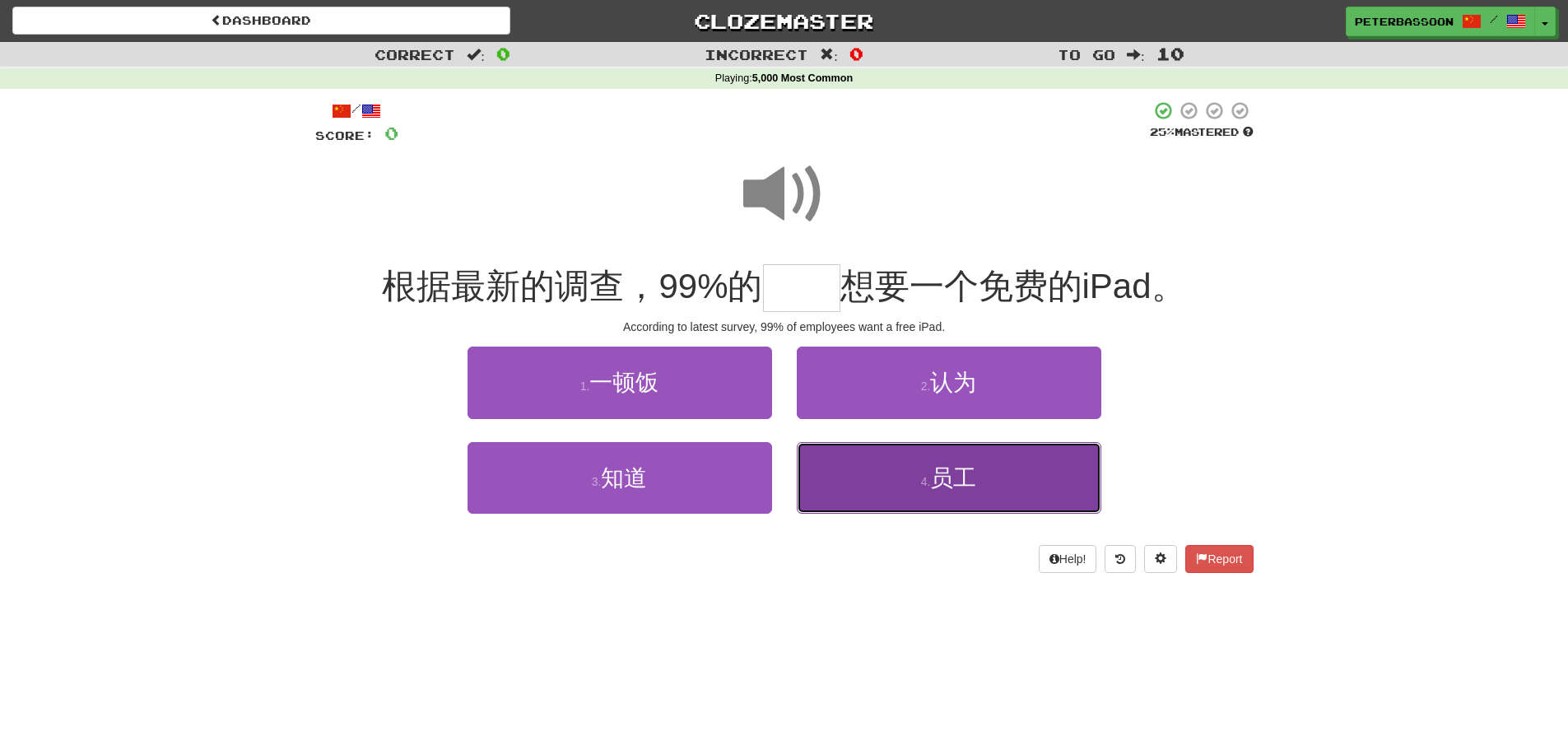
click at [953, 475] on span "员工" at bounding box center [953, 477] width 46 height 25
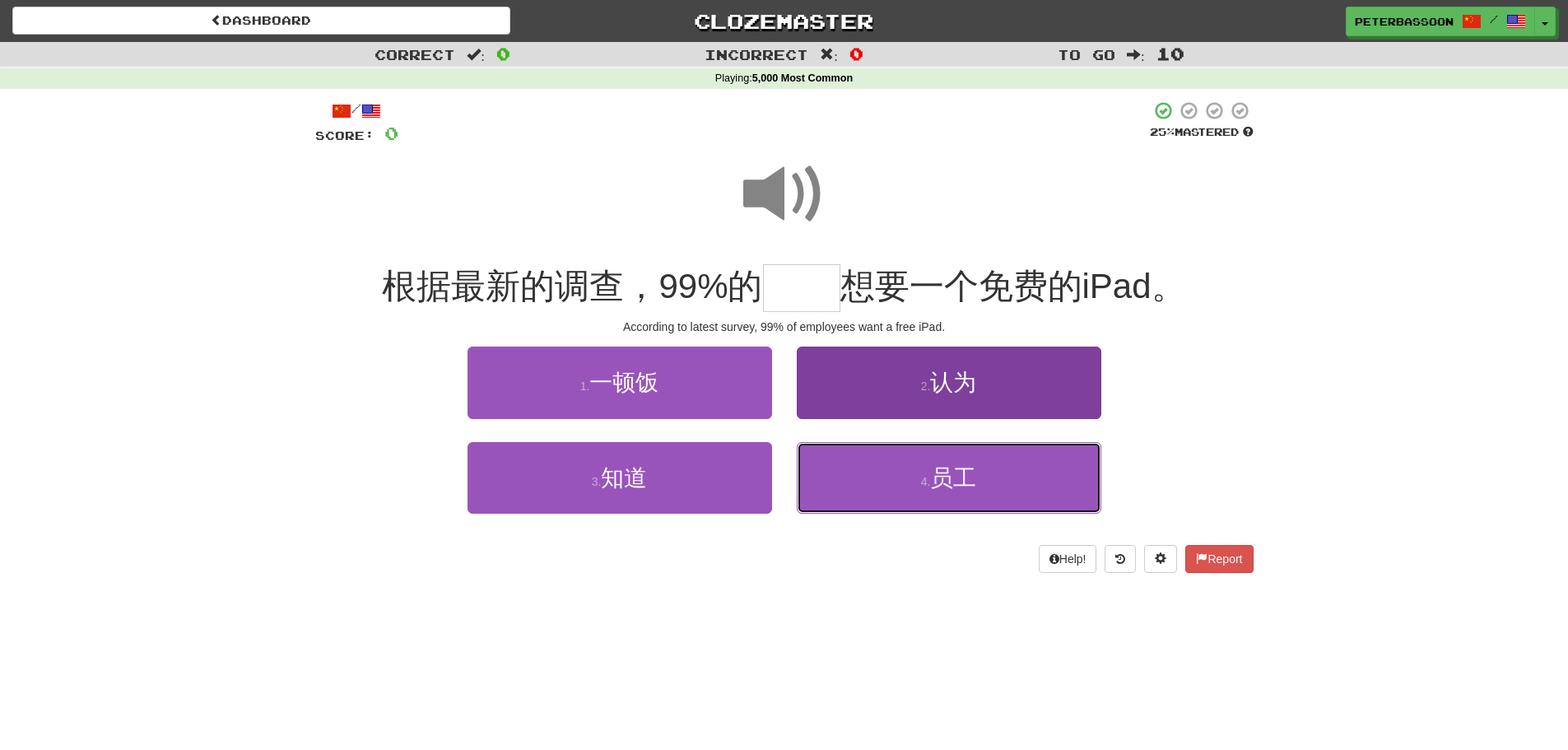
type input "**"
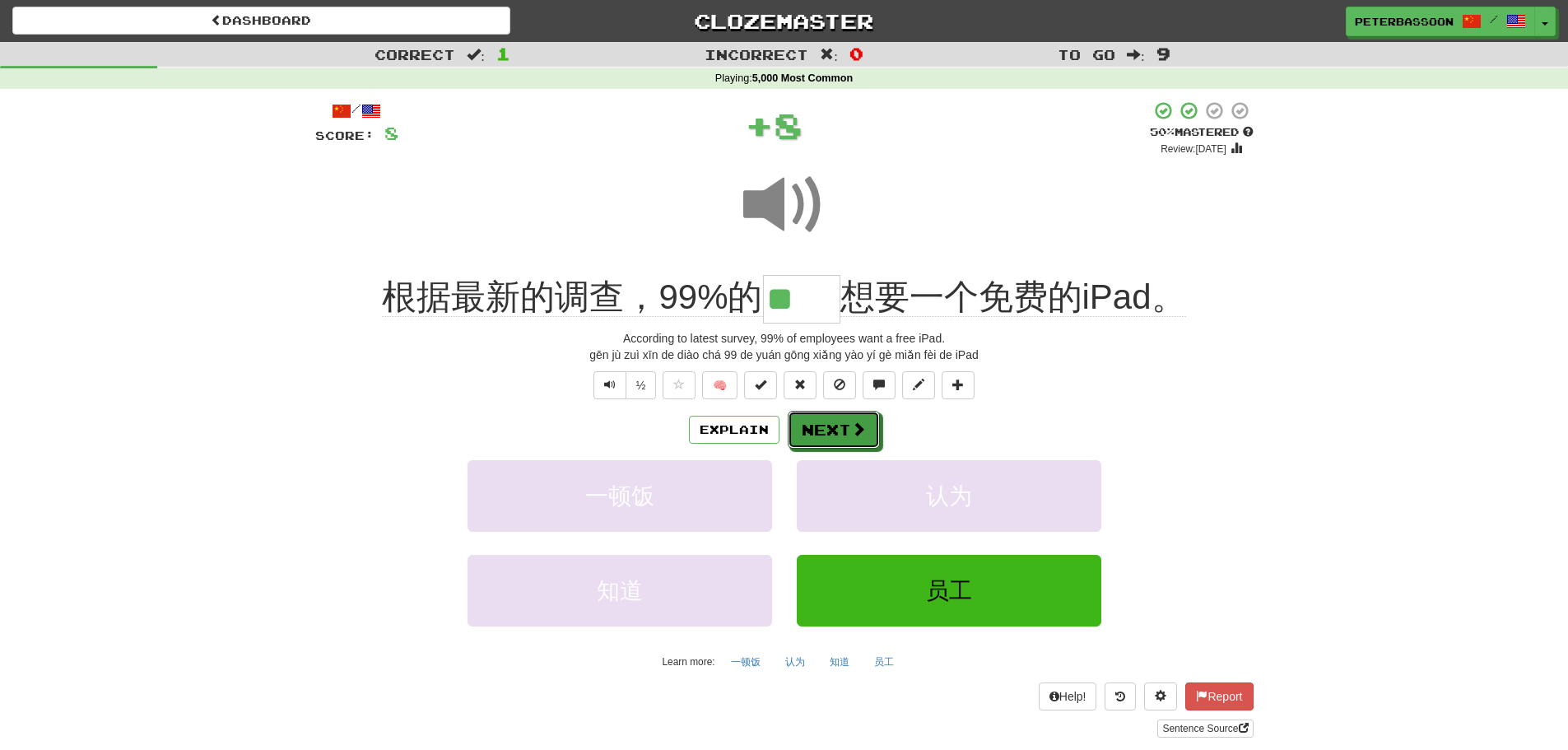
drag, startPoint x: 838, startPoint y: 420, endPoint x: 1194, endPoint y: 389, distance: 357.3
click at [854, 417] on button "Next" at bounding box center [833, 429] width 92 height 38
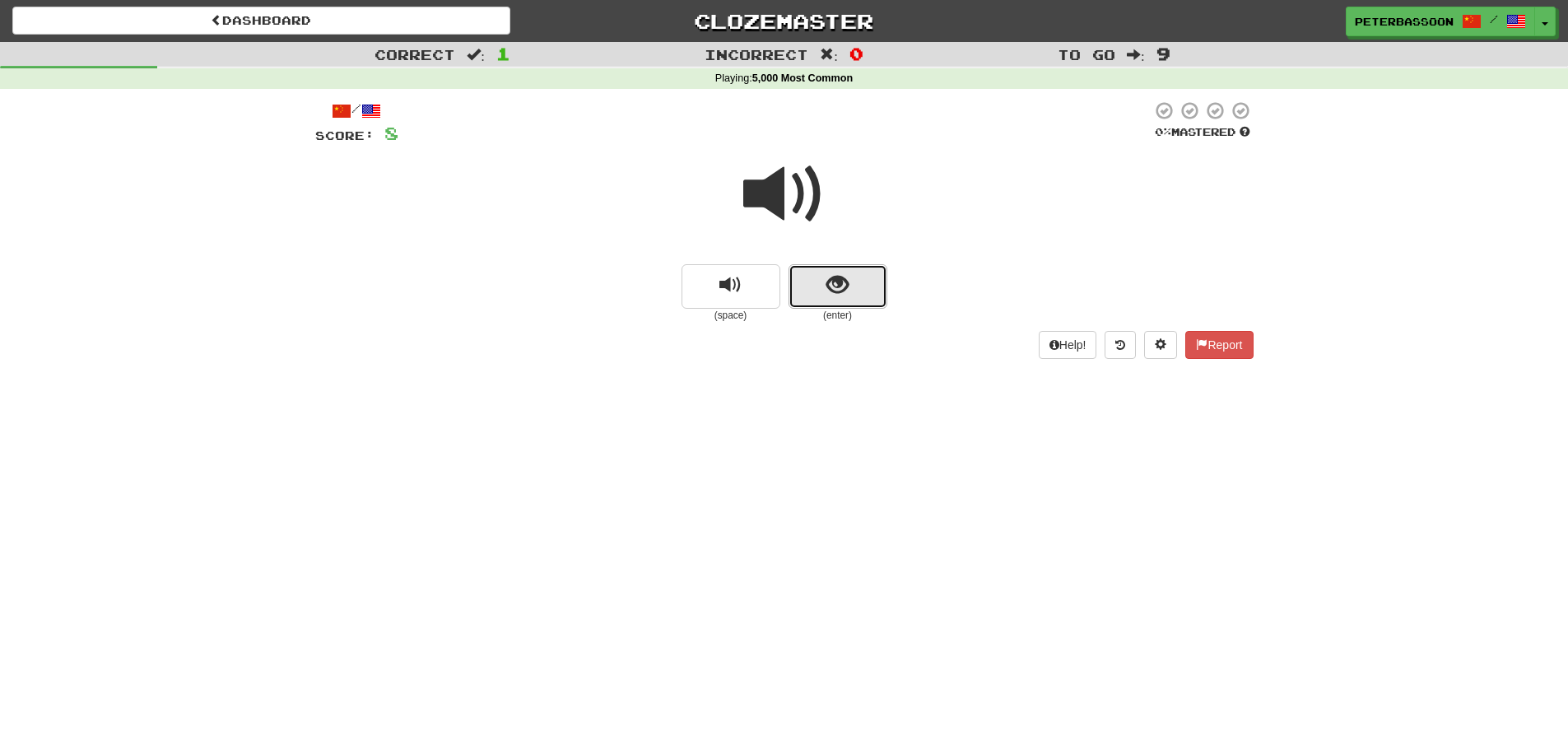
click at [838, 275] on span "show sentence" at bounding box center [837, 285] width 22 height 22
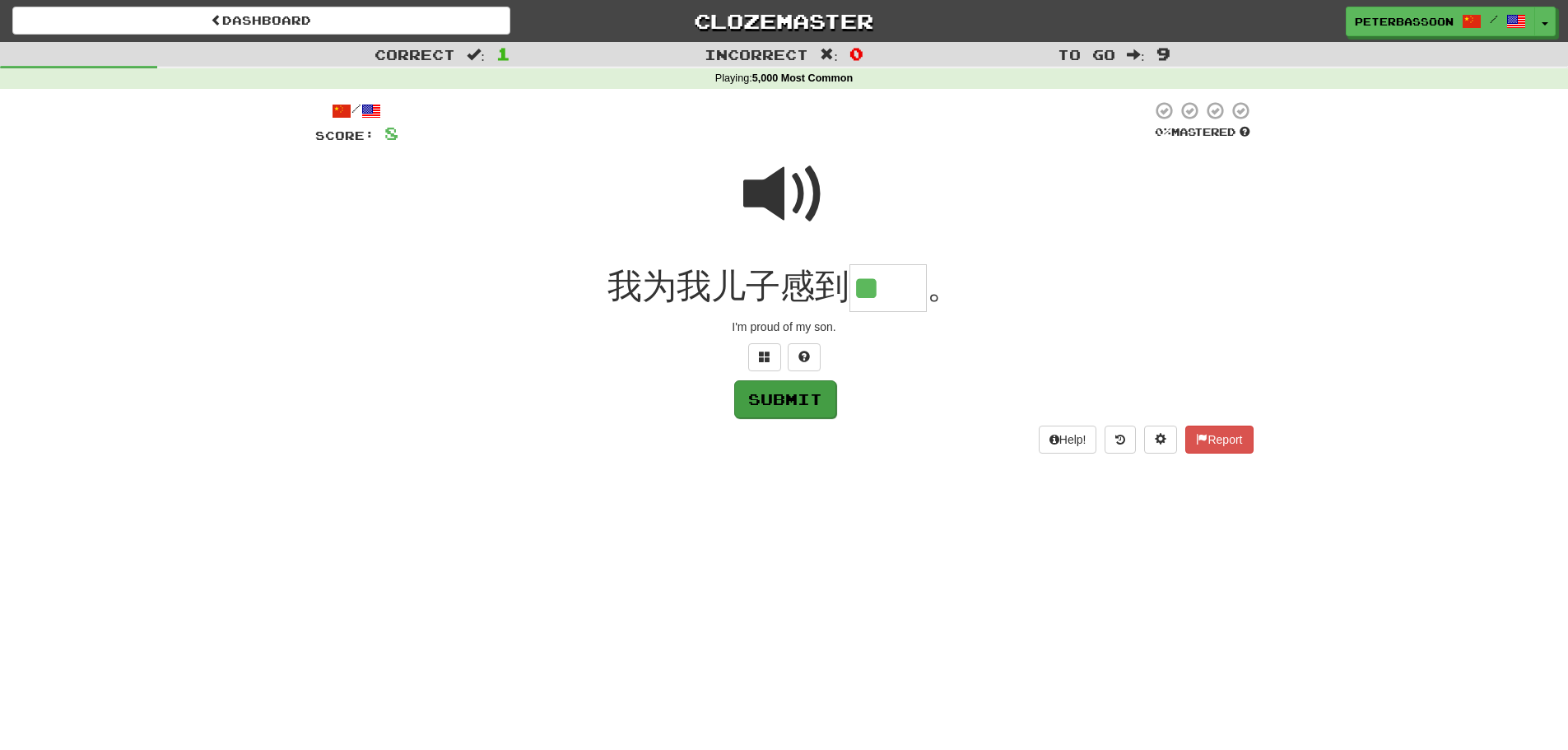
type input "**"
click at [820, 399] on button "Submit" at bounding box center [785, 398] width 102 height 38
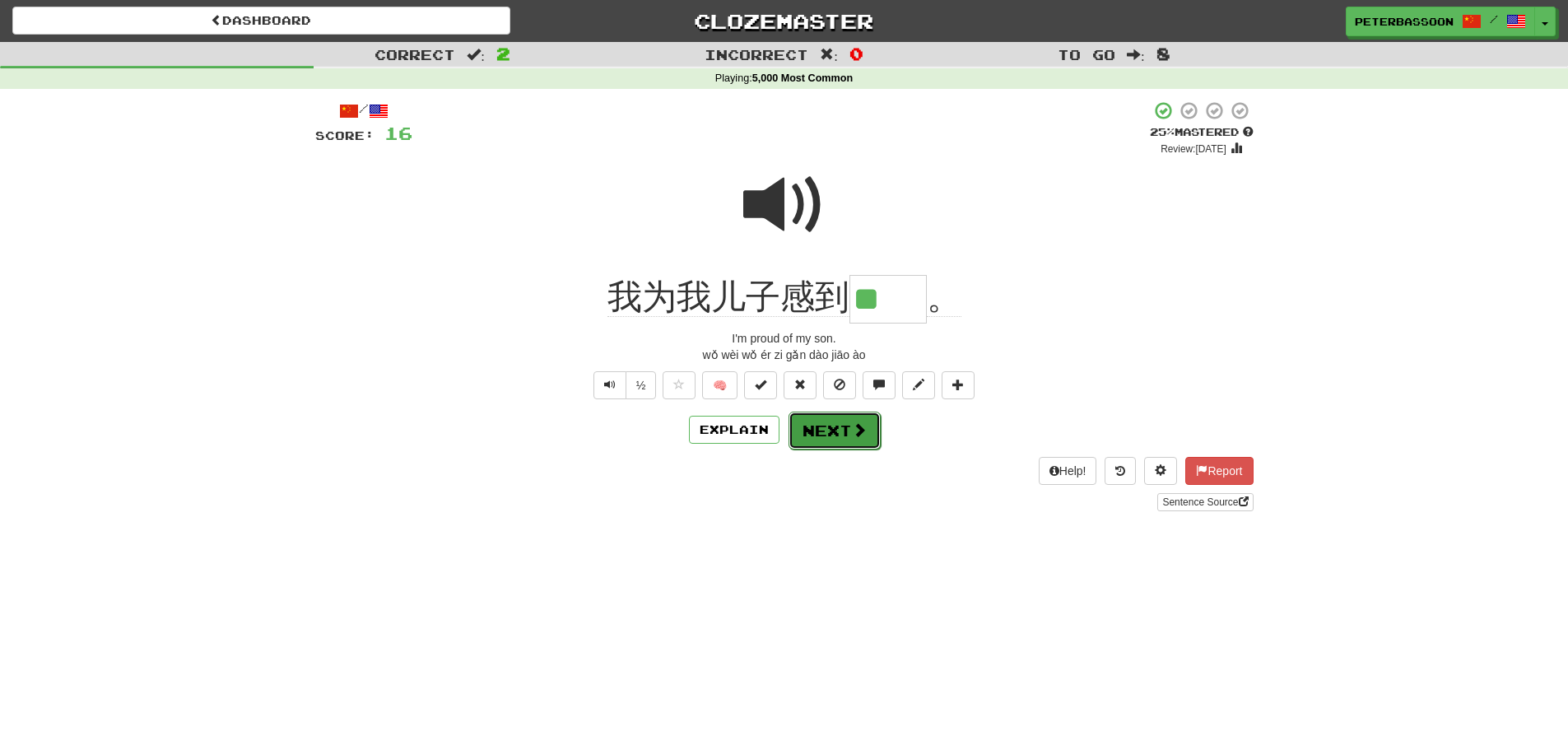
click at [835, 430] on button "Next" at bounding box center [834, 430] width 92 height 38
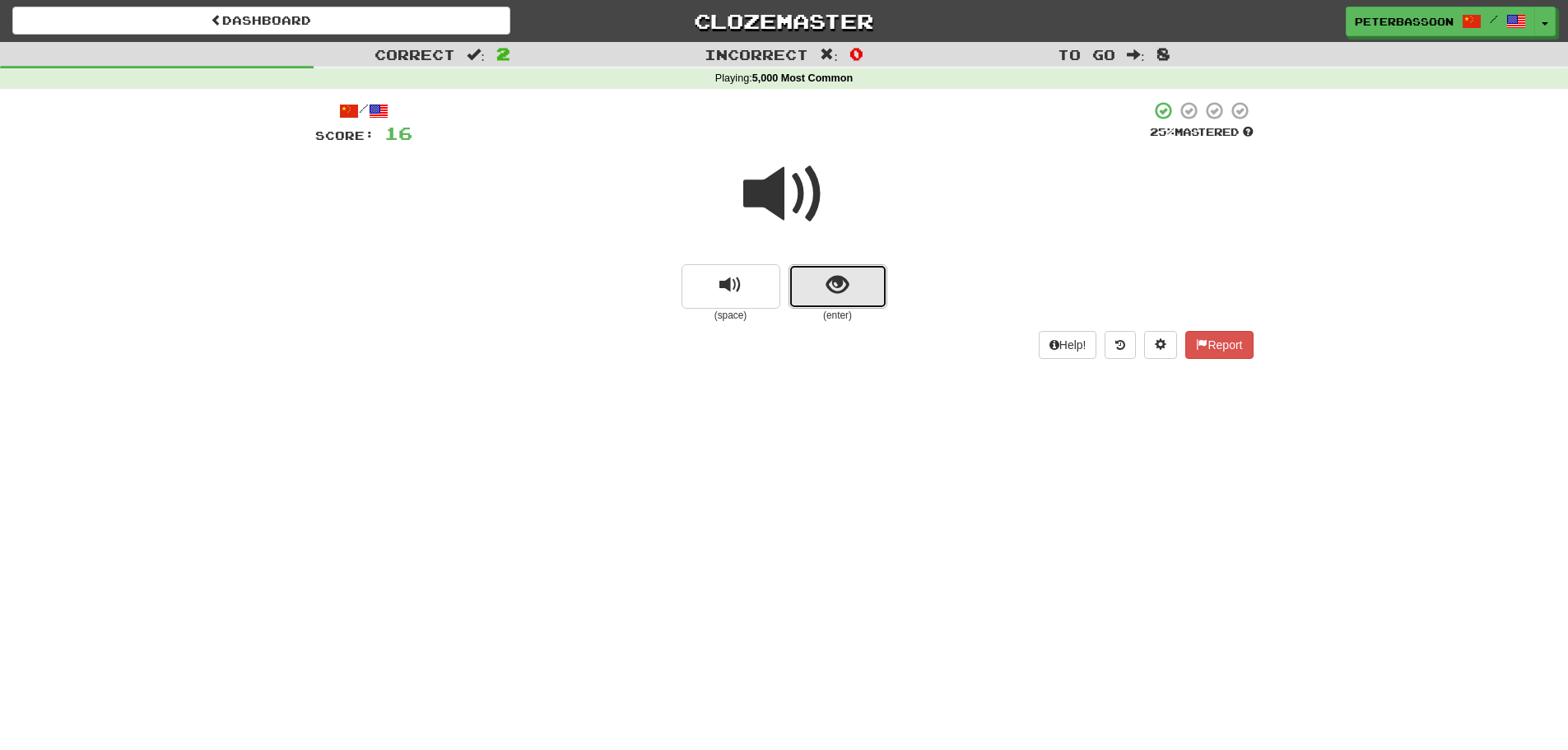
click at [856, 280] on button "show sentence" at bounding box center [838, 287] width 98 height 45
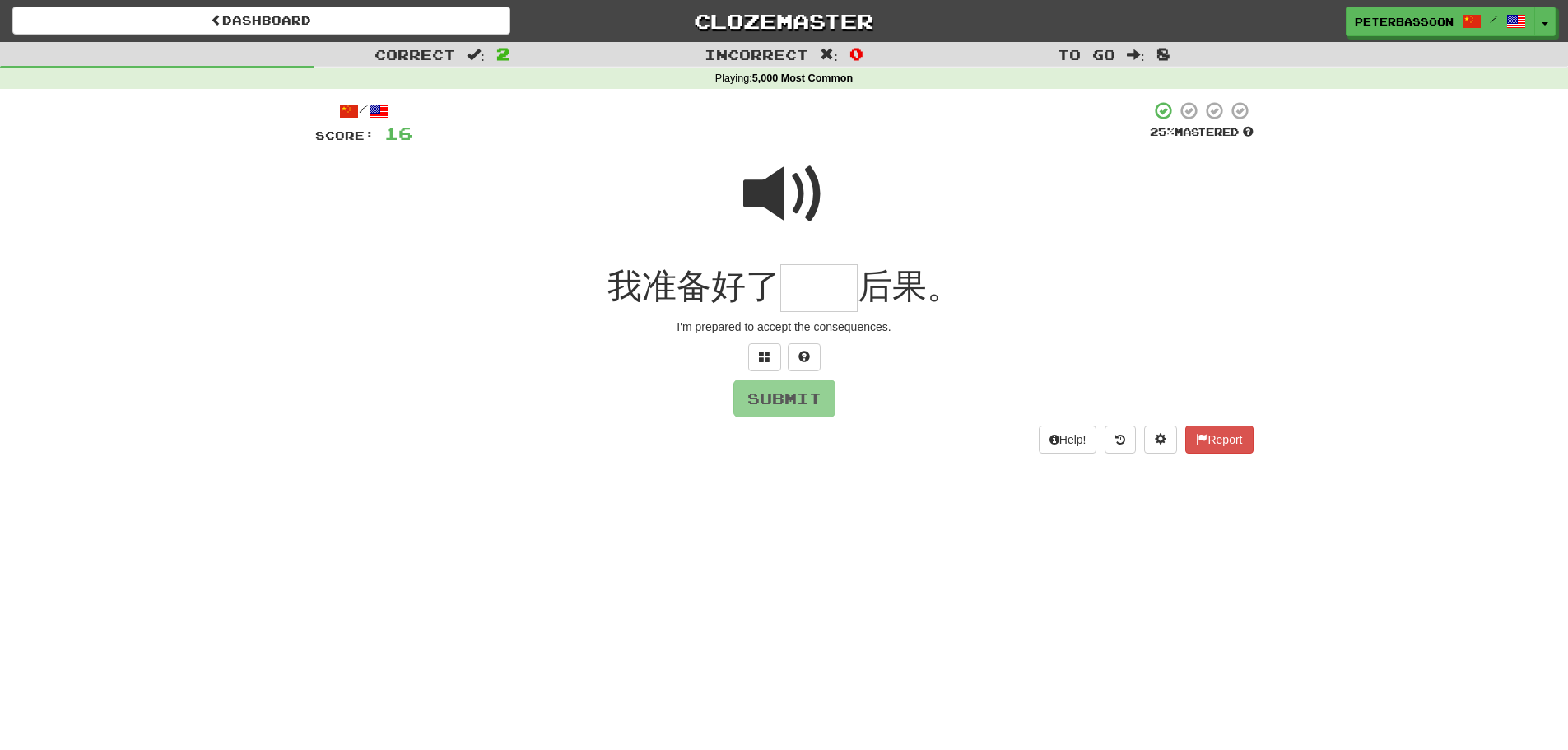
click at [780, 192] on span at bounding box center [785, 194] width 83 height 83
click at [827, 296] on input "text" at bounding box center [819, 288] width 77 height 48
type input "**"
click at [790, 394] on button "Submit" at bounding box center [785, 399] width 102 height 38
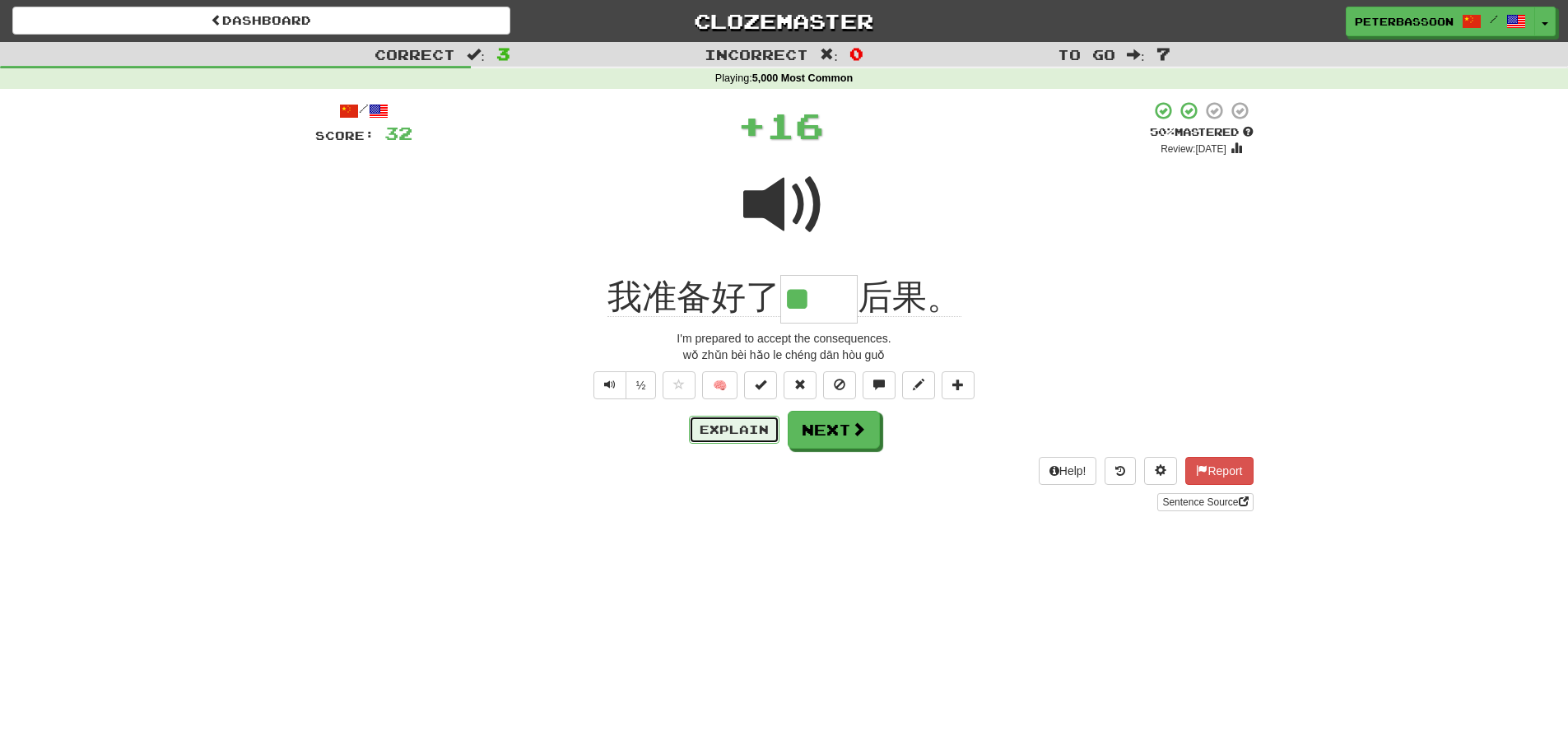
click at [737, 421] on button "Explain" at bounding box center [734, 430] width 91 height 28
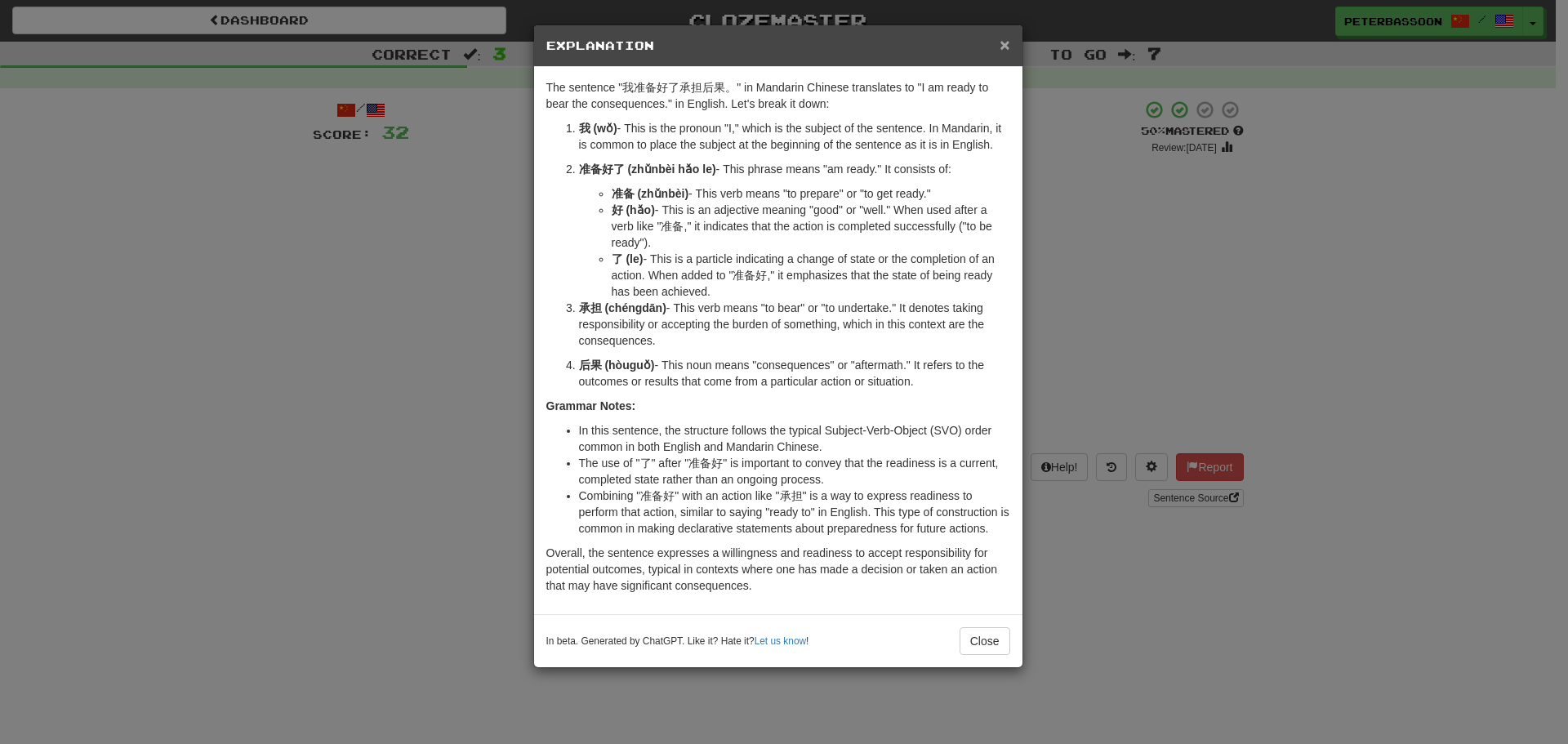
click at [1002, 35] on span "×" at bounding box center [1004, 44] width 10 height 19
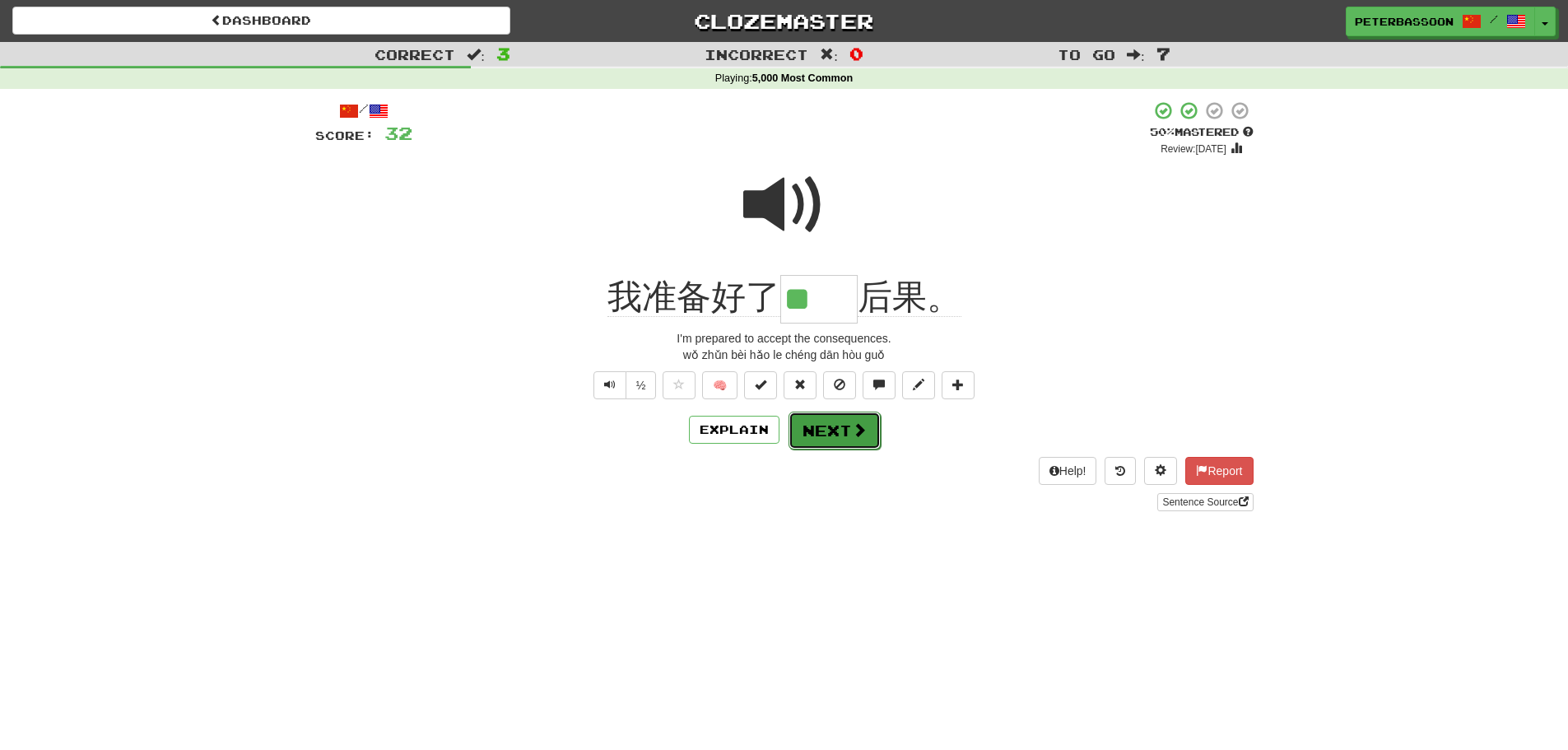
click at [852, 428] on span at bounding box center [859, 429] width 15 height 15
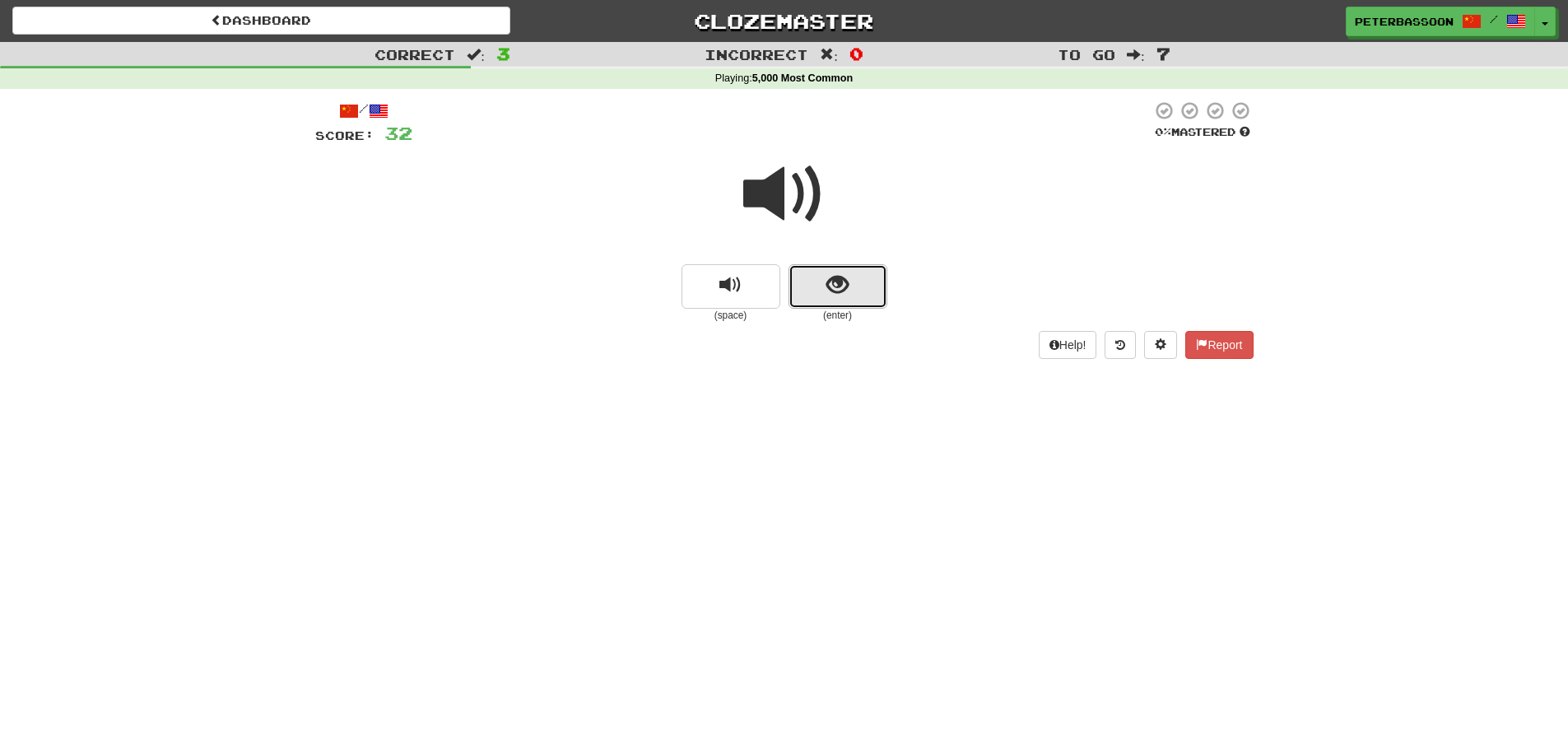
click at [845, 284] on span "show sentence" at bounding box center [837, 285] width 22 height 22
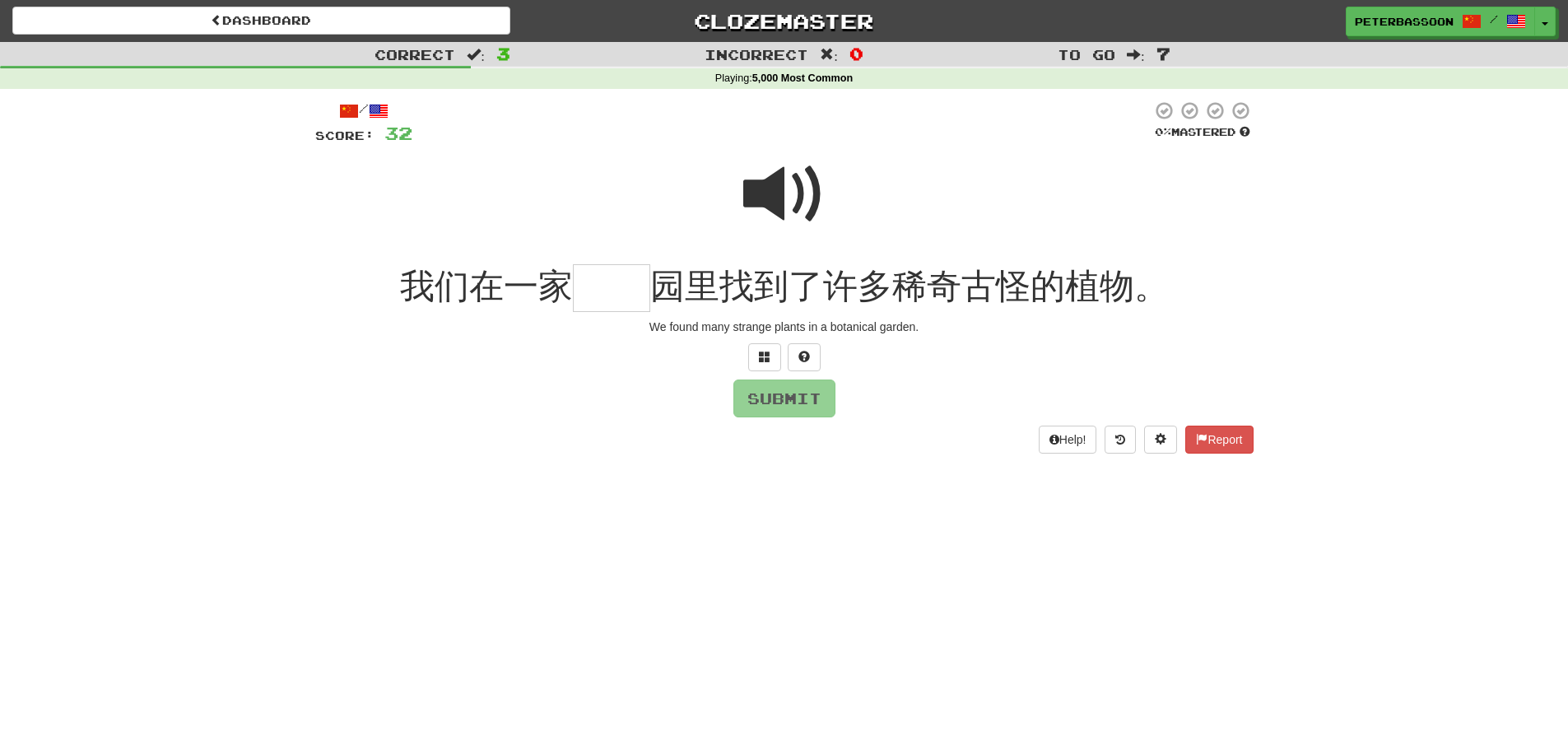
click at [782, 188] on span at bounding box center [785, 194] width 83 height 83
click at [619, 295] on input "text" at bounding box center [612, 288] width 77 height 48
type input "**"
click at [773, 398] on button "Submit" at bounding box center [785, 399] width 102 height 38
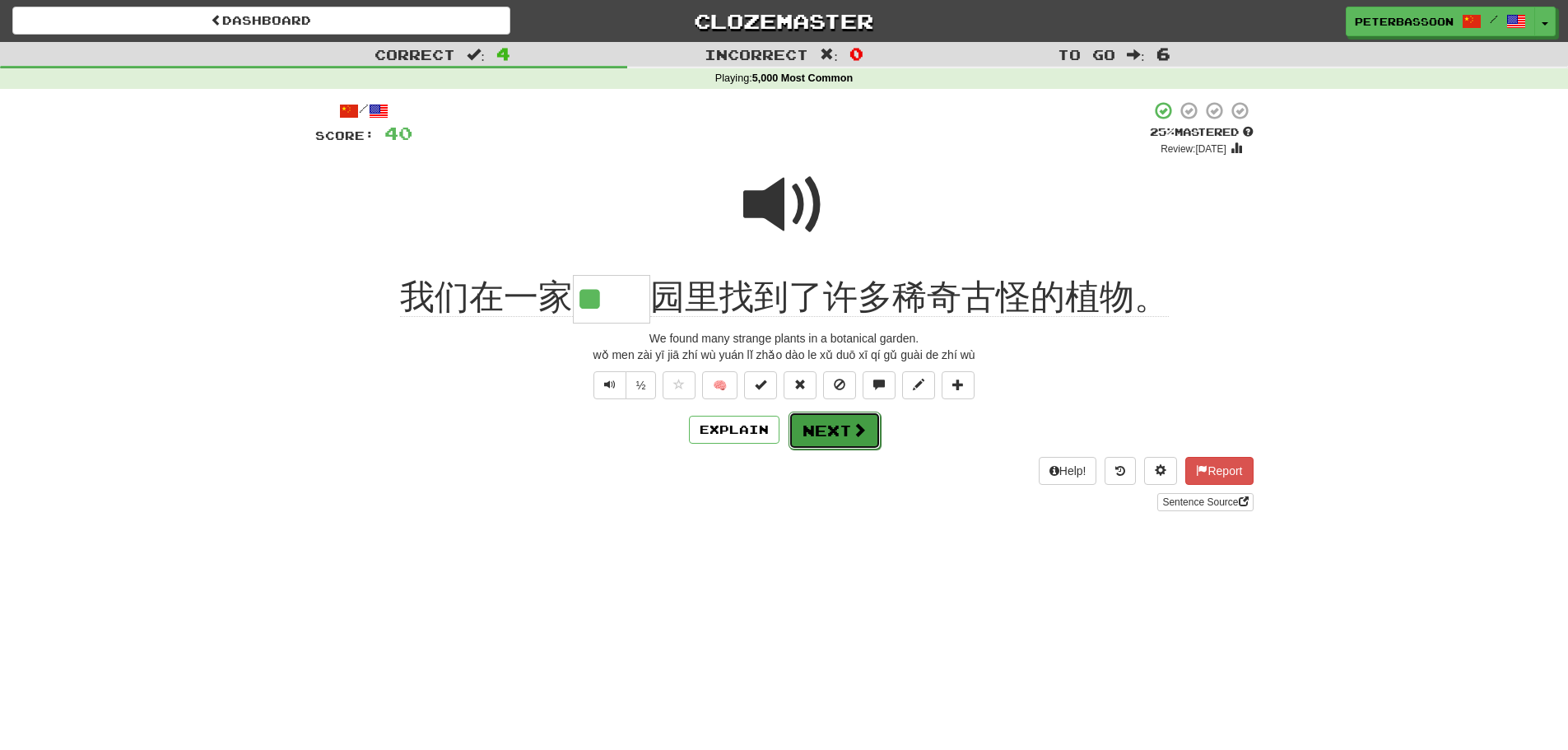
click at [853, 422] on span at bounding box center [859, 429] width 15 height 15
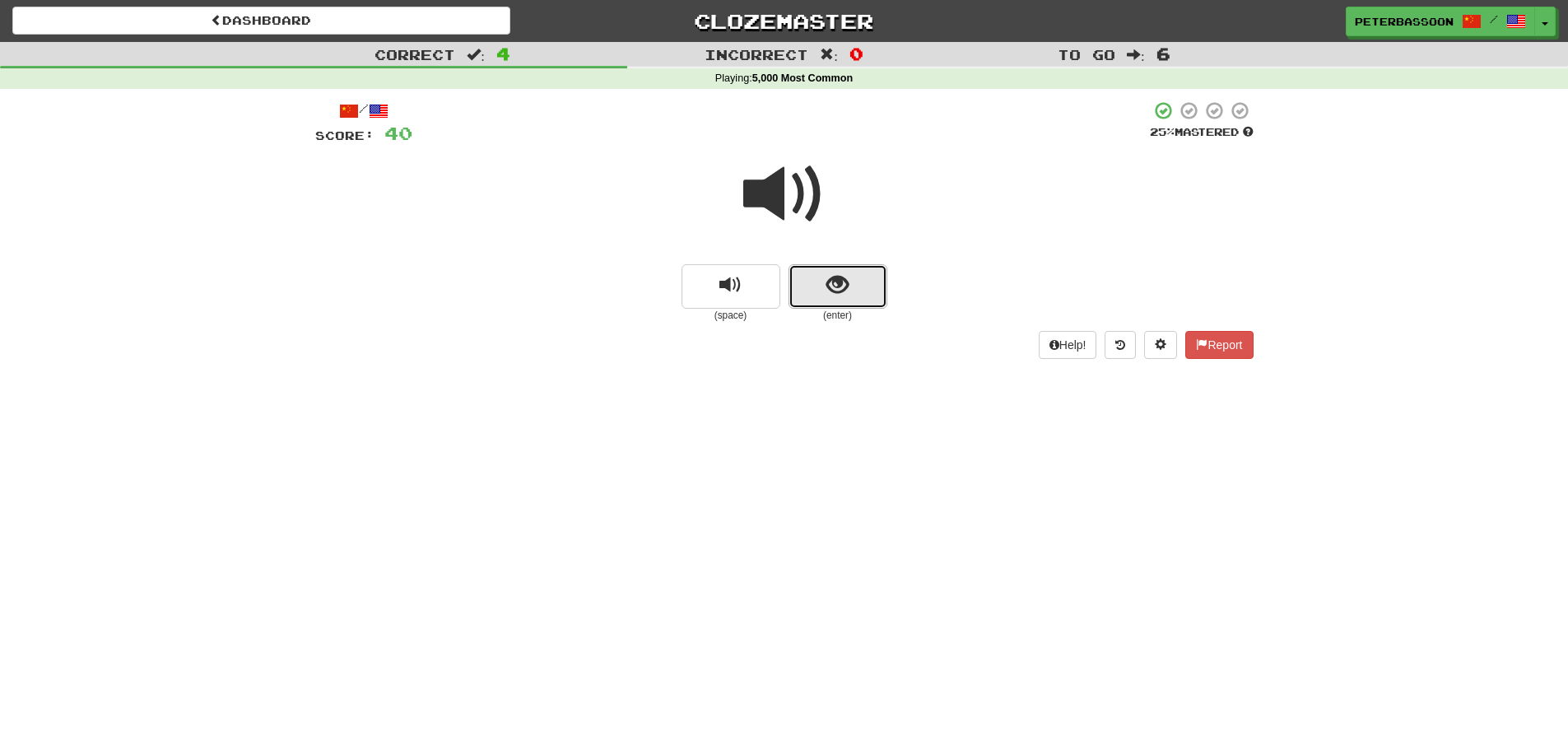
click at [833, 283] on span "show sentence" at bounding box center [837, 285] width 22 height 22
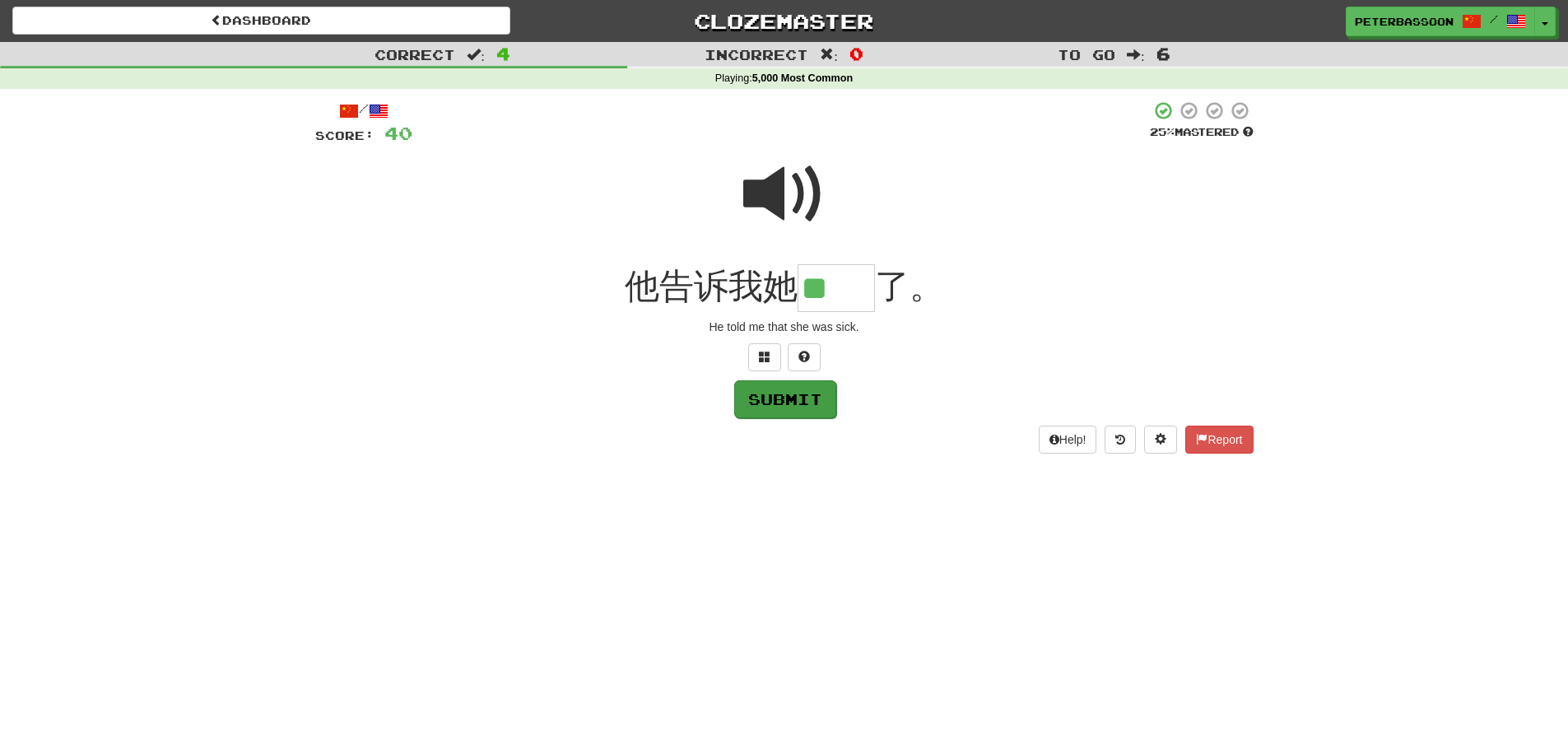
type input "**"
click at [787, 394] on button "Submit" at bounding box center [785, 399] width 102 height 38
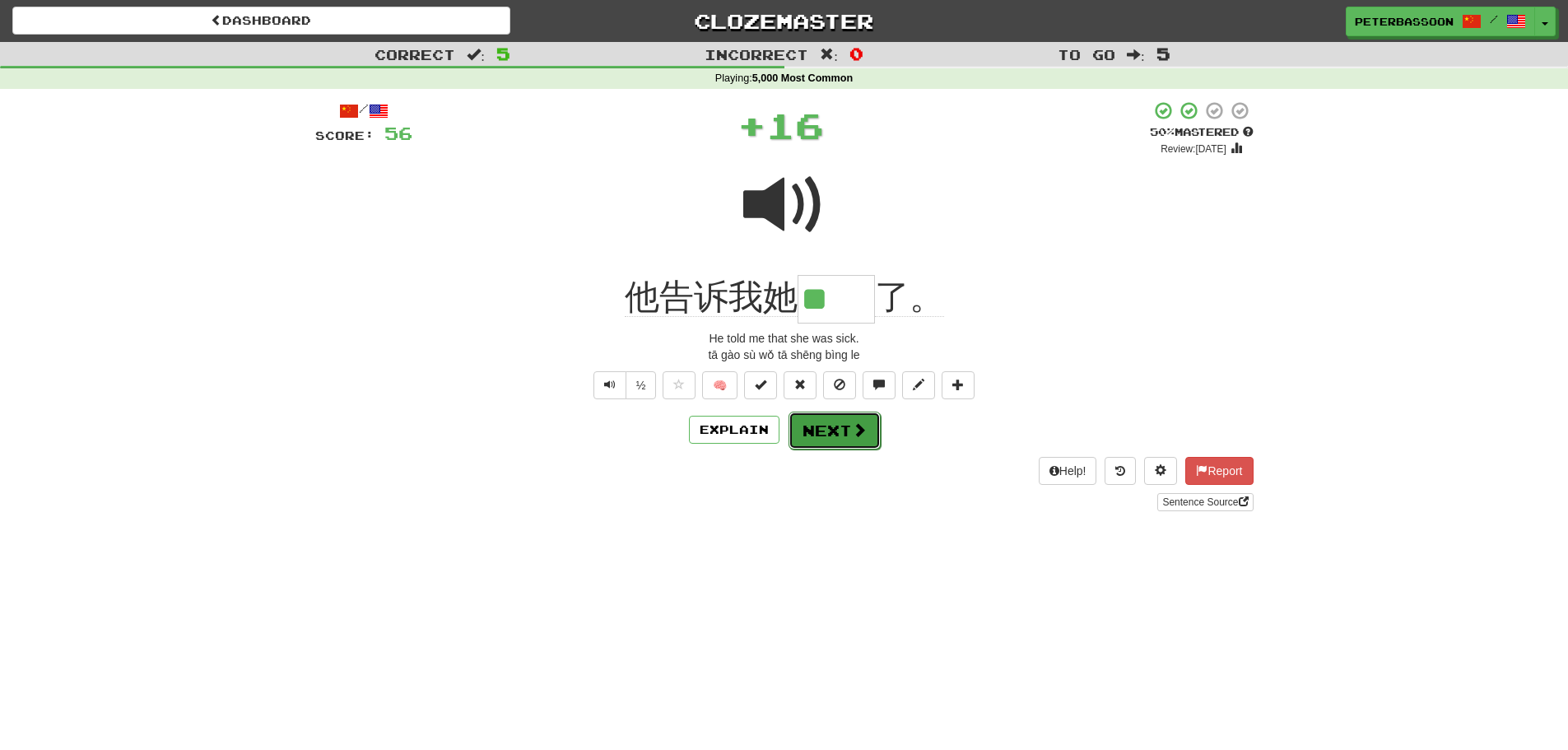
click at [843, 426] on button "Next" at bounding box center [834, 430] width 92 height 38
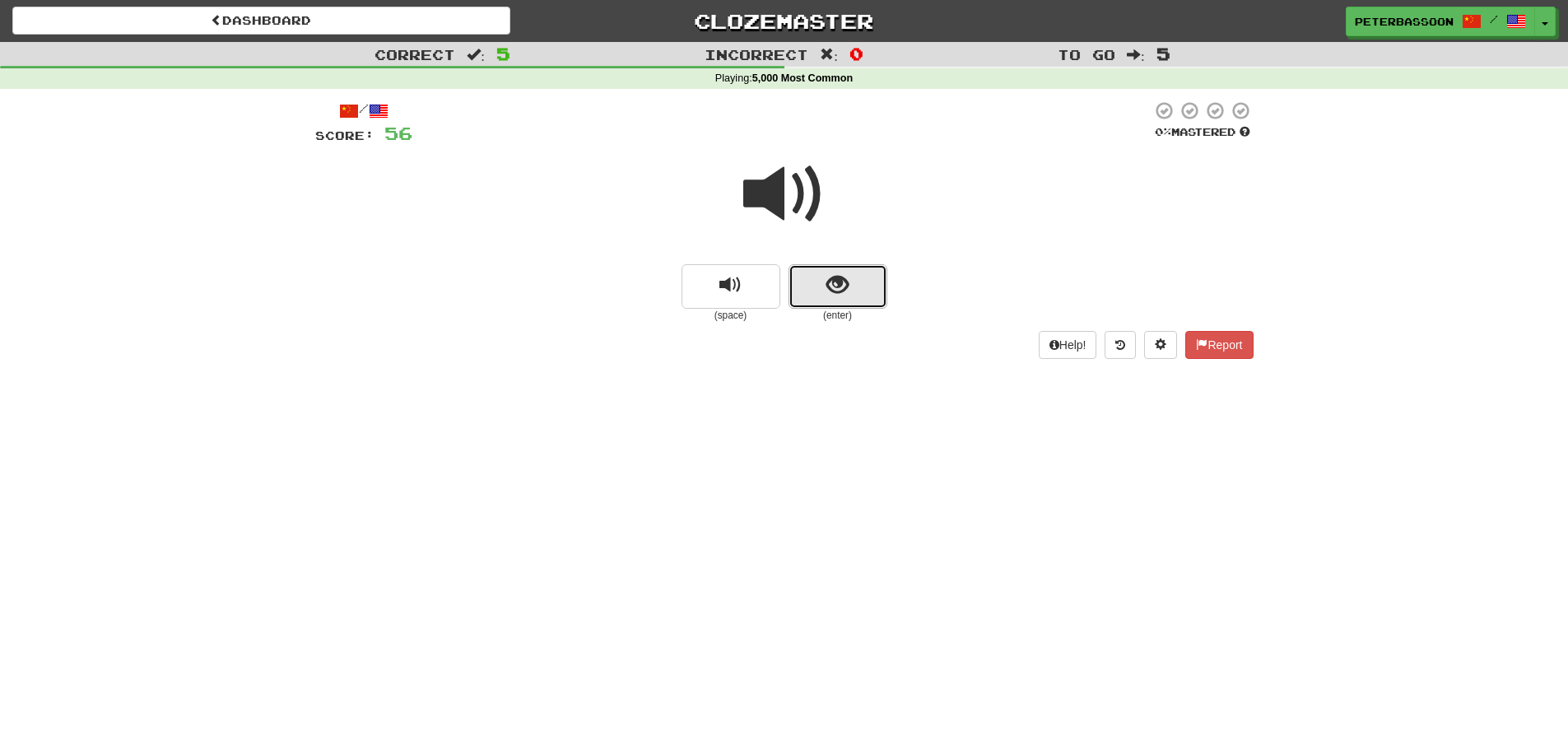
click at [854, 286] on button "show sentence" at bounding box center [838, 287] width 98 height 45
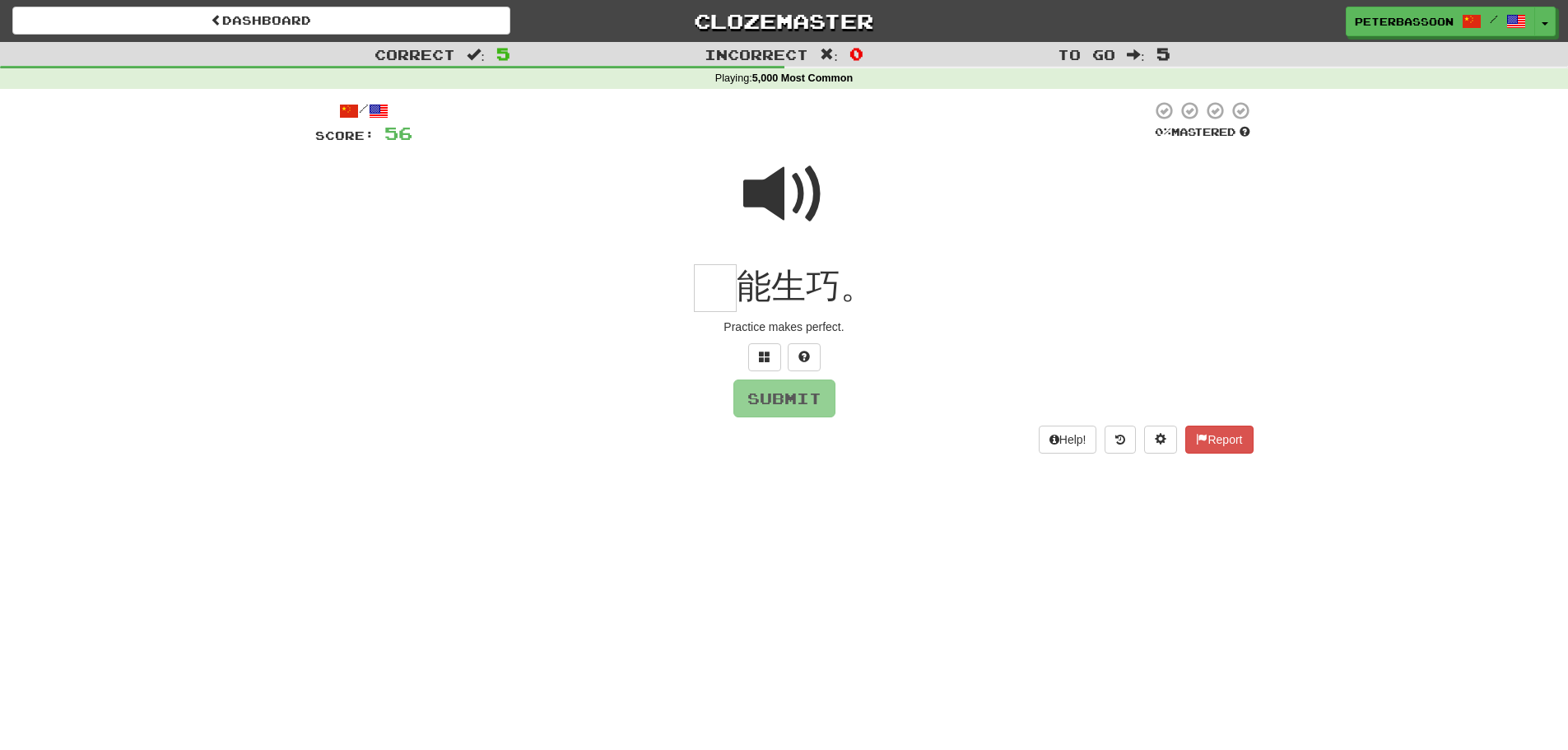
click at [795, 195] on span at bounding box center [785, 194] width 83 height 83
drag, startPoint x: 721, startPoint y: 295, endPoint x: 914, endPoint y: 288, distance: 193.1
click at [722, 294] on input "text" at bounding box center [715, 288] width 43 height 48
click at [759, 347] on button at bounding box center [764, 358] width 33 height 28
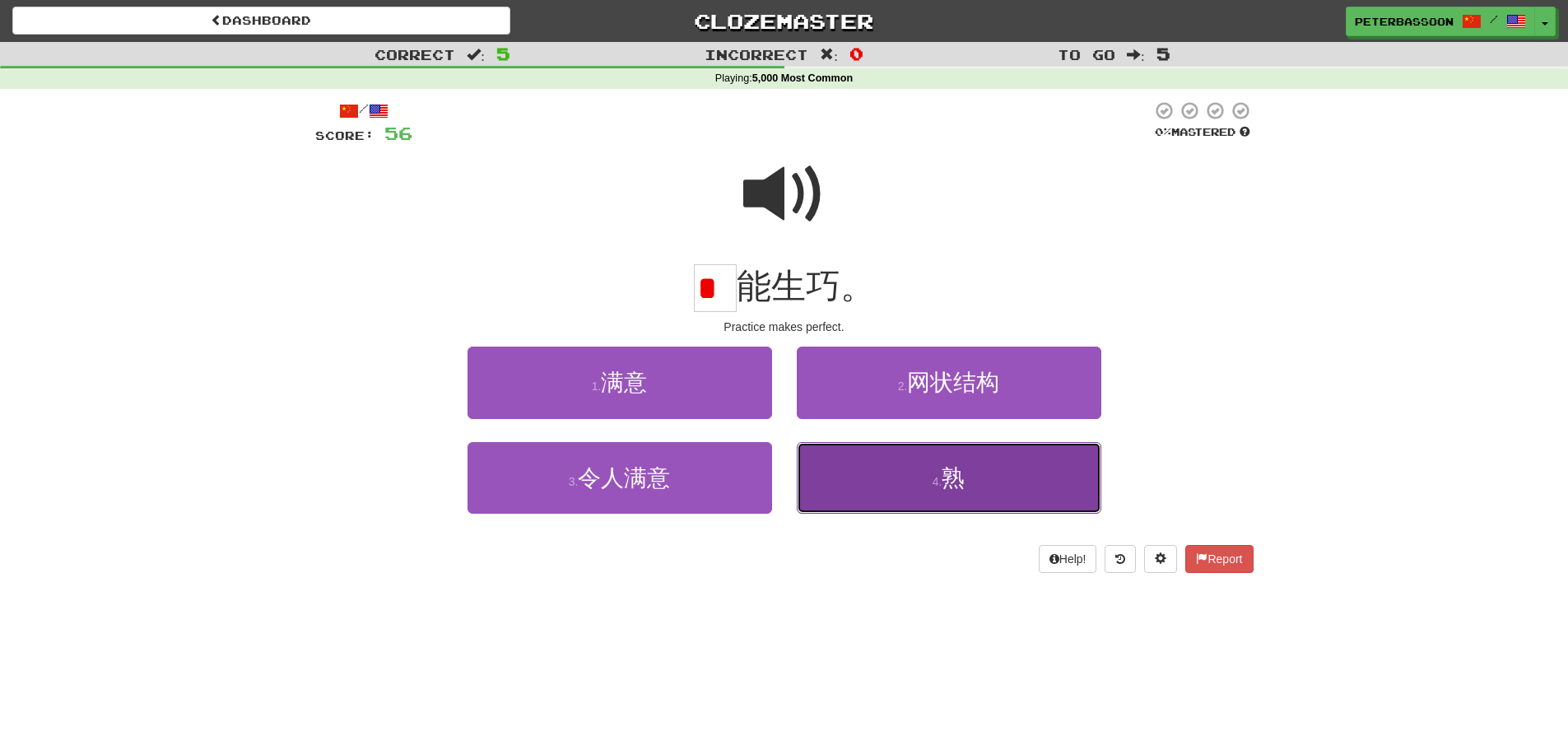
click at [994, 477] on button "4 . 熟" at bounding box center [949, 477] width 305 height 71
type input "*"
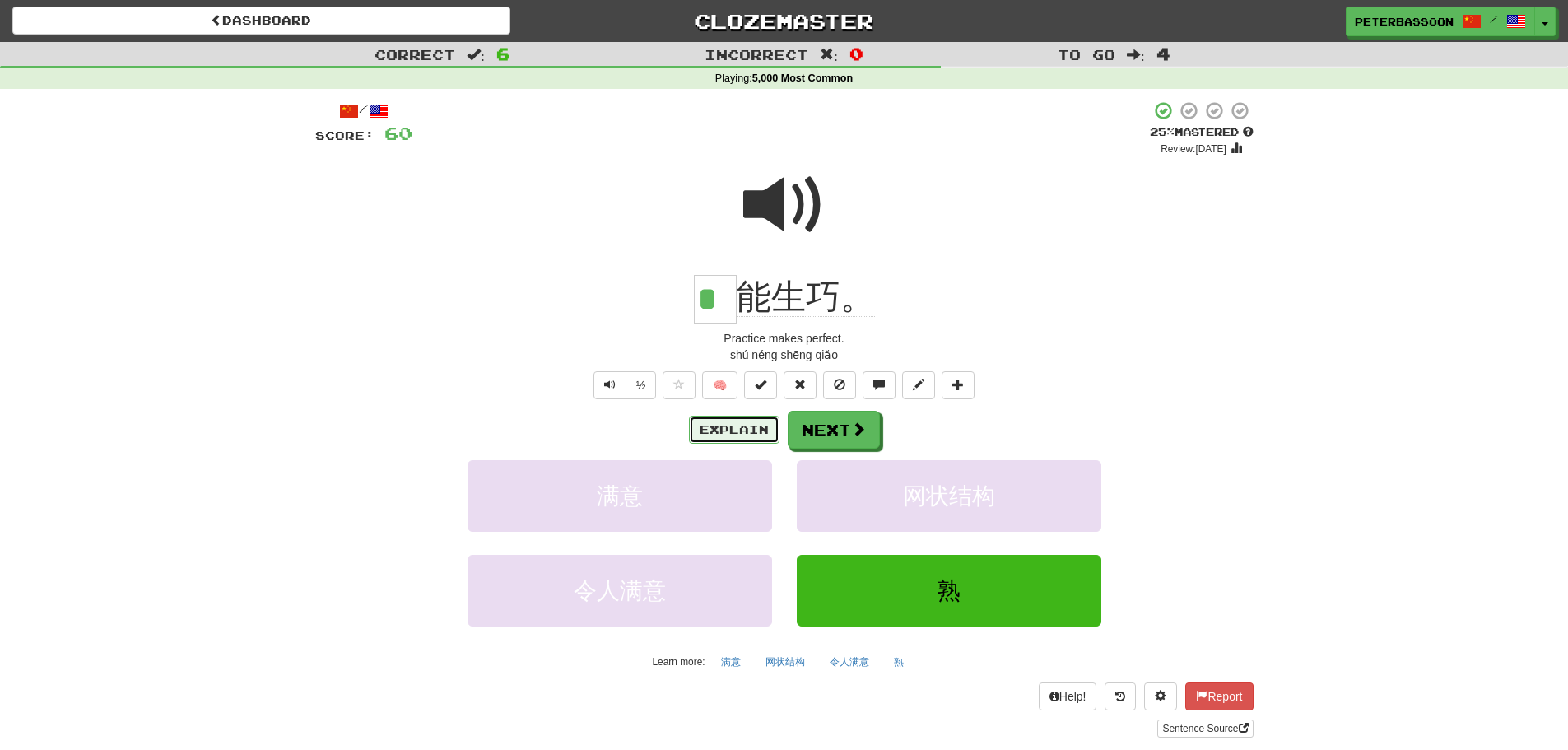
click at [740, 422] on button "Explain" at bounding box center [734, 430] width 91 height 28
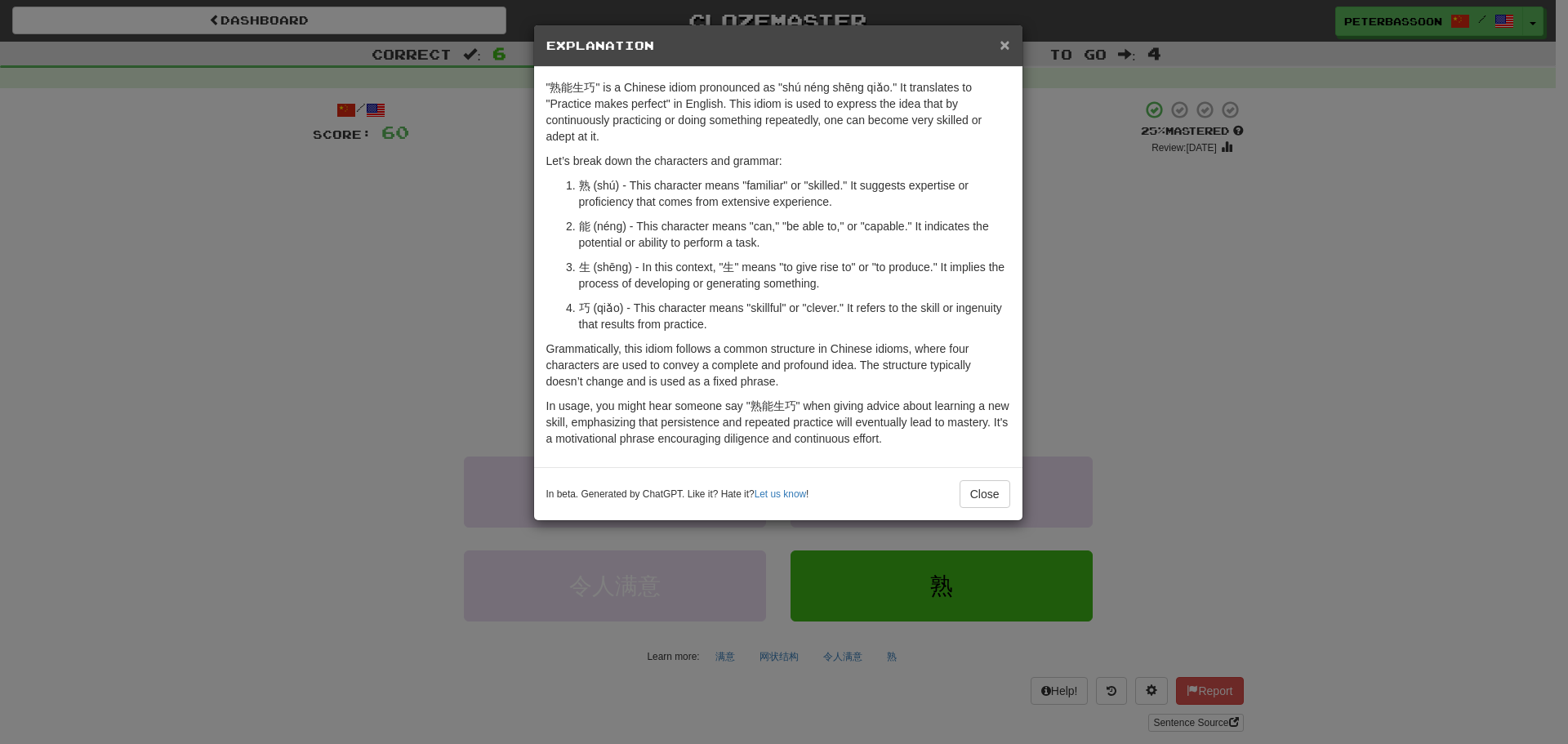
click at [1001, 38] on span "×" at bounding box center [1004, 44] width 10 height 19
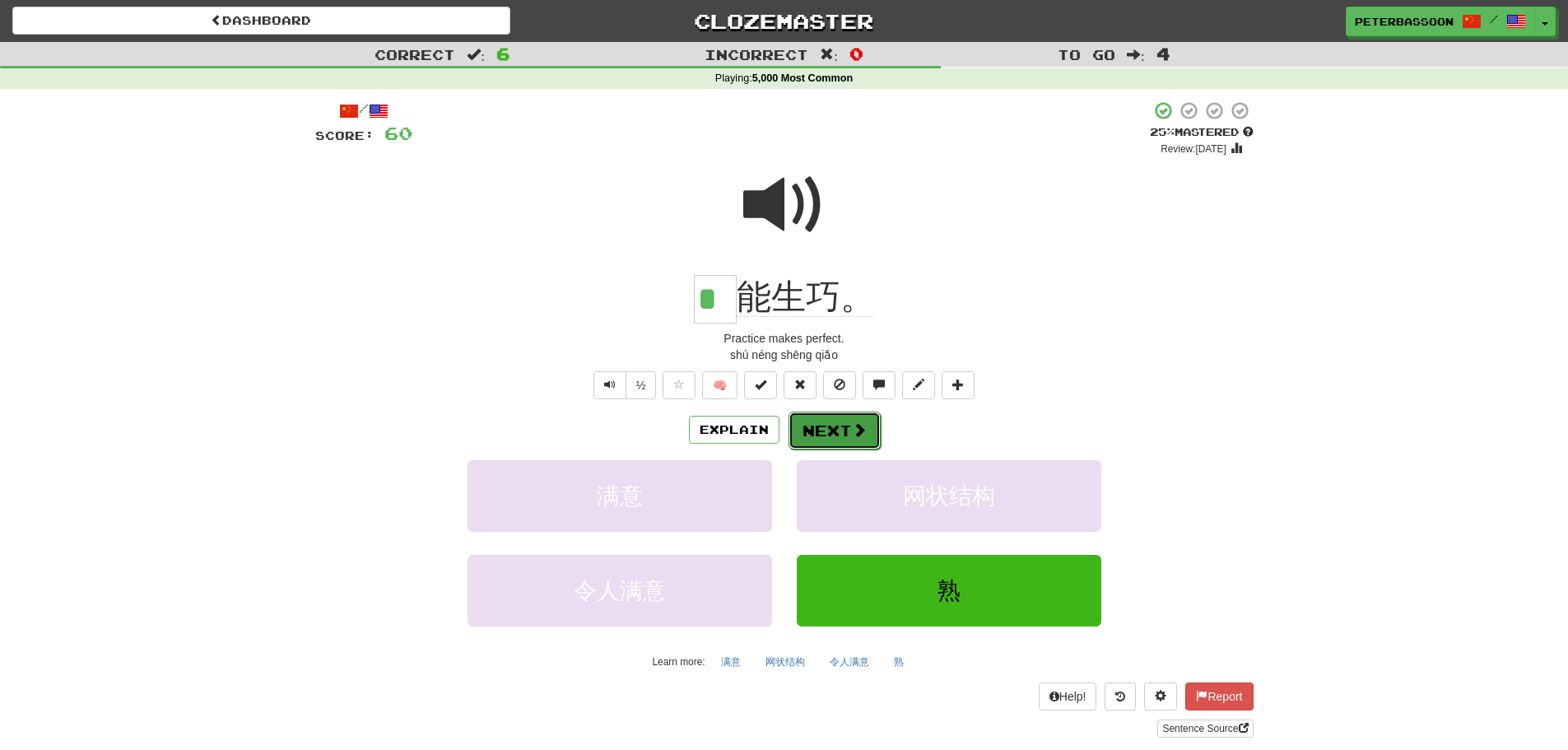
click at [831, 426] on button "Next" at bounding box center [834, 430] width 92 height 38
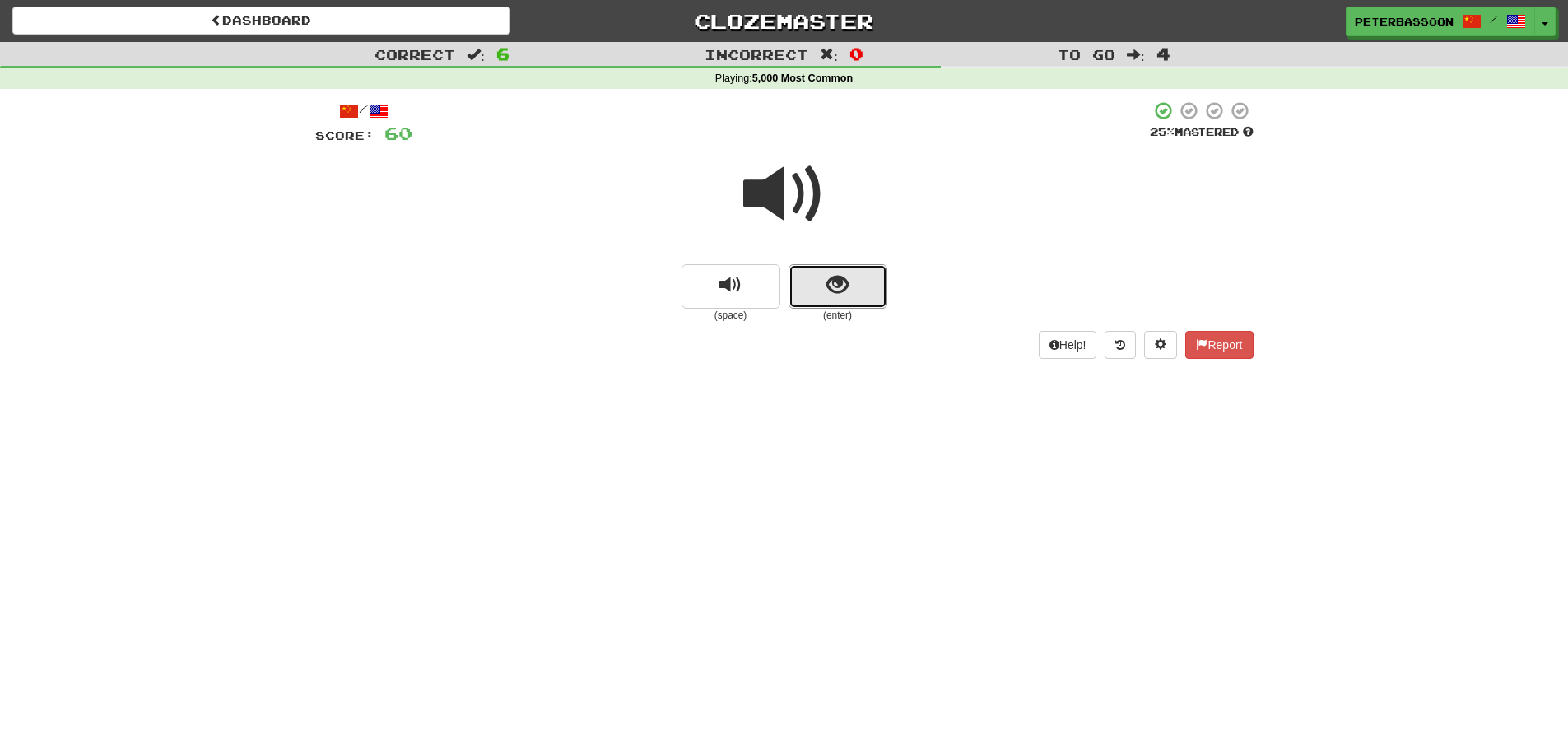
drag, startPoint x: 850, startPoint y: 290, endPoint x: 960, endPoint y: 258, distance: 114.6
click at [861, 284] on button "show sentence" at bounding box center [838, 287] width 98 height 45
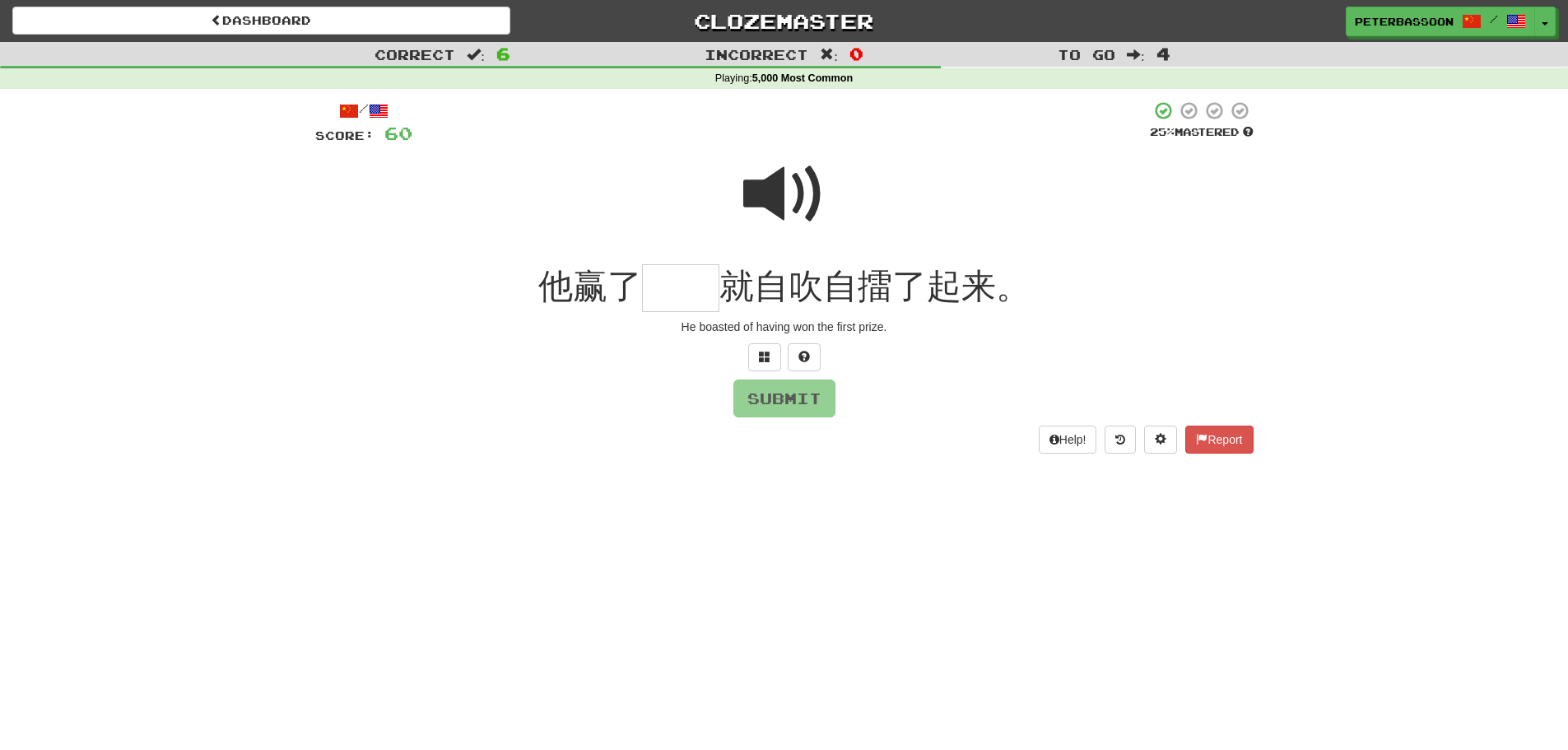
click at [790, 185] on span at bounding box center [785, 194] width 83 height 83
drag, startPoint x: 698, startPoint y: 293, endPoint x: 951, endPoint y: 273, distance: 253.8
click at [699, 292] on input "text" at bounding box center [681, 288] width 77 height 48
drag, startPoint x: 759, startPoint y: 353, endPoint x: 835, endPoint y: 345, distance: 76.4
click at [760, 352] on span at bounding box center [765, 356] width 11 height 11
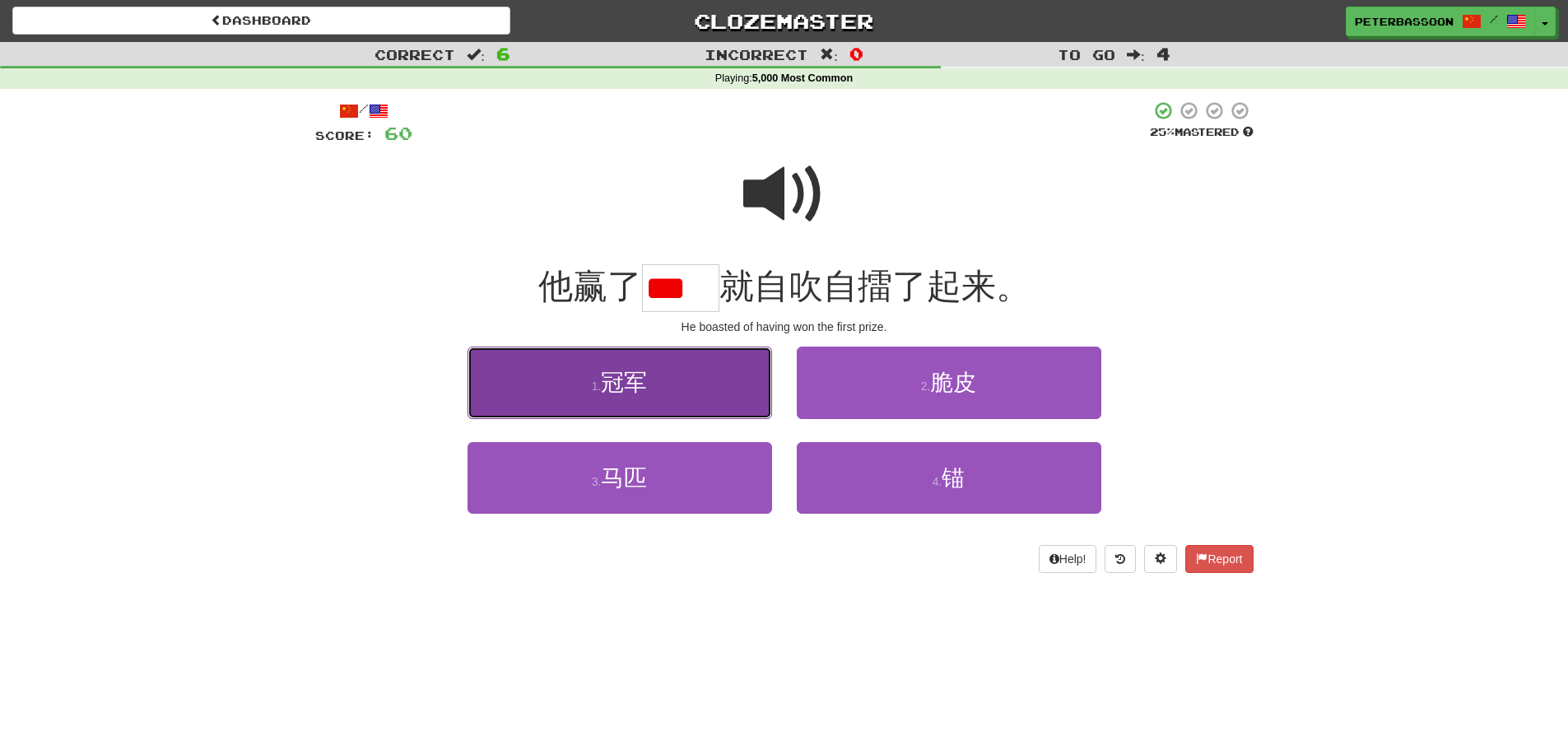
click at [635, 392] on span "冠军" at bounding box center [624, 382] width 46 height 25
type input "**"
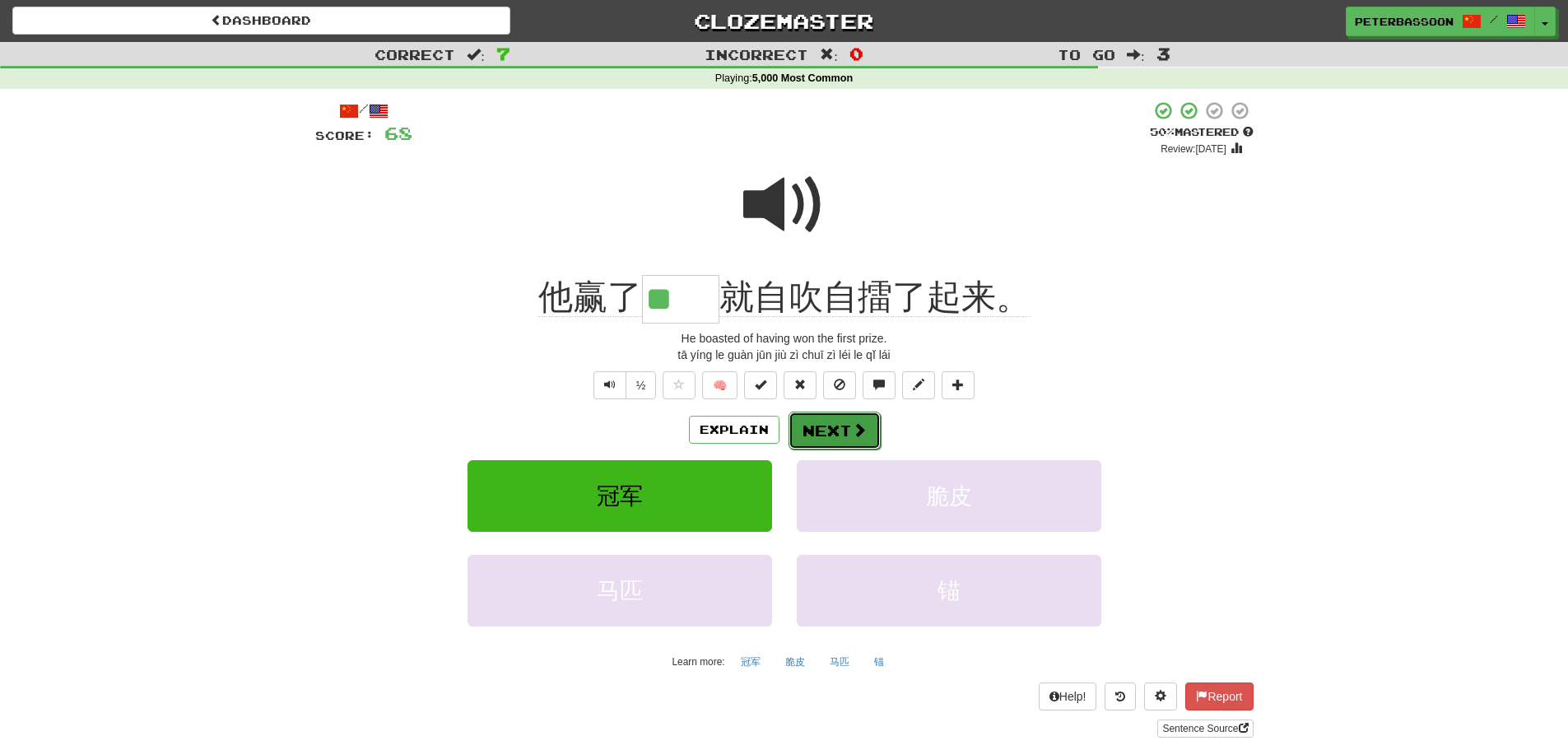
click at [824, 430] on button "Next" at bounding box center [834, 430] width 92 height 38
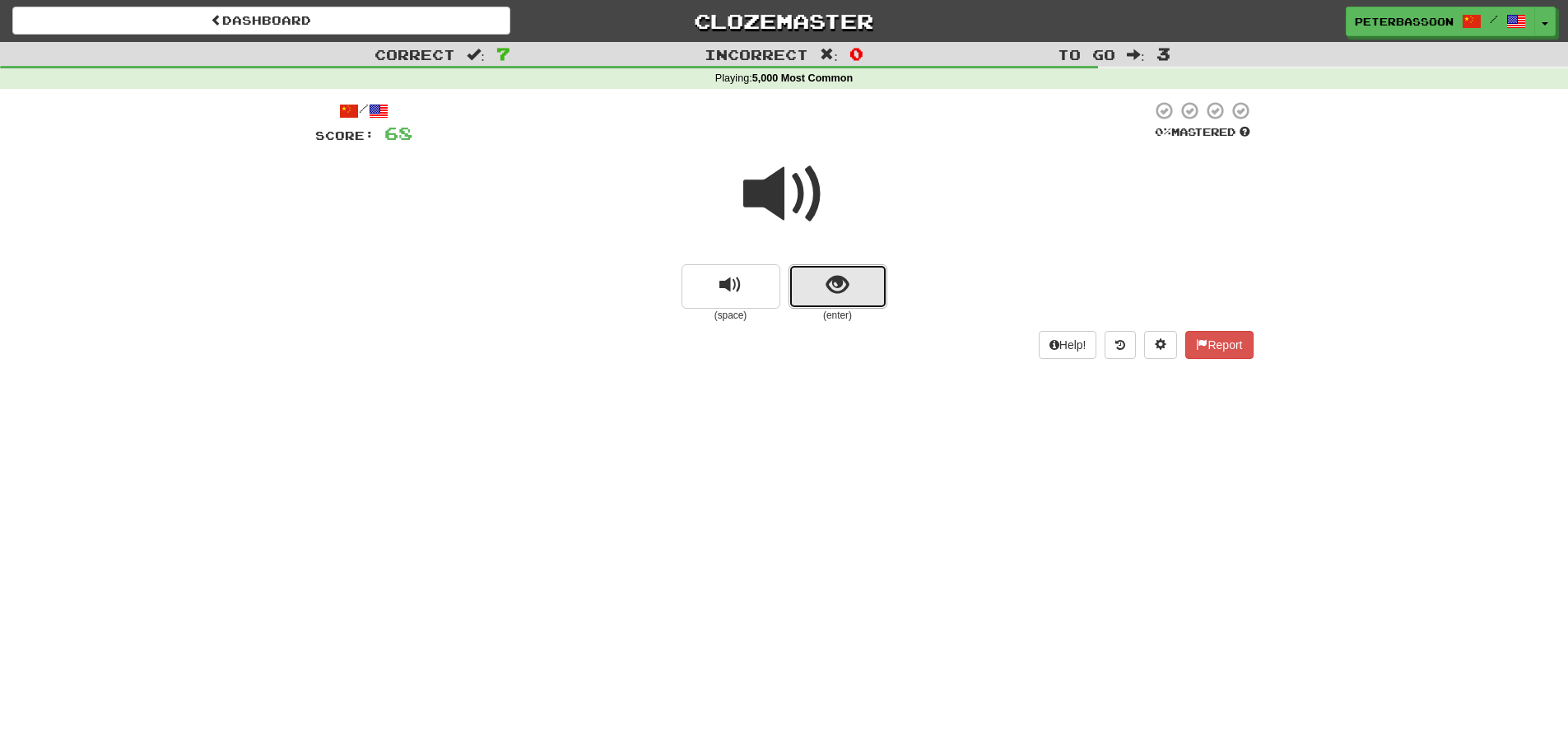
click at [847, 280] on span "show sentence" at bounding box center [837, 285] width 22 height 22
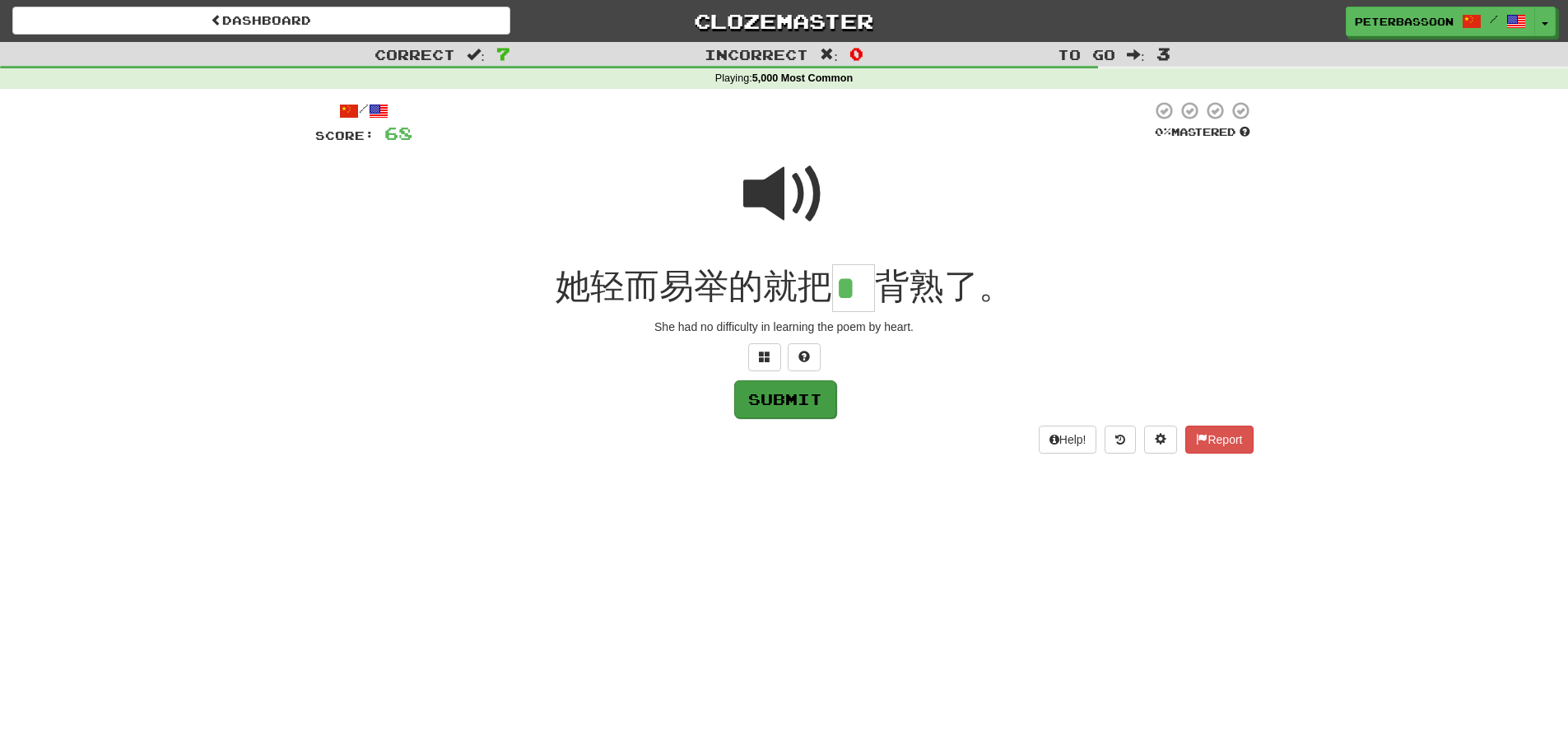
type input "*"
click at [790, 396] on button "Submit" at bounding box center [785, 399] width 102 height 38
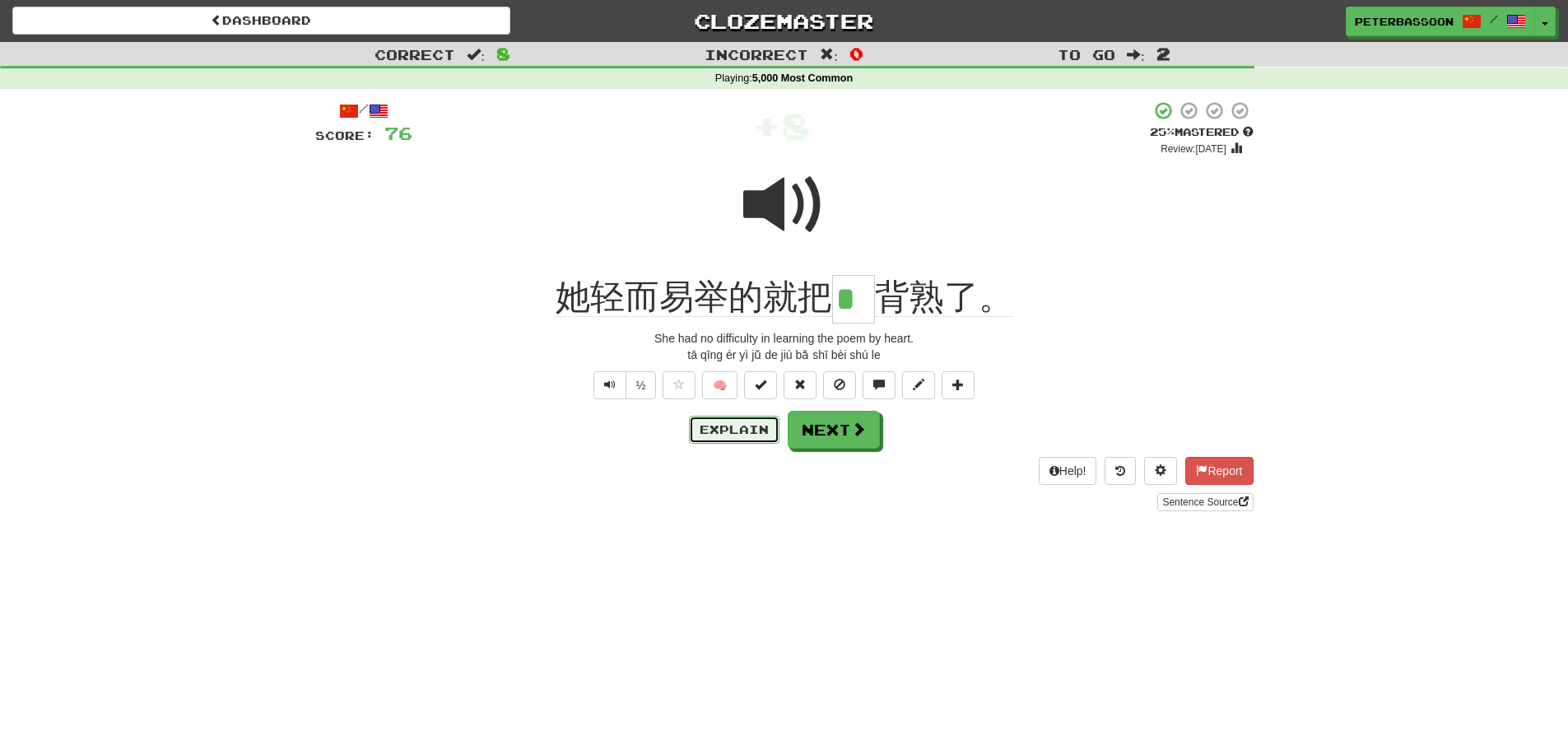
click at [747, 425] on button "Explain" at bounding box center [734, 430] width 91 height 28
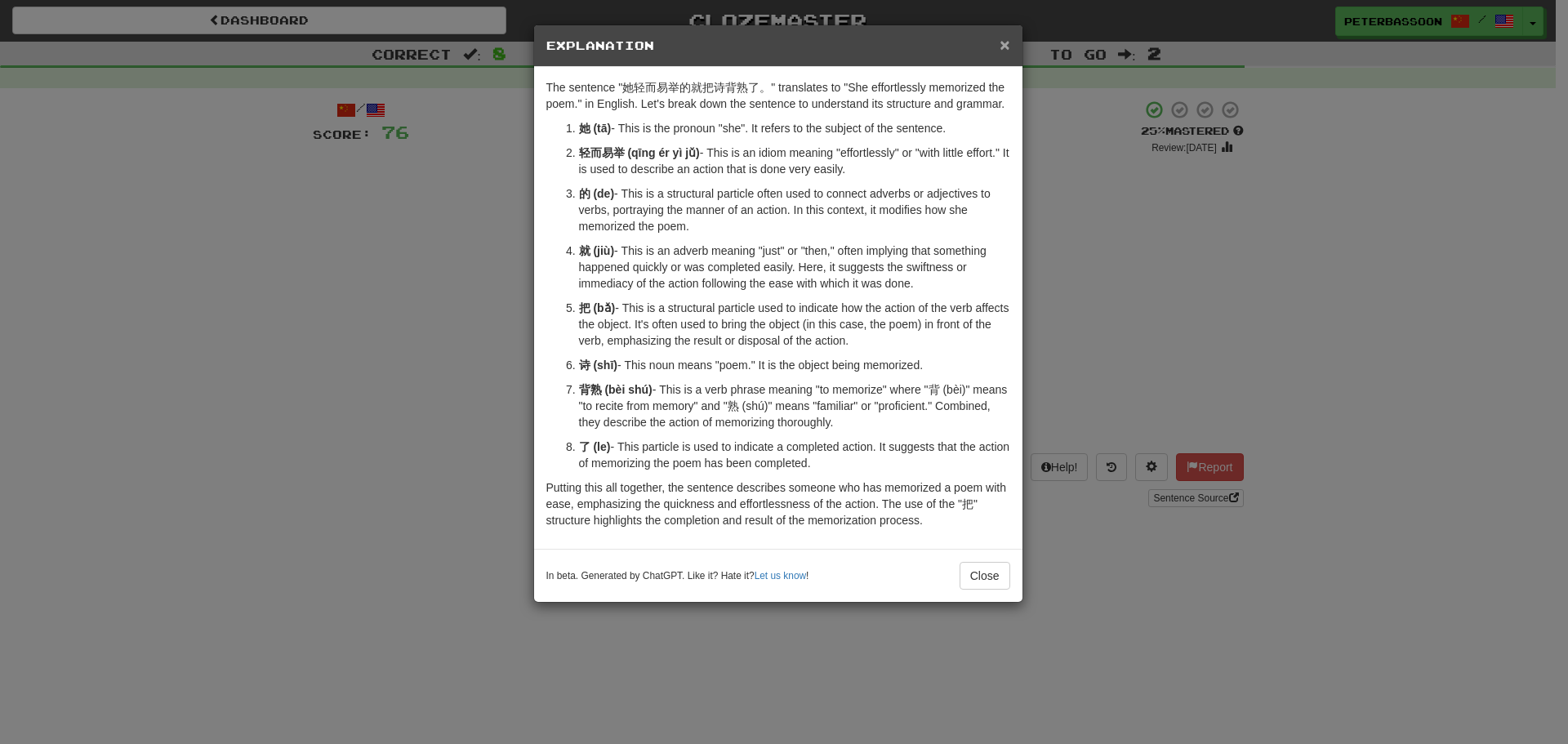
click at [1002, 39] on span "×" at bounding box center [1004, 44] width 10 height 19
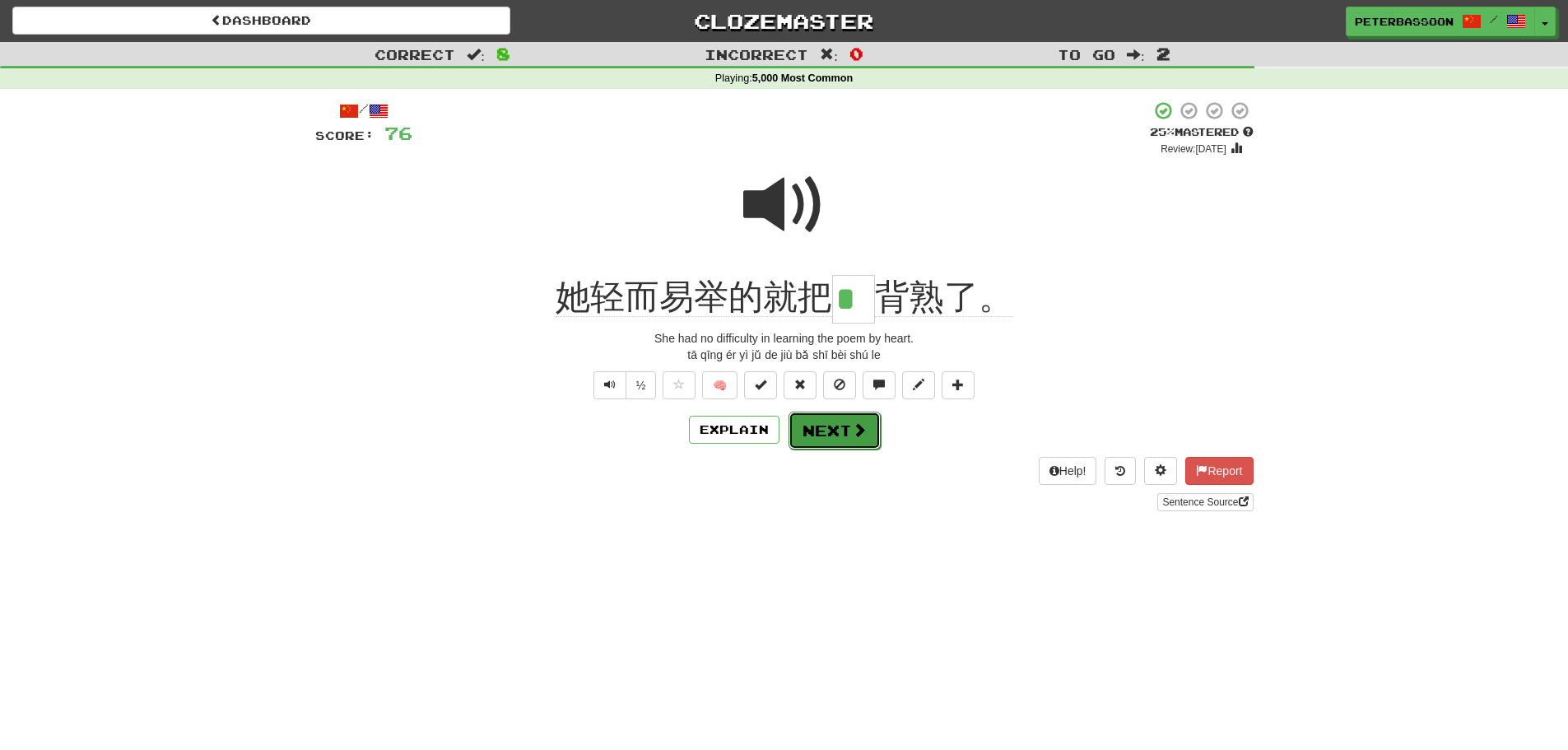
click at [825, 429] on button "Next" at bounding box center [834, 430] width 92 height 38
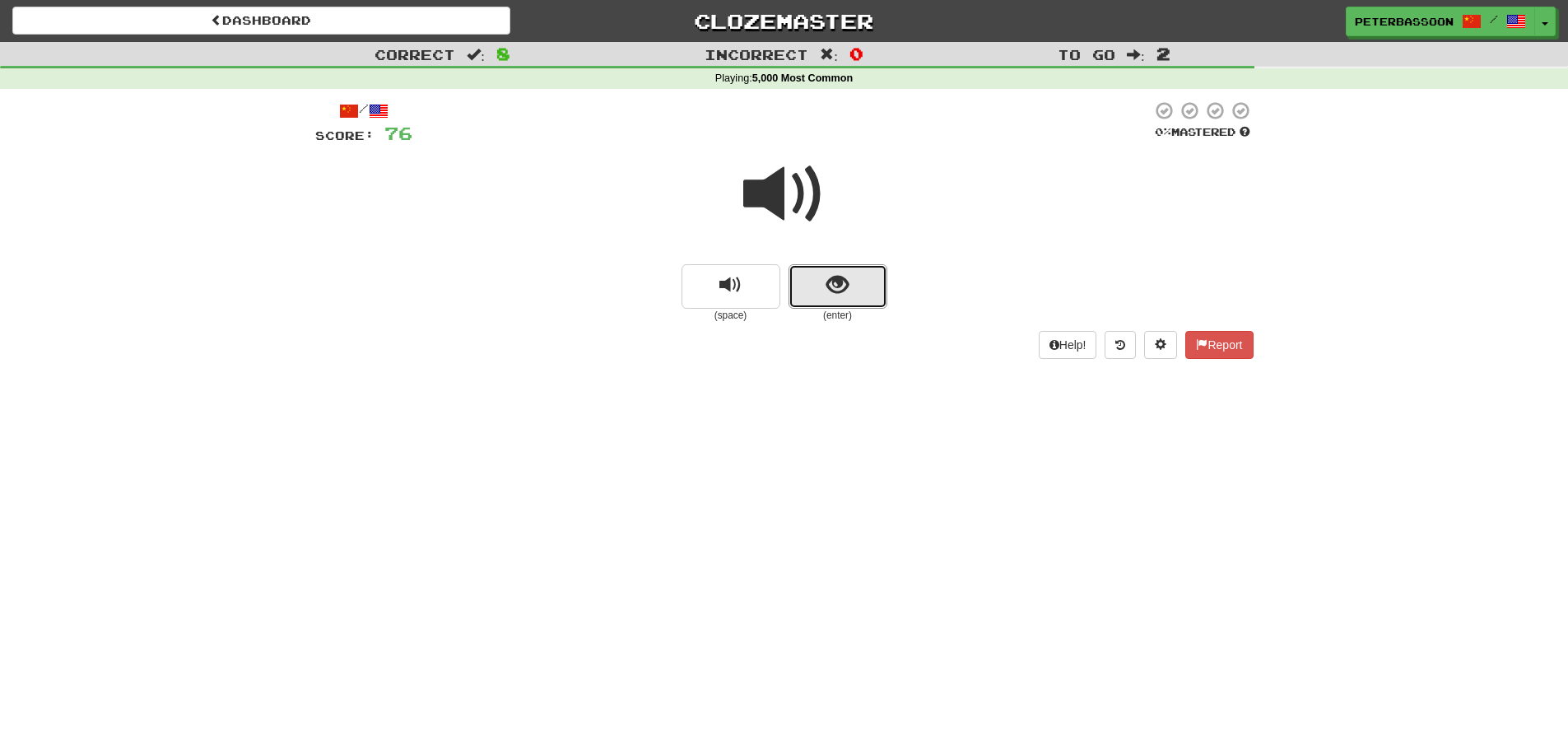
drag, startPoint x: 834, startPoint y: 280, endPoint x: 1017, endPoint y: 244, distance: 186.5
click at [840, 277] on span "show sentence" at bounding box center [837, 285] width 22 height 22
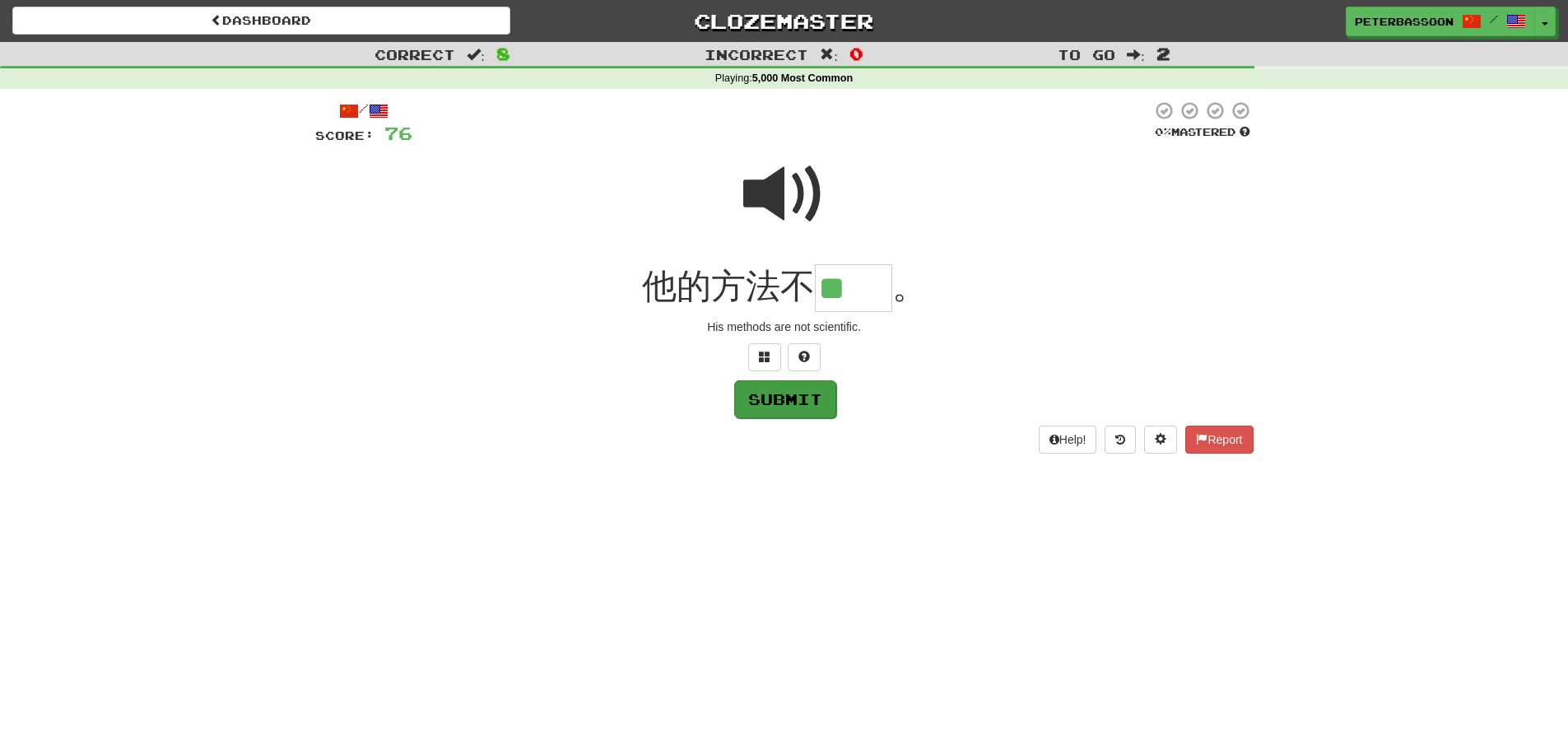
type input "**"
drag, startPoint x: 797, startPoint y: 400, endPoint x: 821, endPoint y: 396, distance: 24.3
click at [798, 400] on button "Submit" at bounding box center [785, 399] width 102 height 38
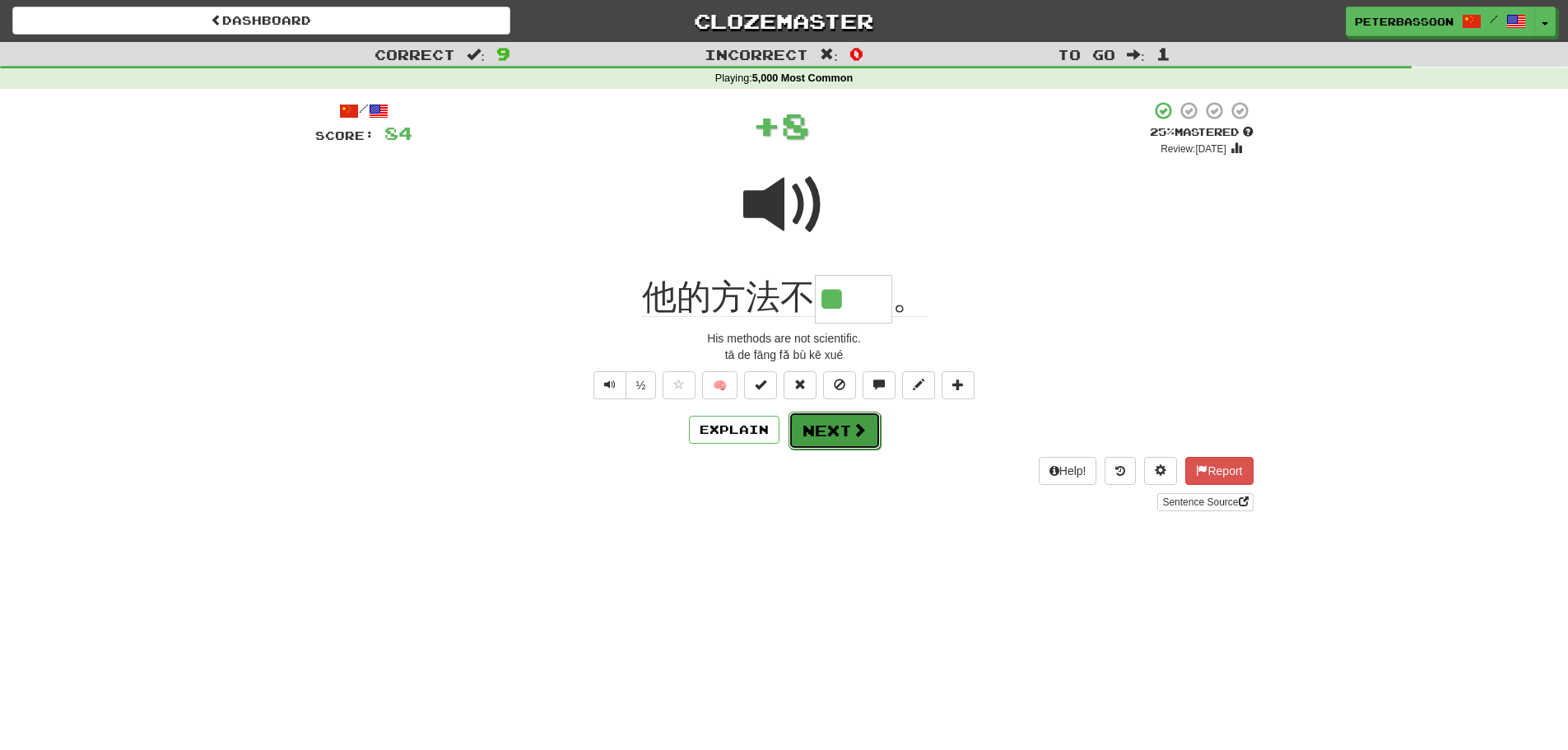
click at [837, 428] on button "Next" at bounding box center [834, 430] width 92 height 38
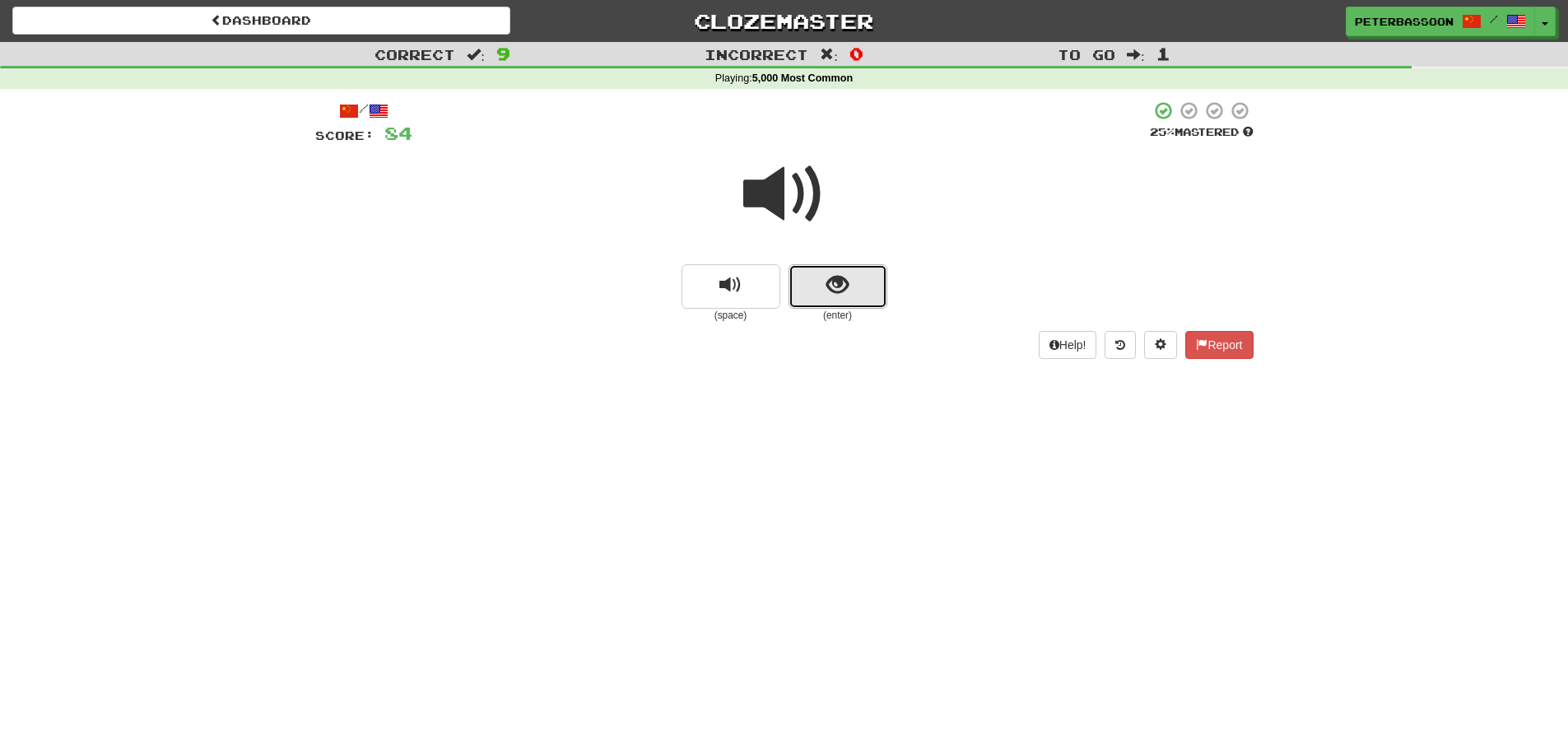
click at [846, 278] on span "show sentence" at bounding box center [837, 285] width 22 height 22
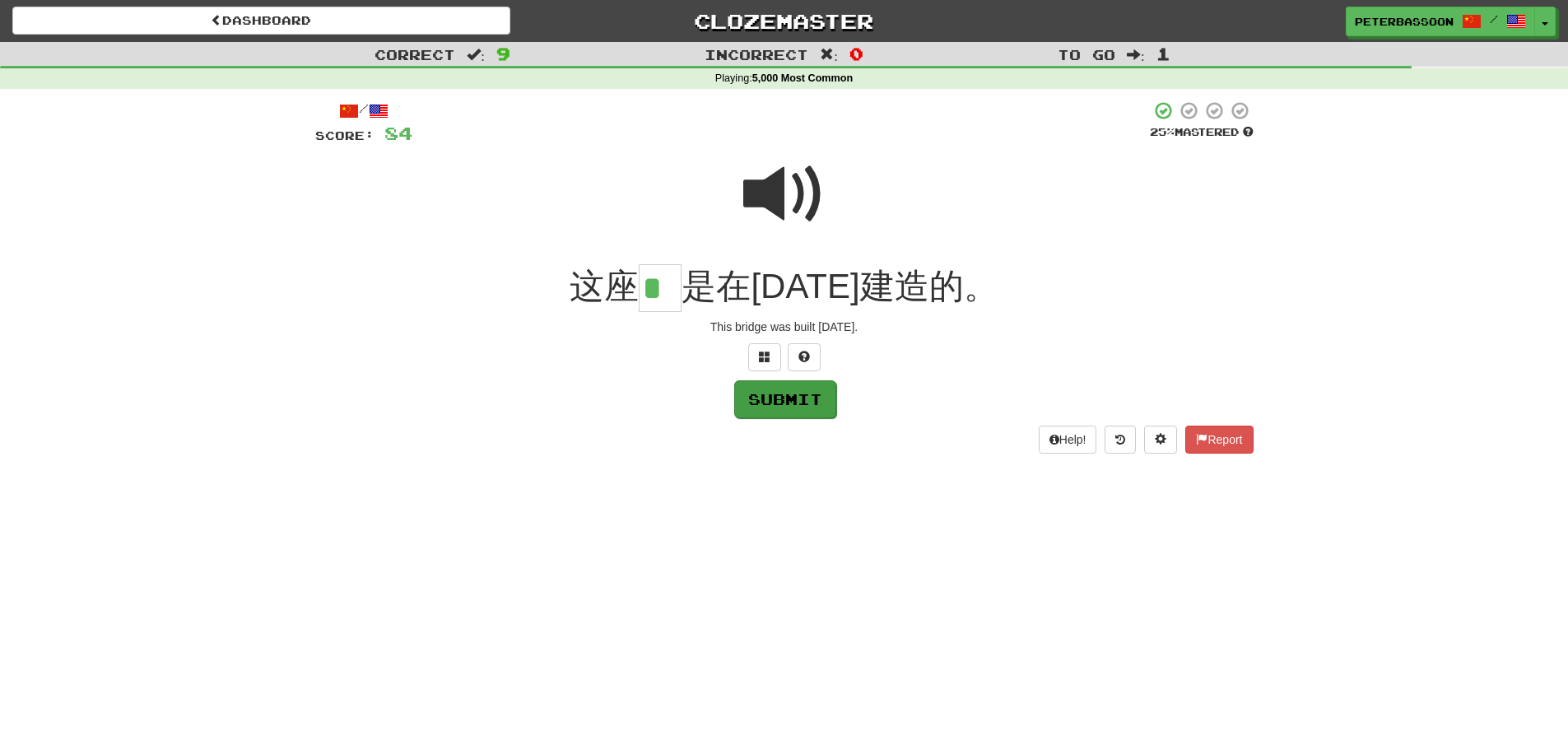
type input "*"
click at [795, 391] on button "Submit" at bounding box center [785, 399] width 102 height 38
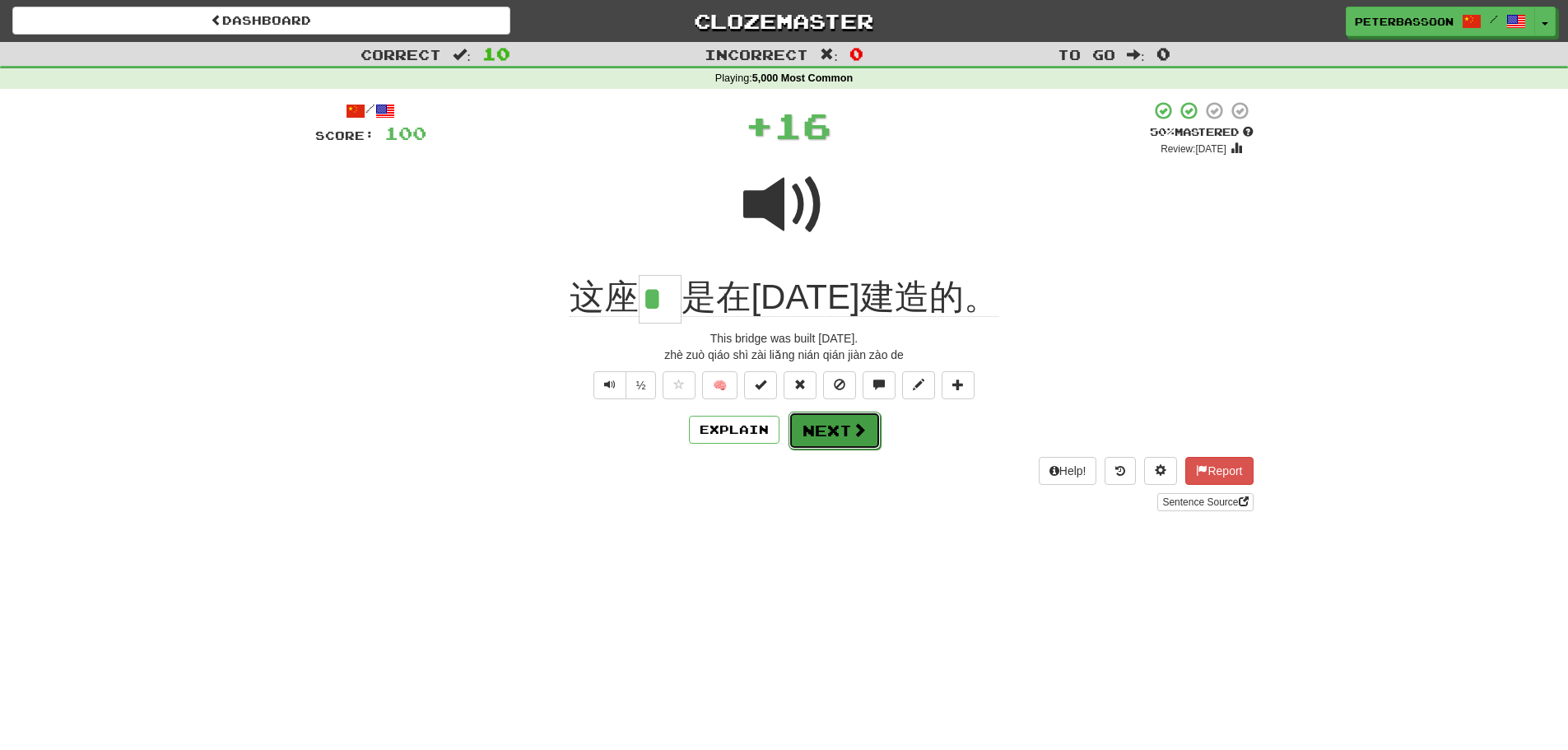
click at [839, 428] on button "Next" at bounding box center [834, 430] width 92 height 38
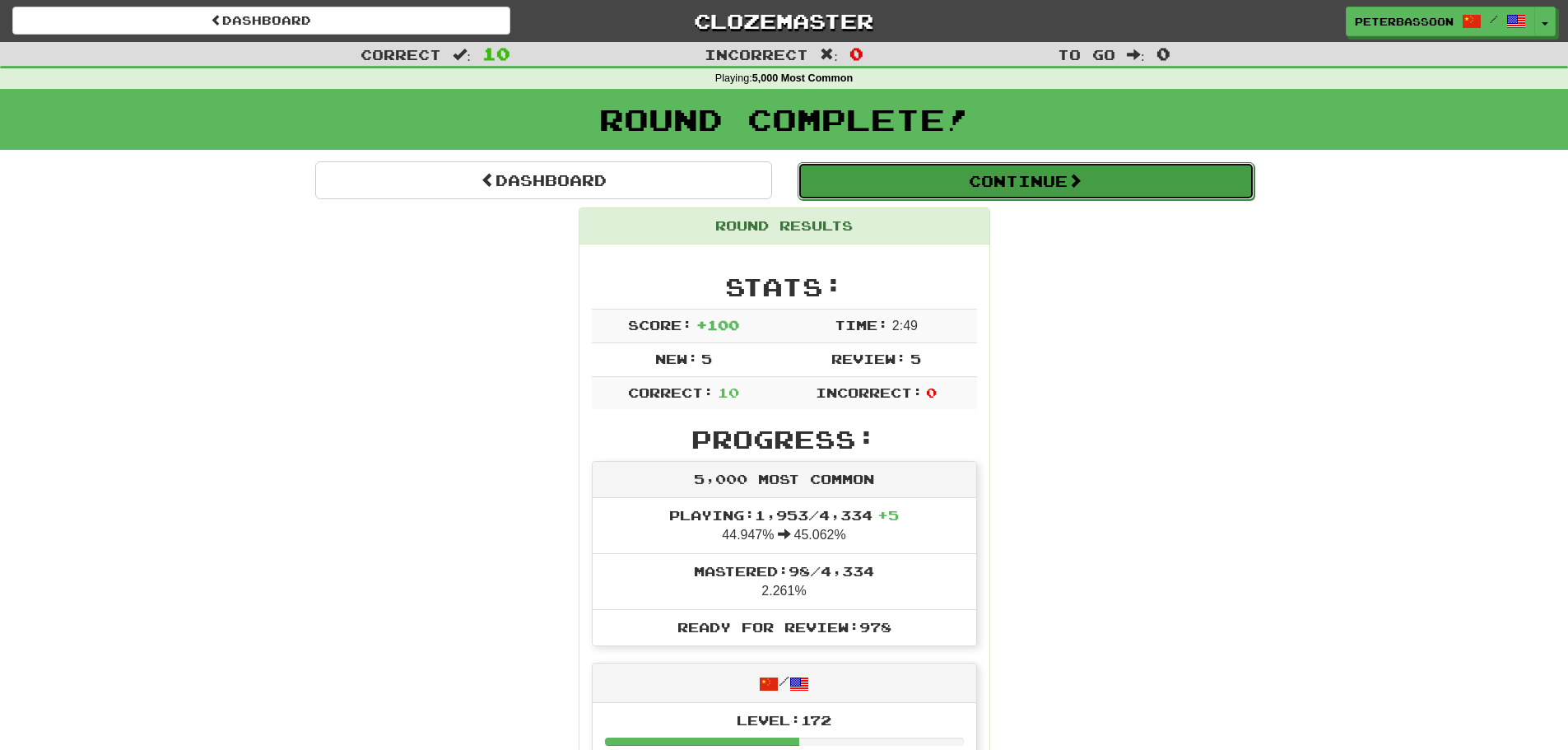
click at [1029, 185] on button "Continue" at bounding box center [1027, 181] width 457 height 38
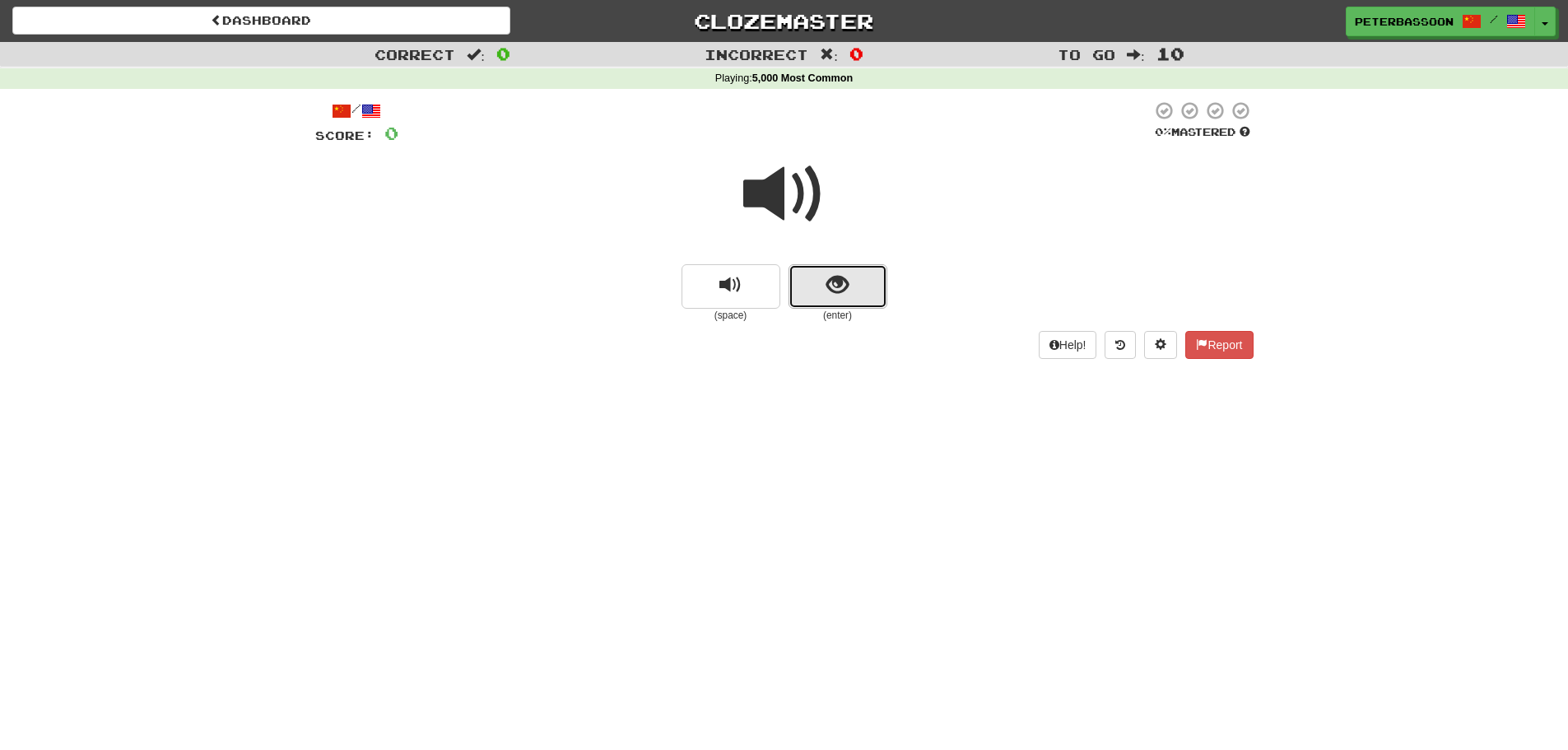
click at [843, 274] on span "show sentence" at bounding box center [837, 285] width 22 height 22
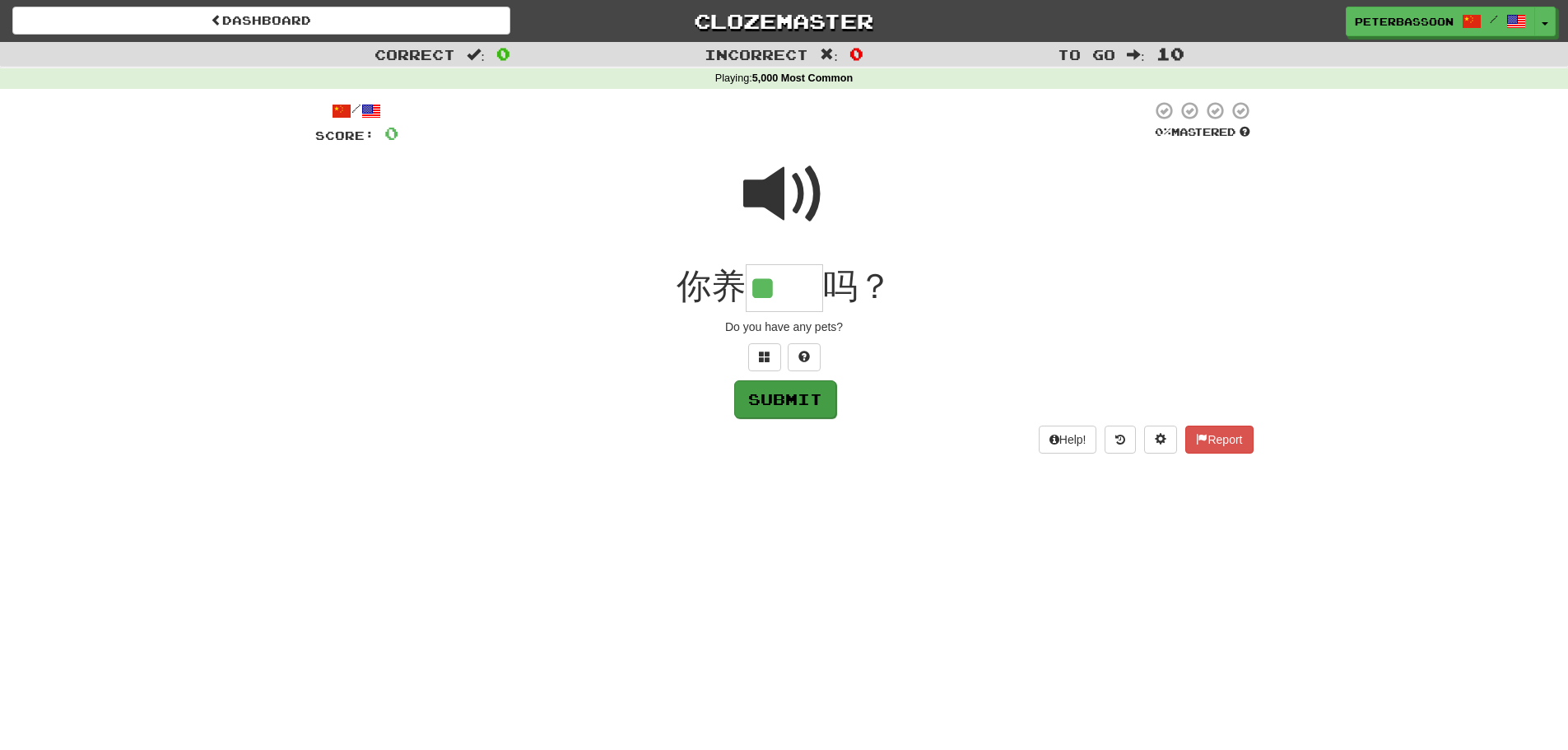
type input "**"
drag, startPoint x: 799, startPoint y: 396, endPoint x: 1033, endPoint y: 371, distance: 235.3
click at [812, 389] on button "Submit" at bounding box center [785, 398] width 102 height 38
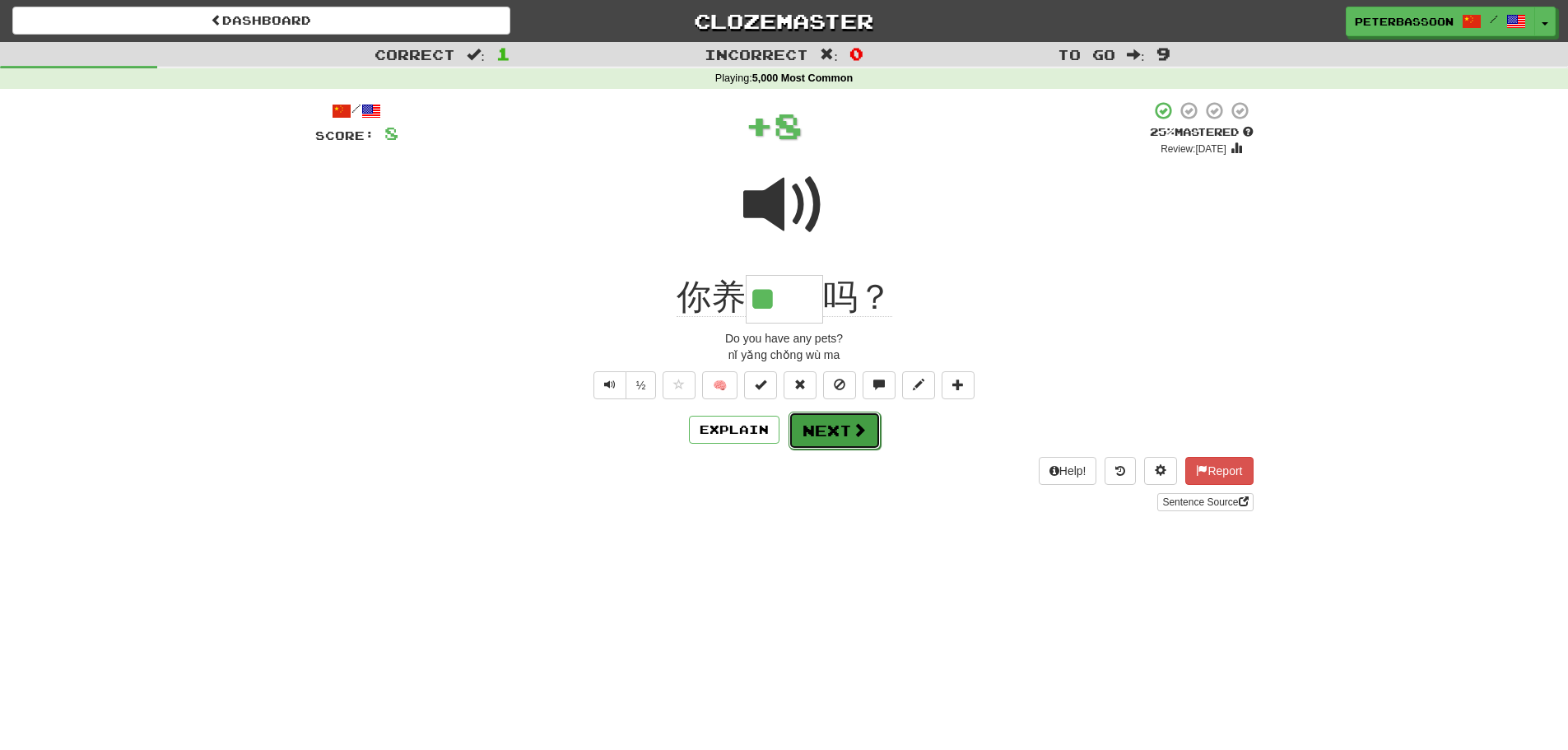
click at [836, 431] on button "Next" at bounding box center [834, 430] width 92 height 38
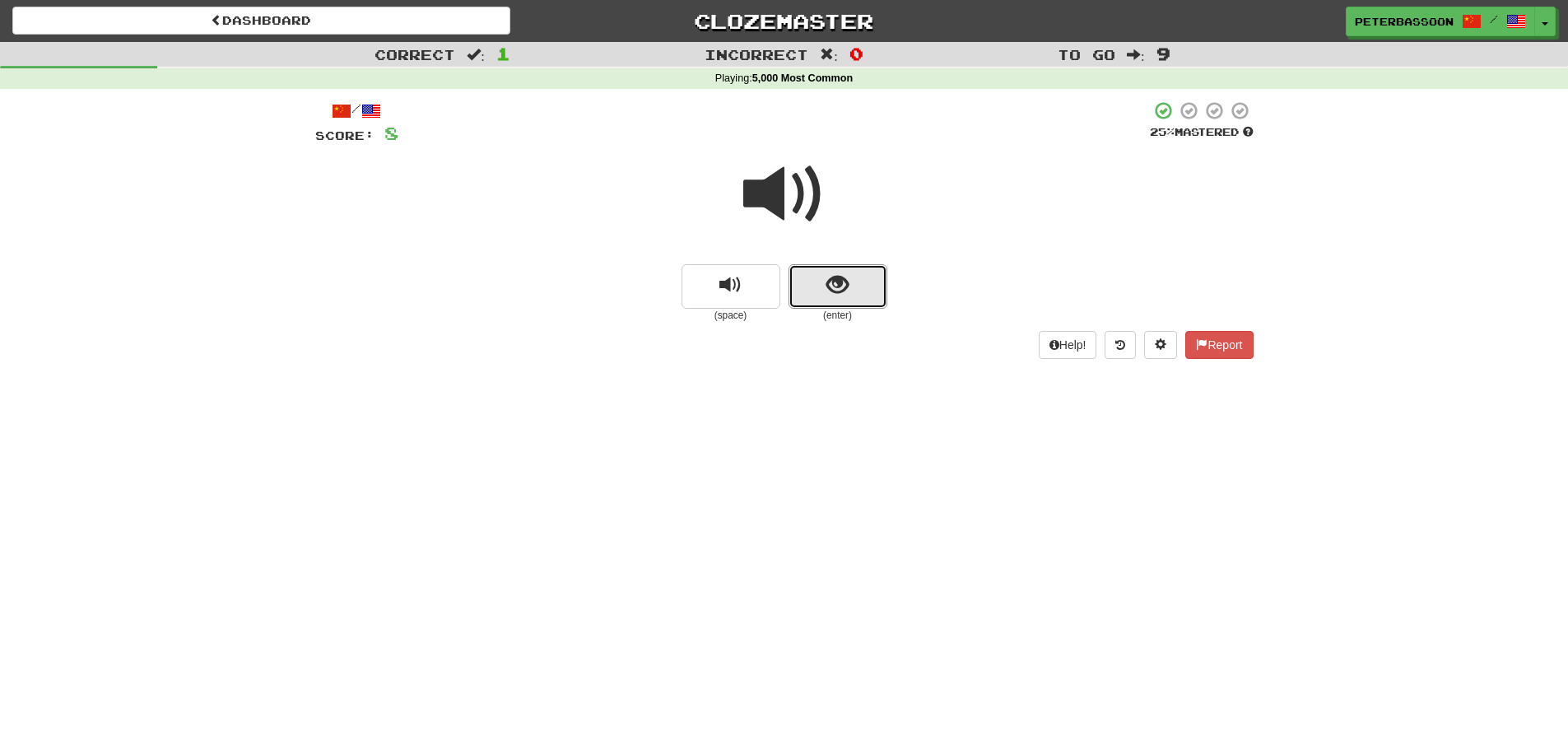
drag, startPoint x: 831, startPoint y: 270, endPoint x: 918, endPoint y: 247, distance: 90.0
click at [832, 268] on button "show sentence" at bounding box center [838, 287] width 98 height 45
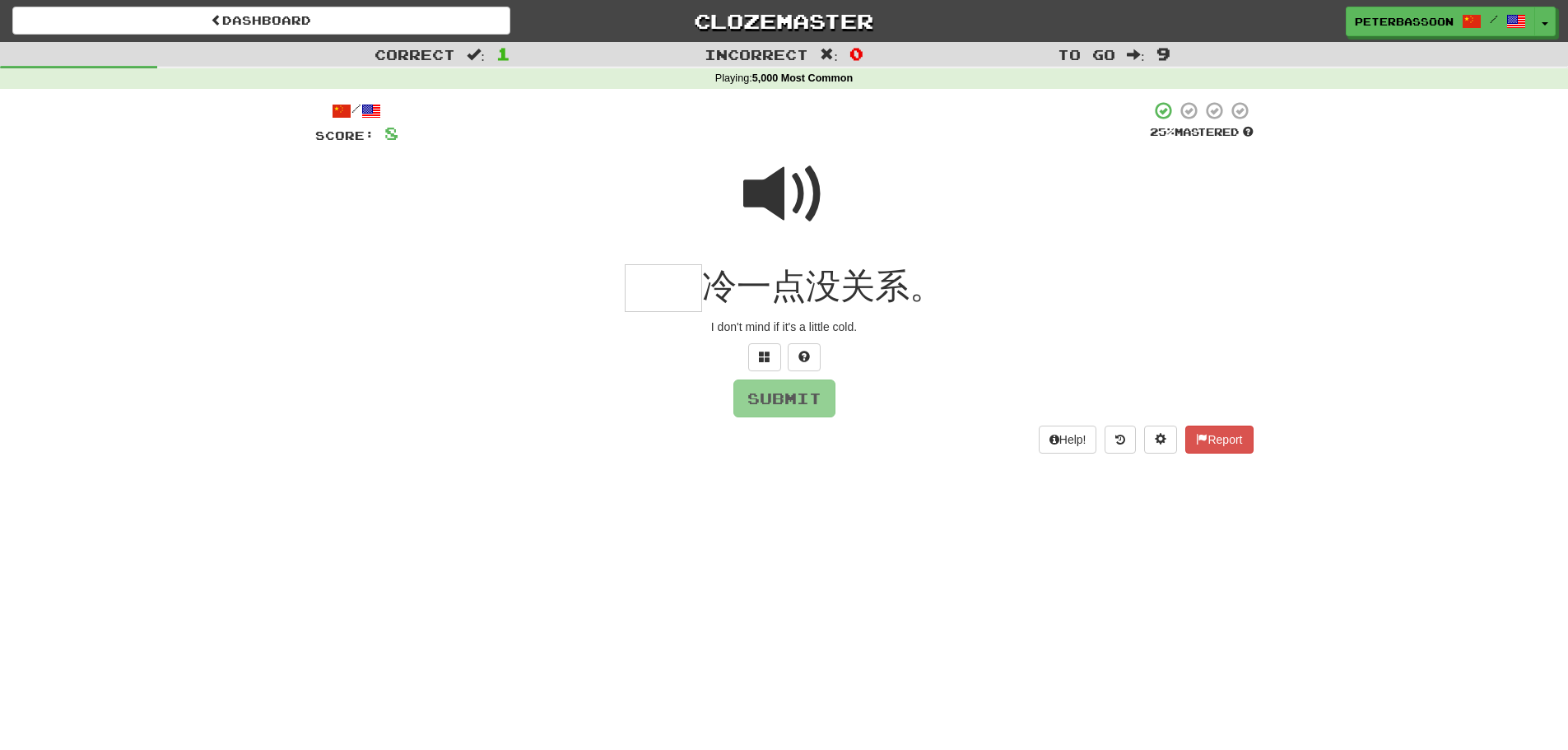
click at [773, 197] on span at bounding box center [785, 194] width 83 height 83
drag, startPoint x: 664, startPoint y: 293, endPoint x: 721, endPoint y: 285, distance: 57.6
click at [667, 290] on input "text" at bounding box center [664, 288] width 77 height 48
click at [763, 355] on span at bounding box center [765, 356] width 11 height 11
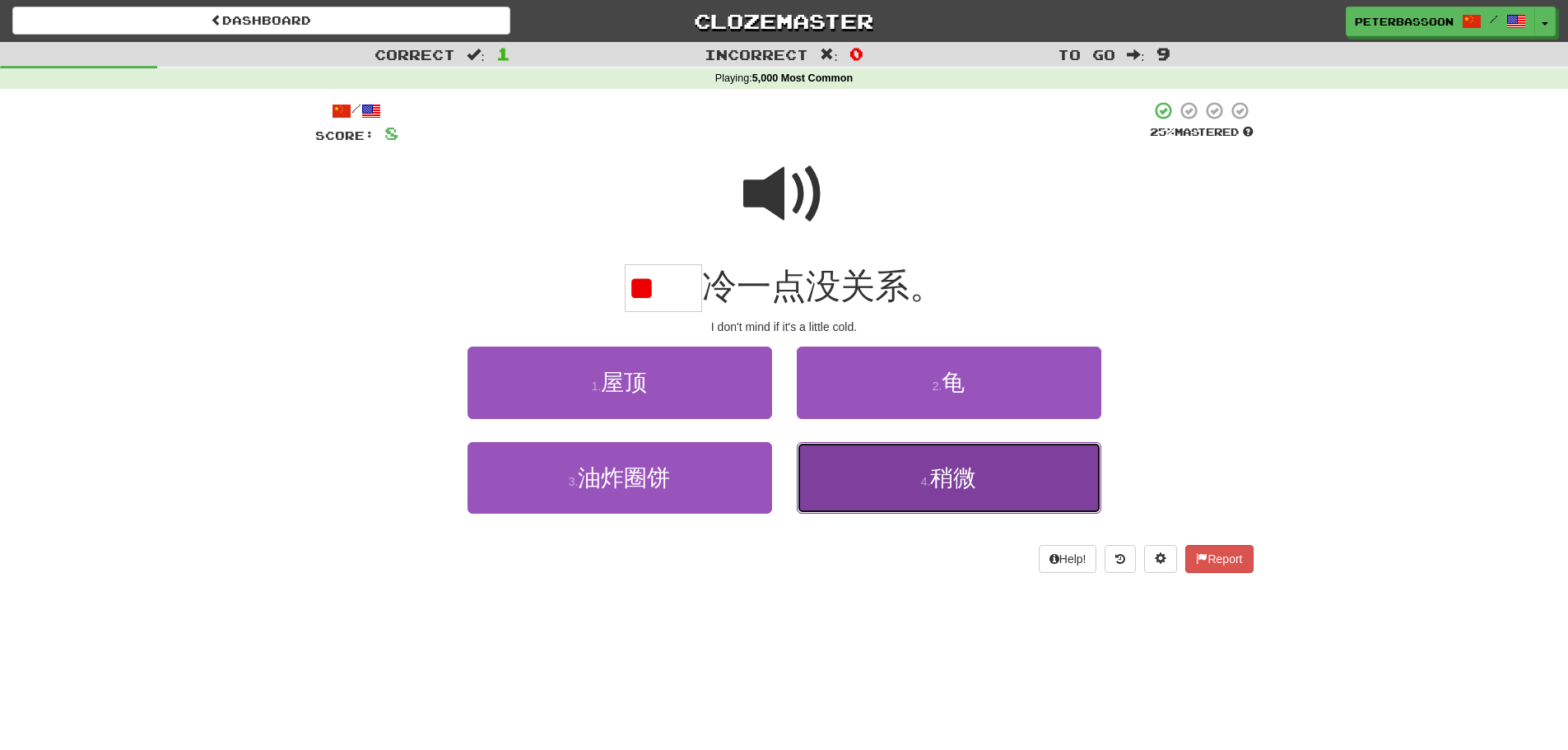
click at [982, 487] on button "4 . 稍微" at bounding box center [949, 477] width 305 height 71
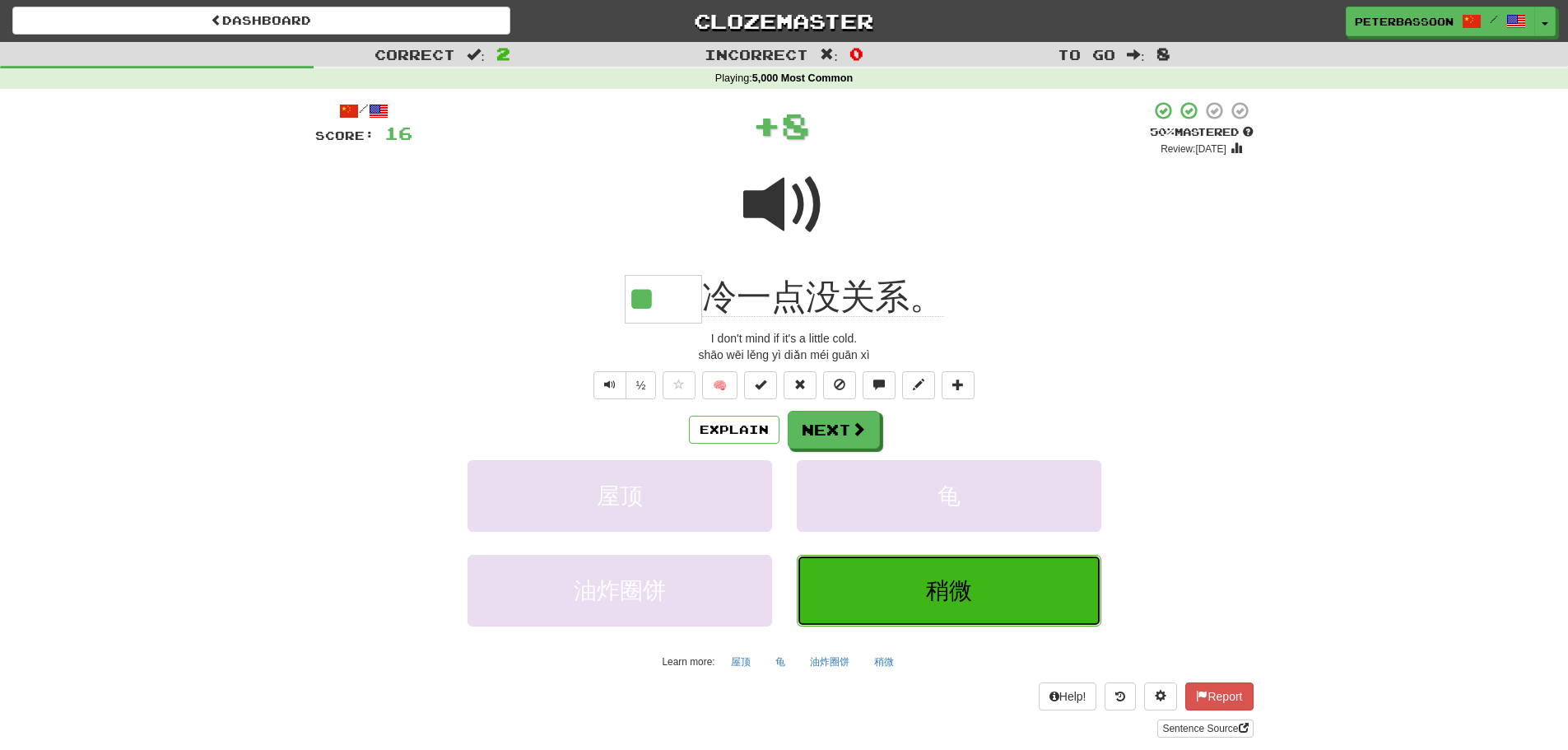
type input "**"
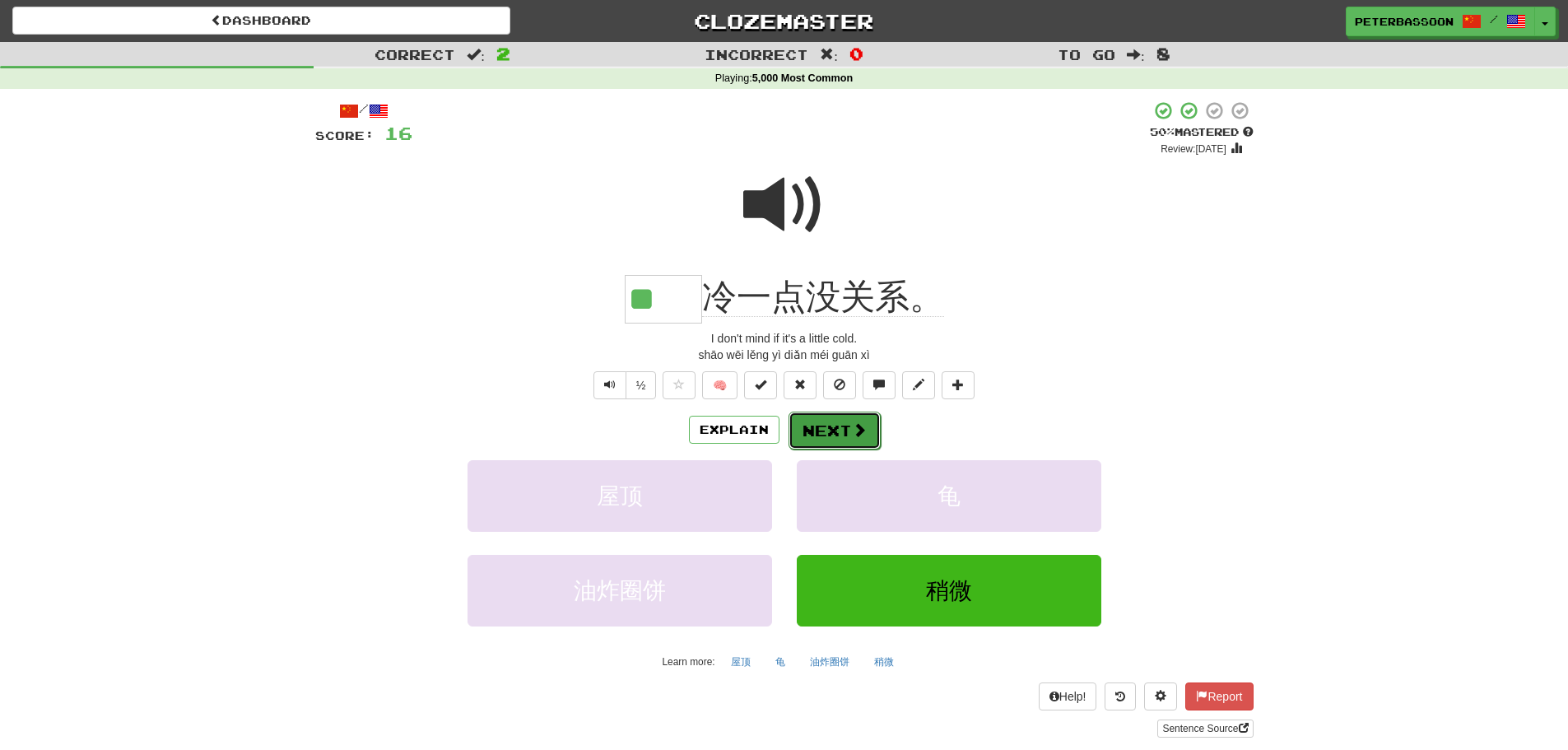
click at [844, 426] on button "Next" at bounding box center [834, 430] width 92 height 38
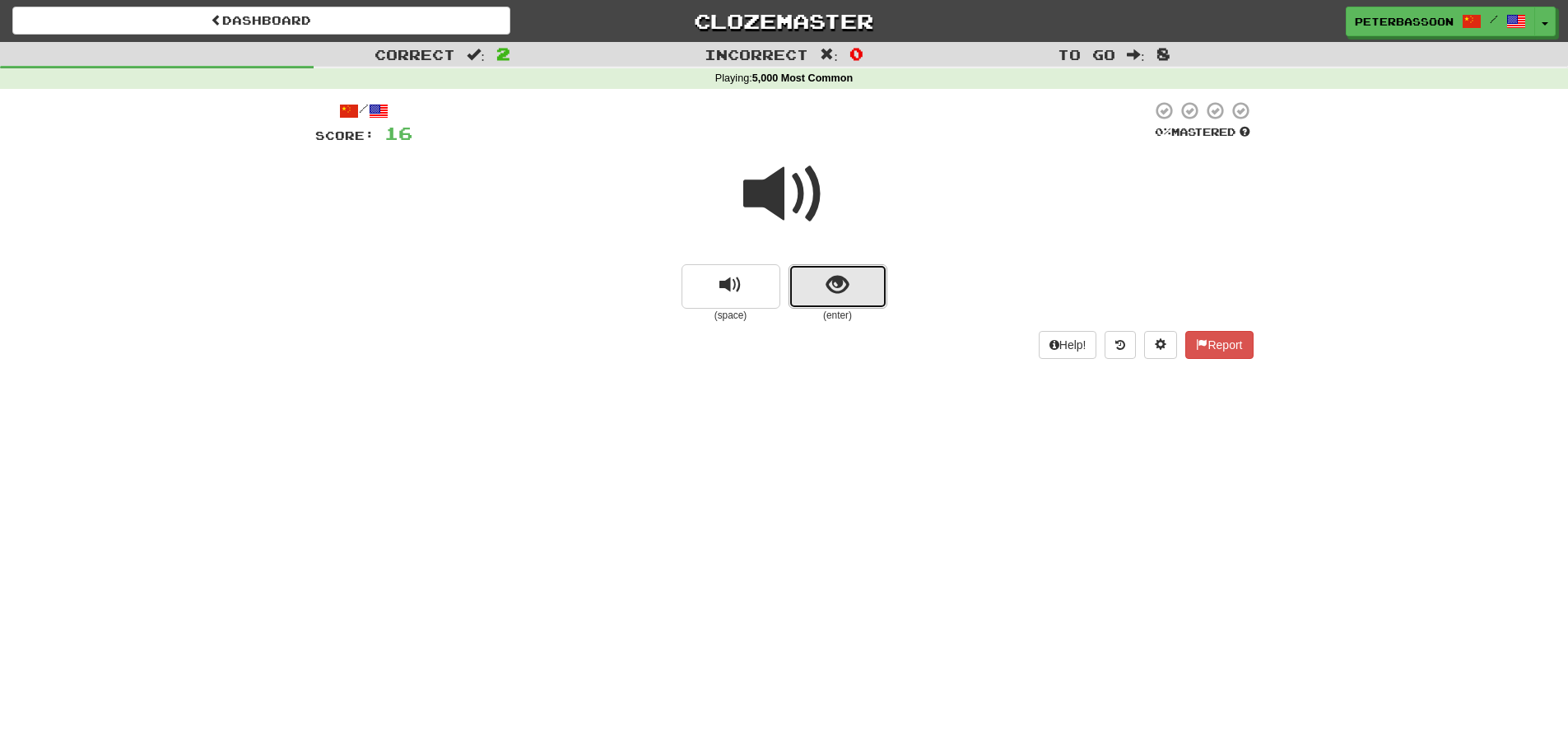
drag, startPoint x: 825, startPoint y: 282, endPoint x: 860, endPoint y: 270, distance: 37.0
click at [860, 270] on button "show sentence" at bounding box center [838, 287] width 98 height 45
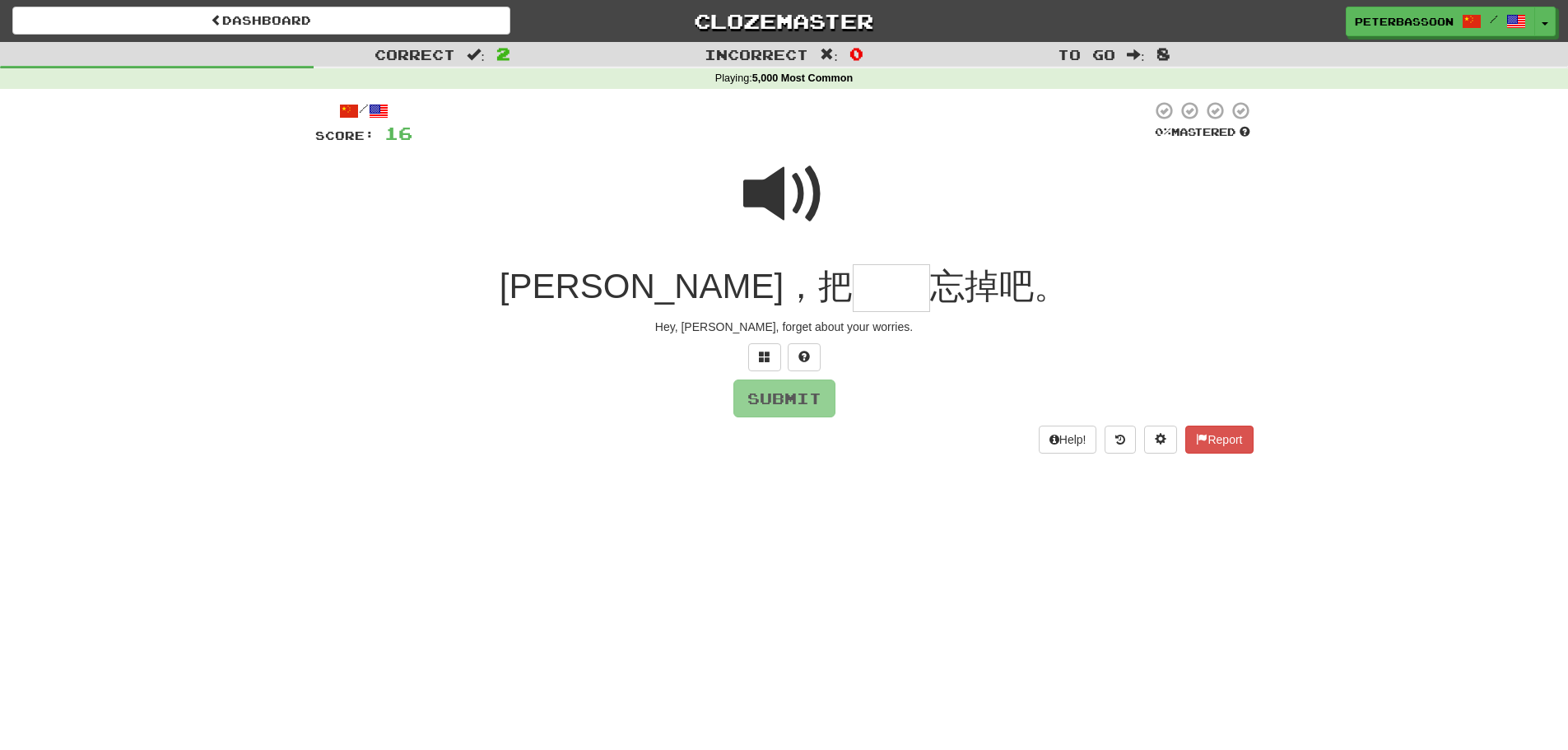
click at [780, 181] on span at bounding box center [785, 194] width 83 height 83
click at [853, 296] on input "text" at bounding box center [891, 288] width 77 height 48
type input "**"
click at [789, 401] on button "Submit" at bounding box center [785, 399] width 102 height 38
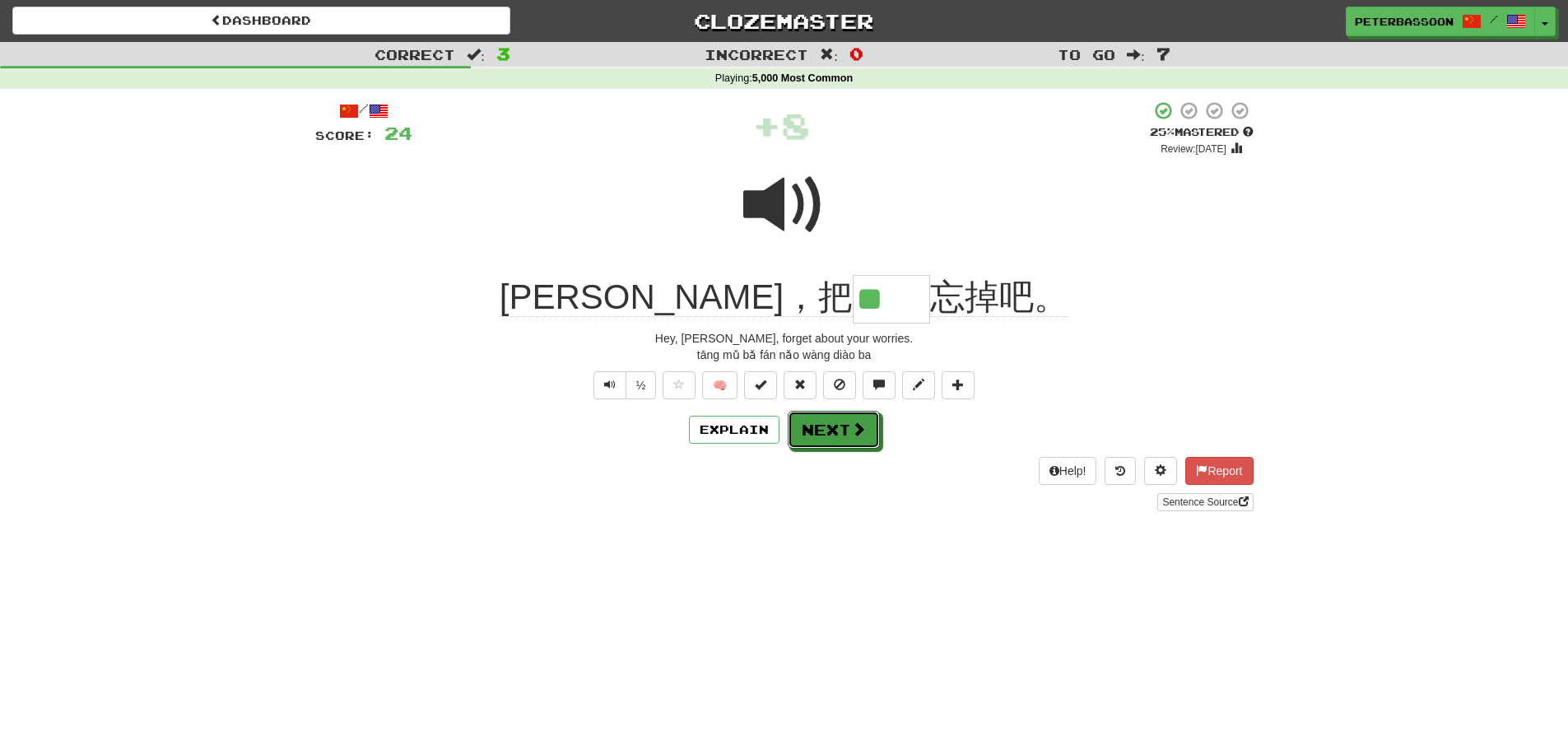
click at [851, 424] on span at bounding box center [858, 429] width 15 height 15
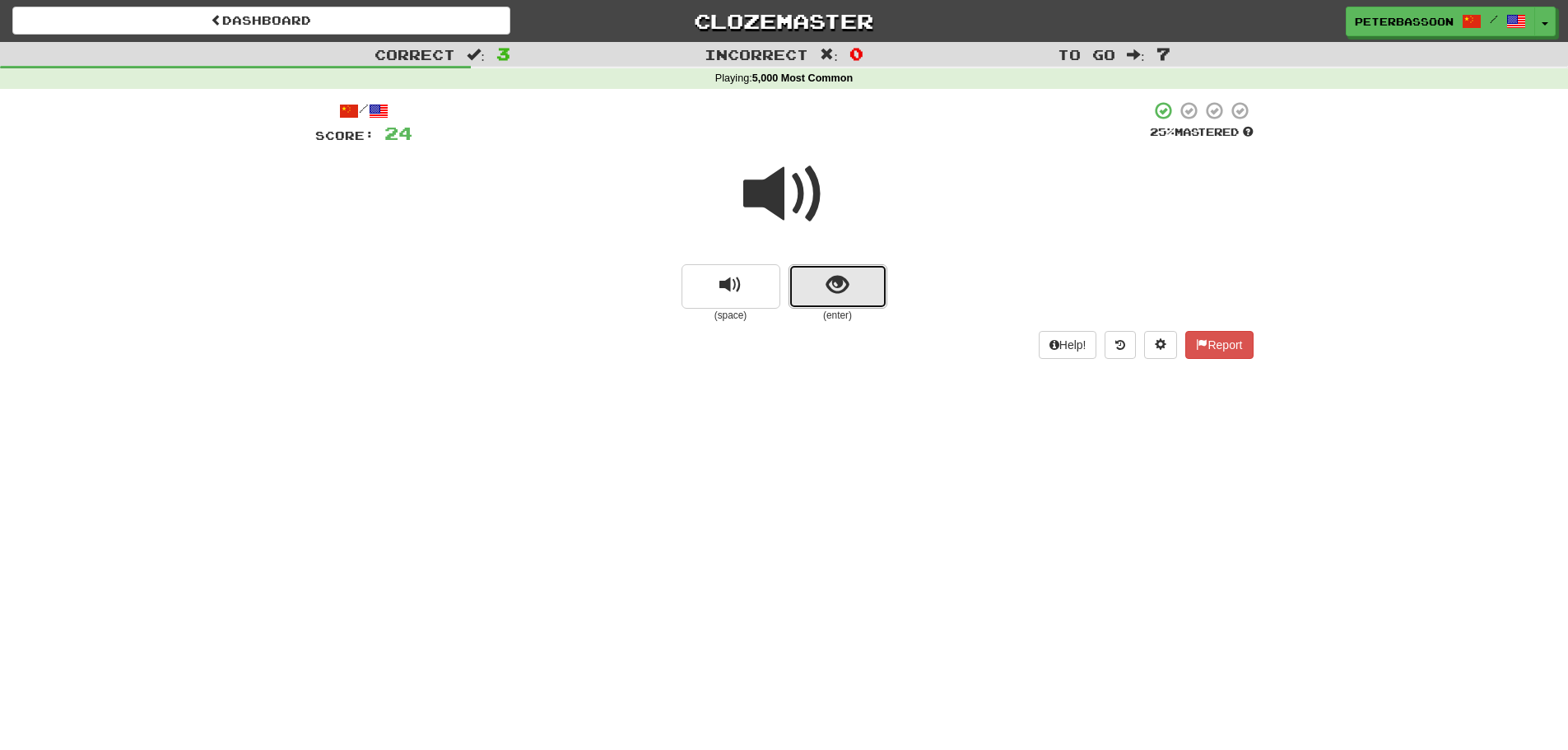
click at [818, 293] on button "show sentence" at bounding box center [838, 287] width 98 height 45
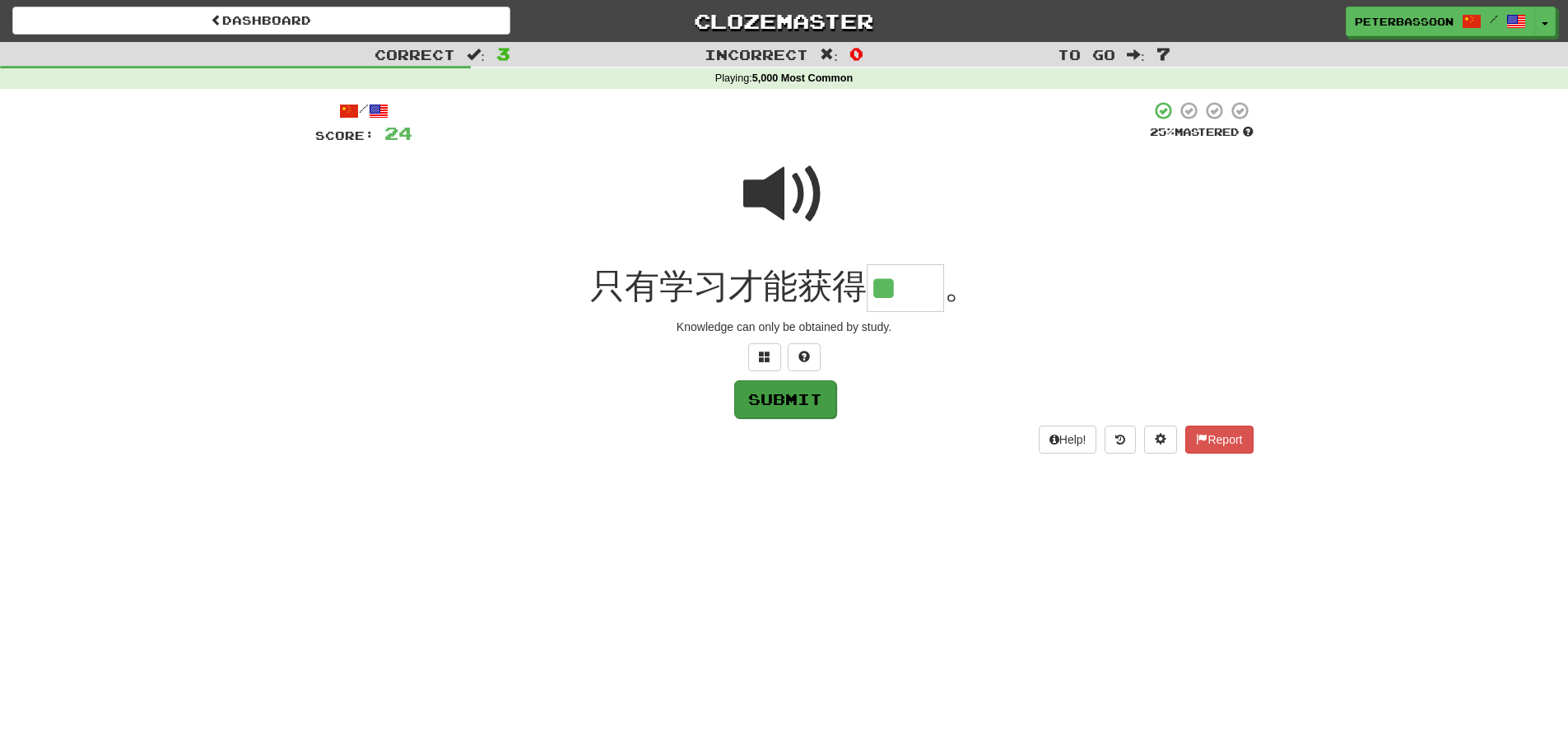
type input "**"
click at [810, 397] on button "Submit" at bounding box center [785, 399] width 102 height 38
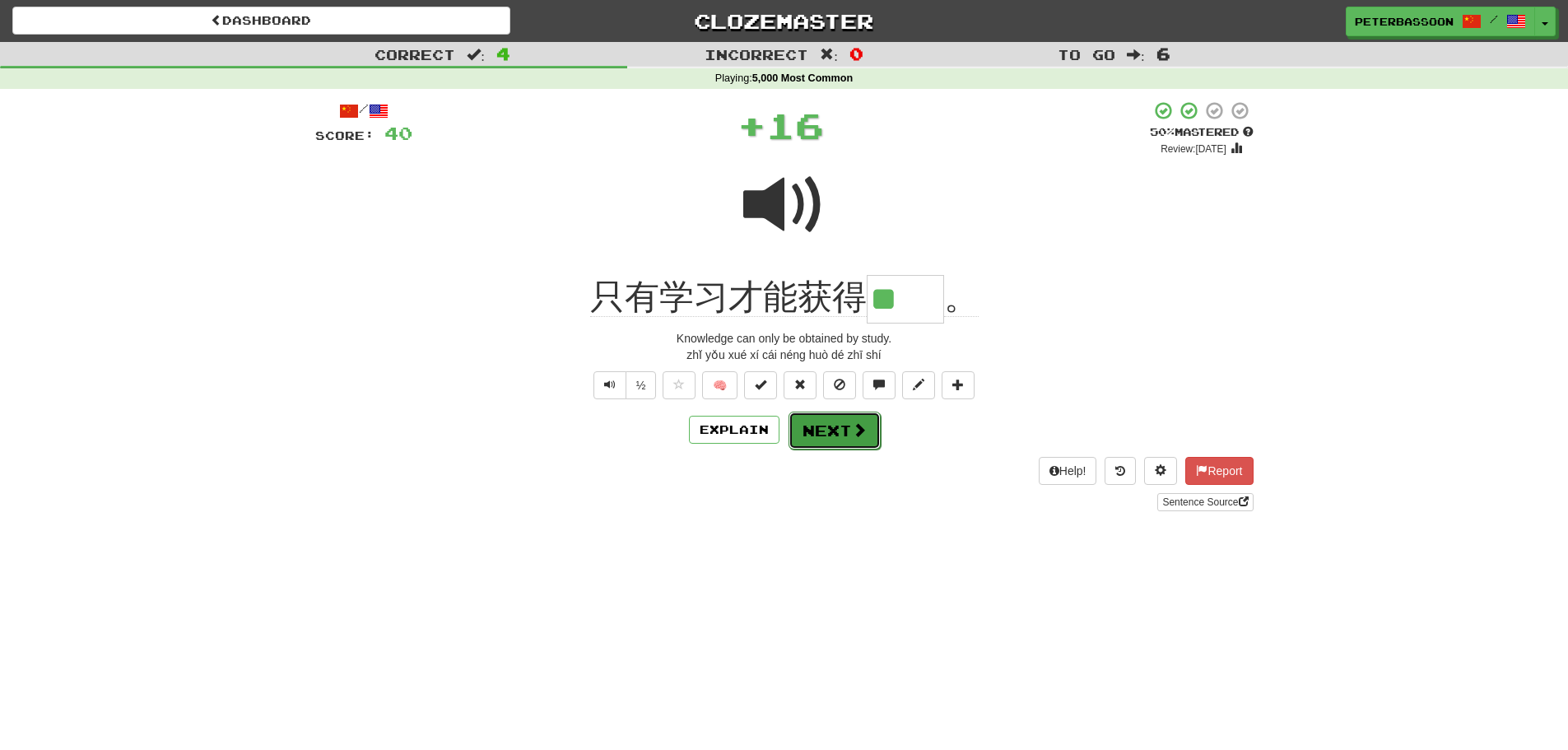
click at [838, 435] on button "Next" at bounding box center [834, 430] width 92 height 38
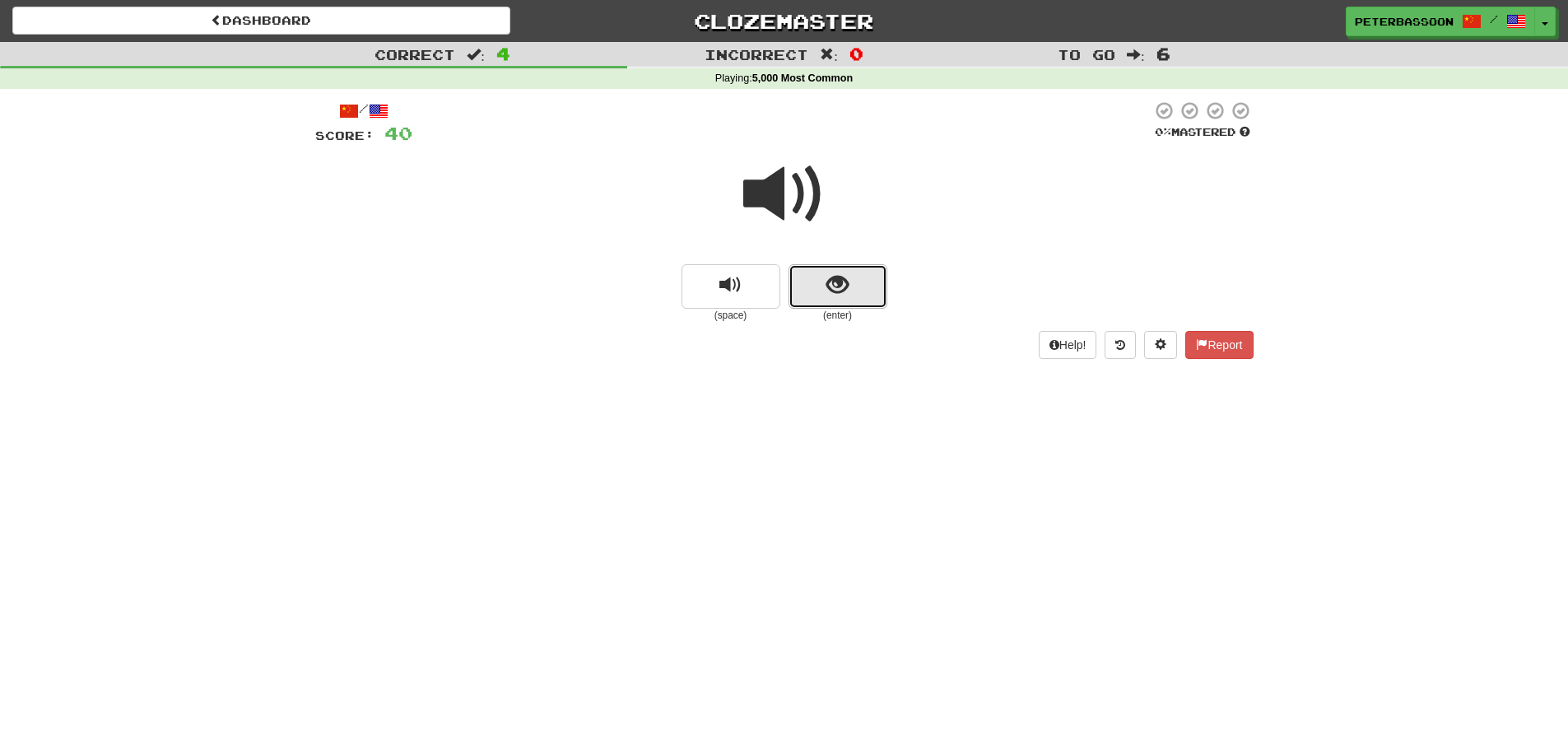
drag, startPoint x: 846, startPoint y: 288, endPoint x: 1024, endPoint y: 248, distance: 182.4
click at [858, 281] on button "show sentence" at bounding box center [838, 287] width 98 height 45
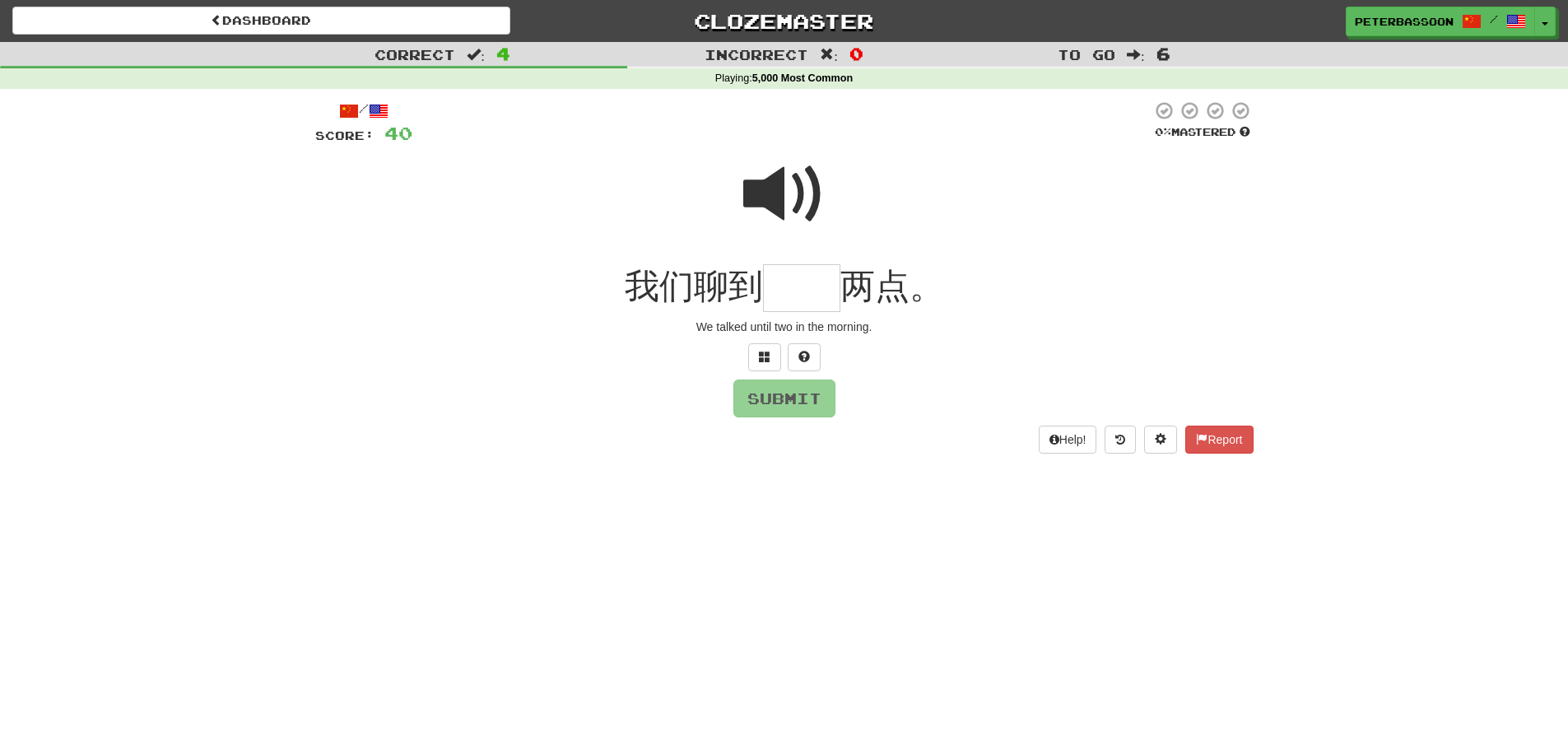
drag, startPoint x: 761, startPoint y: 192, endPoint x: 795, endPoint y: 273, distance: 87.8
click at [761, 194] on span at bounding box center [785, 194] width 83 height 83
click at [813, 295] on input "text" at bounding box center [802, 288] width 77 height 48
click at [759, 357] on span at bounding box center [765, 356] width 11 height 11
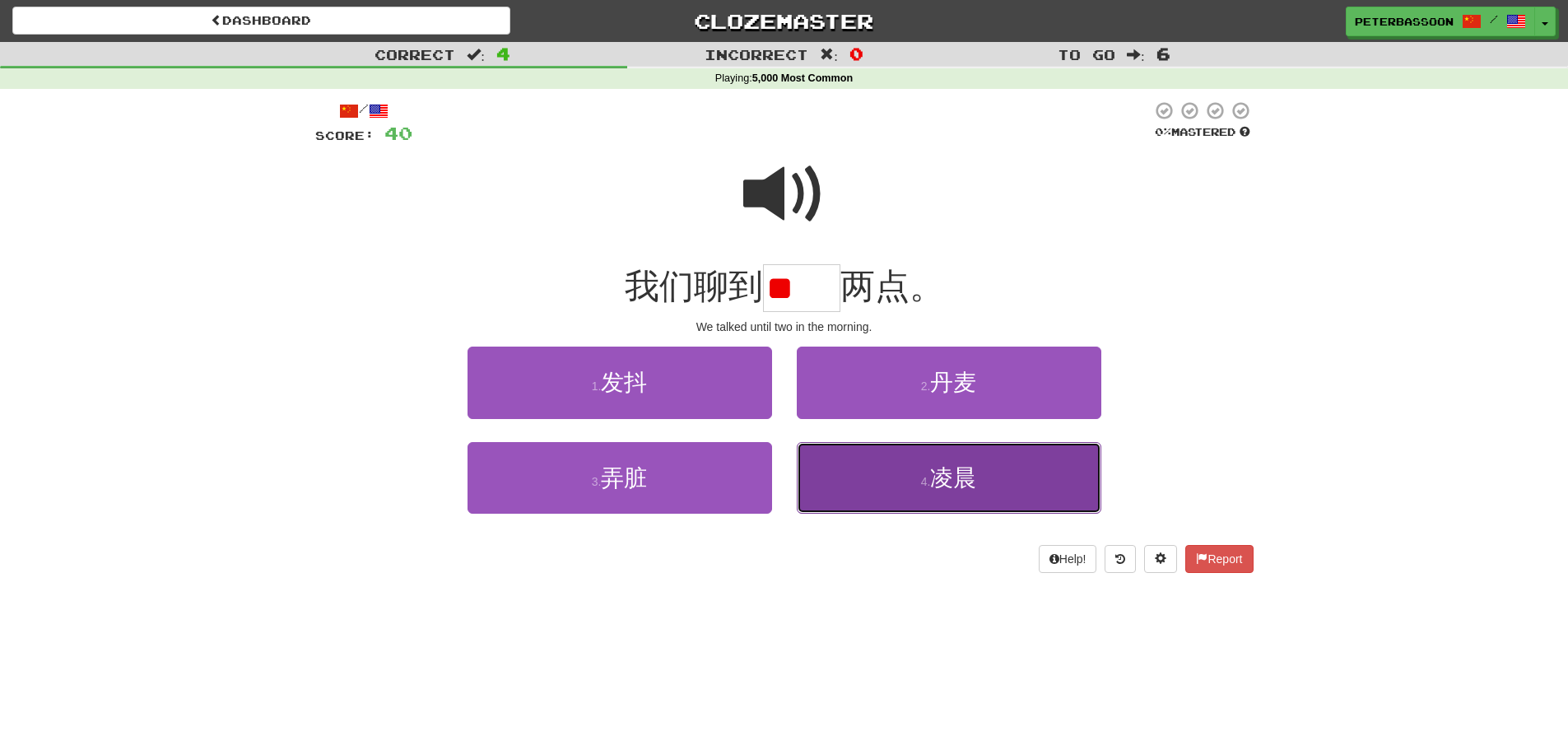
click at [968, 484] on span "凌晨" at bounding box center [953, 477] width 46 height 25
type input "**"
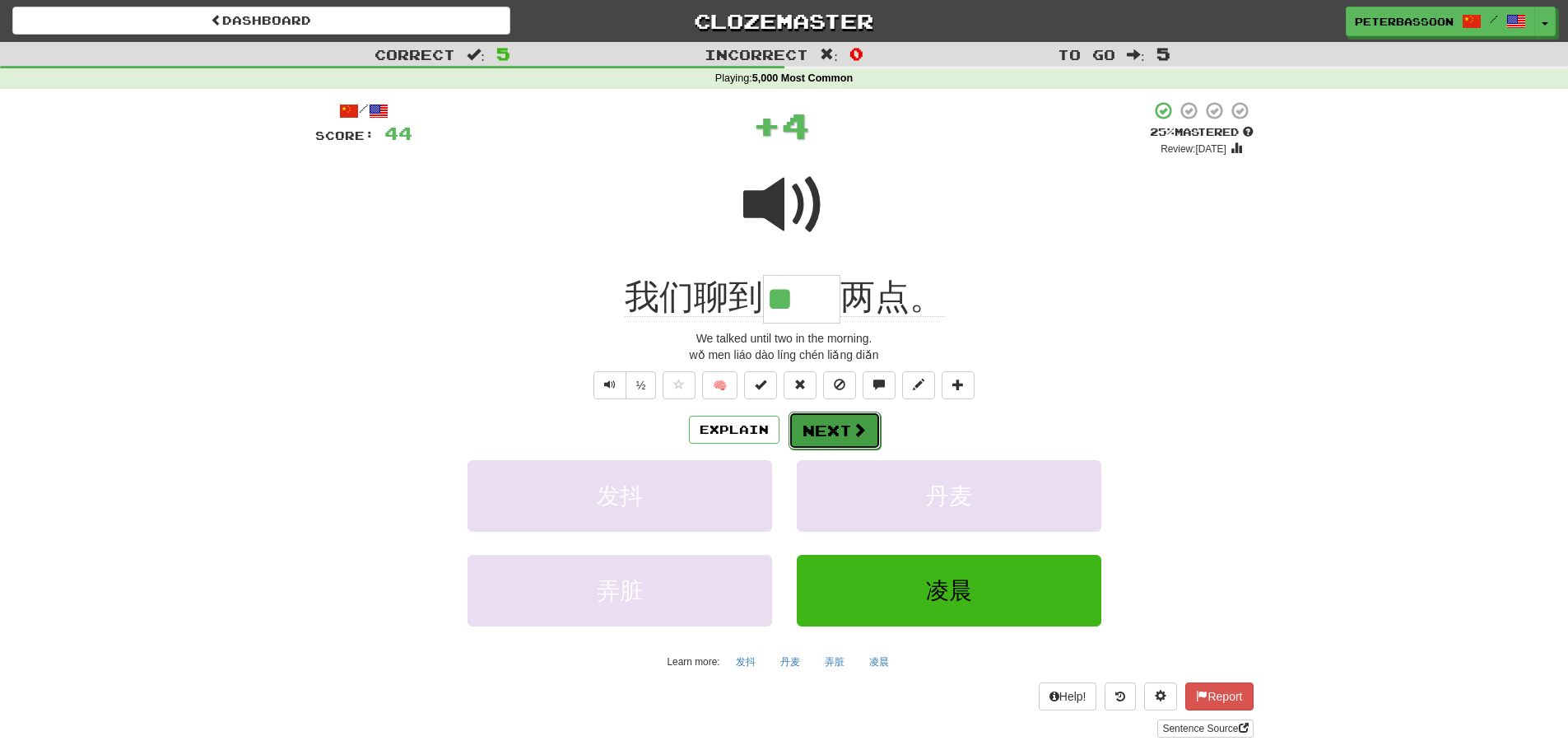
click at [845, 428] on button "Next" at bounding box center [834, 430] width 92 height 38
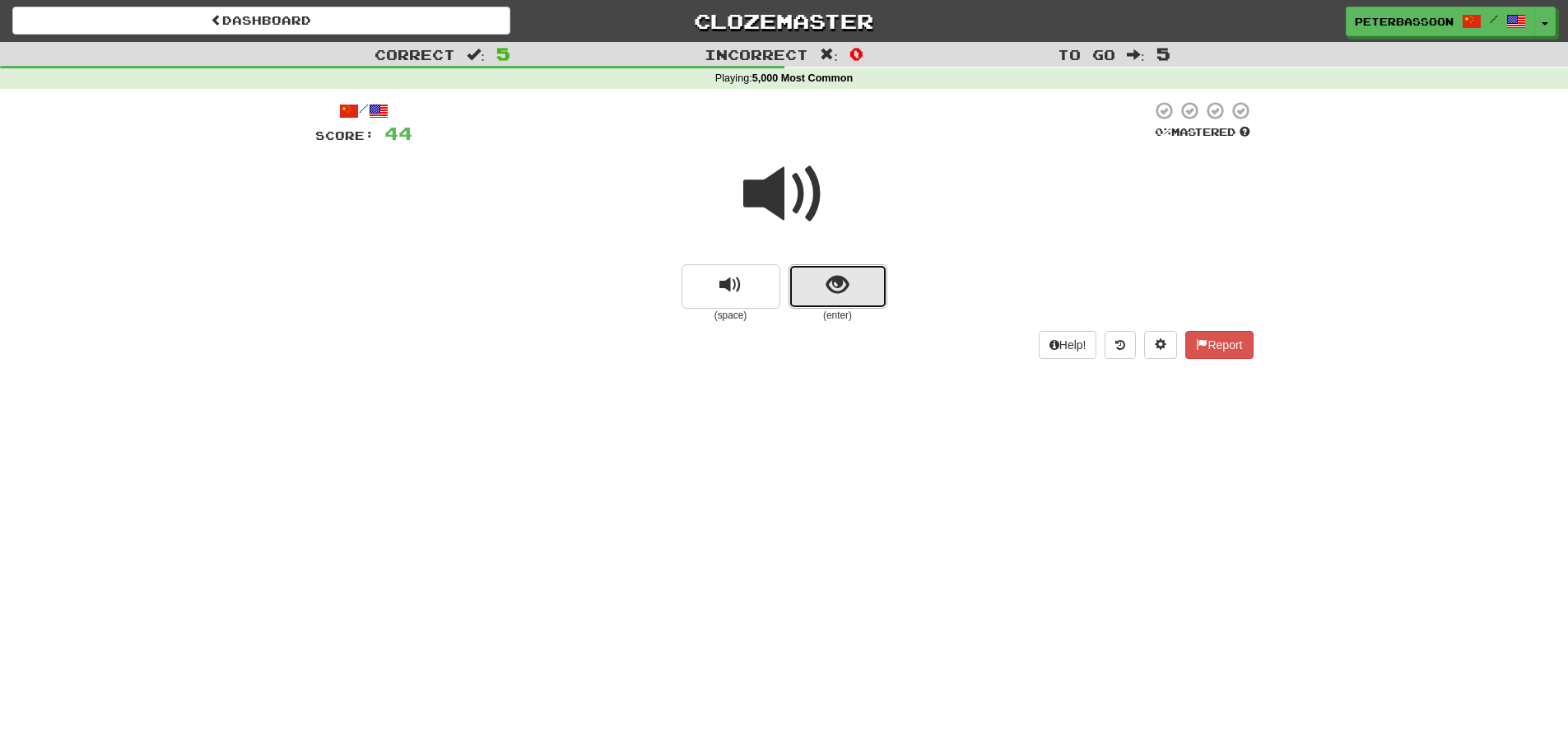
click at [846, 274] on span "show sentence" at bounding box center [837, 285] width 22 height 22
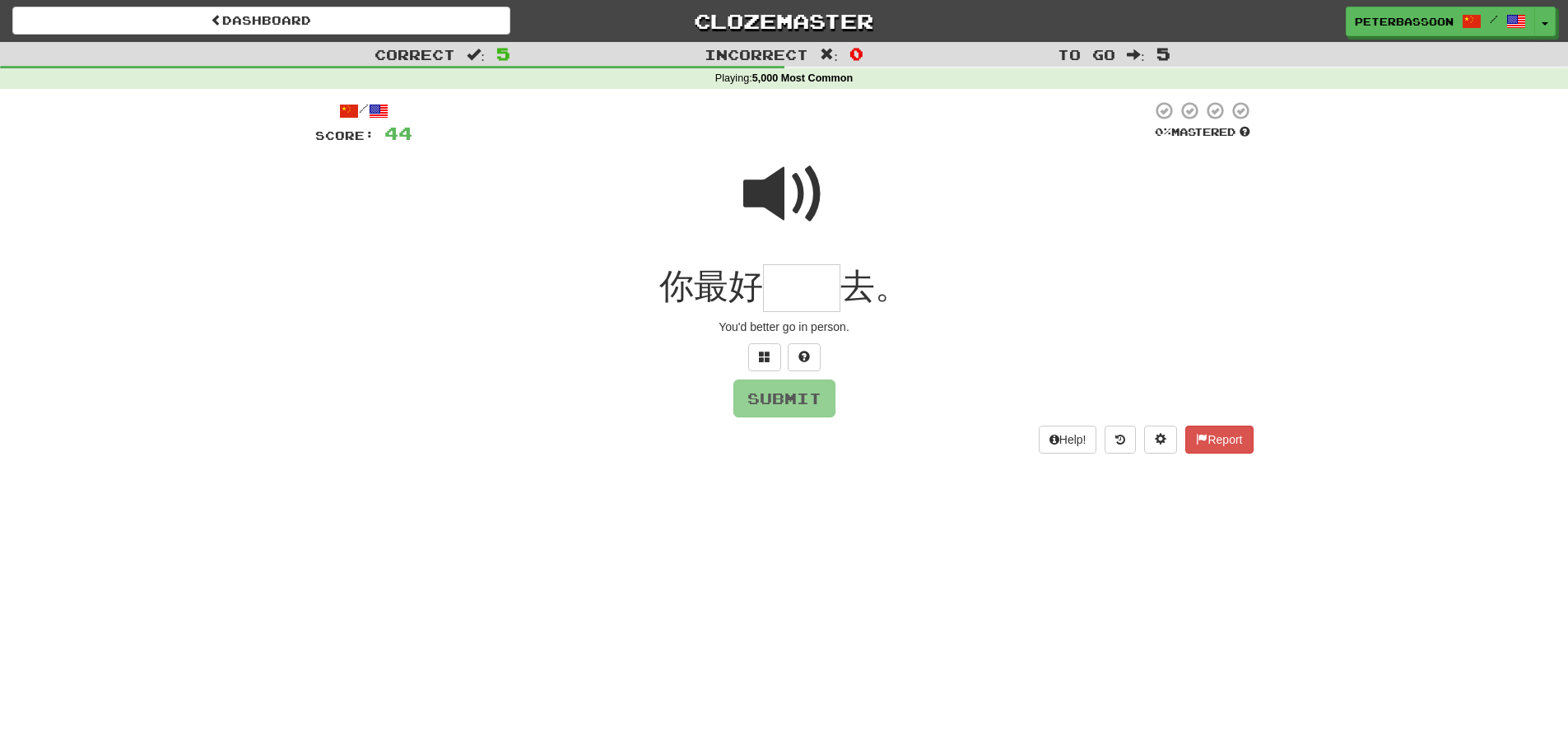
click at [771, 193] on span at bounding box center [785, 194] width 83 height 83
click at [794, 288] on input "text" at bounding box center [802, 288] width 77 height 48
click at [761, 353] on span at bounding box center [765, 356] width 11 height 11
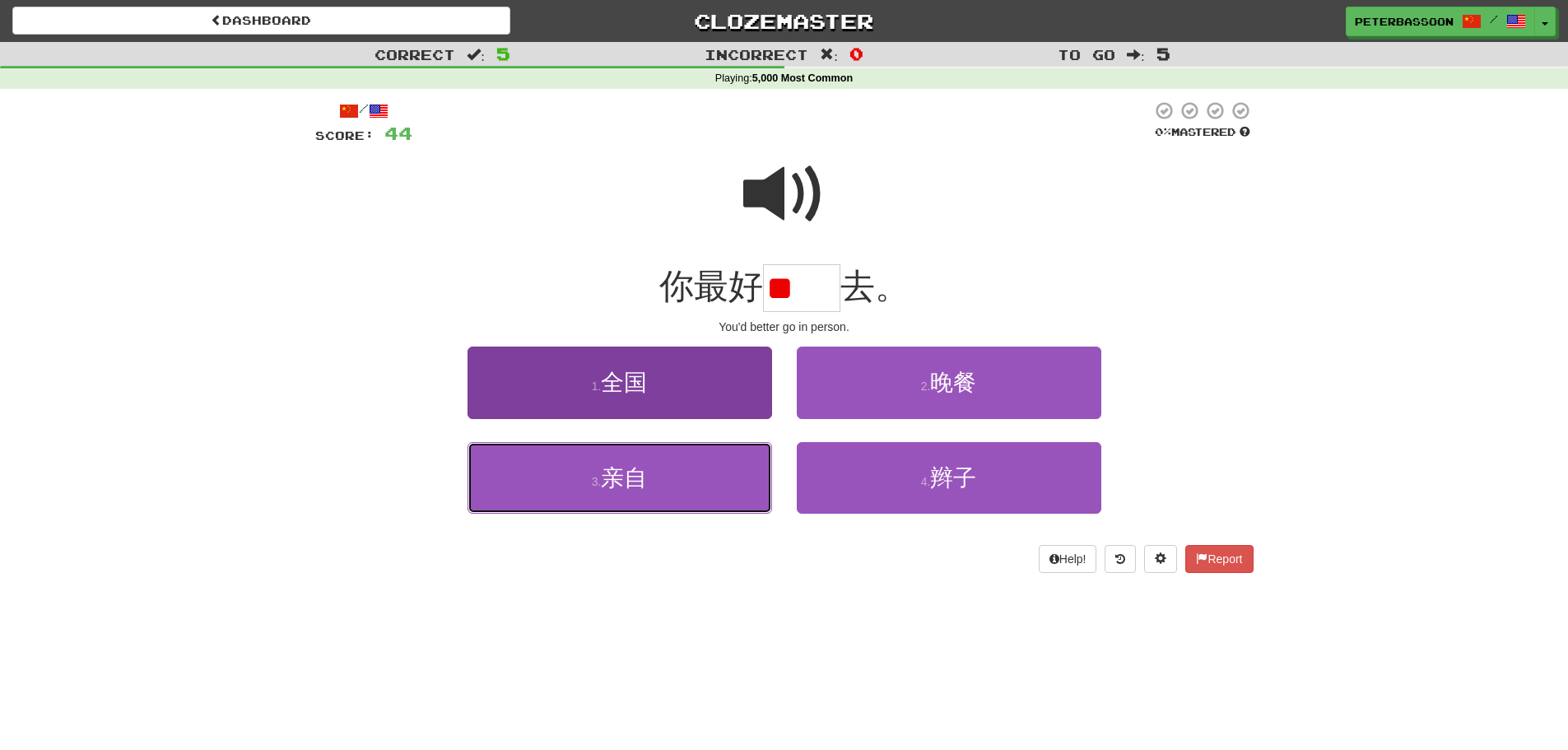
drag, startPoint x: 688, startPoint y: 477, endPoint x: 701, endPoint y: 471, distance: 14.3
click at [690, 477] on button "3 . 亲自" at bounding box center [620, 477] width 305 height 71
type input "**"
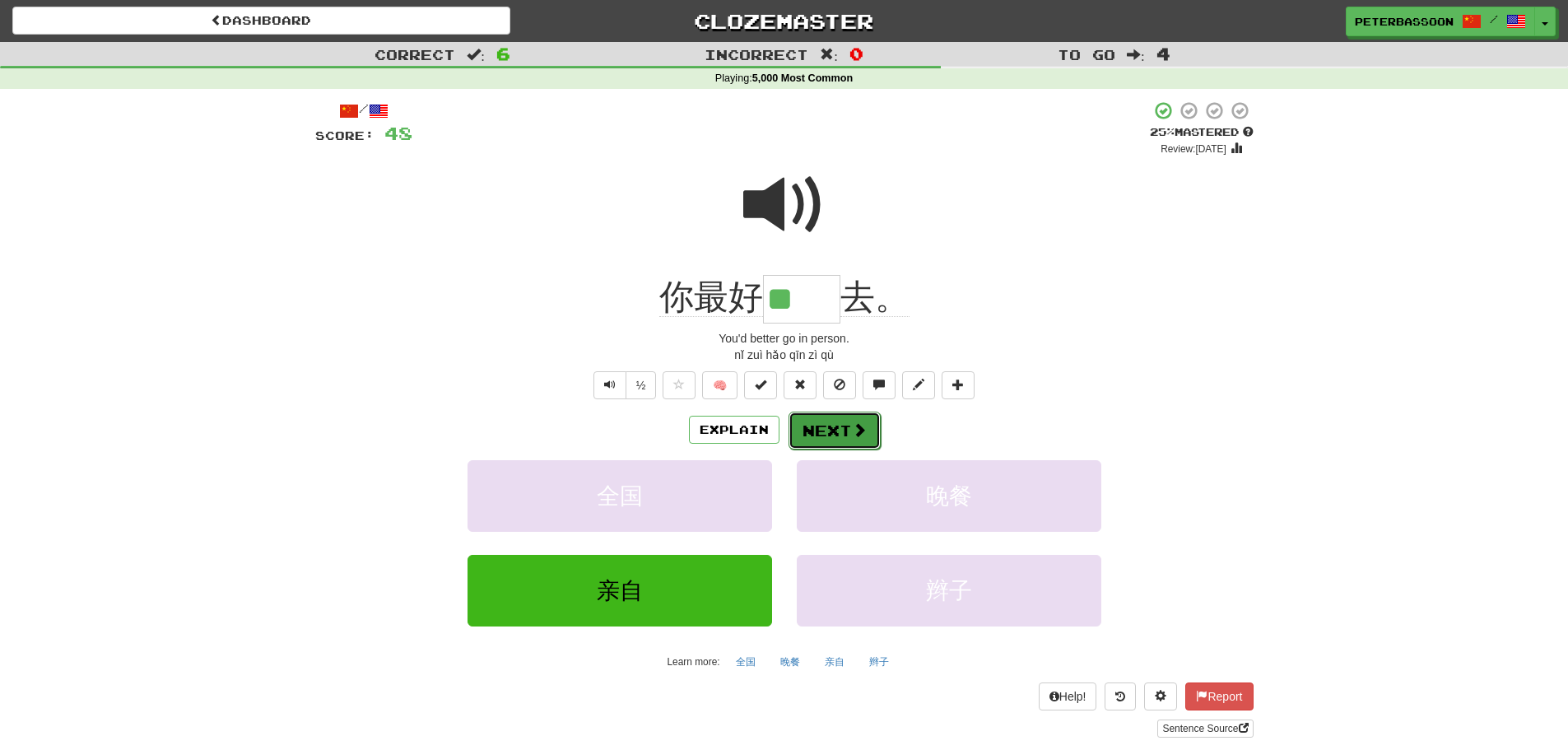
click at [838, 422] on button "Next" at bounding box center [834, 430] width 92 height 38
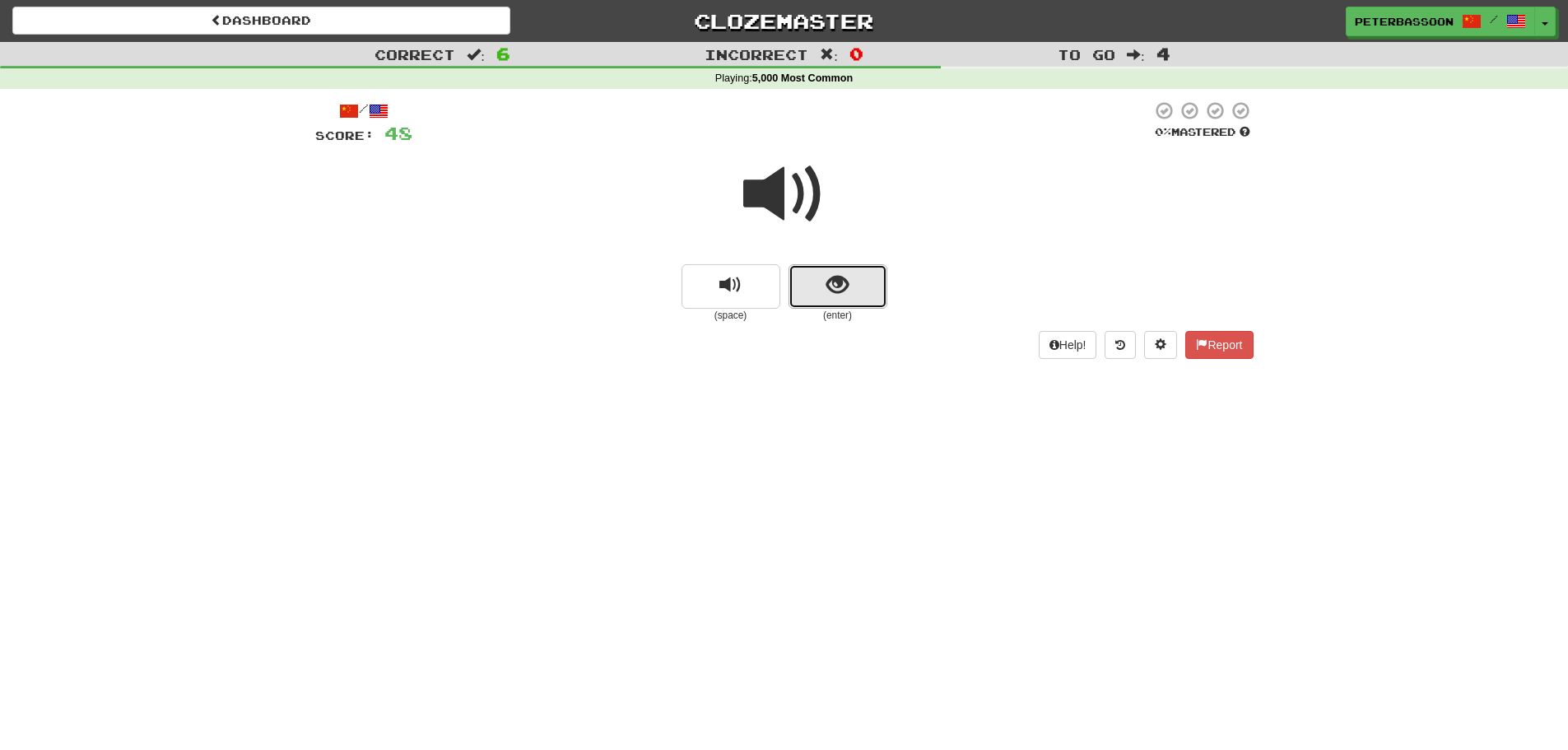
click at [850, 280] on button "show sentence" at bounding box center [838, 287] width 98 height 45
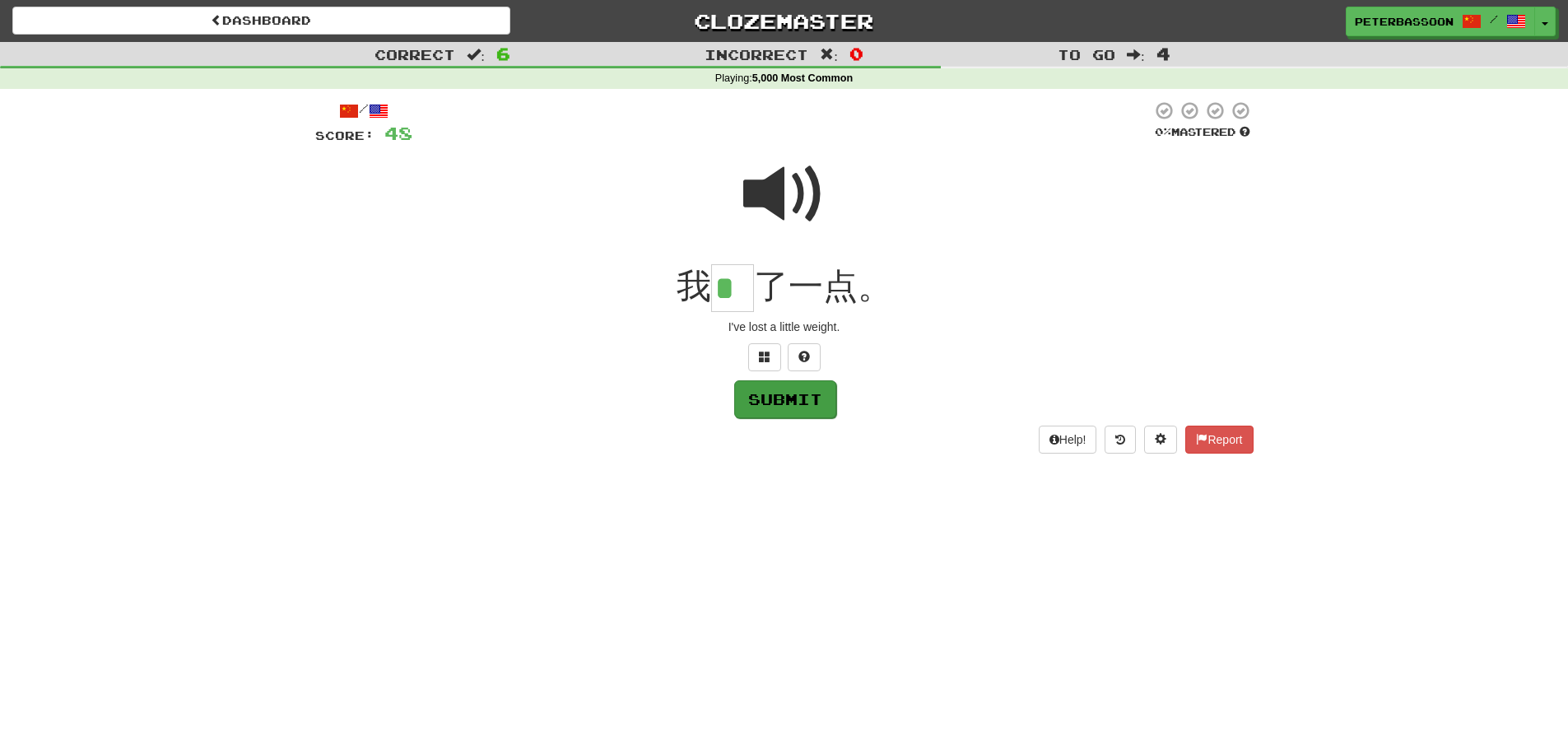
type input "*"
click at [786, 404] on button "Submit" at bounding box center [785, 398] width 102 height 38
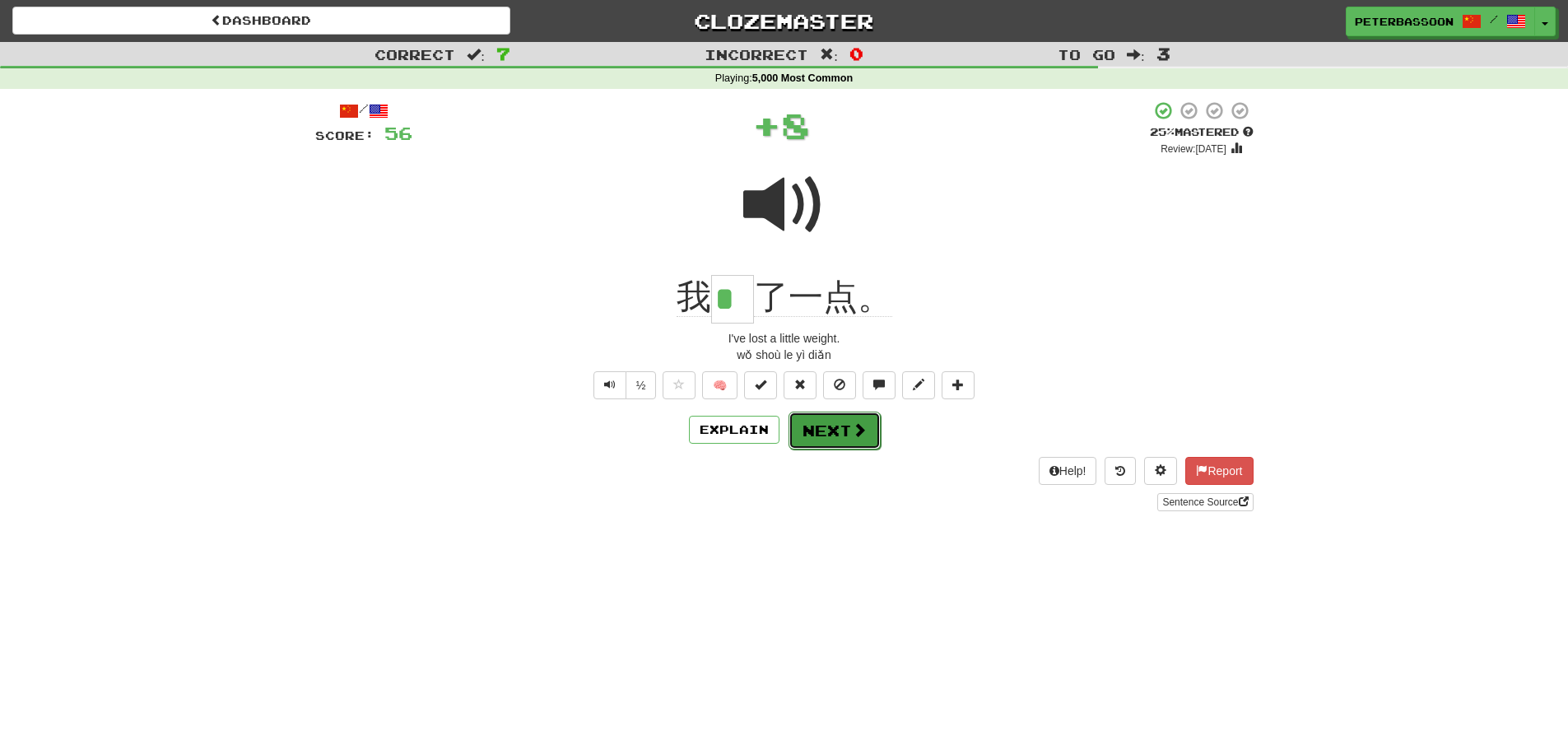
click at [840, 423] on button "Next" at bounding box center [834, 430] width 92 height 38
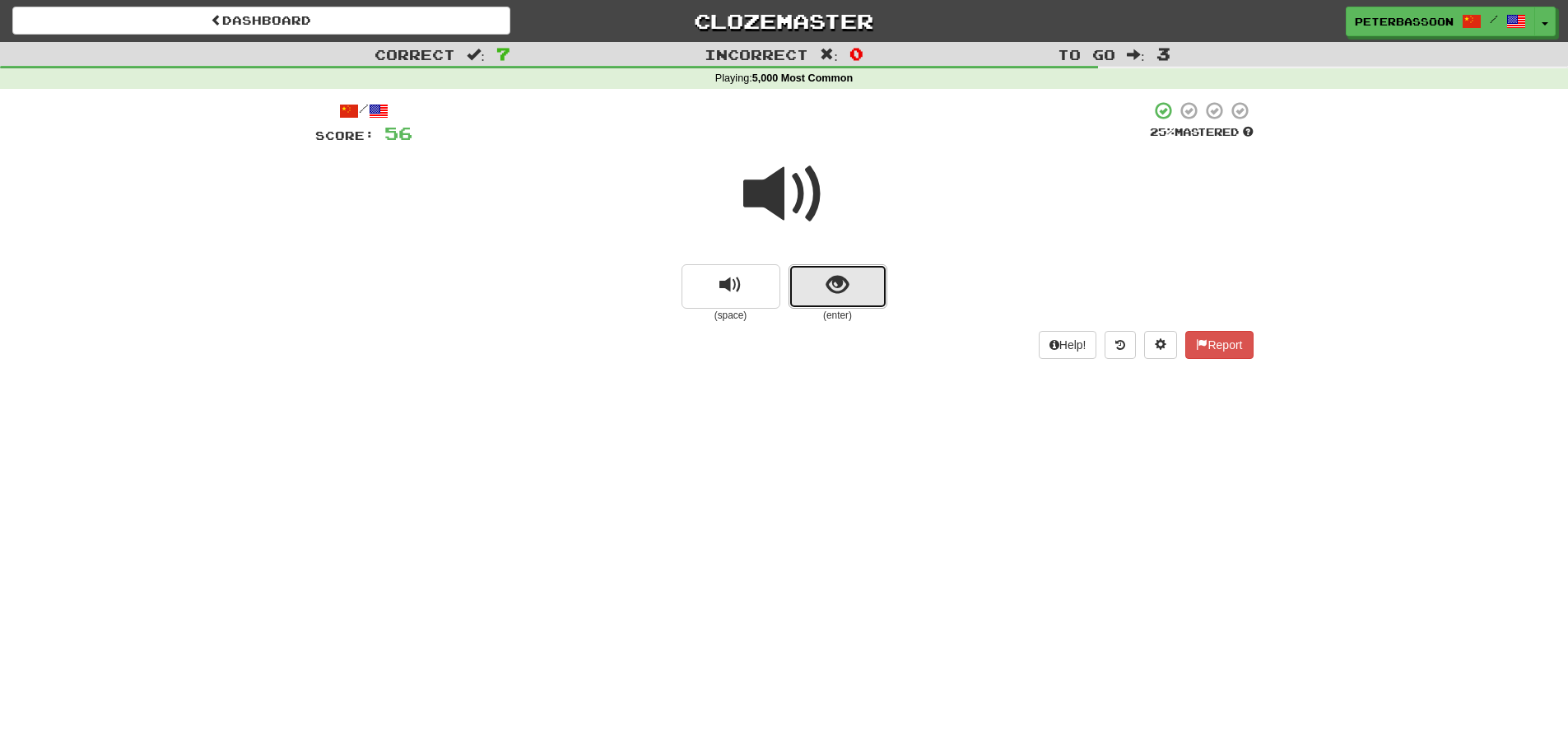
drag, startPoint x: 829, startPoint y: 275, endPoint x: 840, endPoint y: 274, distance: 11.0
click at [840, 274] on span "show sentence" at bounding box center [837, 285] width 22 height 22
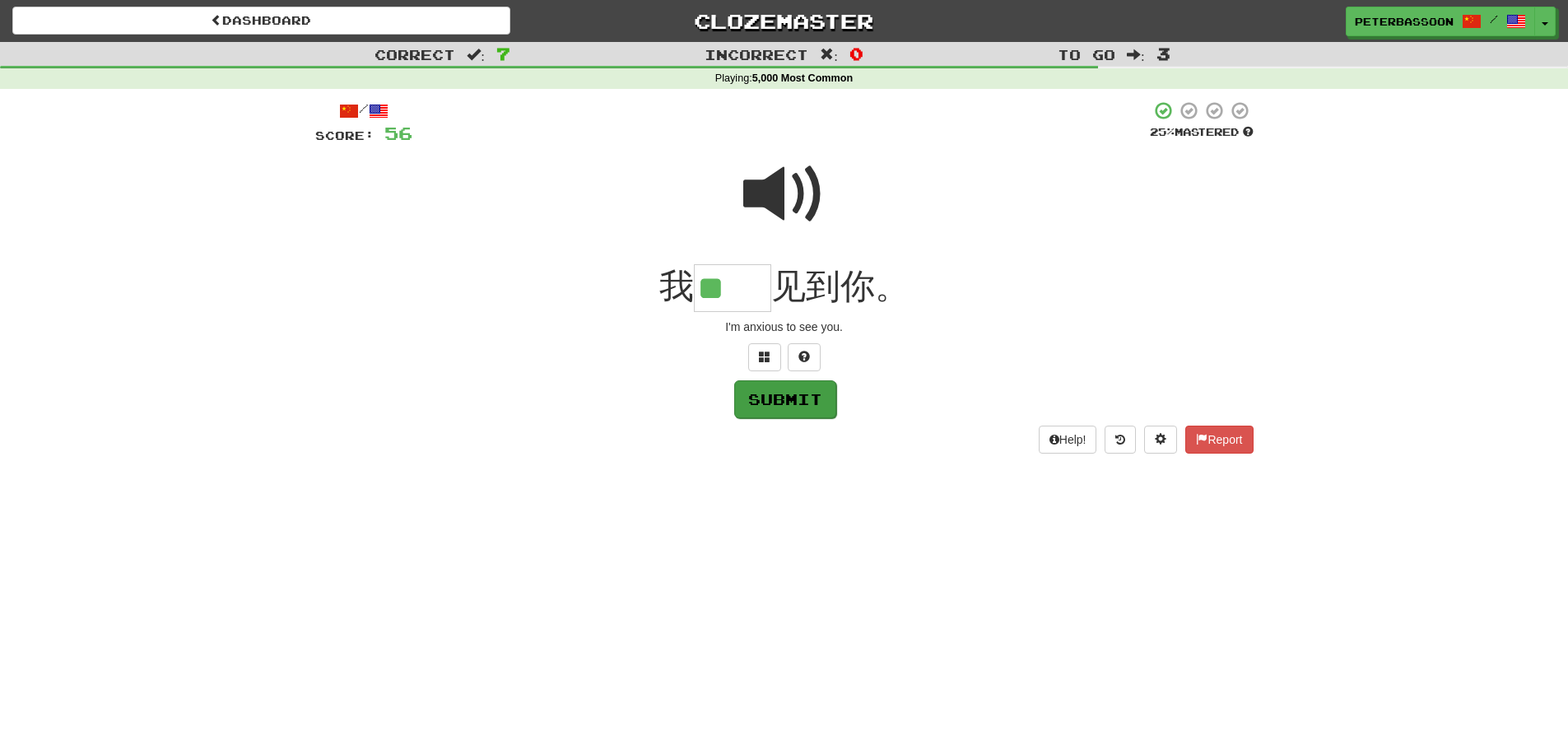
type input "**"
click at [786, 396] on button "Submit" at bounding box center [785, 399] width 102 height 38
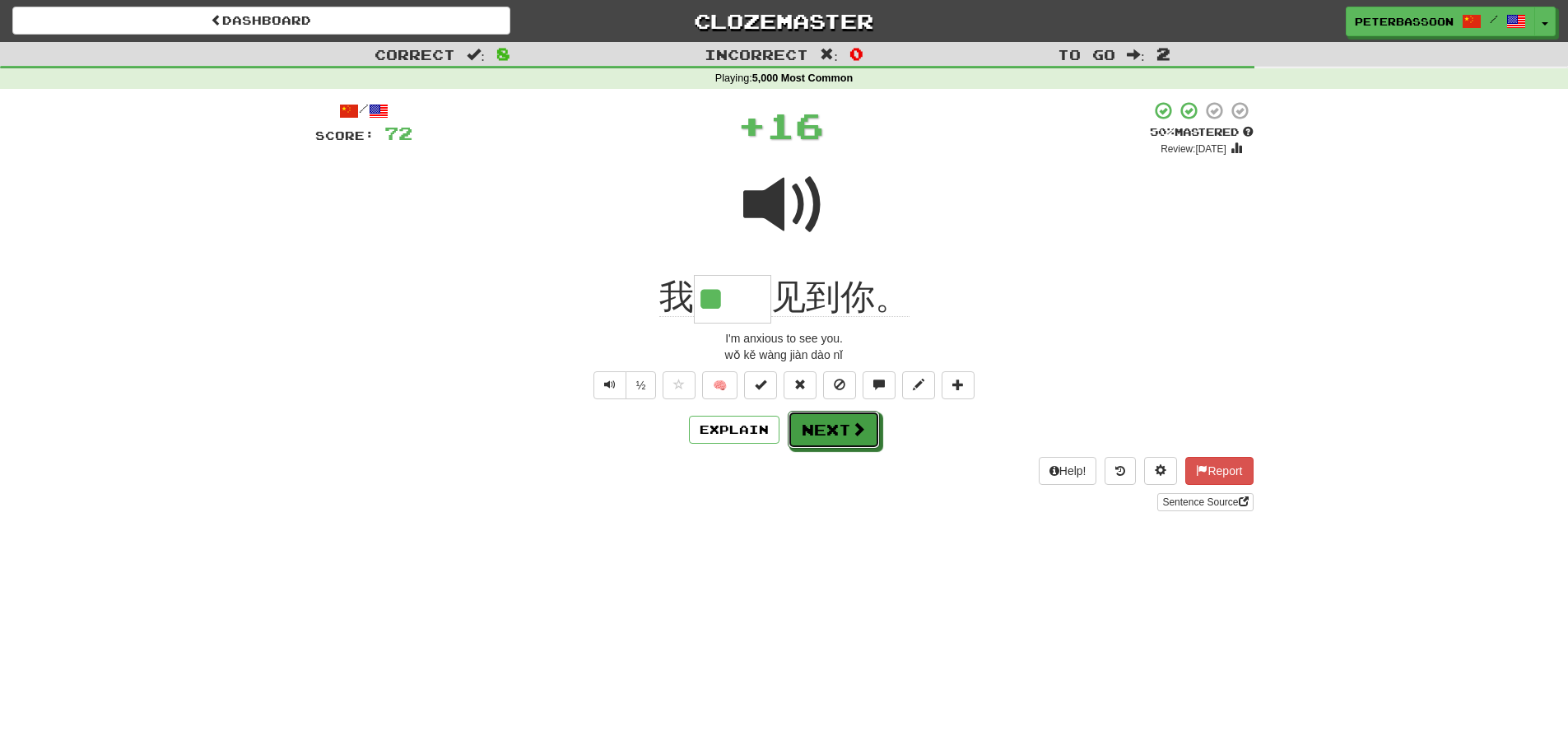
click at [838, 433] on button "Next" at bounding box center [833, 429] width 92 height 38
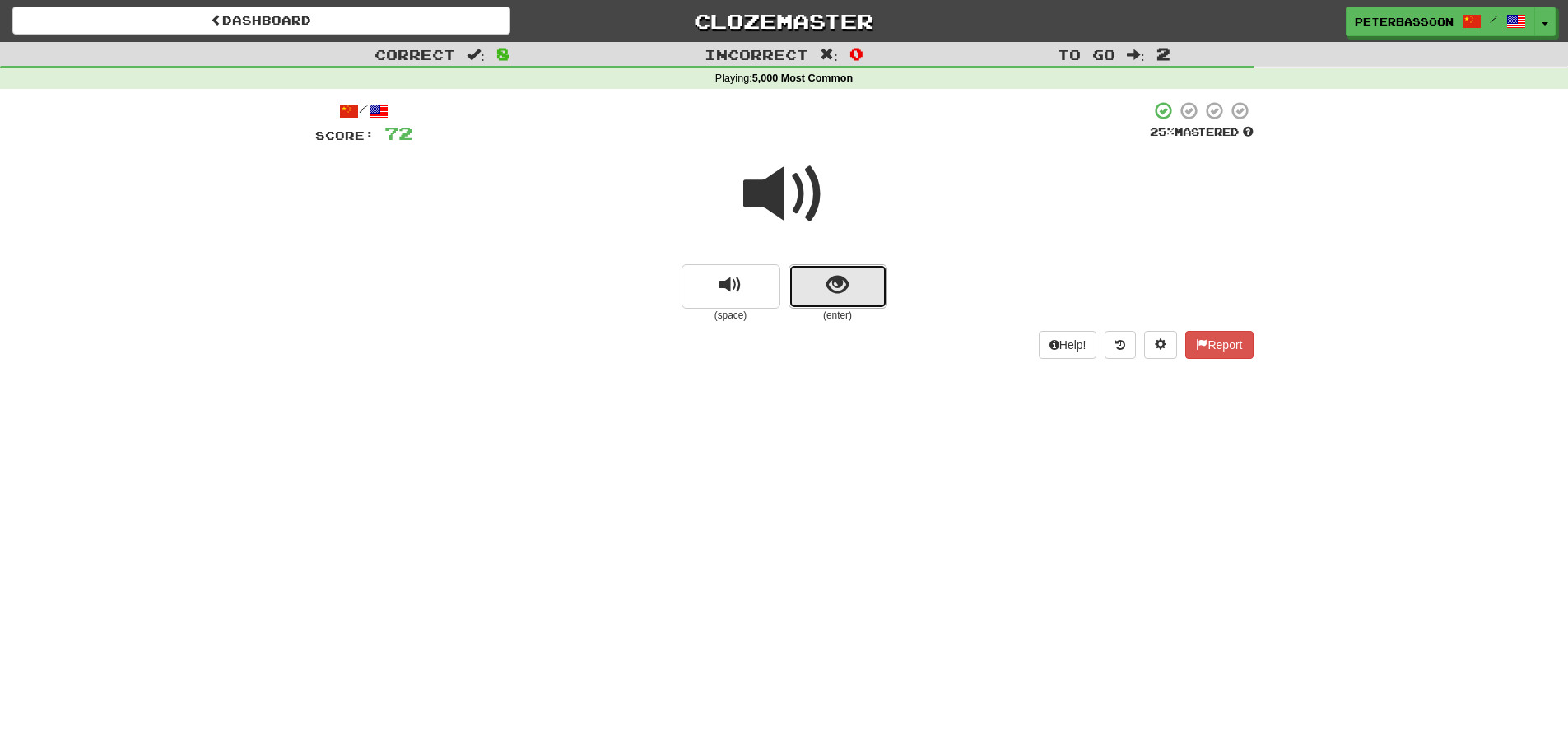
click at [831, 283] on span "show sentence" at bounding box center [837, 285] width 22 height 22
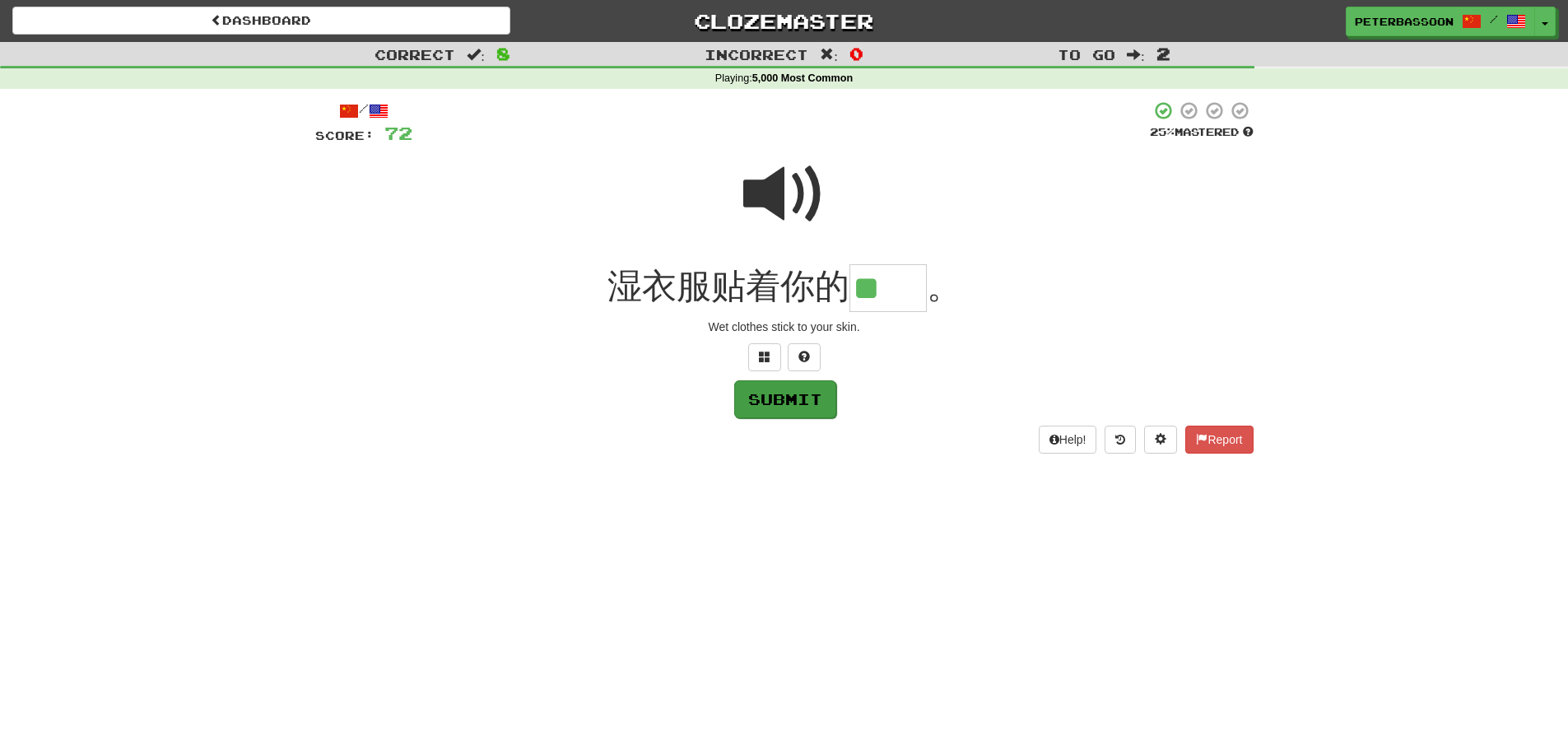
type input "**"
drag, startPoint x: 779, startPoint y: 404, endPoint x: 1054, endPoint y: 380, distance: 276.0
click at [805, 396] on button "Submit" at bounding box center [785, 398] width 102 height 38
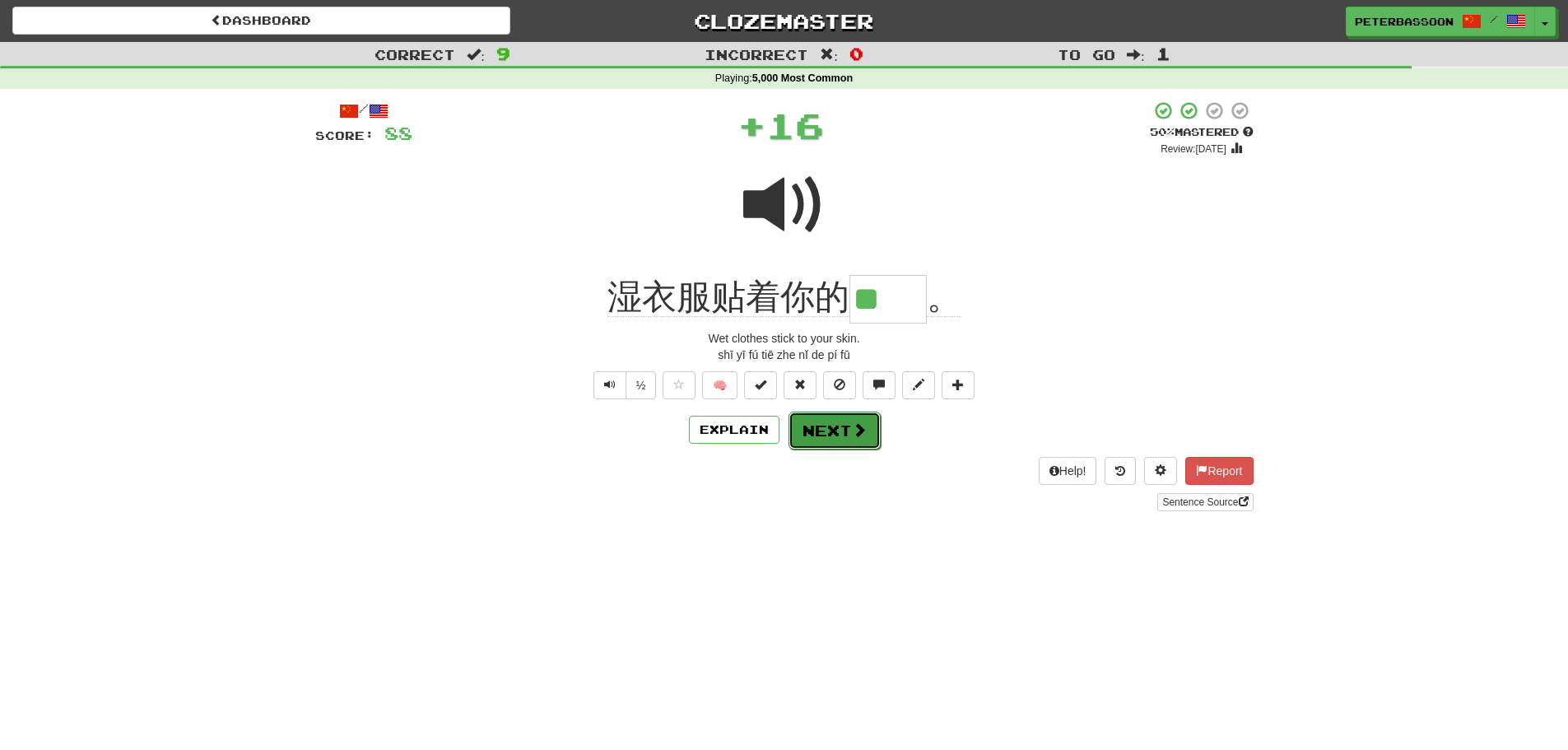
click at [843, 429] on button "Next" at bounding box center [834, 430] width 92 height 38
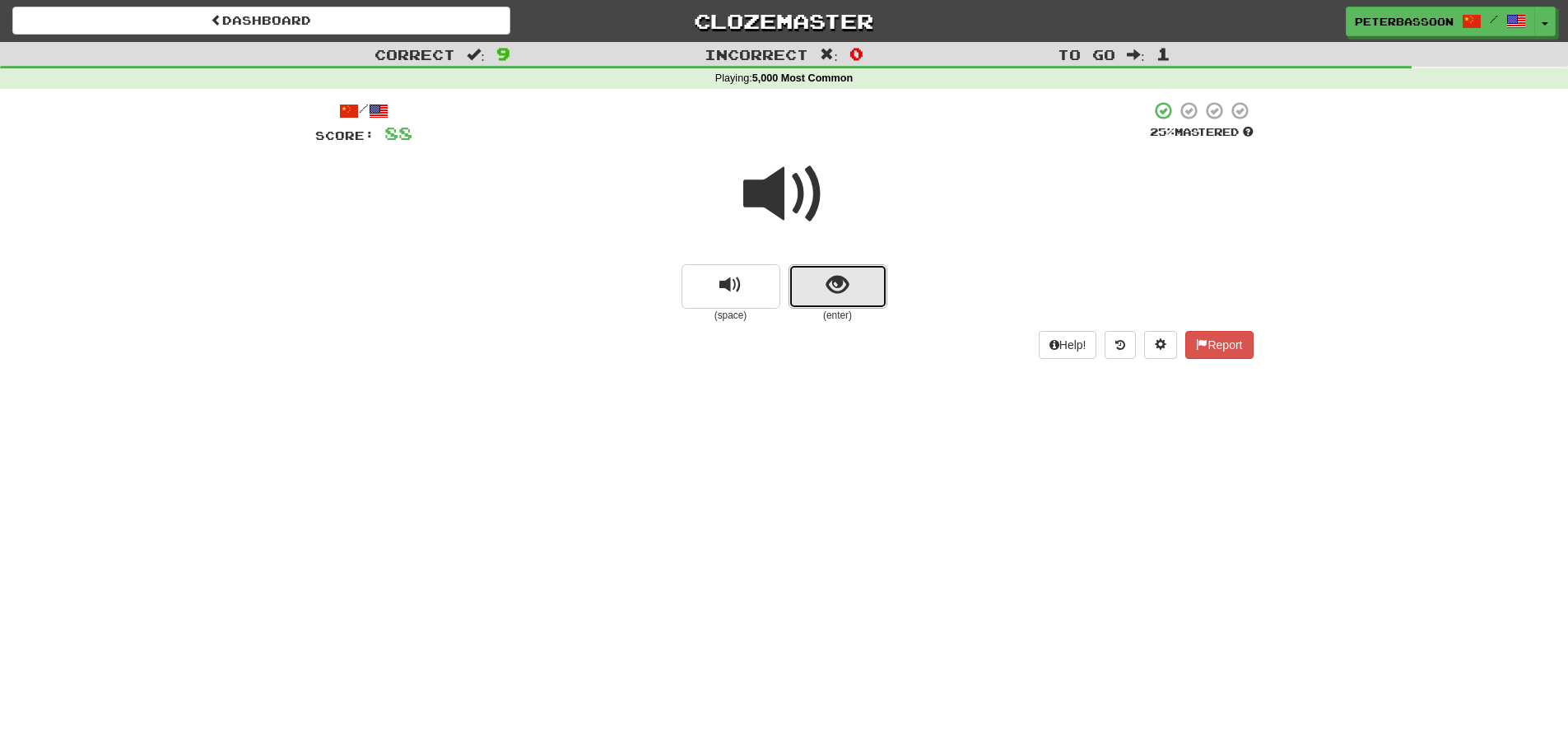
click at [831, 284] on span "show sentence" at bounding box center [837, 285] width 22 height 22
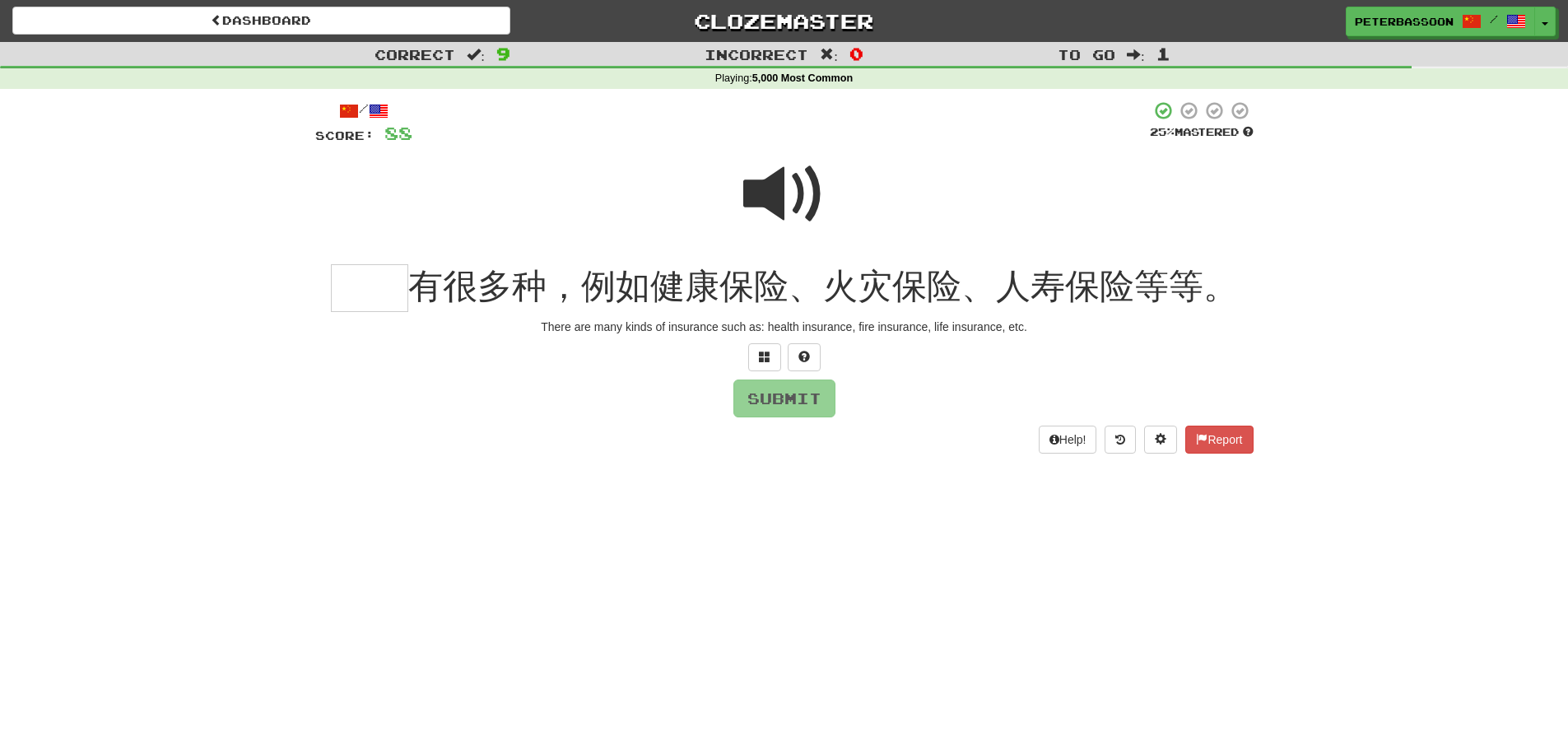
click at [781, 185] on span at bounding box center [785, 194] width 83 height 83
drag, startPoint x: 385, startPoint y: 290, endPoint x: 633, endPoint y: 258, distance: 250.1
click at [402, 285] on input "text" at bounding box center [370, 288] width 77 height 48
type input "**"
click at [798, 397] on button "Submit" at bounding box center [785, 399] width 102 height 38
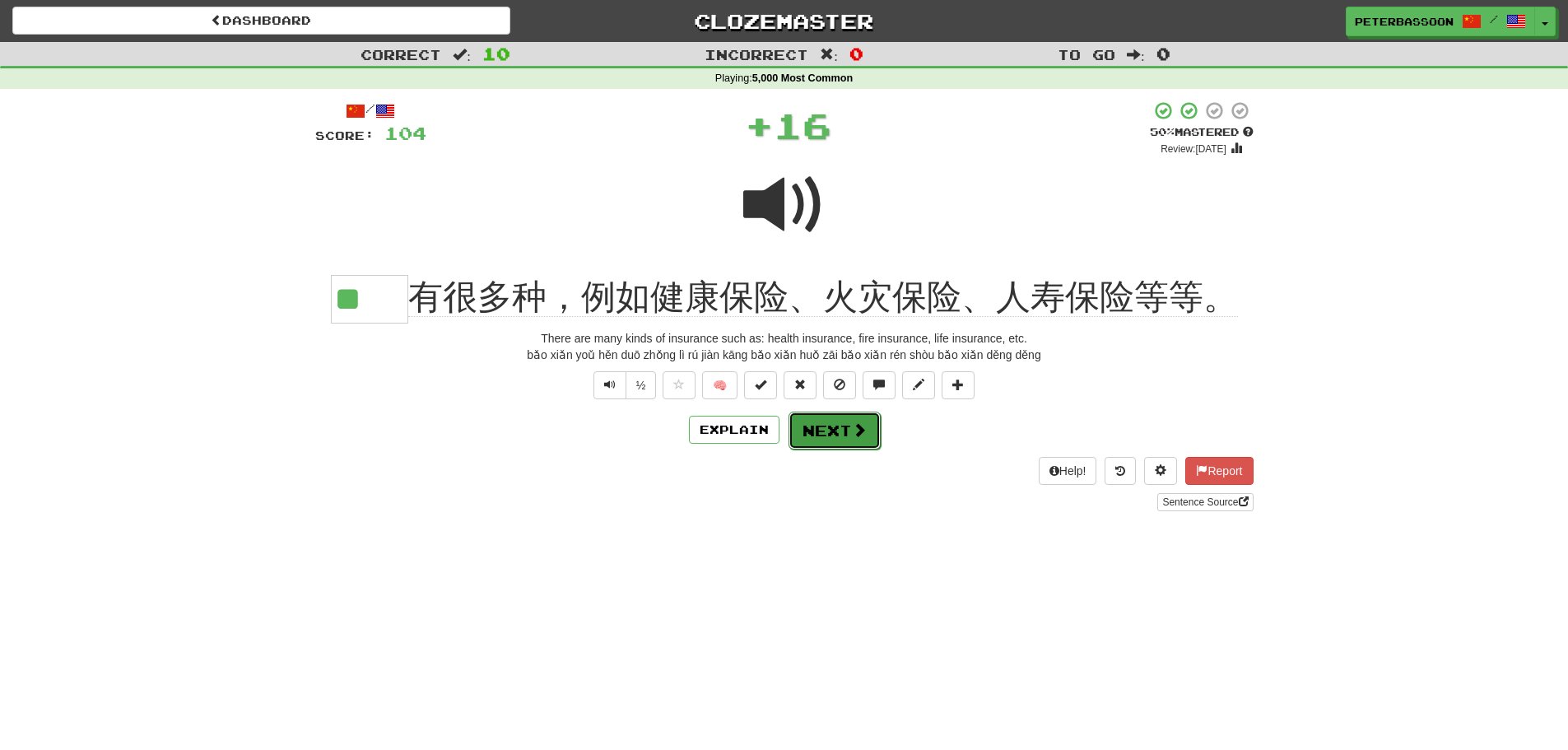
drag, startPoint x: 826, startPoint y: 433, endPoint x: 860, endPoint y: 423, distance: 35.4
click at [826, 433] on button "Next" at bounding box center [833, 429] width 92 height 38
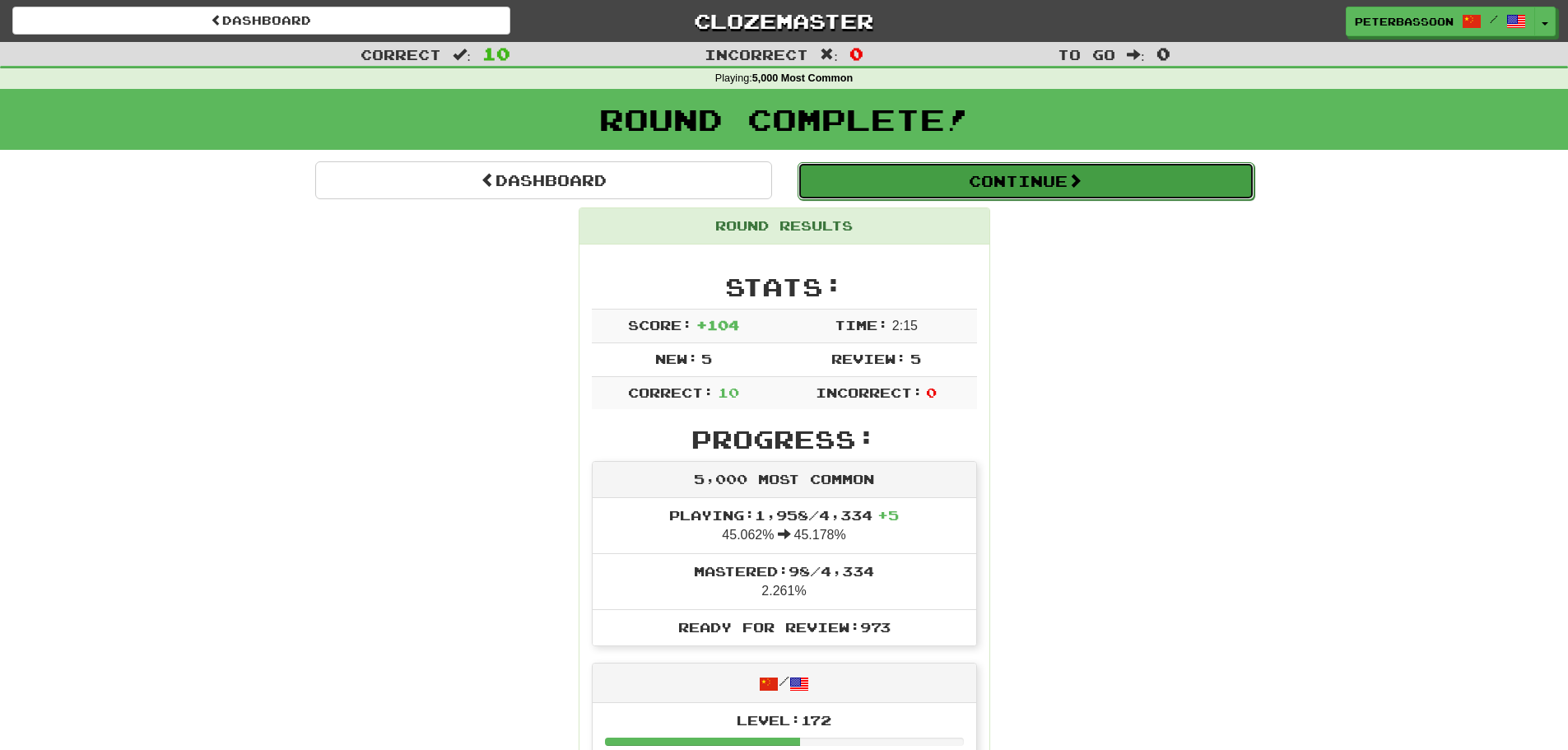
click at [1053, 182] on button "Continue" at bounding box center [1027, 181] width 457 height 38
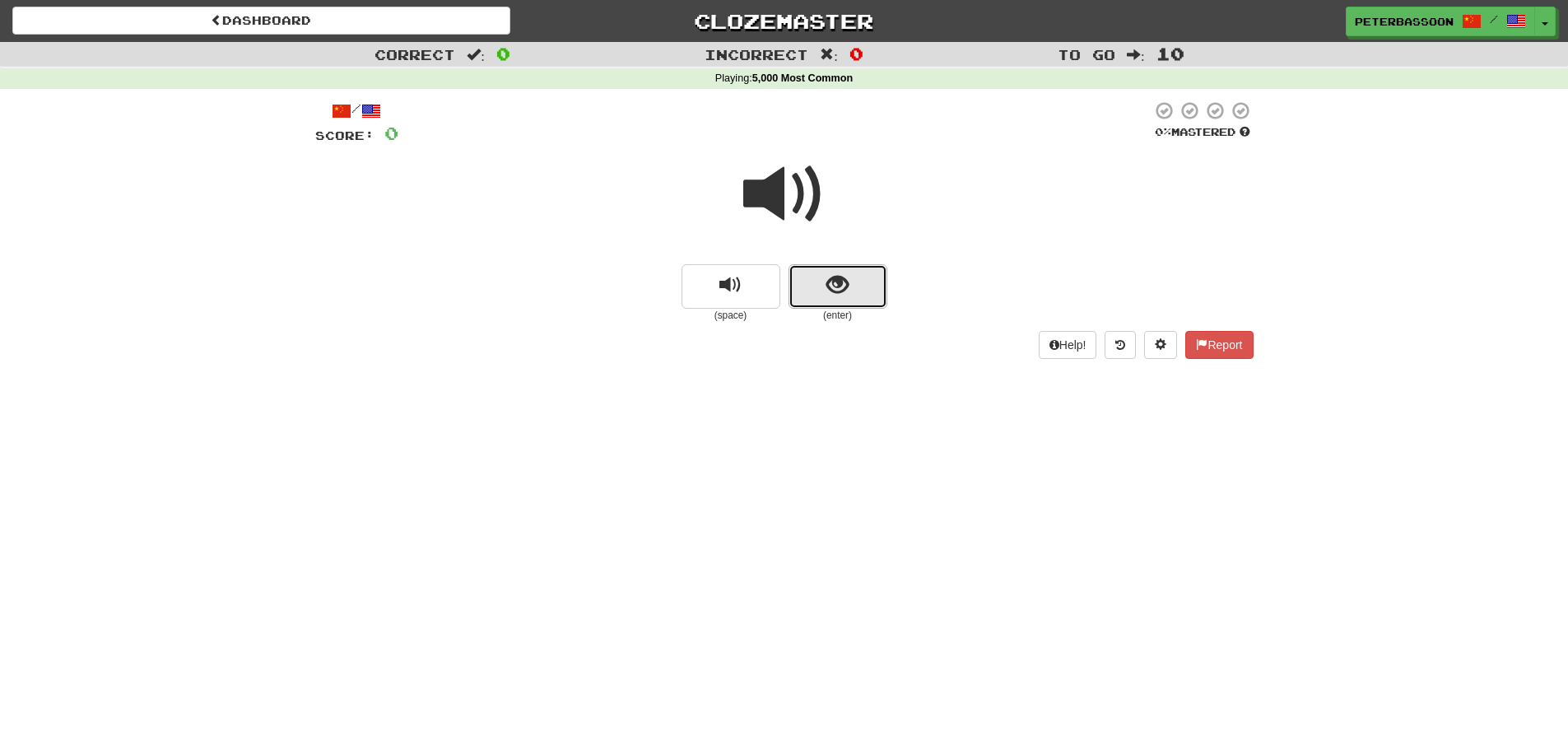
click at [855, 281] on button "show sentence" at bounding box center [838, 287] width 98 height 45
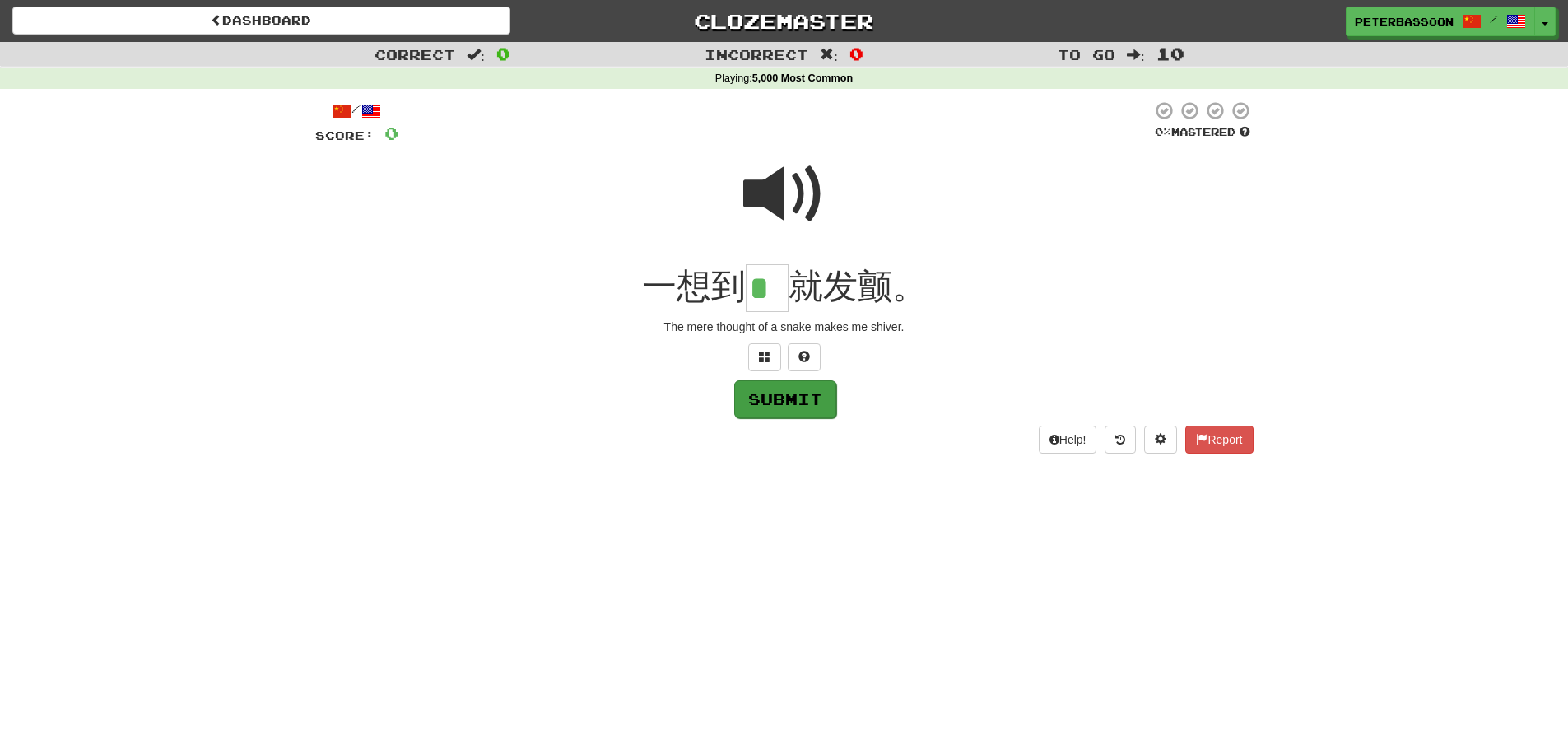
type input "*"
click at [812, 398] on button "Submit" at bounding box center [785, 399] width 102 height 38
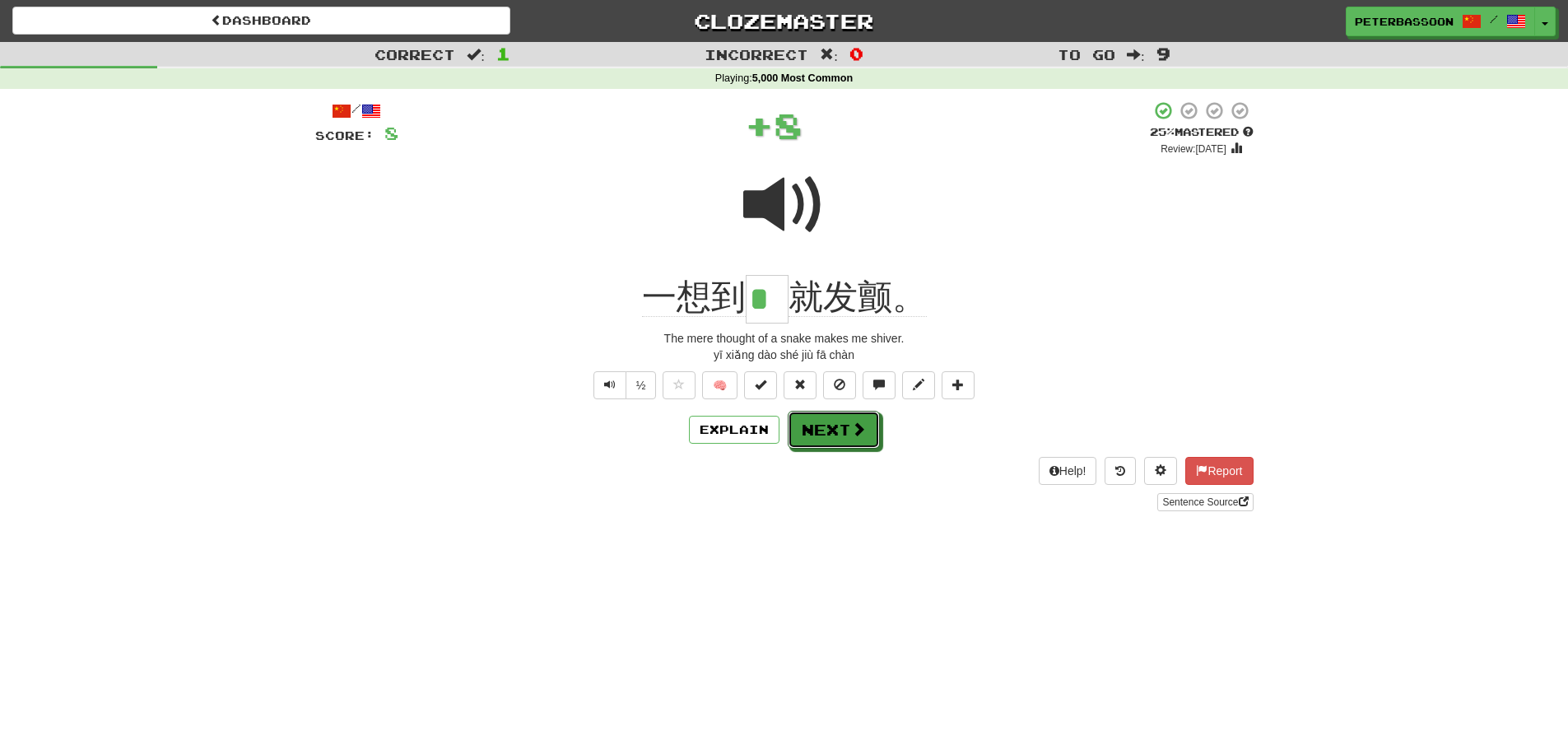
click at [836, 433] on button "Next" at bounding box center [833, 429] width 92 height 38
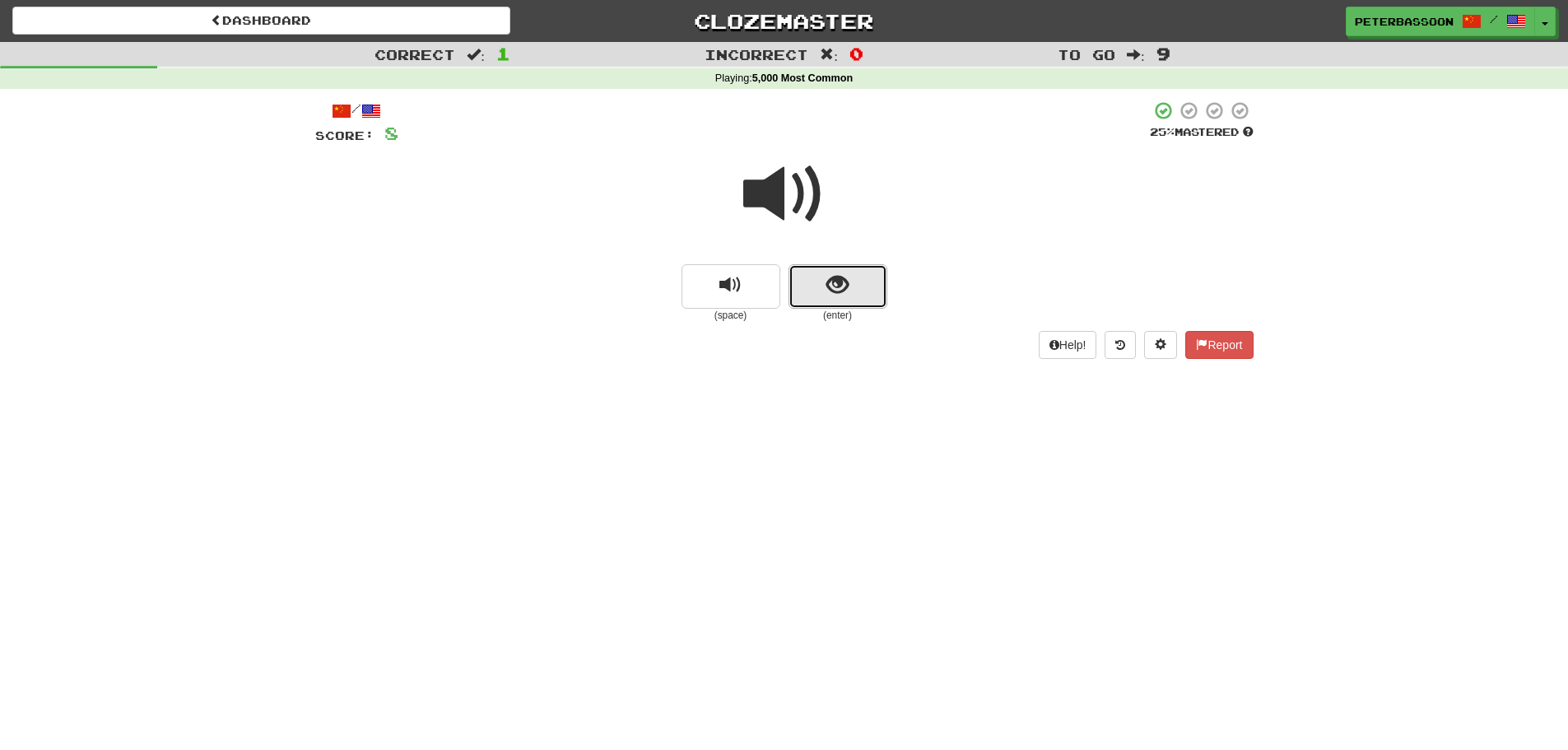
click at [834, 285] on span "show sentence" at bounding box center [837, 285] width 22 height 22
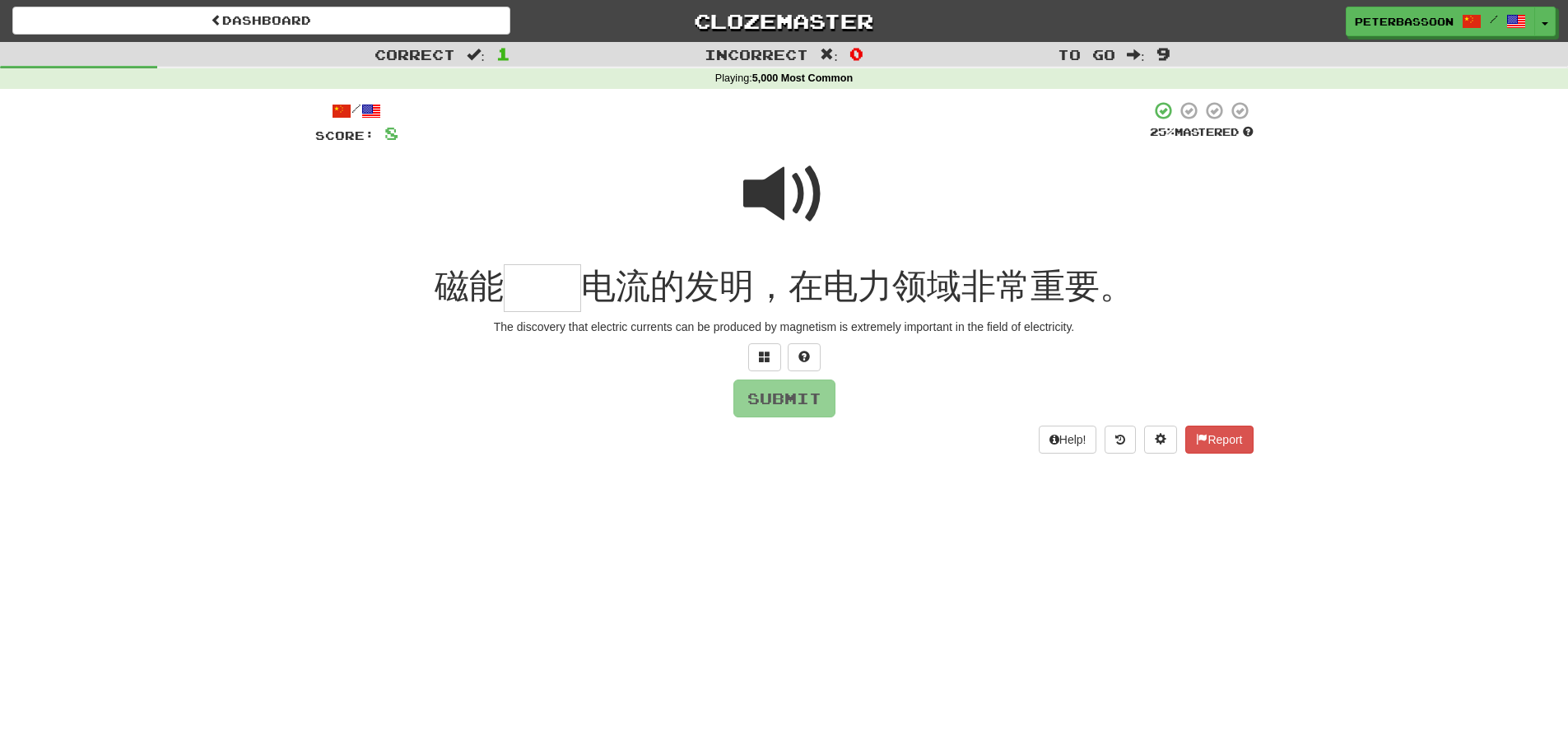
drag, startPoint x: 790, startPoint y: 183, endPoint x: 708, endPoint y: 230, distance: 94.5
click at [787, 187] on span at bounding box center [785, 194] width 83 height 83
click at [533, 297] on input "text" at bounding box center [542, 288] width 77 height 48
click at [758, 354] on button at bounding box center [764, 358] width 33 height 28
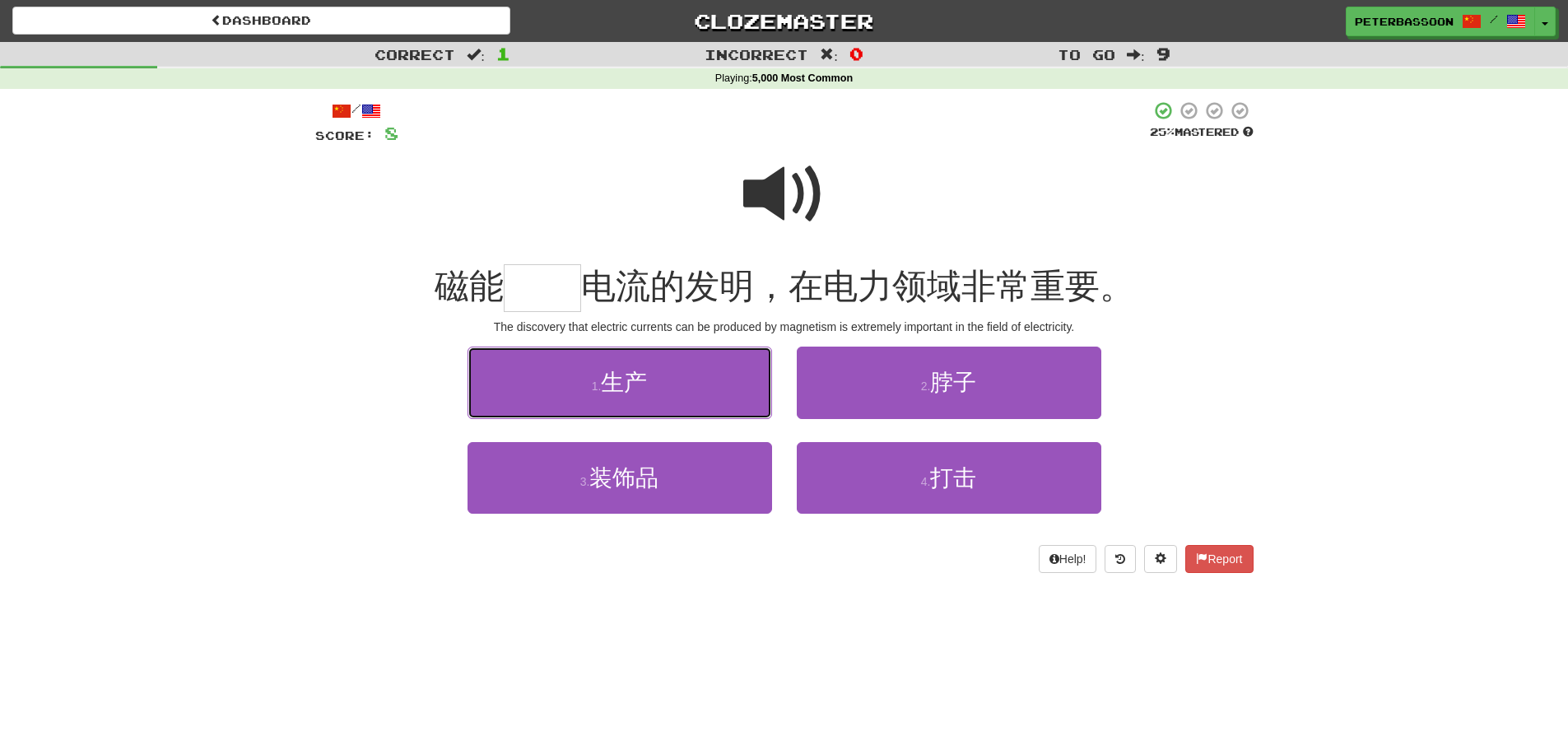
click at [708, 403] on button "1 . 生产" at bounding box center [620, 382] width 305 height 71
type input "**"
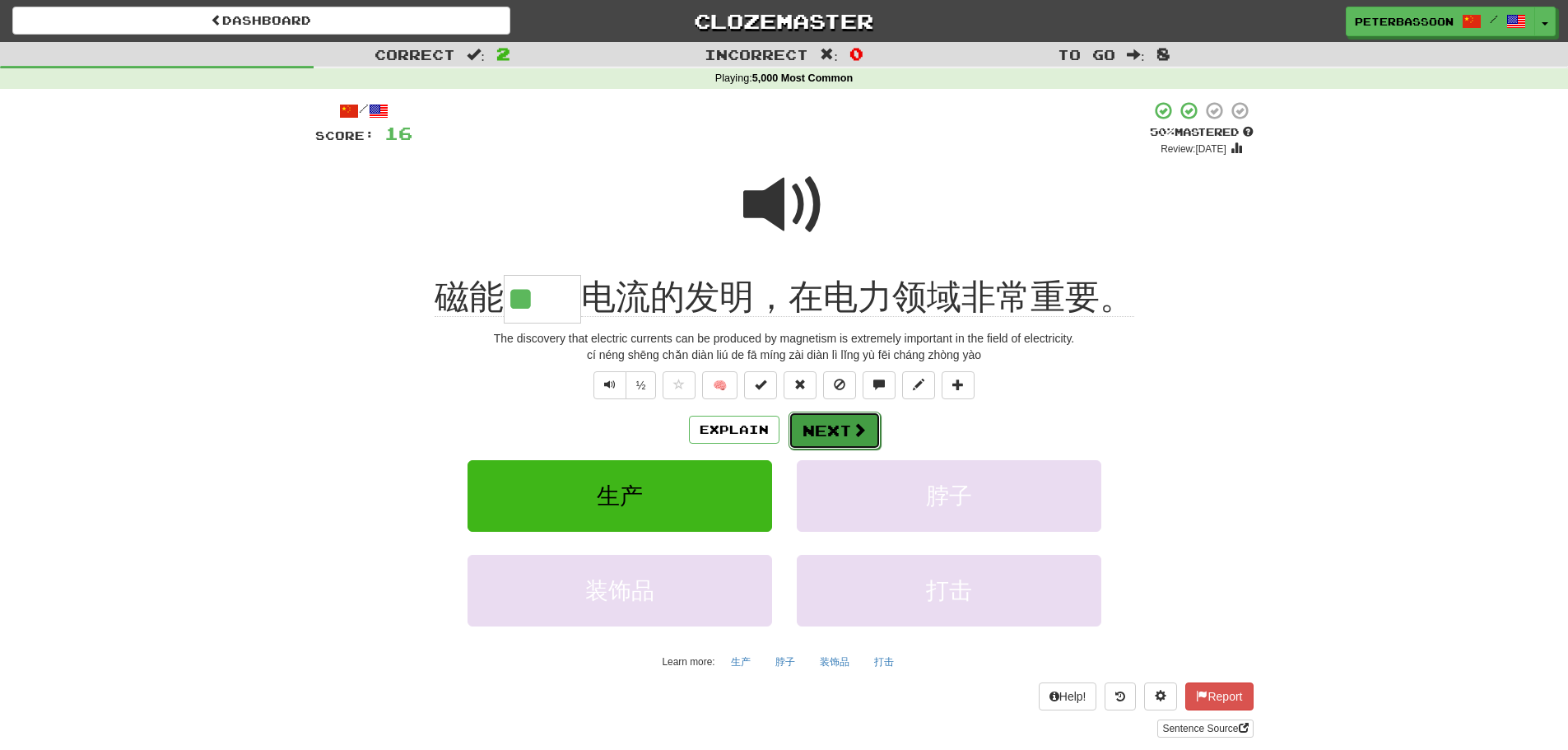
click at [840, 431] on button "Next" at bounding box center [834, 430] width 92 height 38
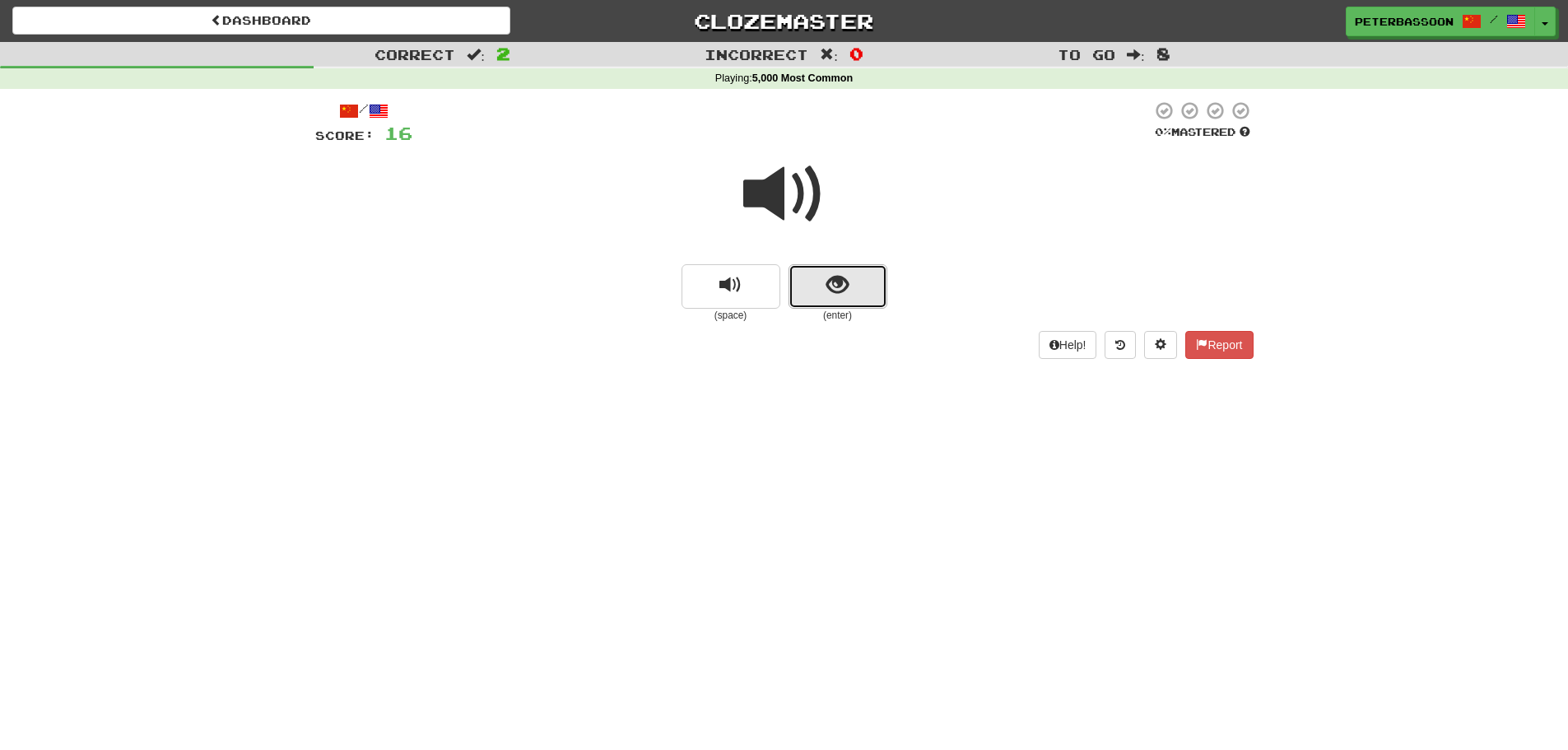
click at [843, 289] on span "show sentence" at bounding box center [837, 285] width 22 height 22
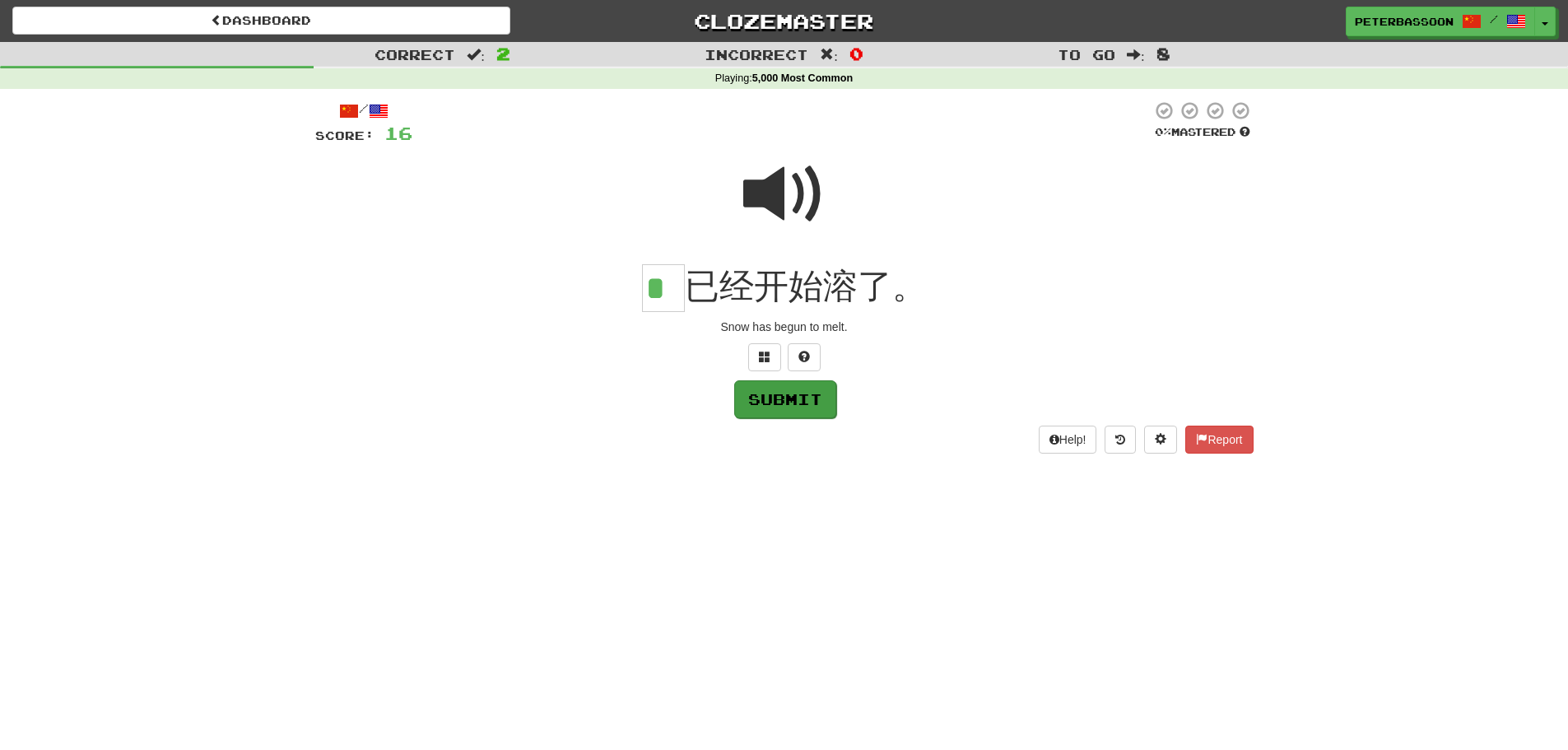
type input "*"
click at [798, 397] on button "Submit" at bounding box center [785, 399] width 102 height 38
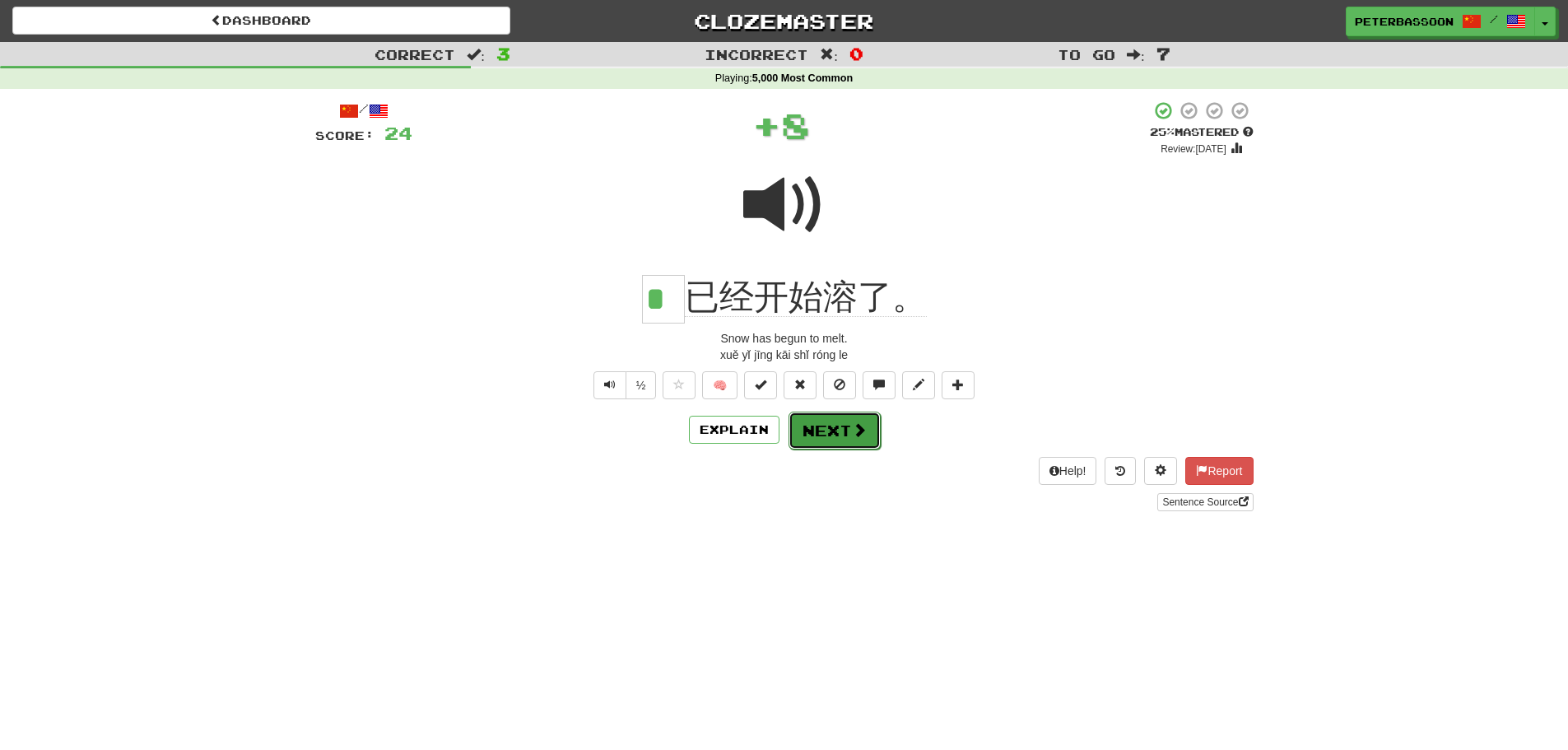
click at [852, 431] on span at bounding box center [859, 429] width 15 height 15
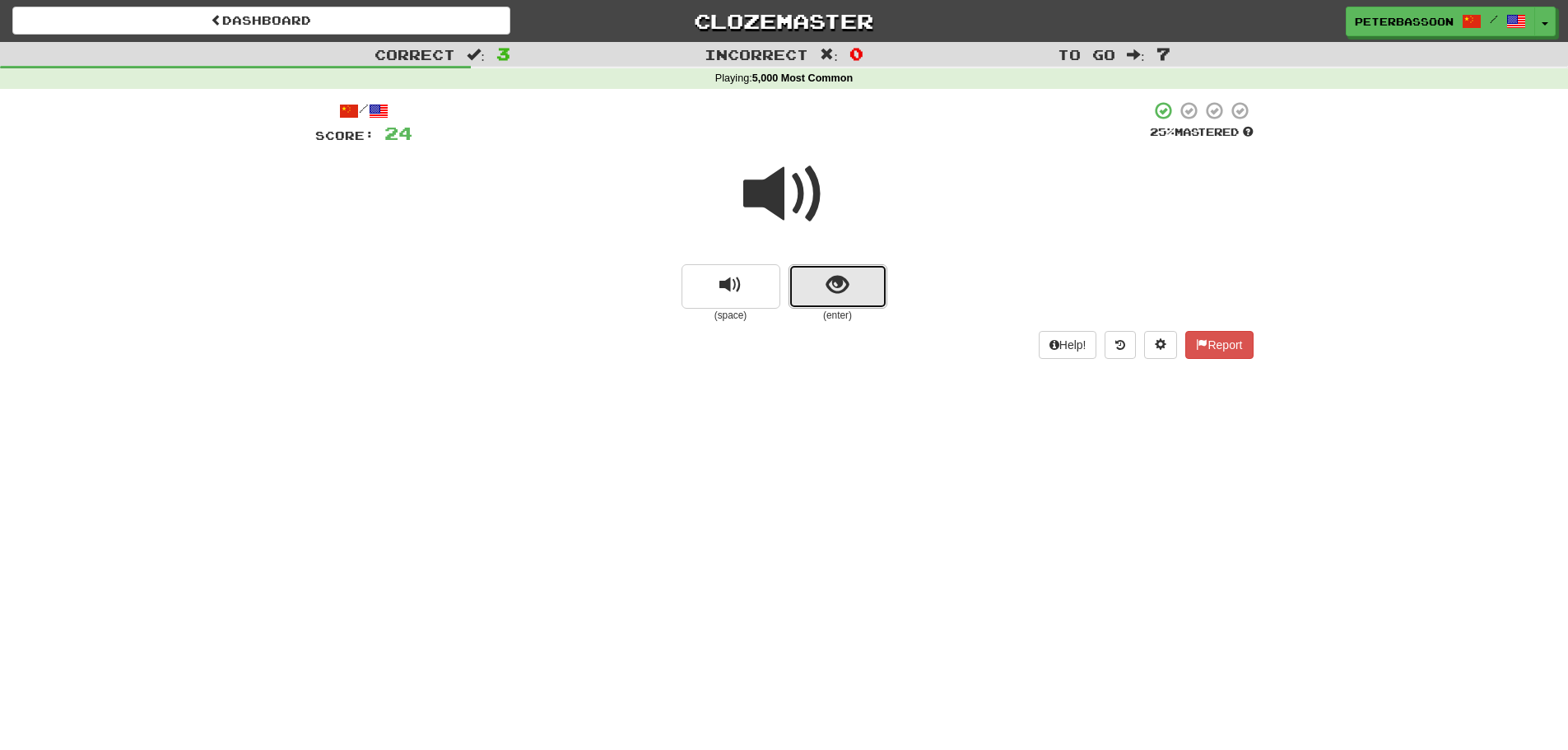
click at [821, 280] on button "show sentence" at bounding box center [838, 287] width 98 height 45
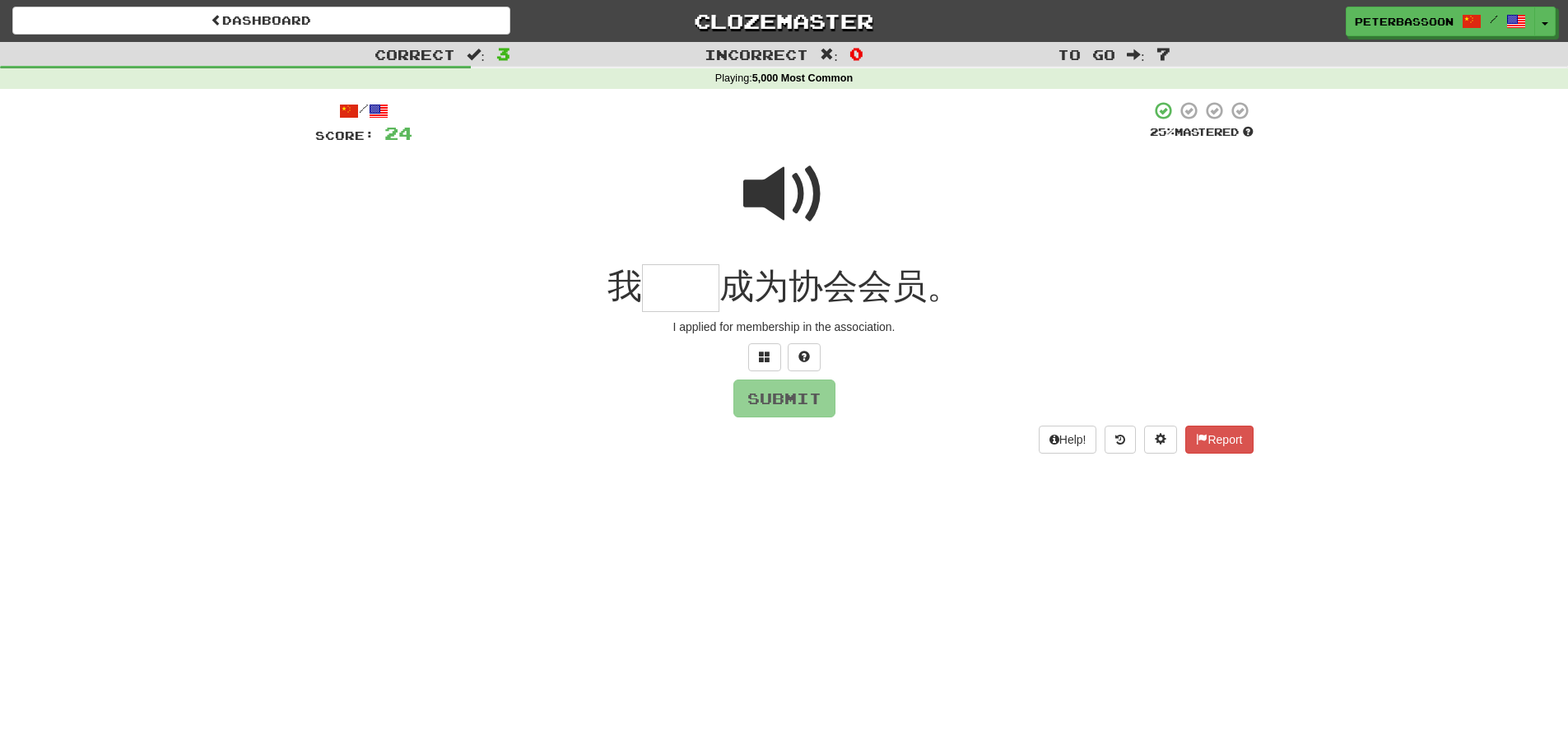
drag, startPoint x: 789, startPoint y: 196, endPoint x: 744, endPoint y: 269, distance: 85.8
click at [789, 200] on span at bounding box center [785, 194] width 83 height 83
click at [689, 302] on input "text" at bounding box center [681, 288] width 77 height 48
click at [756, 349] on button at bounding box center [764, 358] width 33 height 28
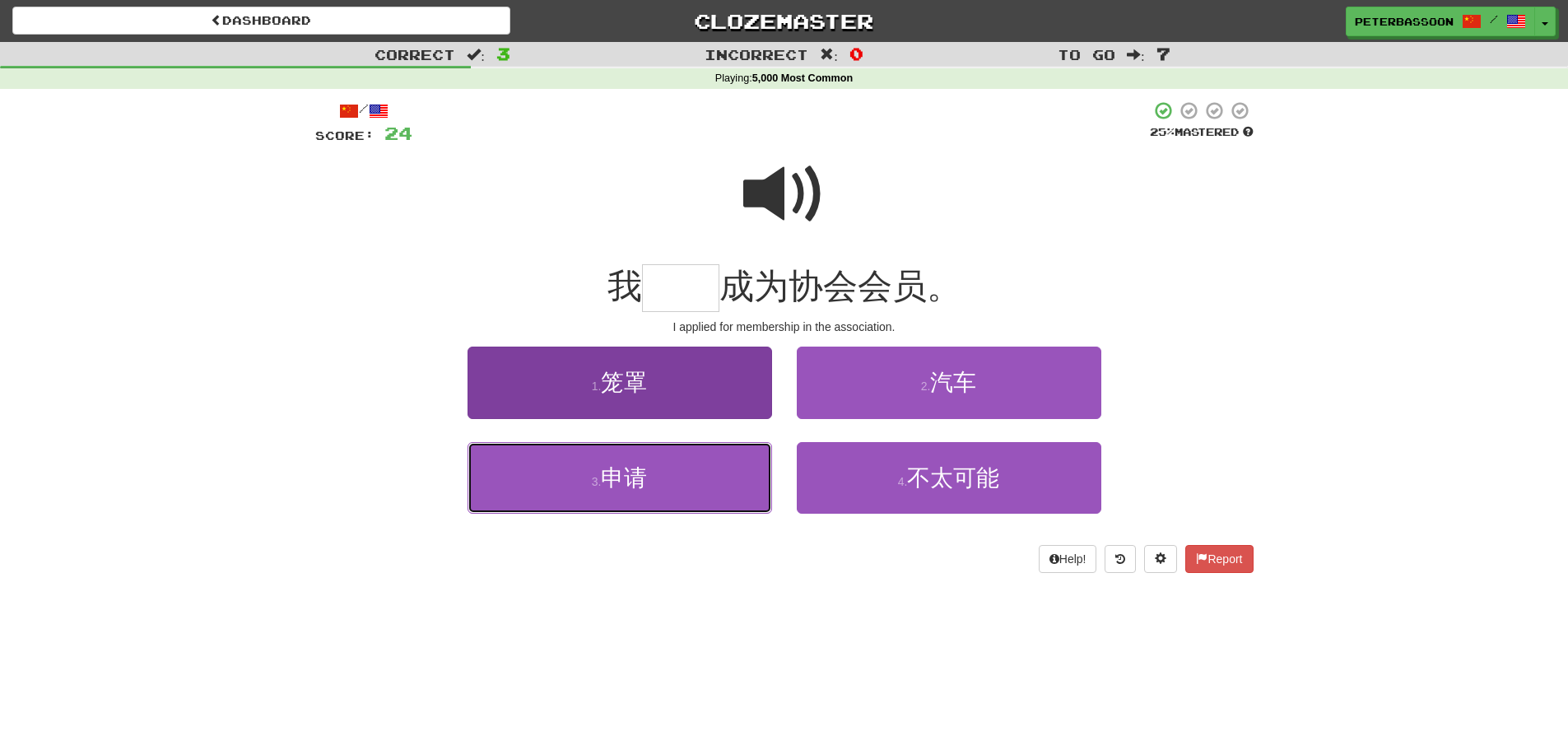
drag, startPoint x: 664, startPoint y: 474, endPoint x: 712, endPoint y: 462, distance: 49.5
click at [666, 474] on button "3 . 申请" at bounding box center [620, 477] width 305 height 71
type input "**"
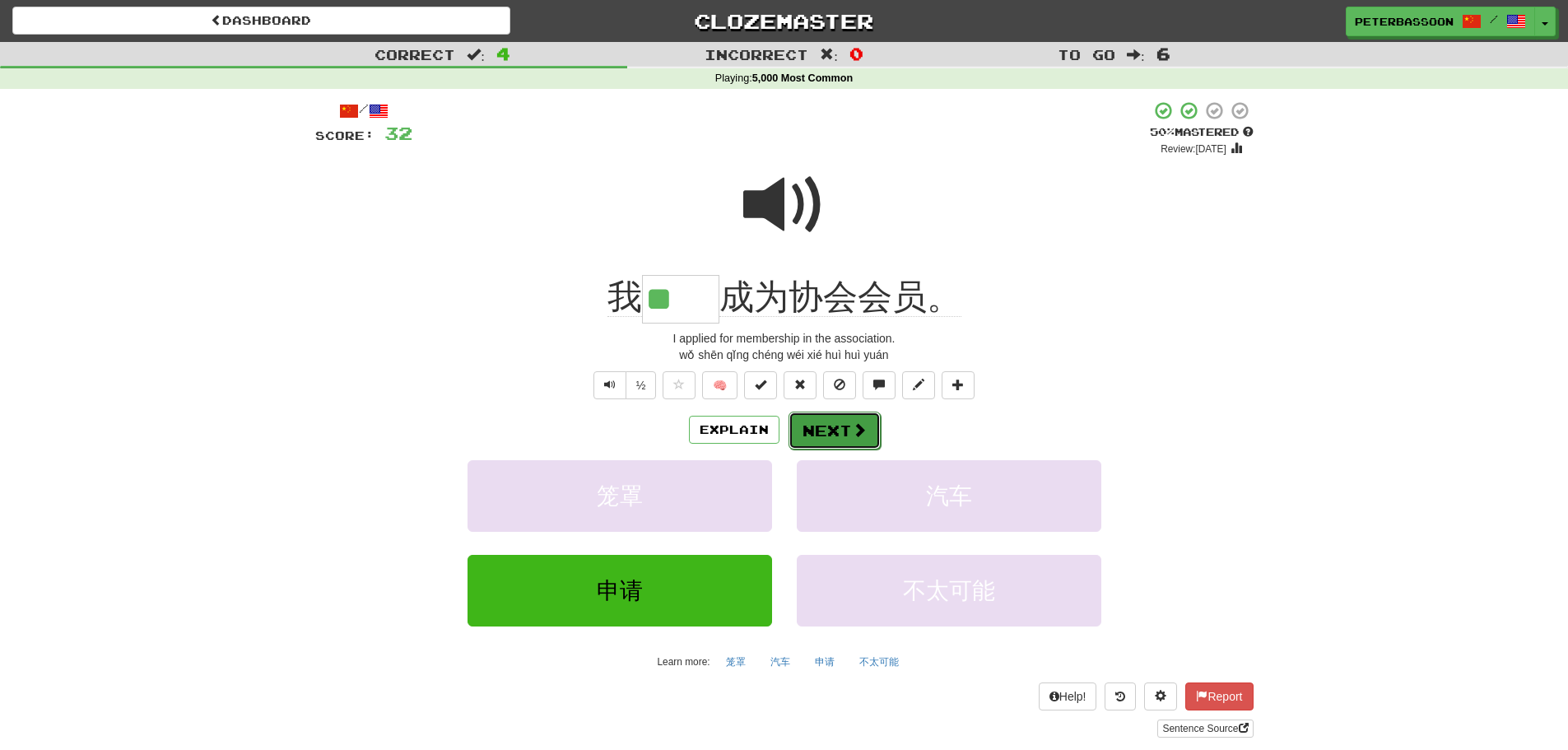
click at [834, 432] on button "Next" at bounding box center [834, 430] width 92 height 38
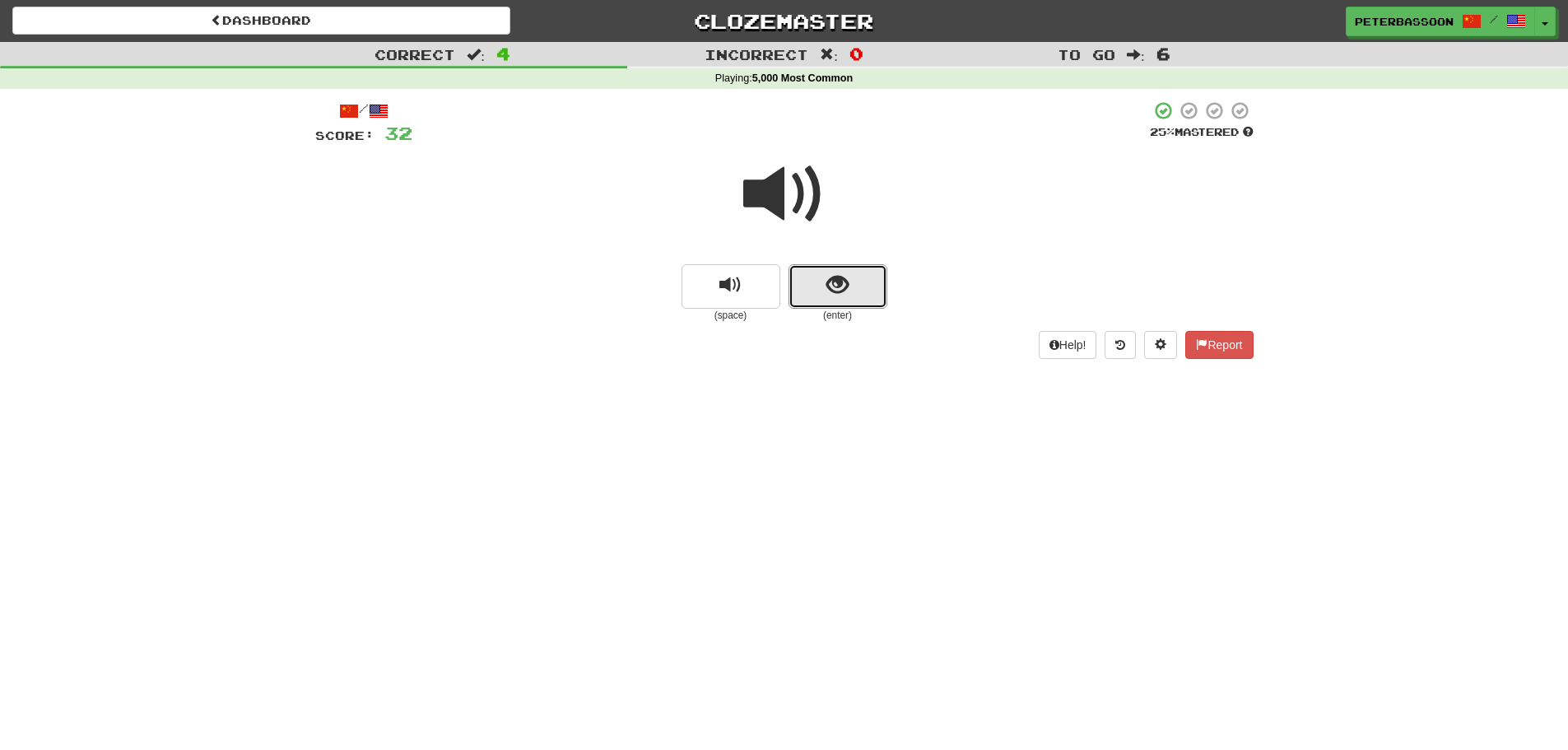
click at [812, 283] on button "show sentence" at bounding box center [838, 287] width 98 height 45
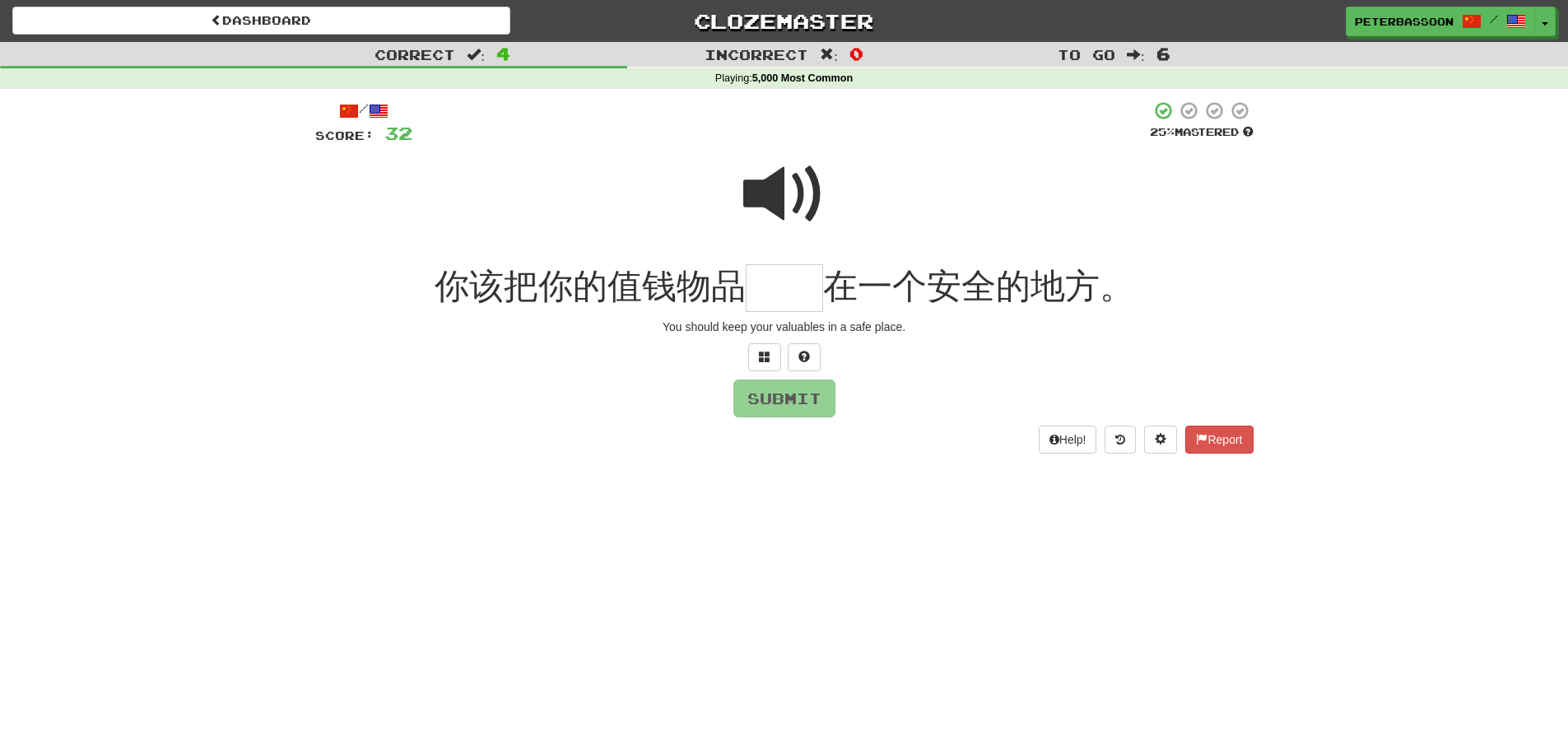
click at [770, 180] on span at bounding box center [785, 194] width 83 height 83
click at [770, 300] on input "text" at bounding box center [785, 288] width 77 height 48
click at [769, 353] on span at bounding box center [765, 356] width 11 height 11
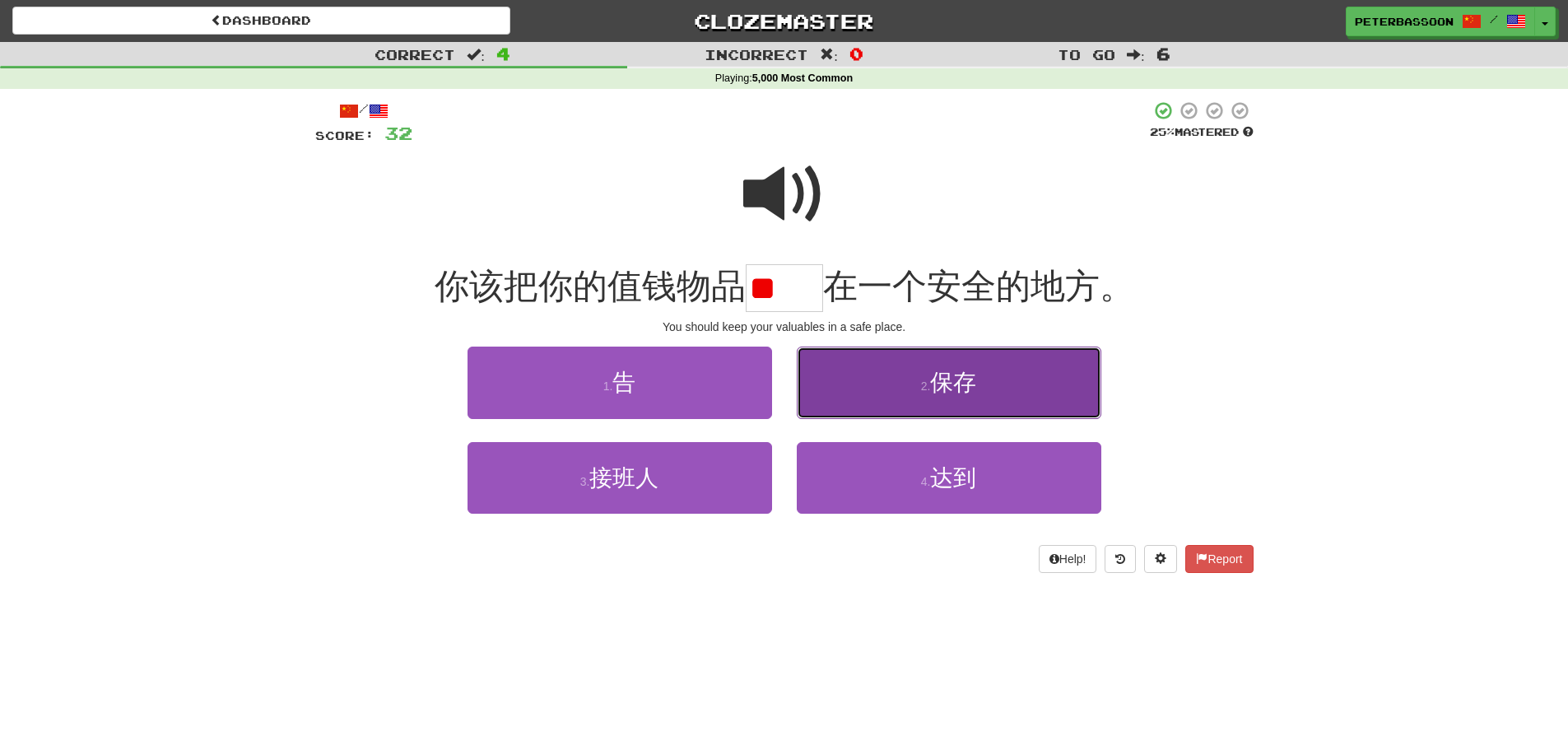
click at [1015, 397] on button "2 . 保存" at bounding box center [949, 382] width 305 height 71
type input "**"
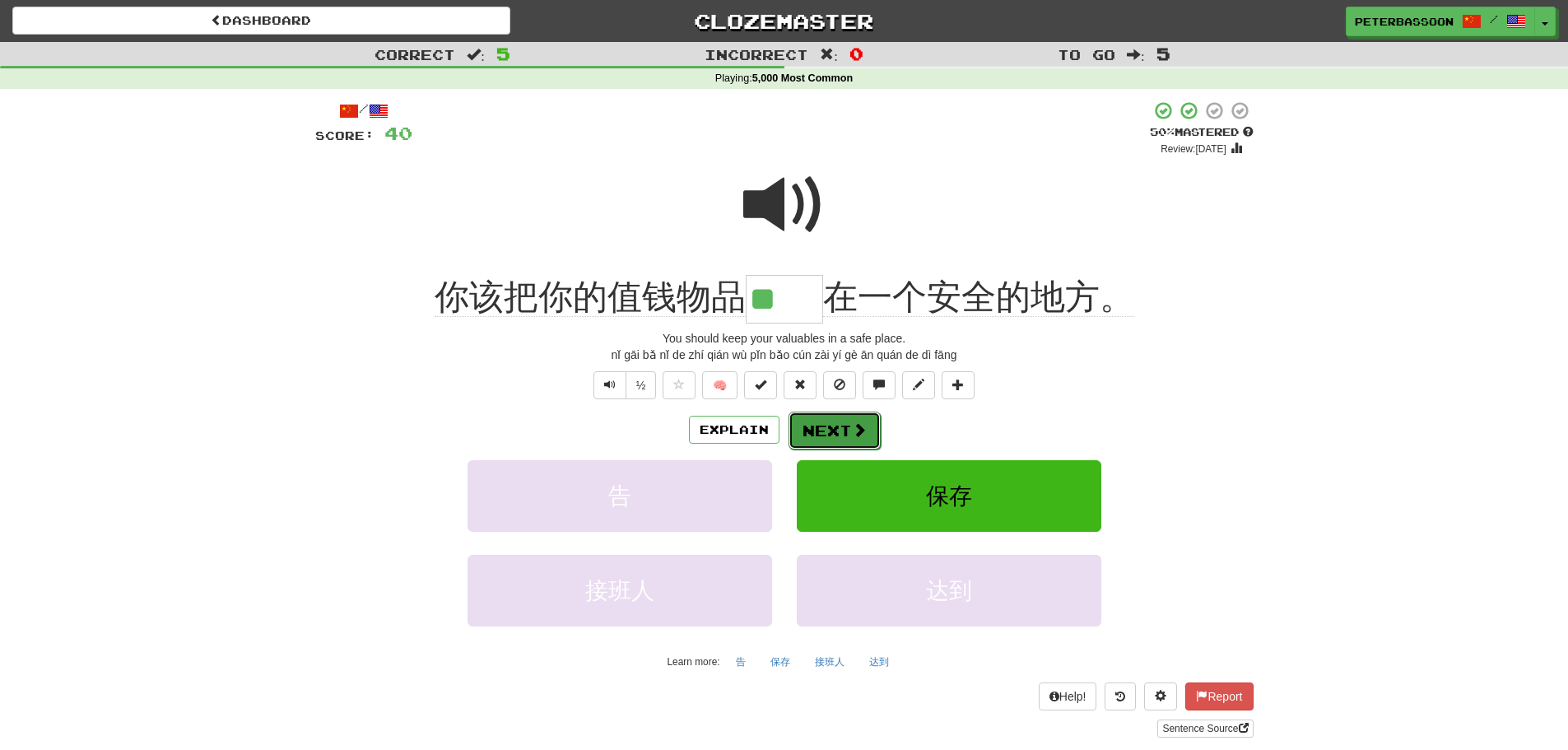
click at [845, 427] on button "Next" at bounding box center [834, 430] width 92 height 38
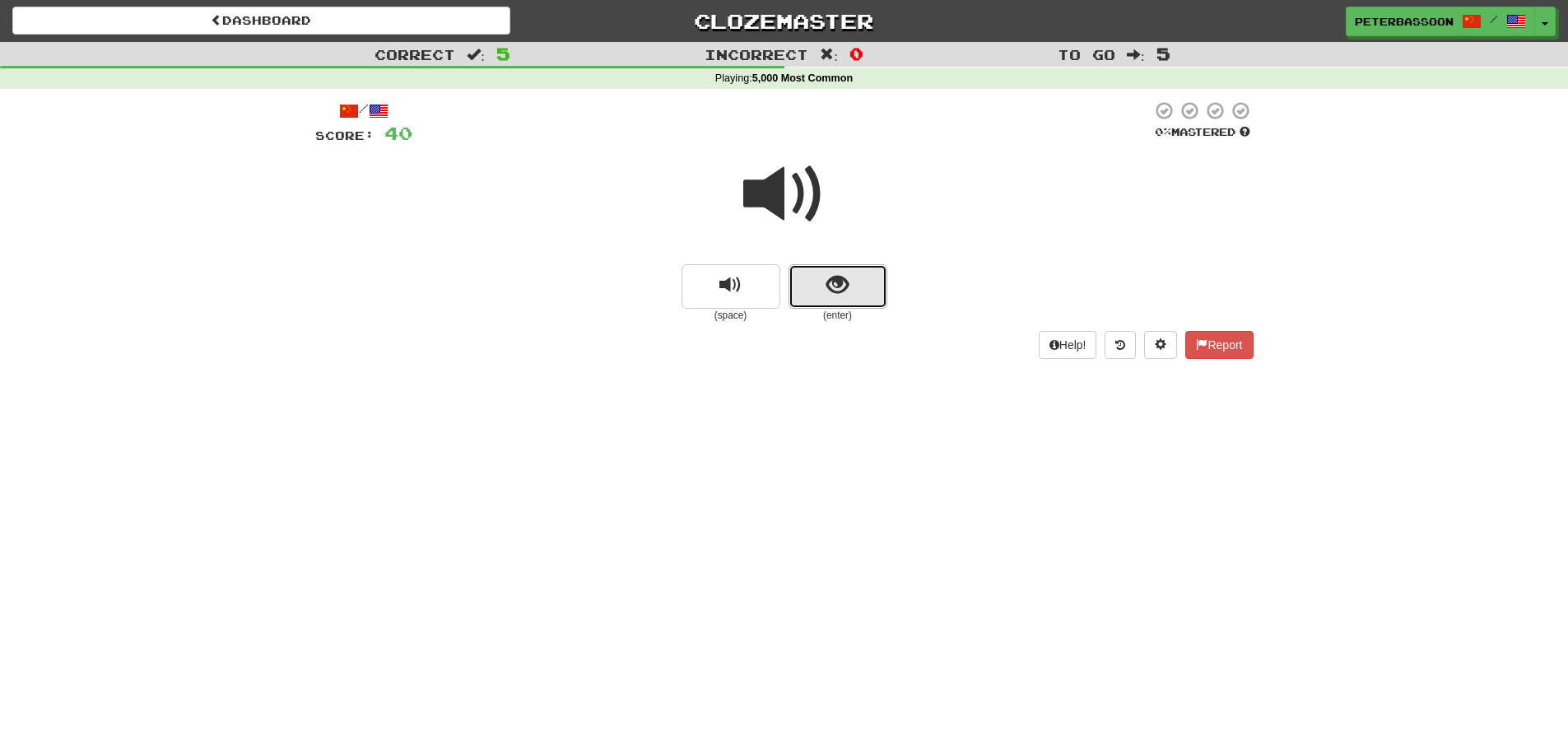
click at [859, 287] on button "show sentence" at bounding box center [838, 287] width 98 height 45
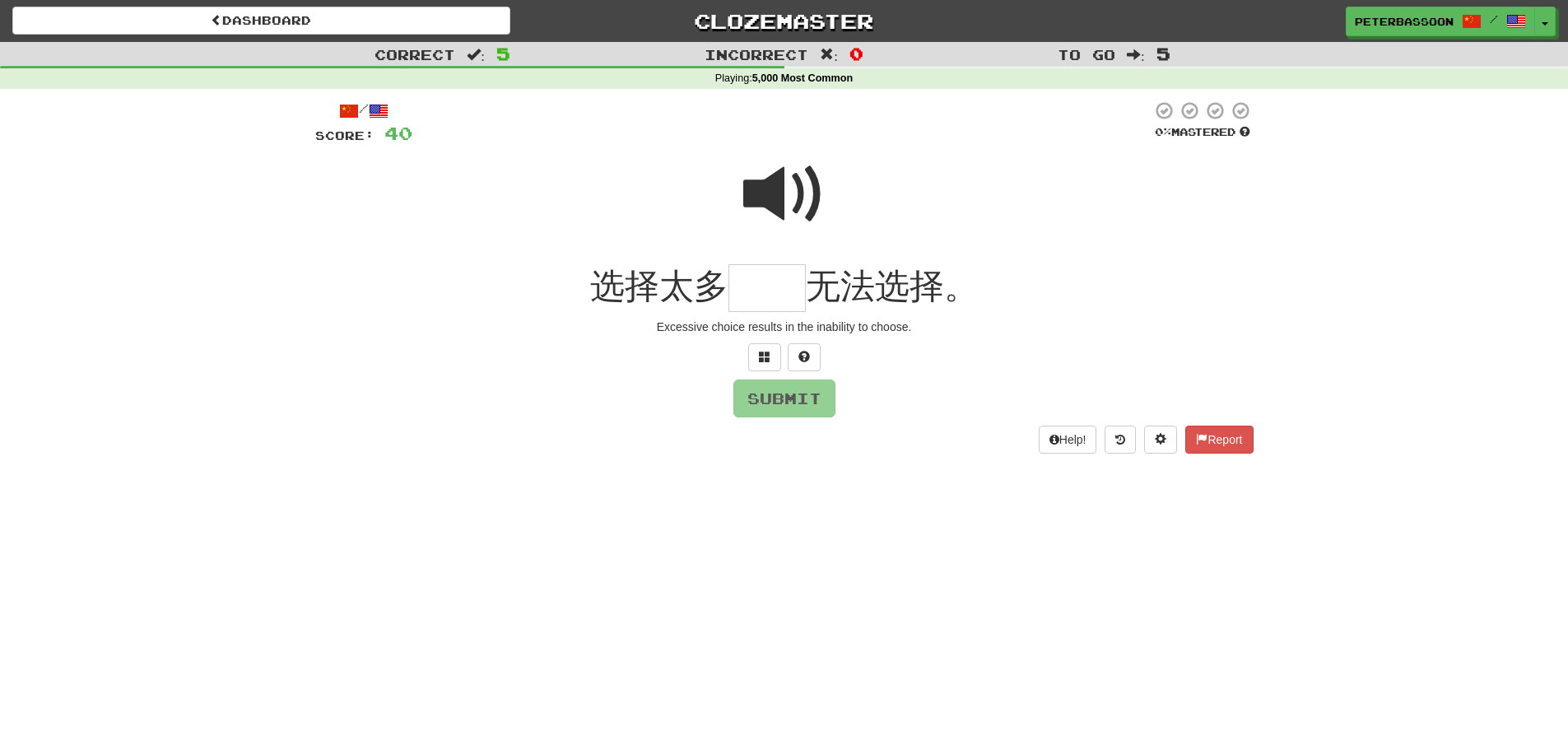
click at [780, 192] on span at bounding box center [785, 194] width 83 height 83
click at [770, 191] on span at bounding box center [785, 194] width 83 height 83
click at [760, 354] on span at bounding box center [765, 356] width 11 height 11
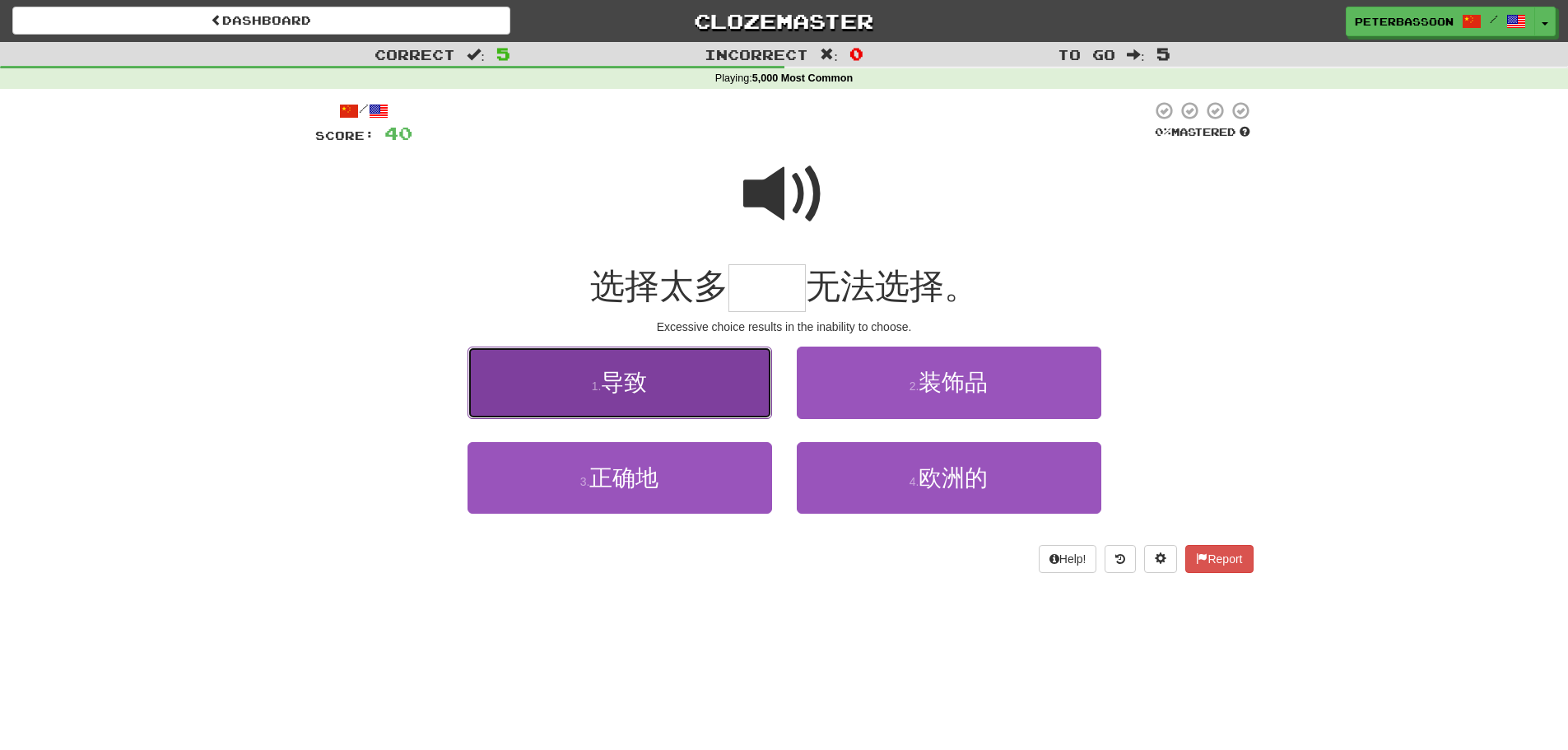
click at [730, 383] on button "1 . 导致" at bounding box center [620, 382] width 305 height 71
type input "**"
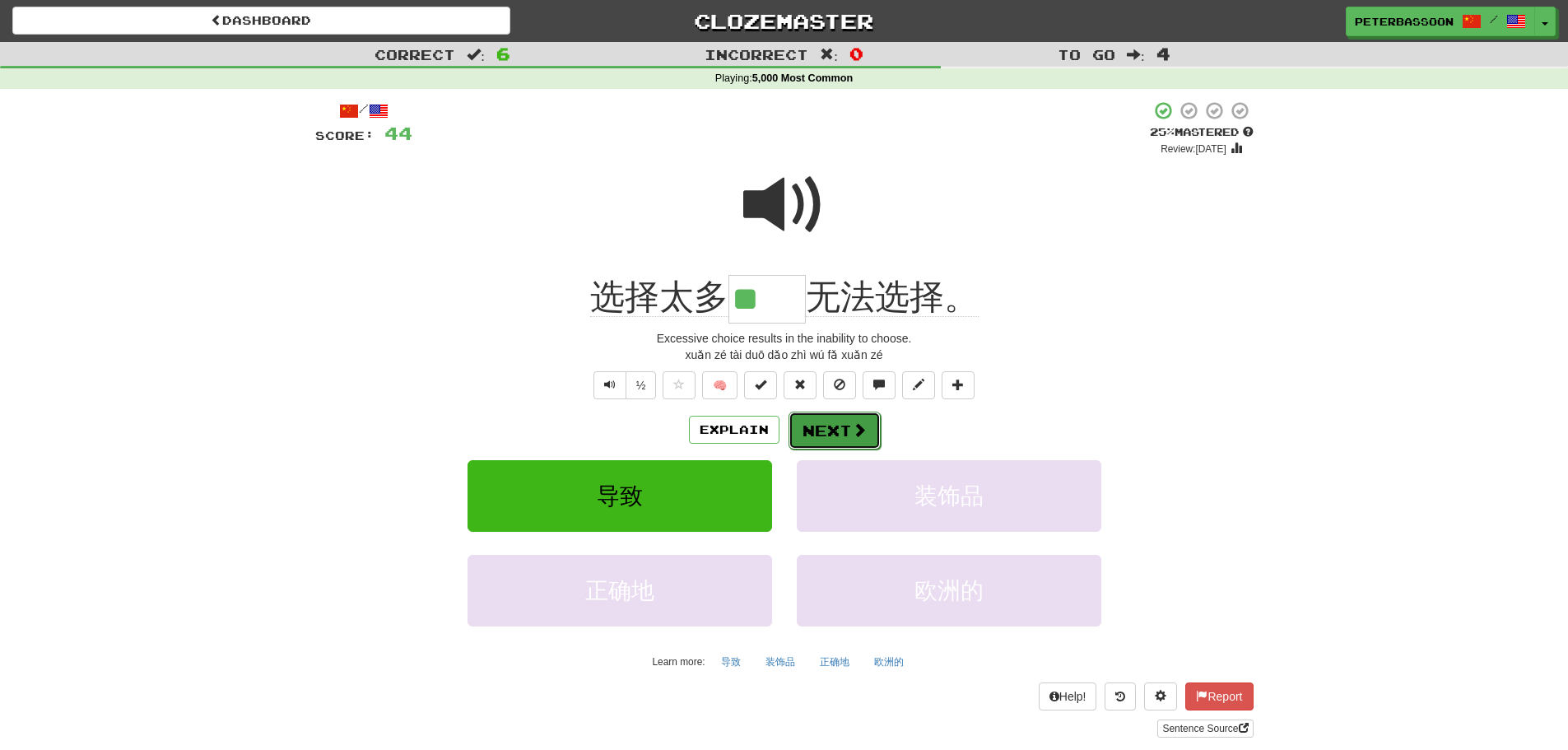
click at [831, 420] on button "Next" at bounding box center [834, 430] width 92 height 38
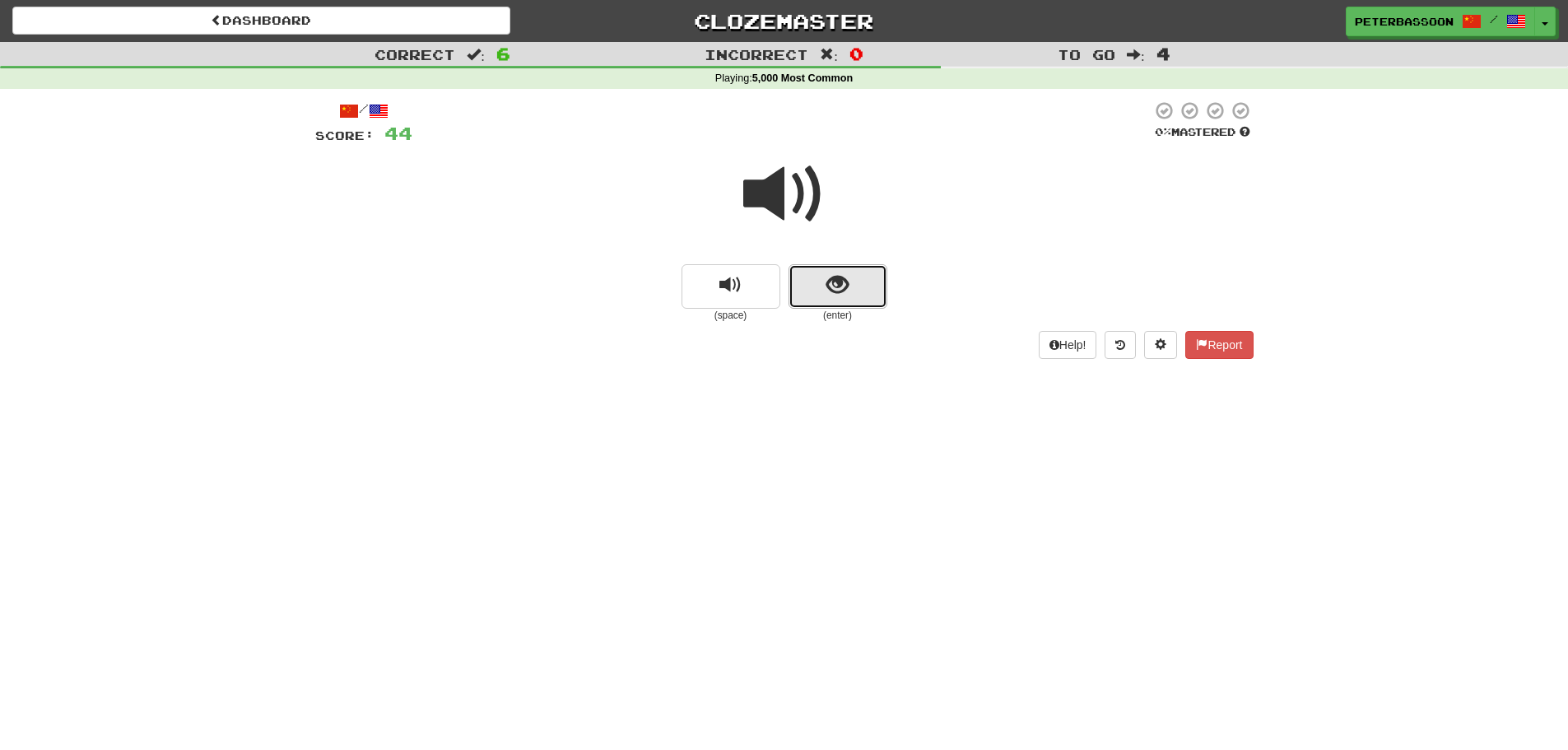
click at [835, 279] on span "show sentence" at bounding box center [837, 285] width 22 height 22
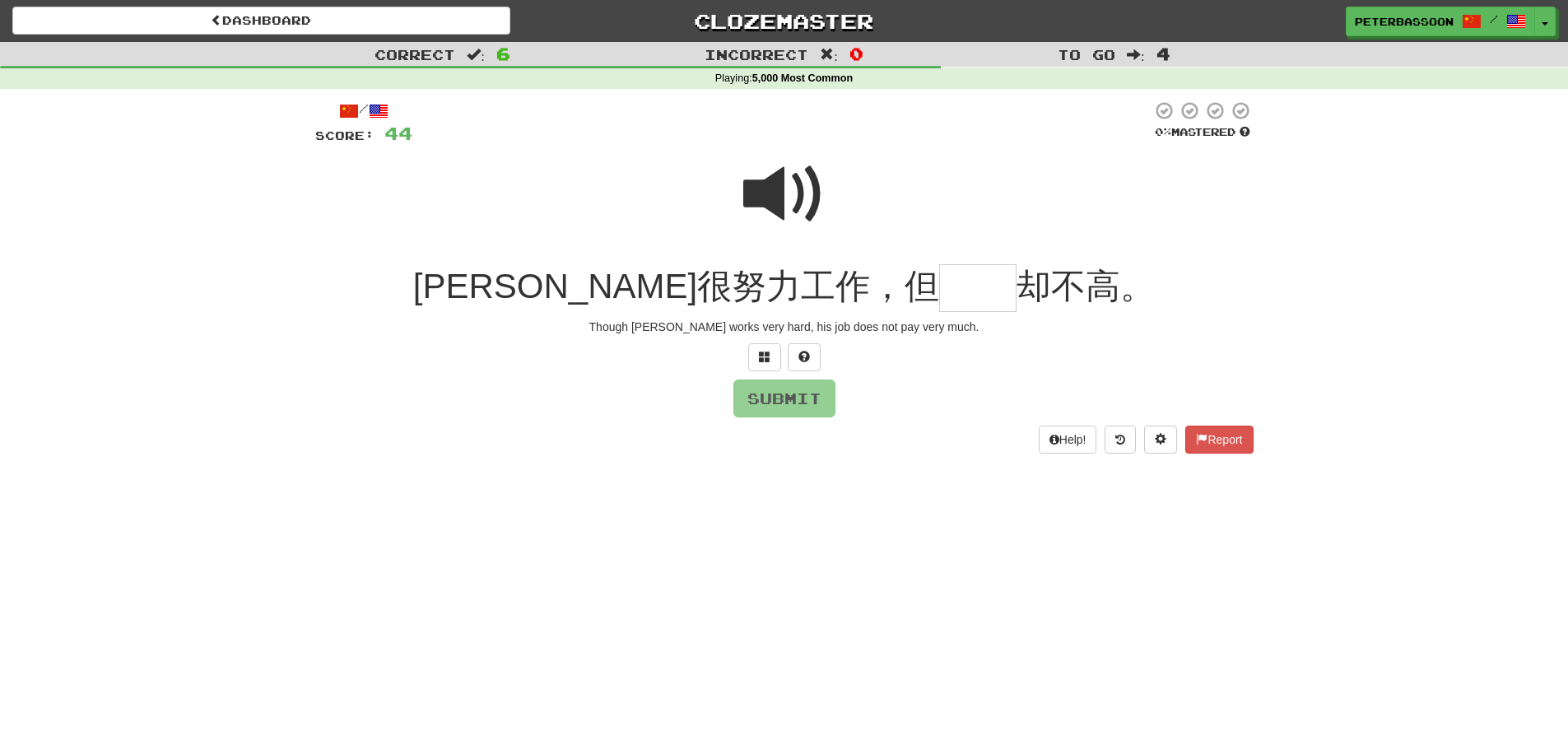
click at [788, 188] on span at bounding box center [785, 194] width 83 height 83
click at [940, 299] on input "text" at bounding box center [978, 288] width 77 height 48
click at [763, 355] on span at bounding box center [765, 356] width 11 height 11
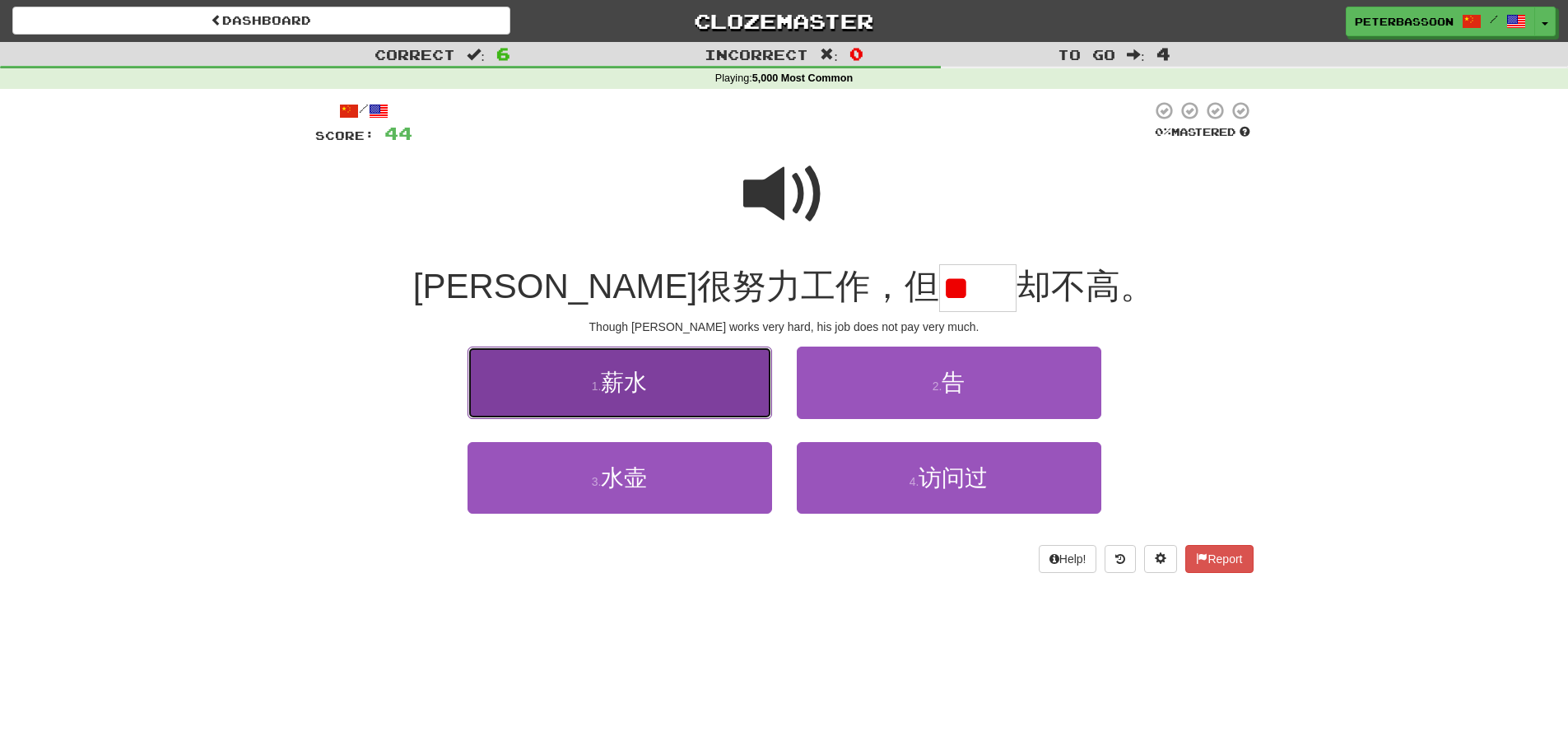
click at [659, 390] on button "1 . 薪水" at bounding box center [620, 382] width 305 height 71
type input "**"
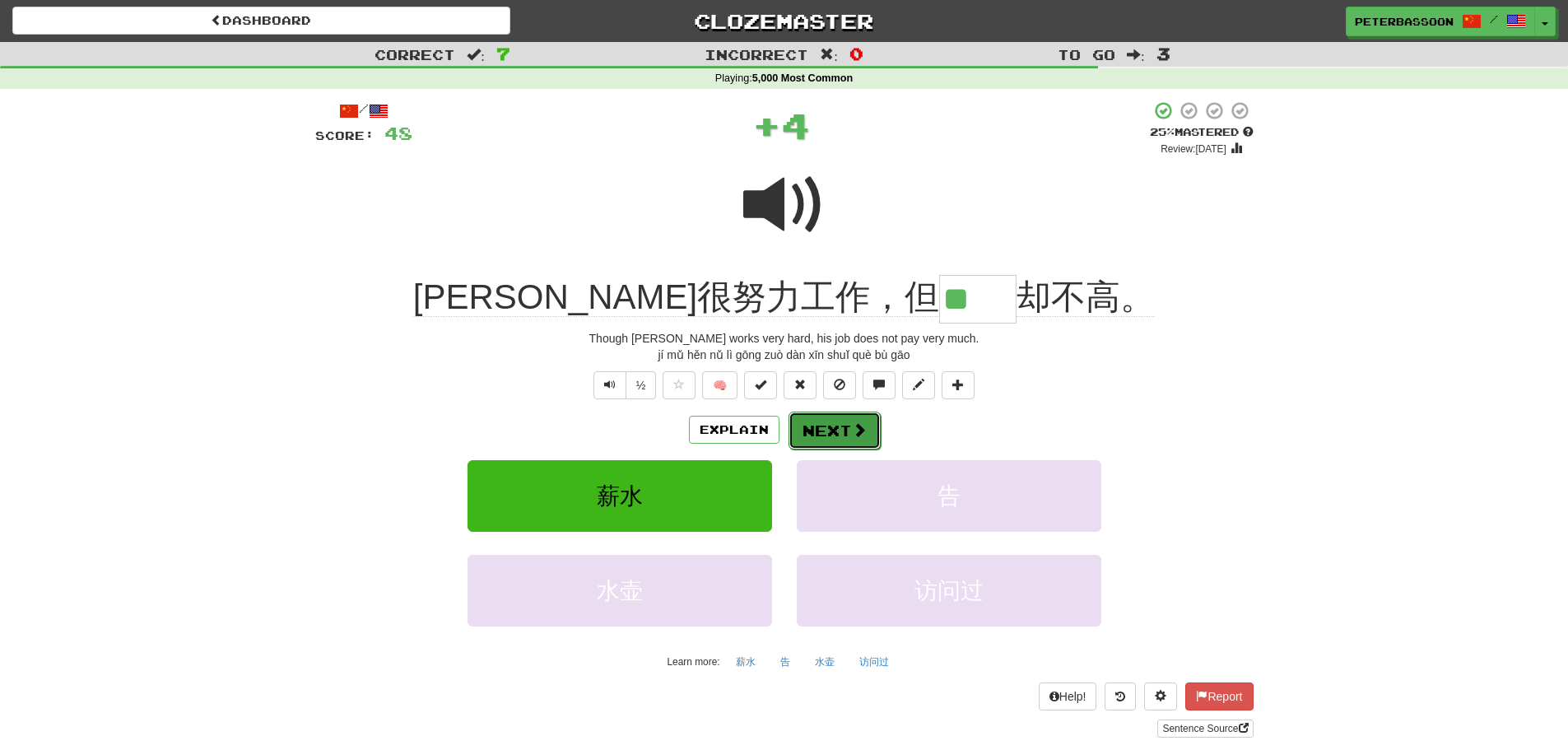
click at [835, 426] on button "Next" at bounding box center [834, 430] width 92 height 38
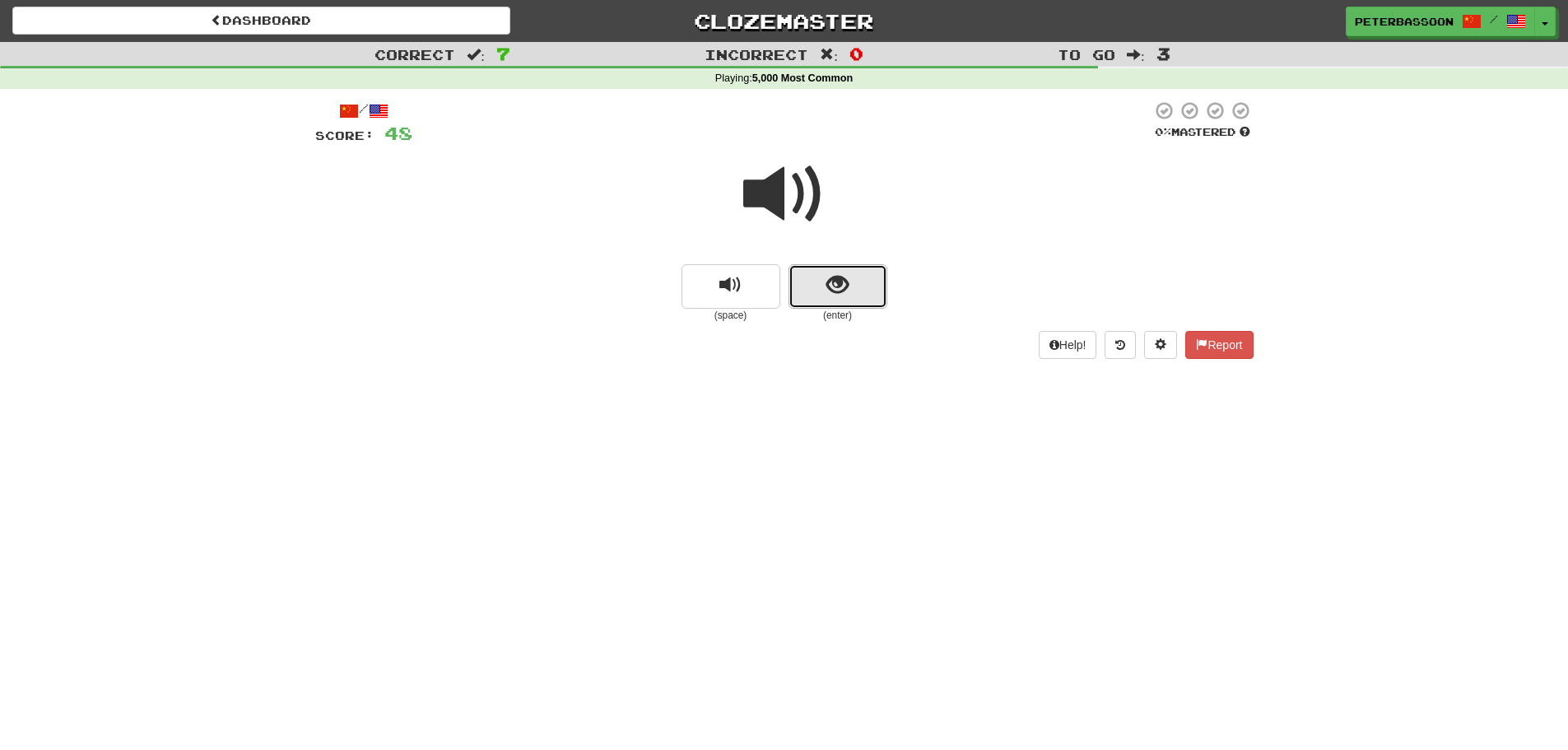
click at [845, 279] on span "show sentence" at bounding box center [837, 285] width 22 height 22
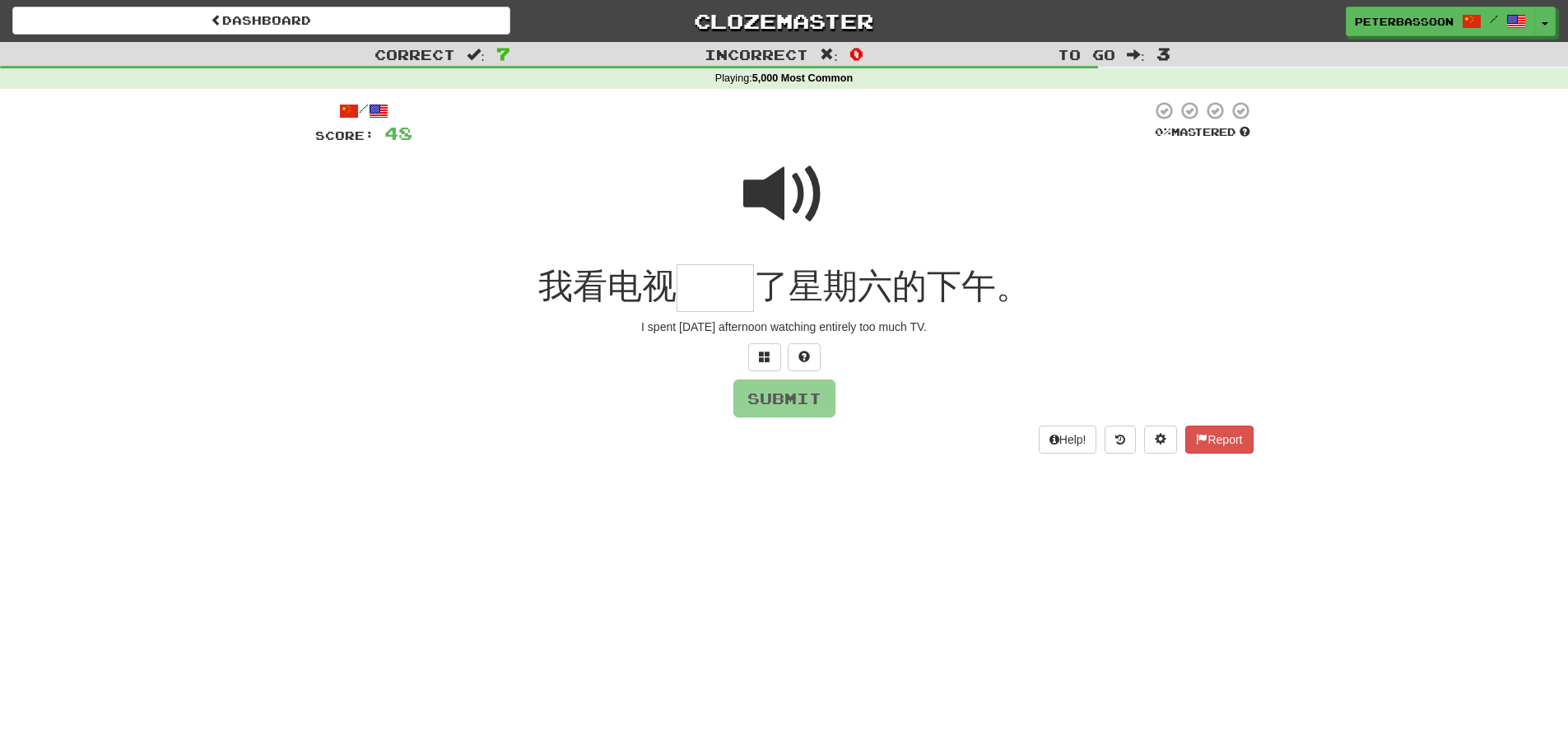
click at [785, 198] on span at bounding box center [785, 194] width 83 height 83
click at [724, 293] on input "text" at bounding box center [715, 288] width 77 height 48
click at [771, 354] on button at bounding box center [764, 358] width 33 height 28
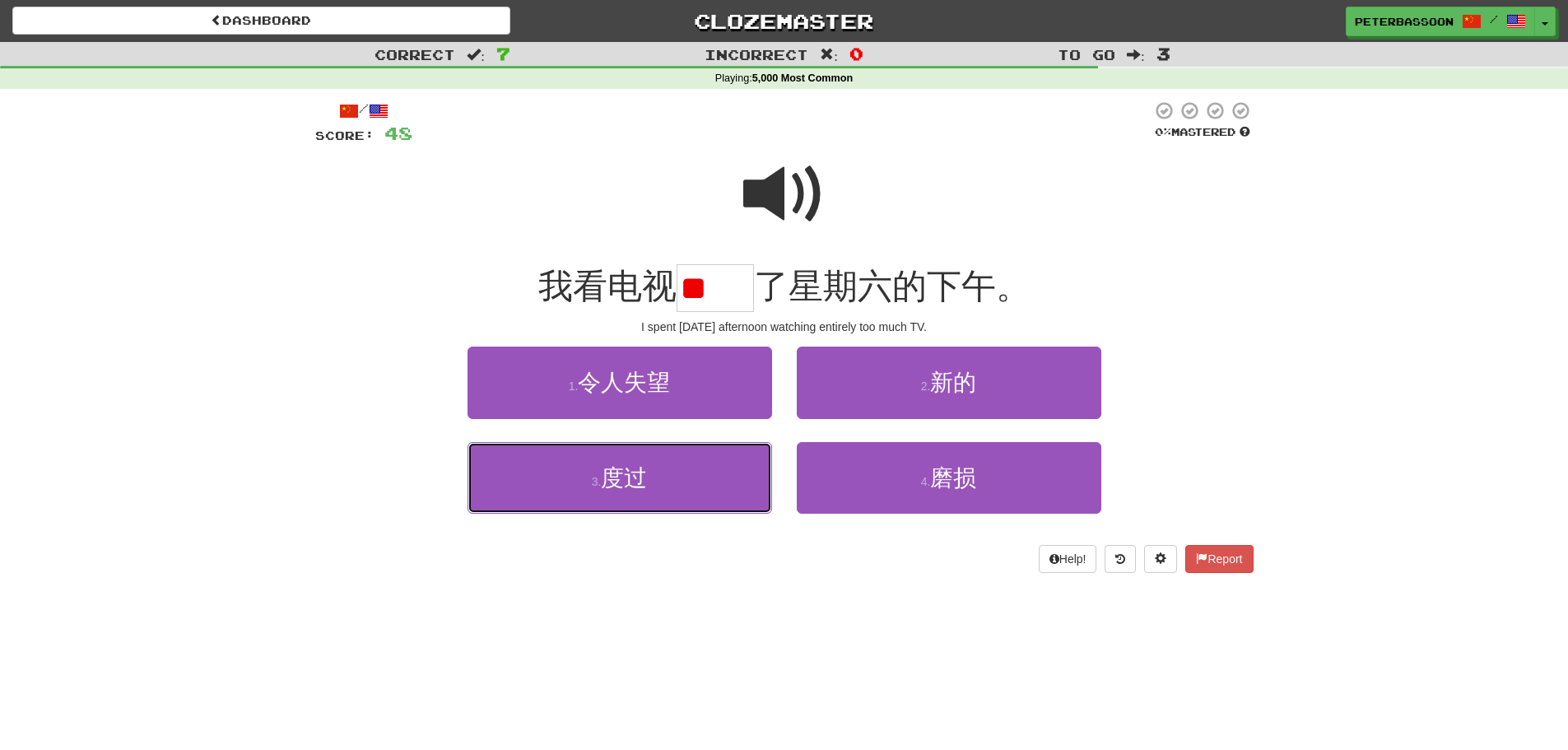
drag, startPoint x: 708, startPoint y: 472, endPoint x: 779, endPoint y: 454, distance: 73.2
click at [723, 467] on button "3 . 度过" at bounding box center [620, 477] width 305 height 71
type input "**"
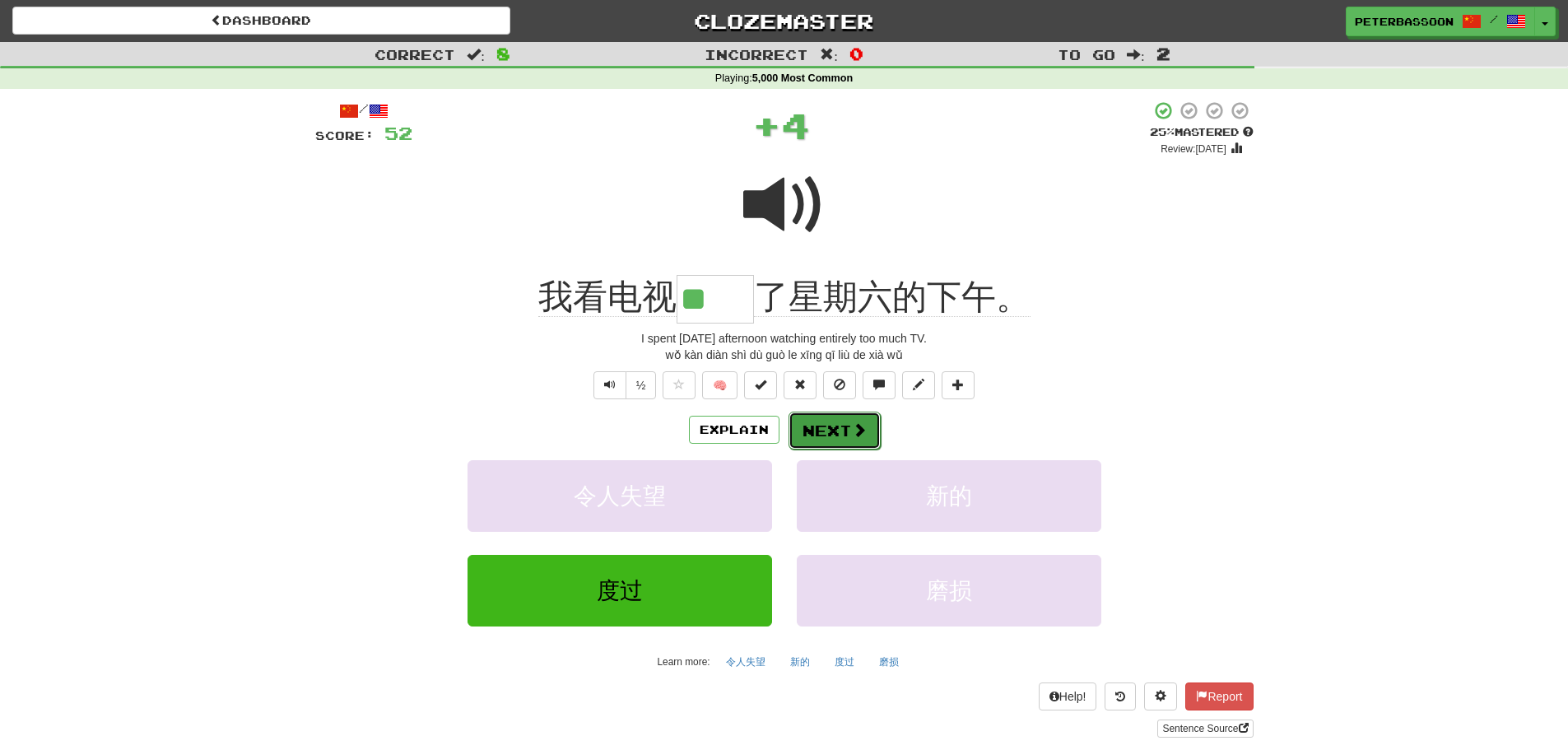
click at [847, 426] on button "Next" at bounding box center [834, 430] width 92 height 38
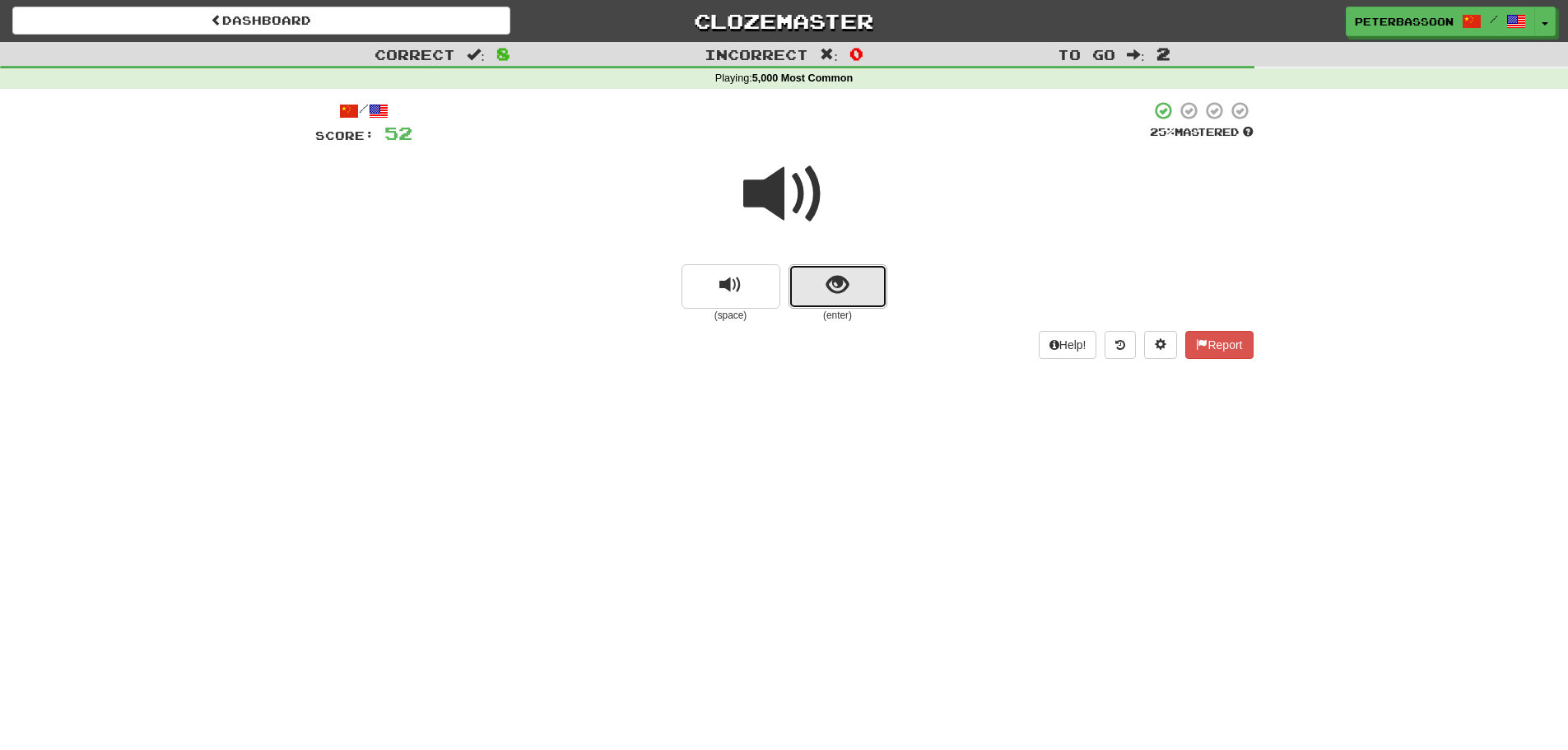
click at [840, 282] on span "show sentence" at bounding box center [837, 285] width 22 height 22
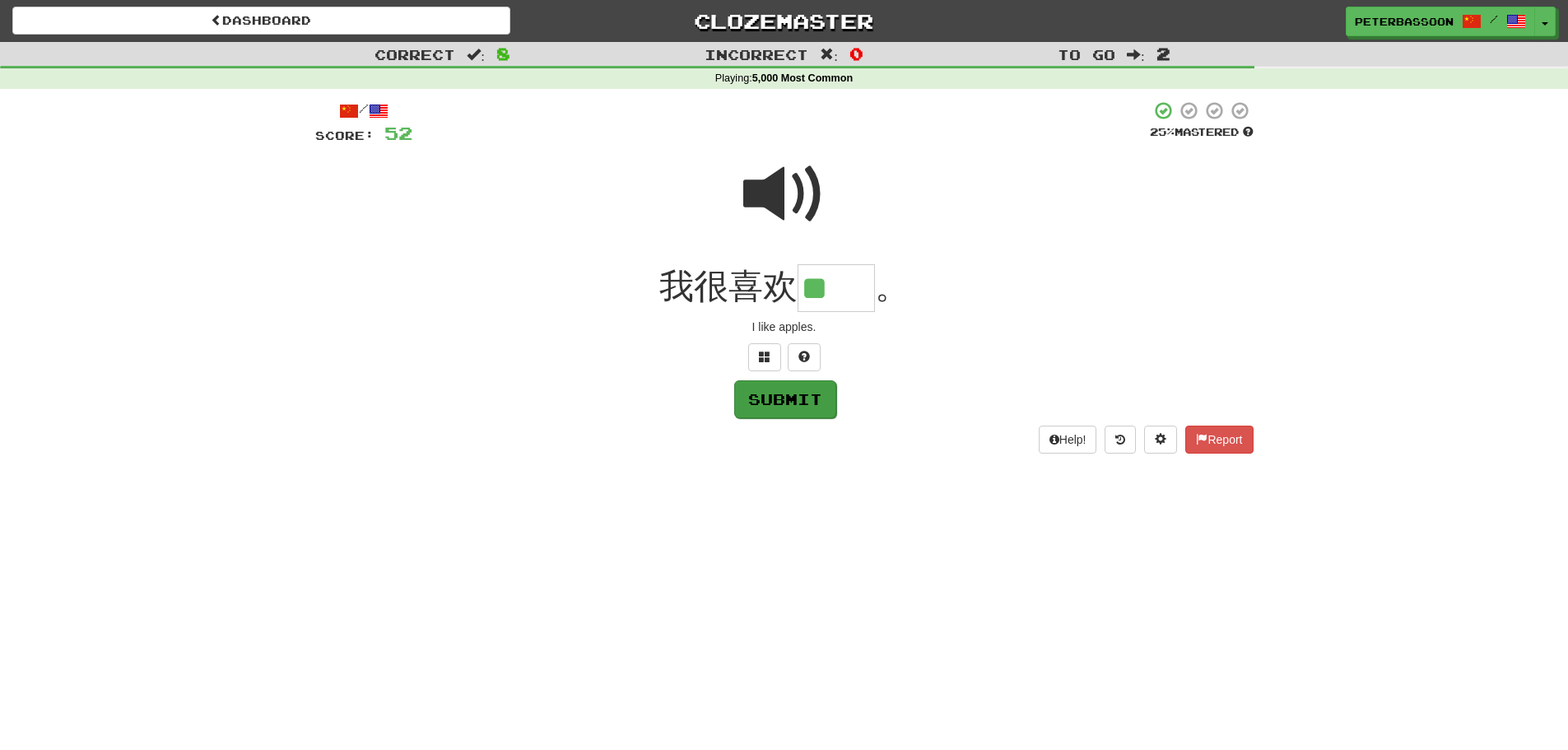
type input "**"
drag, startPoint x: 790, startPoint y: 401, endPoint x: 861, endPoint y: 390, distance: 71.8
click at [792, 401] on button "Submit" at bounding box center [785, 398] width 102 height 38
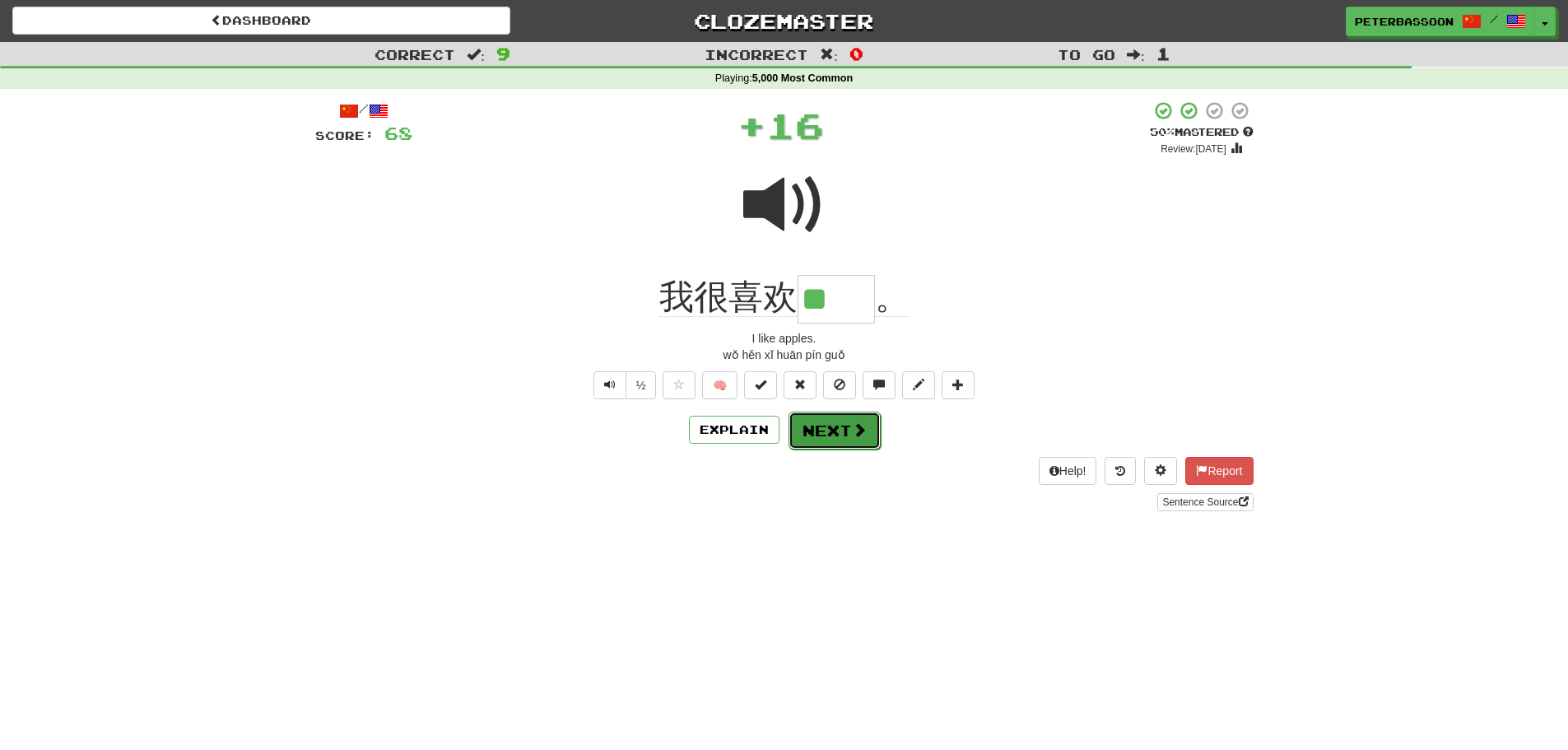
click at [855, 433] on span at bounding box center [859, 429] width 15 height 15
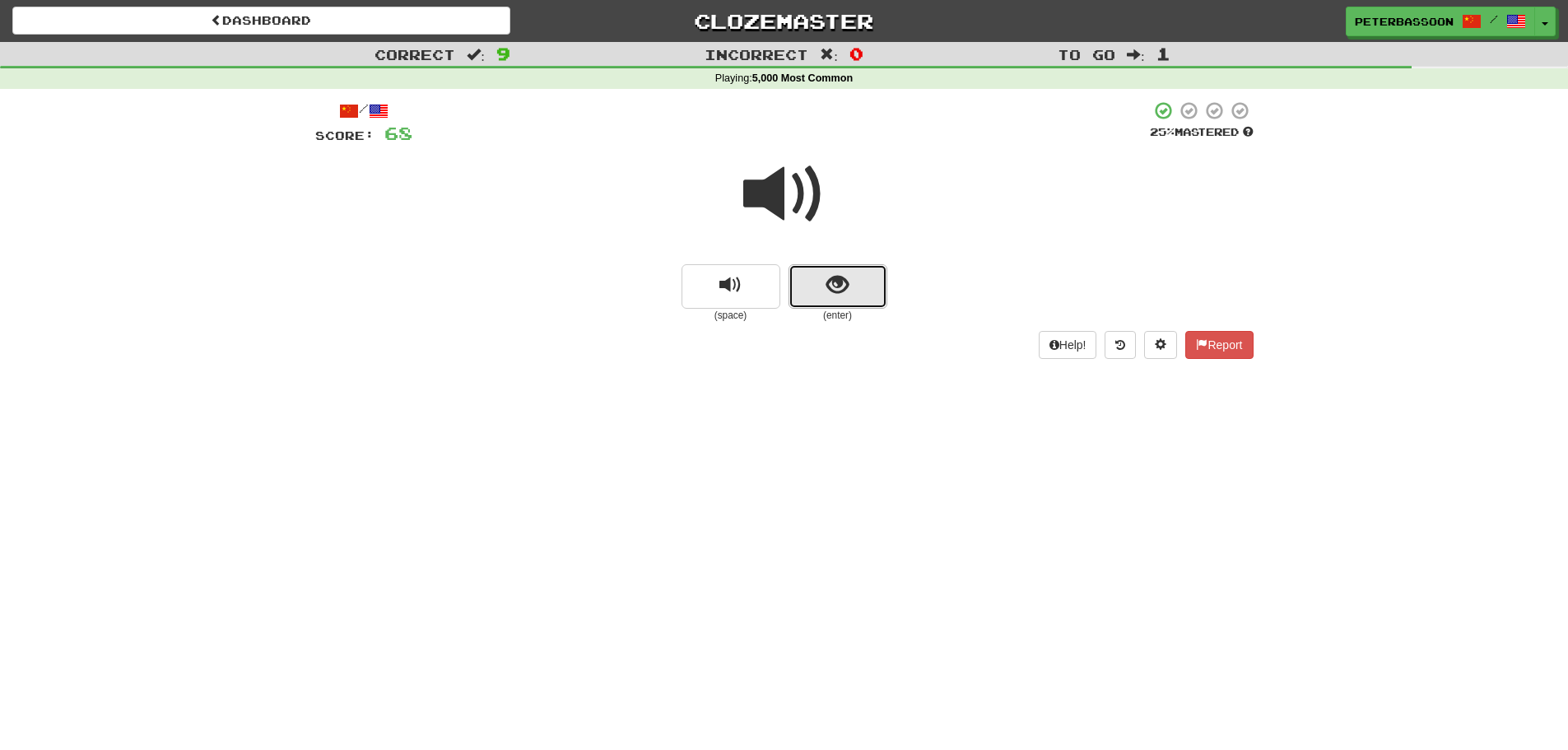
click at [841, 288] on span "show sentence" at bounding box center [837, 285] width 22 height 22
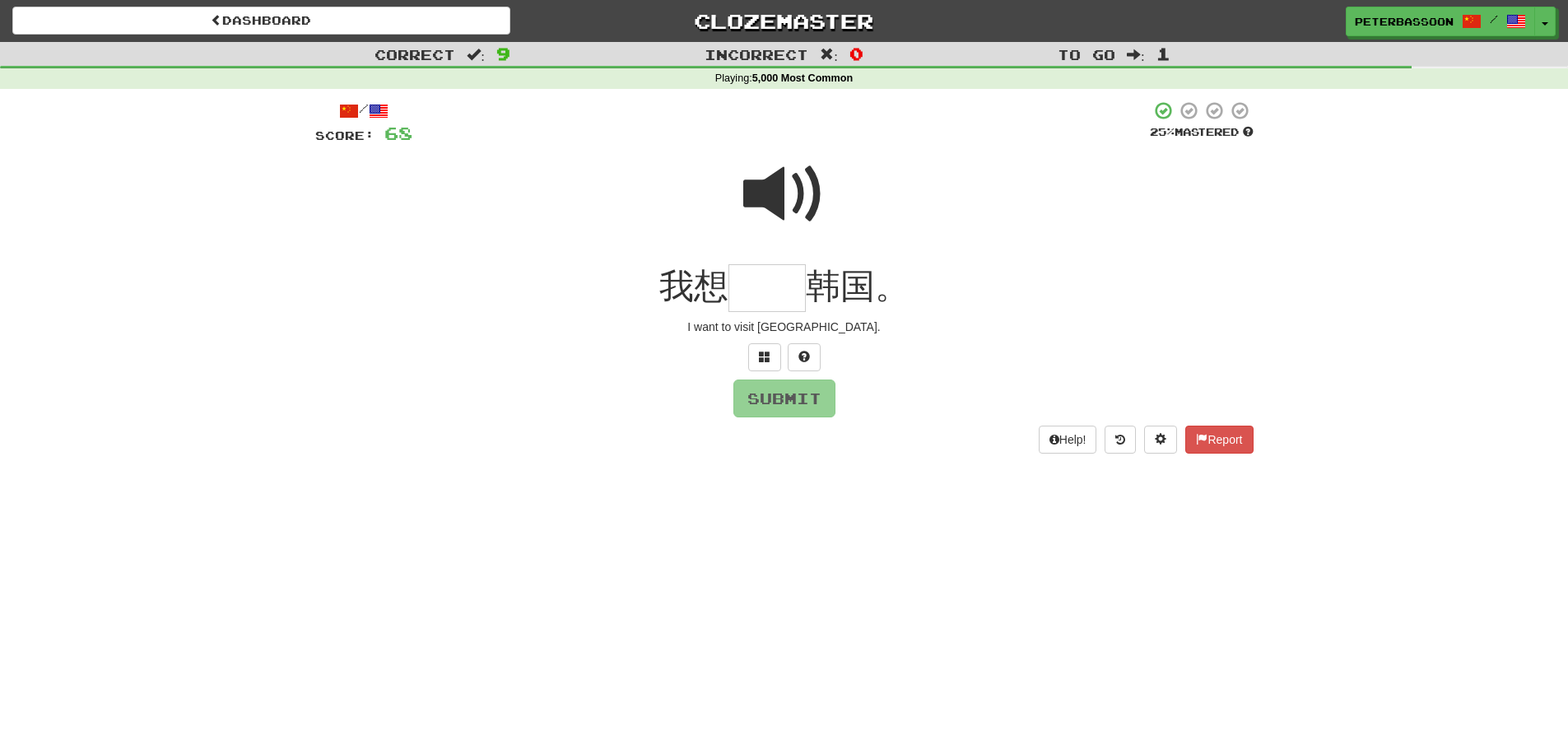
drag, startPoint x: 783, startPoint y: 187, endPoint x: 773, endPoint y: 205, distance: 20.6
click at [782, 187] on span at bounding box center [785, 194] width 83 height 83
drag, startPoint x: 751, startPoint y: 301, endPoint x: 812, endPoint y: 286, distance: 62.8
click at [757, 298] on input "text" at bounding box center [767, 288] width 77 height 48
type input "**"
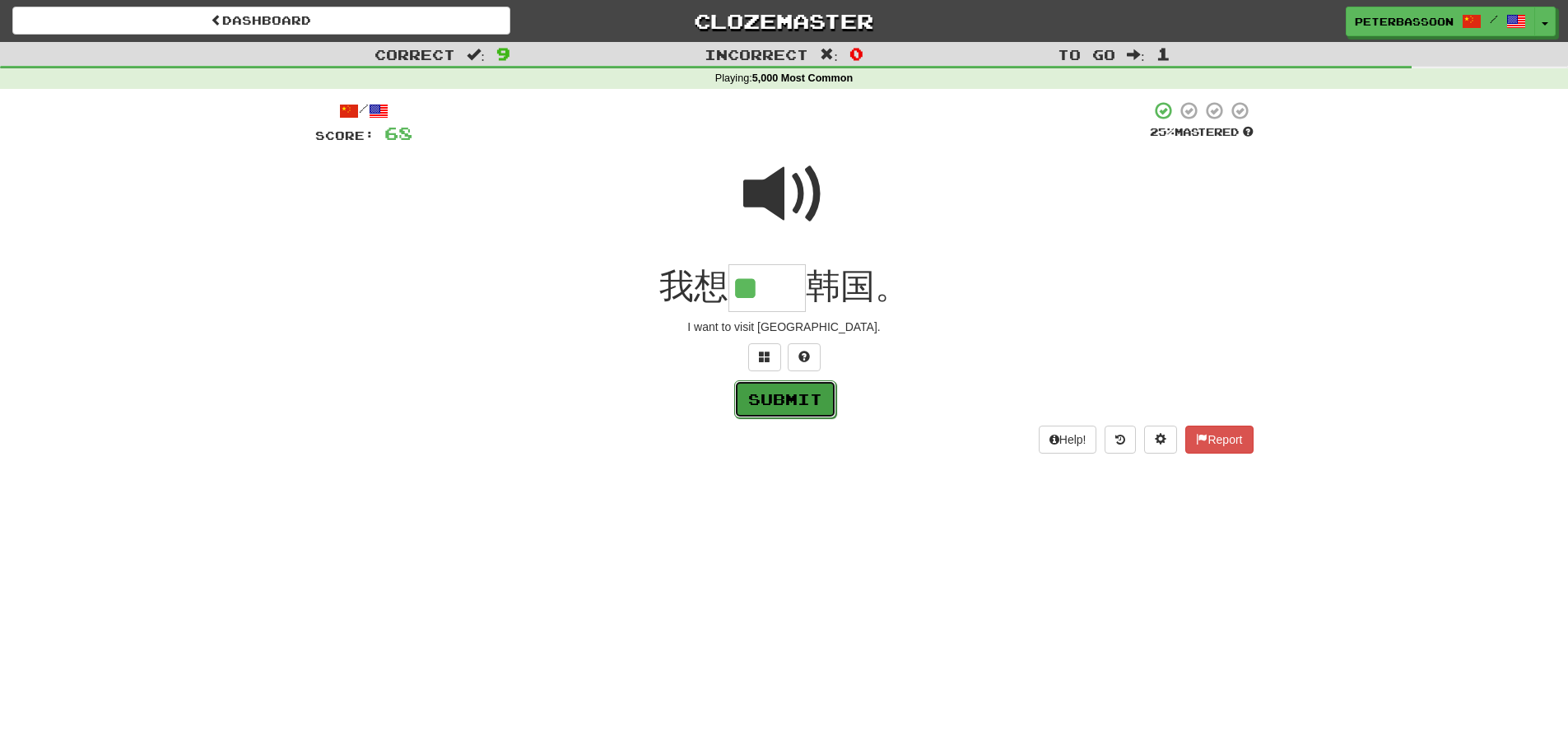
drag, startPoint x: 799, startPoint y: 399, endPoint x: 856, endPoint y: 398, distance: 57.0
click at [800, 399] on button "Submit" at bounding box center [785, 398] width 102 height 38
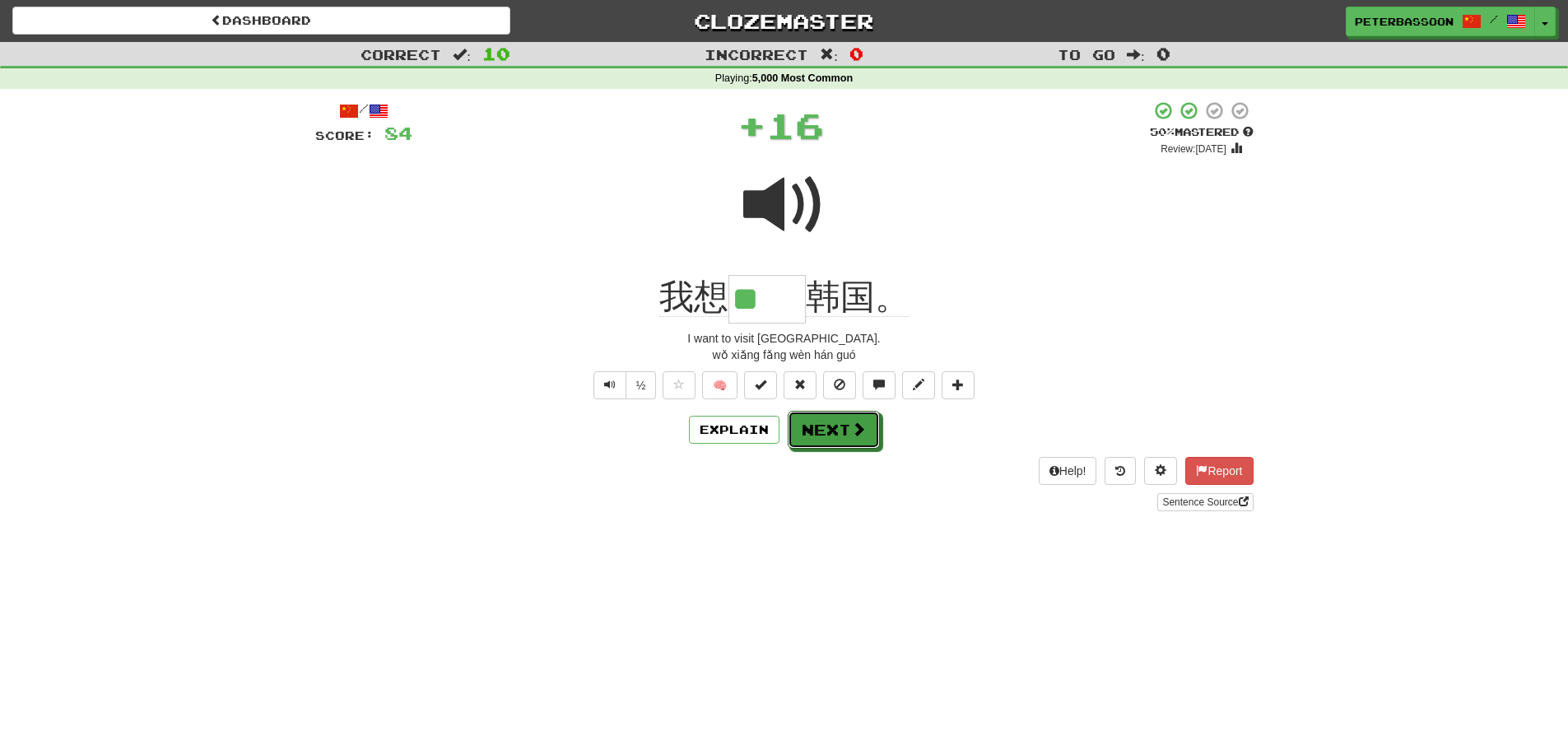
click at [852, 422] on button "Next" at bounding box center [833, 429] width 92 height 38
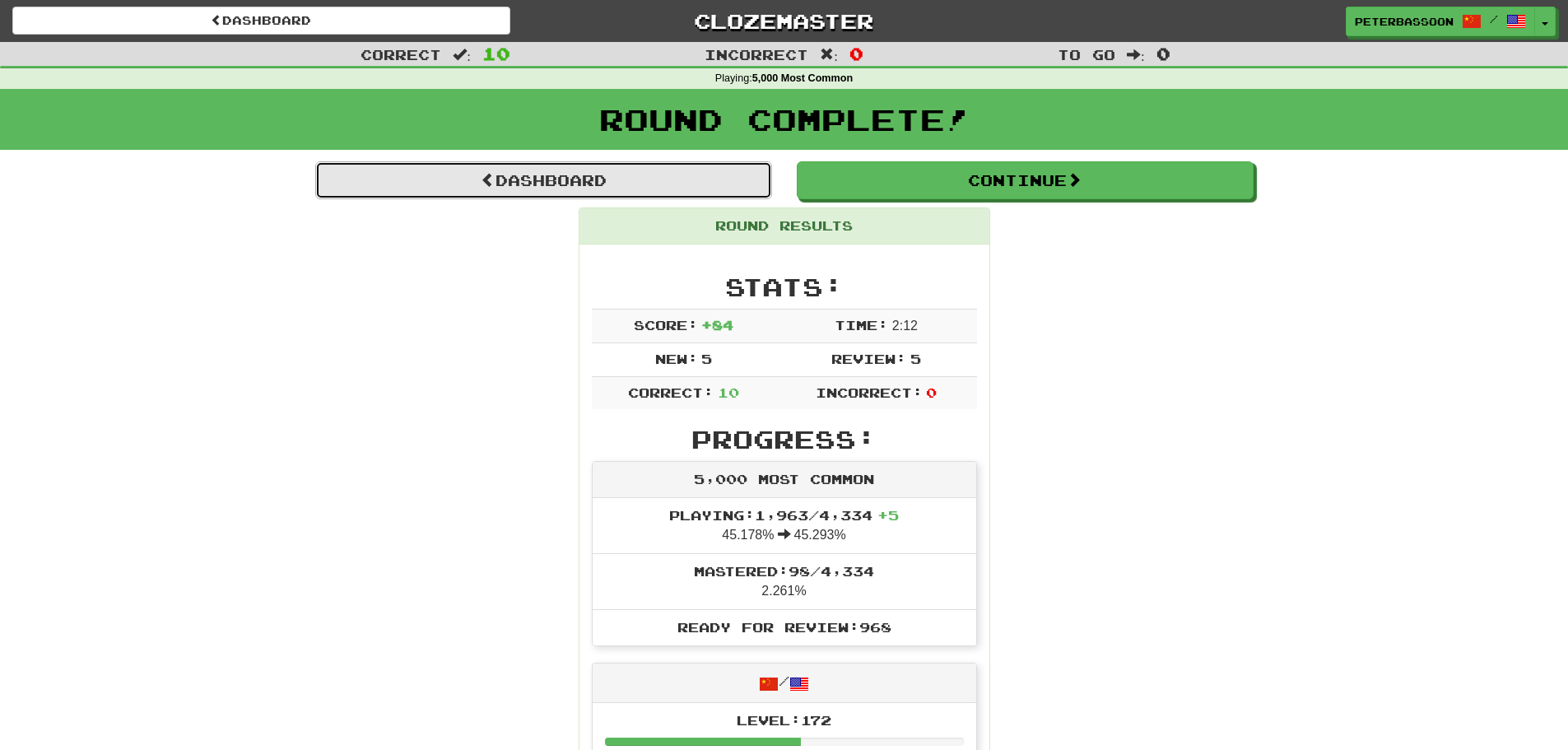
click at [577, 181] on link "Dashboard" at bounding box center [544, 180] width 457 height 38
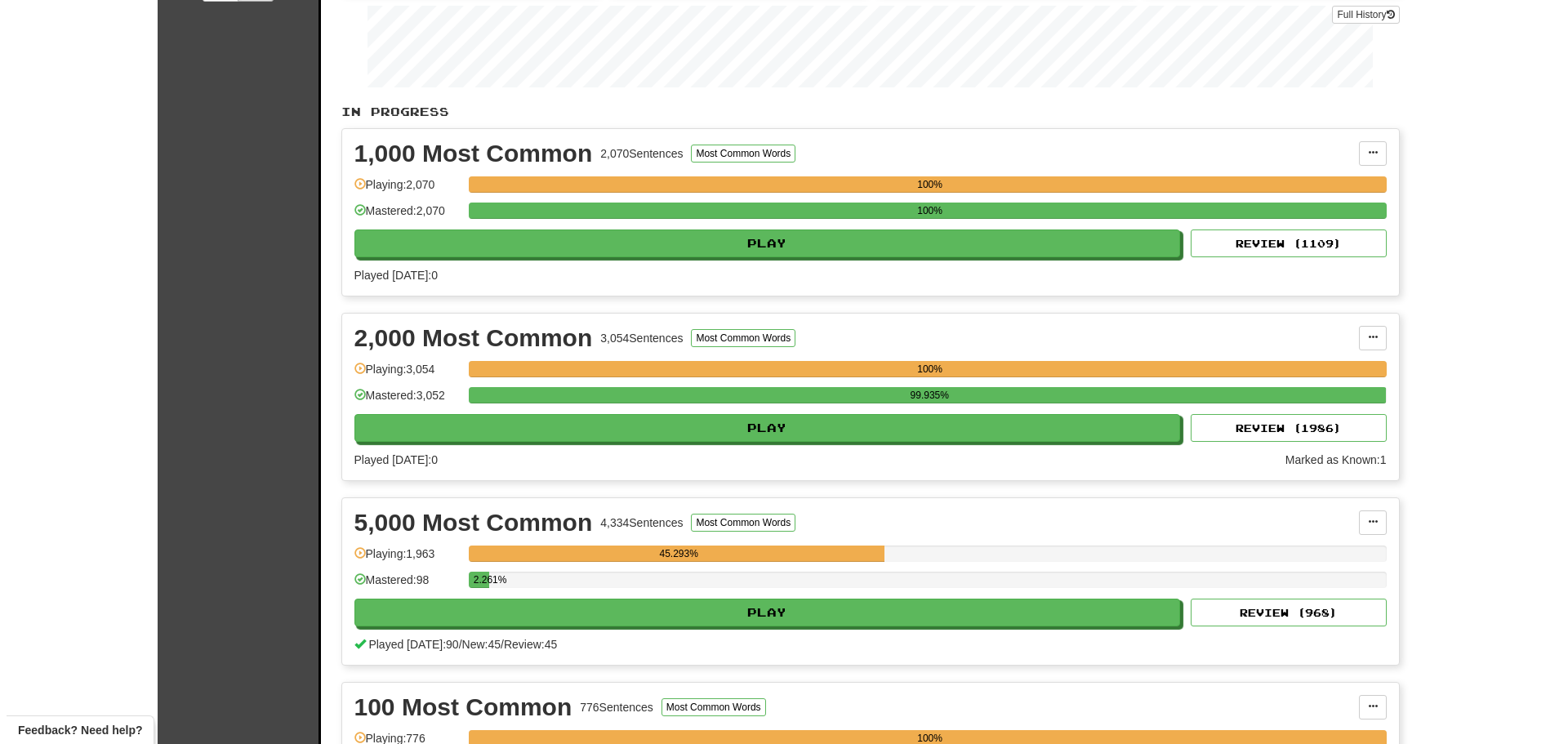
scroll to position [327, 0]
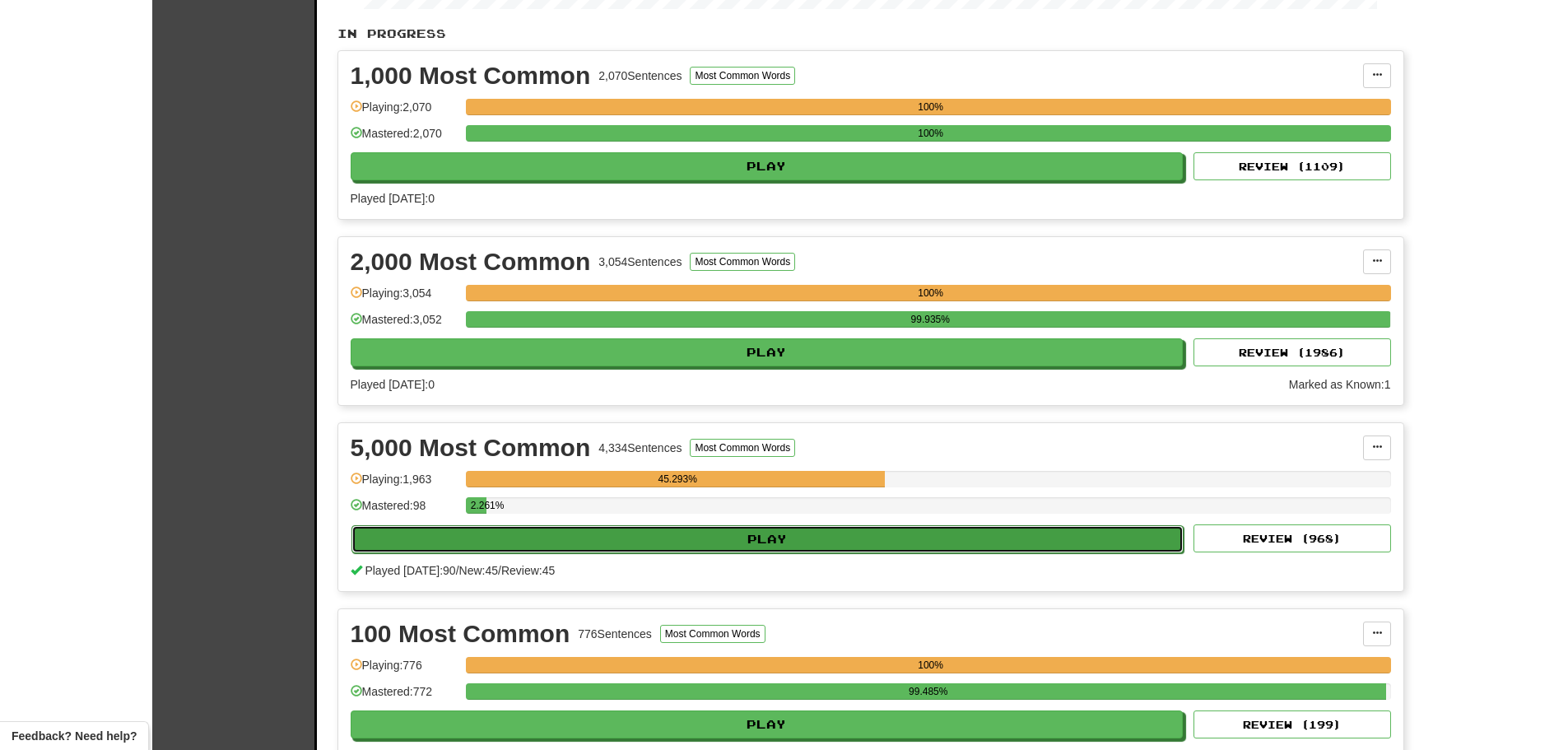
click at [744, 539] on button "Play" at bounding box center [768, 540] width 833 height 28
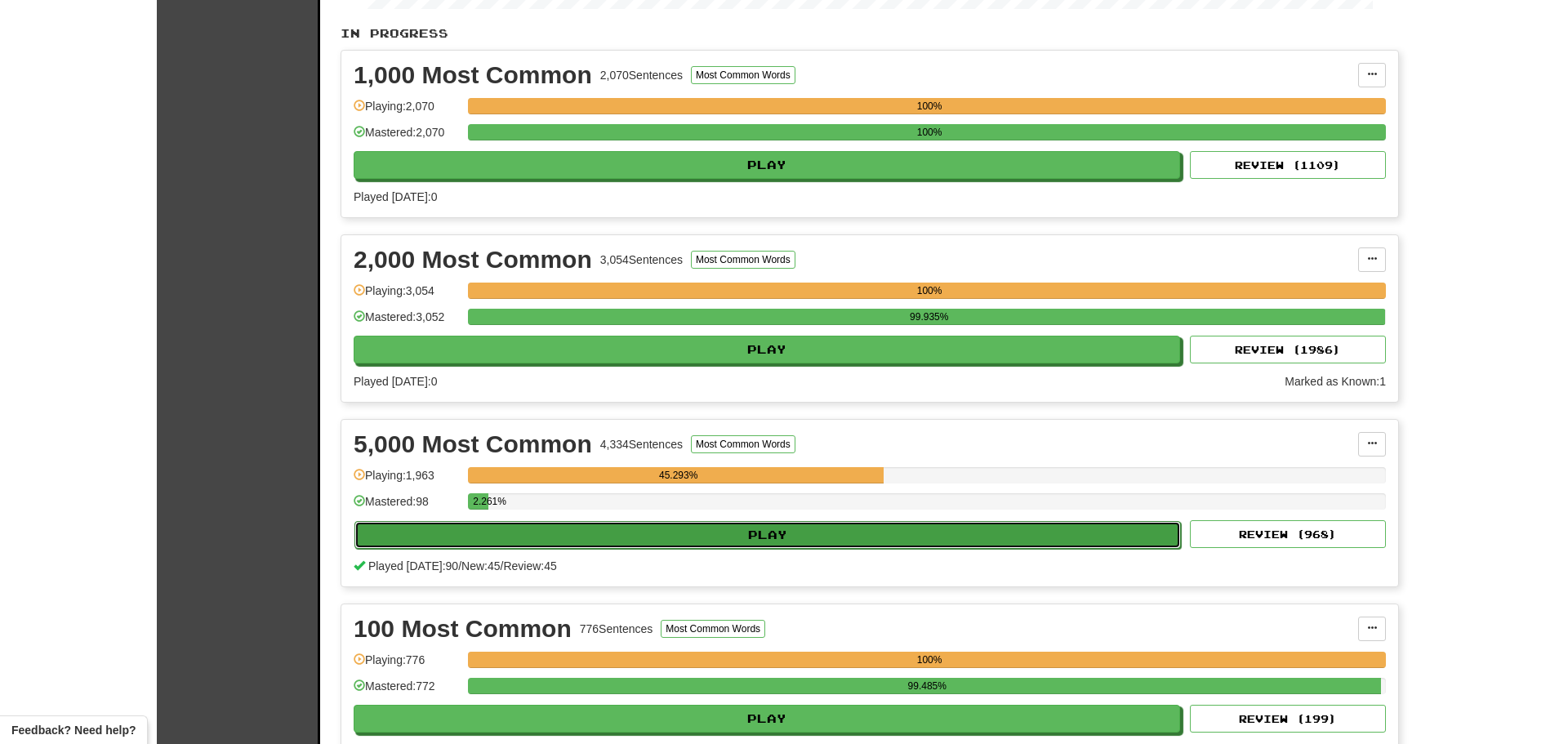
select select "**"
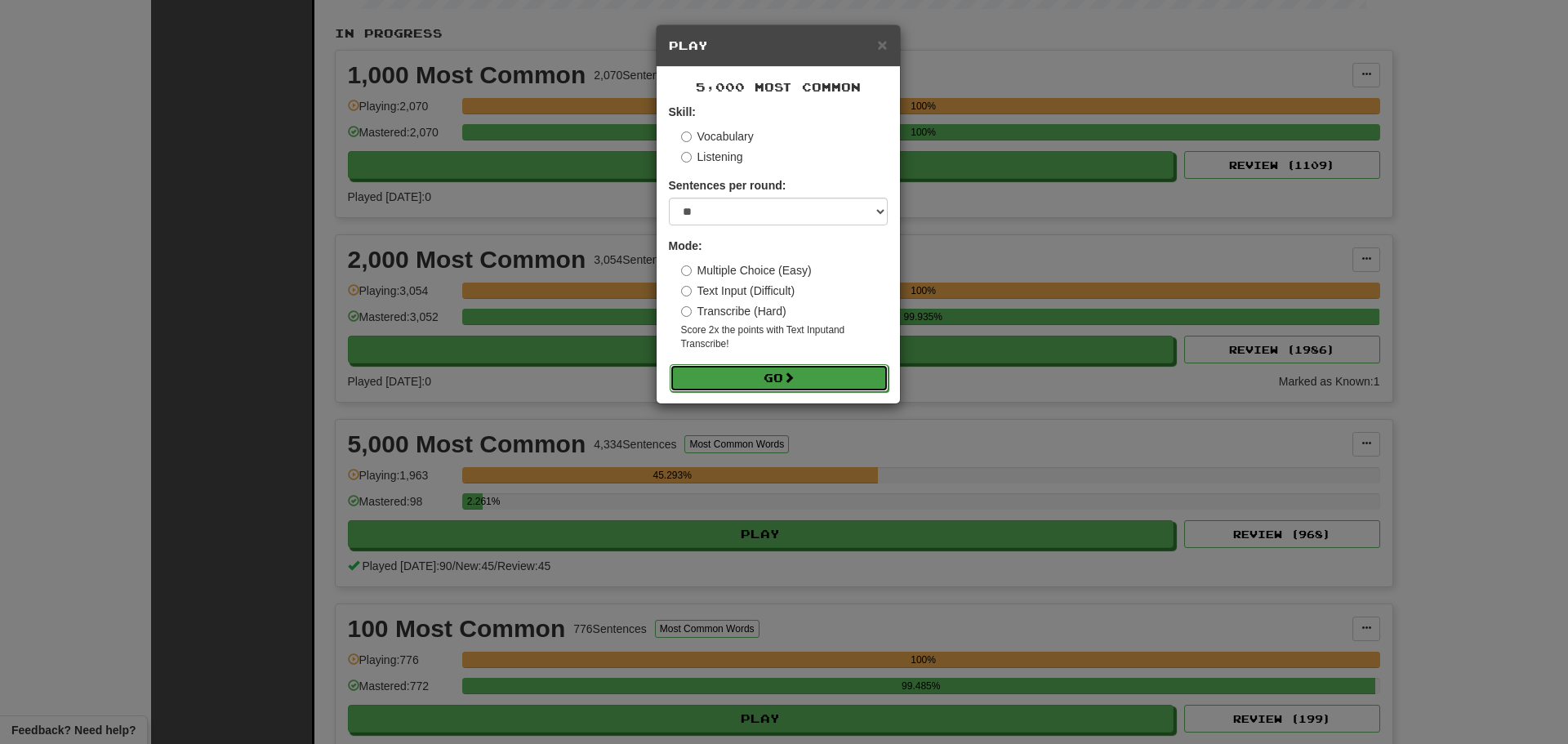
click at [785, 366] on button "Go" at bounding box center [779, 379] width 219 height 28
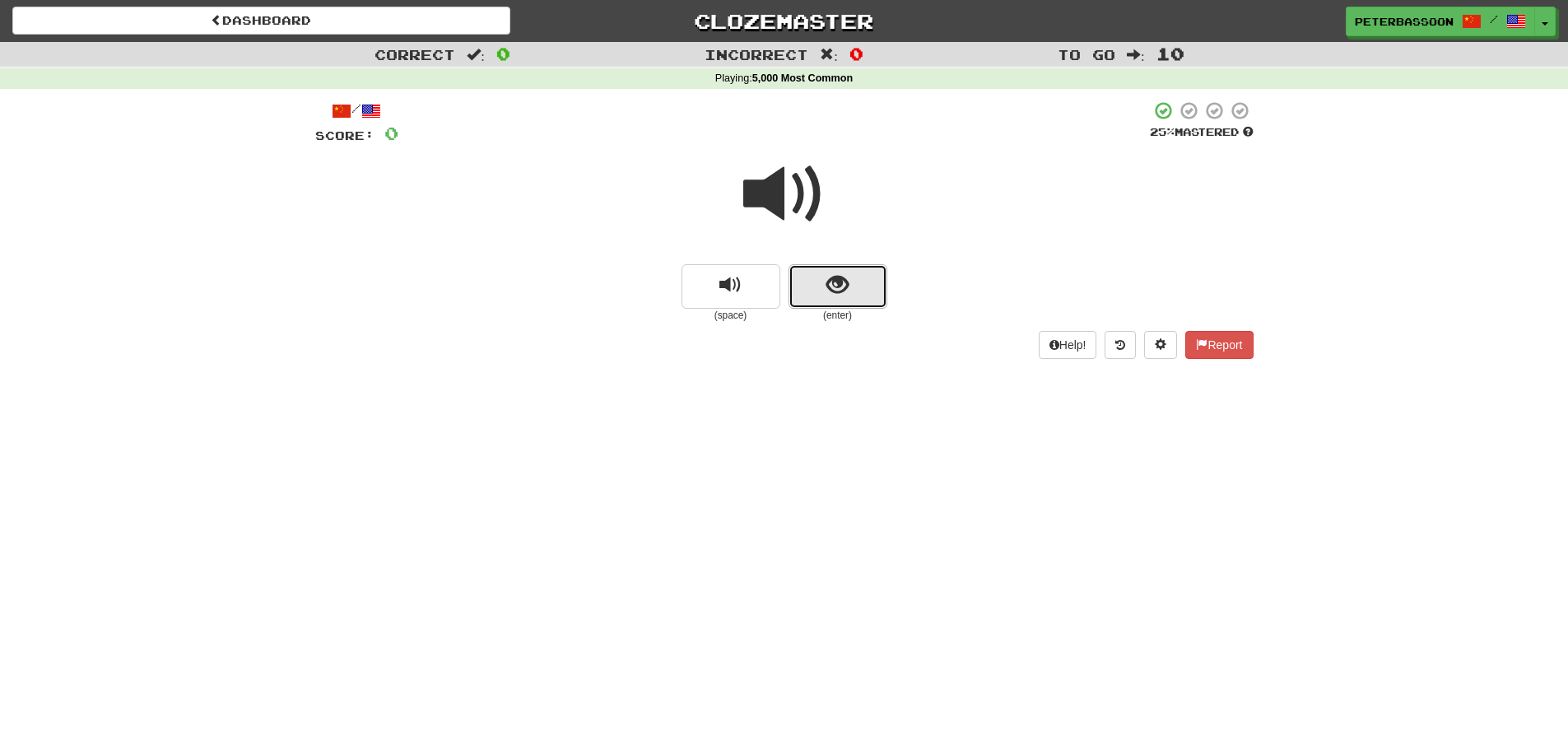
drag, startPoint x: 852, startPoint y: 284, endPoint x: 861, endPoint y: 281, distance: 9.5
click at [861, 281] on button "show sentence" at bounding box center [838, 287] width 98 height 45
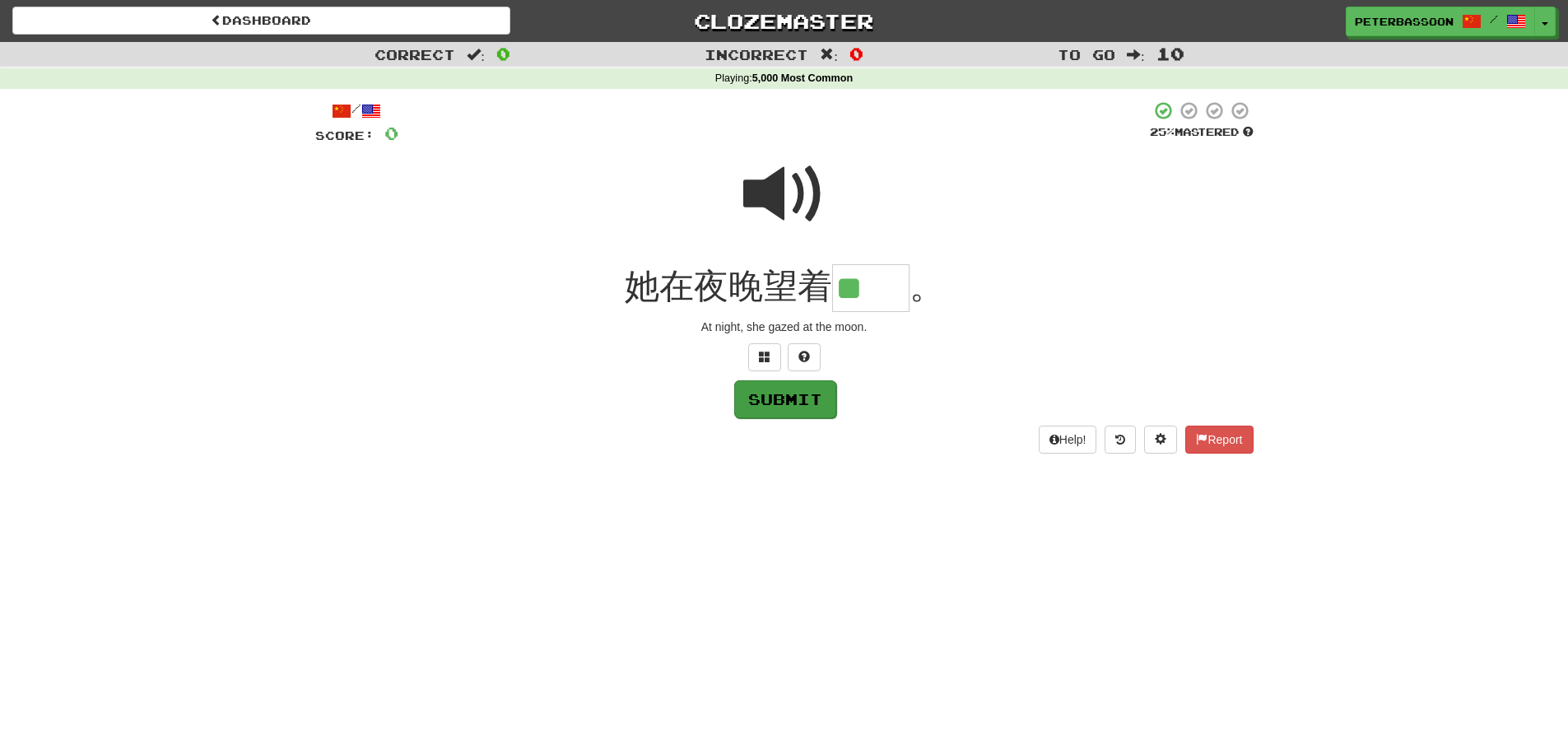
type input "**"
click at [800, 396] on button "Submit" at bounding box center [785, 399] width 102 height 38
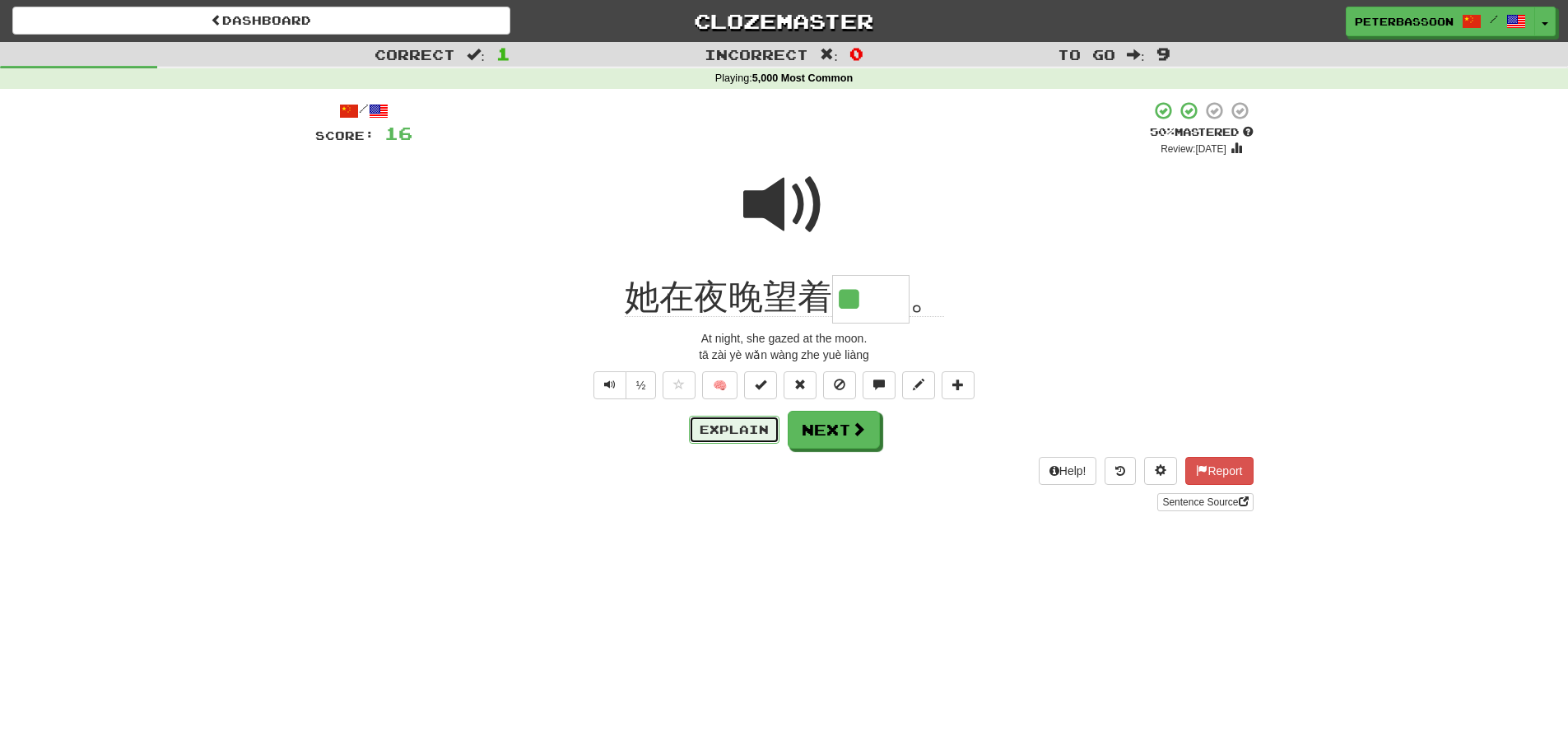
click at [747, 421] on button "Explain" at bounding box center [734, 430] width 91 height 28
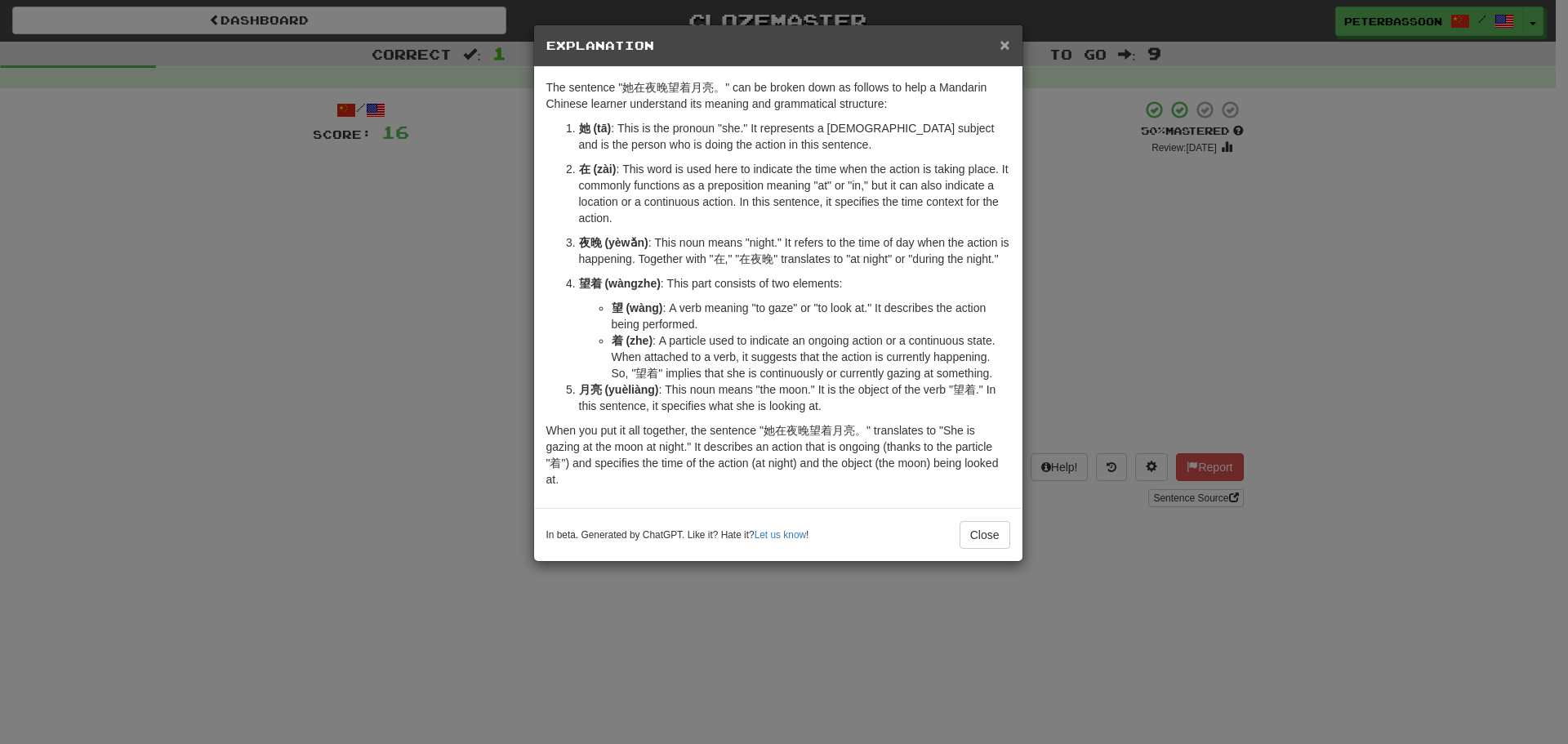
click at [1003, 38] on span "×" at bounding box center [1004, 44] width 10 height 19
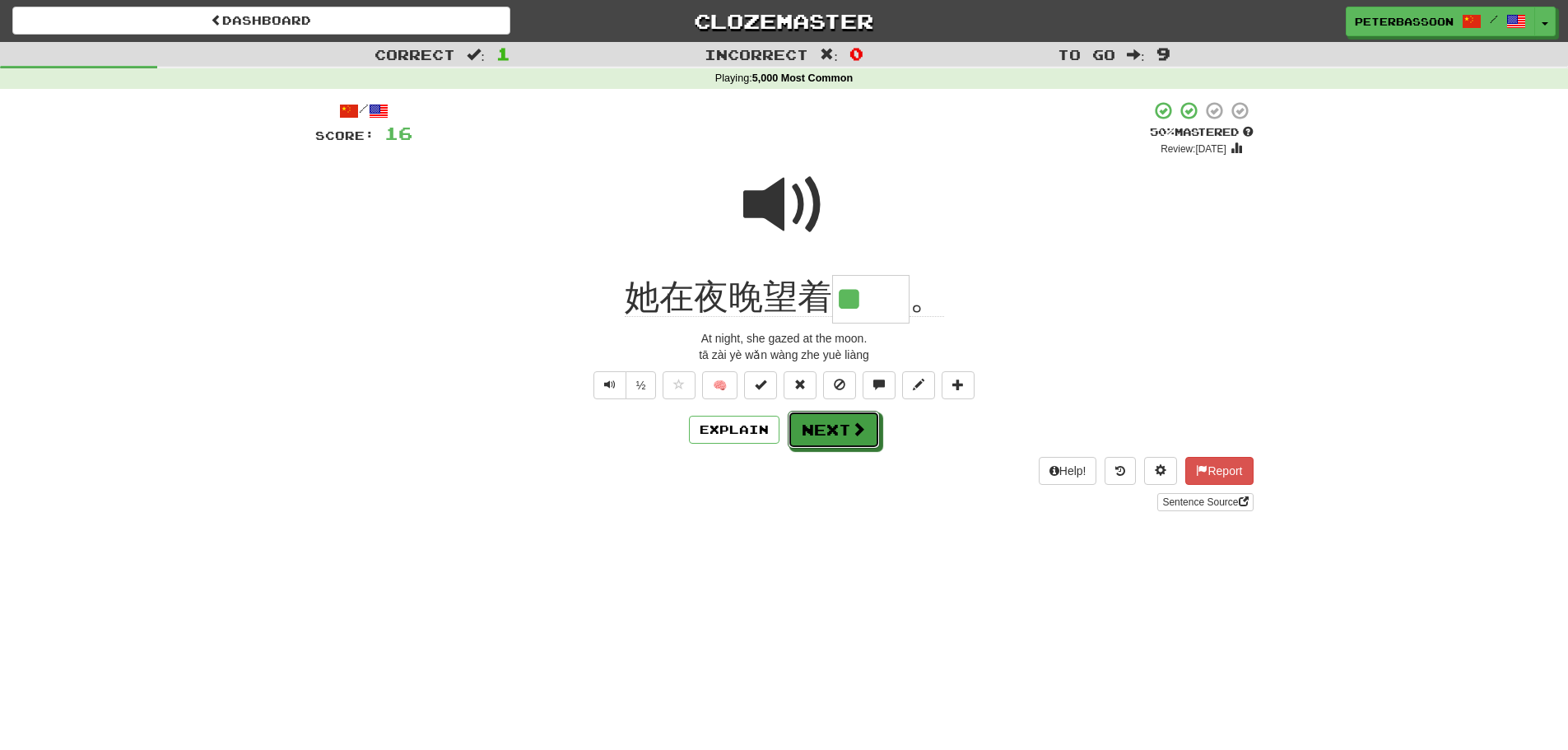
drag, startPoint x: 847, startPoint y: 421, endPoint x: 995, endPoint y: 437, distance: 148.9
click at [848, 421] on button "Next" at bounding box center [833, 429] width 92 height 38
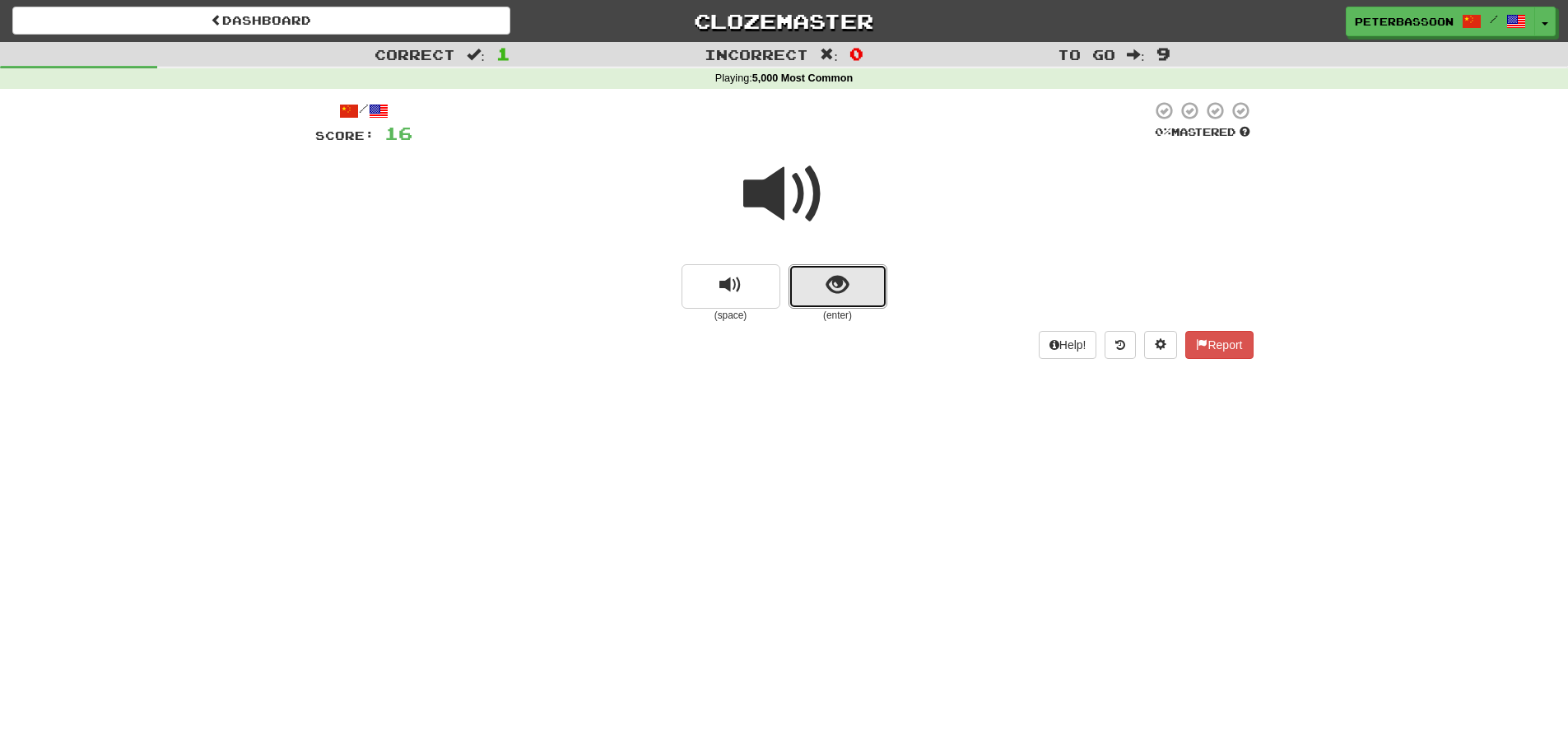
drag, startPoint x: 838, startPoint y: 286, endPoint x: 838, endPoint y: 275, distance: 11.0
click at [838, 275] on span "show sentence" at bounding box center [837, 285] width 22 height 22
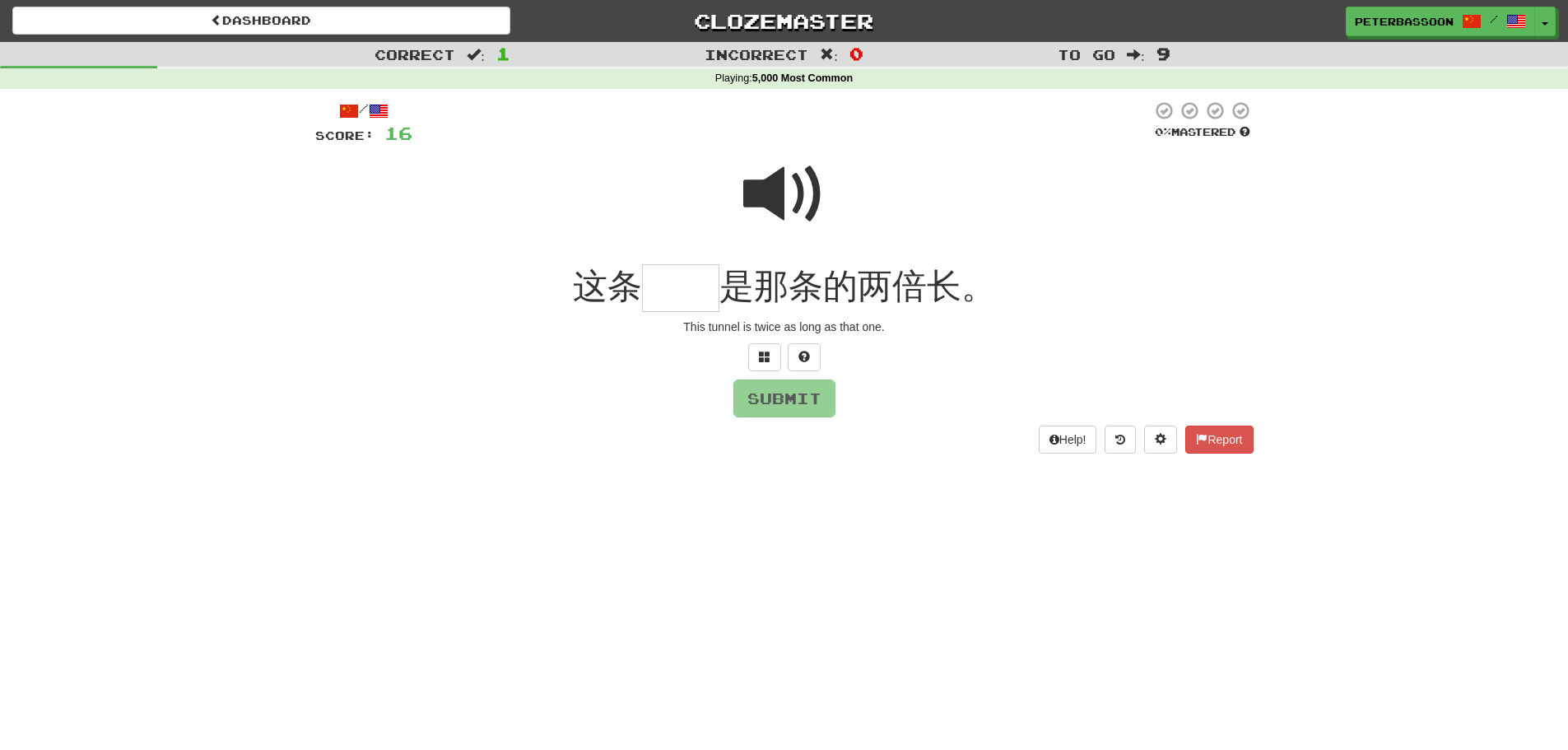
click at [781, 188] on span at bounding box center [785, 194] width 83 height 83
click at [686, 299] on input "text" at bounding box center [681, 288] width 77 height 48
type input "**"
click at [804, 397] on button "Submit" at bounding box center [785, 399] width 102 height 38
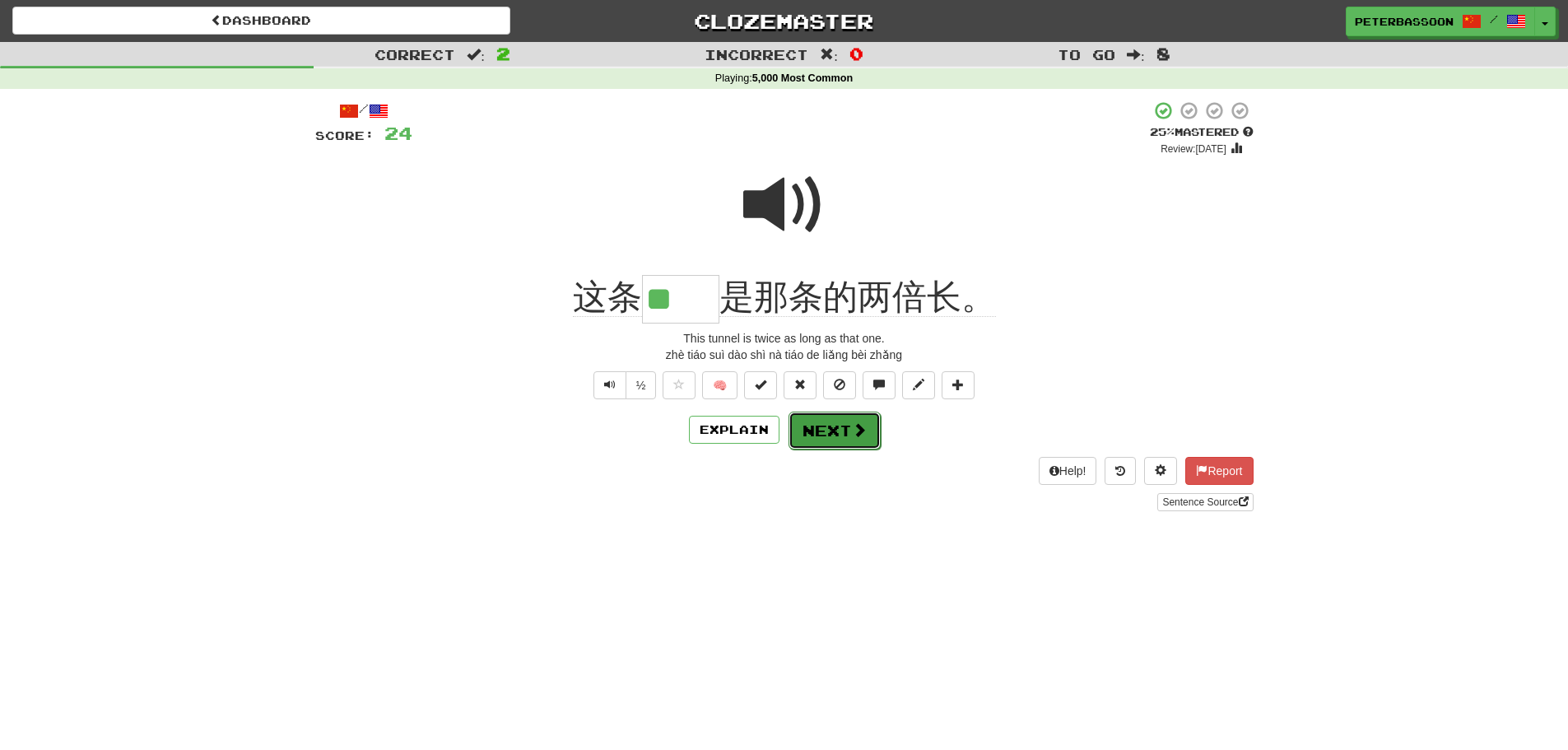
click at [831, 428] on button "Next" at bounding box center [834, 430] width 92 height 38
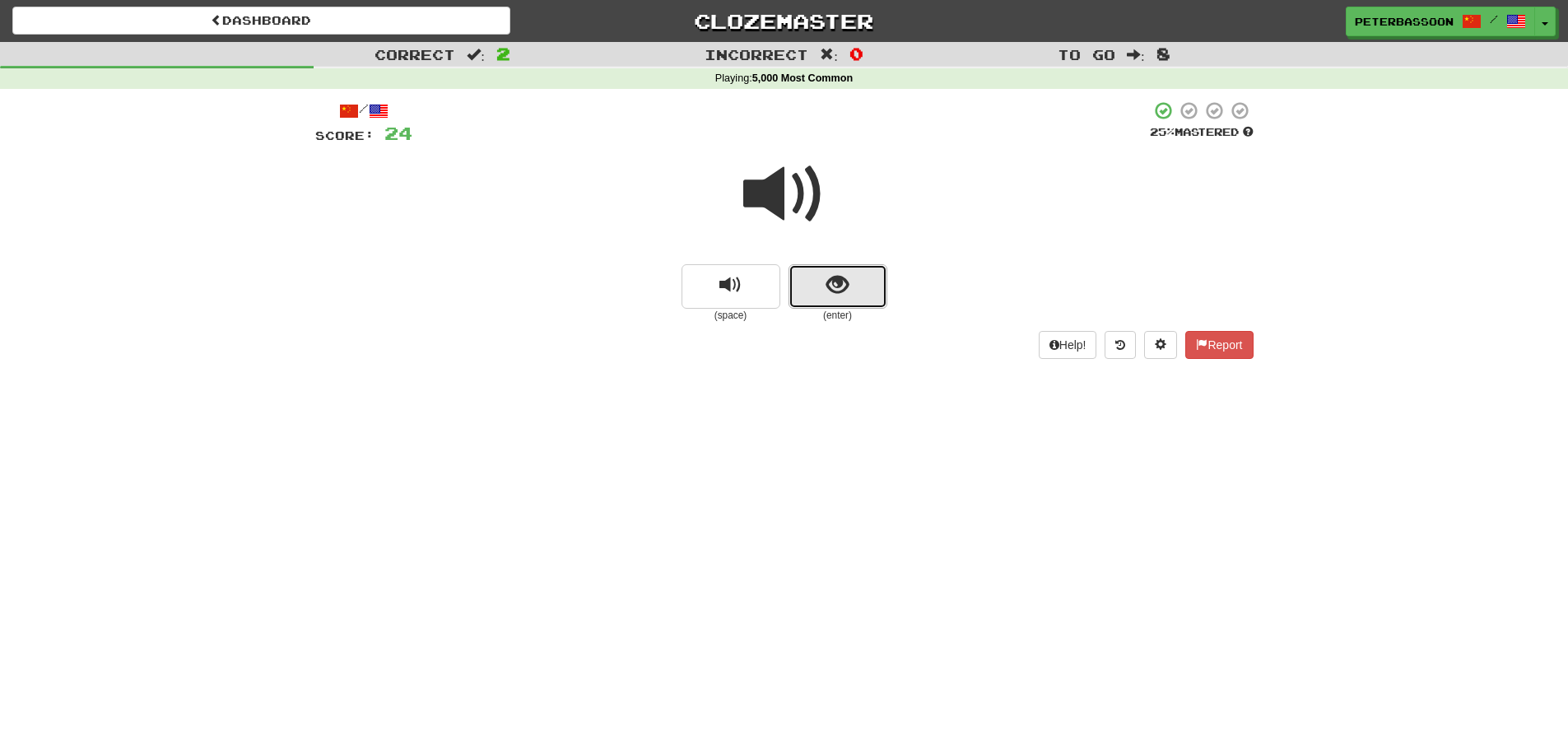
click at [806, 288] on button "show sentence" at bounding box center [838, 287] width 98 height 45
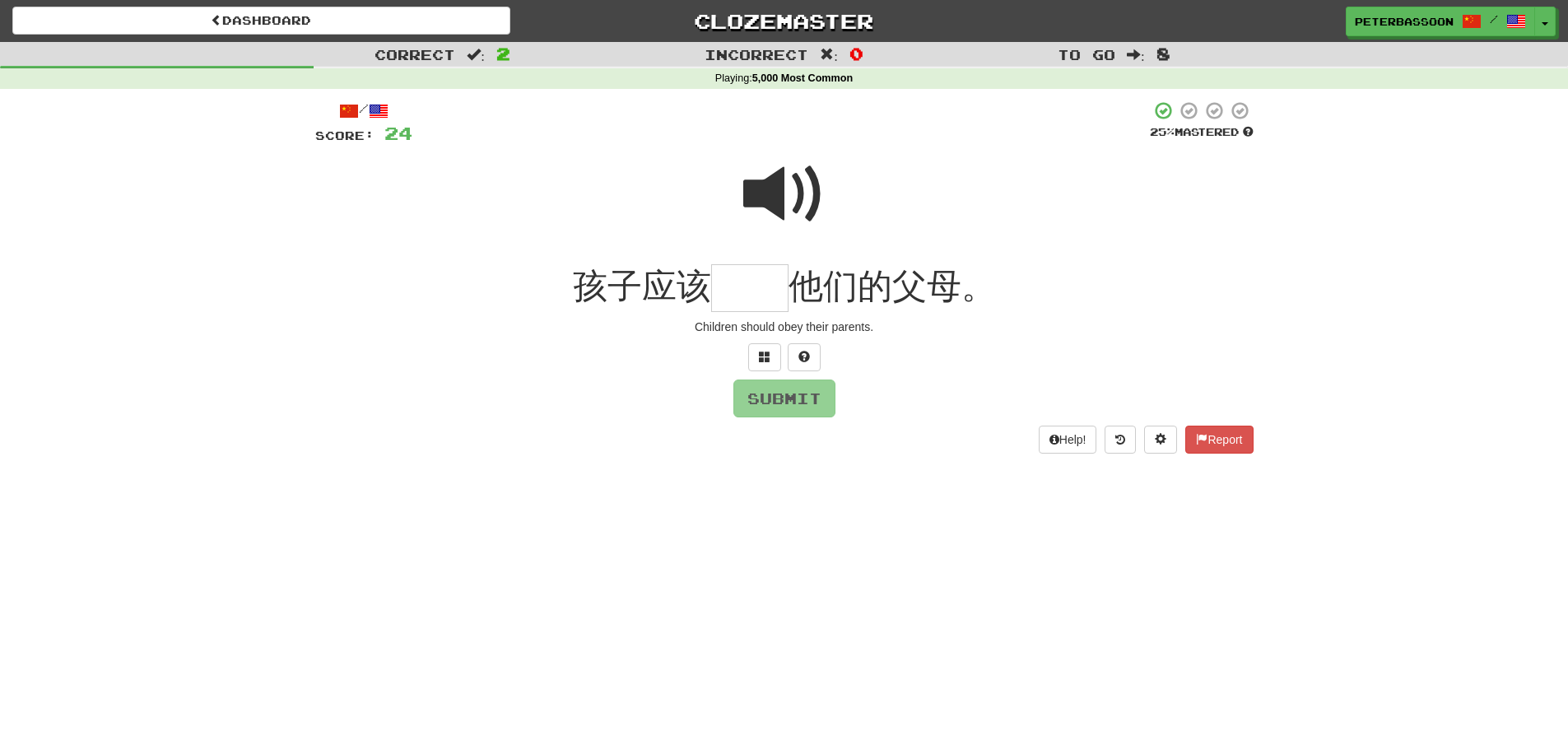
click at [781, 189] on span at bounding box center [785, 194] width 83 height 83
click at [763, 299] on input "text" at bounding box center [750, 288] width 77 height 48
click at [770, 349] on button at bounding box center [764, 358] width 33 height 28
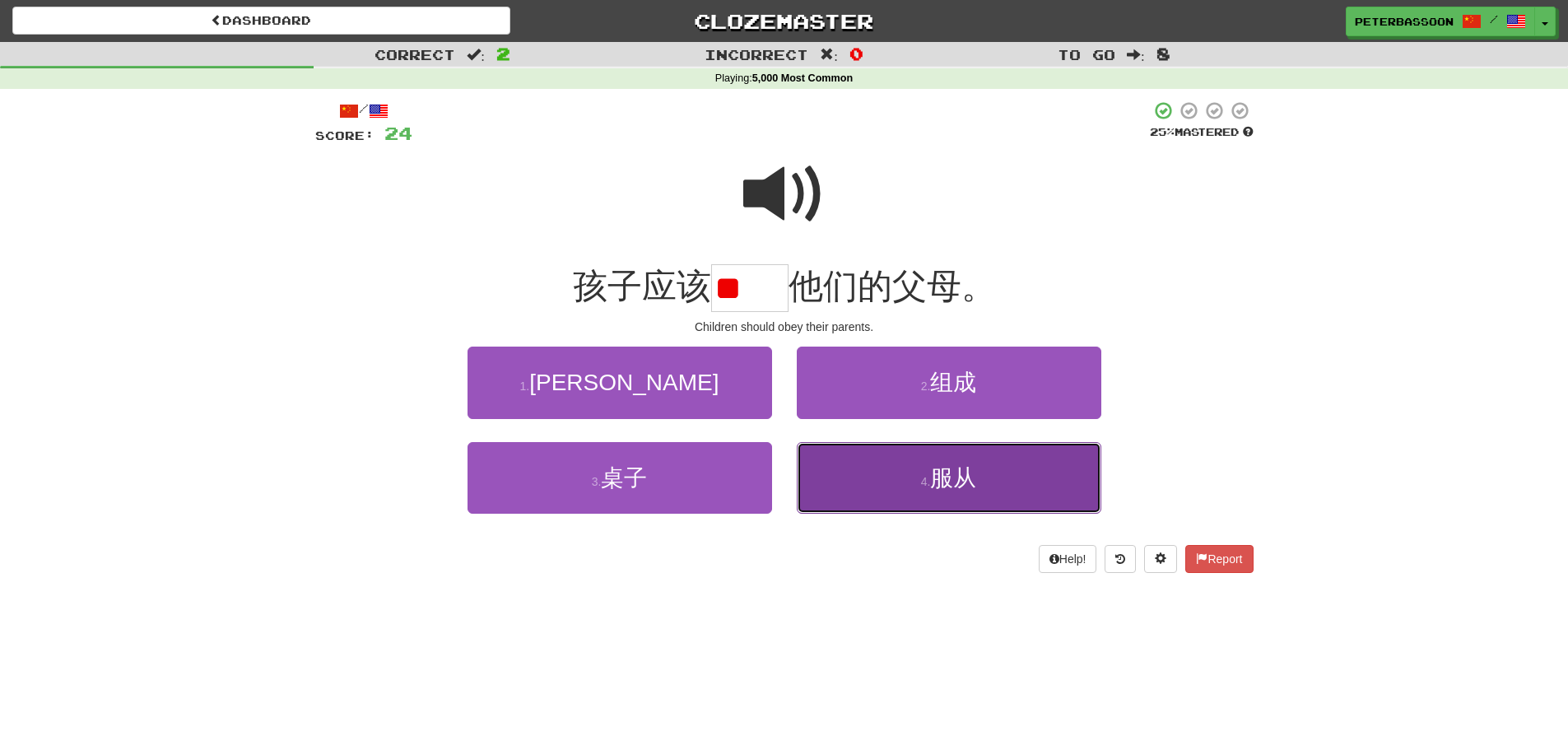
click at [976, 484] on span "服从" at bounding box center [953, 477] width 46 height 25
type input "**"
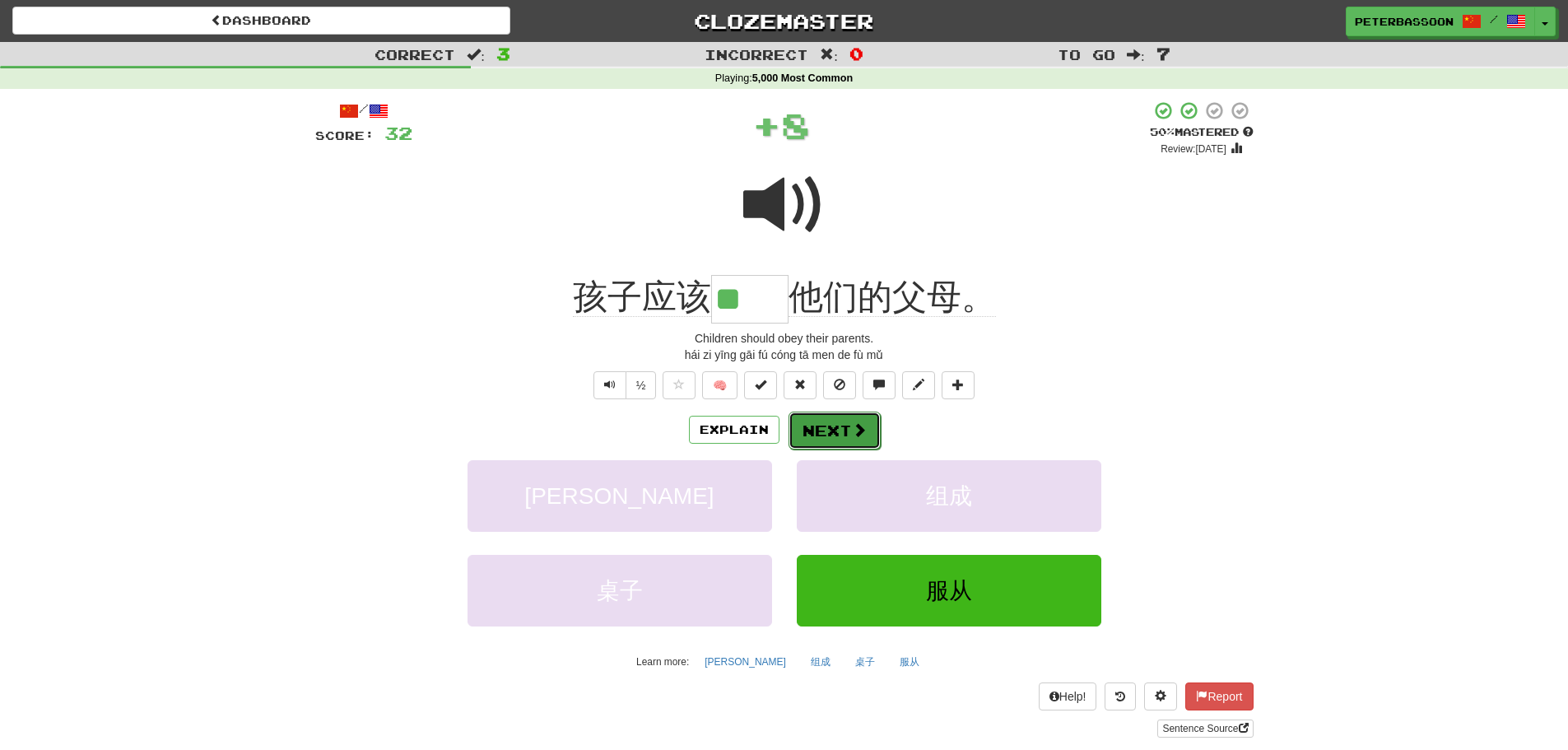
click at [852, 422] on span at bounding box center [859, 429] width 15 height 15
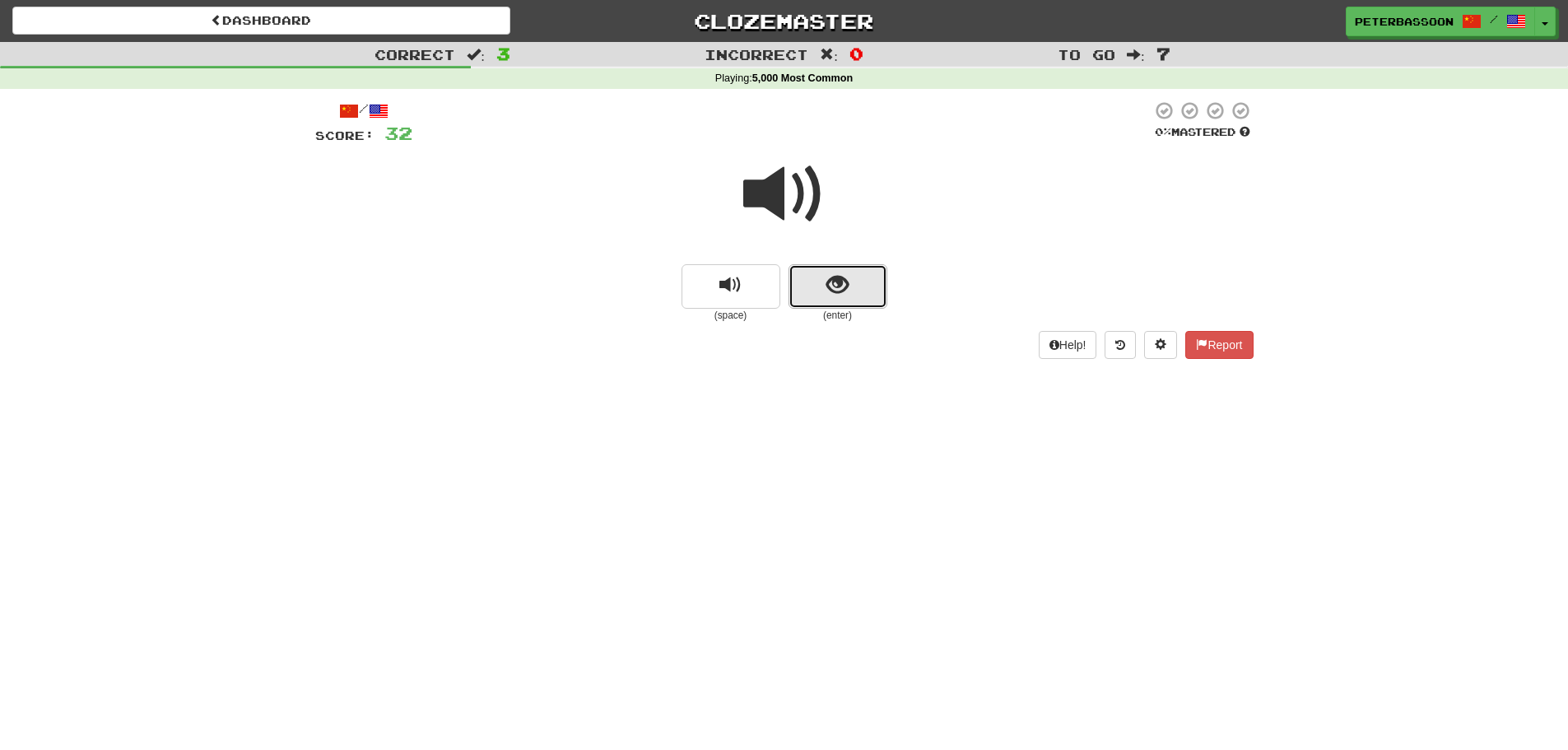
click at [825, 283] on button "show sentence" at bounding box center [838, 287] width 98 height 45
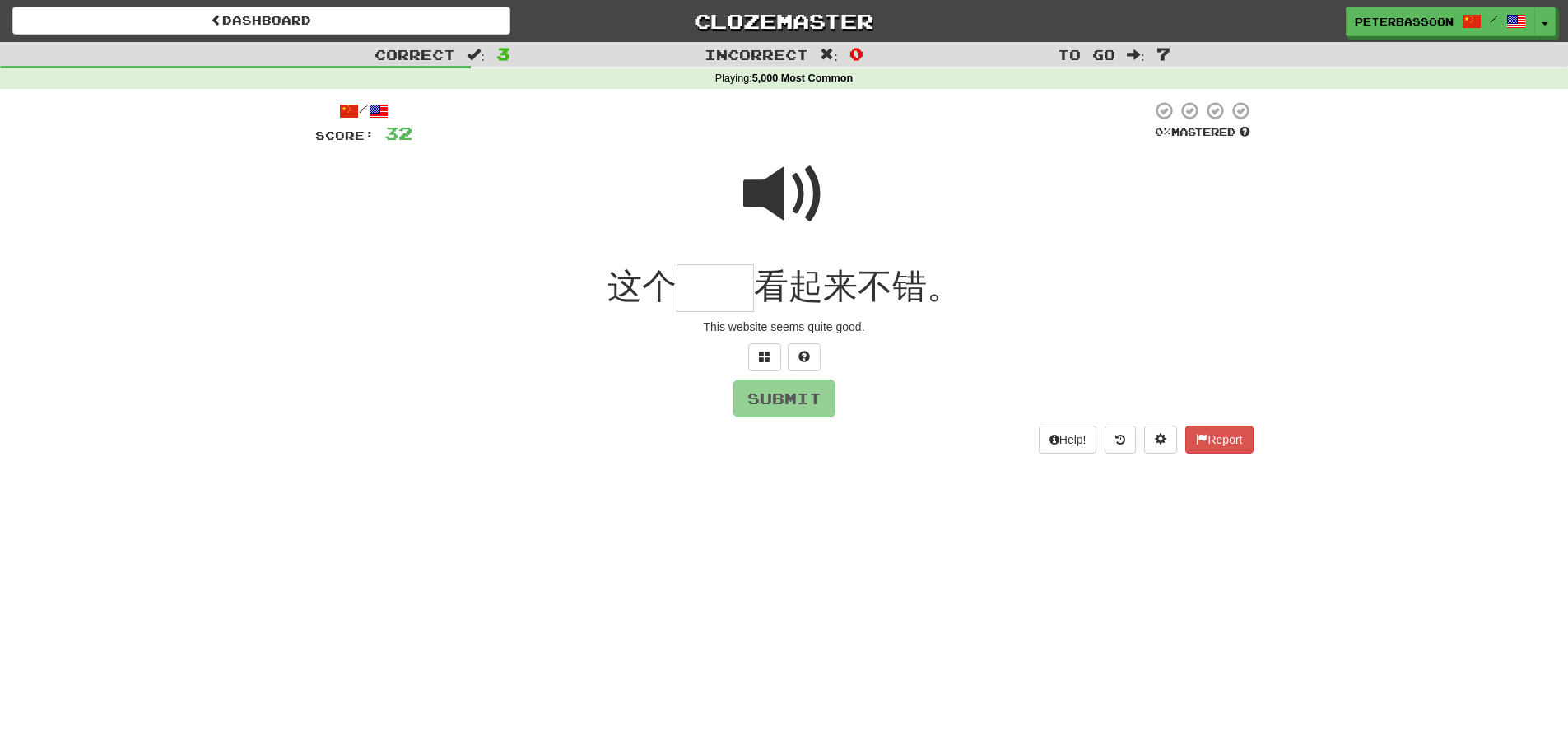
click at [788, 193] on span at bounding box center [785, 194] width 83 height 83
click at [726, 288] on input "text" at bounding box center [715, 288] width 77 height 48
type input "**"
click at [801, 395] on button "Submit" at bounding box center [785, 399] width 102 height 38
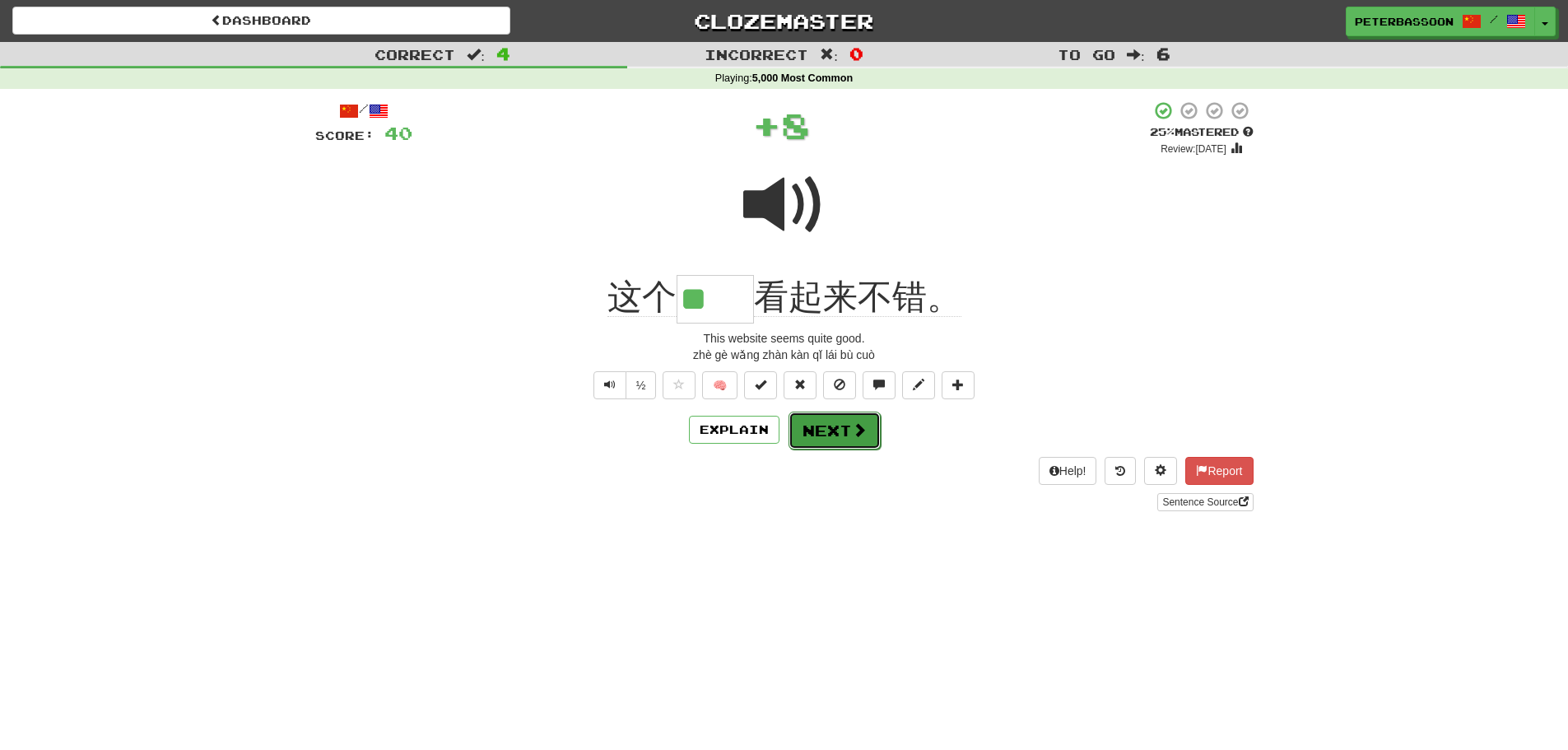
click at [840, 422] on button "Next" at bounding box center [834, 430] width 92 height 38
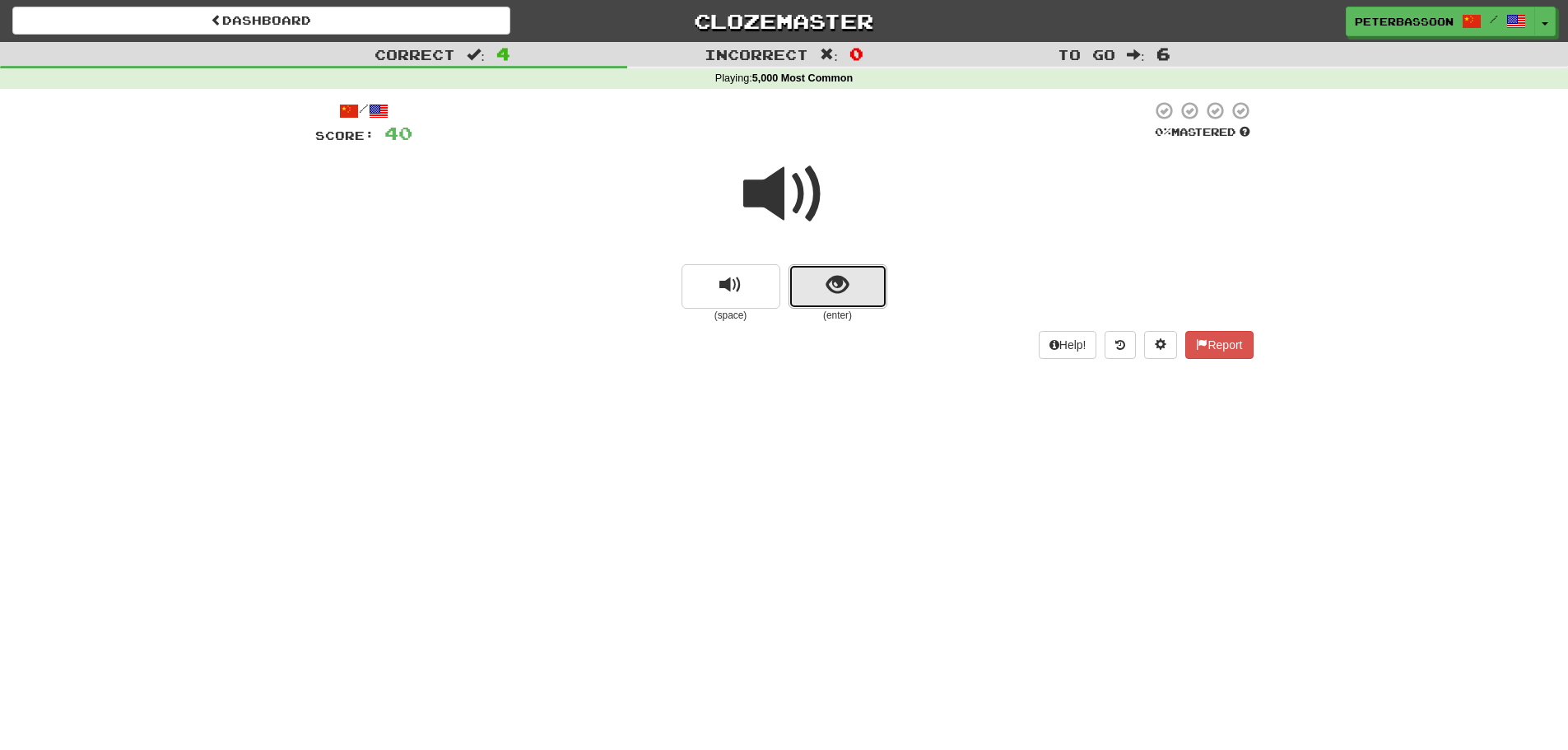
click at [831, 277] on span "show sentence" at bounding box center [837, 285] width 22 height 22
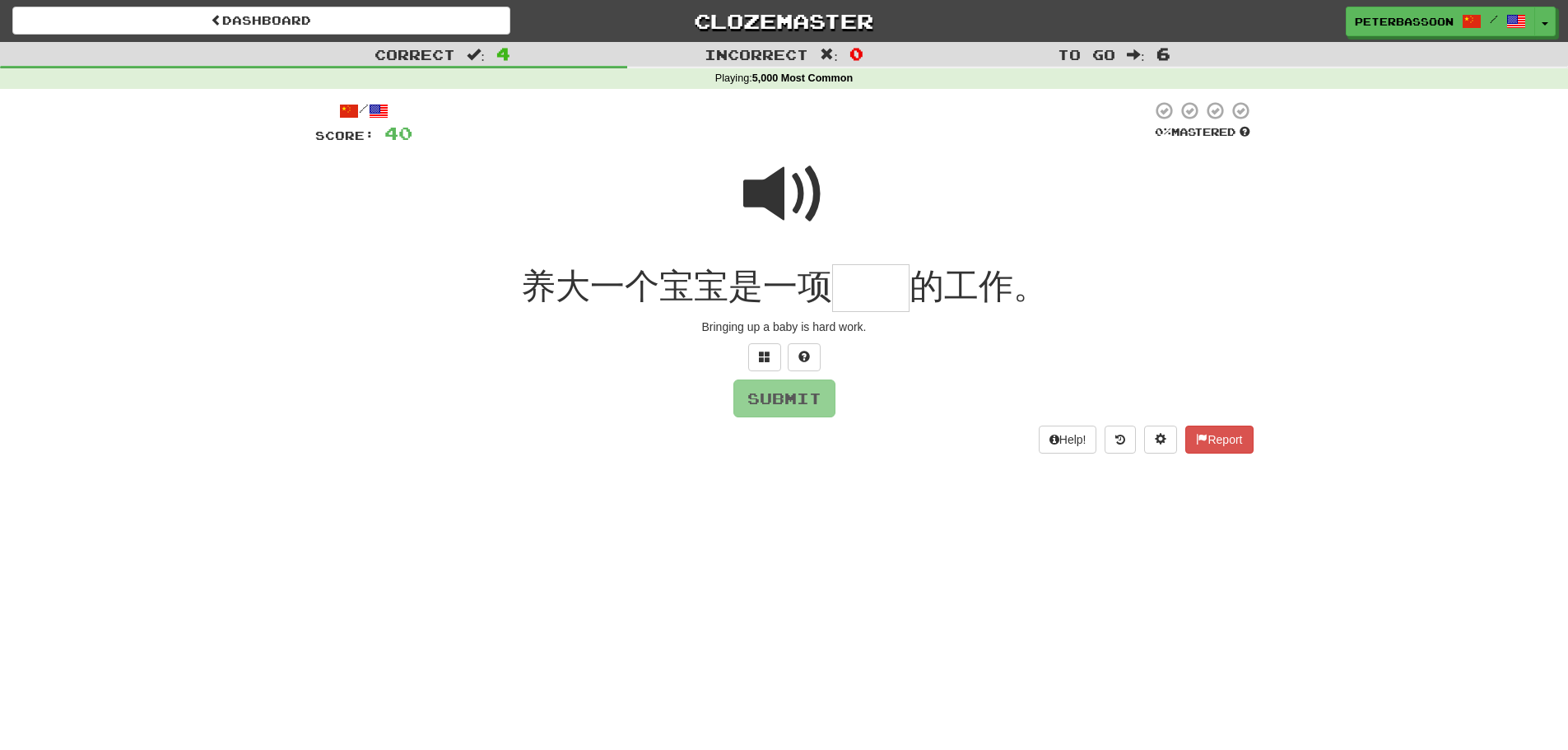
click at [786, 200] on span at bounding box center [785, 194] width 83 height 83
click at [846, 301] on input "text" at bounding box center [871, 288] width 77 height 48
click at [751, 352] on button at bounding box center [764, 358] width 33 height 28
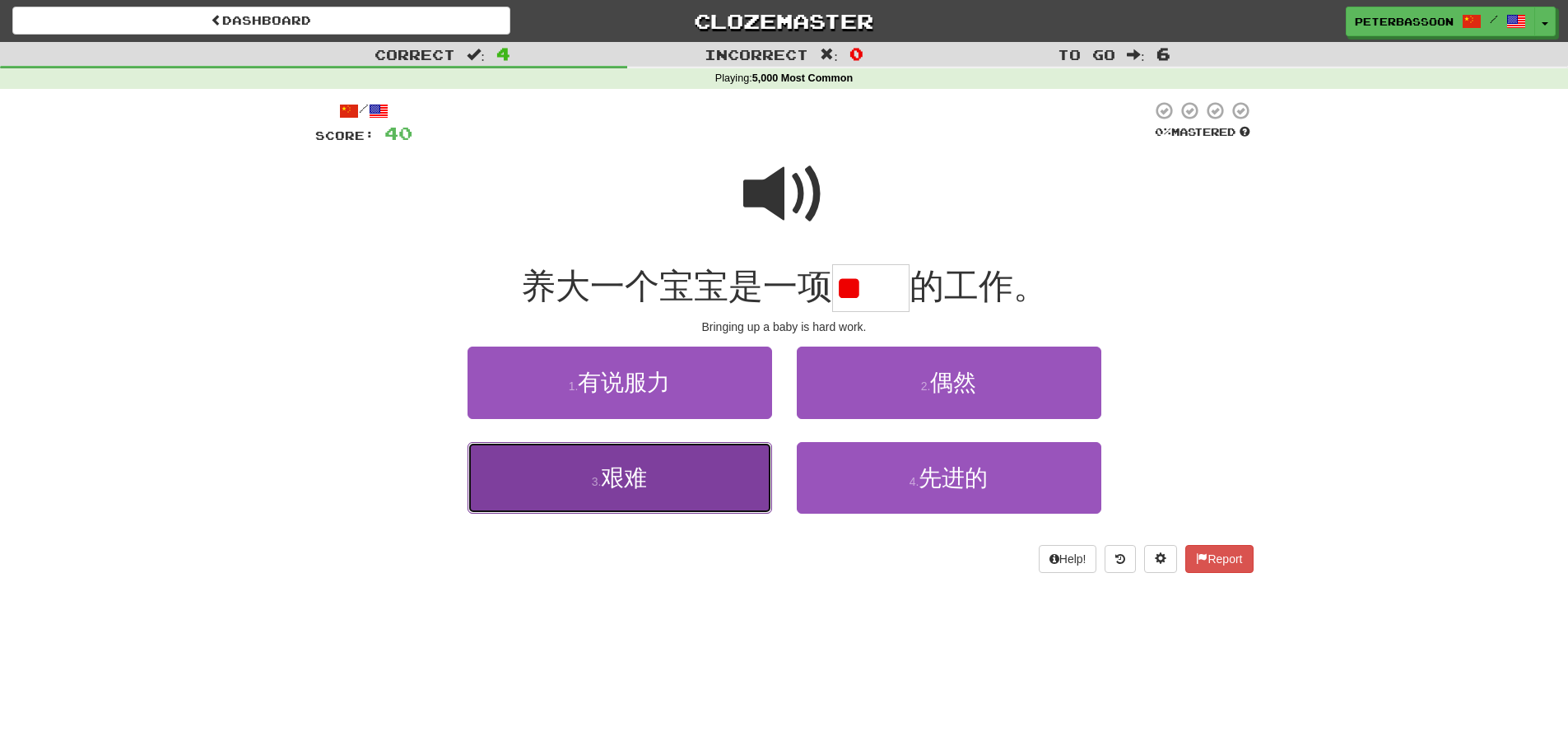
click at [697, 475] on button "3 . 艰难" at bounding box center [620, 477] width 305 height 71
type input "**"
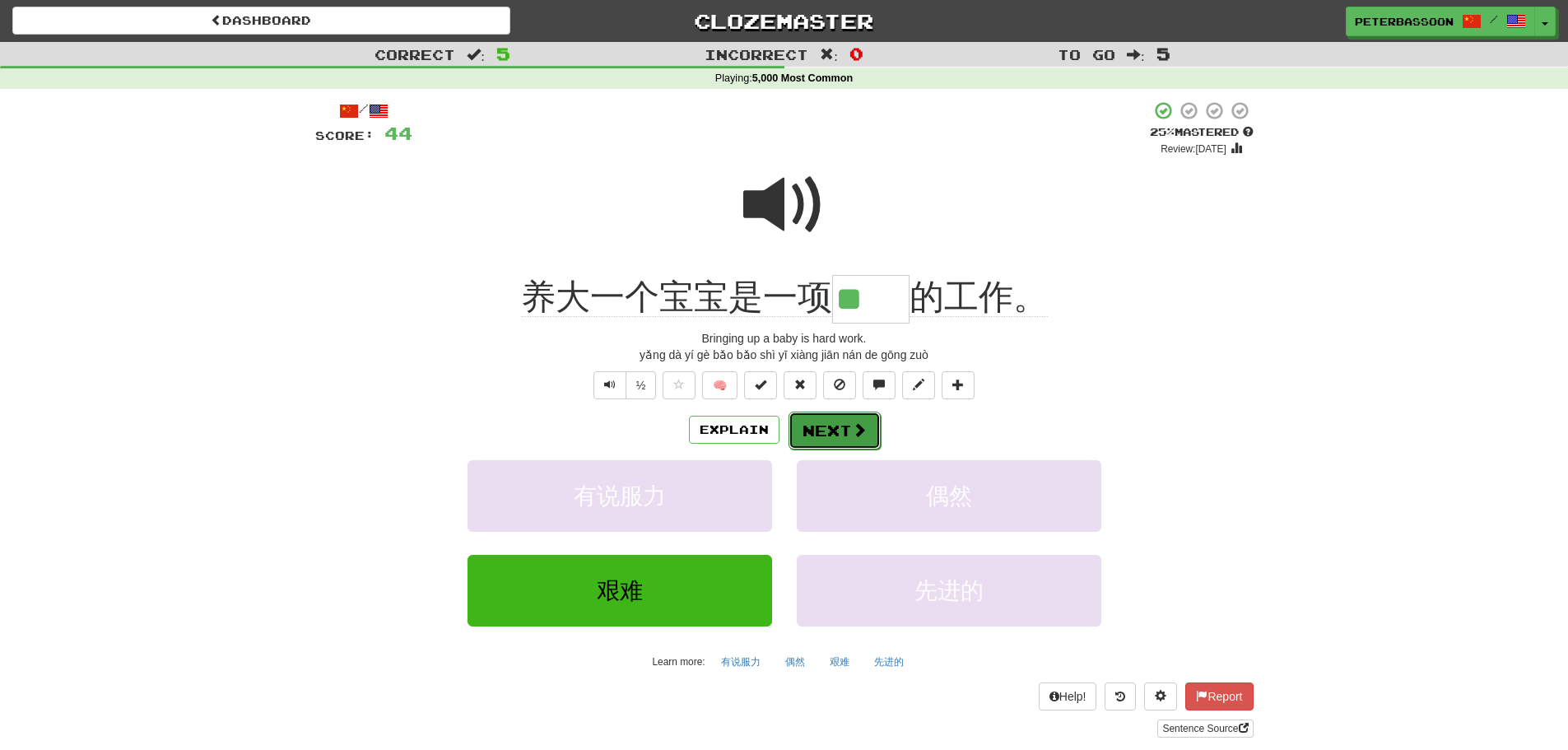
click at [836, 426] on button "Next" at bounding box center [834, 430] width 92 height 38
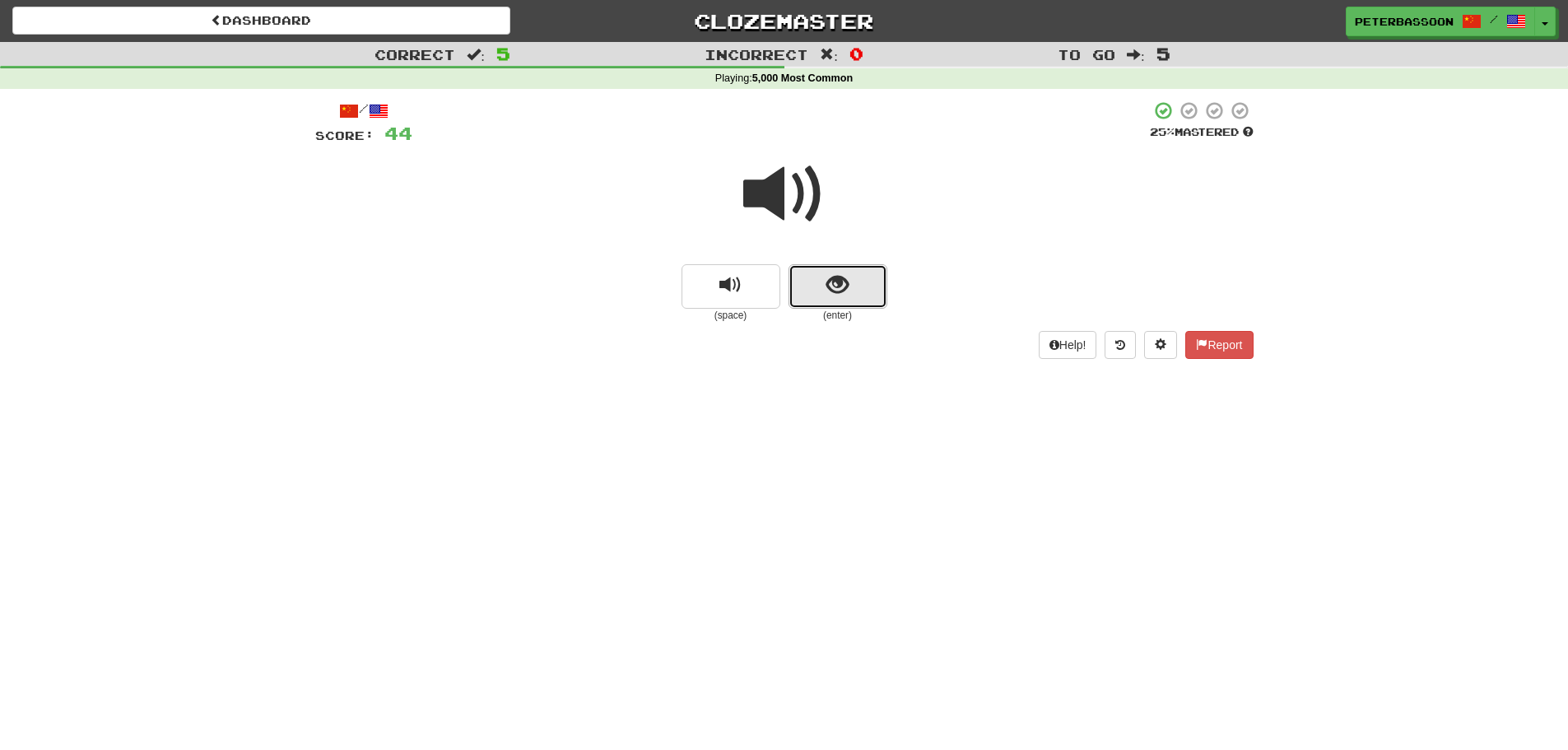
click at [838, 274] on span "show sentence" at bounding box center [837, 285] width 22 height 22
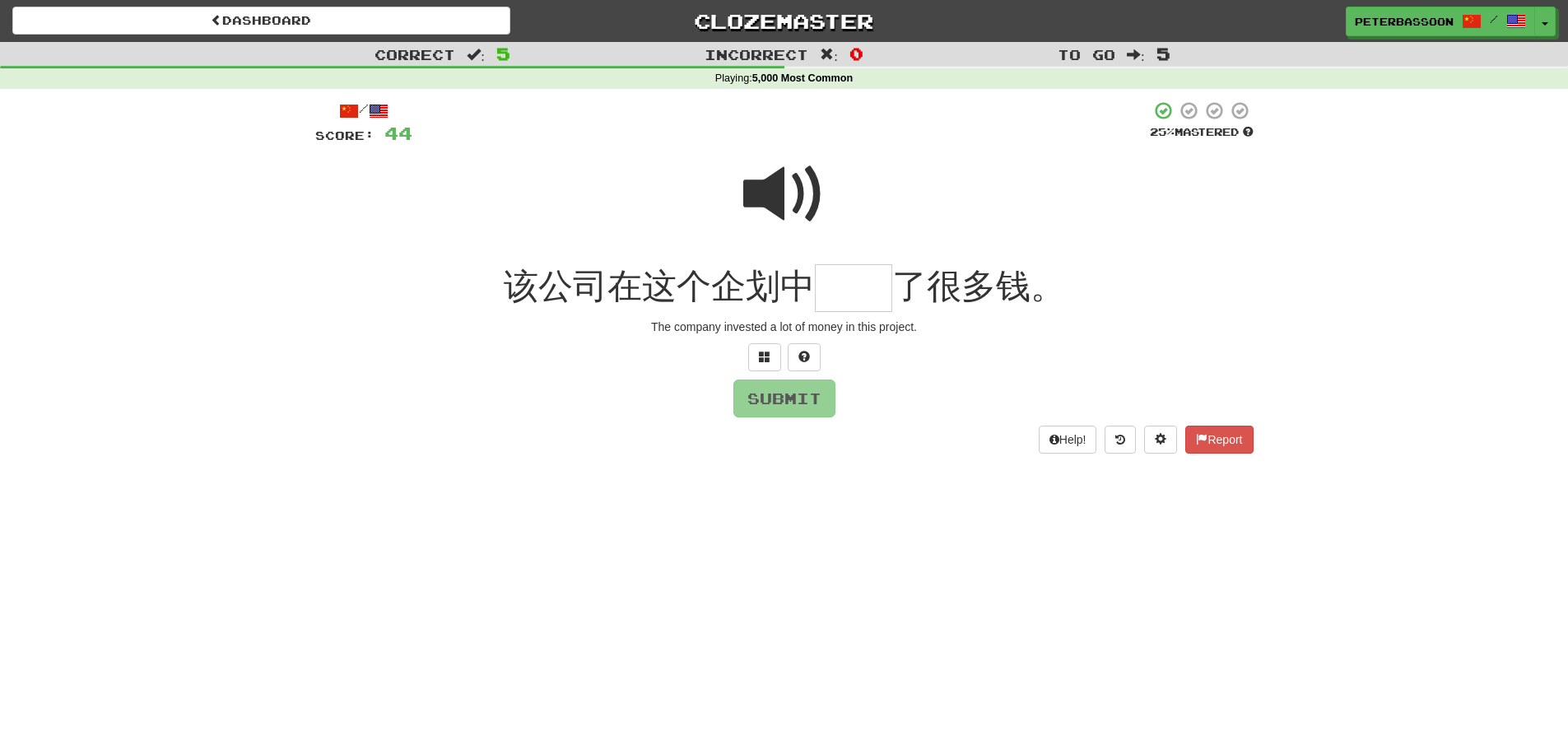
click at [786, 186] on span at bounding box center [785, 194] width 83 height 83
click at [856, 293] on input "text" at bounding box center [853, 288] width 77 height 48
type input "**"
click at [795, 394] on button "Submit" at bounding box center [785, 399] width 102 height 38
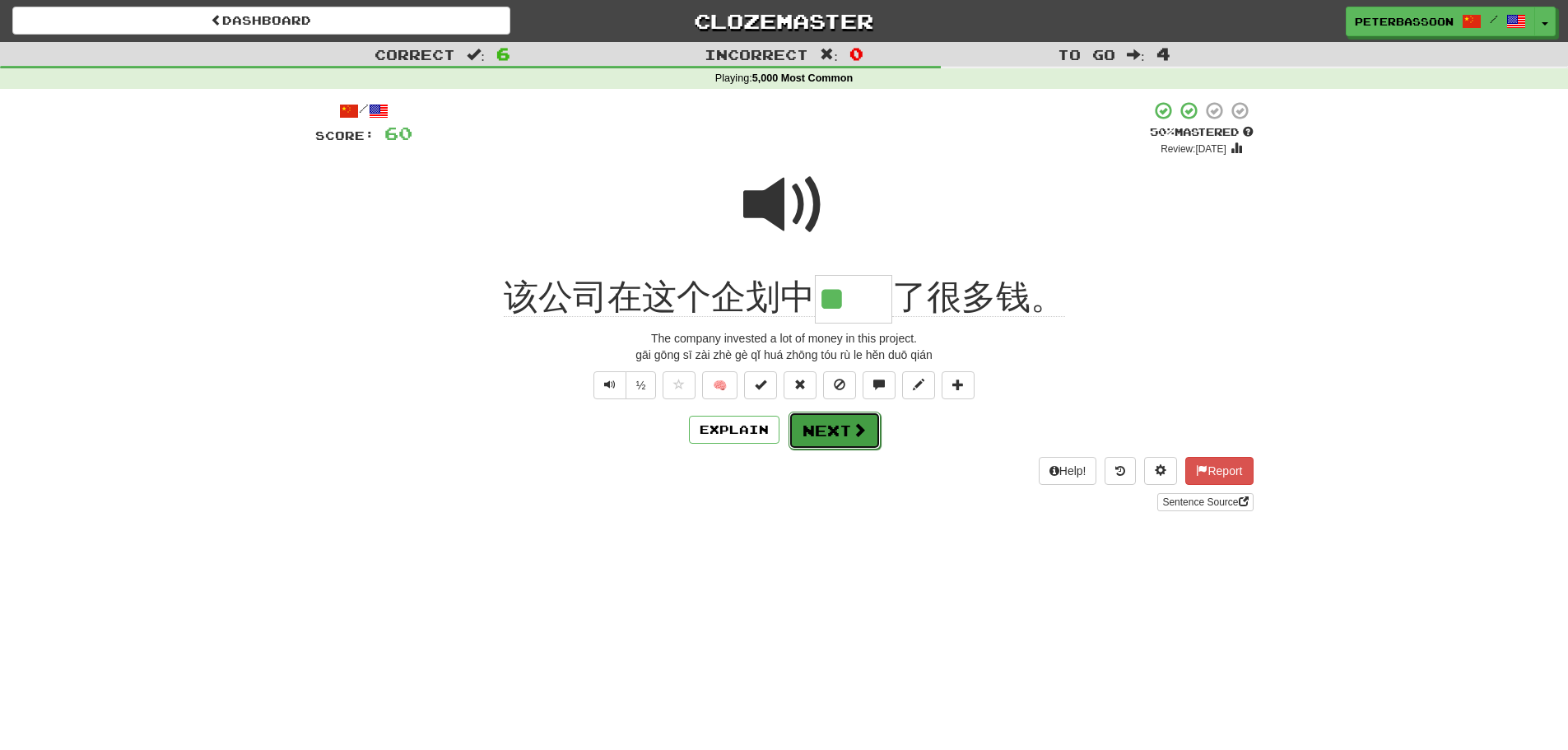
click at [824, 437] on button "Next" at bounding box center [834, 430] width 92 height 38
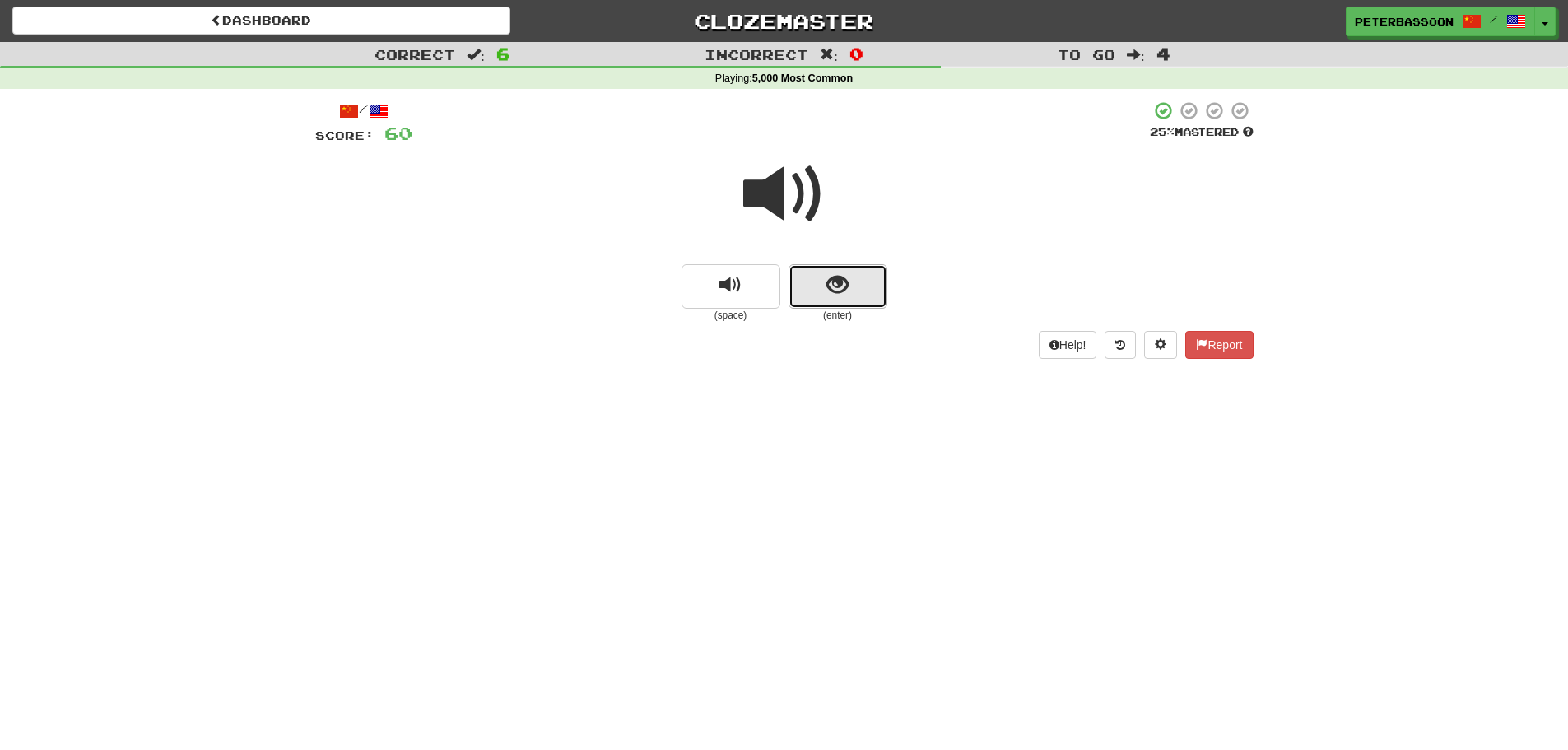
click at [825, 293] on button "show sentence" at bounding box center [838, 287] width 98 height 45
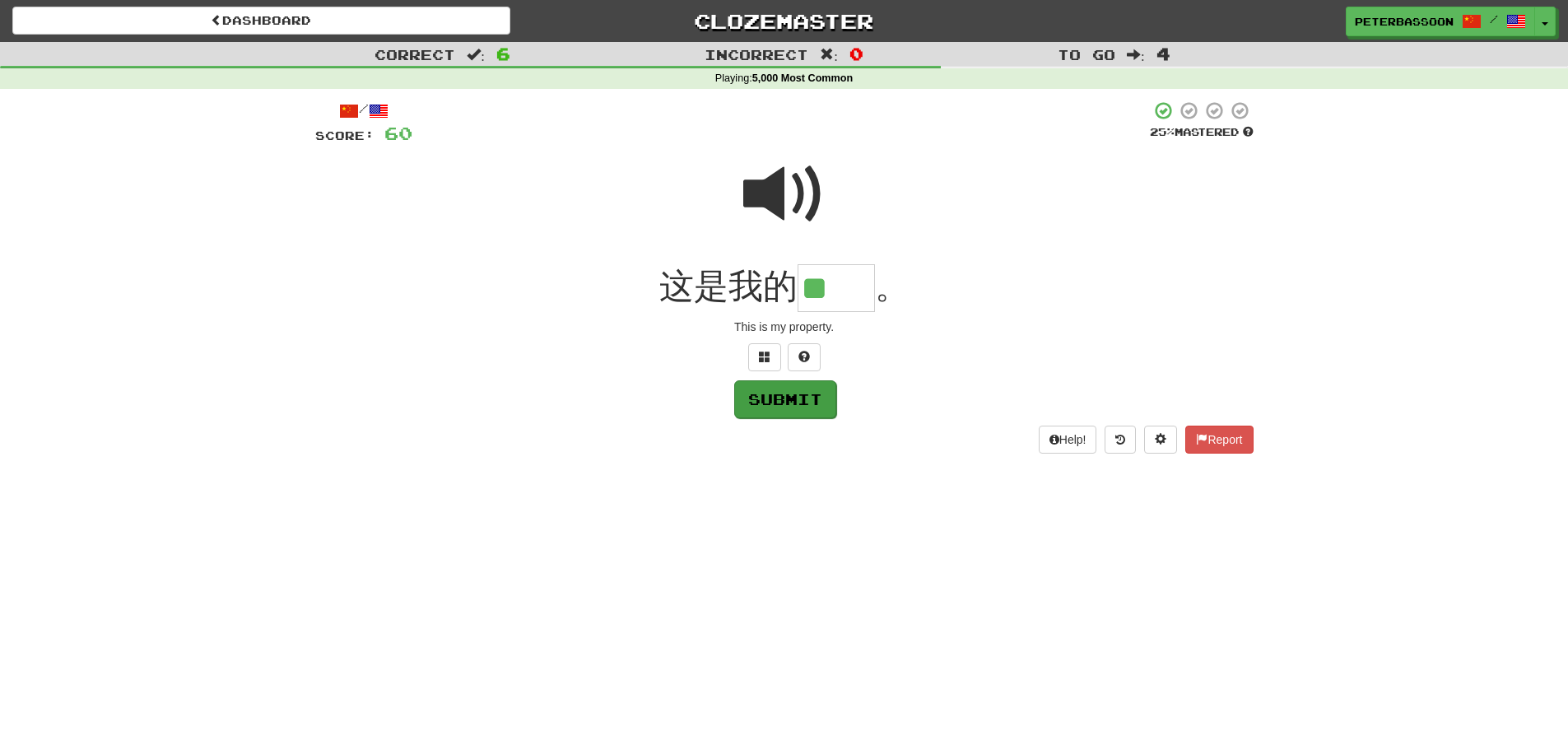
type input "**"
click at [795, 401] on button "Submit" at bounding box center [785, 399] width 102 height 38
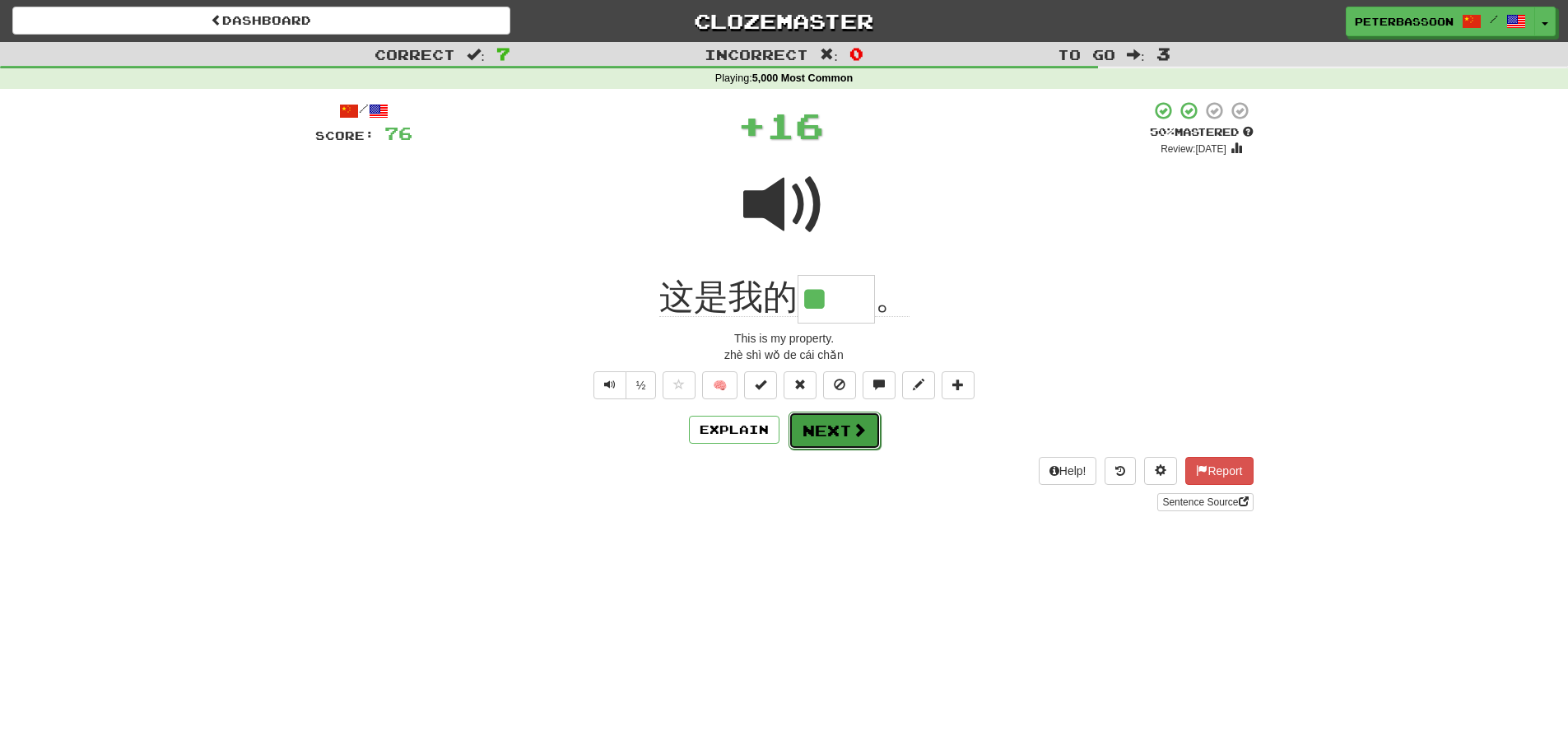
click at [828, 426] on button "Next" at bounding box center [834, 430] width 92 height 38
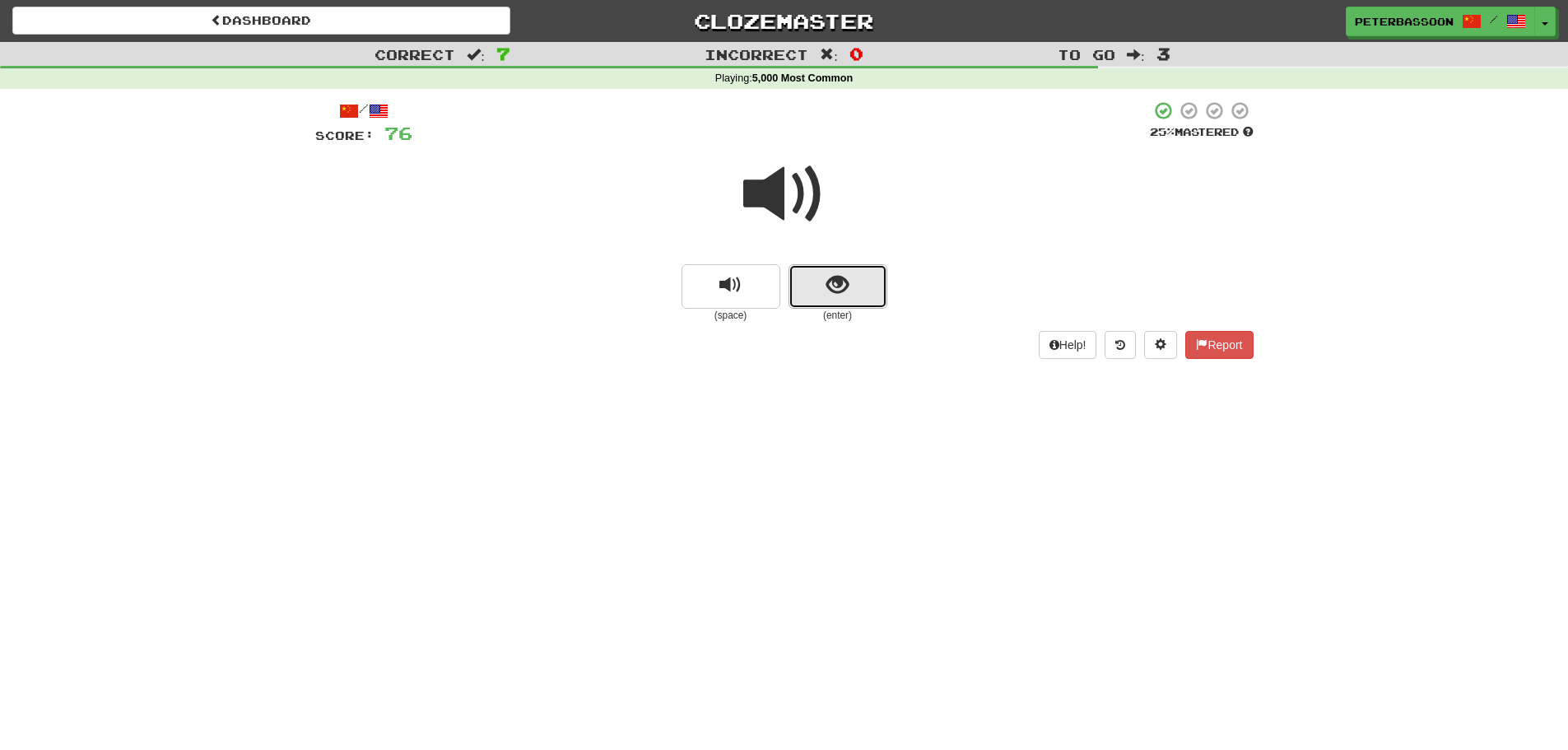
click at [820, 282] on button "show sentence" at bounding box center [838, 287] width 98 height 45
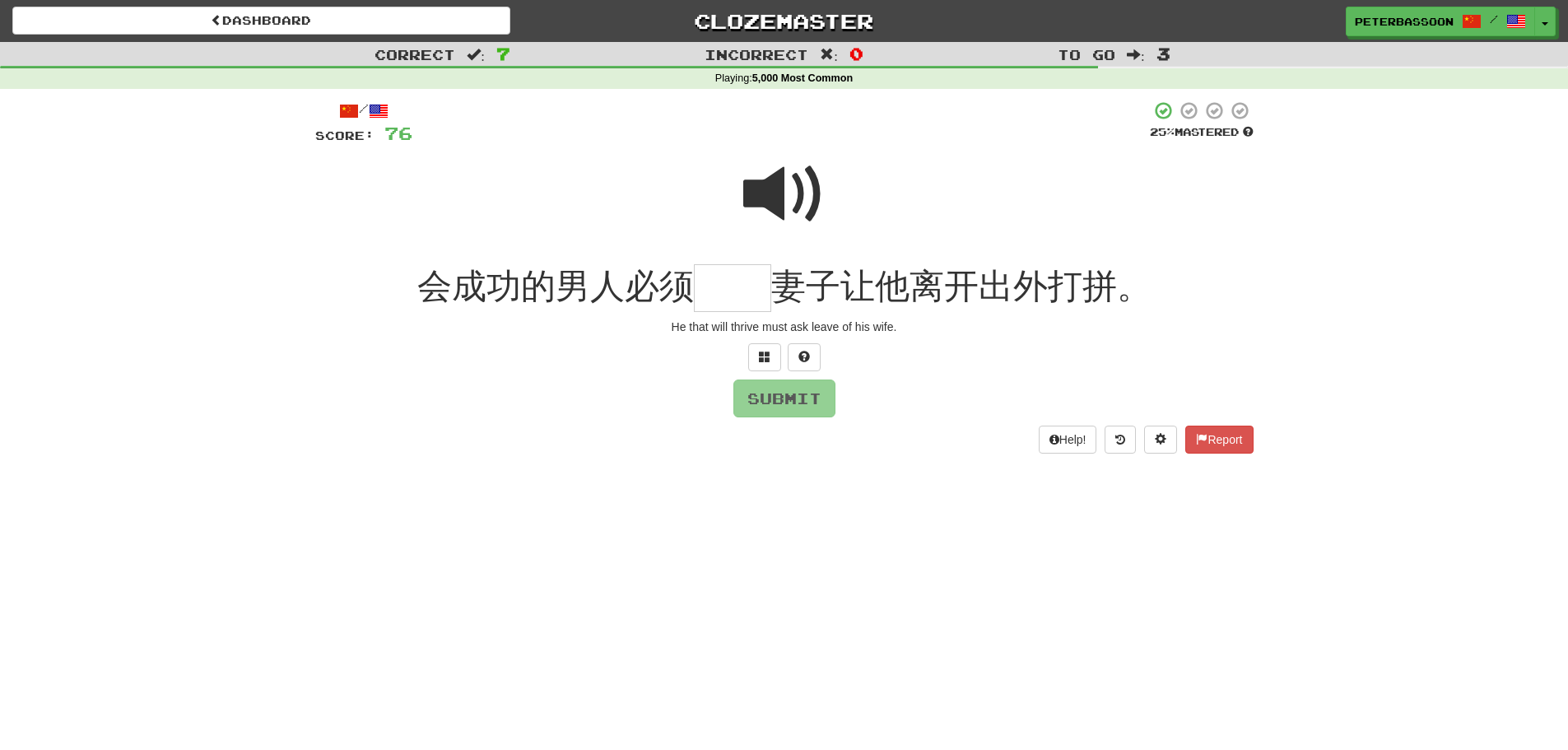
drag, startPoint x: 789, startPoint y: 199, endPoint x: 686, endPoint y: 237, distance: 109.8
click at [781, 203] on span at bounding box center [785, 194] width 83 height 83
click at [750, 292] on input "text" at bounding box center [733, 288] width 77 height 48
type input "**"
drag, startPoint x: 777, startPoint y: 390, endPoint x: 881, endPoint y: 410, distance: 105.9
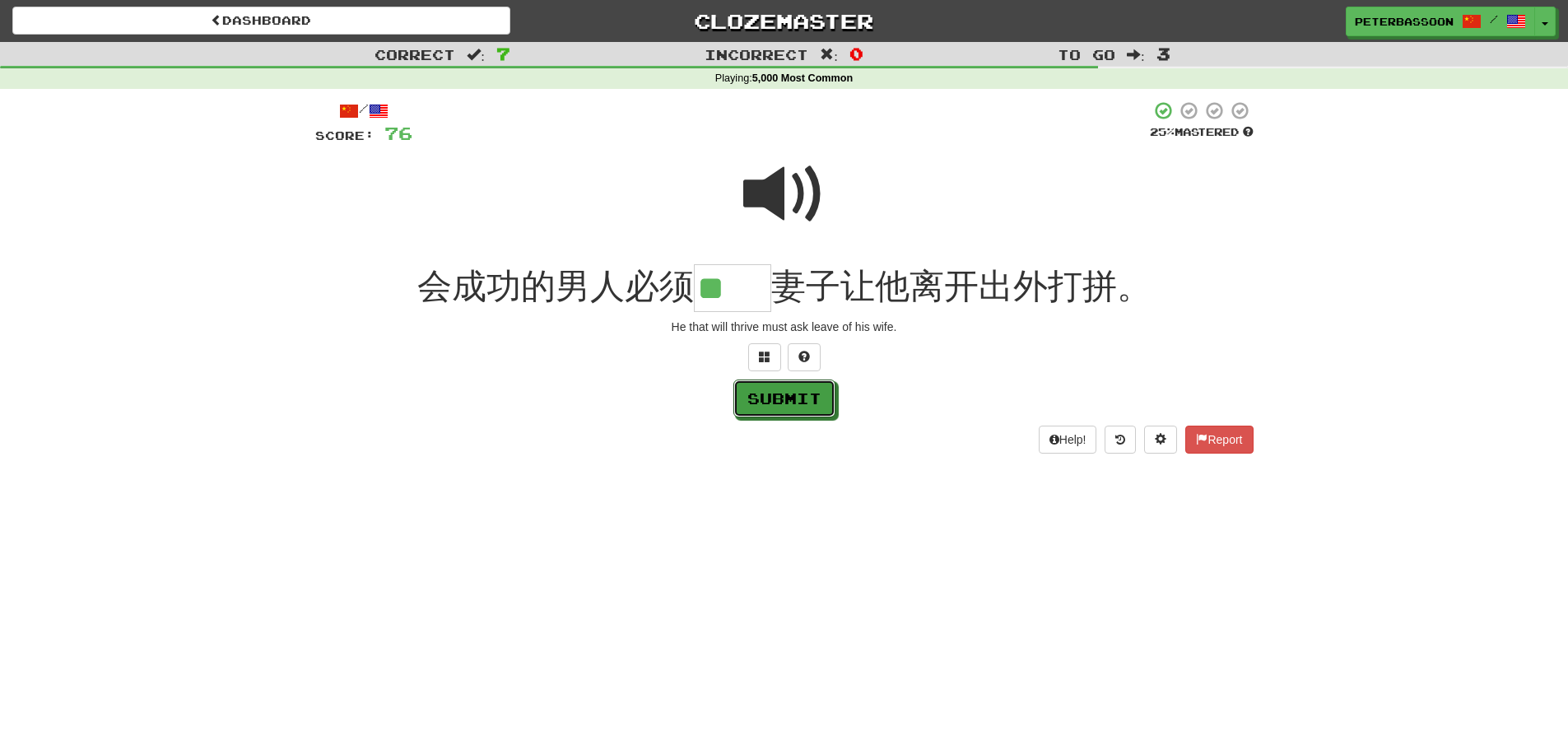
click at [779, 391] on button "Submit" at bounding box center [785, 398] width 102 height 38
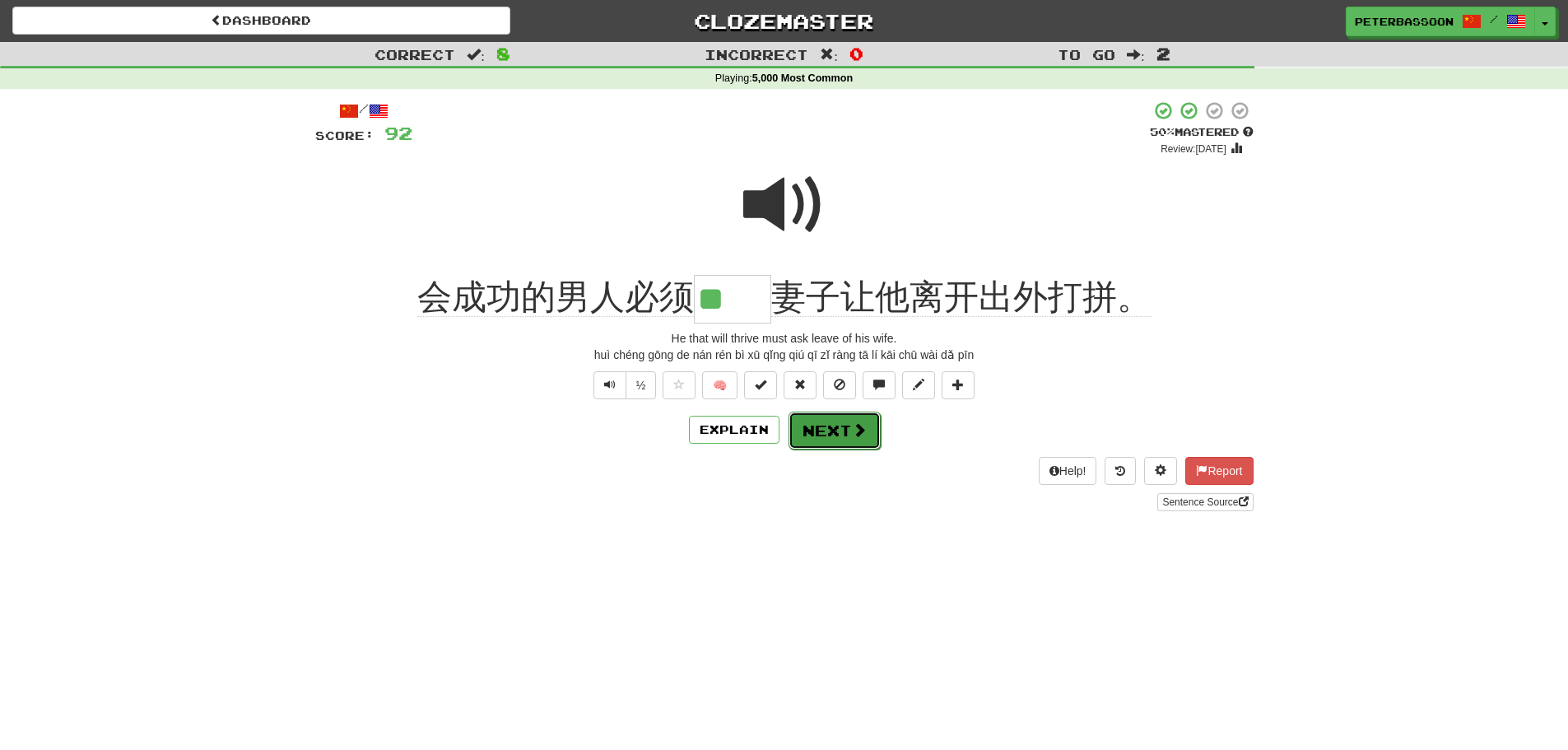
click at [840, 433] on button "Next" at bounding box center [834, 430] width 92 height 38
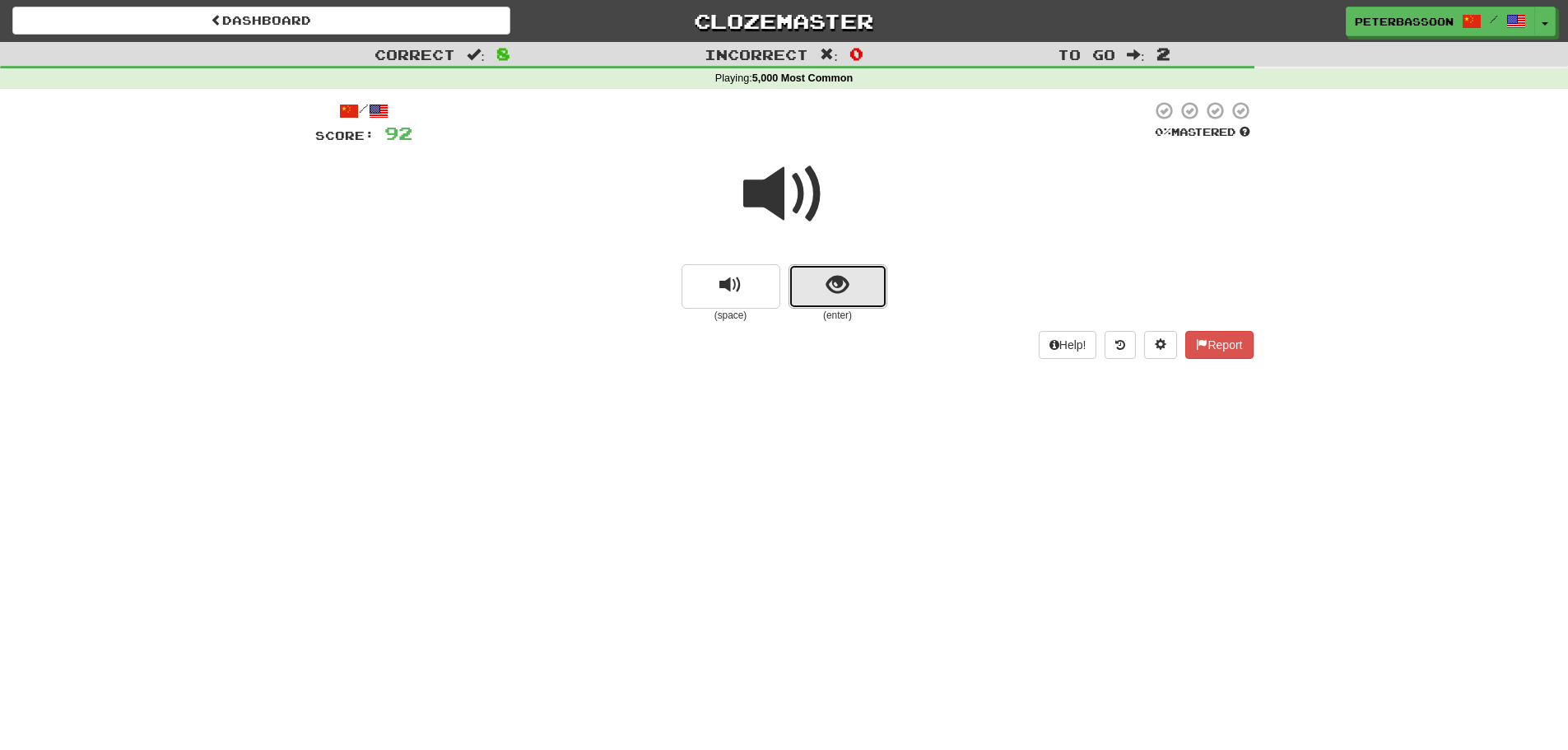
click at [830, 287] on span "show sentence" at bounding box center [837, 285] width 22 height 22
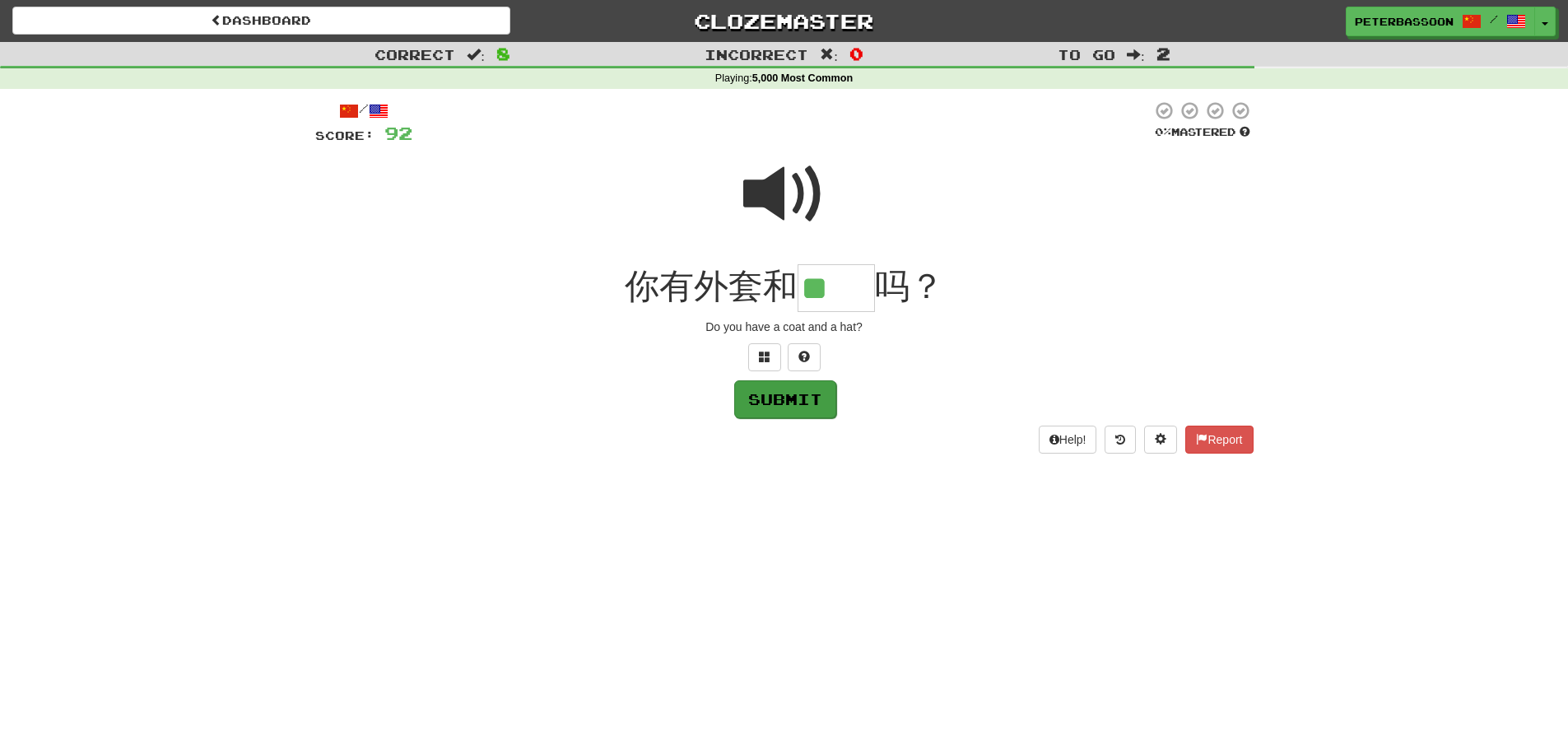
type input "**"
click at [782, 400] on button "Submit" at bounding box center [785, 399] width 102 height 38
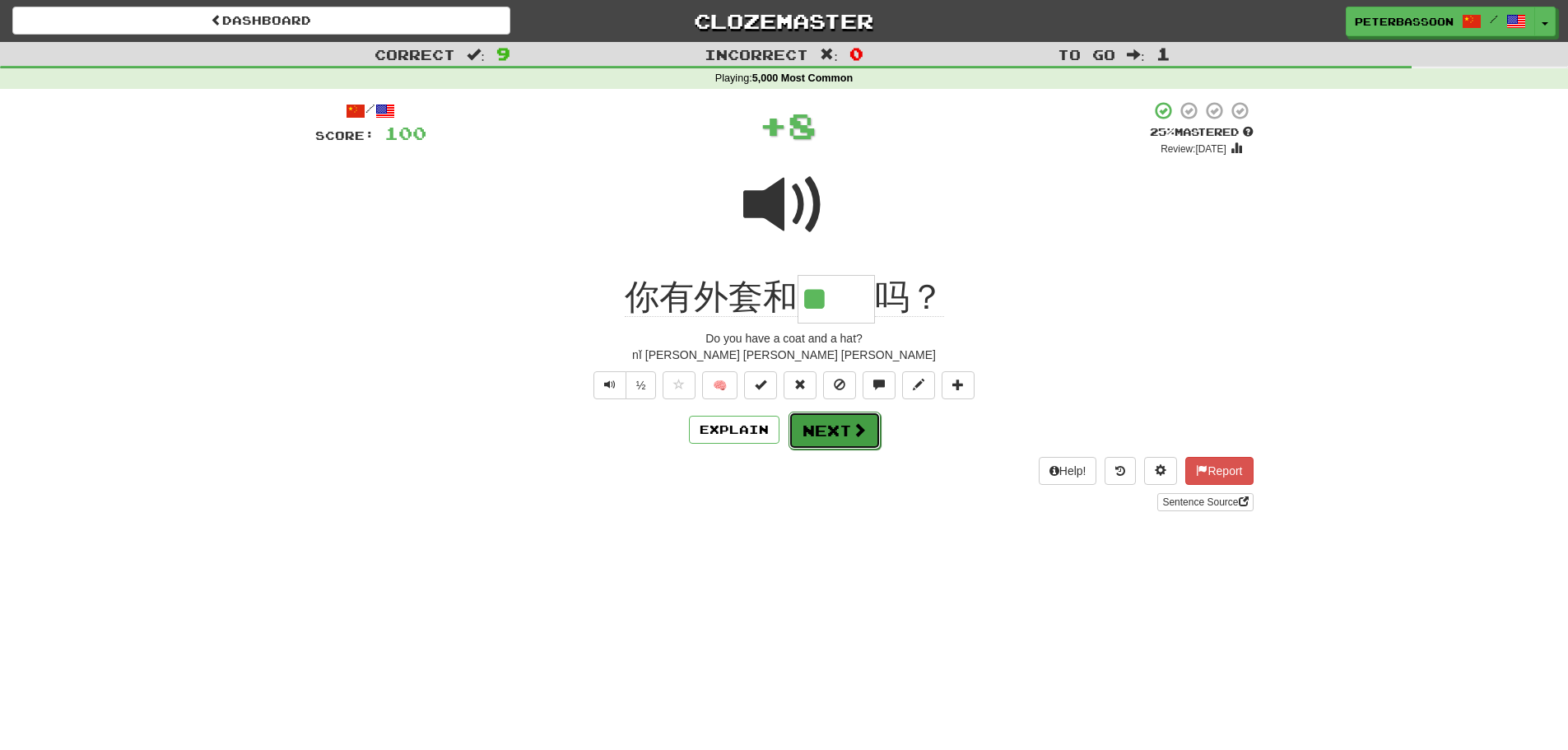
click at [847, 434] on button "Next" at bounding box center [834, 430] width 92 height 38
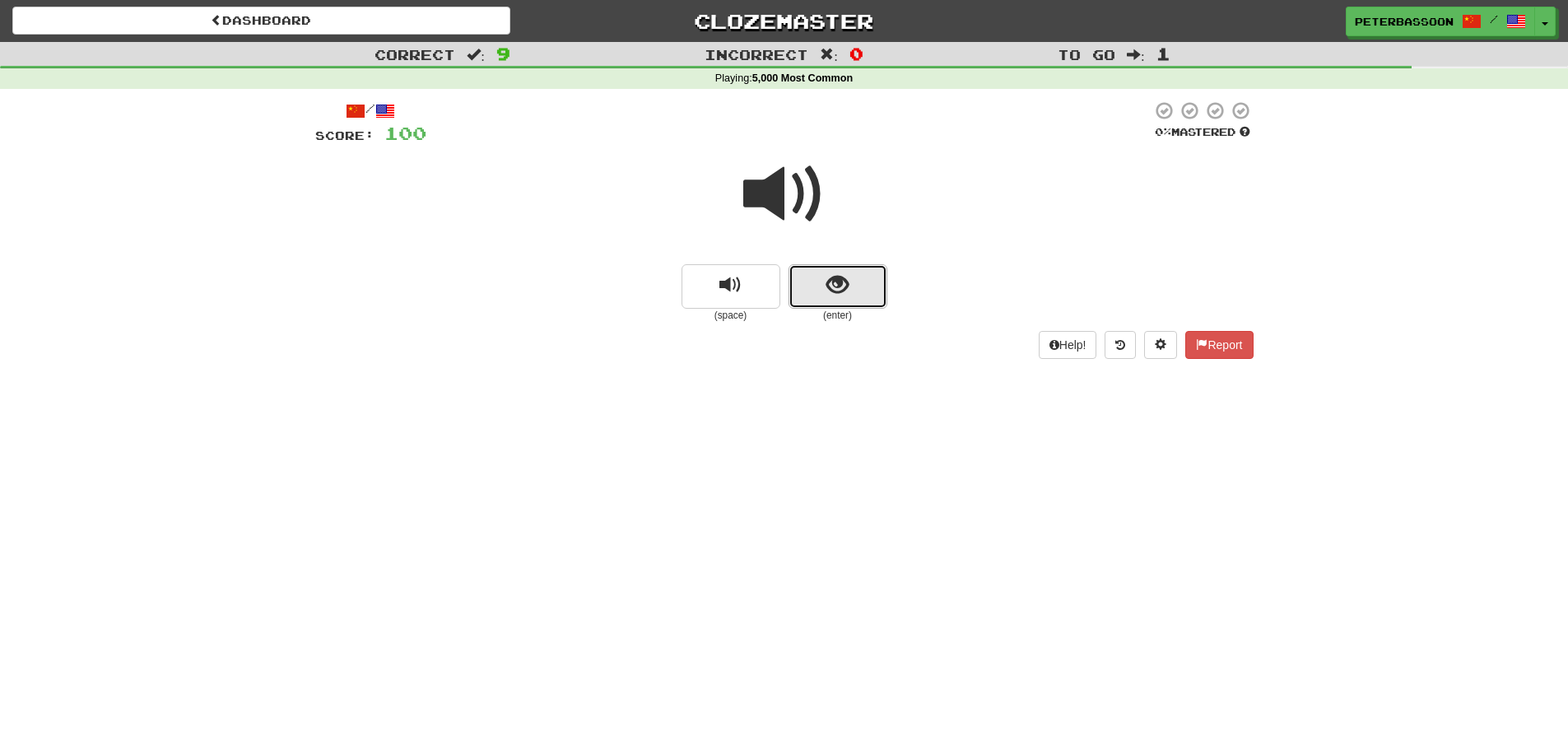
click at [813, 280] on button "show sentence" at bounding box center [838, 287] width 98 height 45
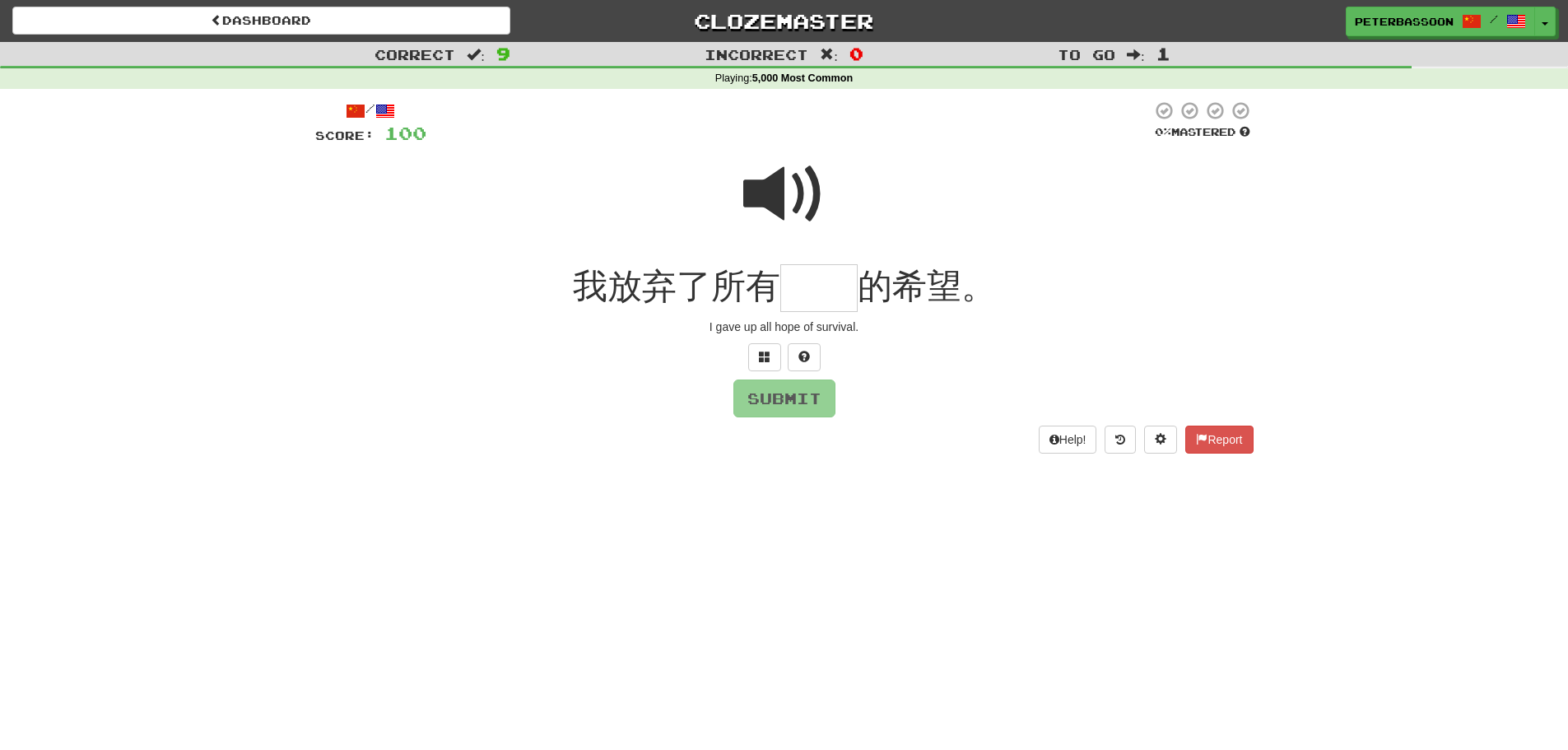
drag, startPoint x: 767, startPoint y: 200, endPoint x: 760, endPoint y: 207, distance: 9.9
click at [766, 201] on span at bounding box center [785, 194] width 83 height 83
click at [812, 299] on input "text" at bounding box center [819, 288] width 77 height 48
click at [760, 358] on span at bounding box center [765, 356] width 11 height 11
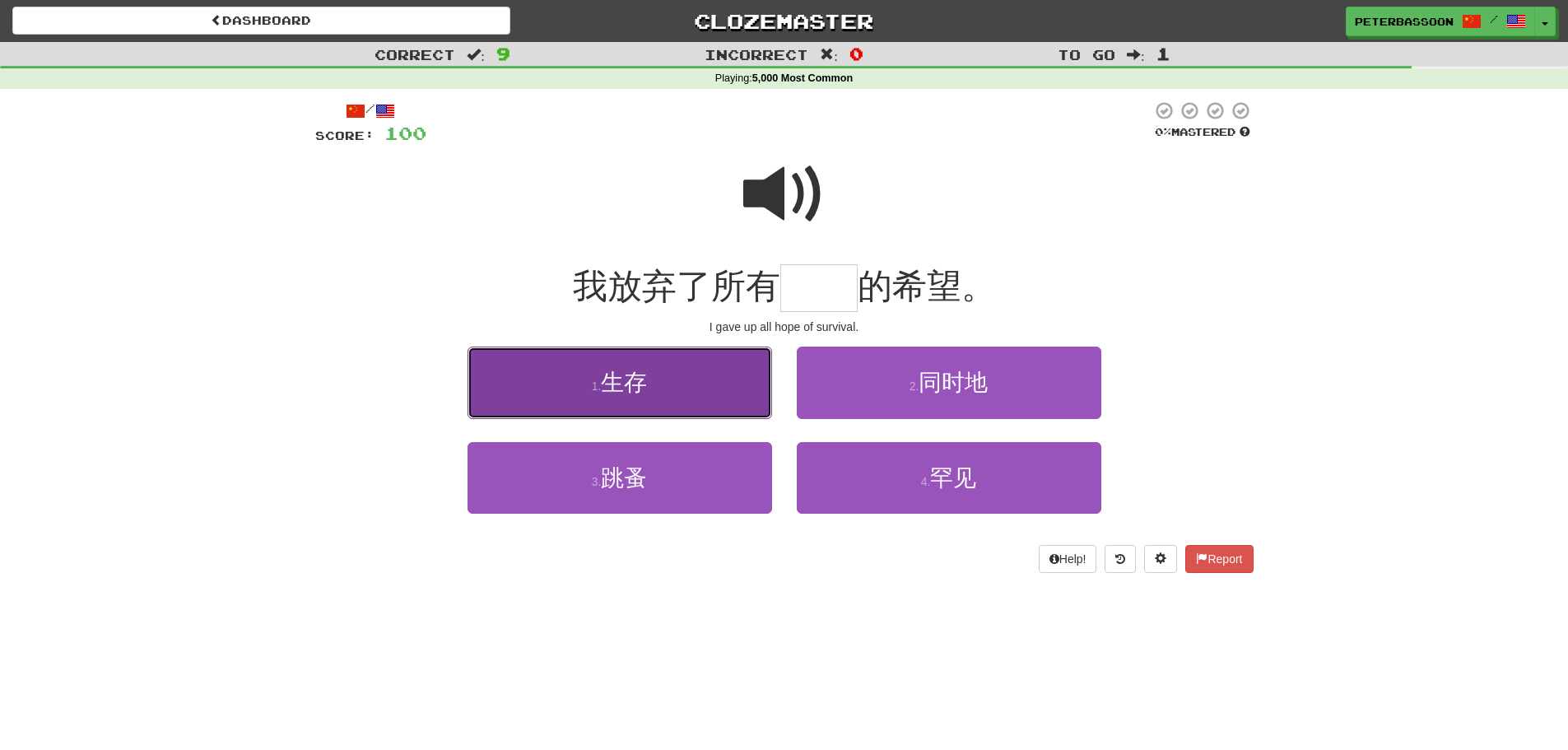
click at [686, 390] on button "1 . 生存" at bounding box center [620, 382] width 305 height 71
type input "**"
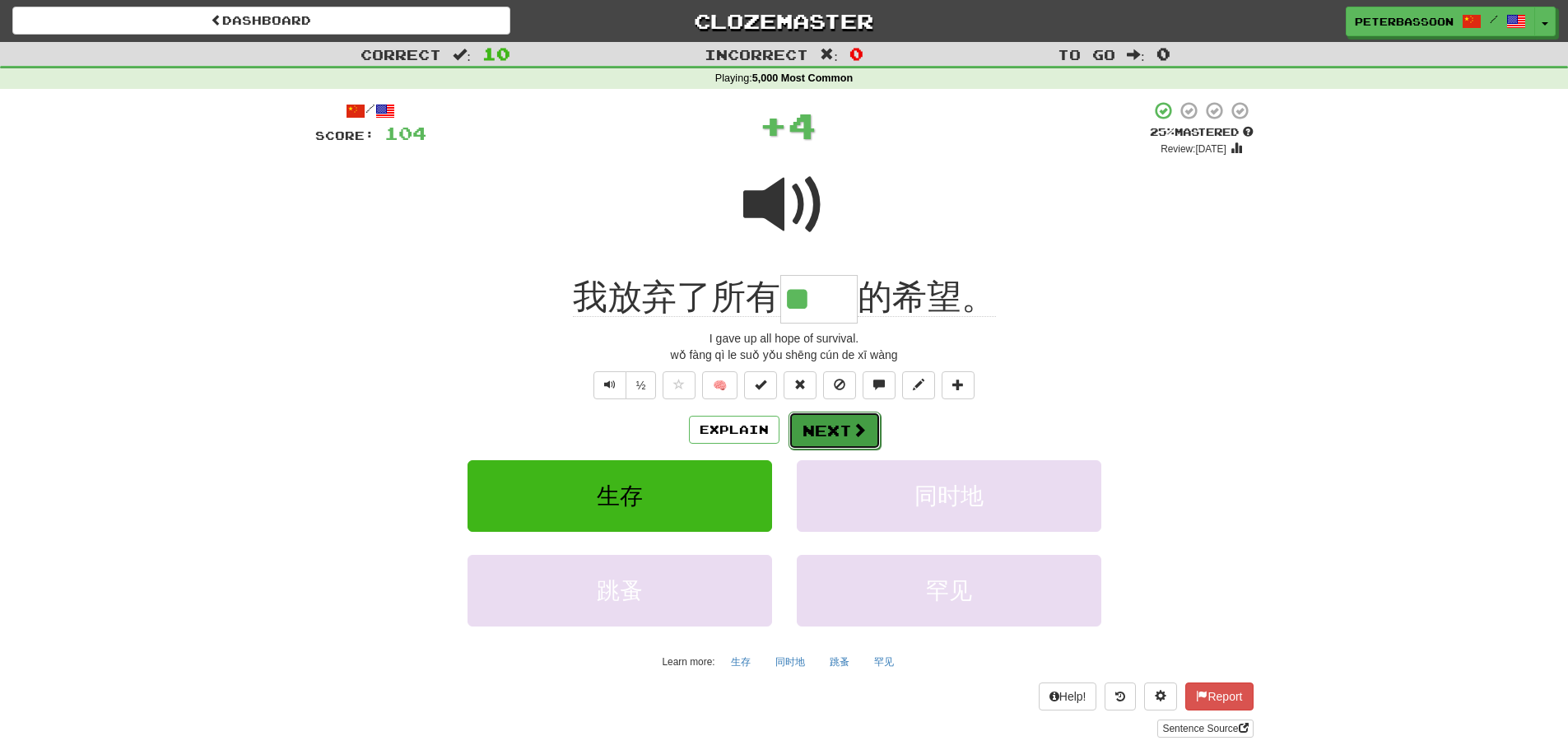
click at [834, 417] on button "Next" at bounding box center [834, 430] width 92 height 38
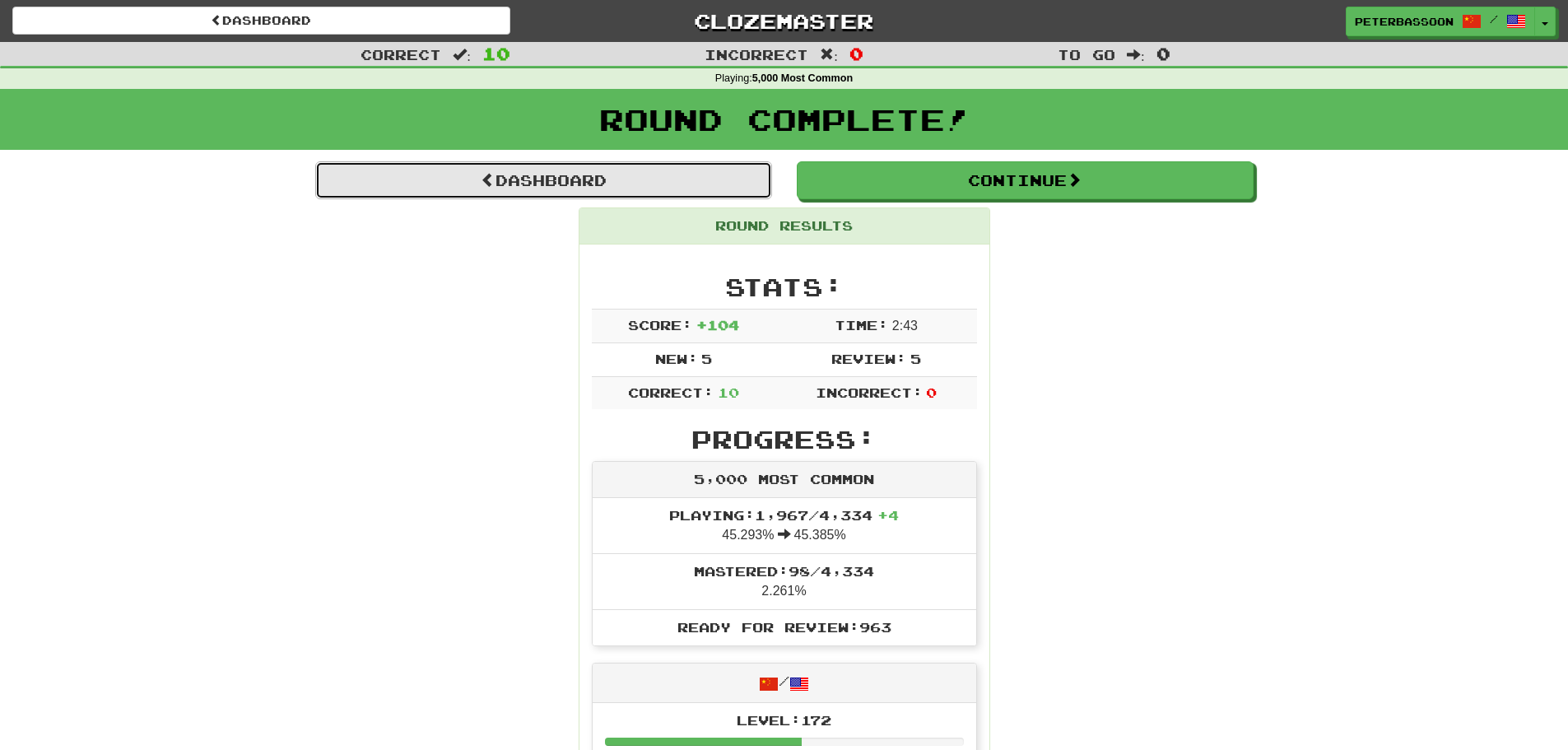
click at [570, 177] on link "Dashboard" at bounding box center [544, 180] width 457 height 38
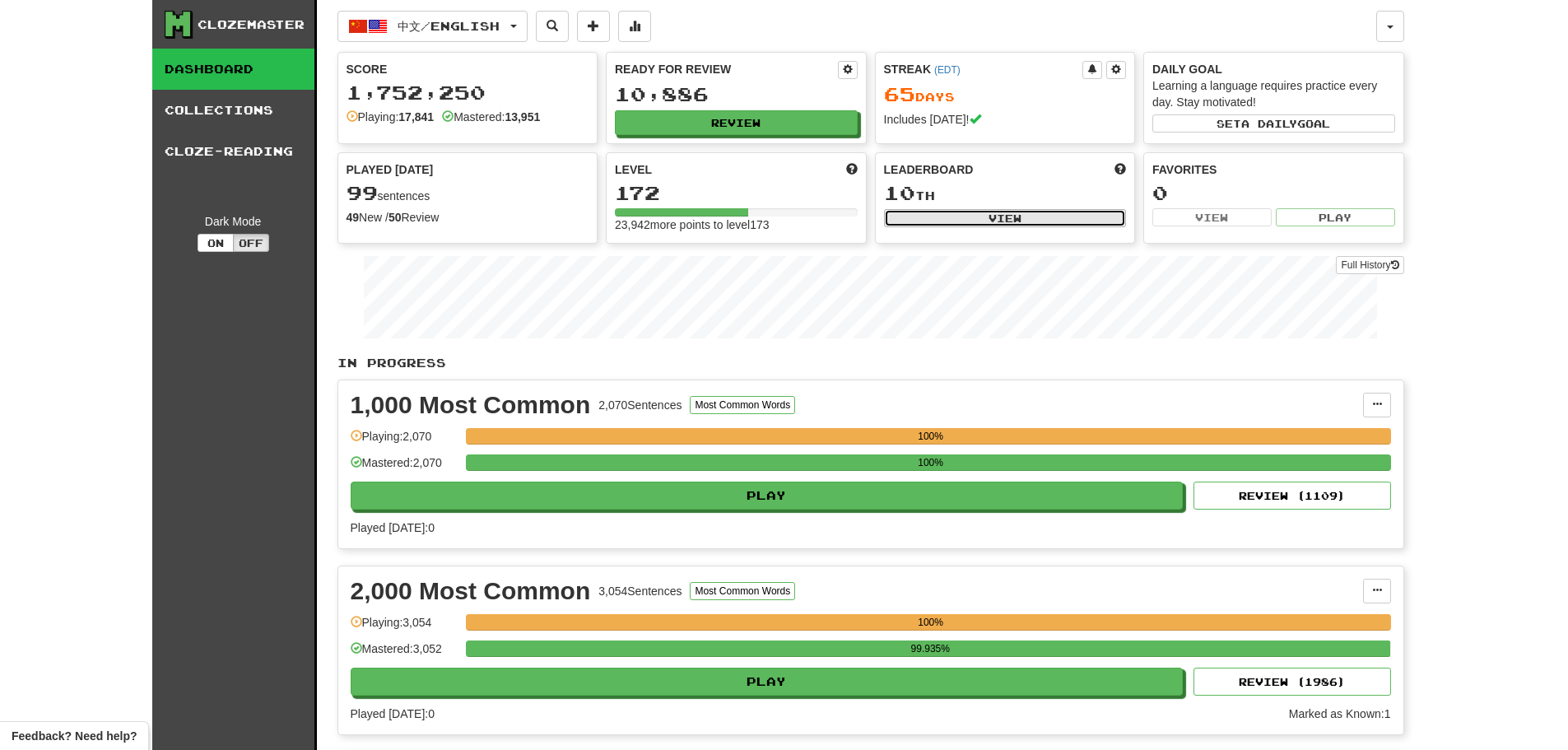
click at [990, 214] on button "View" at bounding box center [1005, 218] width 243 height 18
select select "**********"
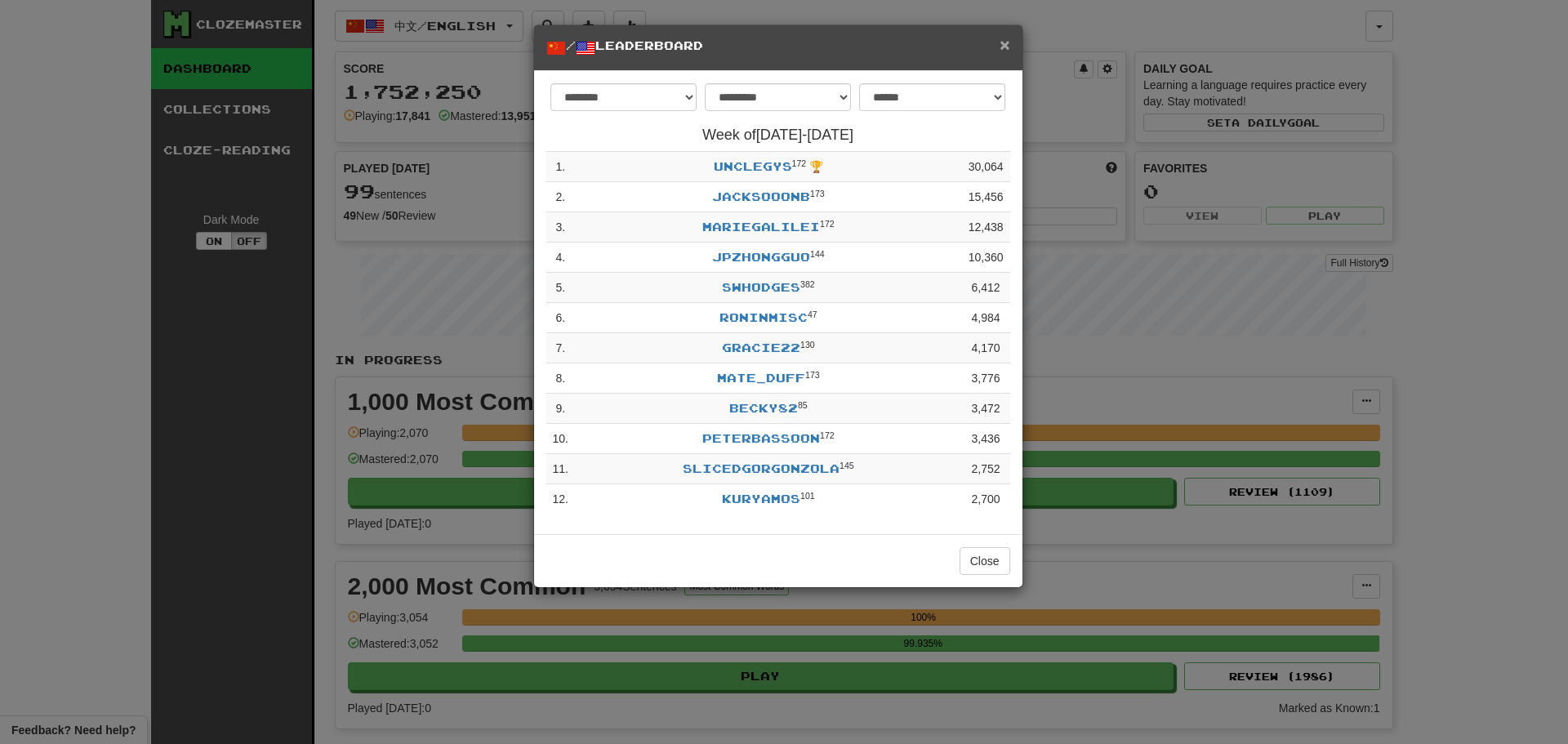
click at [1002, 40] on span "×" at bounding box center [1004, 44] width 10 height 19
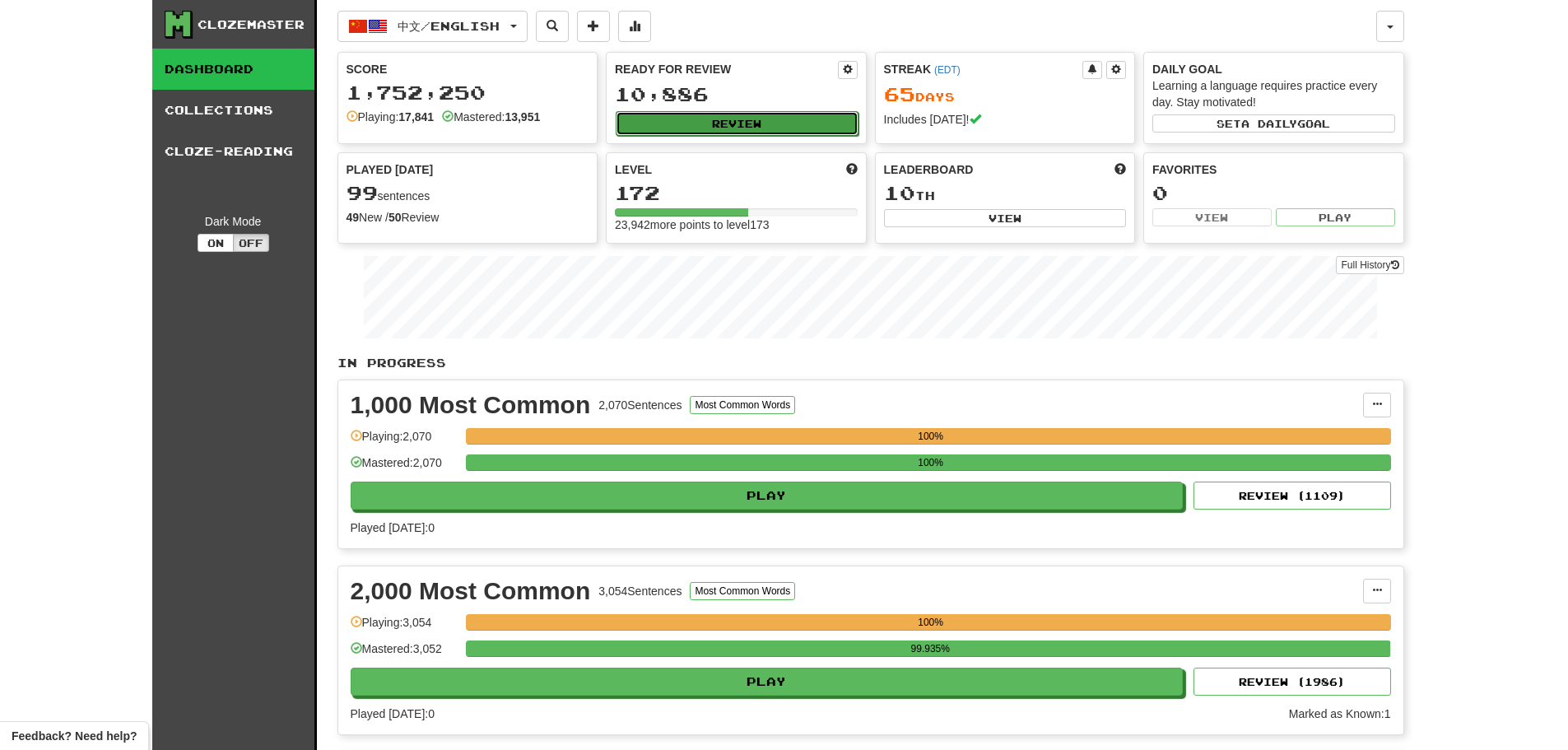
click at [725, 111] on button "Review" at bounding box center [737, 123] width 243 height 25
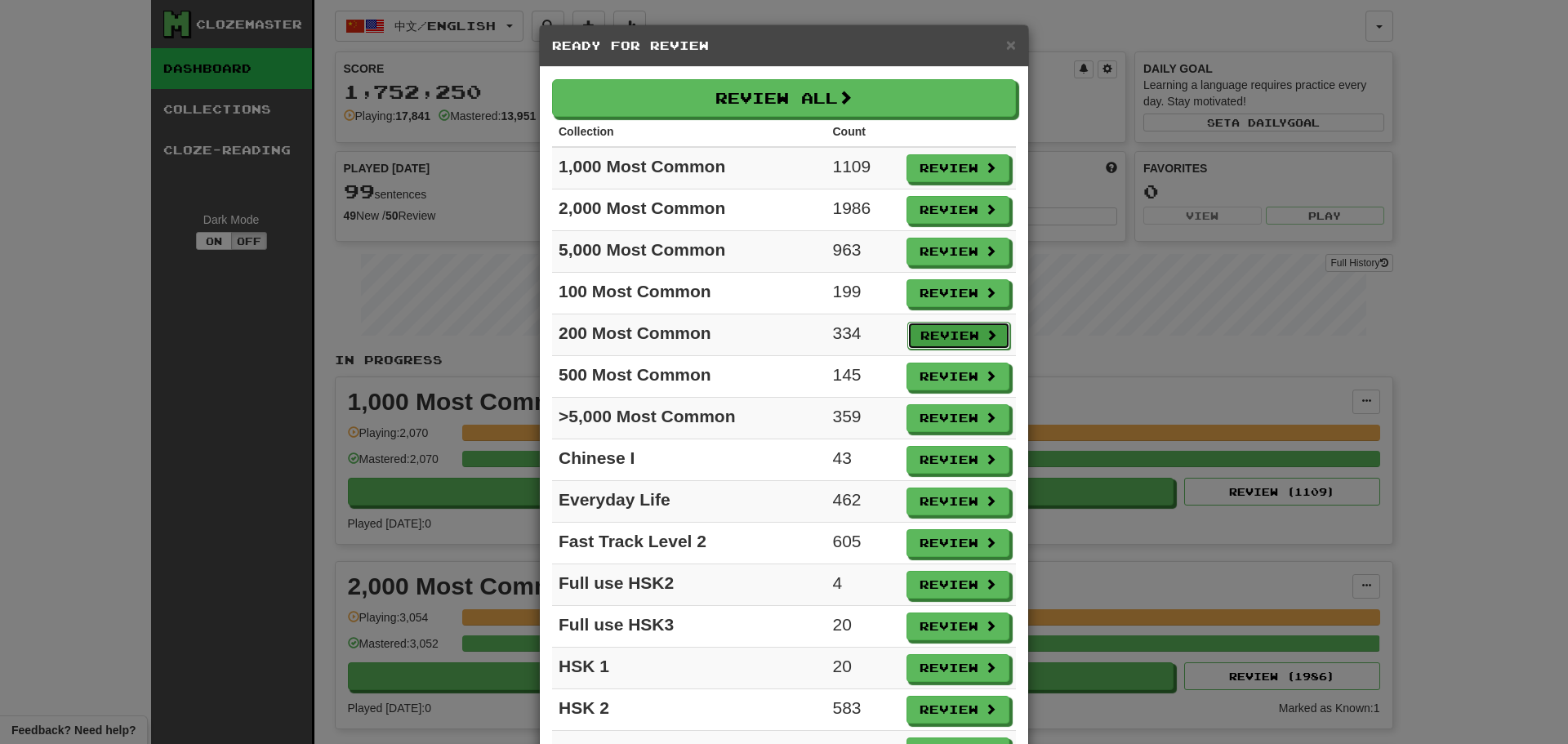
click at [940, 334] on button "Review" at bounding box center [959, 336] width 103 height 28
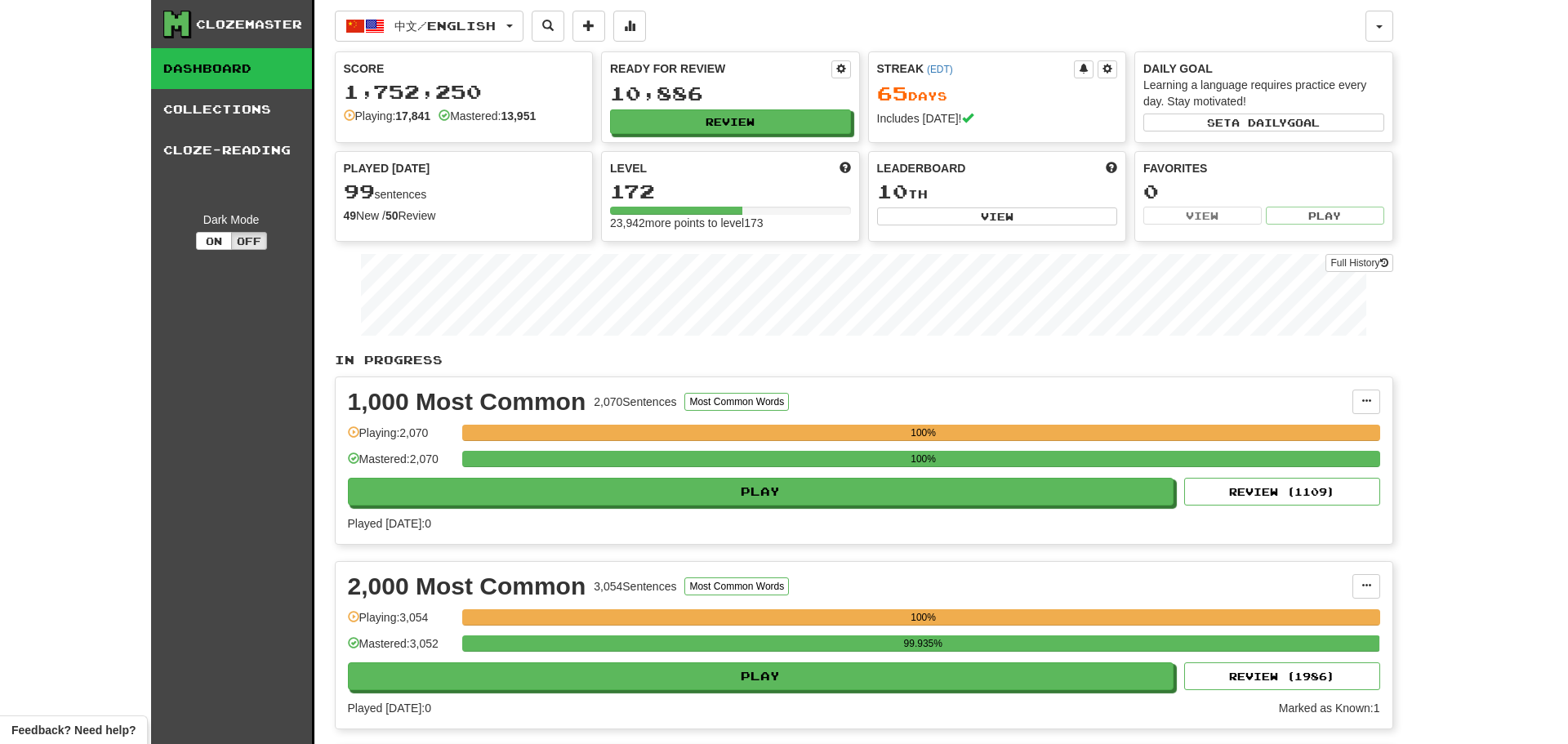
select select "**"
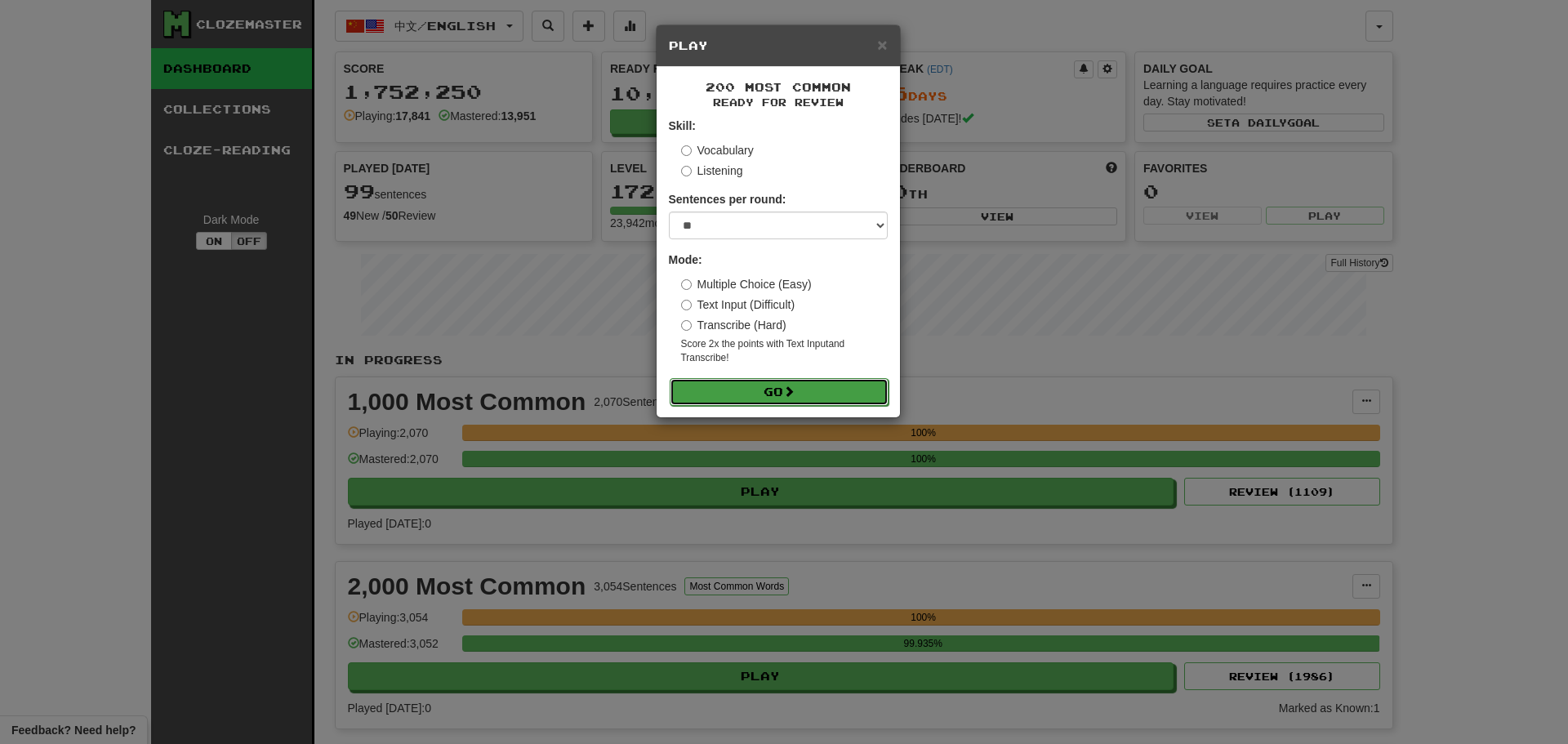
click at [784, 387] on button "Go" at bounding box center [779, 392] width 219 height 28
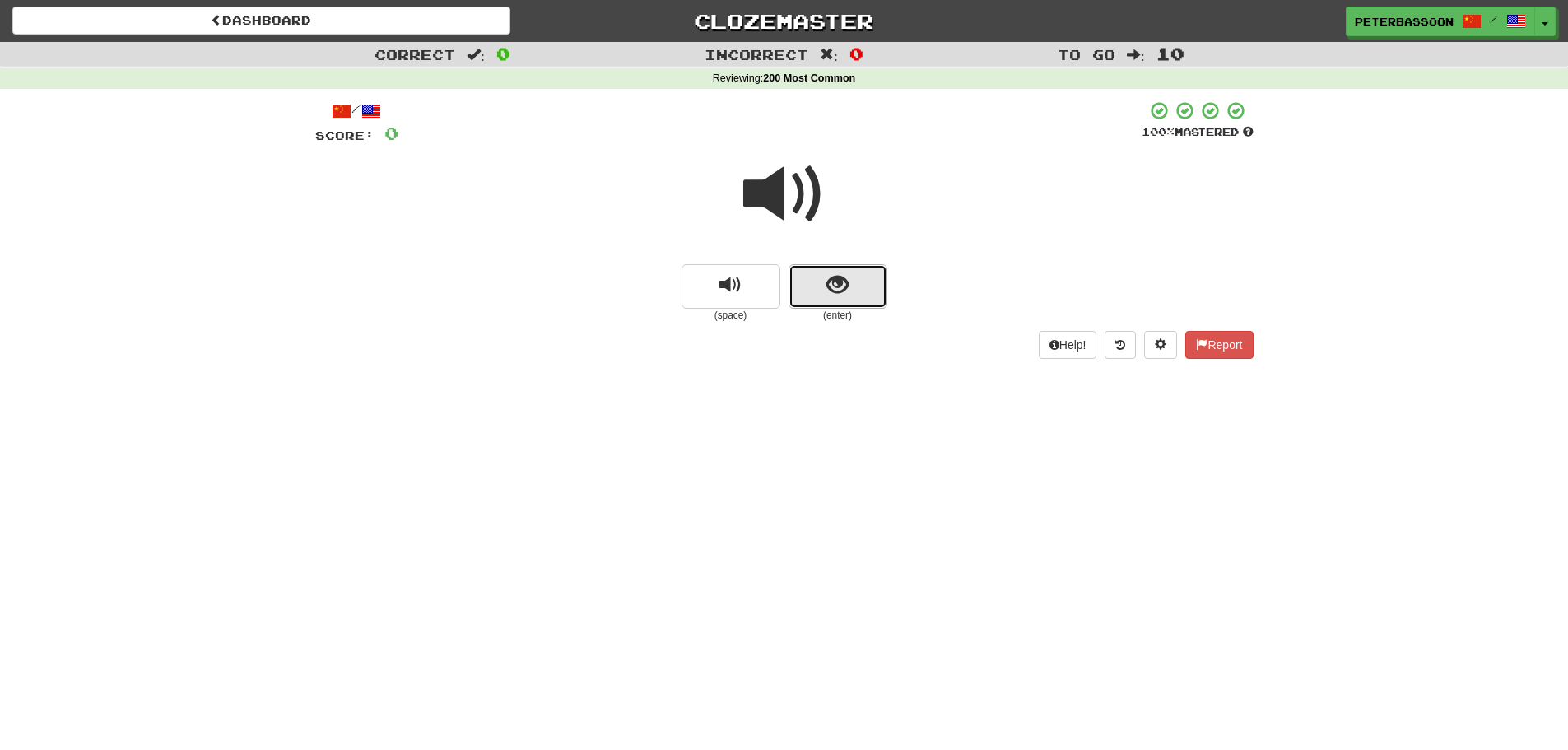
click at [824, 278] on button "show sentence" at bounding box center [838, 287] width 98 height 45
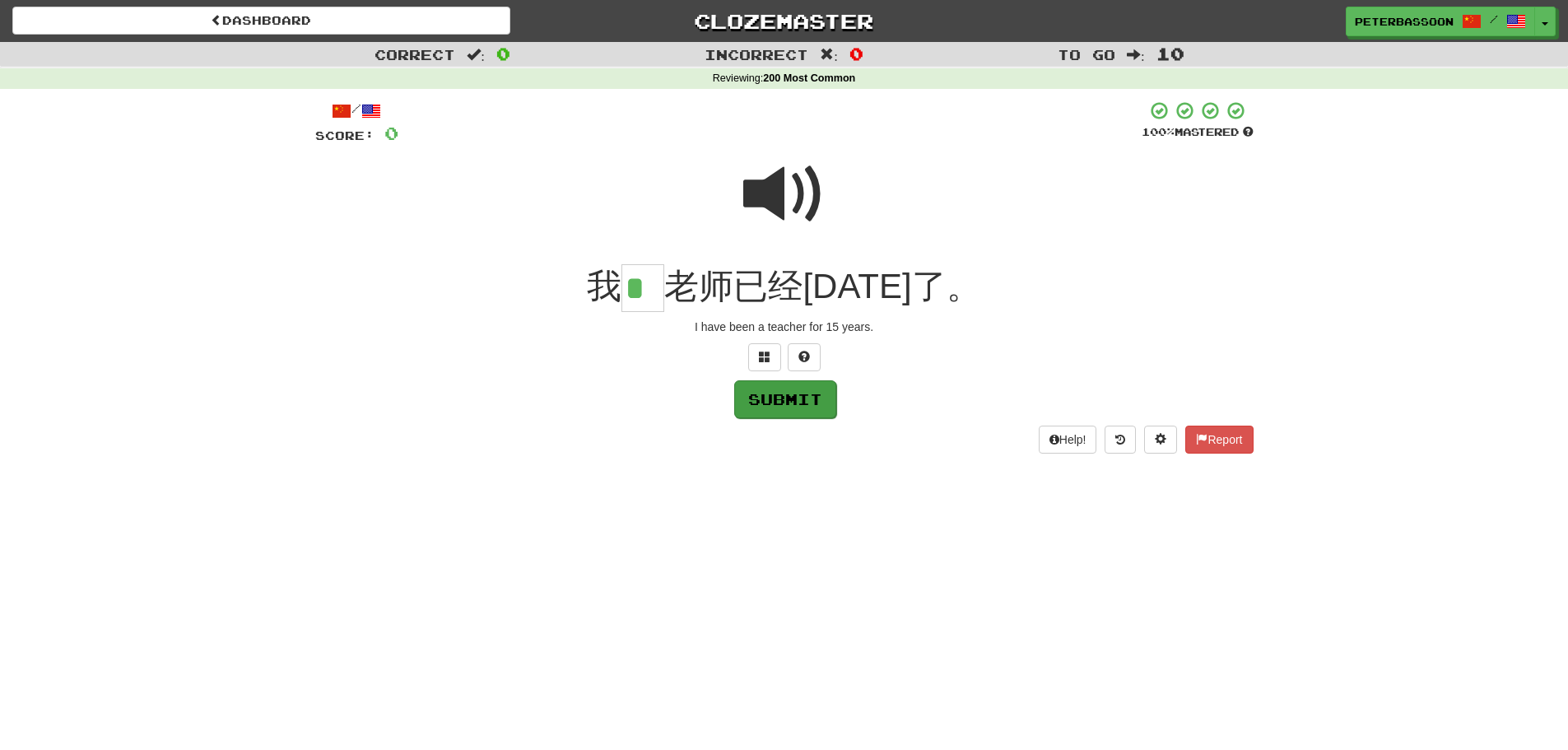
type input "*"
click at [780, 396] on button "Submit" at bounding box center [785, 399] width 102 height 38
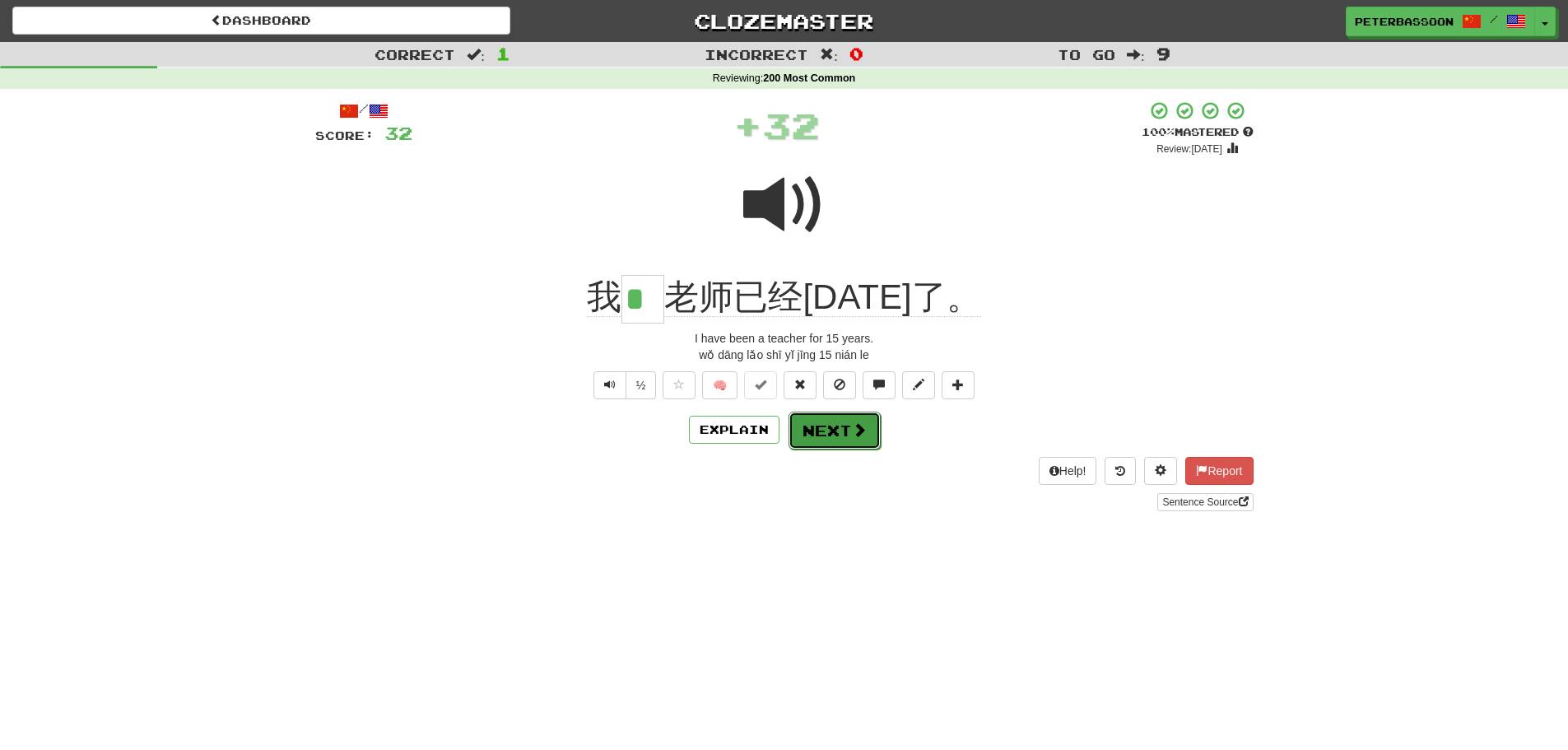
click at [863, 427] on span at bounding box center [859, 429] width 15 height 15
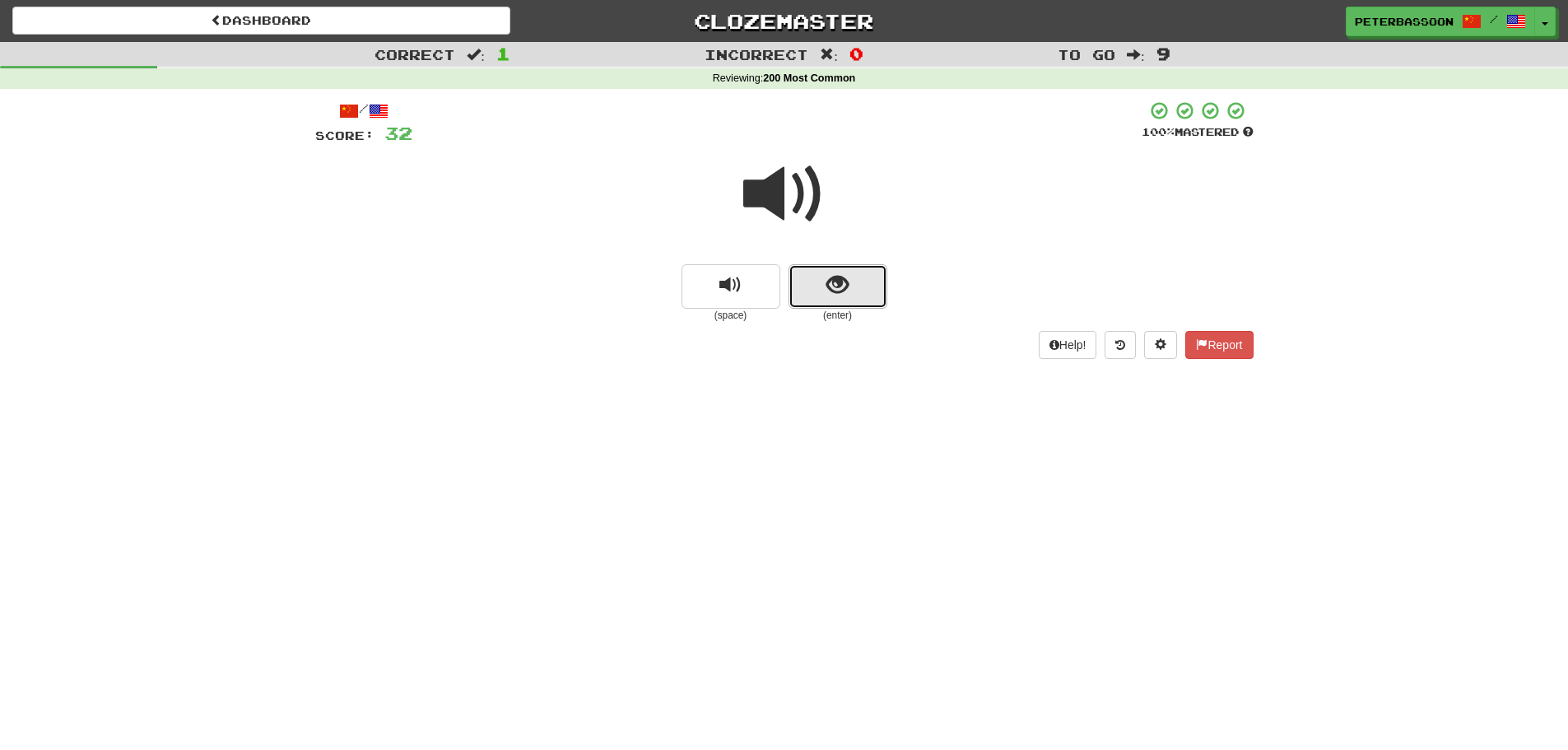
click at [848, 289] on span "show sentence" at bounding box center [837, 285] width 22 height 22
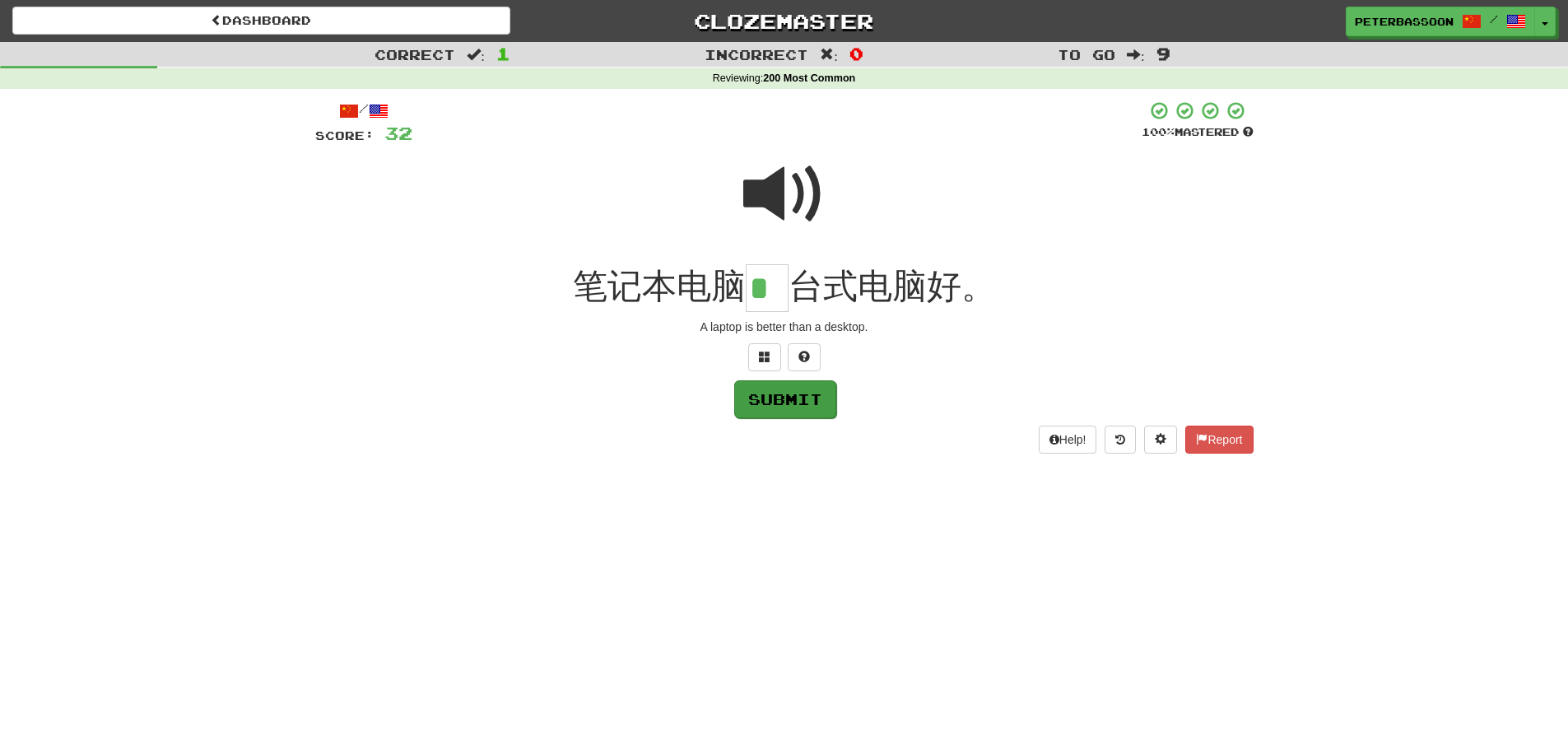
type input "*"
drag, startPoint x: 795, startPoint y: 397, endPoint x: 932, endPoint y: 410, distance: 137.6
click at [797, 397] on button "Submit" at bounding box center [785, 398] width 102 height 38
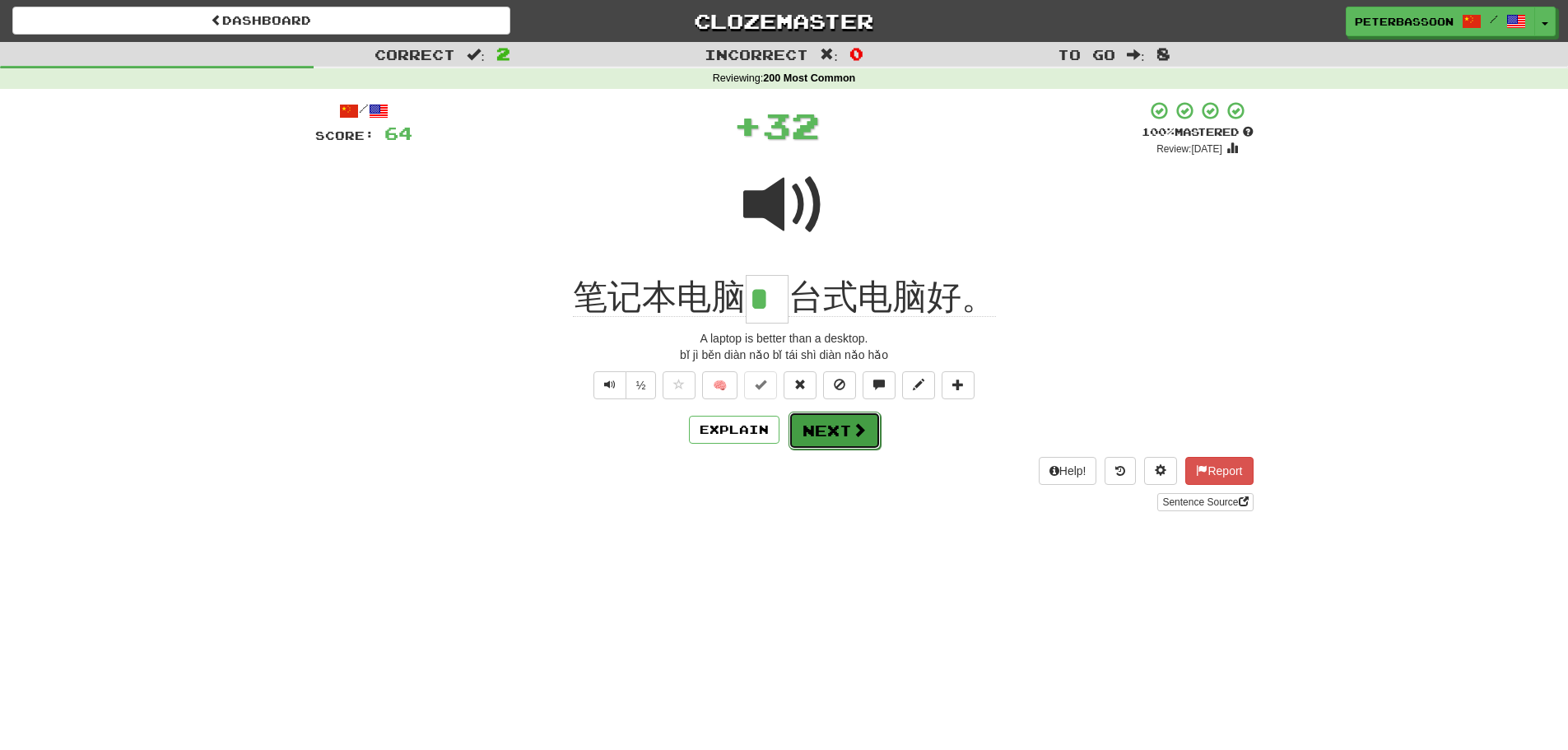
click at [842, 422] on button "Next" at bounding box center [834, 430] width 92 height 38
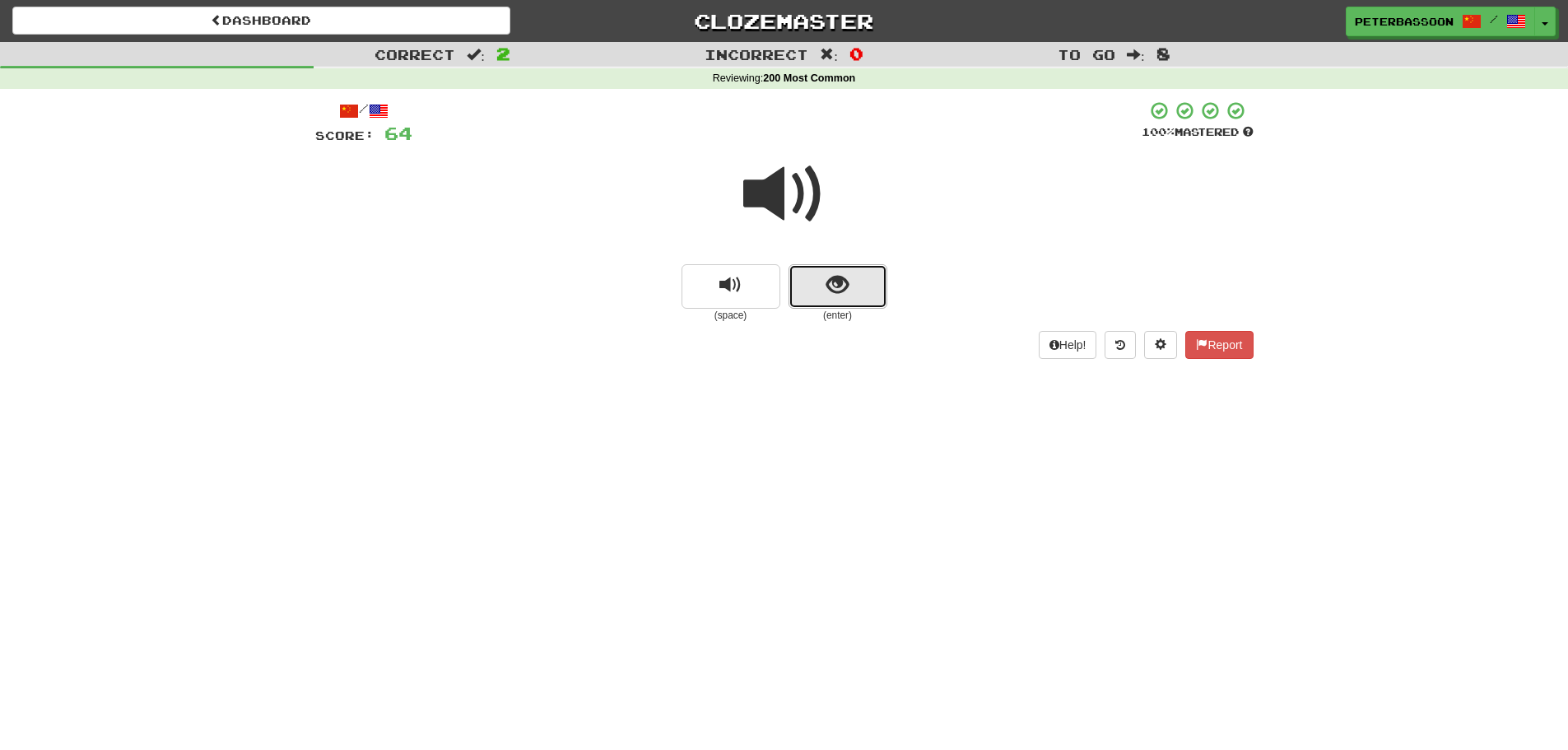
click at [845, 274] on span "show sentence" at bounding box center [837, 285] width 22 height 22
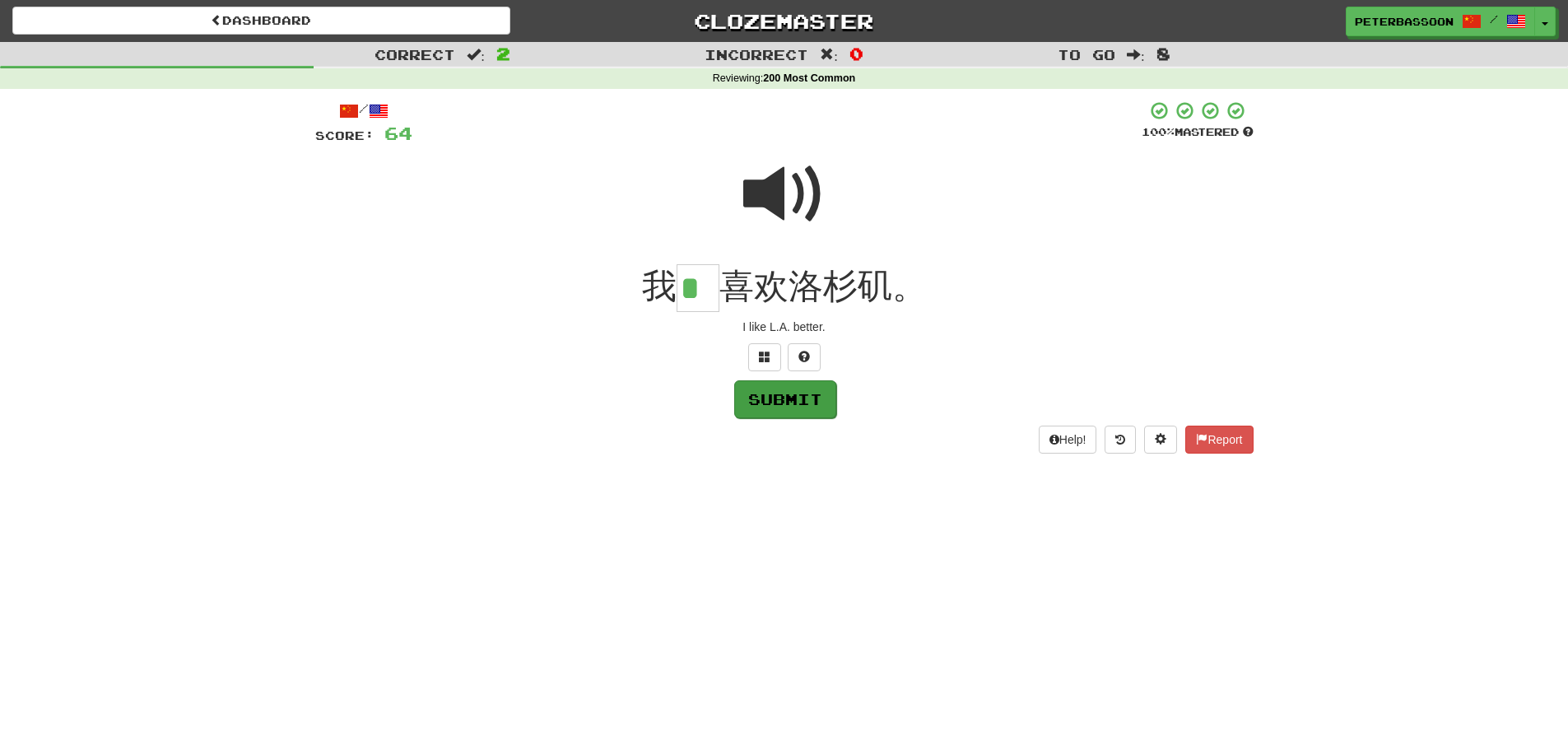
type input "*"
click at [780, 396] on button "Submit" at bounding box center [785, 399] width 102 height 38
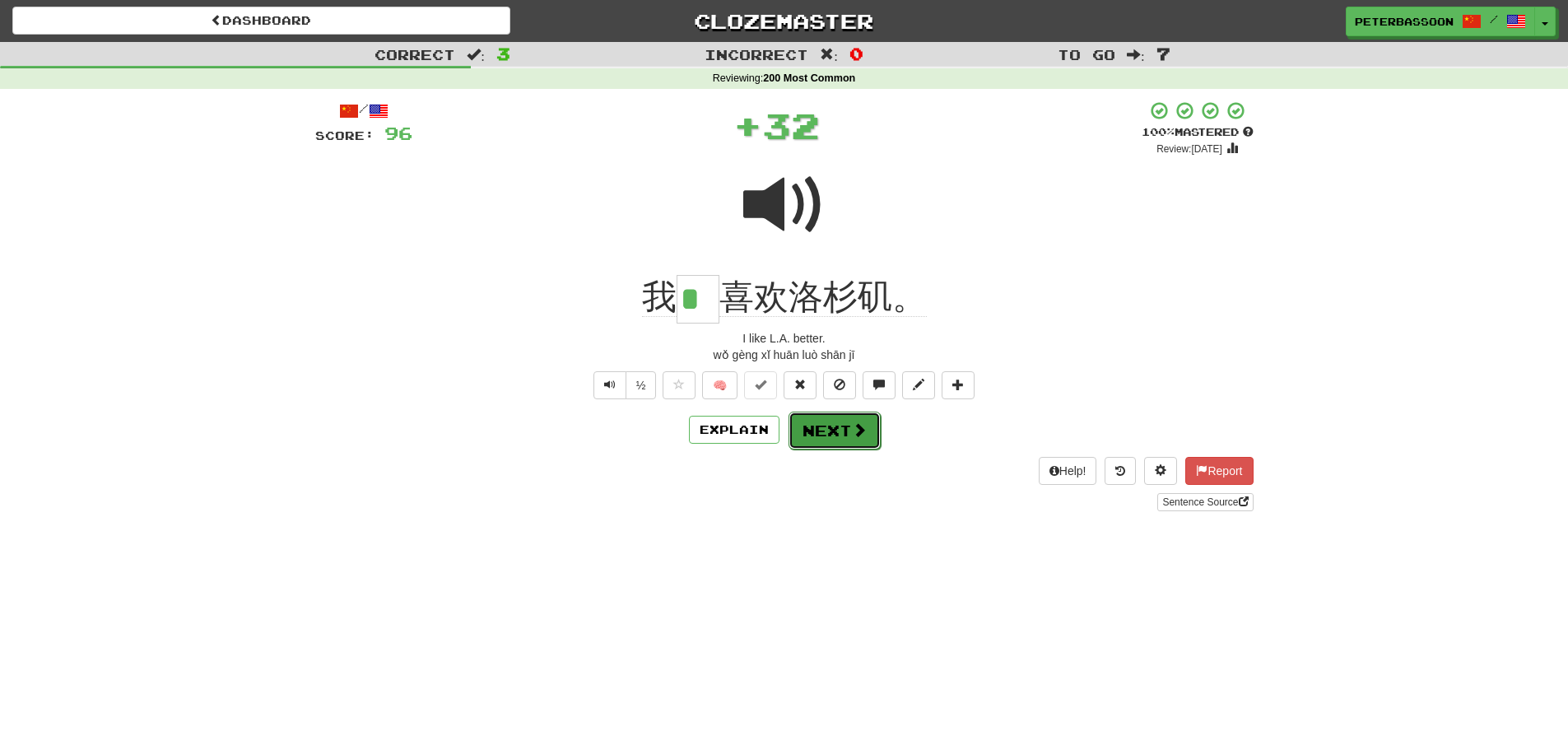
click at [825, 427] on button "Next" at bounding box center [834, 430] width 92 height 38
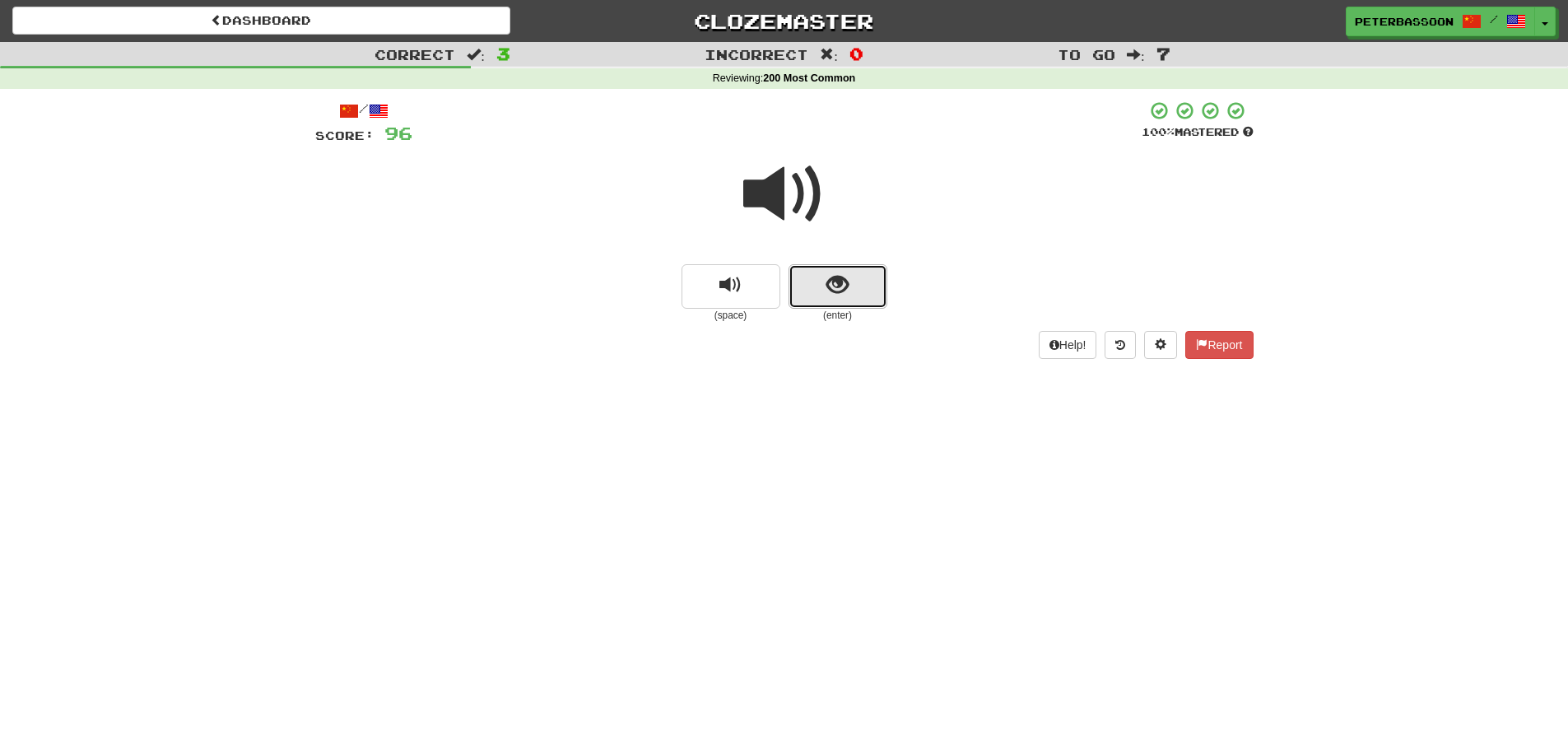
click at [825, 286] on button "show sentence" at bounding box center [838, 287] width 98 height 45
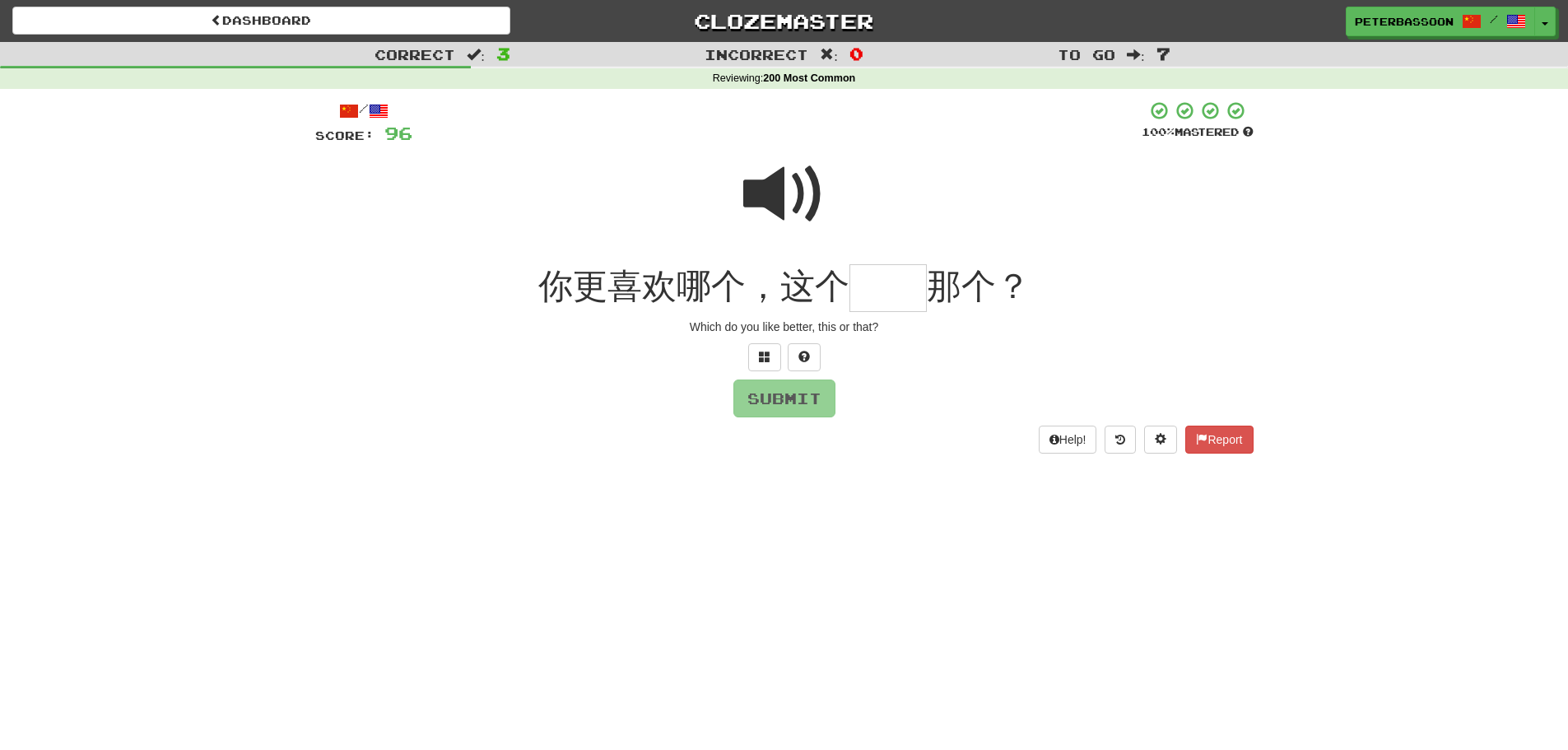
click at [771, 191] on span at bounding box center [785, 194] width 83 height 83
click at [877, 293] on input "text" at bounding box center [889, 288] width 77 height 48
type input "**"
click at [790, 399] on button "Submit" at bounding box center [785, 399] width 102 height 38
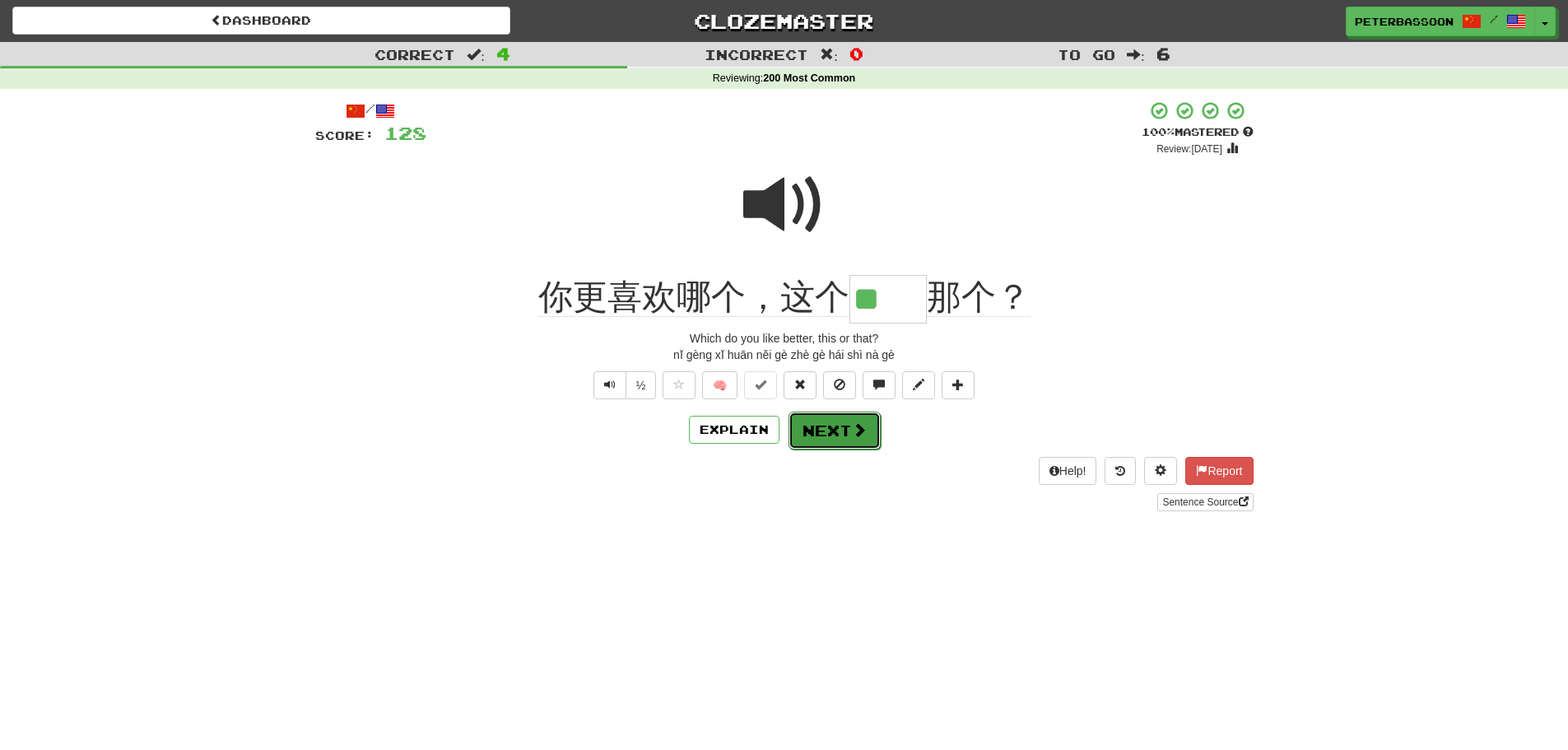
click at [841, 429] on button "Next" at bounding box center [834, 430] width 92 height 38
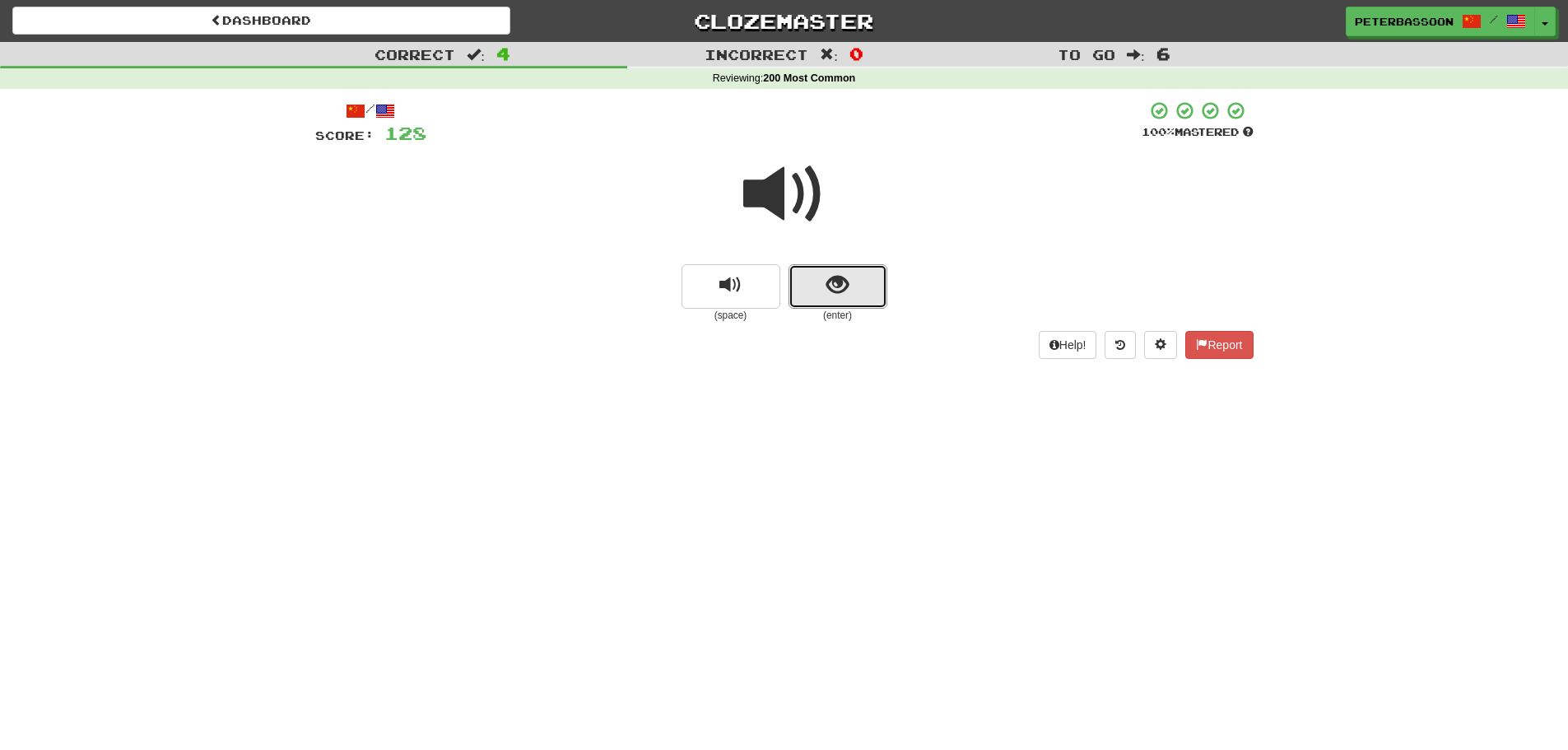
click at [831, 284] on span "show sentence" at bounding box center [837, 285] width 22 height 22
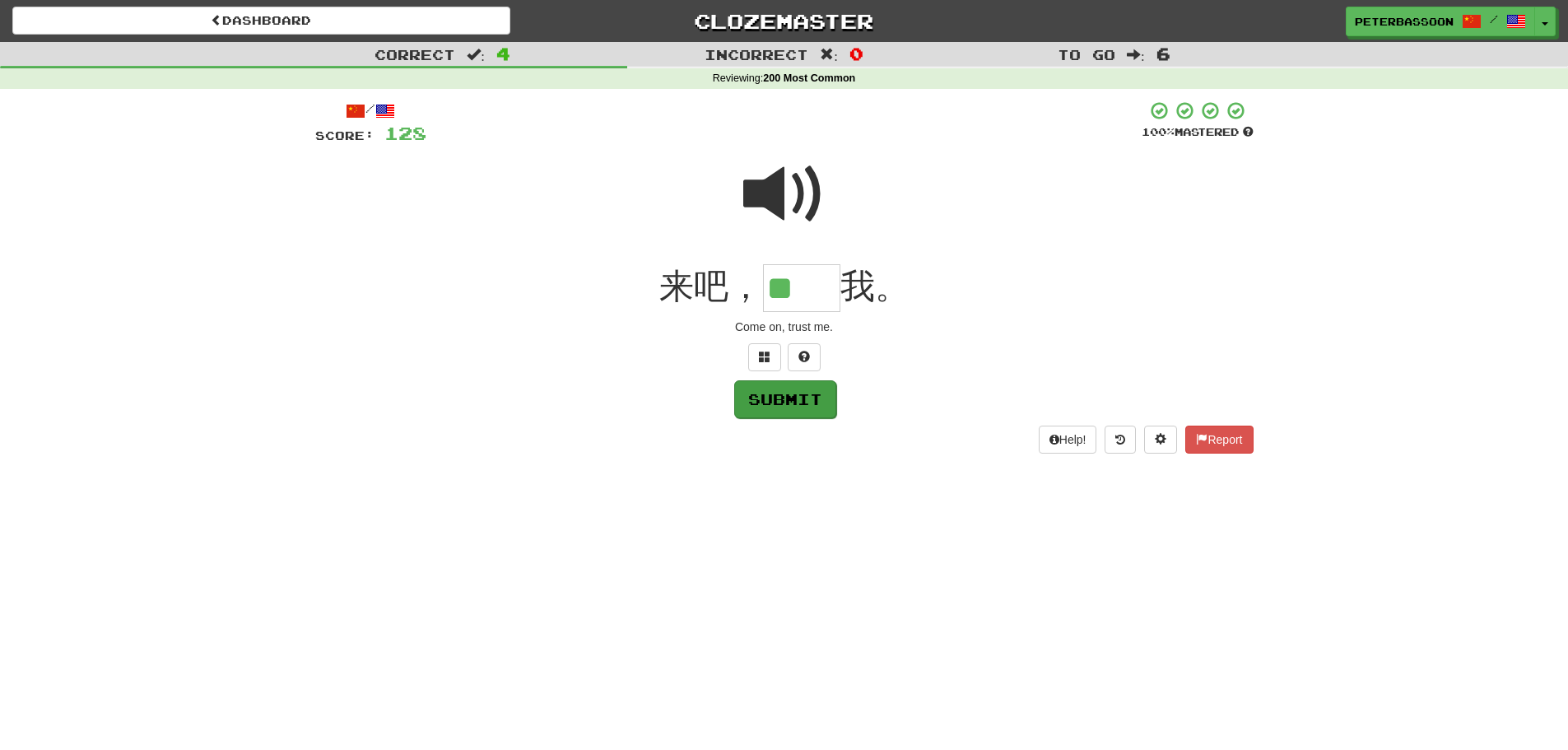
type input "**"
click at [804, 398] on button "Submit" at bounding box center [785, 399] width 102 height 38
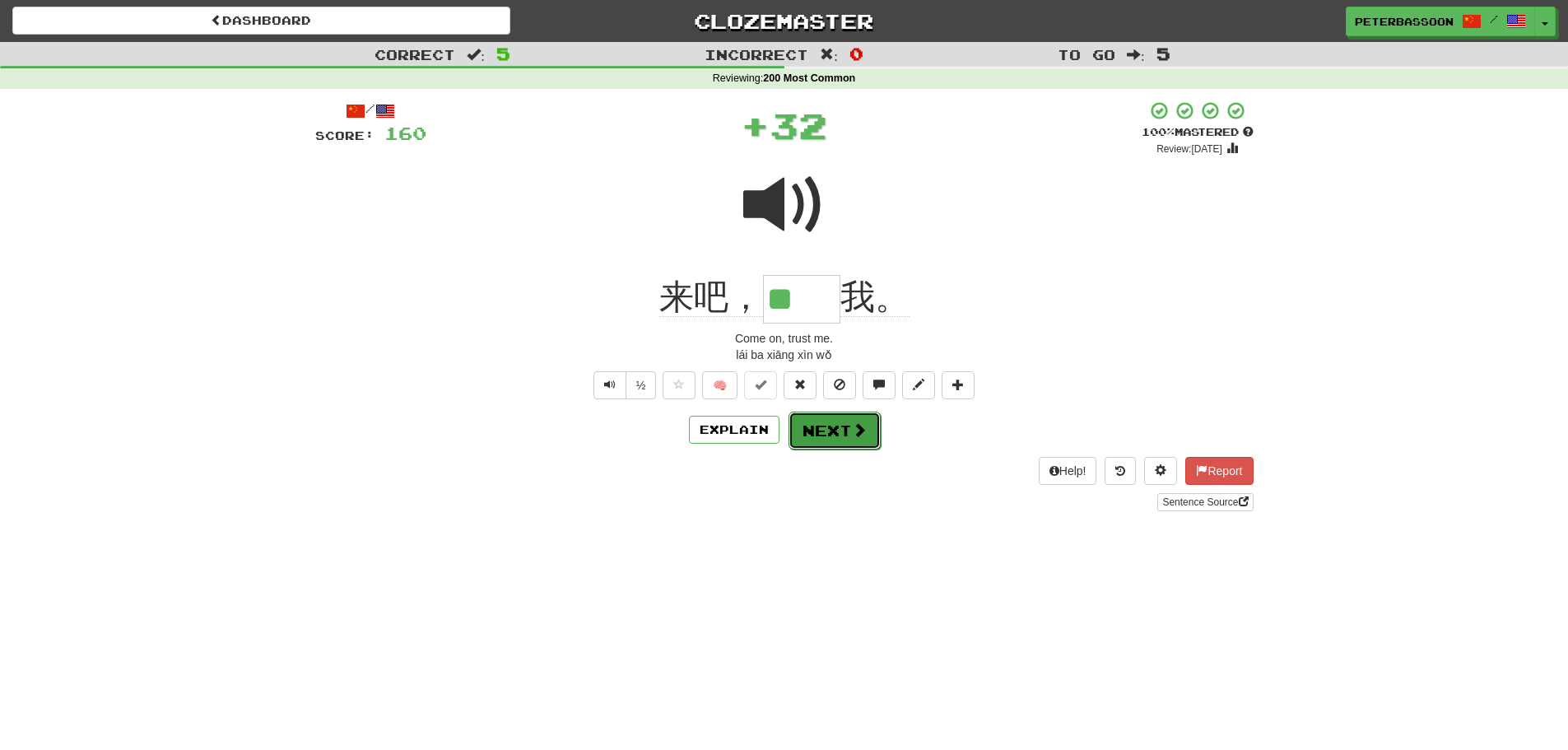
click at [835, 424] on button "Next" at bounding box center [834, 430] width 92 height 38
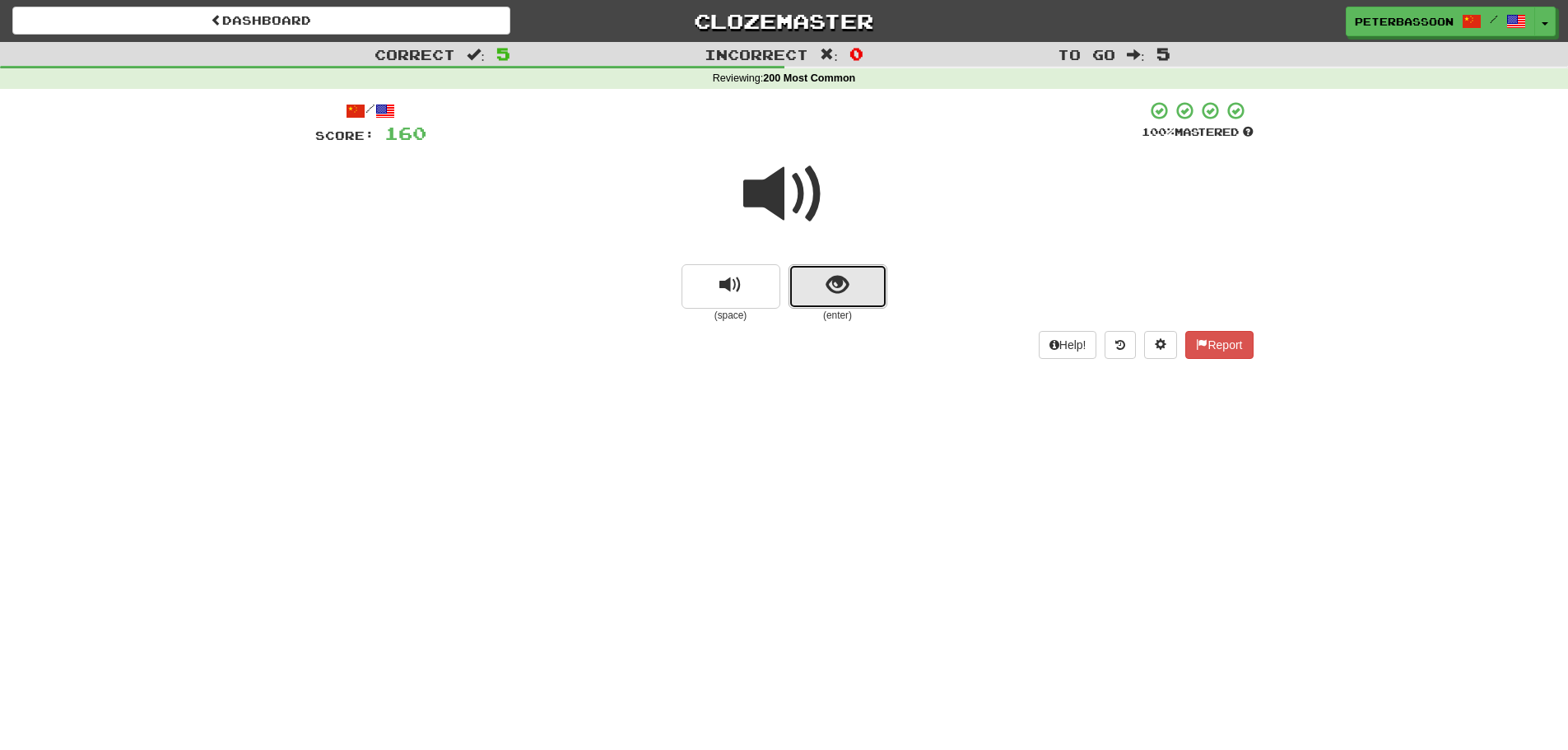
click at [843, 283] on span "show sentence" at bounding box center [837, 285] width 22 height 22
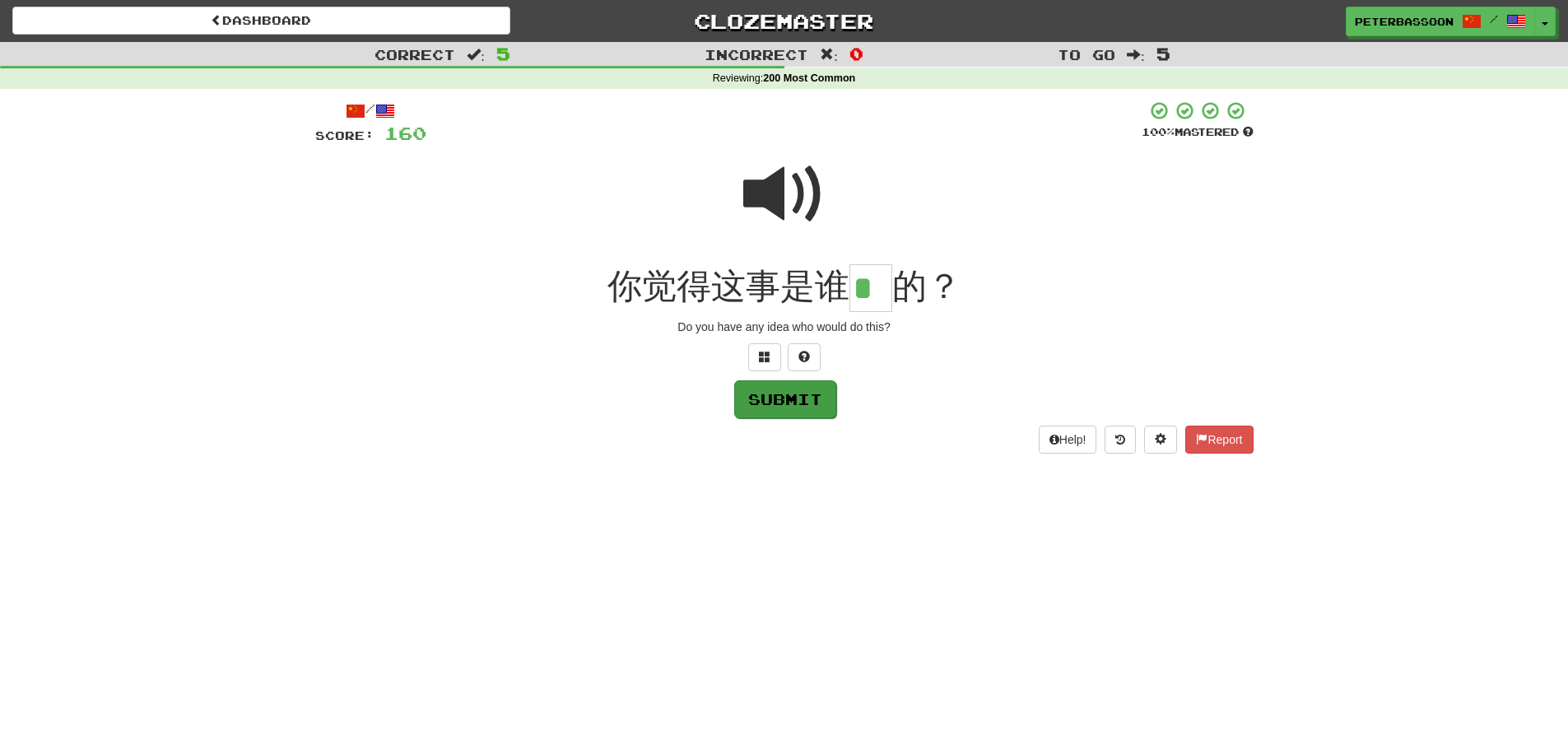
type input "*"
click at [779, 402] on button "Submit" at bounding box center [785, 399] width 102 height 38
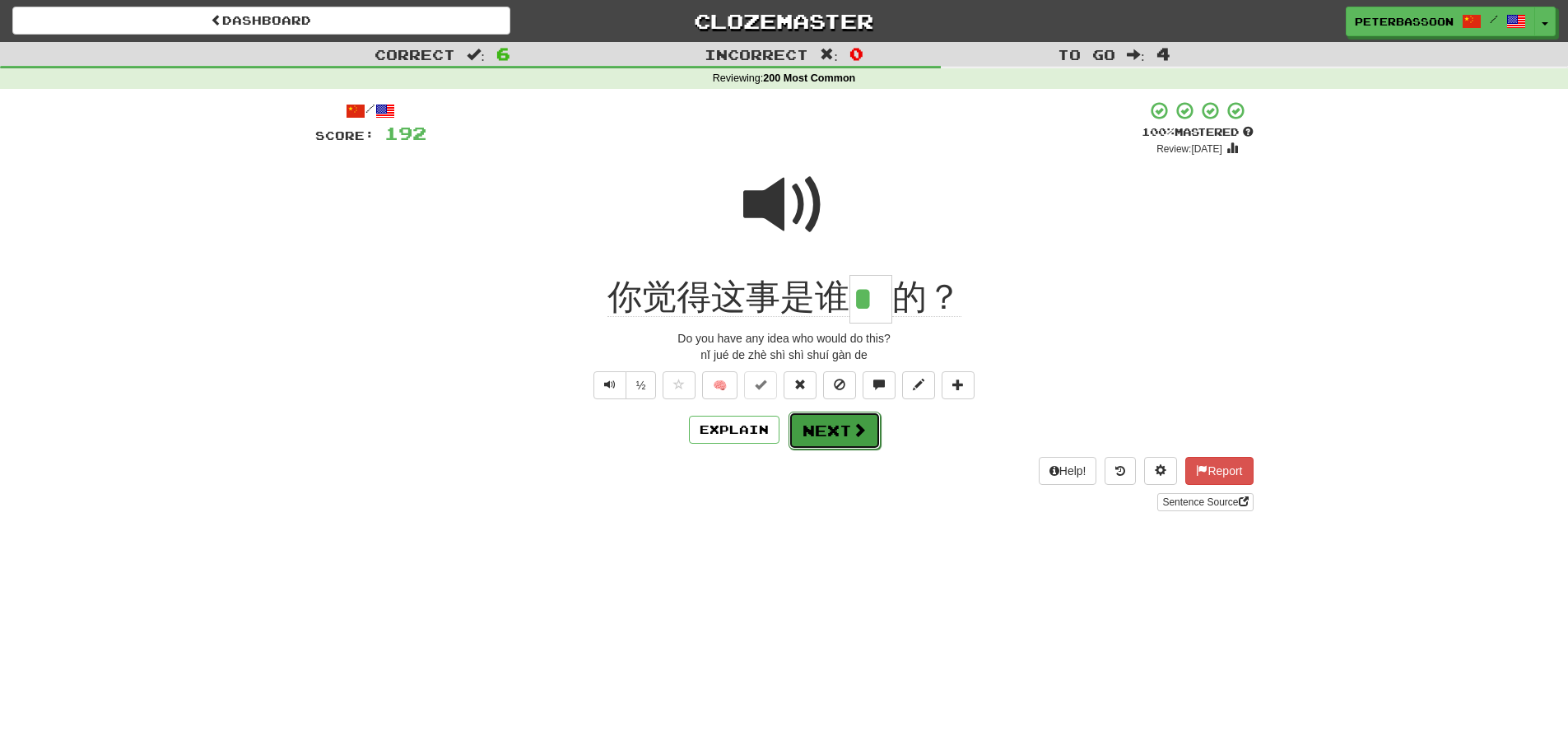
click at [848, 429] on button "Next" at bounding box center [834, 430] width 92 height 38
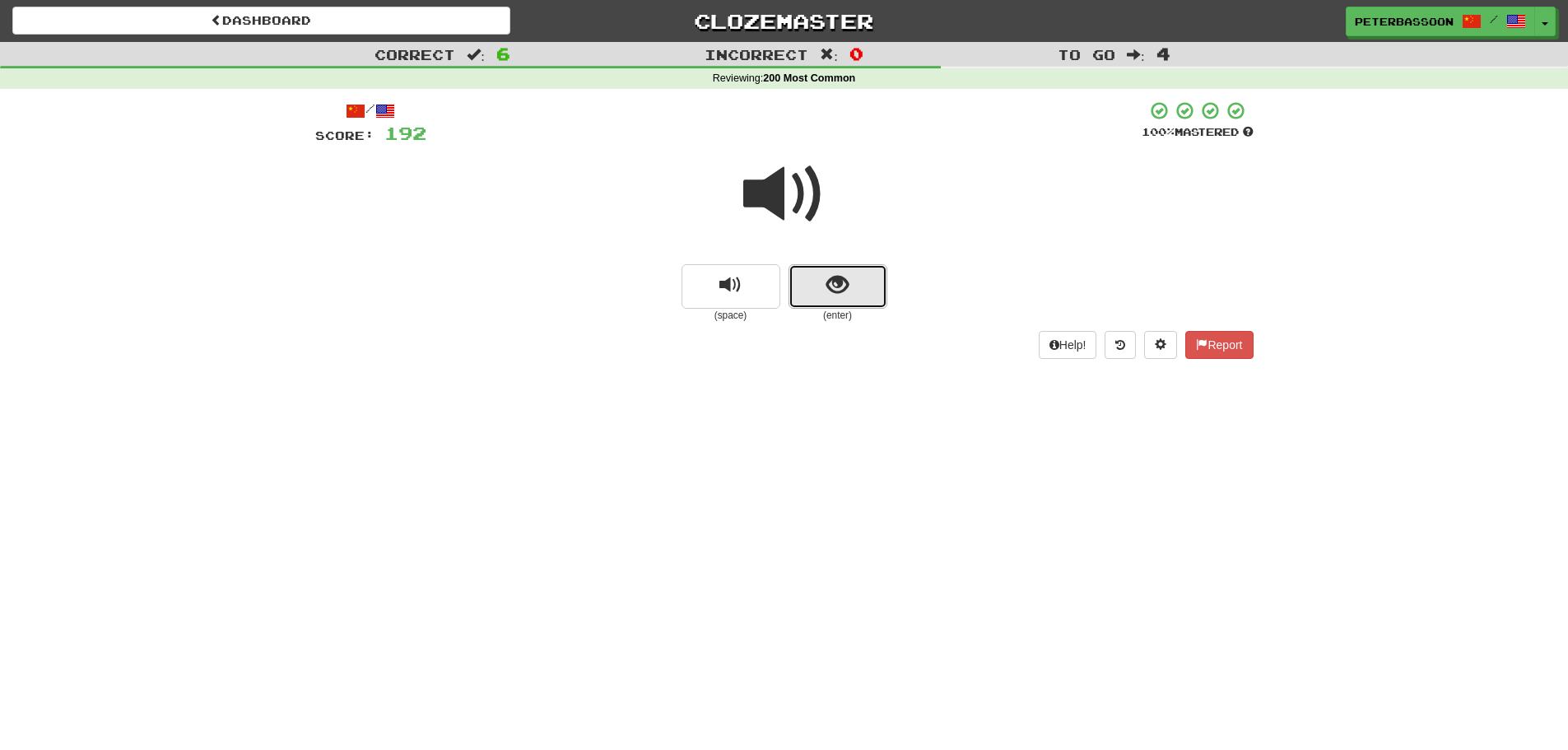
drag, startPoint x: 837, startPoint y: 271, endPoint x: 841, endPoint y: 285, distance: 14.6
click at [841, 285] on button "show sentence" at bounding box center [838, 287] width 98 height 45
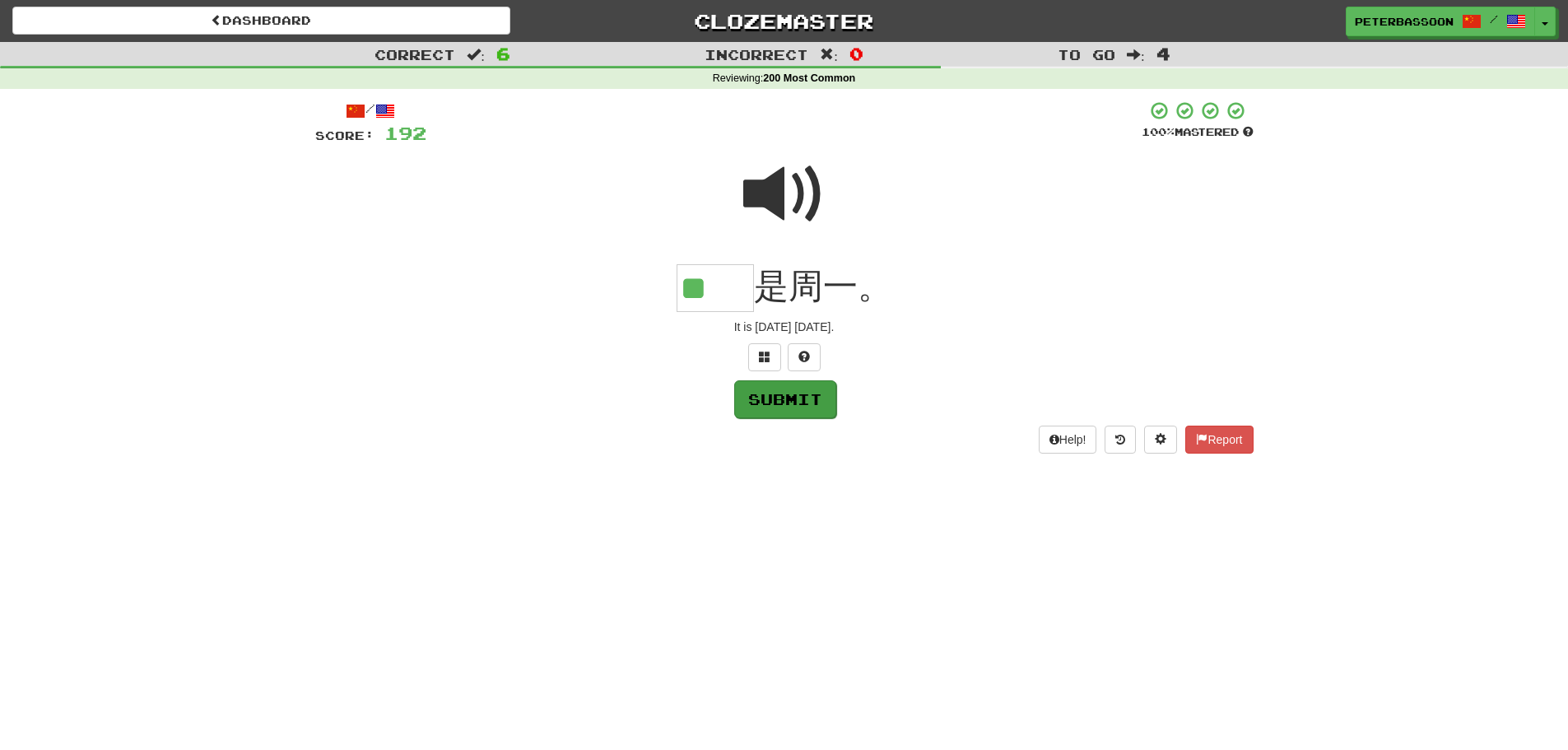
type input "**"
drag, startPoint x: 786, startPoint y: 399, endPoint x: 906, endPoint y: 406, distance: 120.2
click at [786, 400] on button "Submit" at bounding box center [785, 398] width 102 height 38
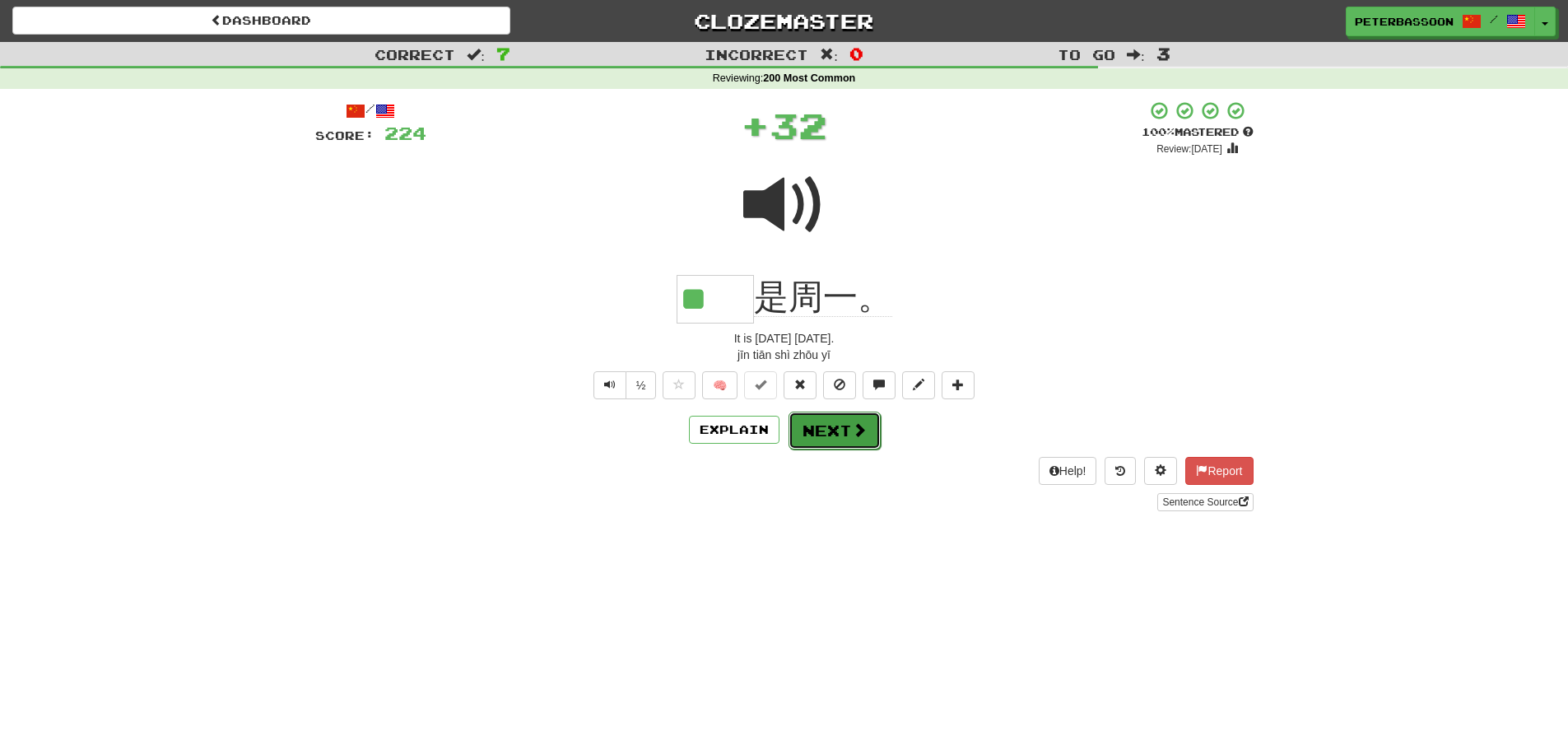
click at [826, 425] on button "Next" at bounding box center [834, 430] width 92 height 38
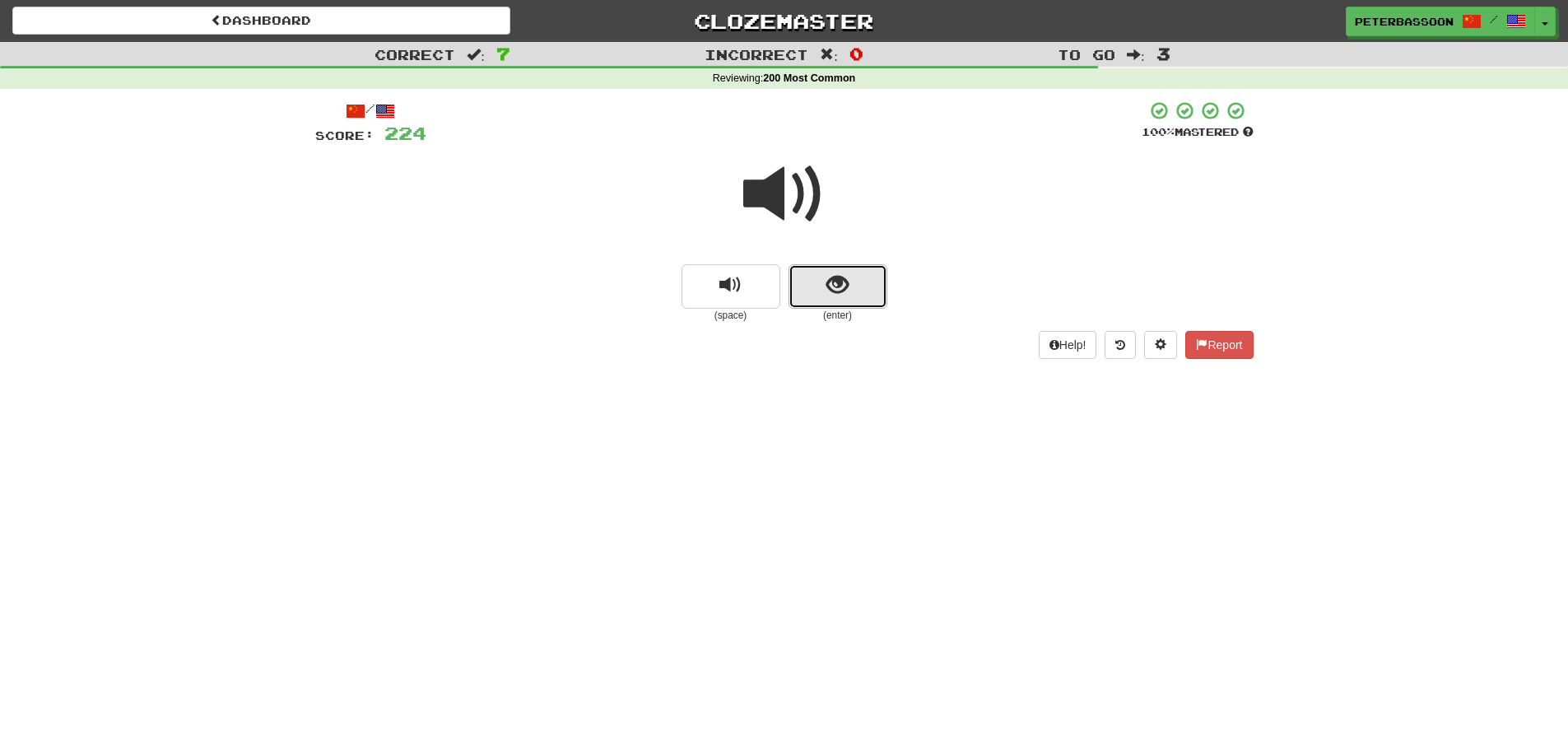
click at [815, 286] on button "show sentence" at bounding box center [838, 287] width 98 height 45
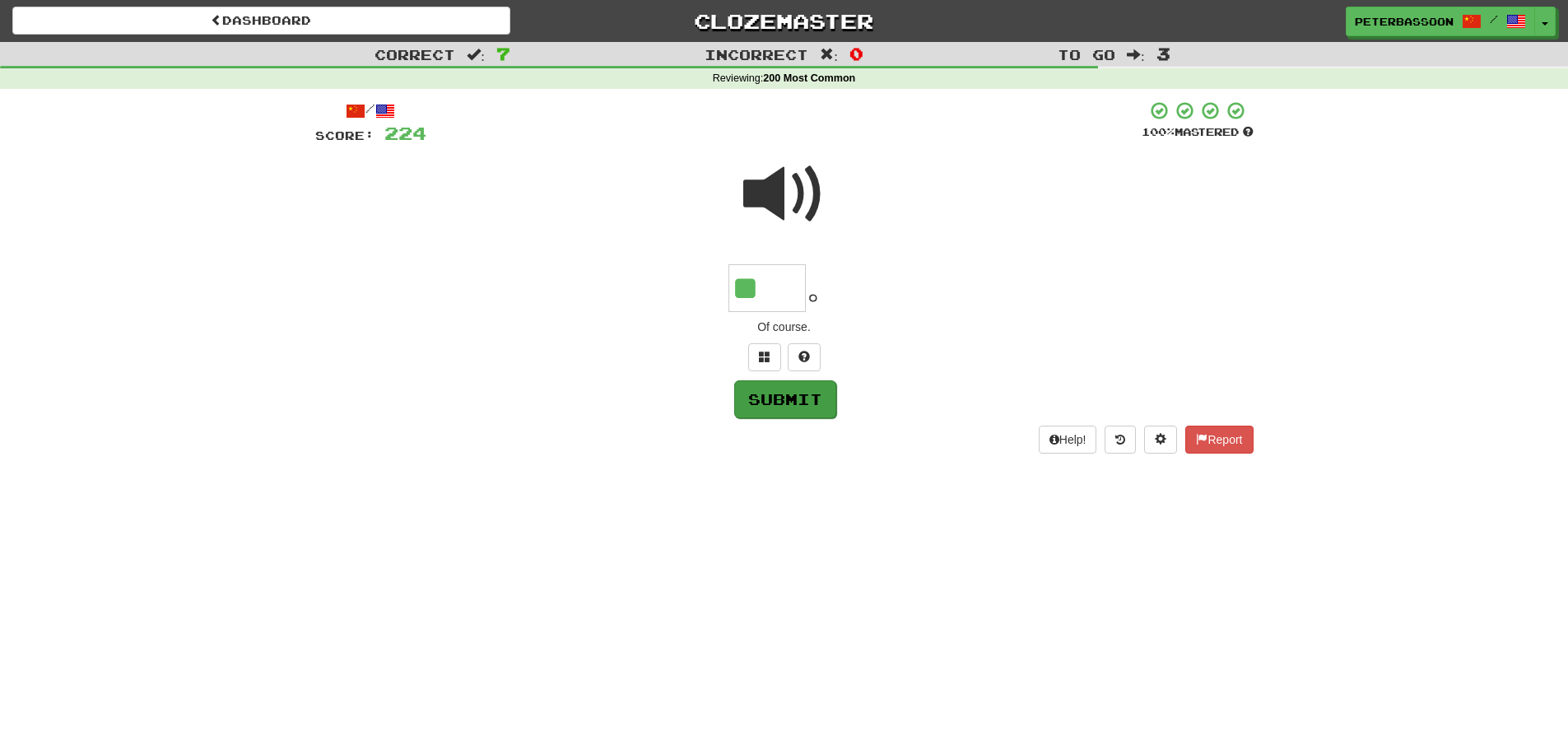
type input "**"
drag, startPoint x: 800, startPoint y: 402, endPoint x: 817, endPoint y: 405, distance: 17.3
click at [801, 404] on button "Submit" at bounding box center [785, 398] width 102 height 38
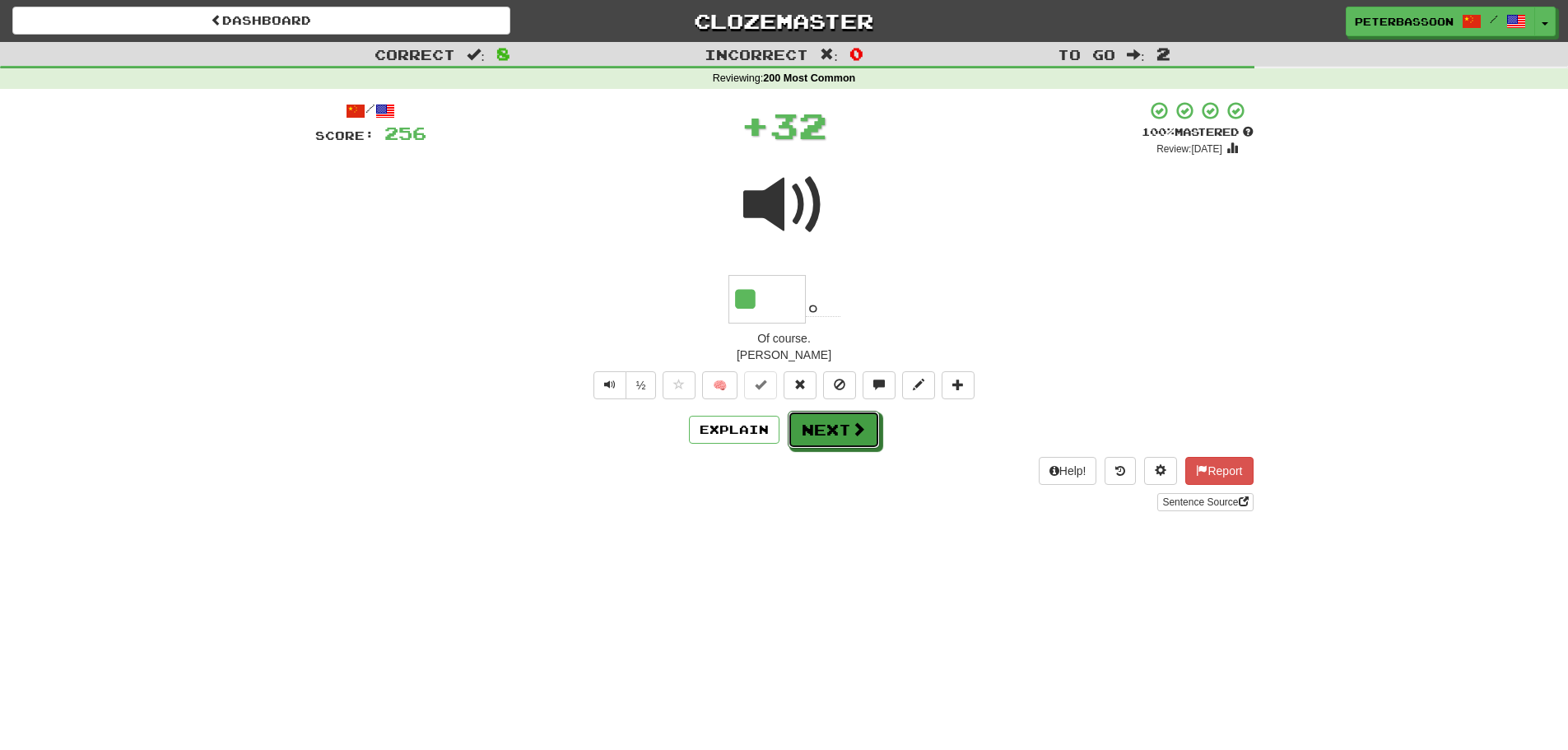
click at [849, 424] on button "Next" at bounding box center [833, 429] width 92 height 38
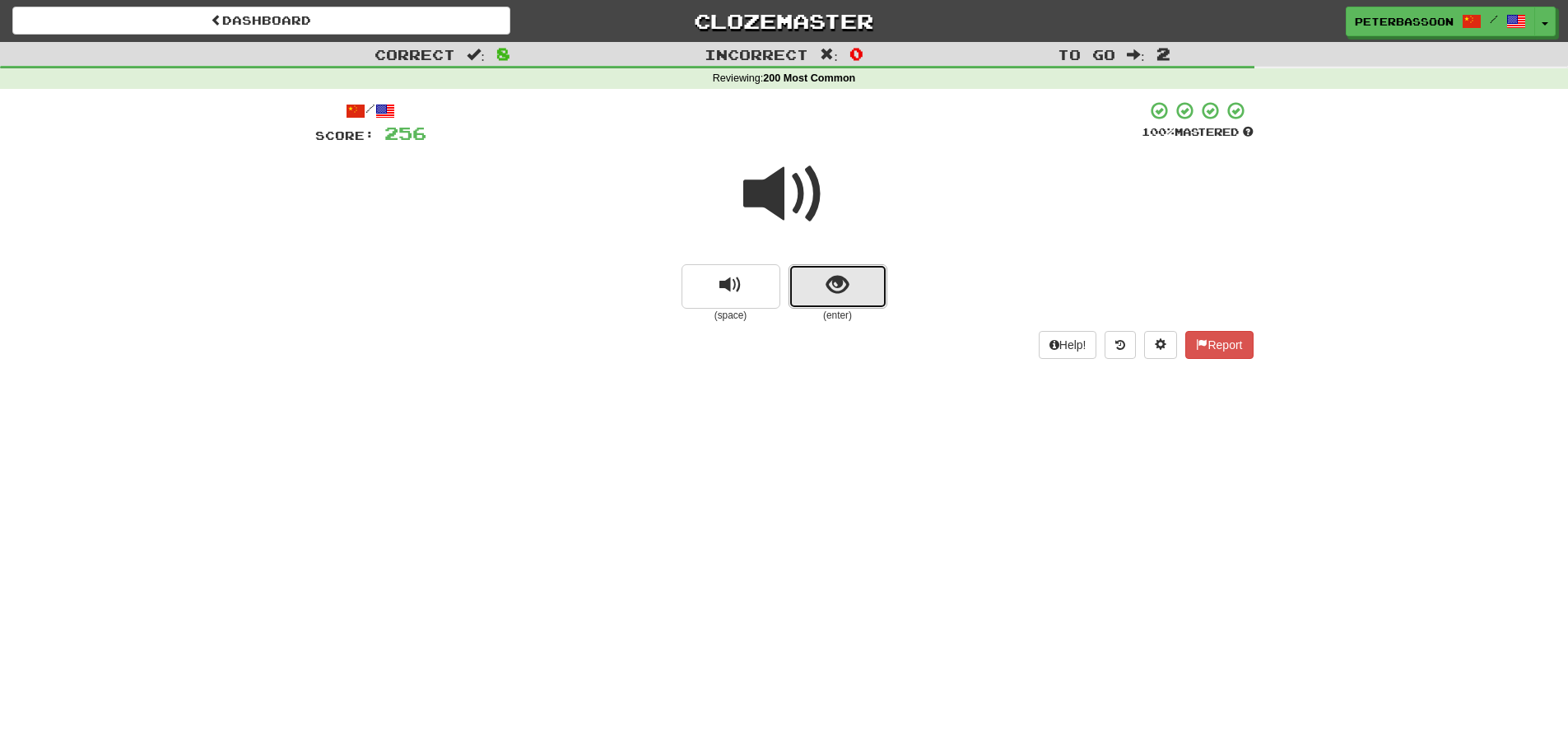
click at [842, 281] on span "show sentence" at bounding box center [837, 285] width 22 height 22
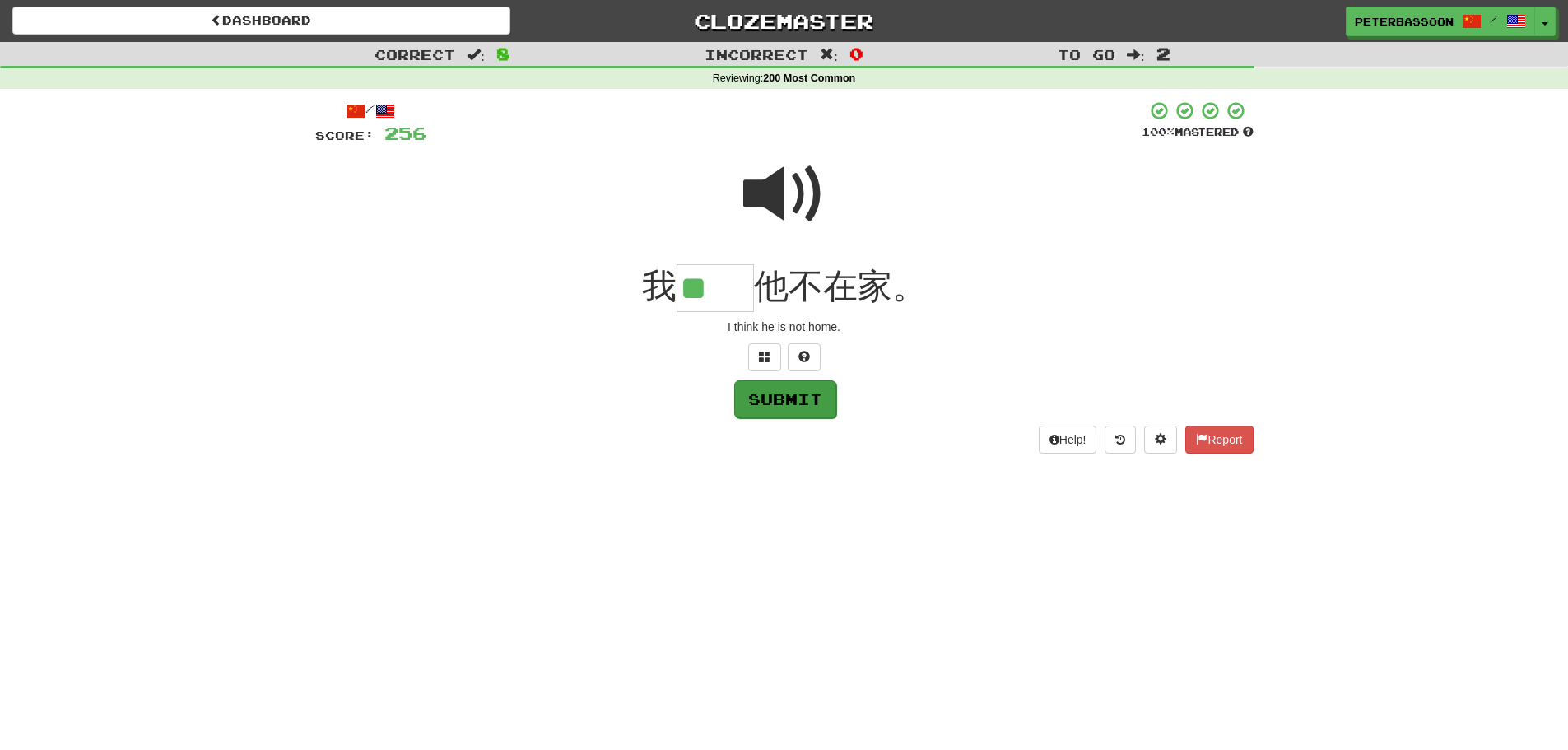
type input "**"
click at [789, 404] on button "Submit" at bounding box center [785, 398] width 102 height 38
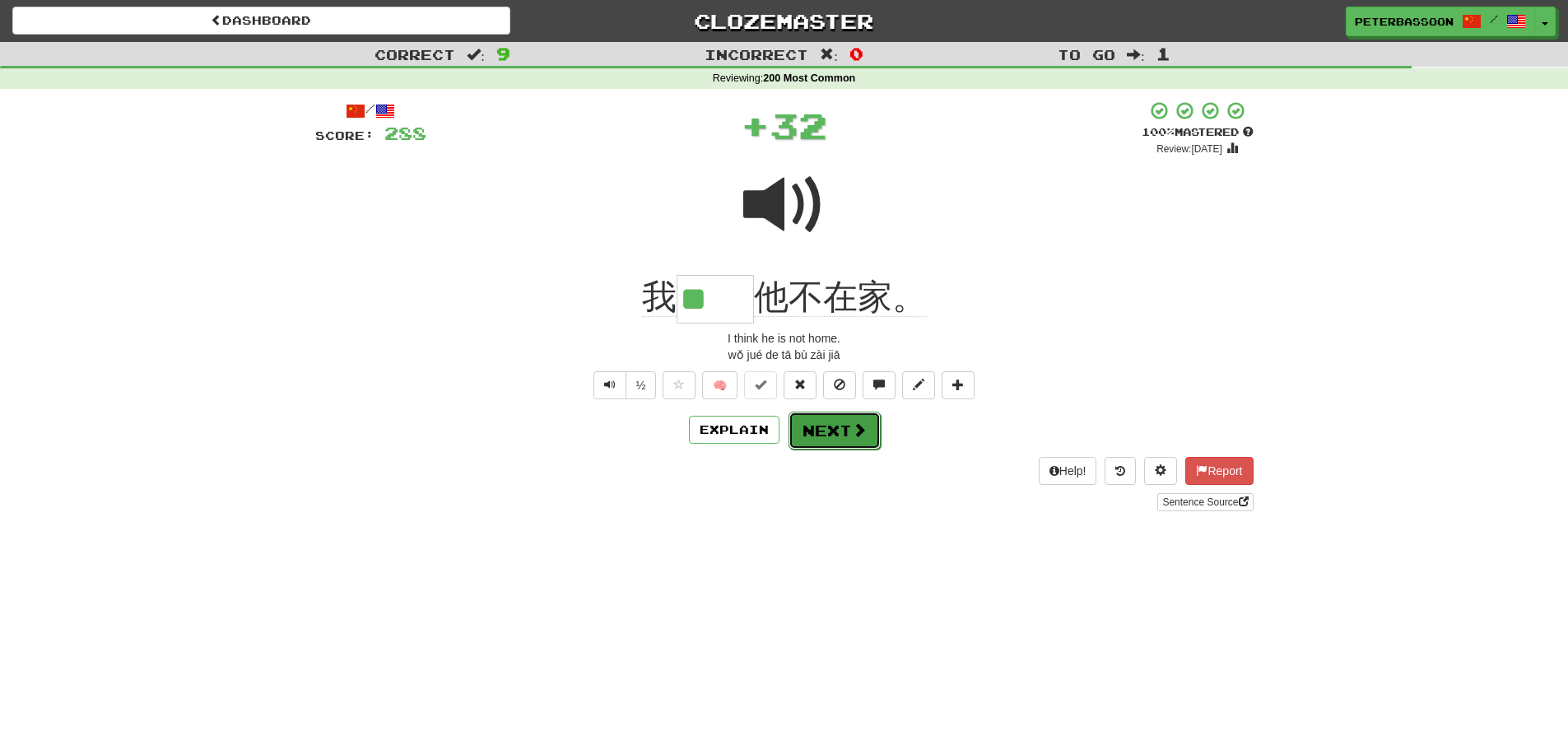
click at [821, 426] on button "Next" at bounding box center [834, 430] width 92 height 38
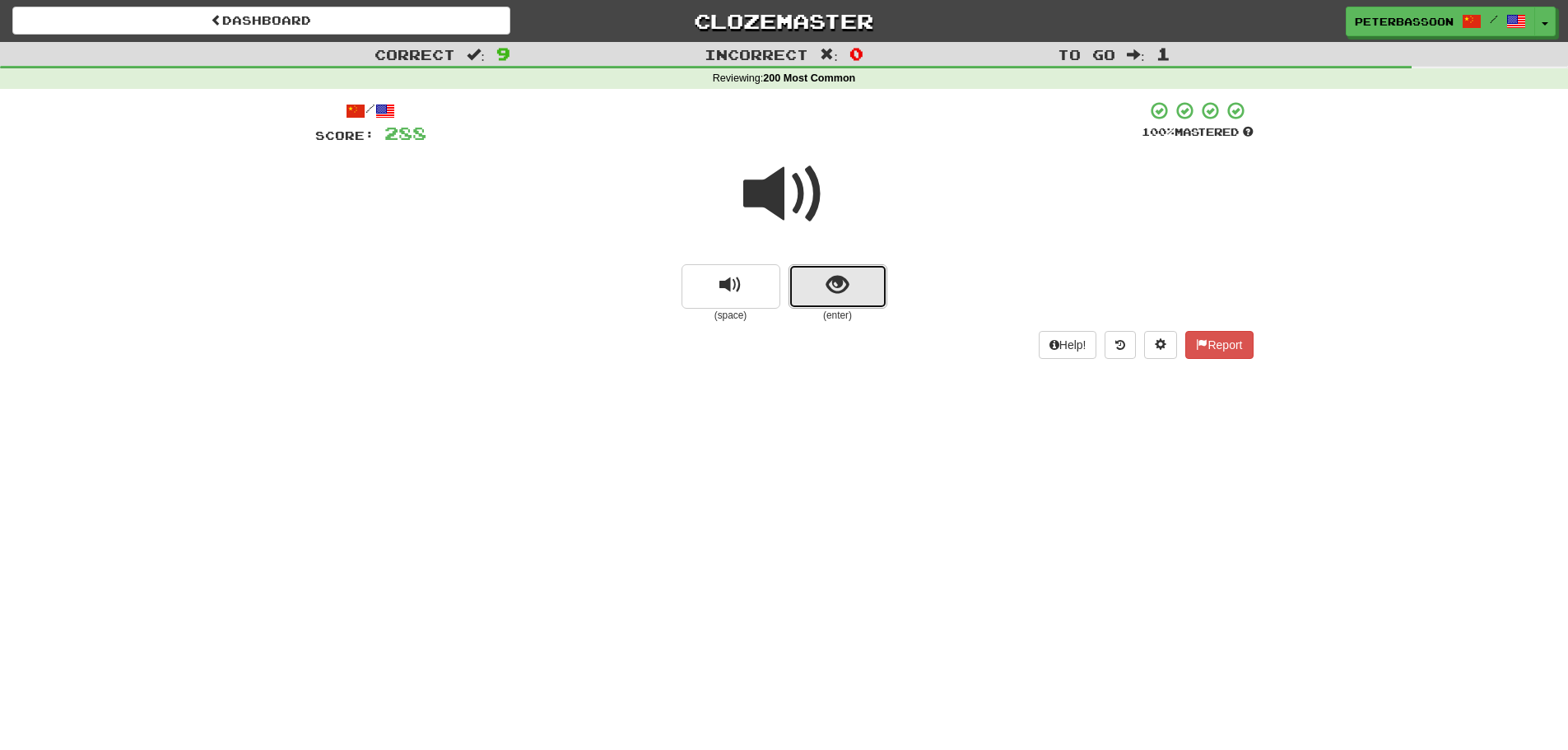
click at [846, 276] on span "show sentence" at bounding box center [837, 285] width 22 height 22
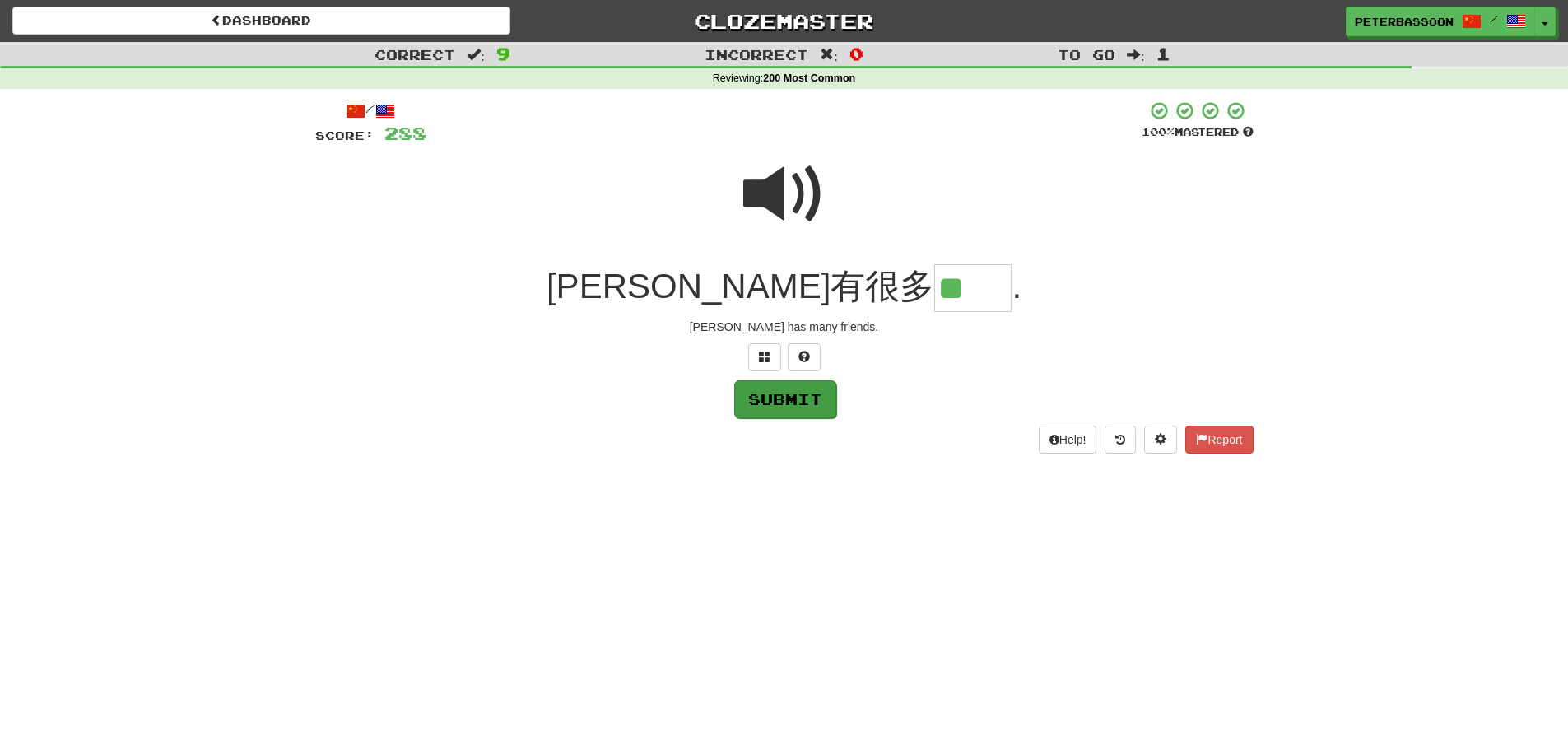
type input "**"
click at [802, 397] on button "Submit" at bounding box center [785, 399] width 102 height 38
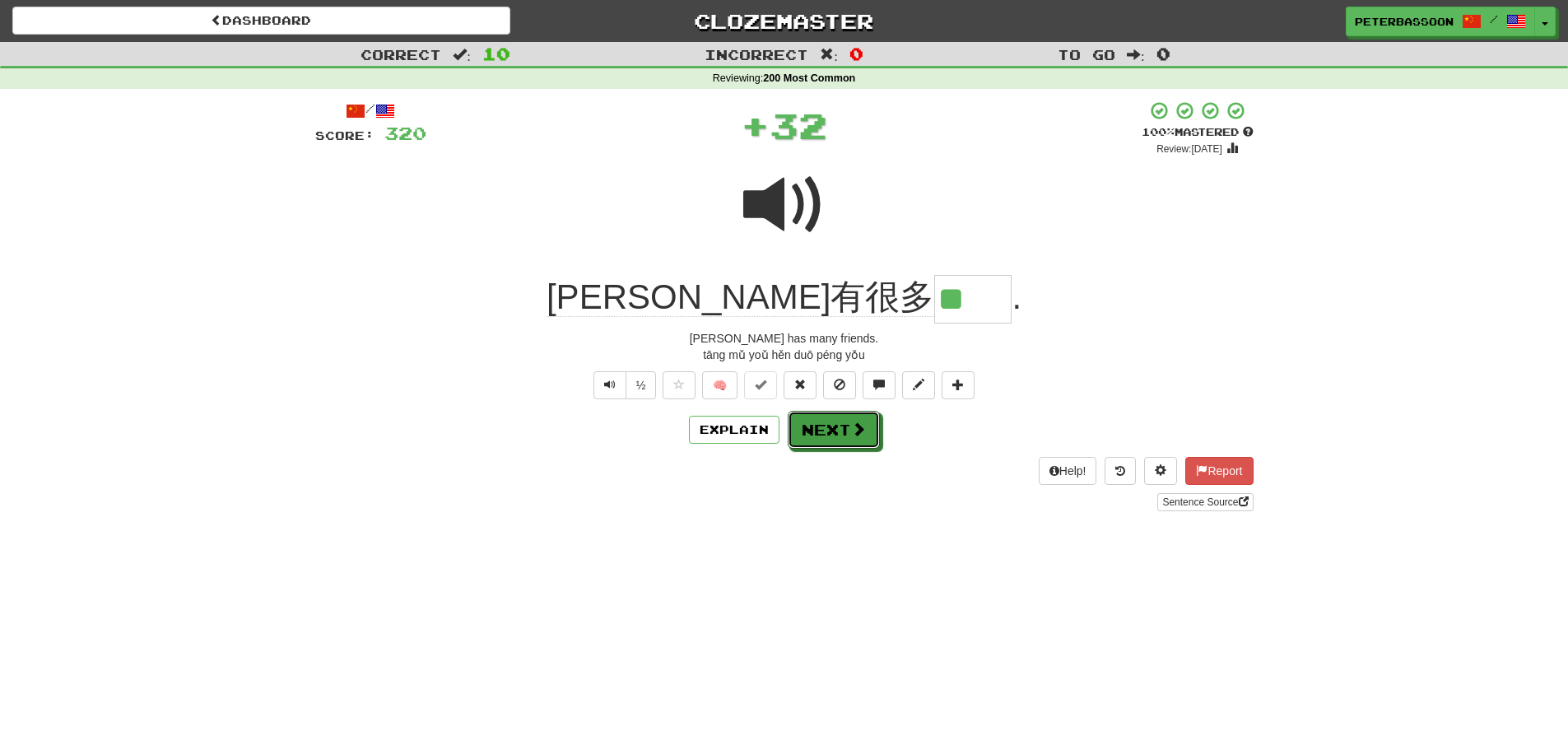
drag, startPoint x: 818, startPoint y: 424, endPoint x: 825, endPoint y: 429, distance: 8.6
click at [819, 428] on button "Next" at bounding box center [833, 429] width 92 height 38
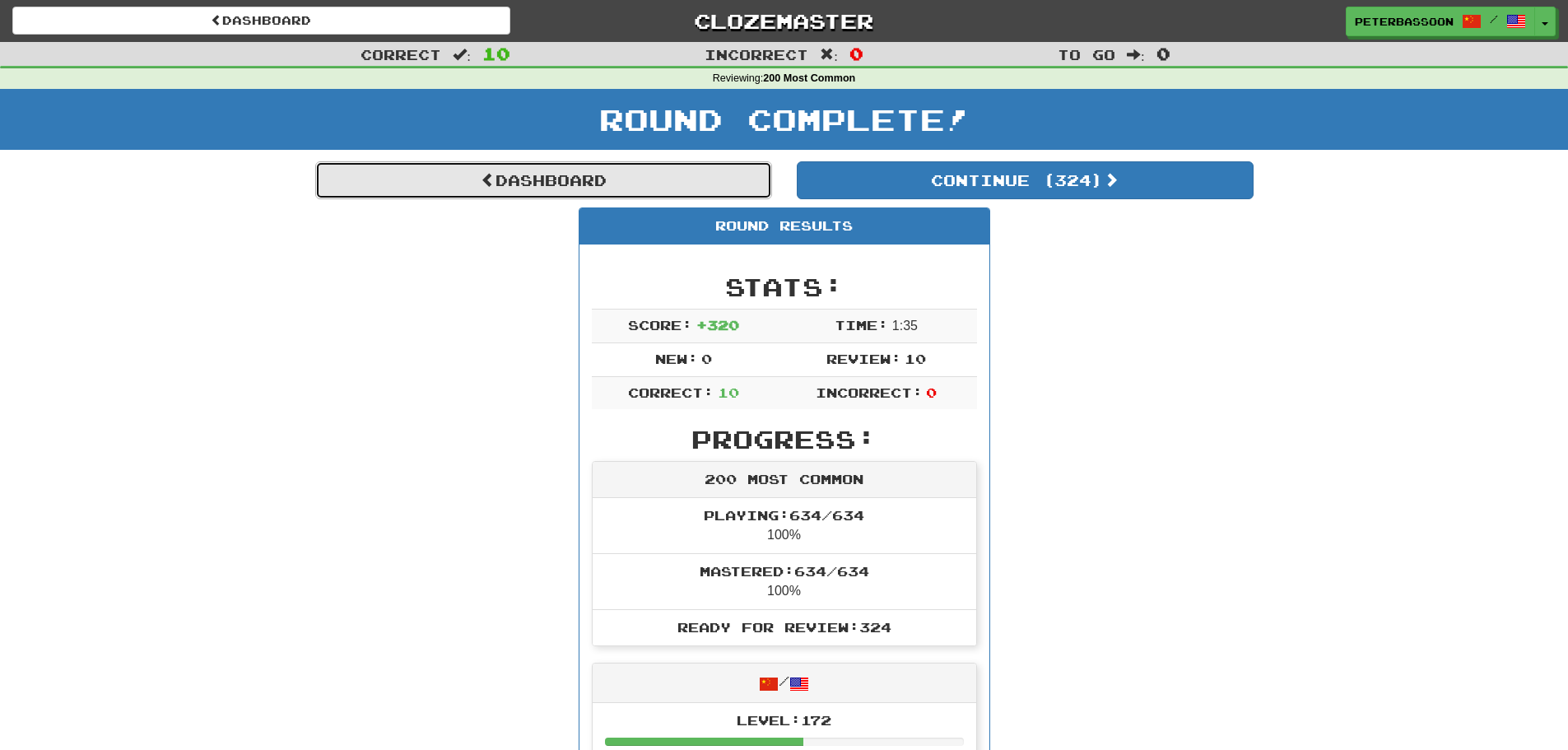
click at [552, 178] on link "Dashboard" at bounding box center [544, 180] width 457 height 38
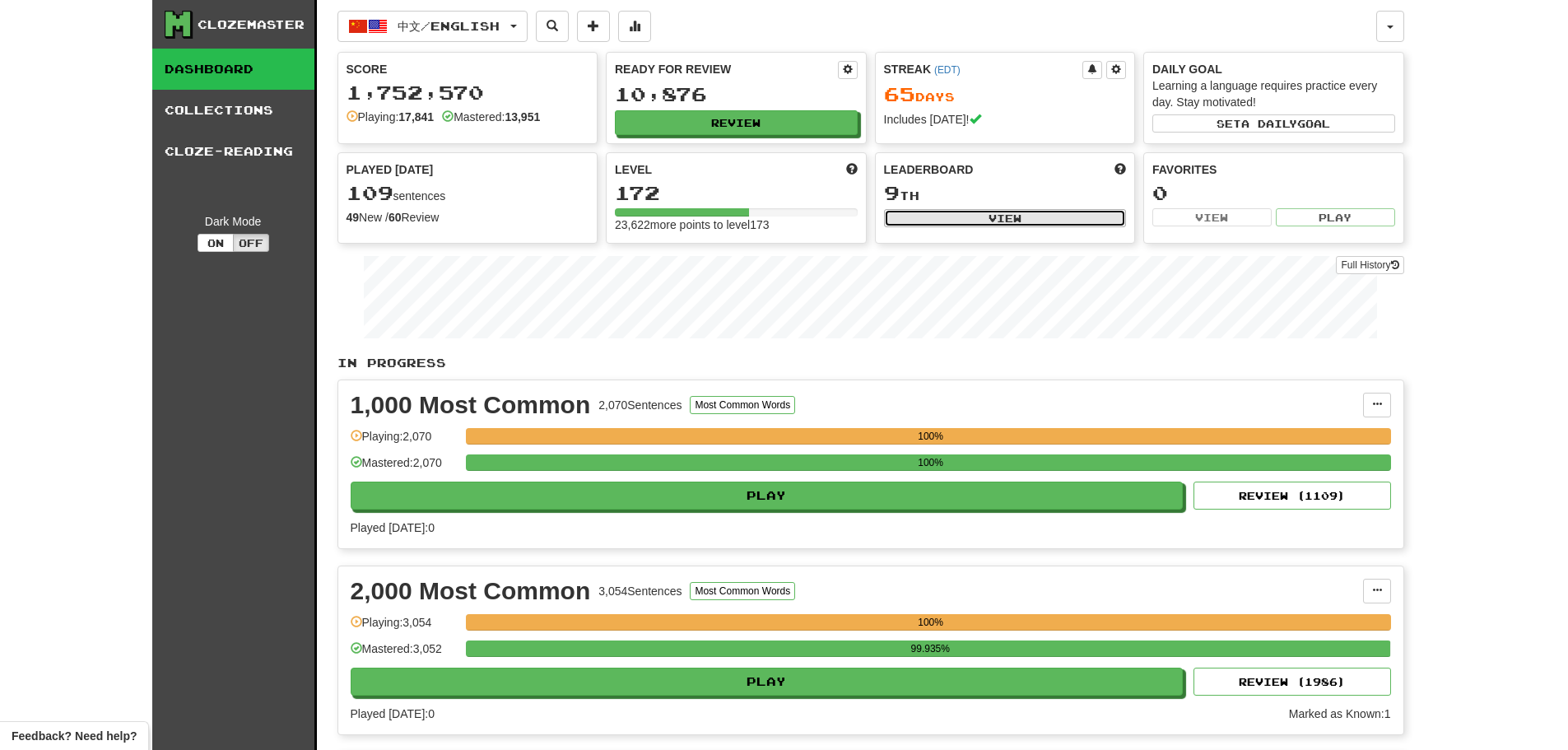
click at [979, 216] on button "View" at bounding box center [1005, 218] width 243 height 18
select select "**********"
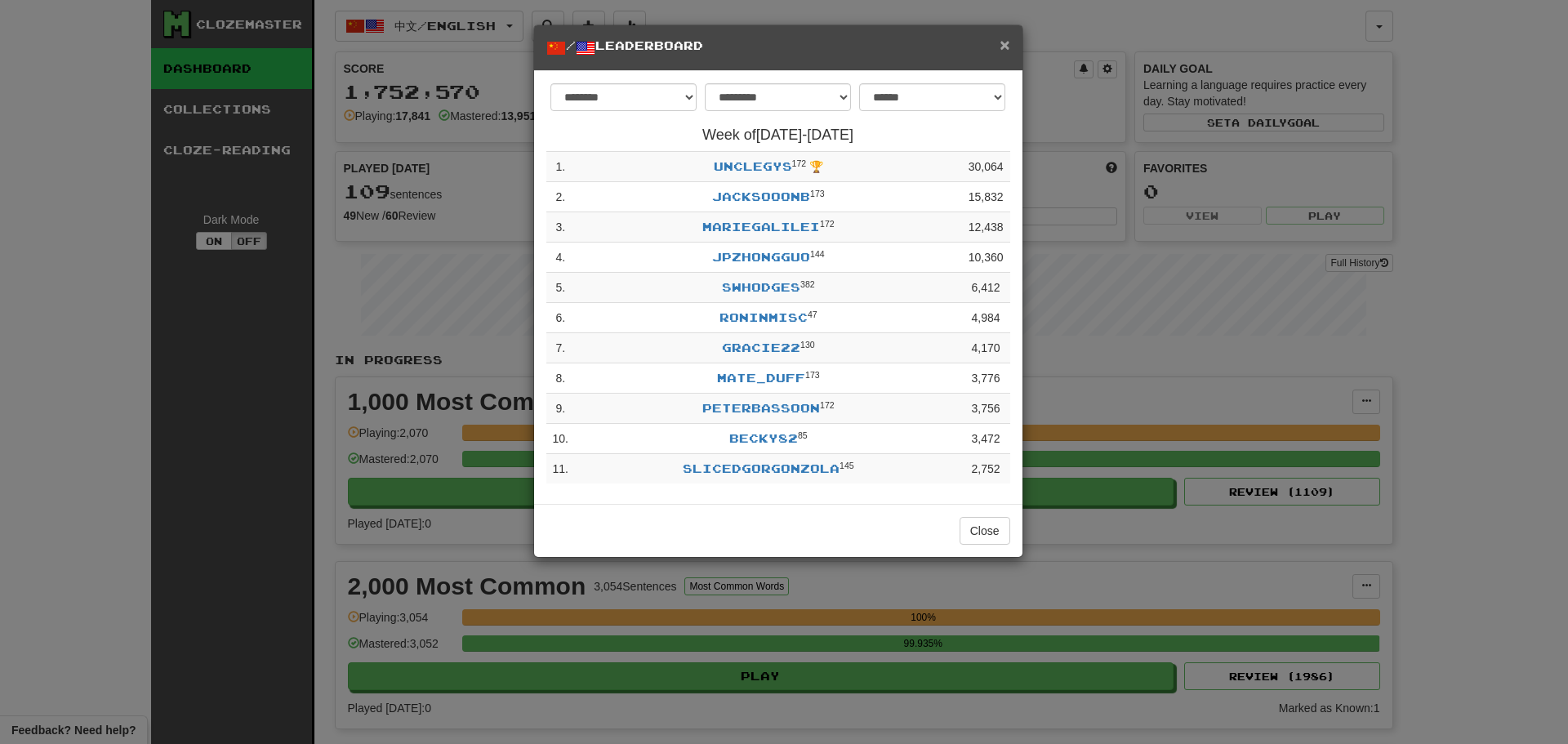
click at [1004, 41] on span "×" at bounding box center [1004, 44] width 10 height 19
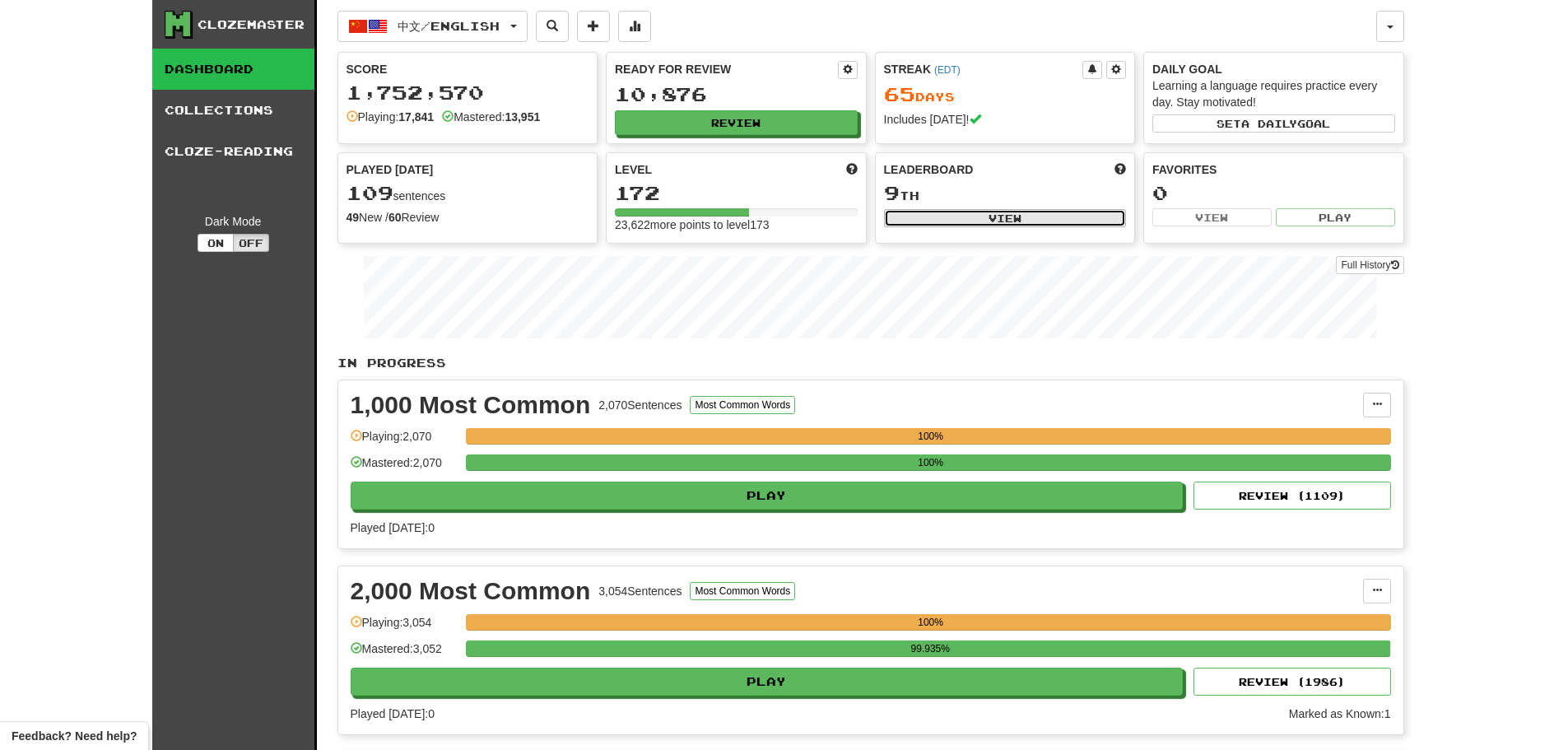
click at [971, 211] on button "View" at bounding box center [1005, 218] width 243 height 18
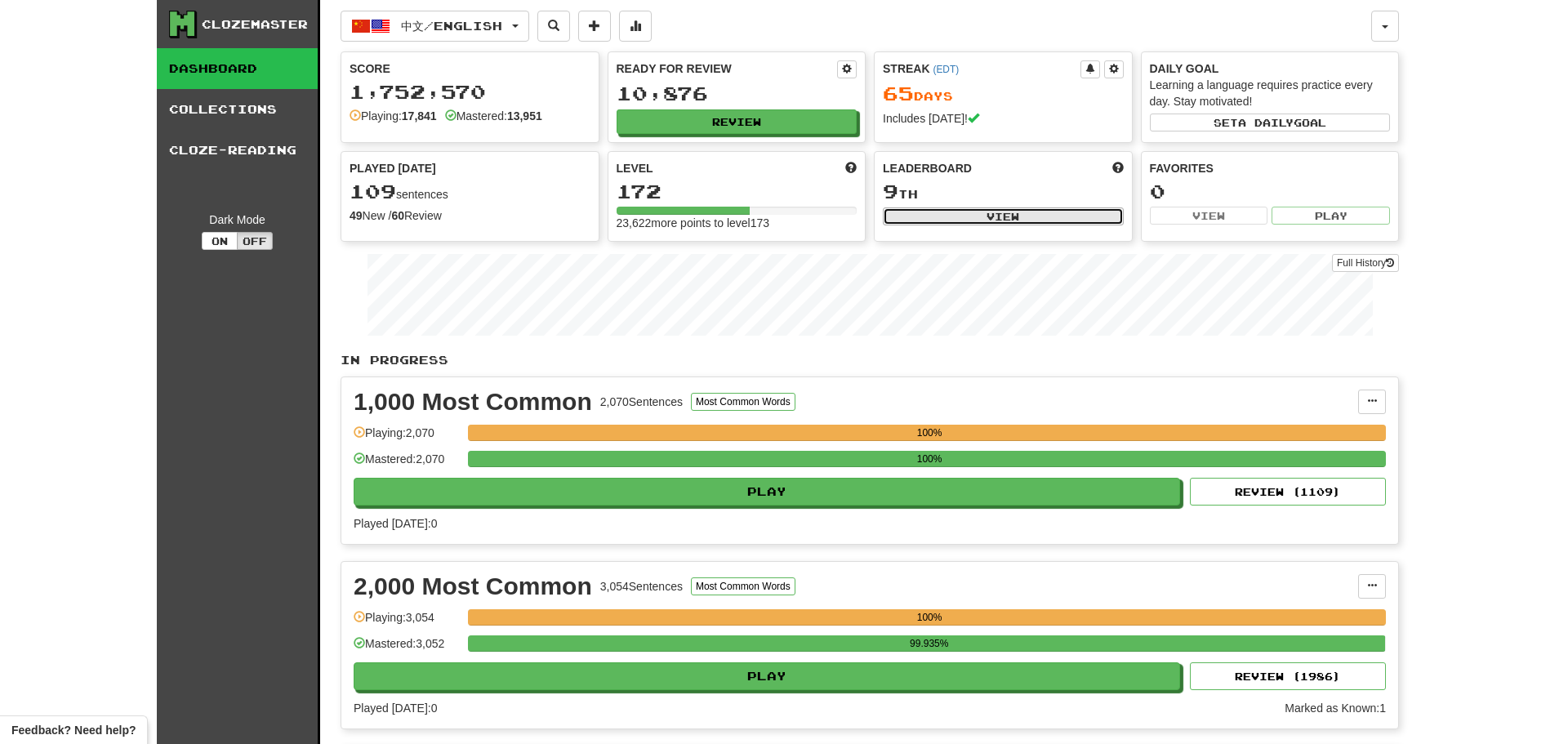
select select "**********"
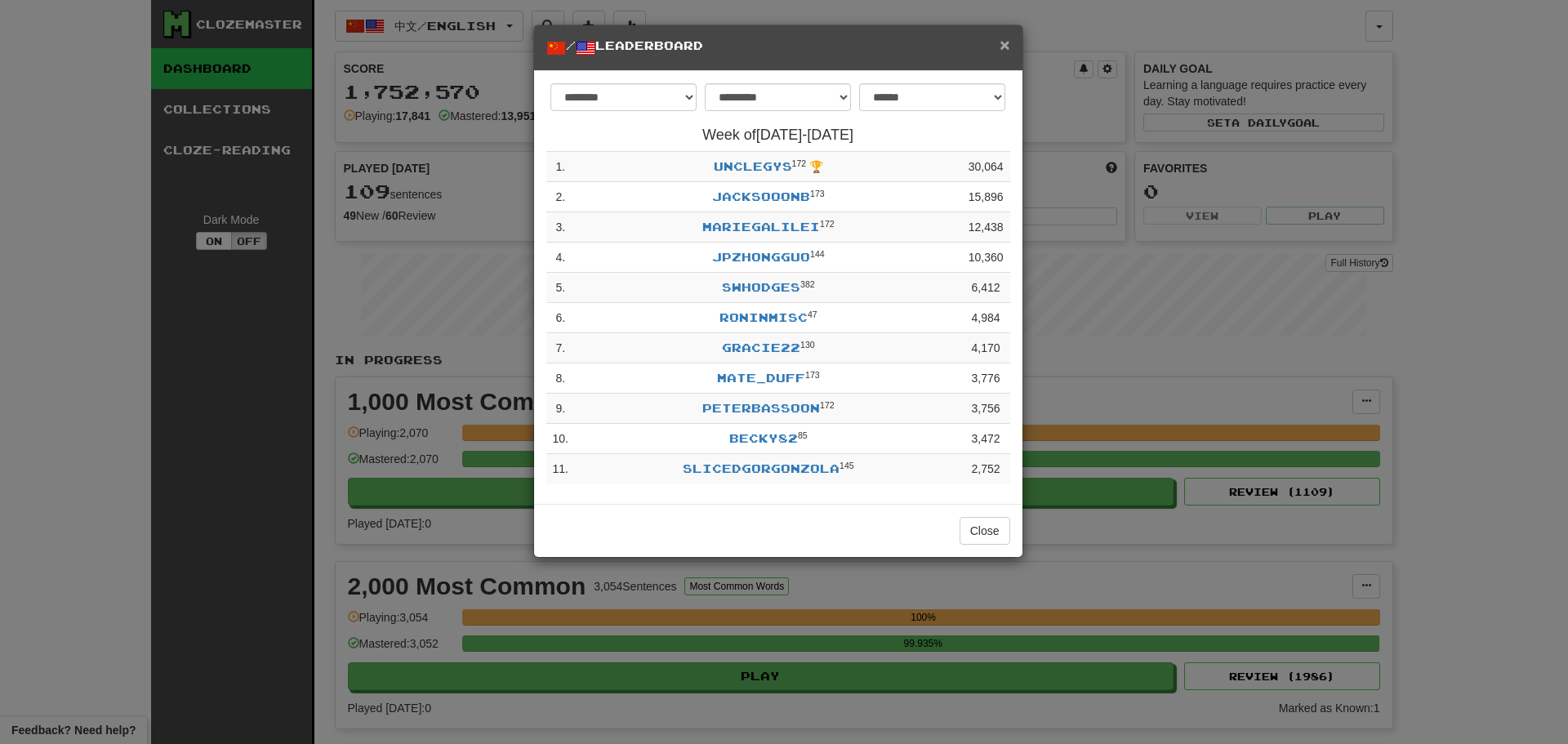
click at [1006, 38] on span "×" at bounding box center [1004, 44] width 10 height 19
